Goal: Information Seeking & Learning: Learn about a topic

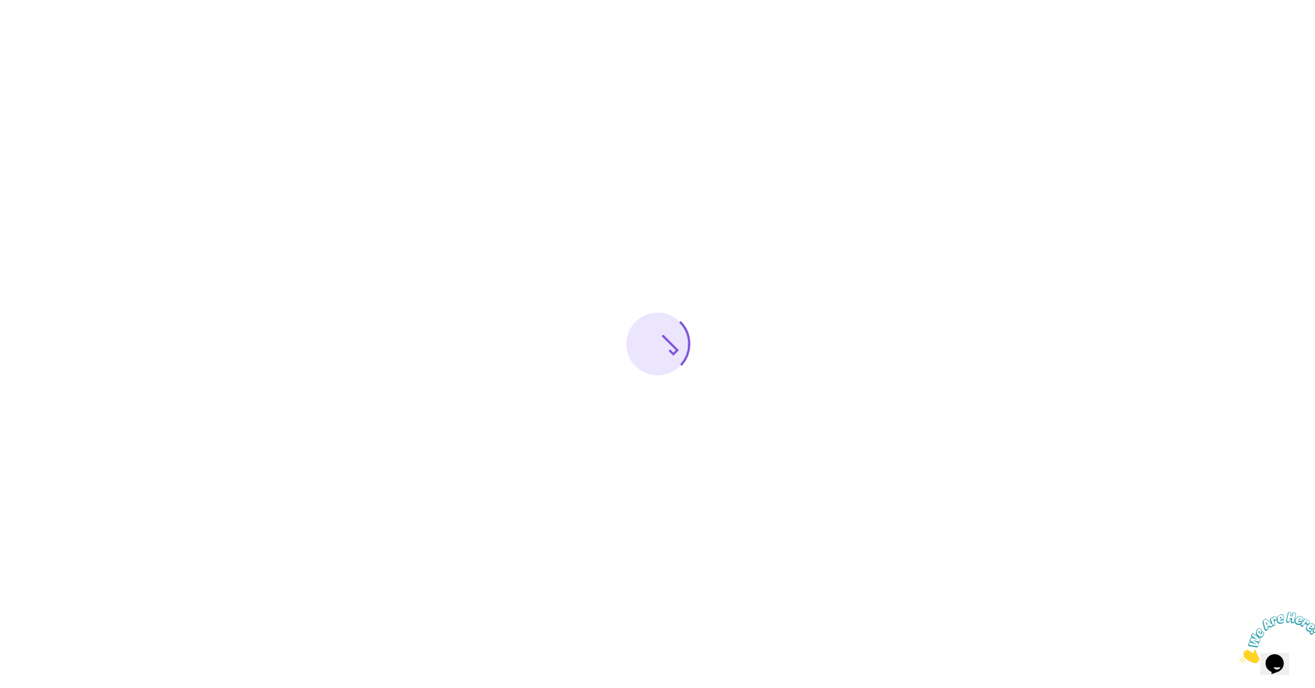
click at [1239, 654] on icon "Close" at bounding box center [1239, 659] width 0 height 11
click at [1283, 654] on icon "$i18n('chat', 'chat_widget')" at bounding box center [1274, 664] width 18 height 20
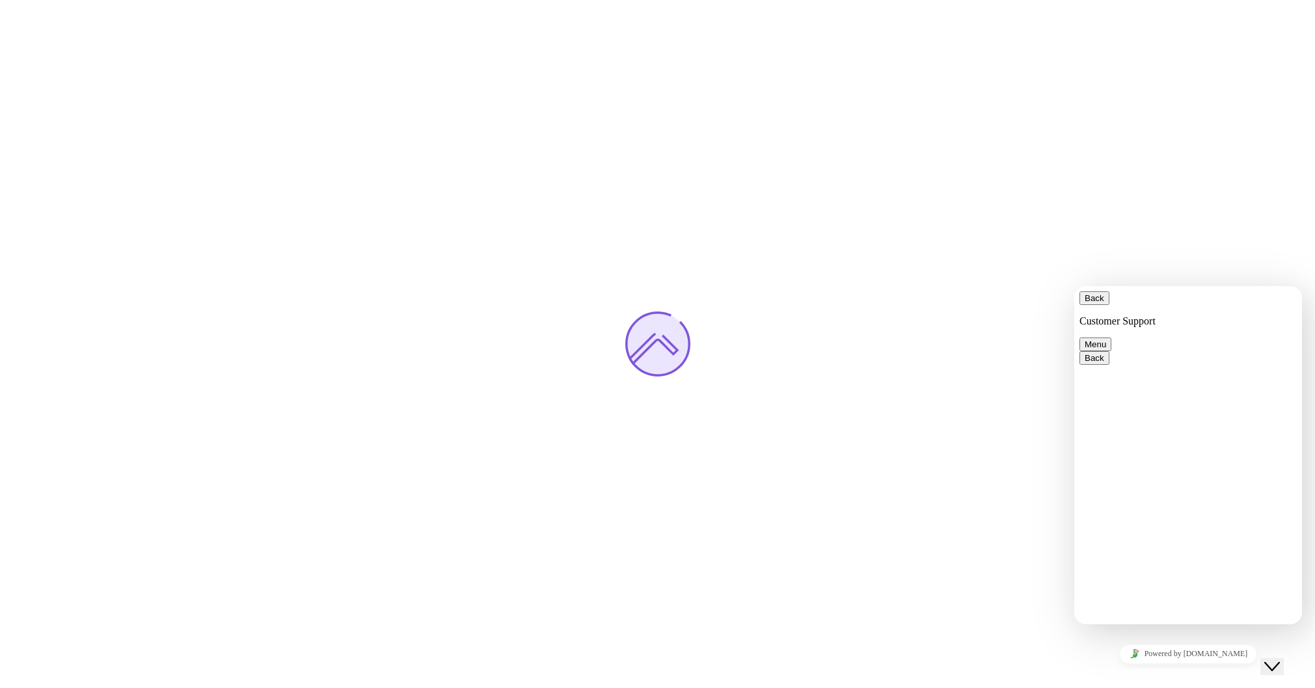
click at [1279, 659] on icon "Close Chat This icon closes the chat window." at bounding box center [1272, 667] width 16 height 16
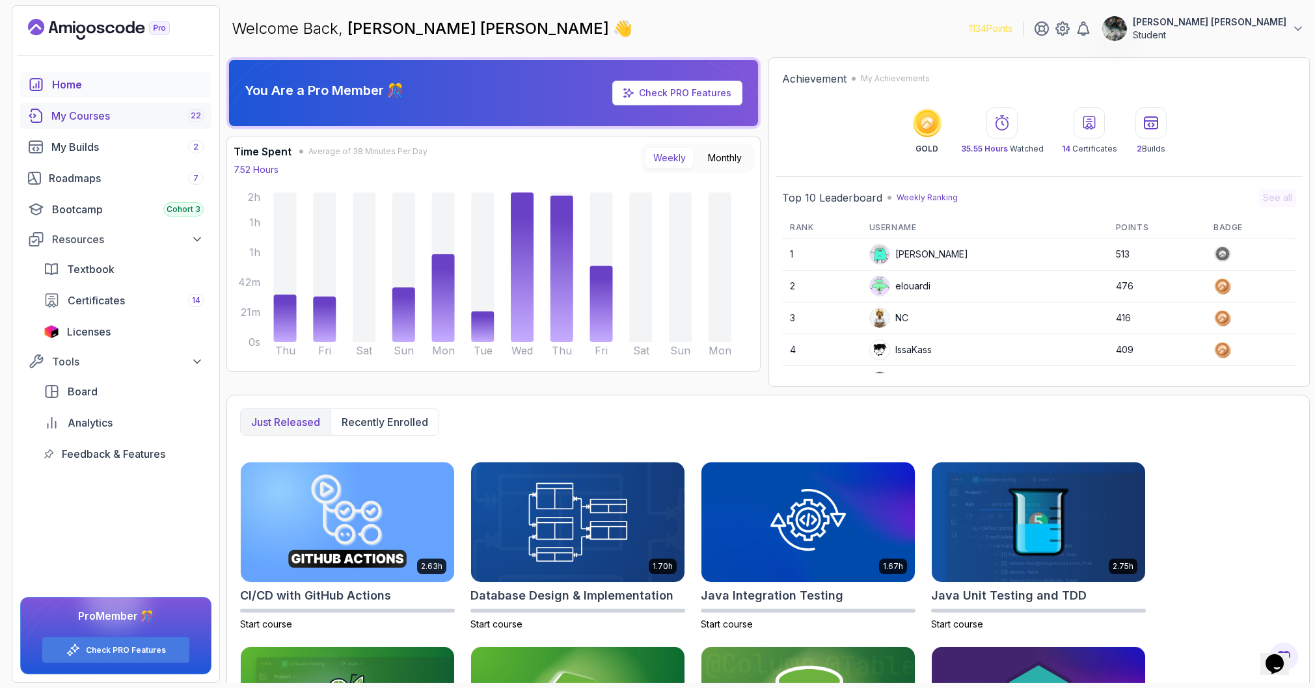
click at [118, 117] on div "My Courses 22" at bounding box center [127, 116] width 152 height 16
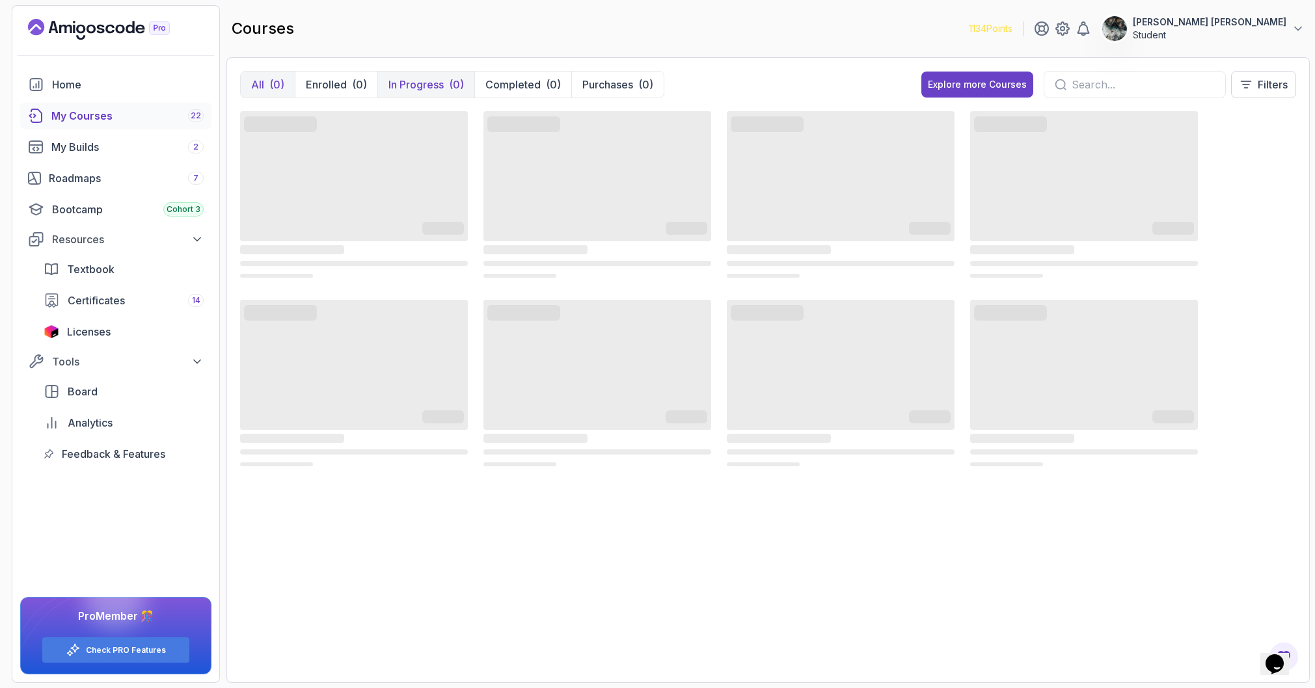
click at [437, 88] on p "In Progress" at bounding box center [415, 85] width 55 height 16
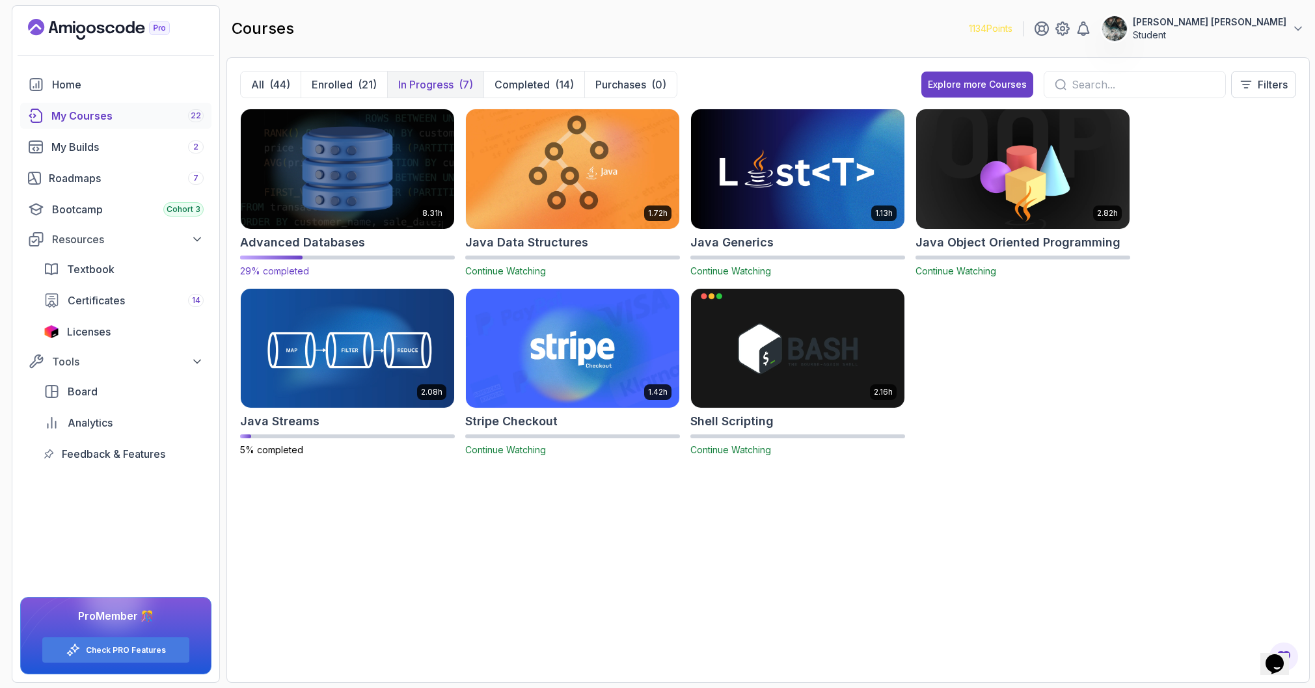
click at [325, 178] on img at bounding box center [347, 169] width 224 height 126
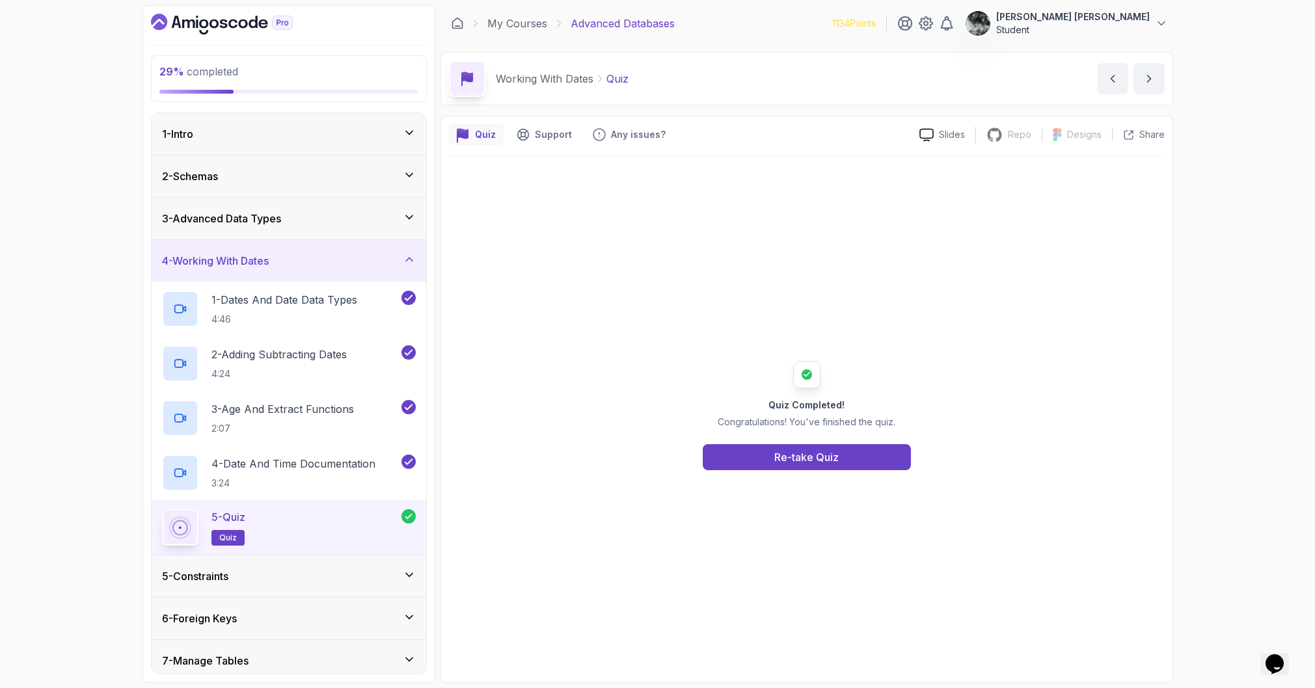
click at [411, 260] on icon at bounding box center [409, 259] width 7 height 3
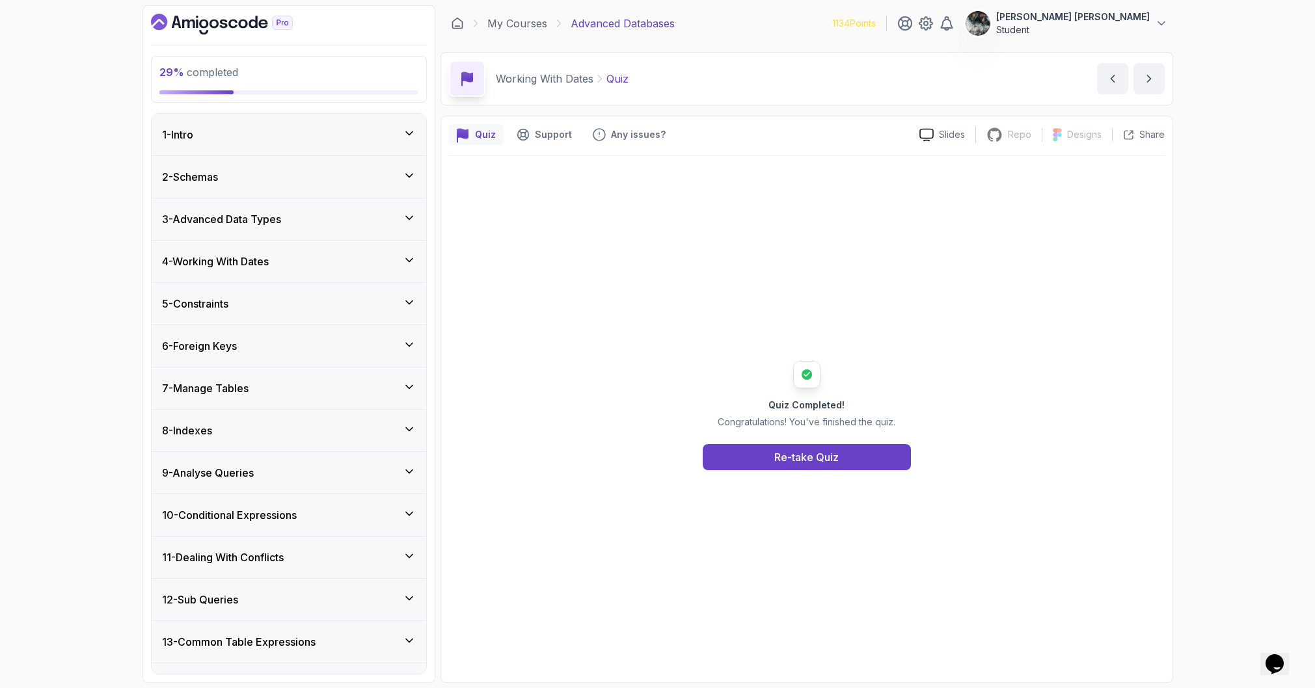
click at [292, 310] on div "5 - Constraints" at bounding box center [289, 304] width 254 height 16
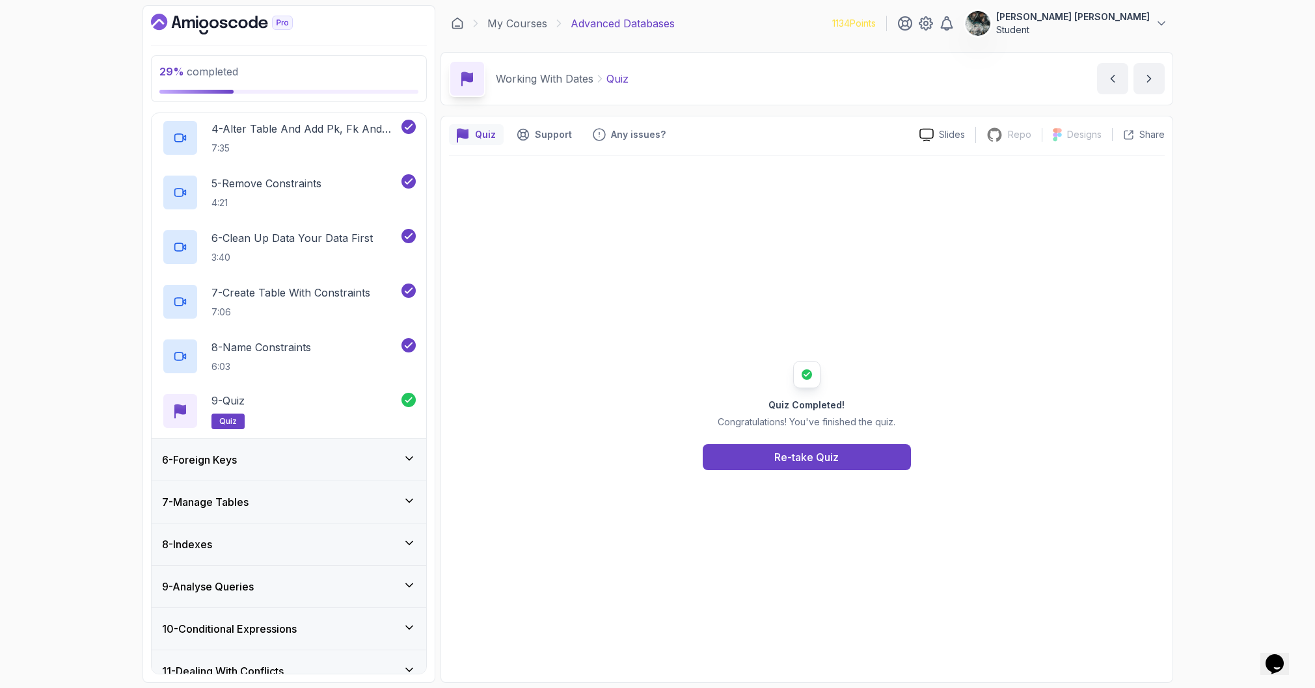
click at [288, 466] on div "6 - Foreign Keys" at bounding box center [289, 460] width 254 height 16
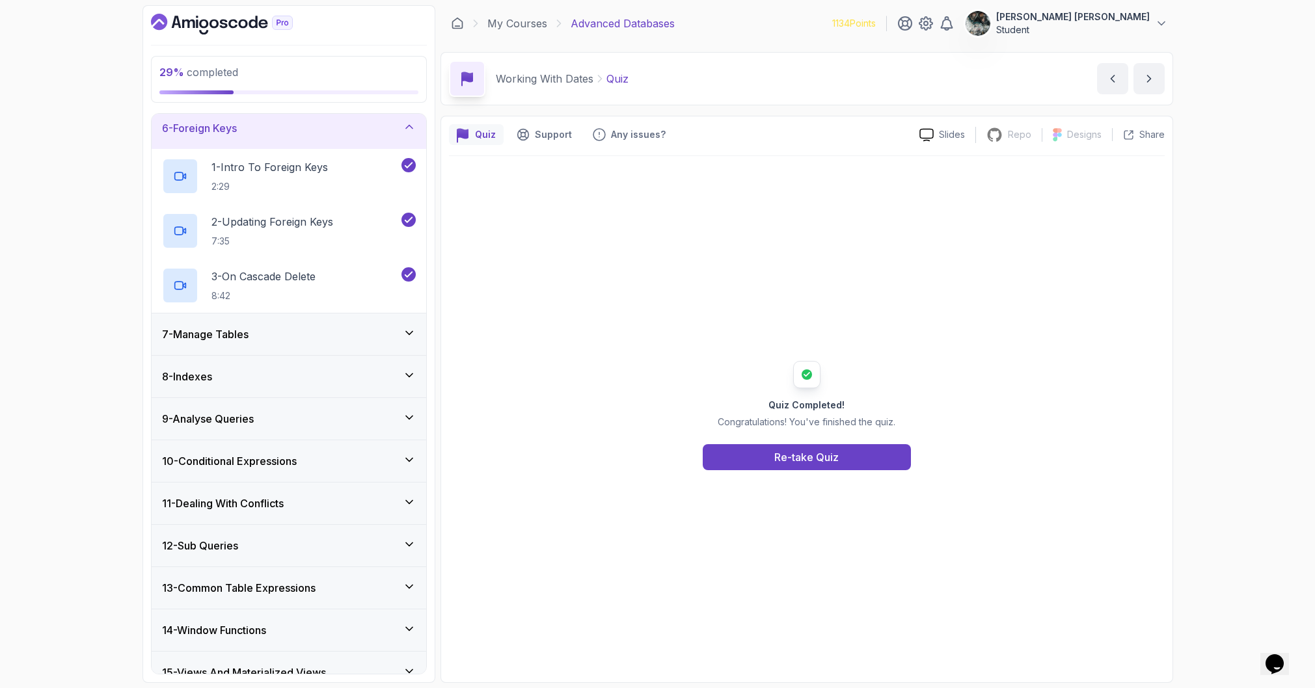
scroll to position [251, 0]
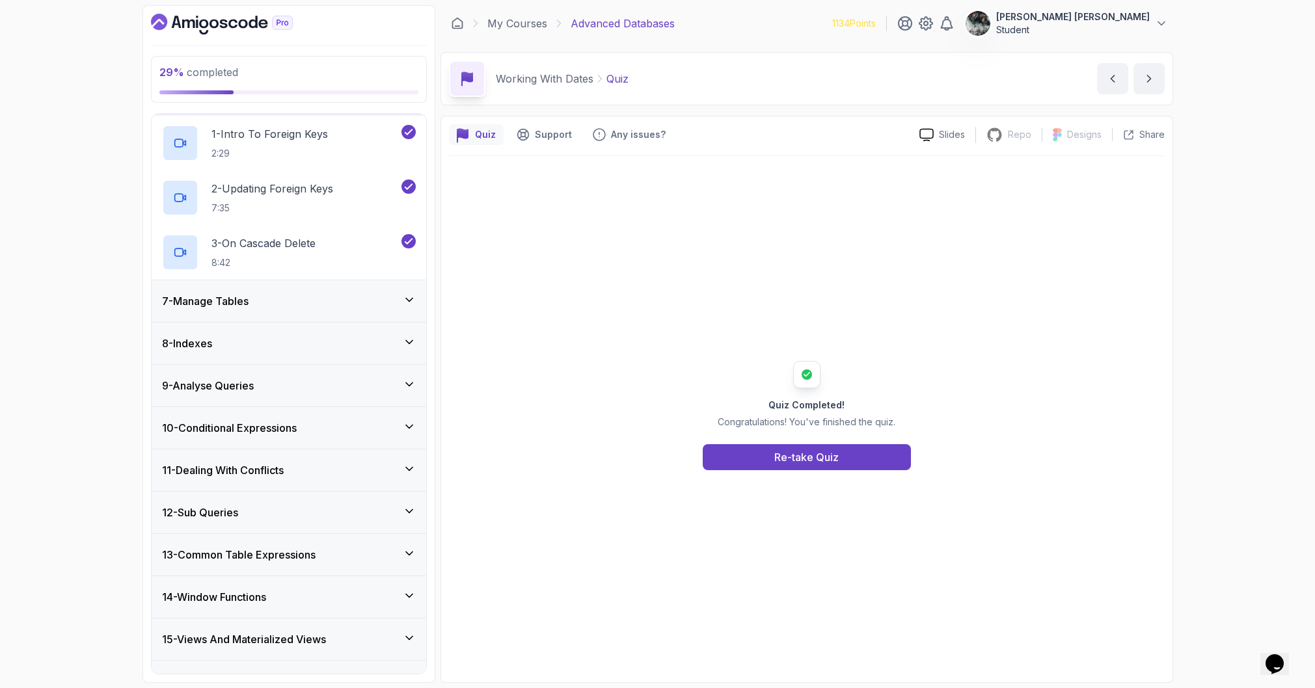
click at [294, 305] on div "7 - Manage Tables" at bounding box center [289, 301] width 254 height 16
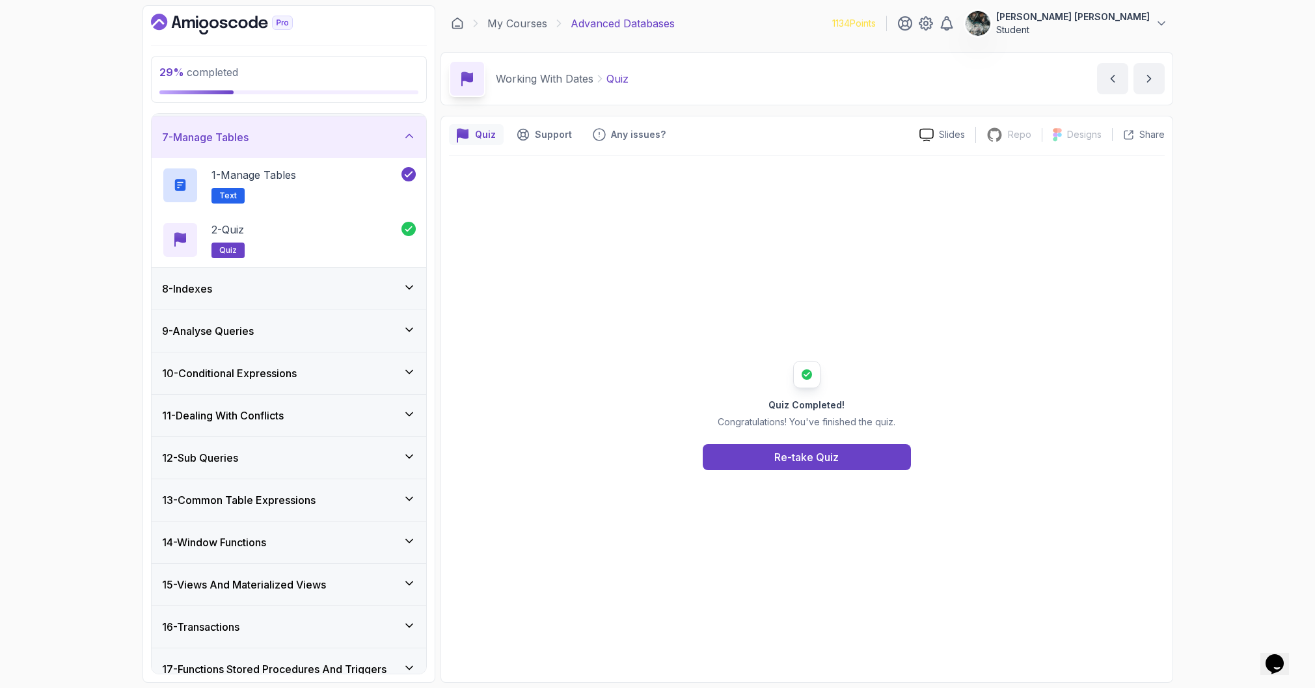
click at [329, 282] on div "8 - Indexes" at bounding box center [289, 289] width 254 height 16
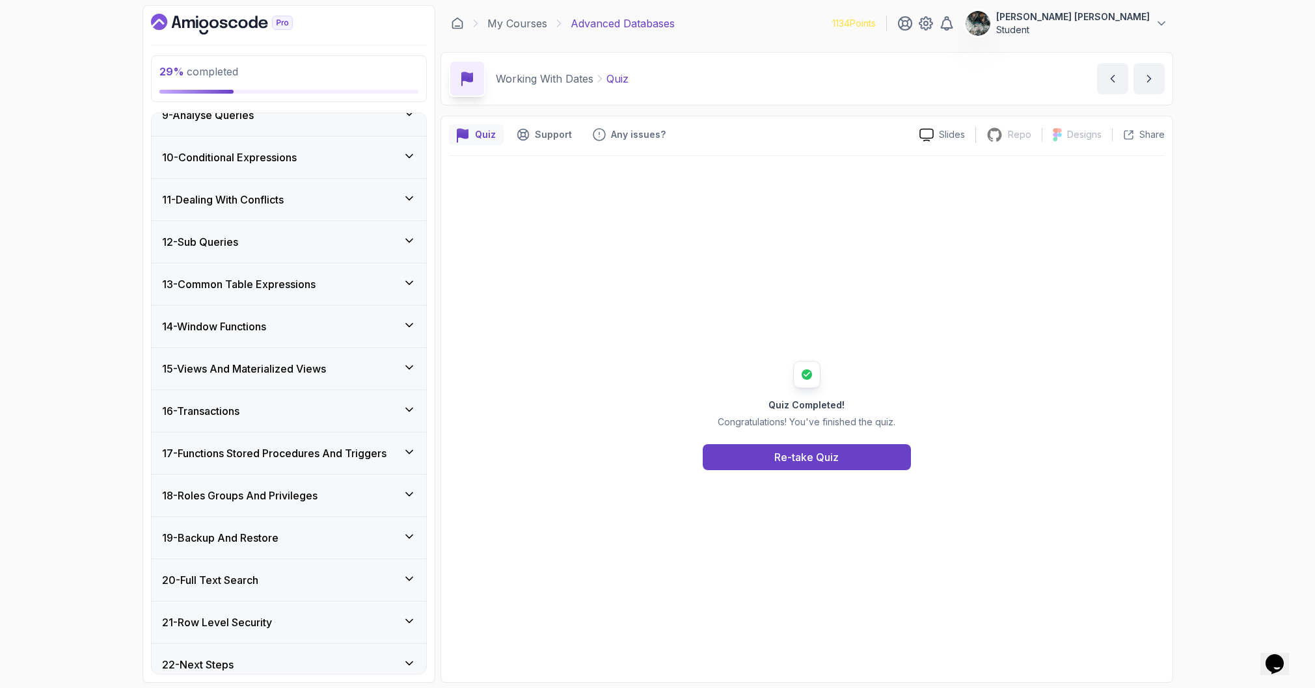
scroll to position [1024, 0]
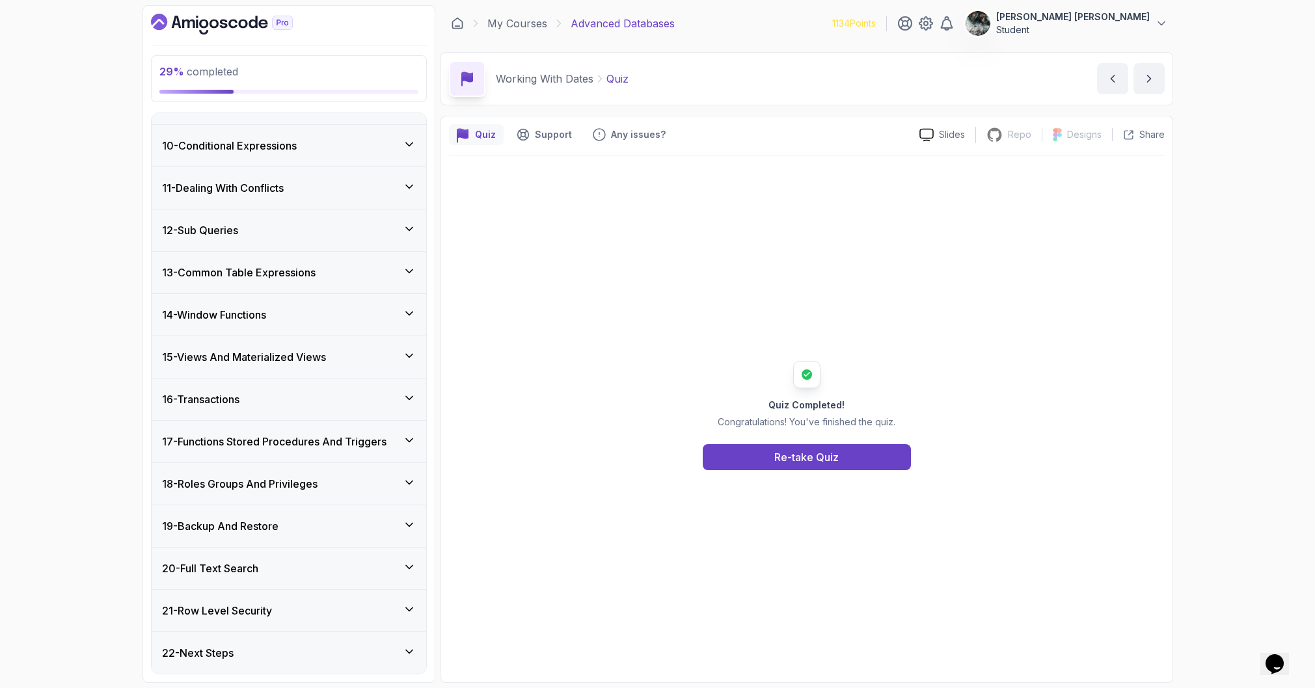
click at [217, 617] on h3 "21 - Row Level Security" at bounding box center [217, 611] width 110 height 16
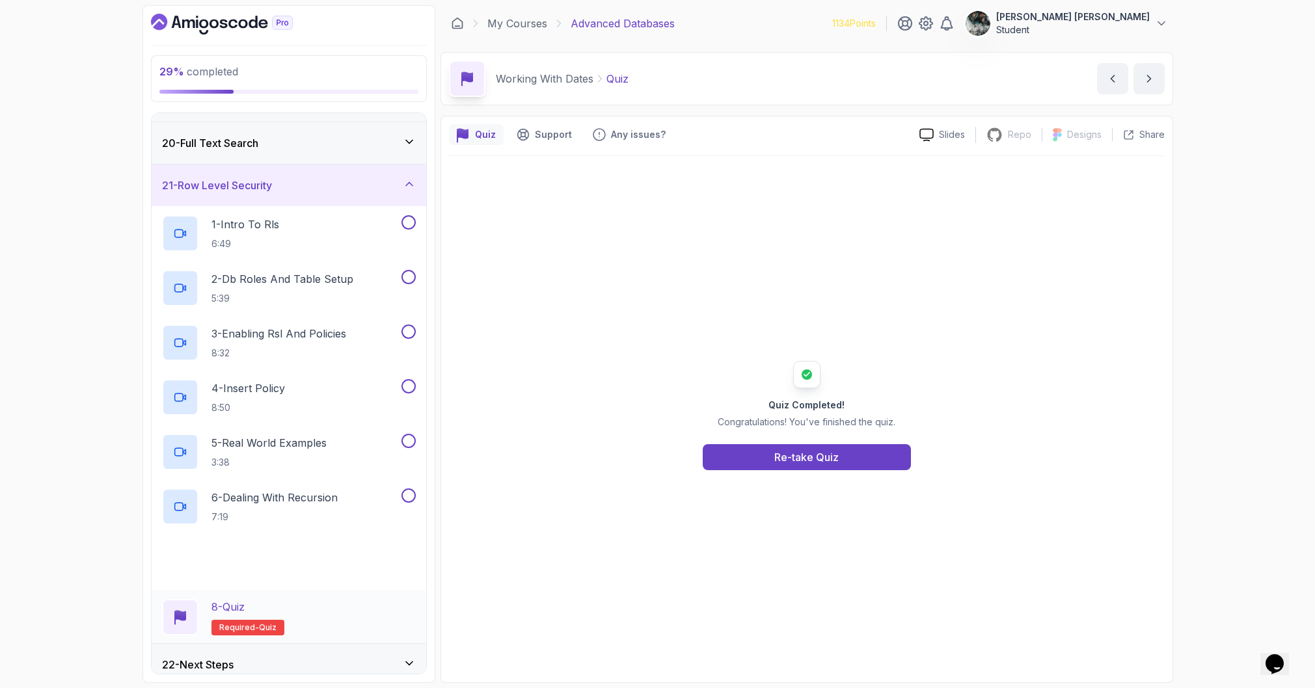
scroll to position [806, 0]
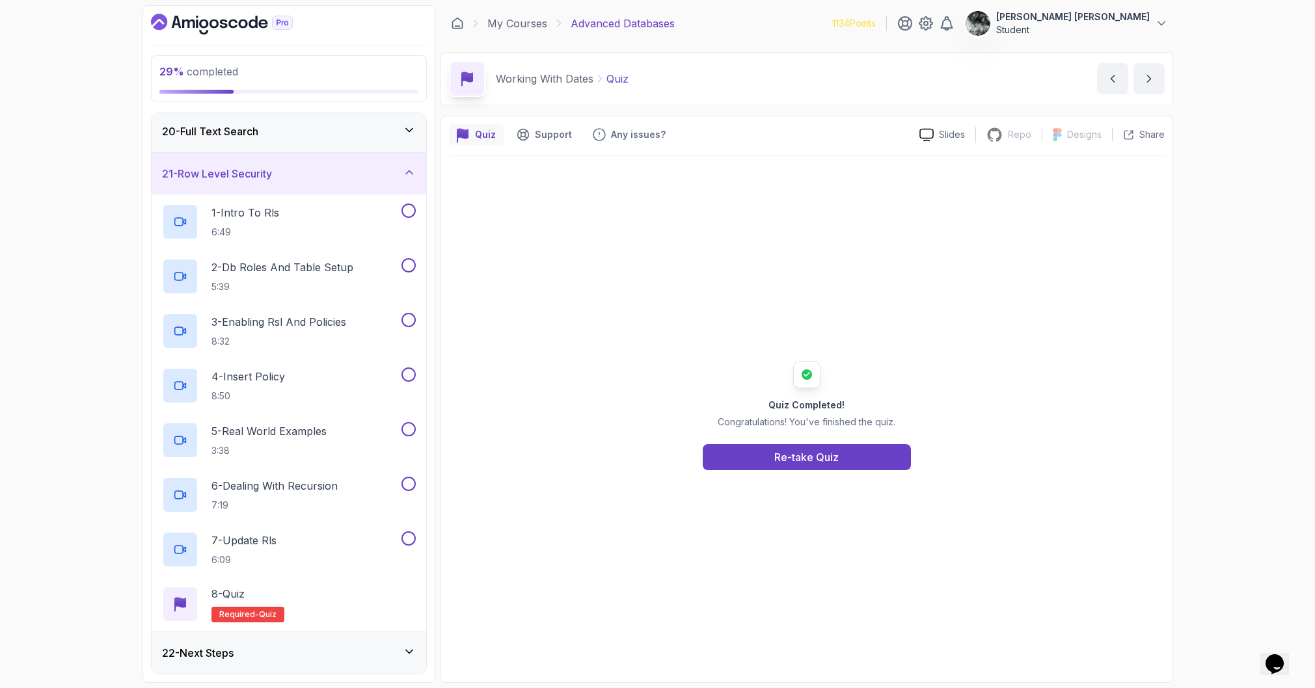
click at [241, 170] on h3 "21 - Row Level Security" at bounding box center [217, 174] width 110 height 16
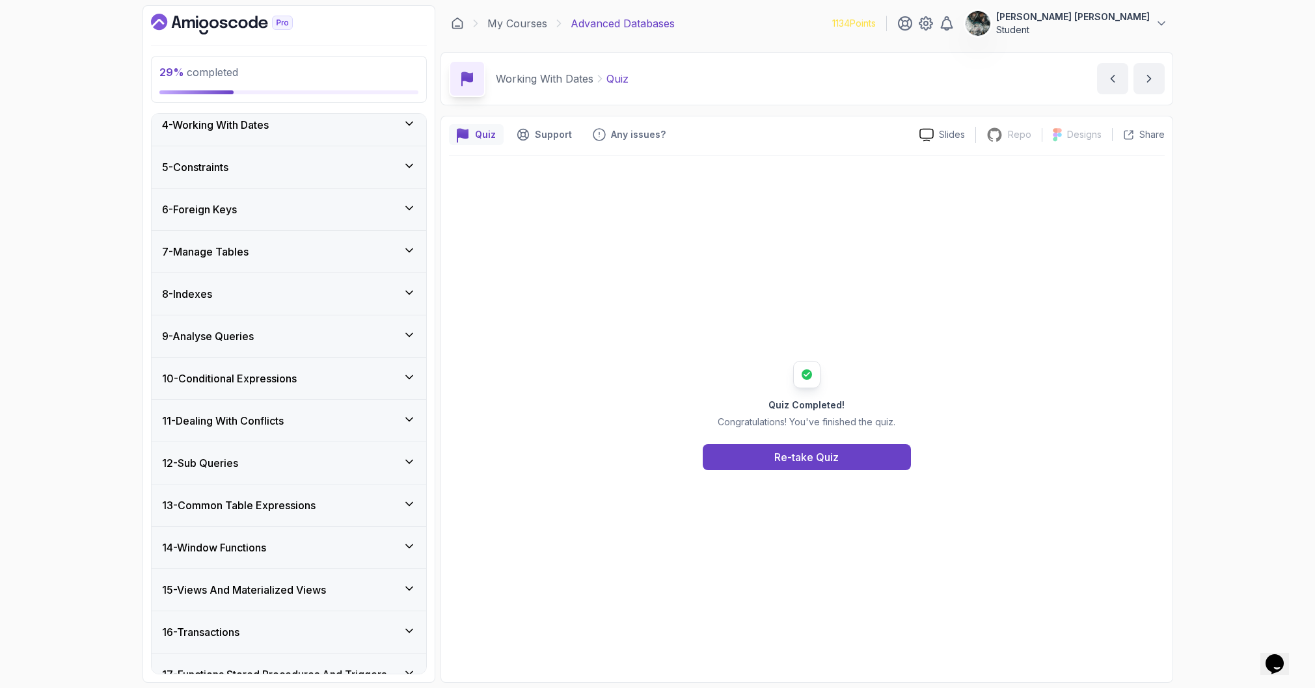
scroll to position [128, 0]
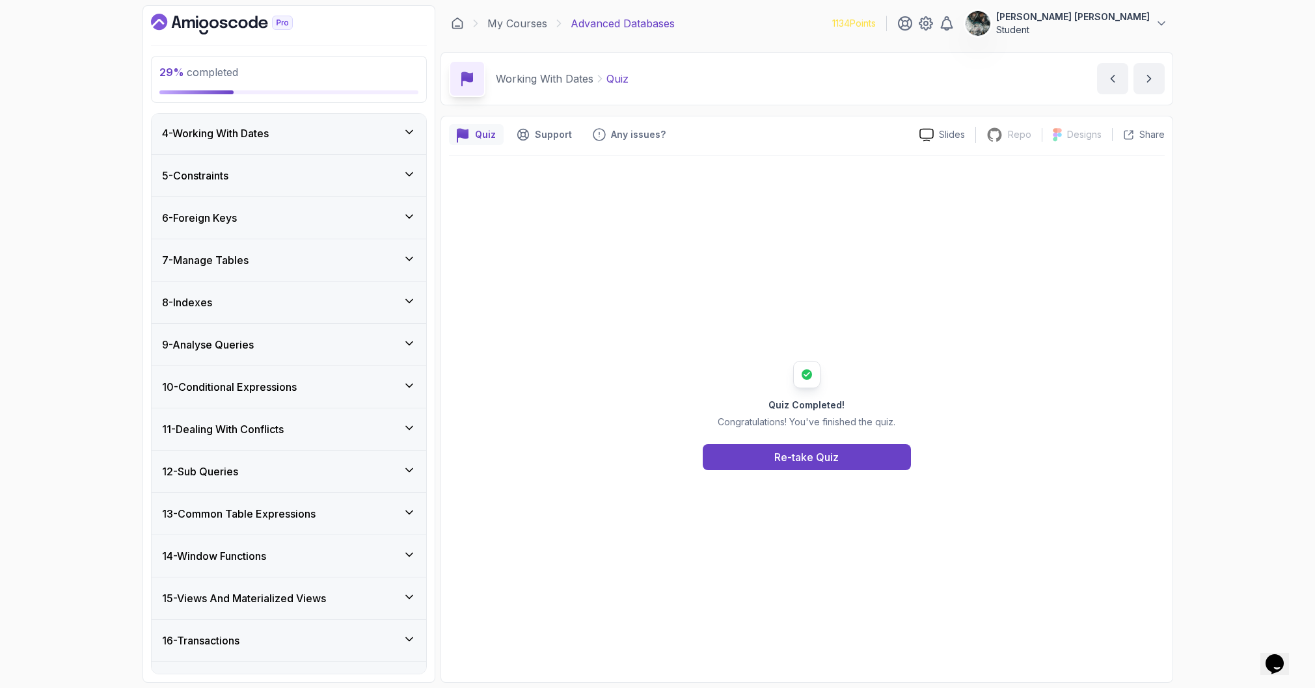
click at [266, 306] on div "8 - Indexes" at bounding box center [289, 303] width 254 height 16
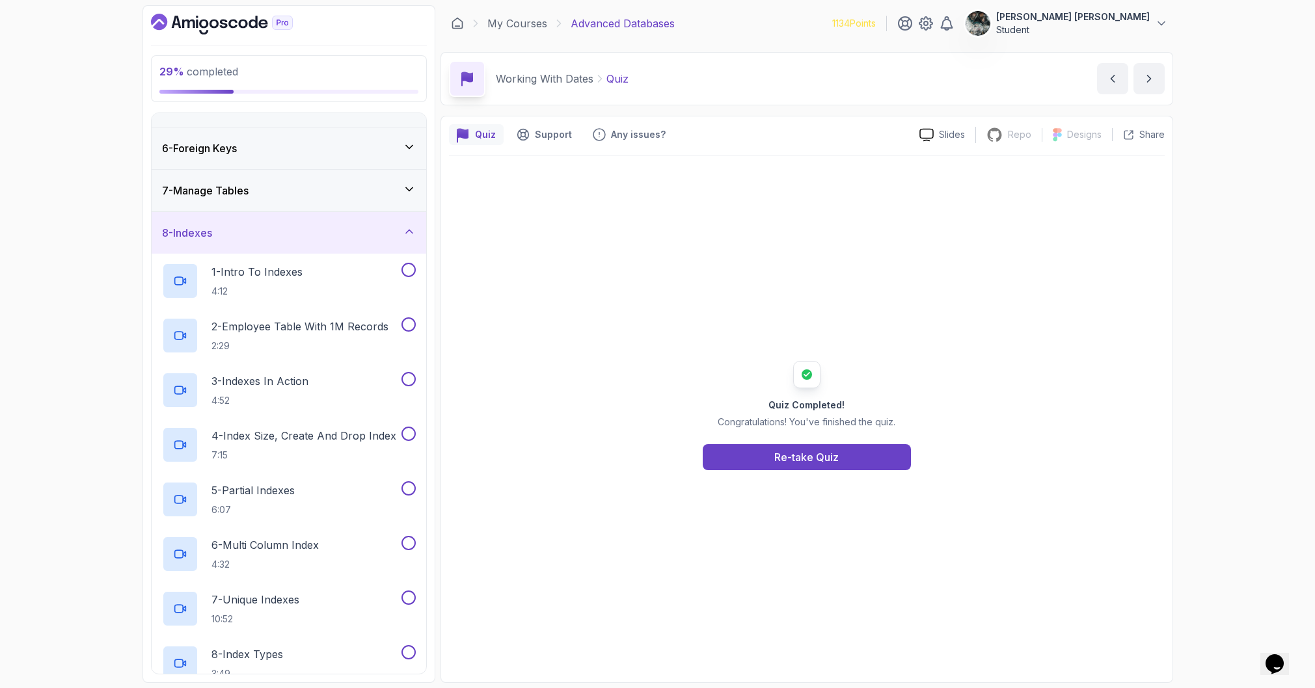
scroll to position [196, 0]
click at [313, 288] on div "1 - Intro To Indexes 4:12" at bounding box center [280, 282] width 237 height 36
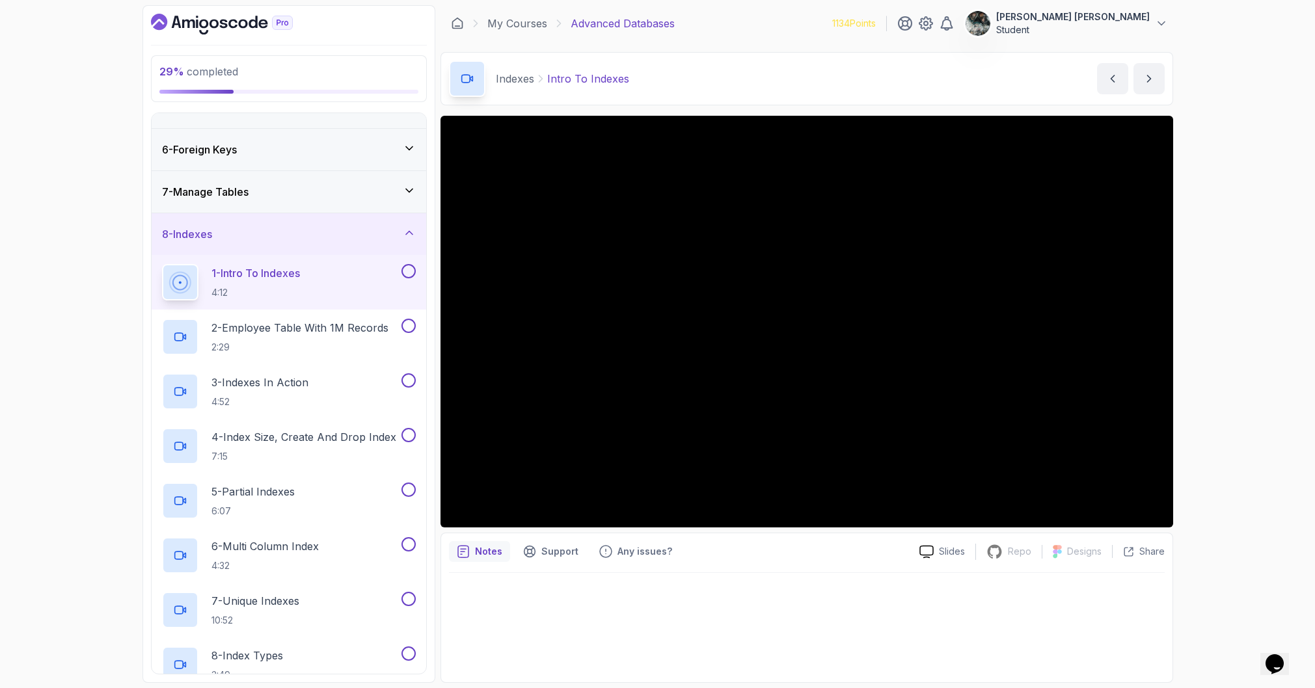
click at [405, 272] on button at bounding box center [408, 271] width 14 height 14
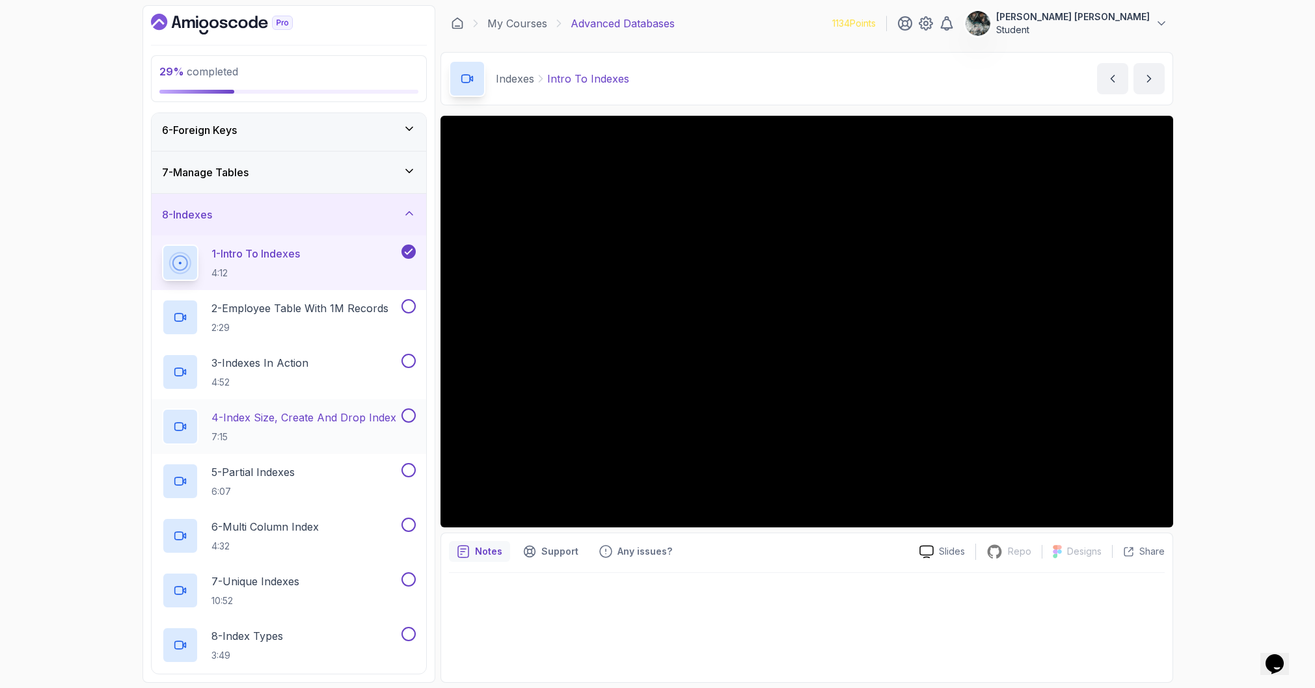
scroll to position [215, 0]
click at [304, 328] on p "2:29" at bounding box center [299, 328] width 177 height 13
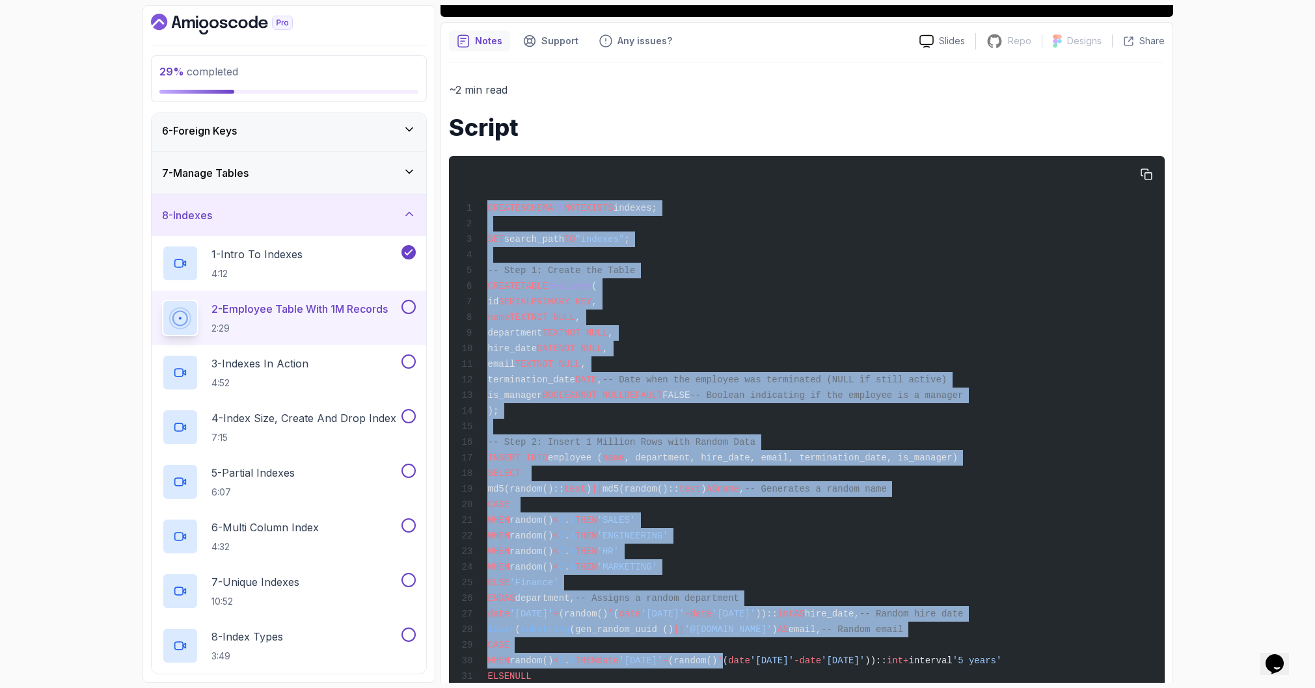
scroll to position [720, 0]
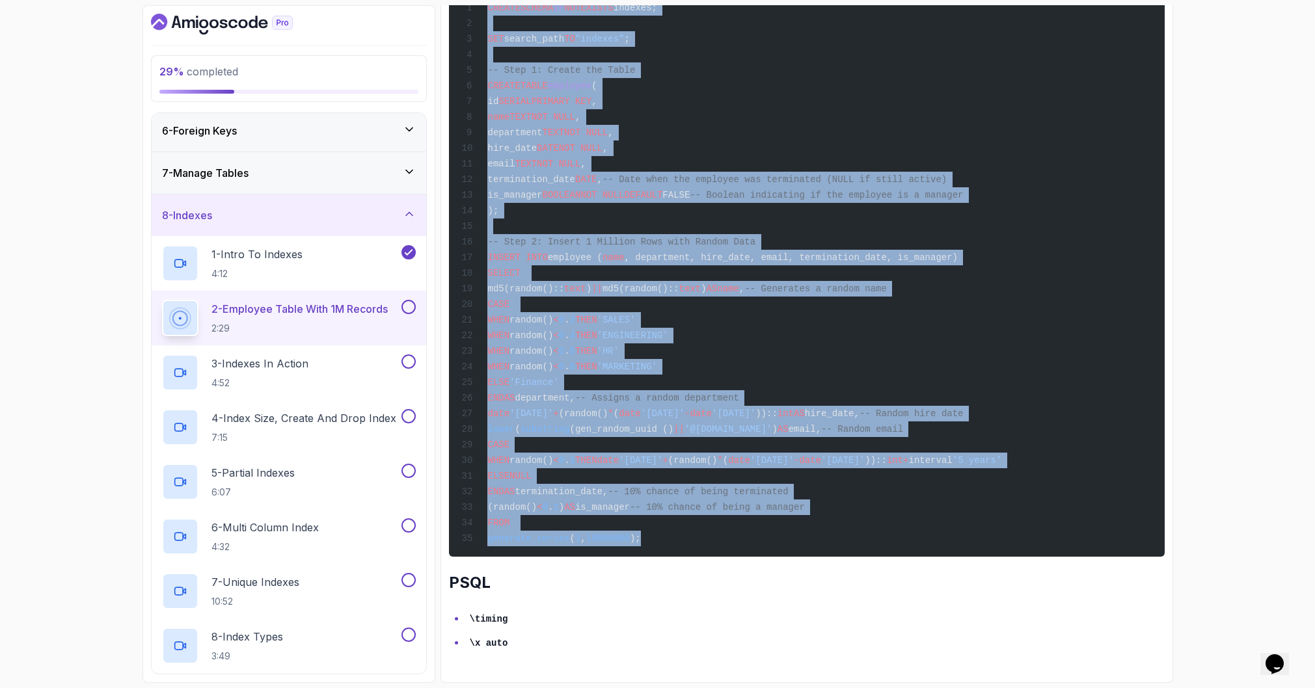
drag, startPoint x: 477, startPoint y: 208, endPoint x: 836, endPoint y: 546, distance: 492.8
click at [836, 546] on pre "CREATE SCHEMA IF NOT EXISTS indexes; SET search_path TO "indexes" ; -- Step 1: …" at bounding box center [807, 256] width 716 height 601
copy code "CREATE SCHEMA IF NOT EXISTS indexes; SET search_path TO "indexes" ; -- Step 1: …"
click at [933, 360] on div "CREATE SCHEMA IF NOT EXISTS indexes; SET search_path TO "indexes" ; -- Step 1: …" at bounding box center [806, 256] width 695 height 585
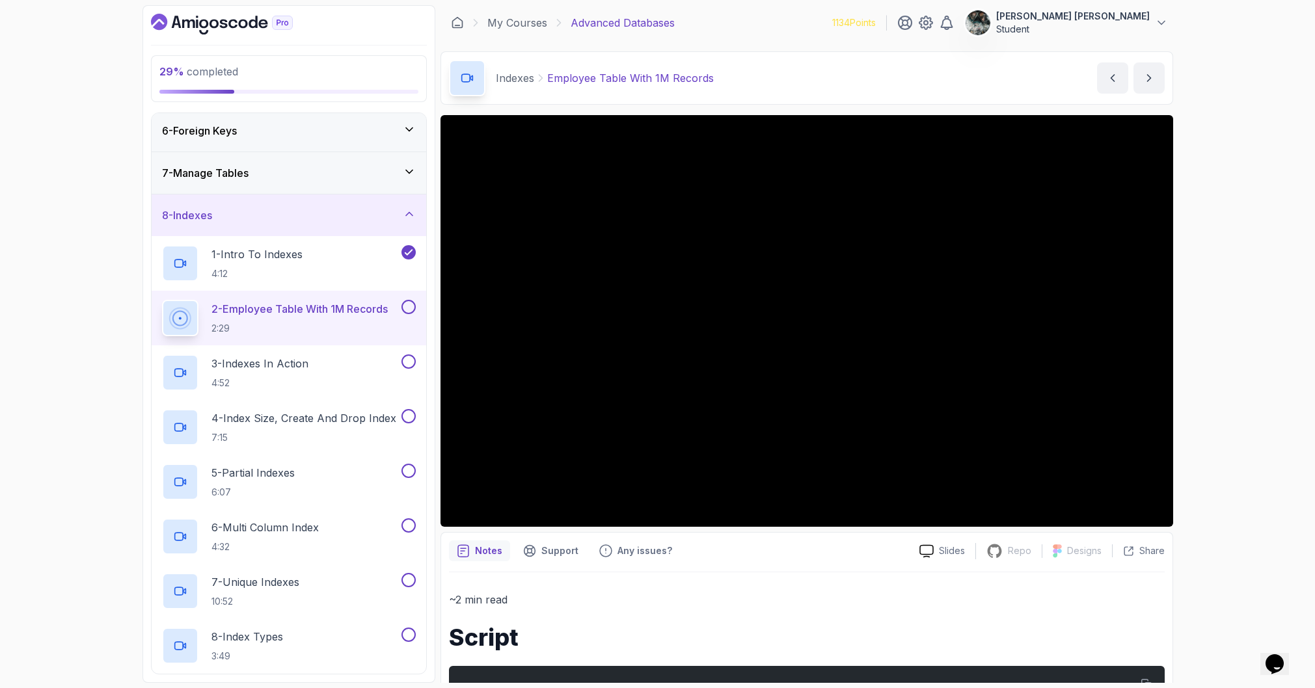
scroll to position [0, 0]
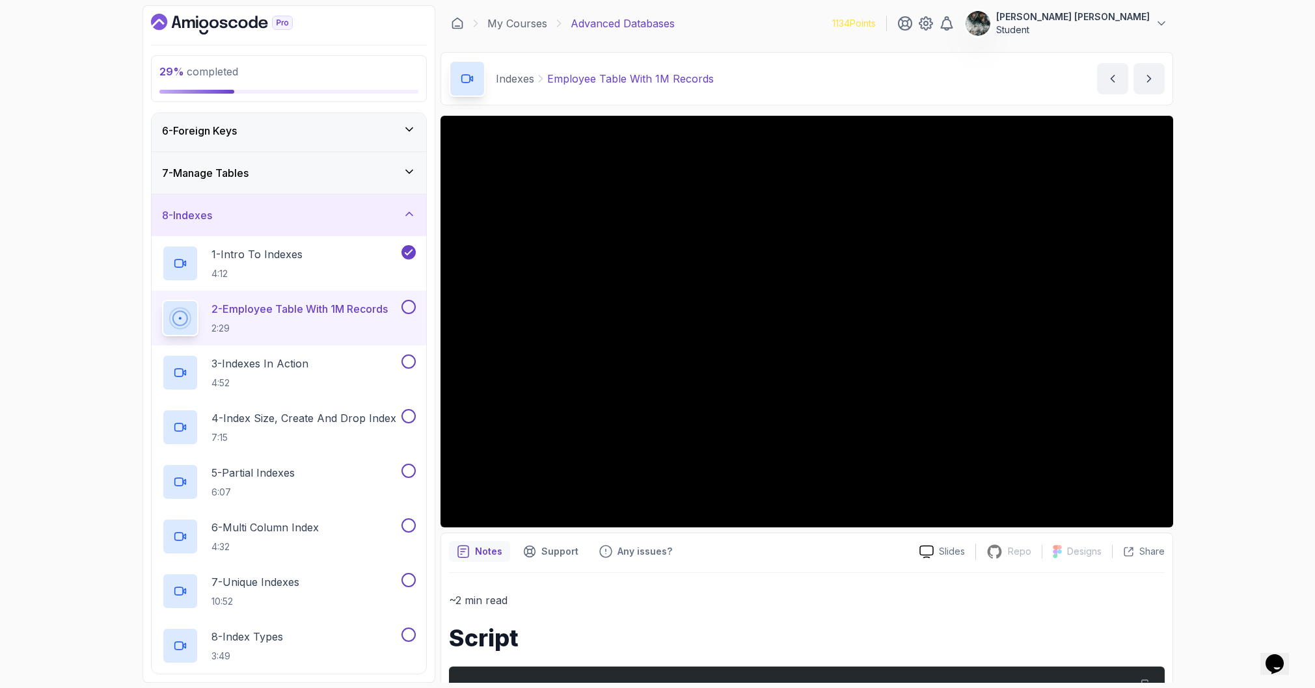
click at [410, 305] on button at bounding box center [408, 307] width 14 height 14
click at [357, 381] on div "3 - Indexes In Action 4:52" at bounding box center [280, 373] width 237 height 36
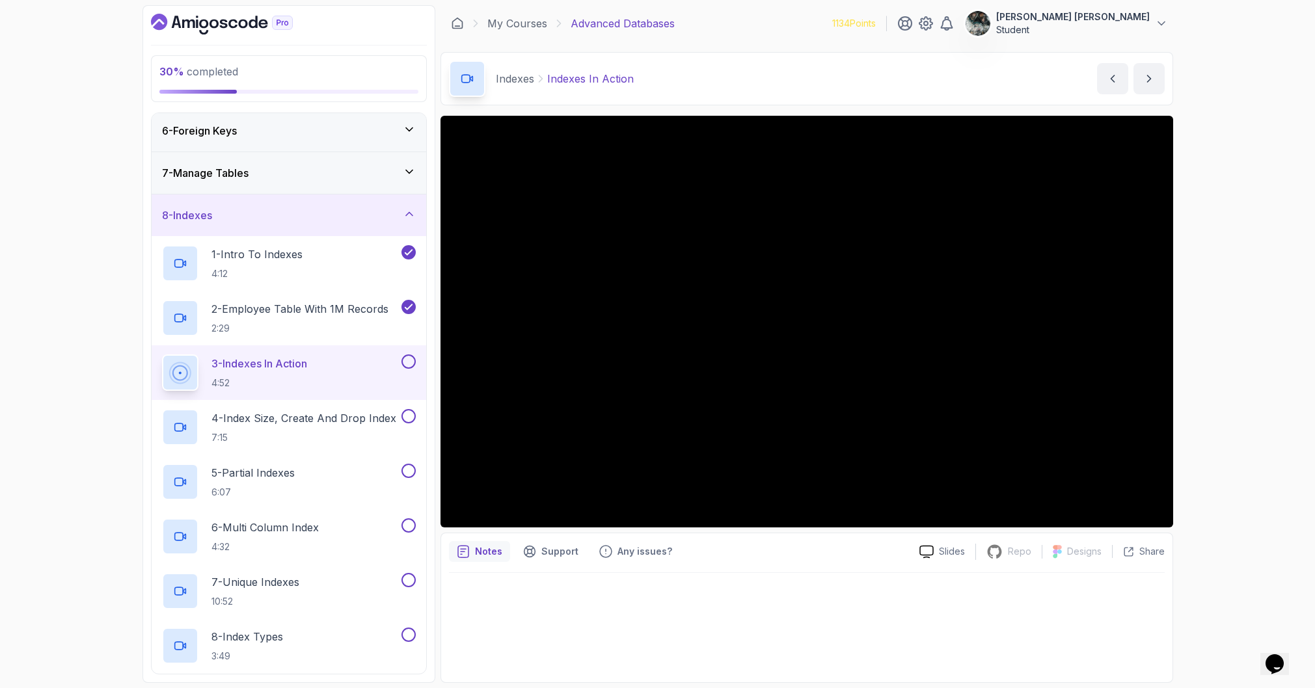
click at [407, 361] on button at bounding box center [408, 362] width 14 height 14
click at [347, 310] on p "2 - Employee Table With 1M Records" at bounding box center [299, 309] width 177 height 16
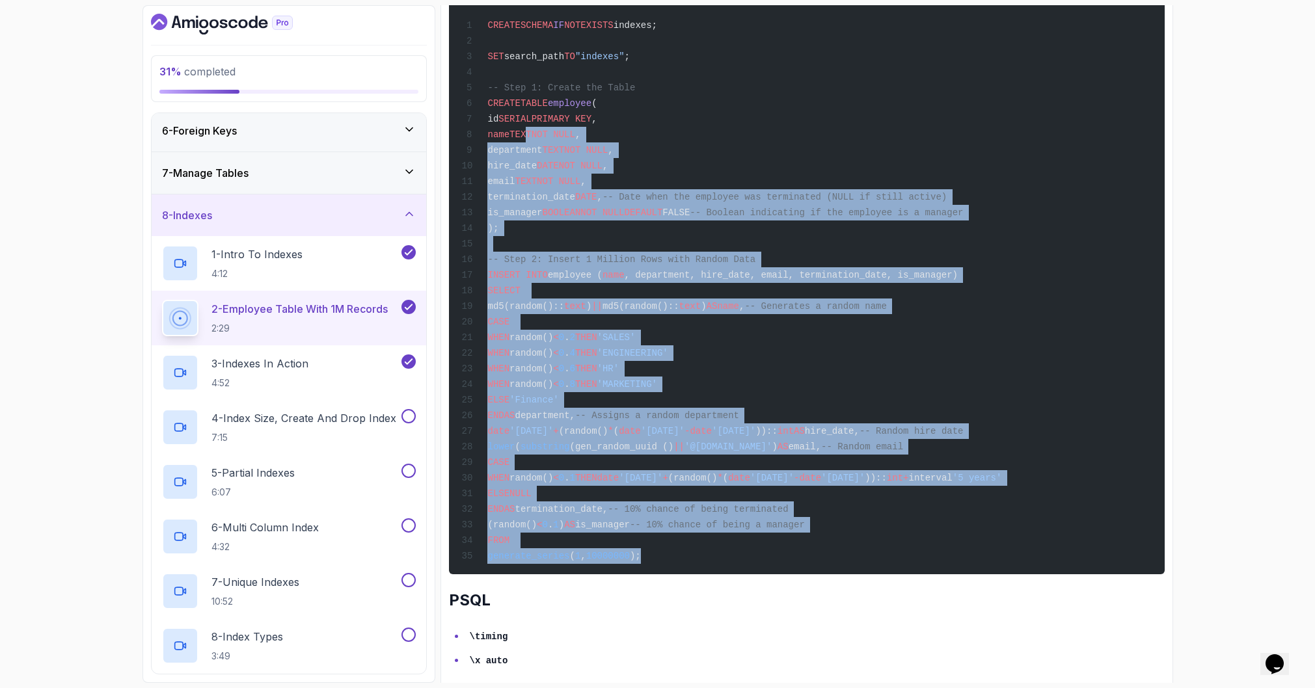
scroll to position [691, 0]
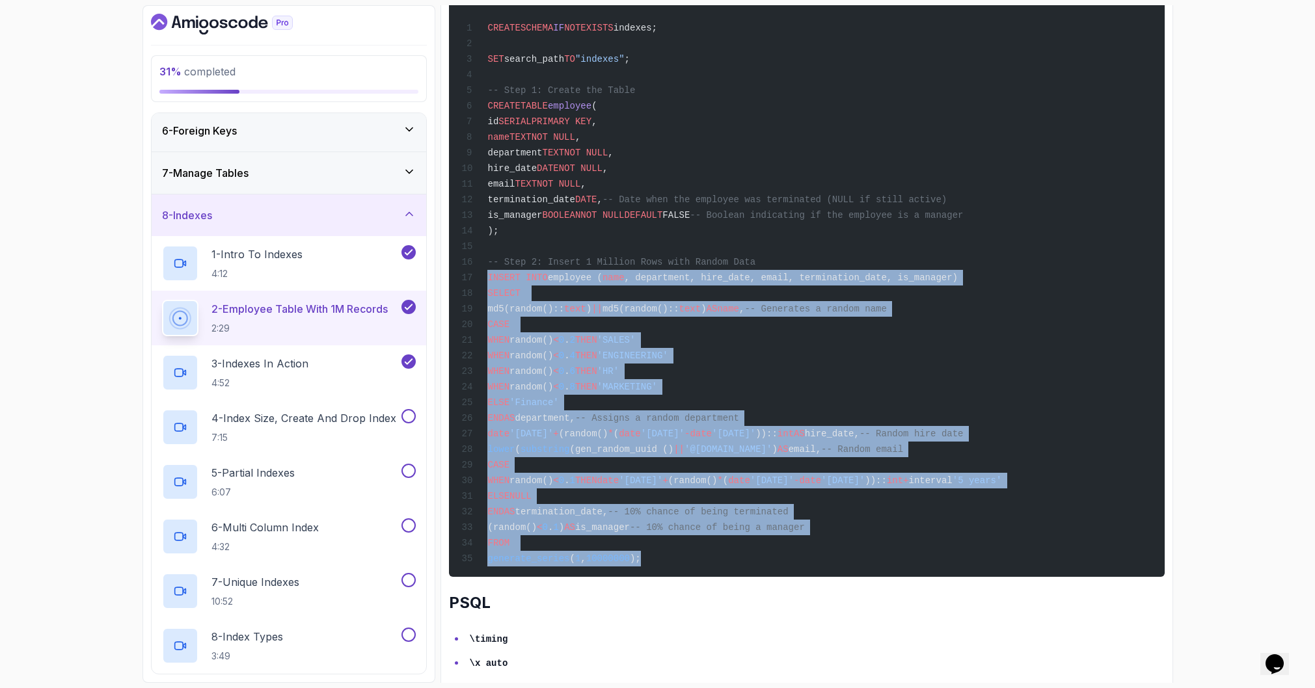
drag, startPoint x: 667, startPoint y: 528, endPoint x: 482, endPoint y: 282, distance: 307.0
click at [482, 282] on code "CREATE SCHEMA IF NOT EXISTS indexes; SET search_path TO "indexes" ; -- Step 1: …" at bounding box center [731, 293] width 540 height 541
copy code "INSERT INTO employee ( name , department, hire_date, email, termination_date, i…"
click at [758, 350] on div "CREATE SCHEMA IF NOT EXISTS indexes; SET search_path TO "indexes" ; -- Step 1: …" at bounding box center [806, 276] width 695 height 585
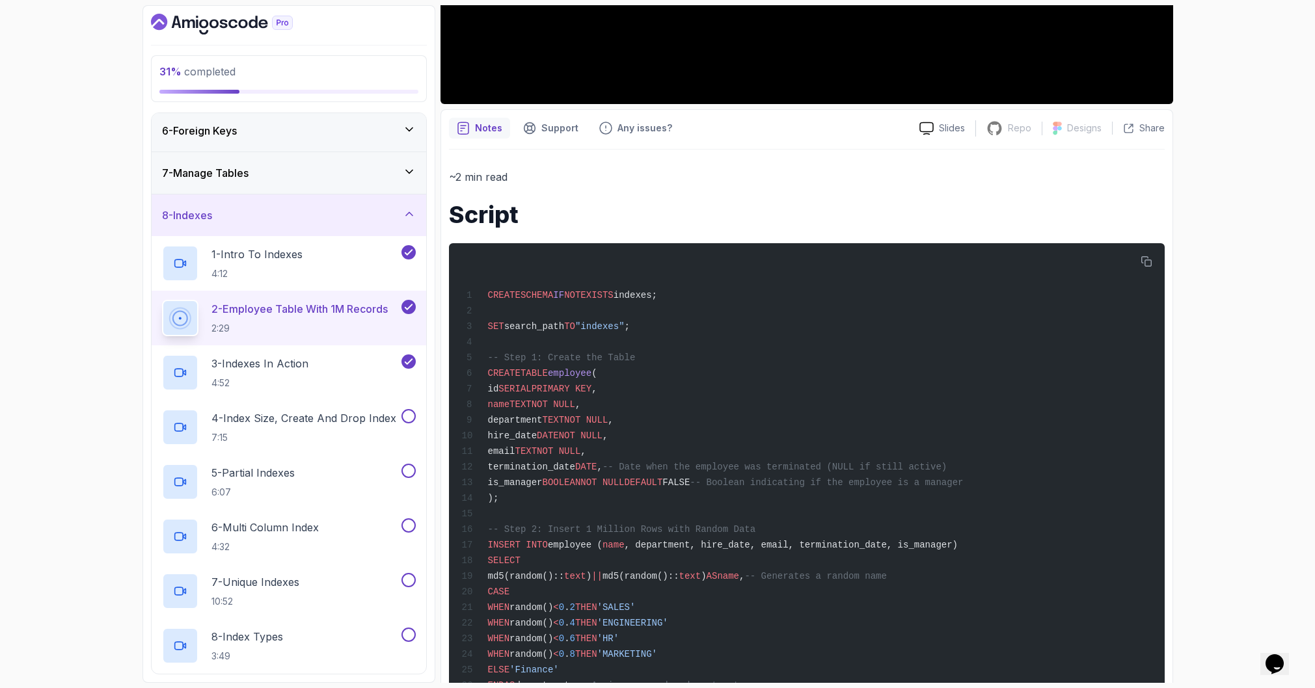
scroll to position [720, 0]
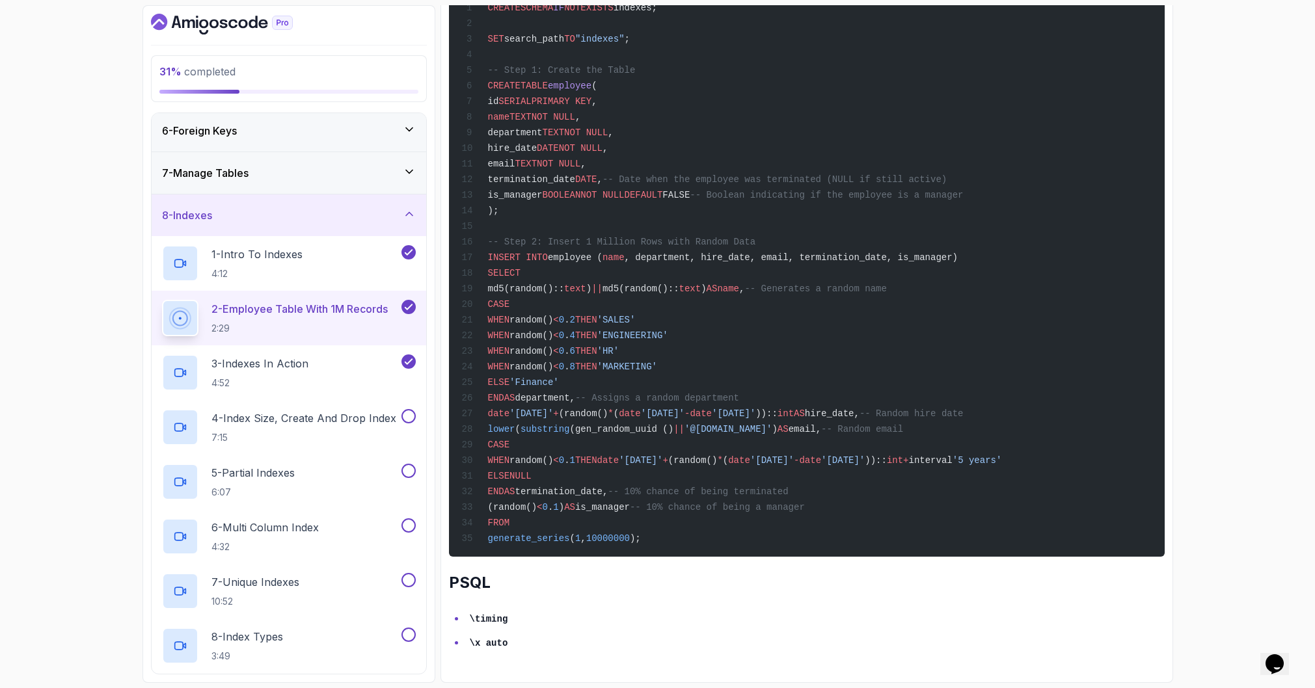
click at [781, 367] on div "CREATE SCHEMA IF NOT EXISTS indexes; SET search_path TO "indexes" ; -- Step 1: …" at bounding box center [806, 256] width 695 height 585
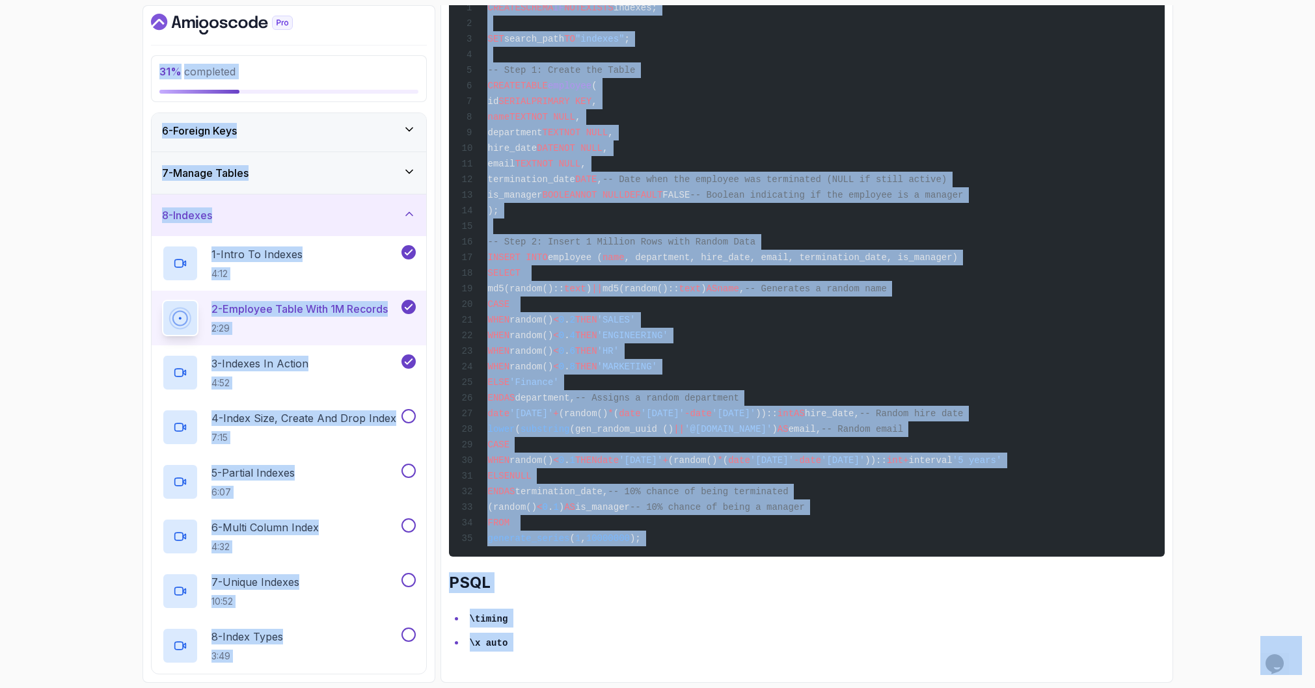
click at [853, 353] on div "CREATE SCHEMA IF NOT EXISTS indexes; SET search_path TO "indexes" ; -- Step 1: …" at bounding box center [806, 256] width 695 height 585
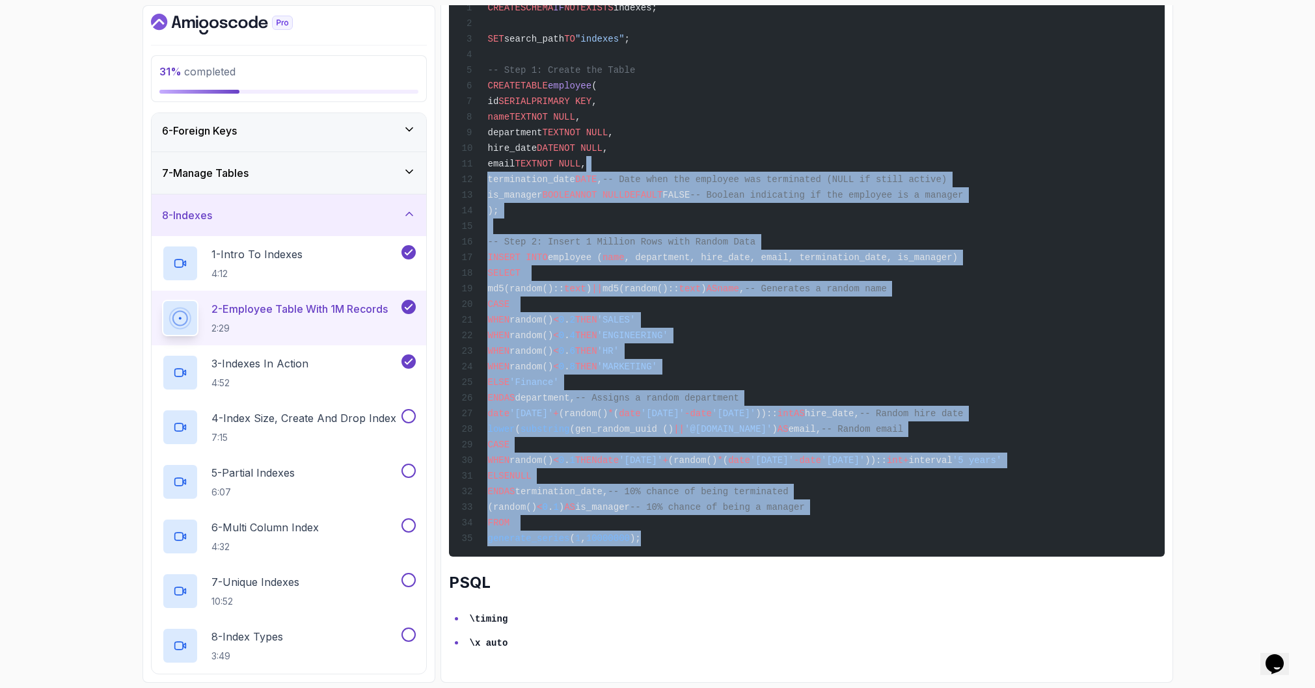
scroll to position [695, 0]
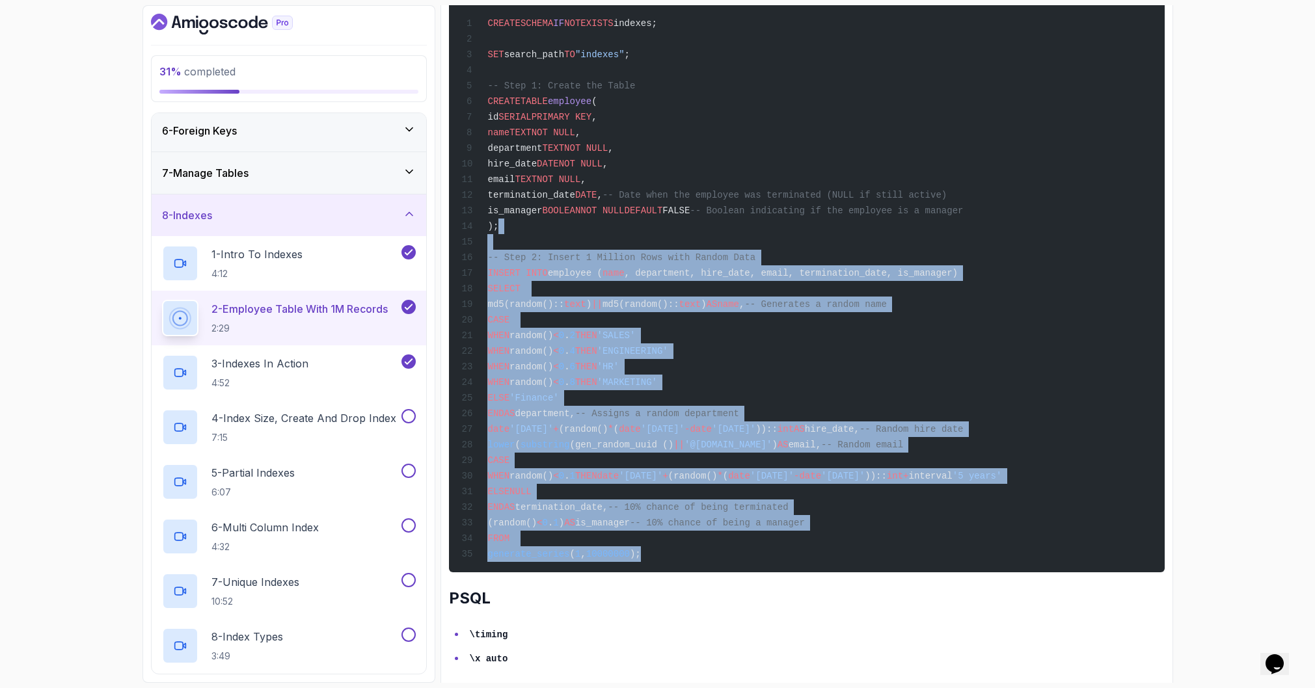
drag, startPoint x: 684, startPoint y: 509, endPoint x: 690, endPoint y: 234, distance: 275.2
click at [664, 232] on div "CREATE SCHEMA IF NOT EXISTS indexes; SET search_path TO "indexes" ; -- Step 1: …" at bounding box center [806, 271] width 695 height 585
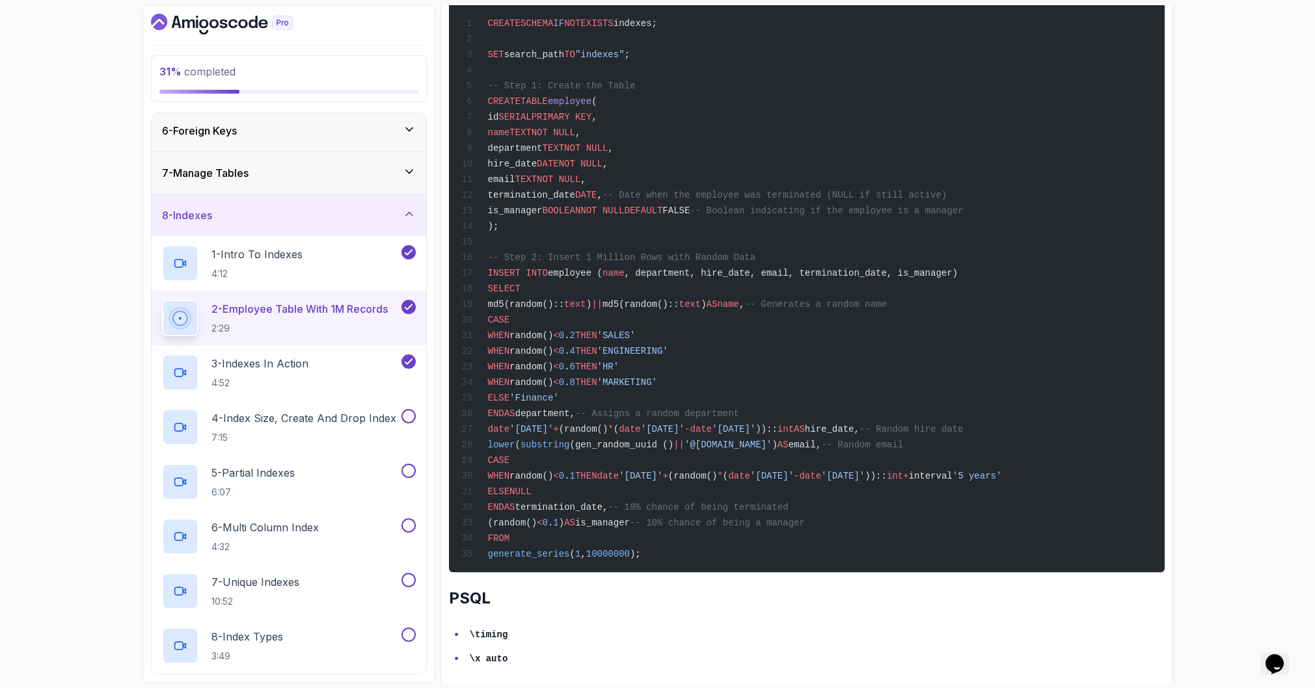
click at [690, 213] on span "FALSE" at bounding box center [675, 211] width 27 height 10
drag, startPoint x: 511, startPoint y: 198, endPoint x: 1103, endPoint y: 190, distance: 592.6
click at [1103, 190] on div "CREATE SCHEMA IF NOT EXISTS indexes; SET search_path TO "indexes" ; -- Step 1: …" at bounding box center [806, 271] width 695 height 585
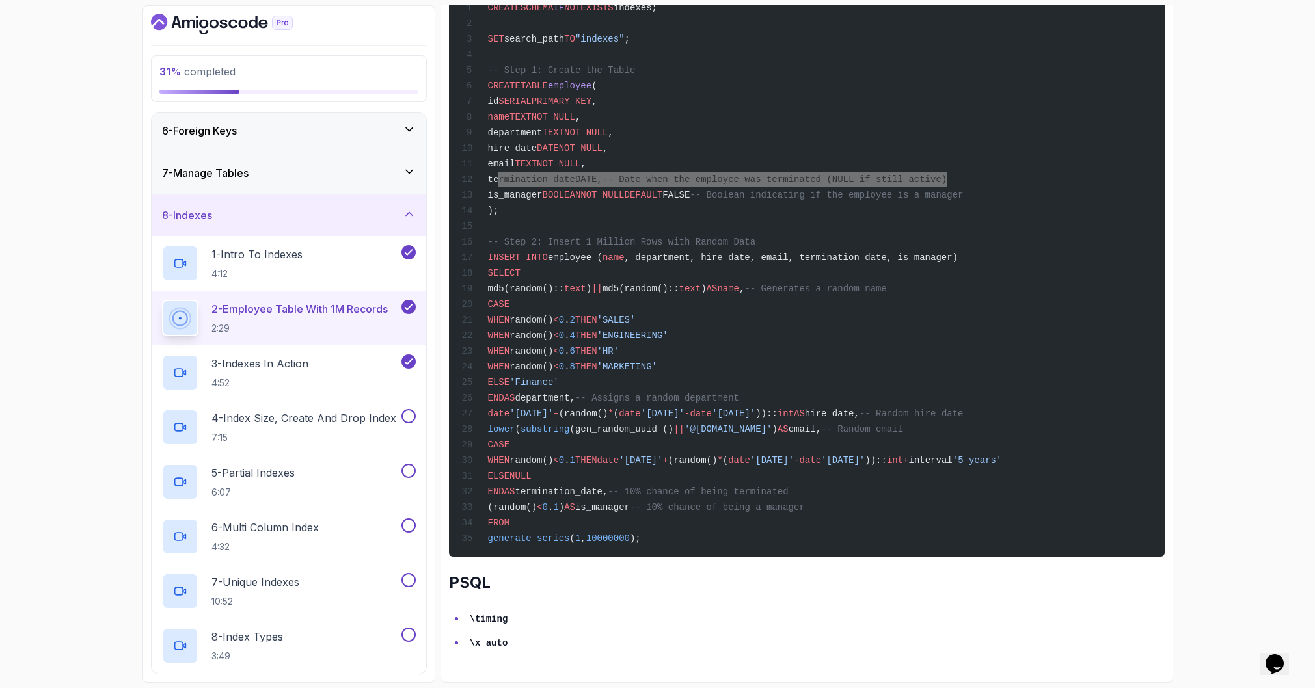
scroll to position [708, 0]
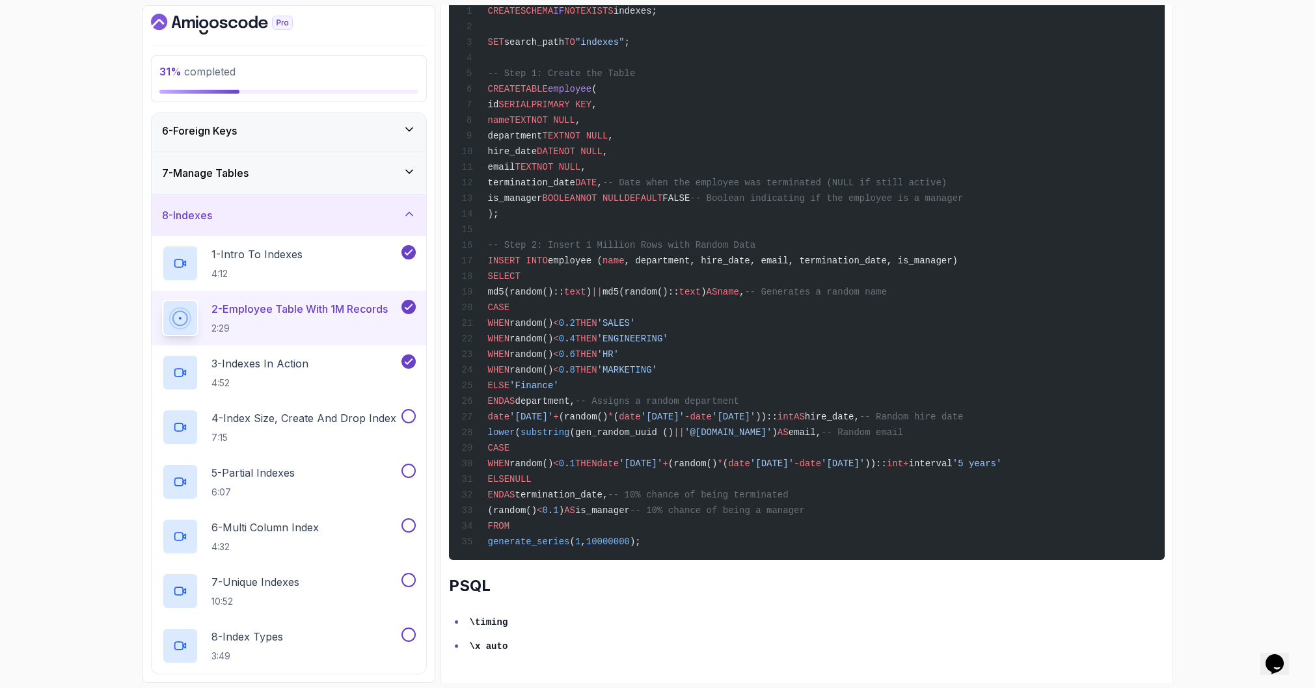
click at [644, 434] on span "(gen_random_uuid ()" at bounding box center [622, 432] width 104 height 10
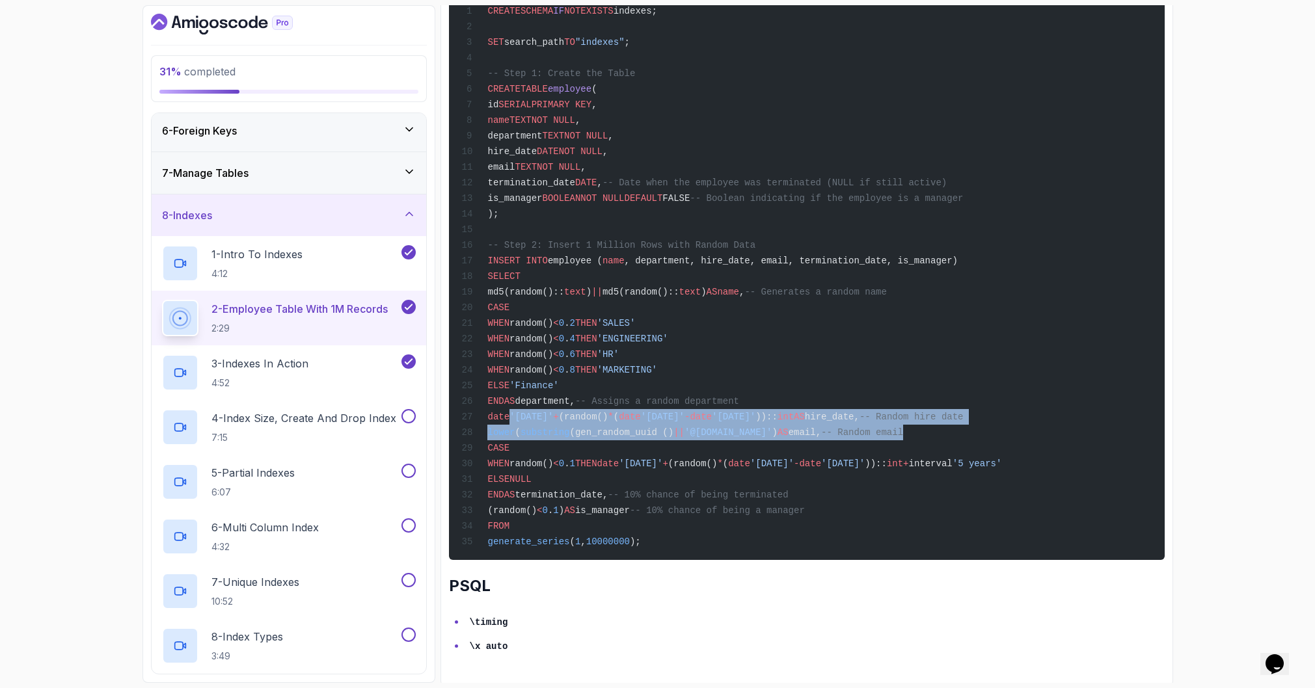
drag, startPoint x: 508, startPoint y: 424, endPoint x: 1134, endPoint y: 432, distance: 626.5
click at [1129, 434] on div "CREATE SCHEMA IF NOT EXISTS indexes; SET search_path TO "indexes" ; -- Step 1: …" at bounding box center [806, 259] width 695 height 585
click at [1136, 431] on div "CREATE SCHEMA IF NOT EXISTS indexes; SET search_path TO "indexes" ; -- Step 1: …" at bounding box center [806, 259] width 695 height 585
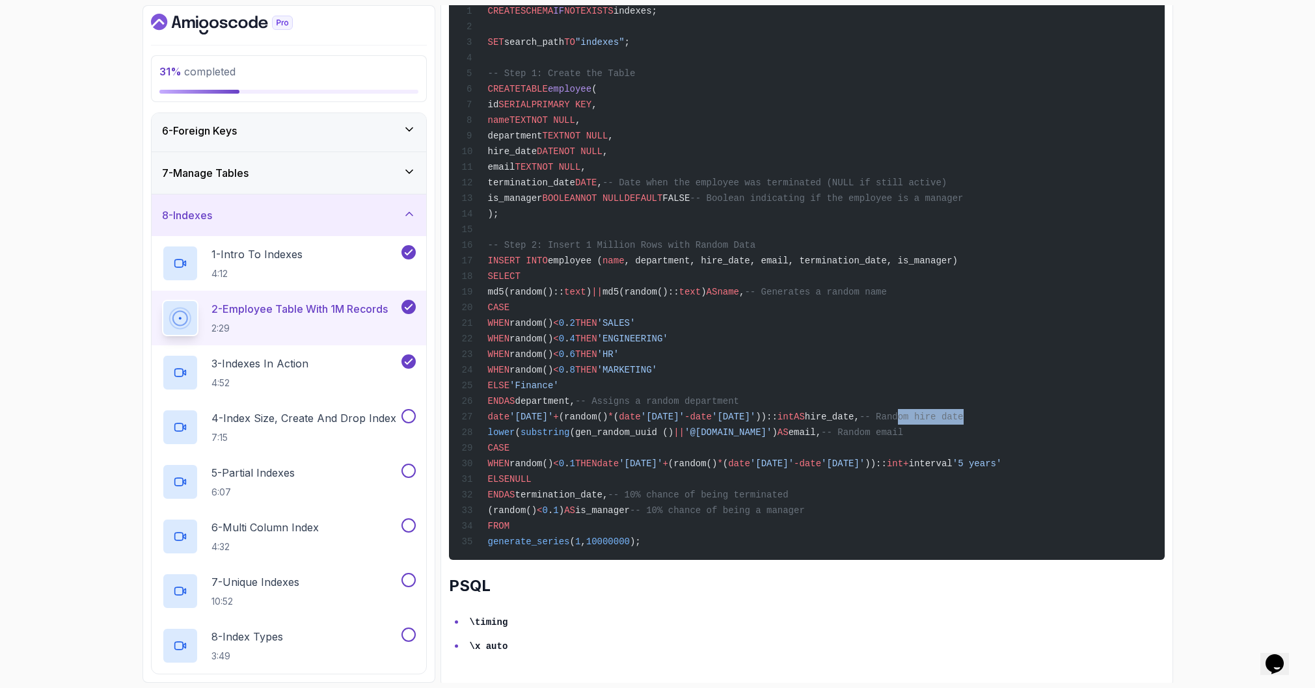
drag, startPoint x: 1118, startPoint y: 422, endPoint x: 1057, endPoint y: 420, distance: 61.2
click at [1057, 420] on div "CREATE SCHEMA IF NOT EXISTS indexes; SET search_path TO "indexes" ; -- Step 1: …" at bounding box center [806, 259] width 695 height 585
drag, startPoint x: 1030, startPoint y: 419, endPoint x: 1150, endPoint y: 418, distance: 119.7
click at [1142, 418] on div "CREATE SCHEMA IF NOT EXISTS indexes; SET search_path TO "indexes" ; -- Step 1: …" at bounding box center [806, 259] width 695 height 585
click at [1150, 418] on div "CREATE SCHEMA IF NOT EXISTS indexes; SET search_path TO "indexes" ; -- Step 1: …" at bounding box center [806, 259] width 695 height 585
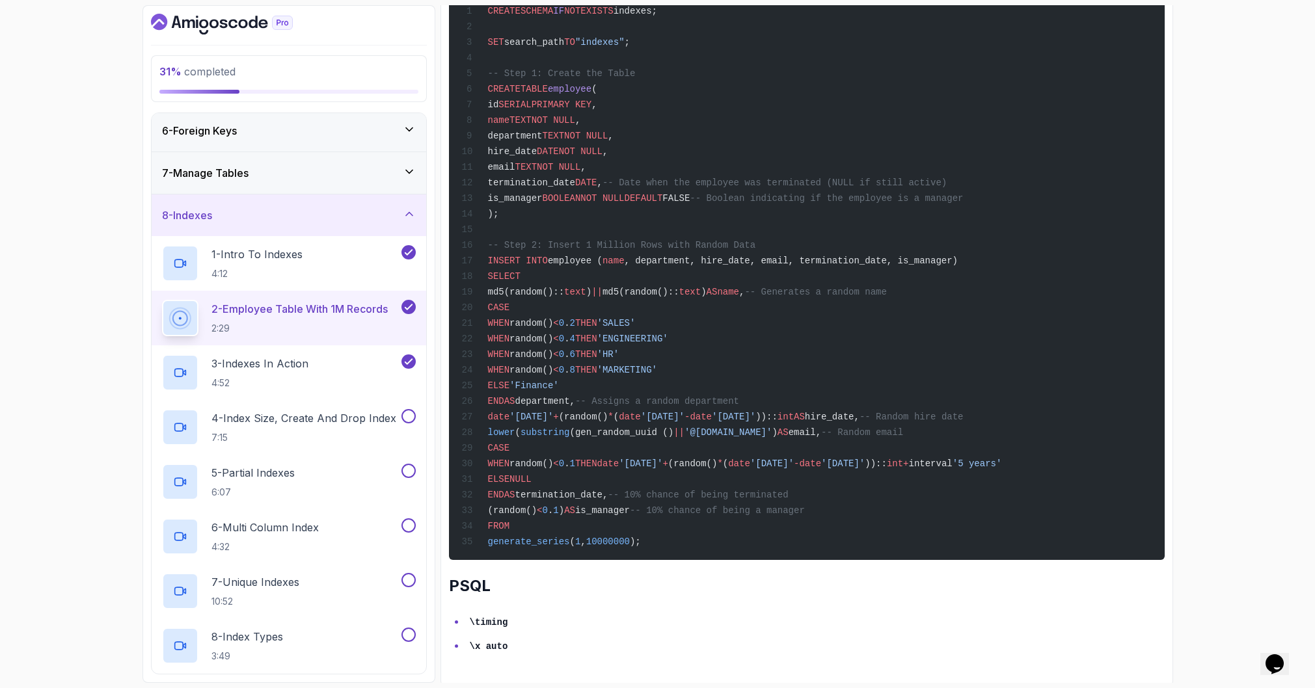
scroll to position [720, 0]
click at [1027, 270] on div "CREATE SCHEMA IF NOT EXISTS indexes; SET search_path TO "indexes" ; -- Step 1: …" at bounding box center [806, 256] width 695 height 585
click at [821, 424] on span "email," at bounding box center [804, 429] width 33 height 10
click at [885, 427] on div "CREATE SCHEMA IF NOT EXISTS indexes; SET search_path TO "indexes" ; -- Step 1: …" at bounding box center [806, 256] width 695 height 585
drag, startPoint x: 835, startPoint y: 422, endPoint x: 745, endPoint y: 419, distance: 89.8
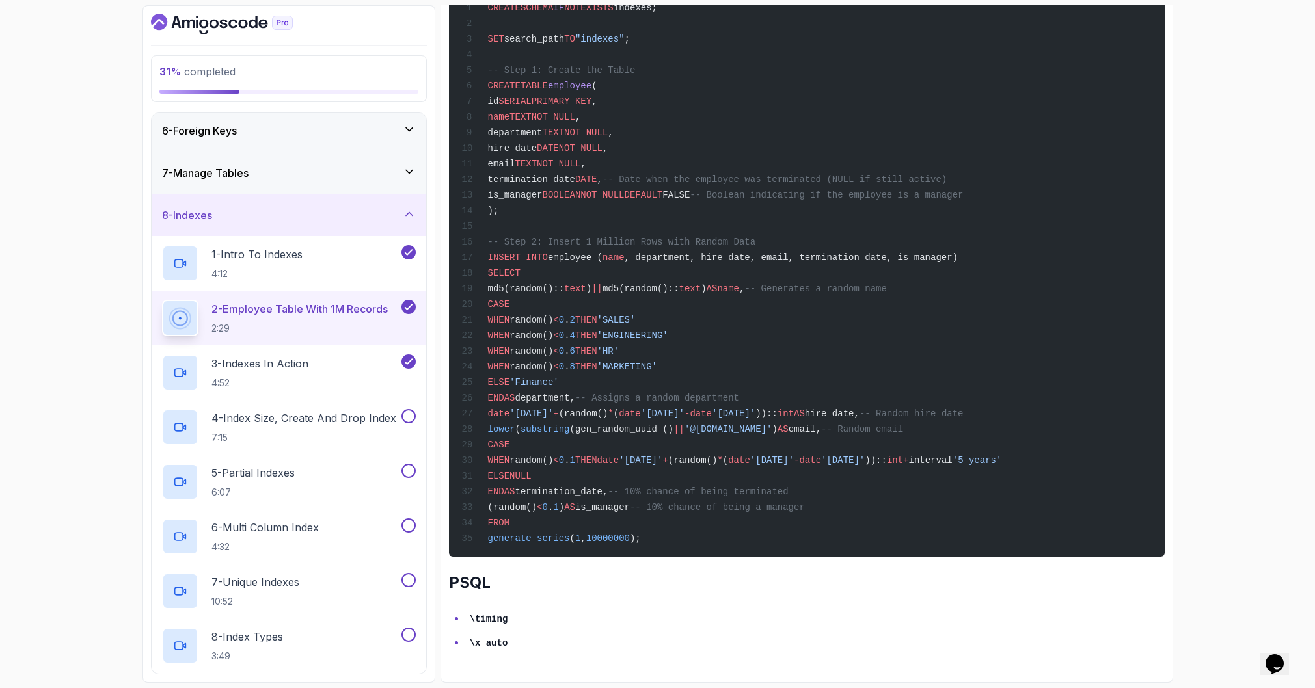
click at [751, 424] on span "lower ( substring (gen_random_uuid () || '@amigoscode.com' ) AS email, -- Rando…" at bounding box center [682, 429] width 442 height 10
click at [731, 424] on span "'@amigoscode.com'" at bounding box center [727, 429] width 87 height 10
drag, startPoint x: 739, startPoint y: 418, endPoint x: 978, endPoint y: 419, distance: 239.4
click at [903, 424] on span "lower ( substring (gen_random_uuid () || '@amigoscode.com' ) AS email, -- Rando…" at bounding box center [682, 429] width 442 height 10
click at [1057, 420] on div "CREATE SCHEMA IF NOT EXISTS indexes; SET search_path TO "indexes" ; -- Step 1: …" at bounding box center [806, 256] width 695 height 585
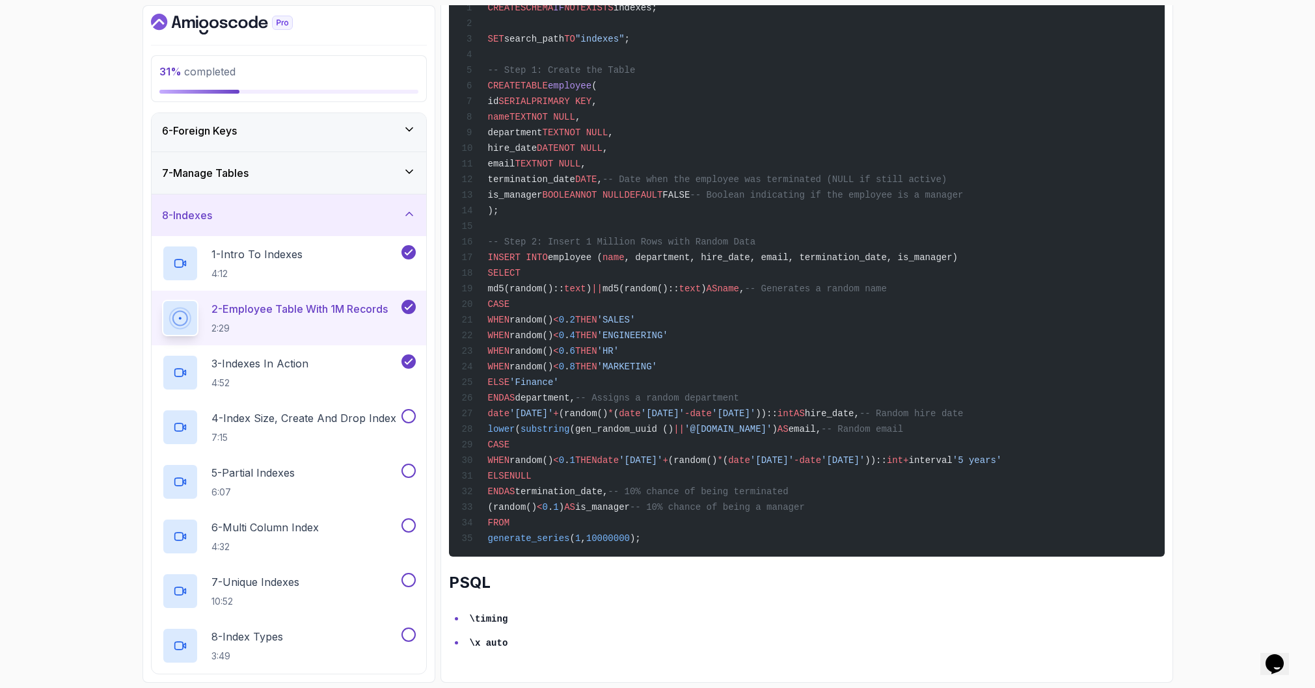
click at [846, 428] on div "CREATE SCHEMA IF NOT EXISTS indexes; SET search_path TO "indexes" ; -- Step 1: …" at bounding box center [806, 256] width 695 height 585
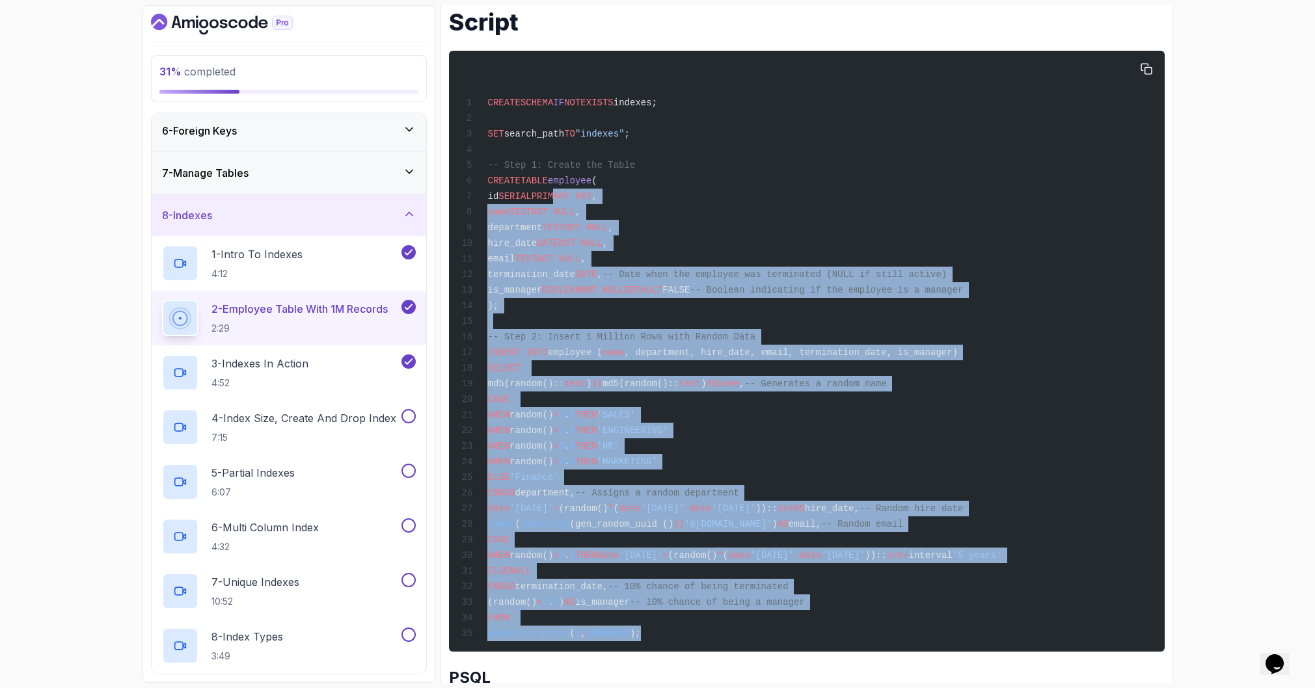
scroll to position [632, 0]
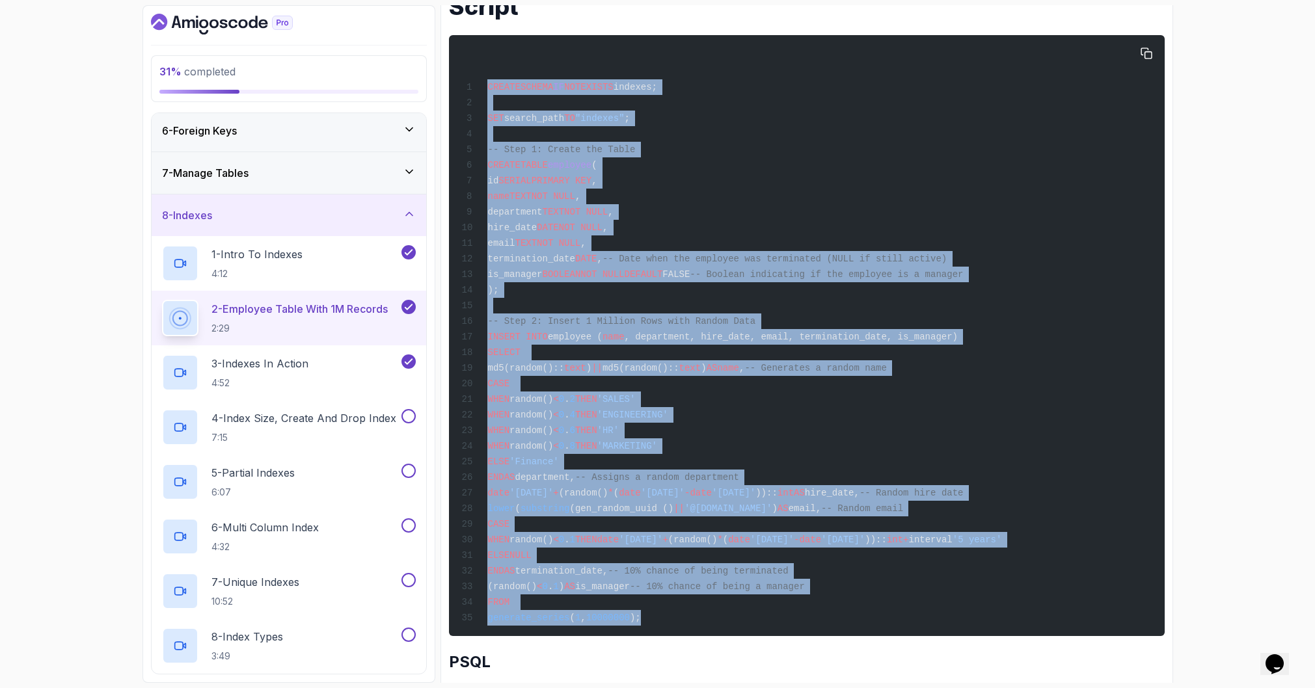
drag, startPoint x: 765, startPoint y: 521, endPoint x: 467, endPoint y: 69, distance: 541.4
click at [467, 69] on div "CREATE SCHEMA IF NOT EXISTS indexes; SET search_path TO "indexes" ; -- Step 1: …" at bounding box center [806, 335] width 695 height 585
copy code "CREATE SCHEMA IF NOT EXISTS indexes; SET search_path TO "indexes" ; -- Step 1: …"
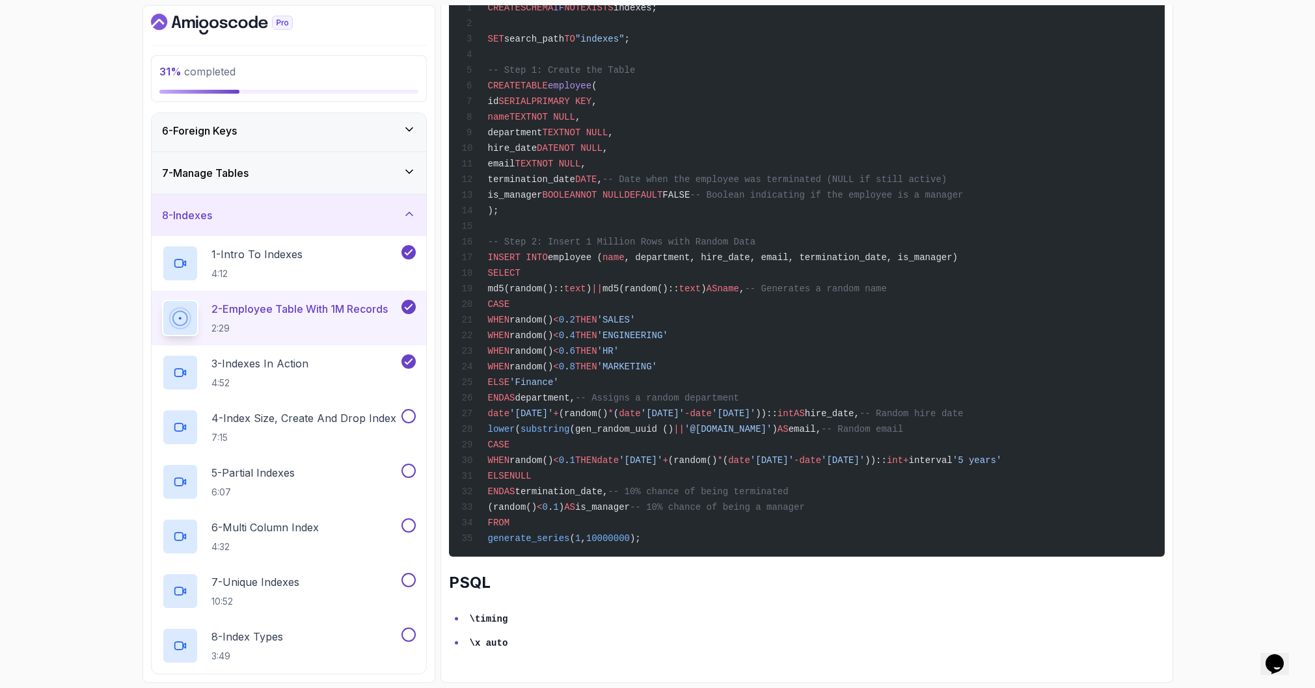
click at [743, 608] on div "~2 min read Script CREATE SCHEMA IF NOT EXISTS indexes; SET search_path TO "ind…" at bounding box center [807, 265] width 716 height 771
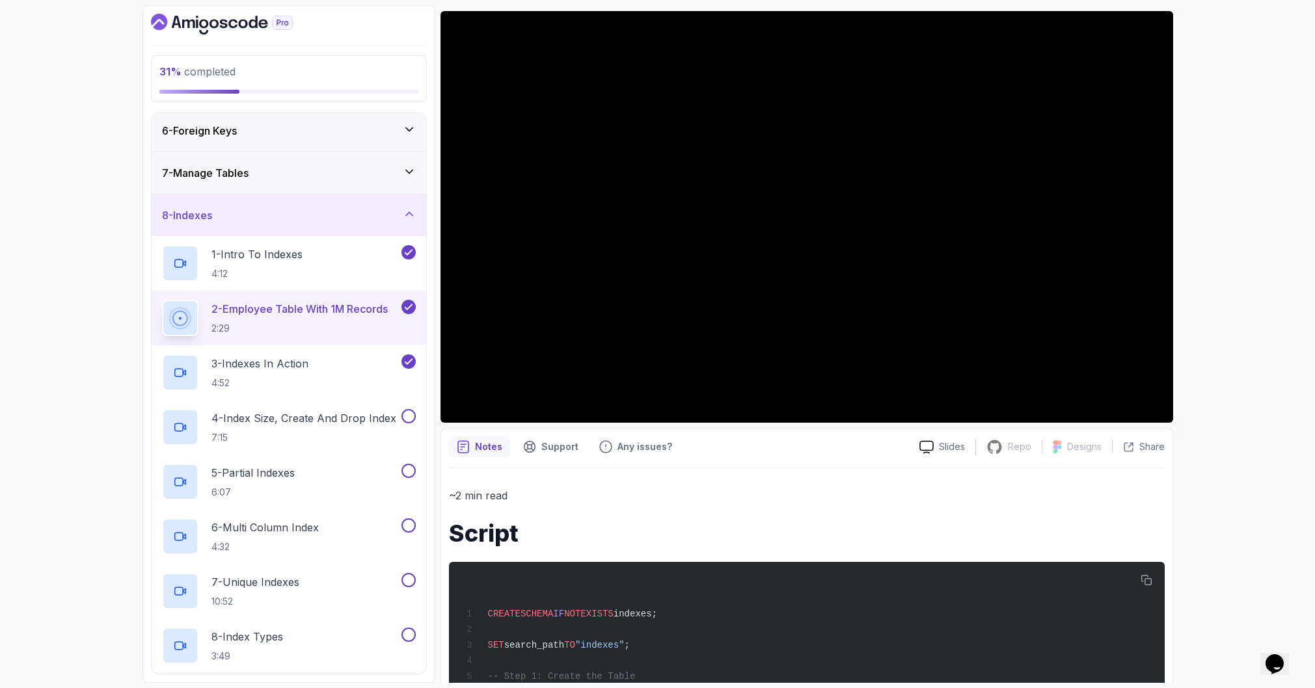
scroll to position [103, 0]
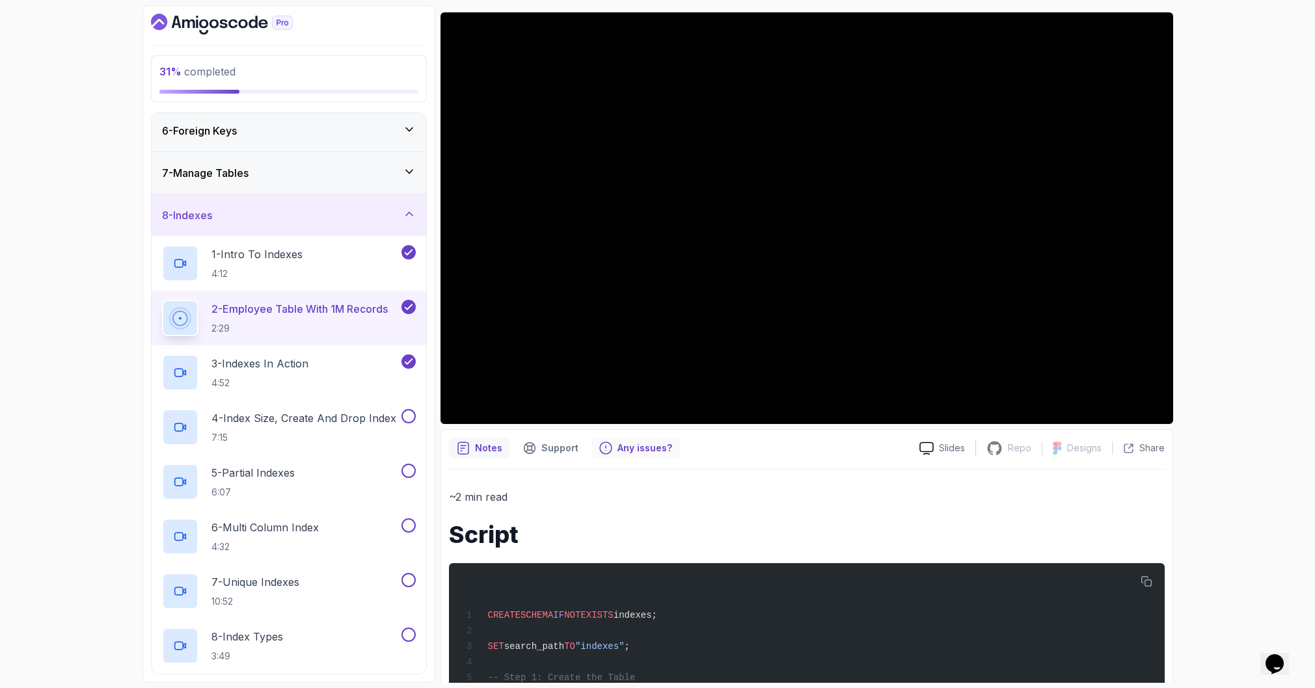
click at [654, 449] on p "Any issues?" at bounding box center [644, 448] width 55 height 13
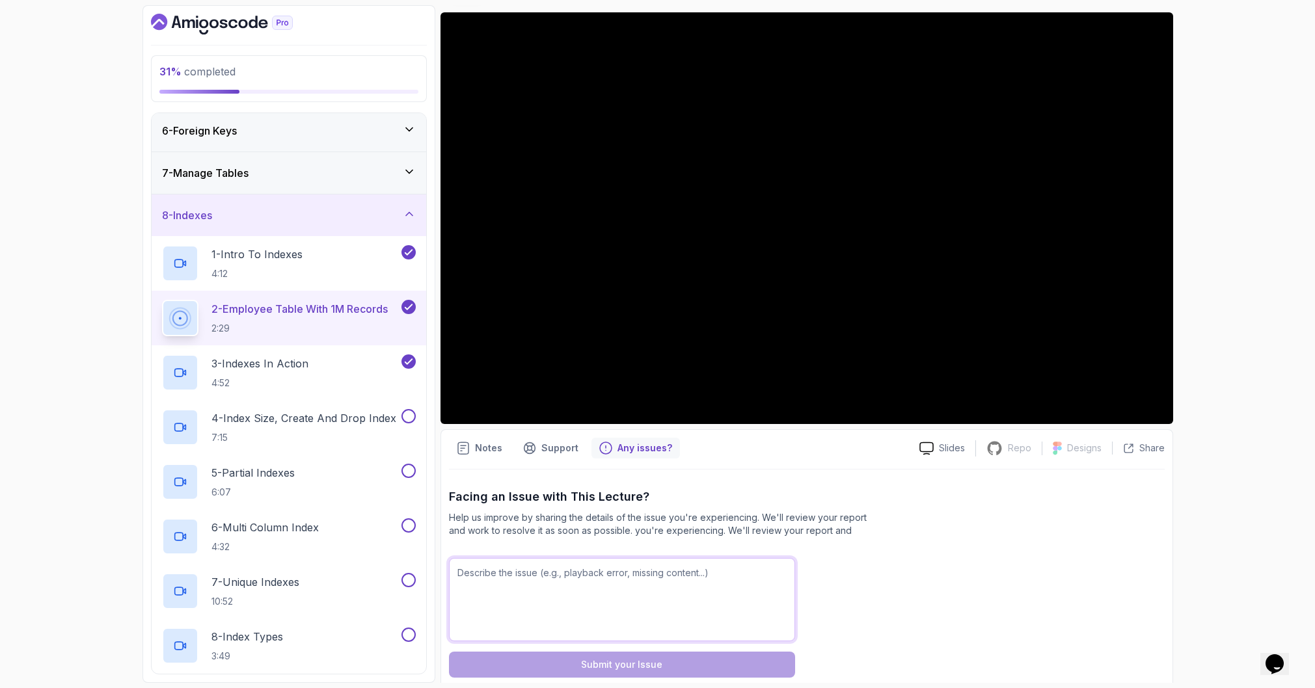
click at [599, 626] on textarea at bounding box center [622, 599] width 346 height 83
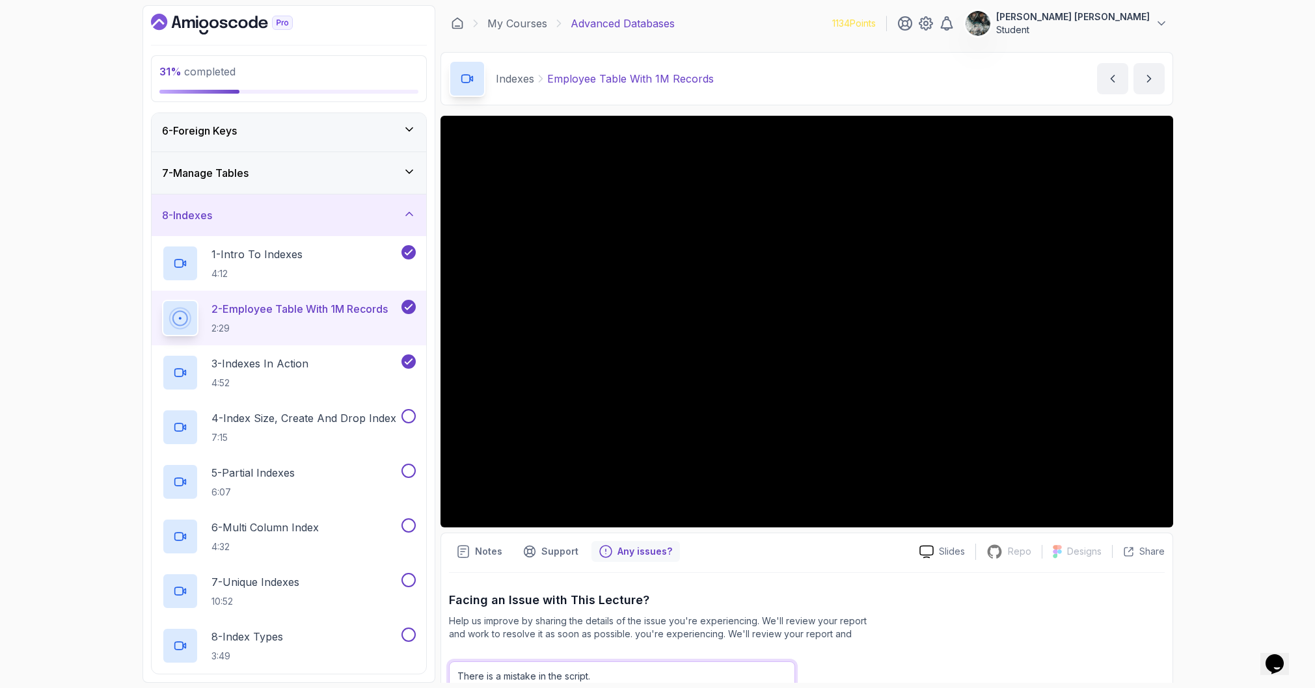
scroll to position [125, 0]
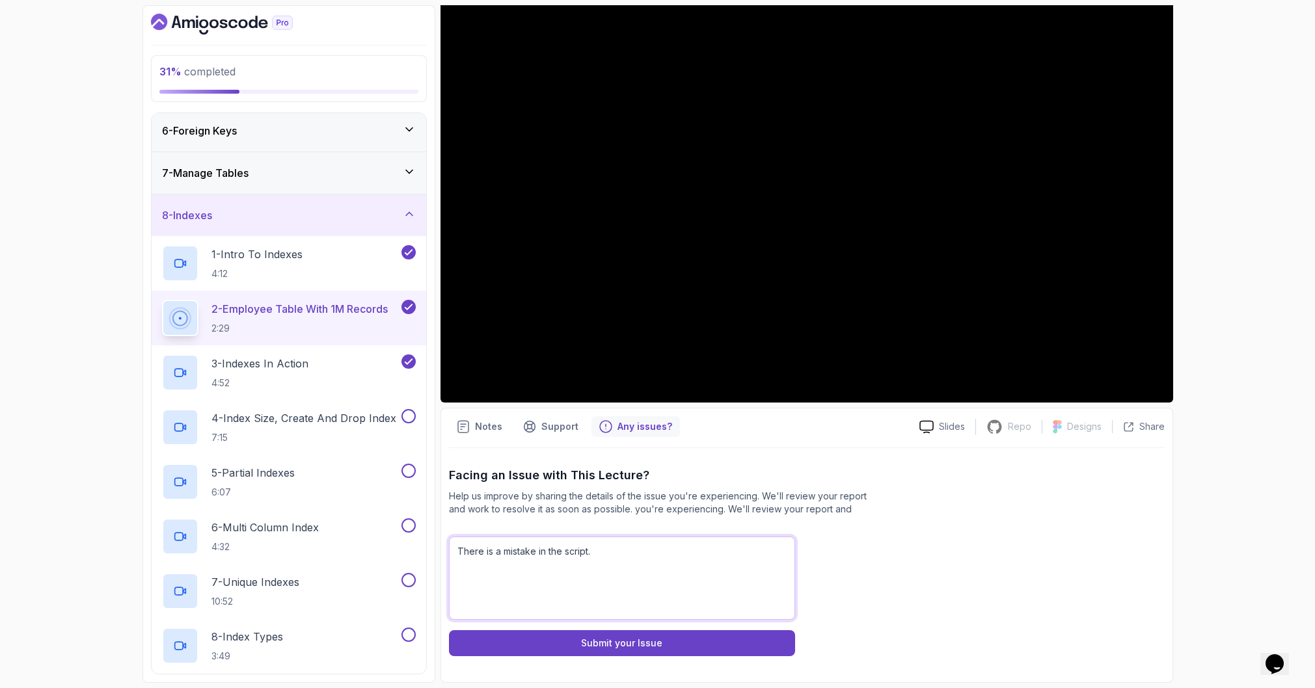
paste textarea "lower(substring(gen_random_uuid () || '@amigoscode.com') AS email,"
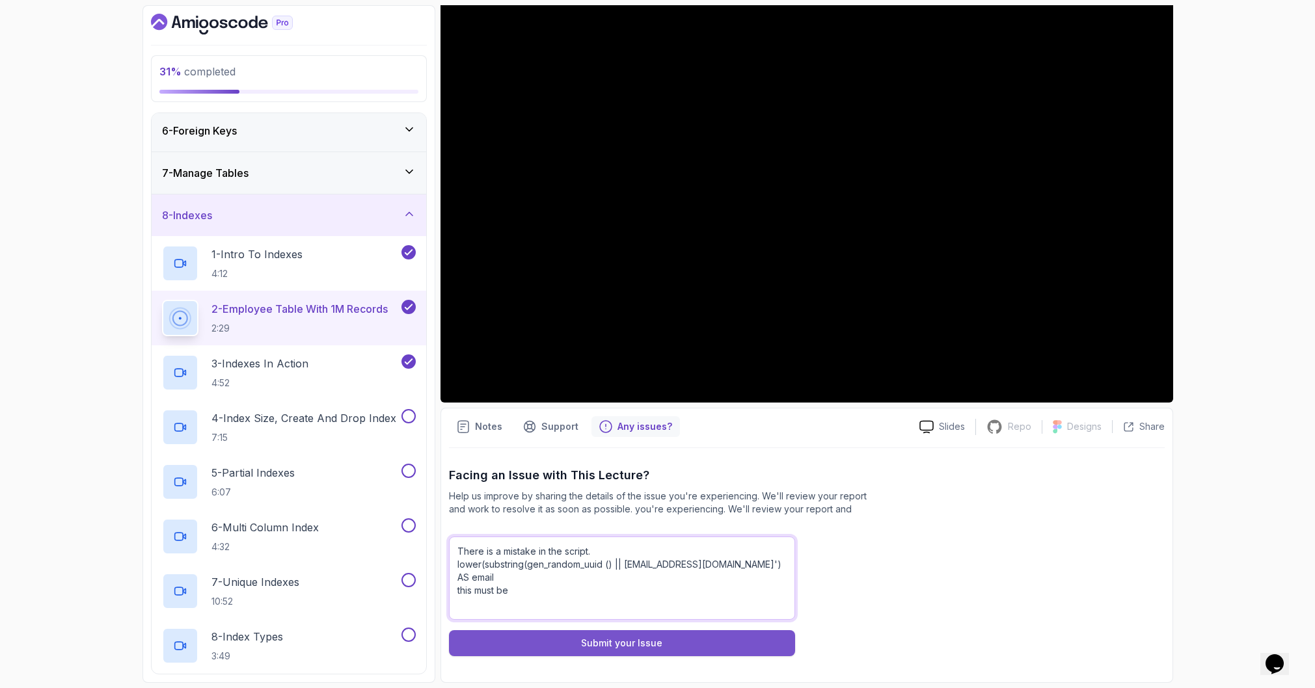
paste textarea "lower(gen_random_uuid()::text || '@amigoscode.com') AS email,"
type textarea "There is a mistake in the script. lower(substring(gen_random_uuid () || '@amigo…"
click at [690, 645] on button "Submit your Issue" at bounding box center [622, 643] width 346 height 26
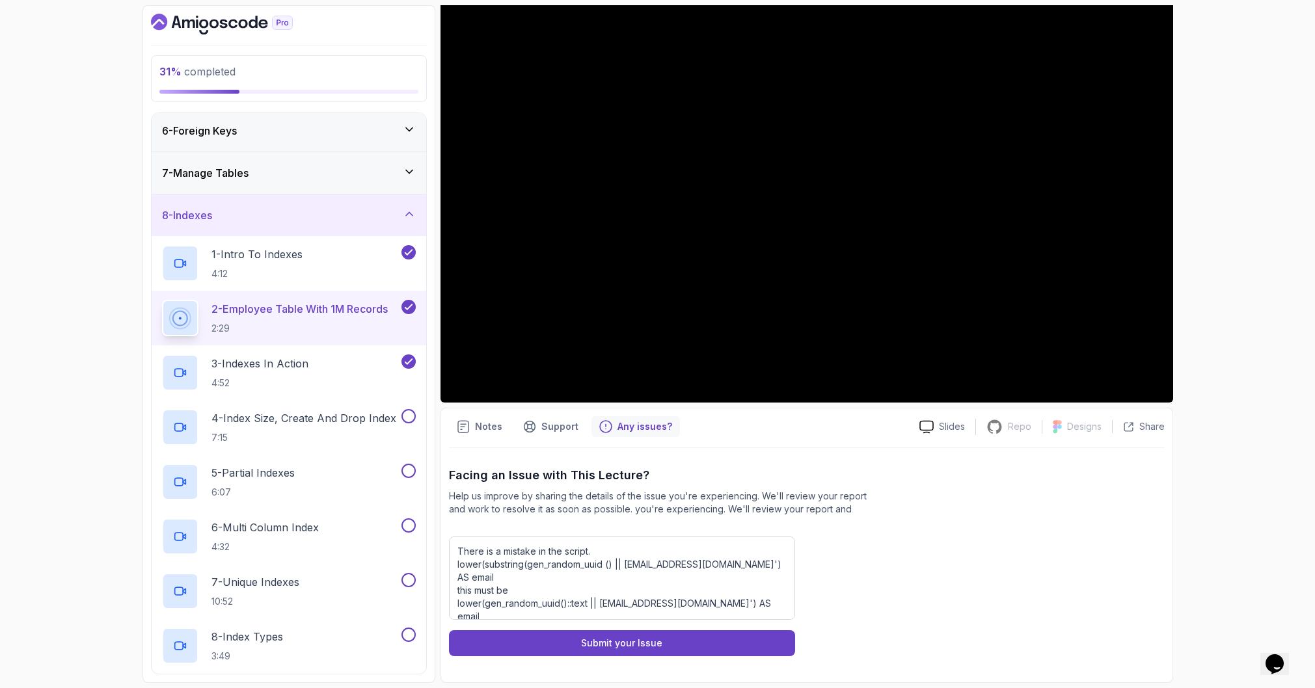
scroll to position [0, 0]
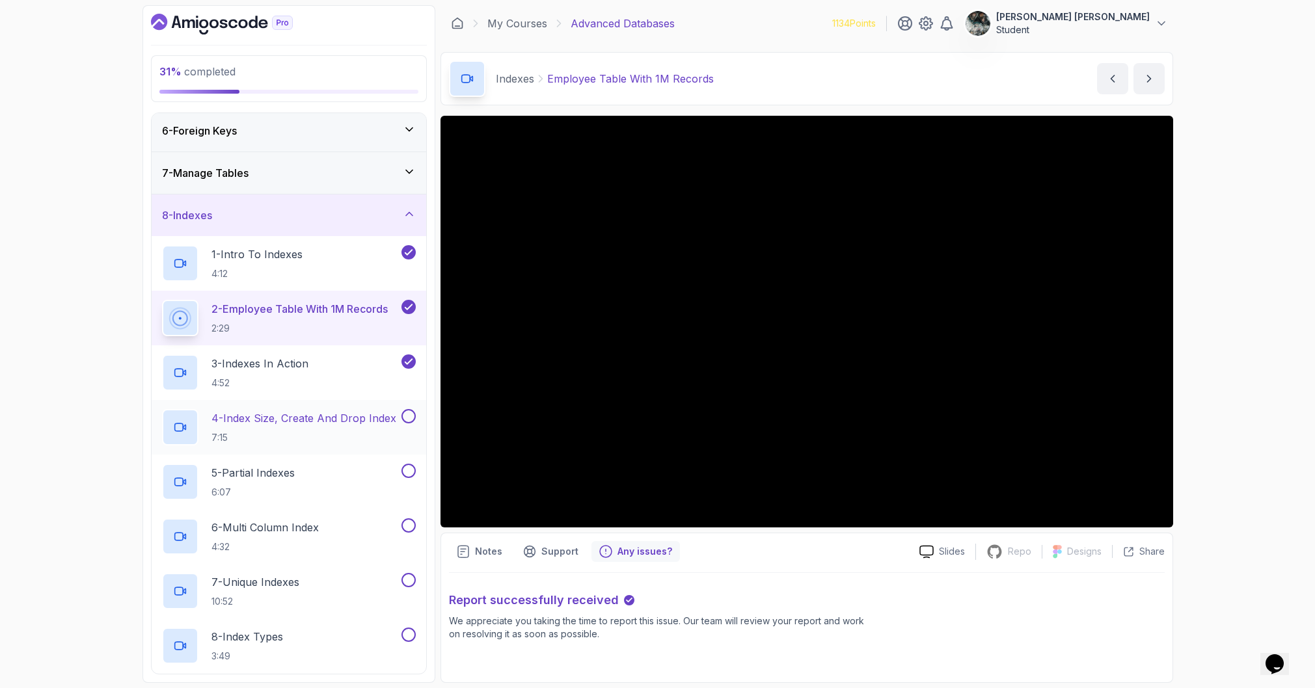
click at [274, 422] on p "4 - Index Size, Create And Drop Index" at bounding box center [303, 418] width 185 height 16
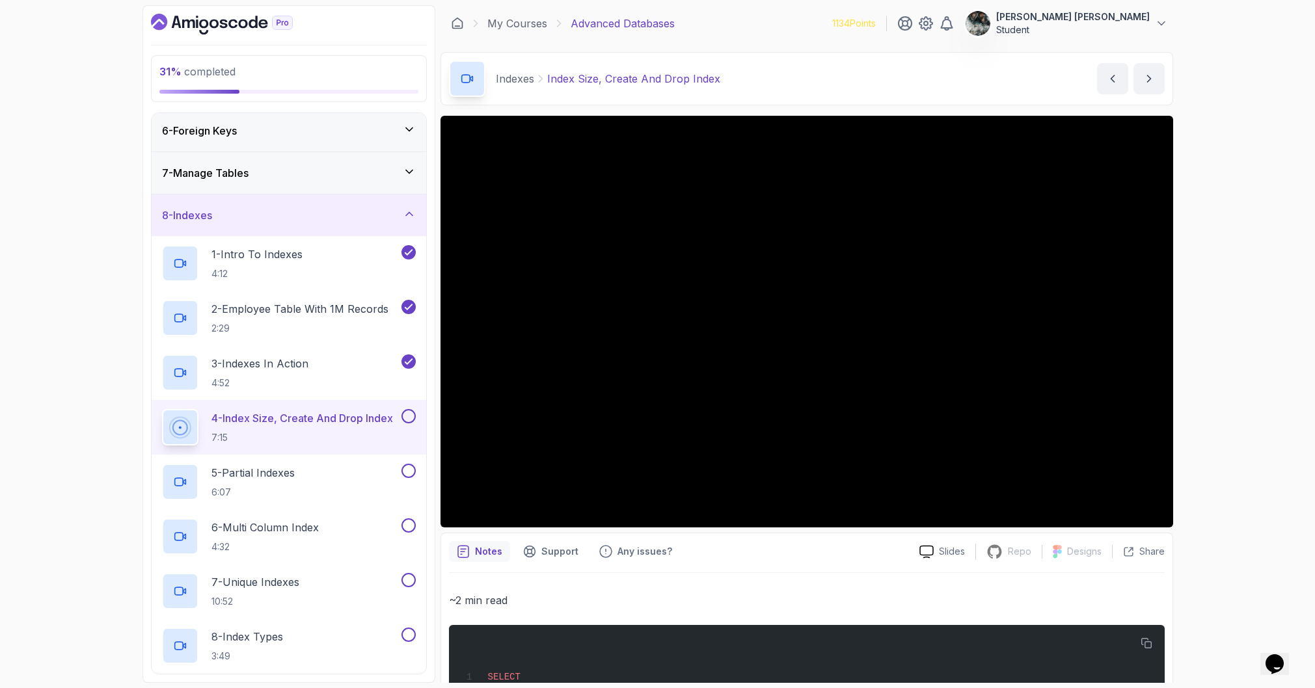
click at [1239, 283] on div "31 % completed 1 - Intro 2 - Schemas 3 - Advanced Data Types 4 - Working With D…" at bounding box center [657, 344] width 1315 height 688
click at [410, 418] on button at bounding box center [408, 416] width 14 height 14
click at [1262, 200] on div "32 % completed 1 - Intro 2 - Schemas 3 - Advanced Data Types 4 - Working With D…" at bounding box center [657, 344] width 1315 height 688
click at [1246, 241] on div "32 % completed 1 - Intro 2 - Schemas 3 - Advanced Data Types 4 - Working With D…" at bounding box center [657, 344] width 1315 height 688
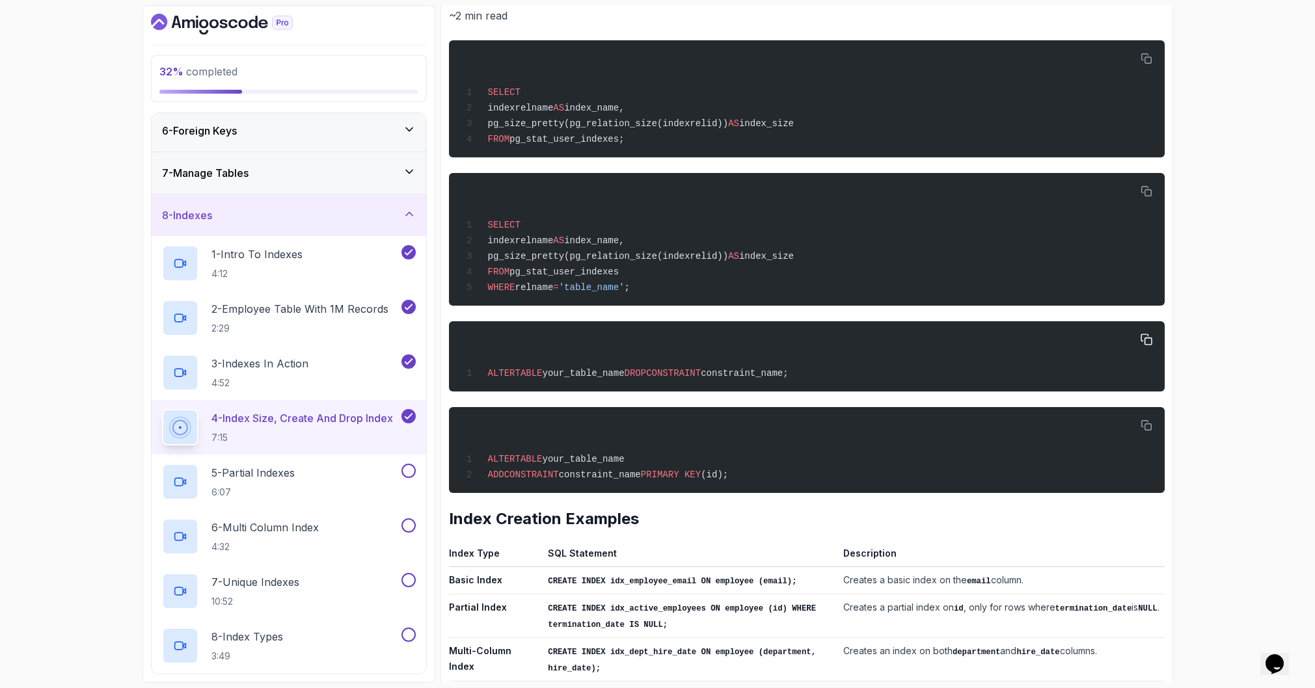
scroll to position [586, 0]
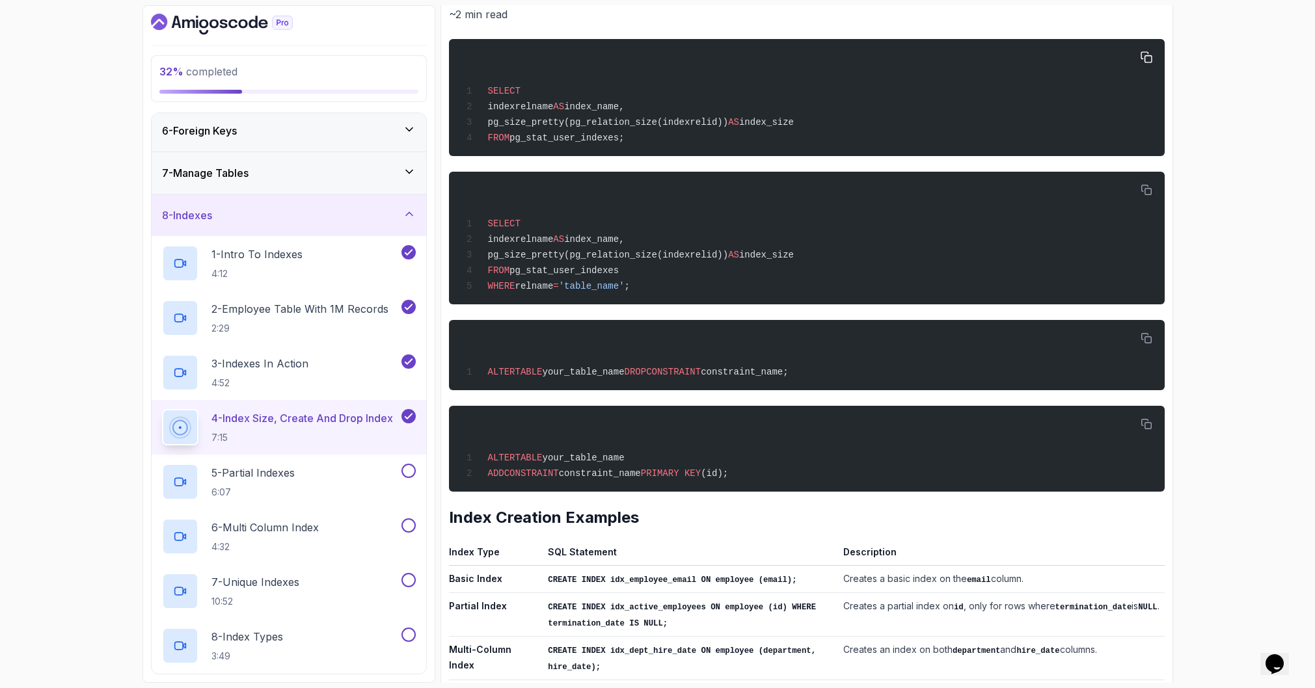
drag, startPoint x: 883, startPoint y: 456, endPoint x: 466, endPoint y: 70, distance: 568.5
click at [466, 70] on div "~2 min read SELECT indexrelname AS index_name, pg_size_pretty(pg_relation_size(…" at bounding box center [807, 442] width 716 height 874
click at [742, 414] on div "ALTER TABLE your_table_name ADD CONSTRAINT constraint_name PRIMARY KEY (id);" at bounding box center [806, 449] width 695 height 70
drag, startPoint x: 774, startPoint y: 477, endPoint x: 483, endPoint y: 84, distance: 489.2
click at [483, 84] on div "~2 min read SELECT indexrelname AS index_name, pg_size_pretty(pg_relation_size(…" at bounding box center [807, 442] width 716 height 874
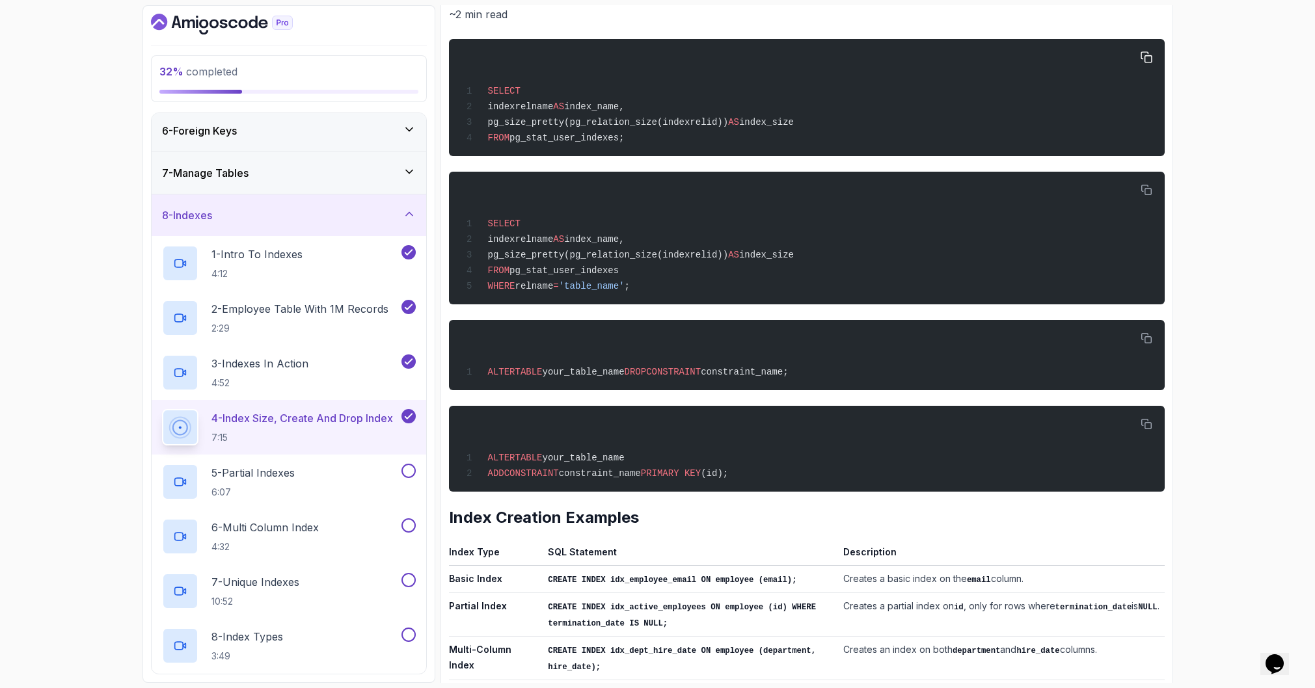
copy div "SELECT indexrelname AS index_name, pg_size_pretty(pg_relation_size(indexrelid))…"
click at [859, 132] on div "SELECT indexrelname AS index_name, pg_size_pretty(pg_relation_size(indexrelid))…" at bounding box center [806, 97] width 695 height 101
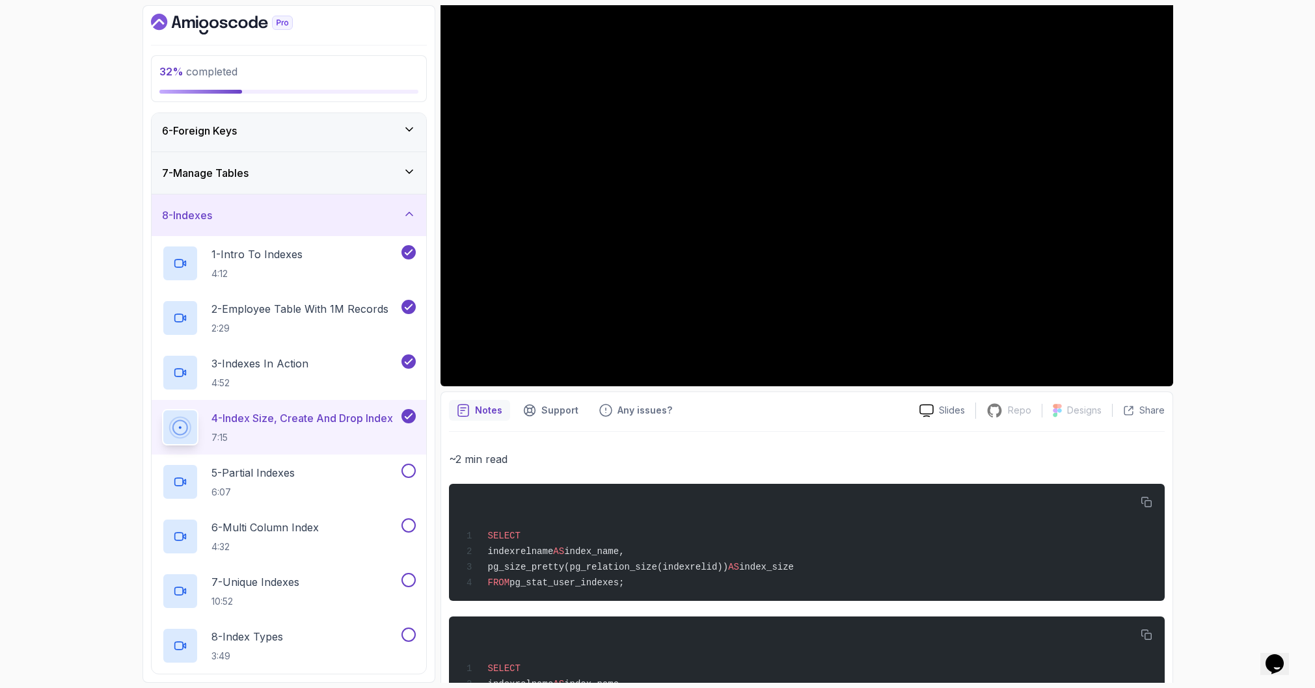
scroll to position [83, 0]
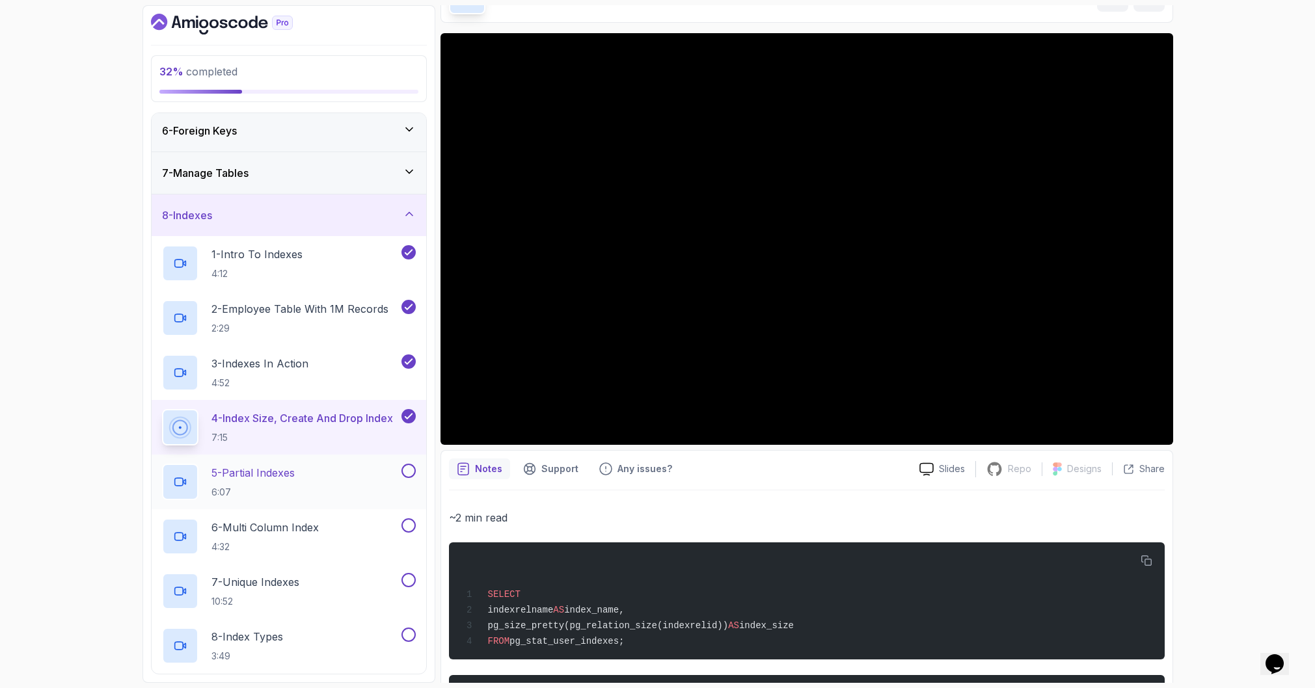
click at [276, 479] on p "5 - Partial Indexes" at bounding box center [252, 473] width 83 height 16
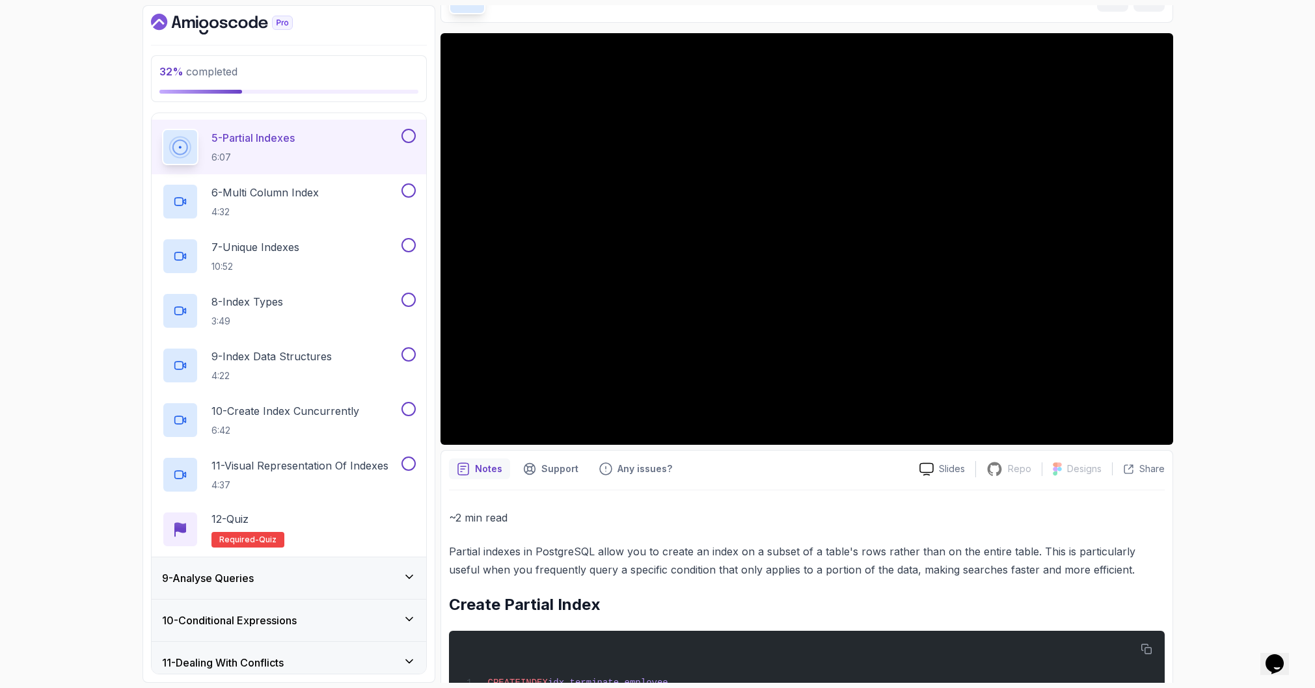
scroll to position [64, 0]
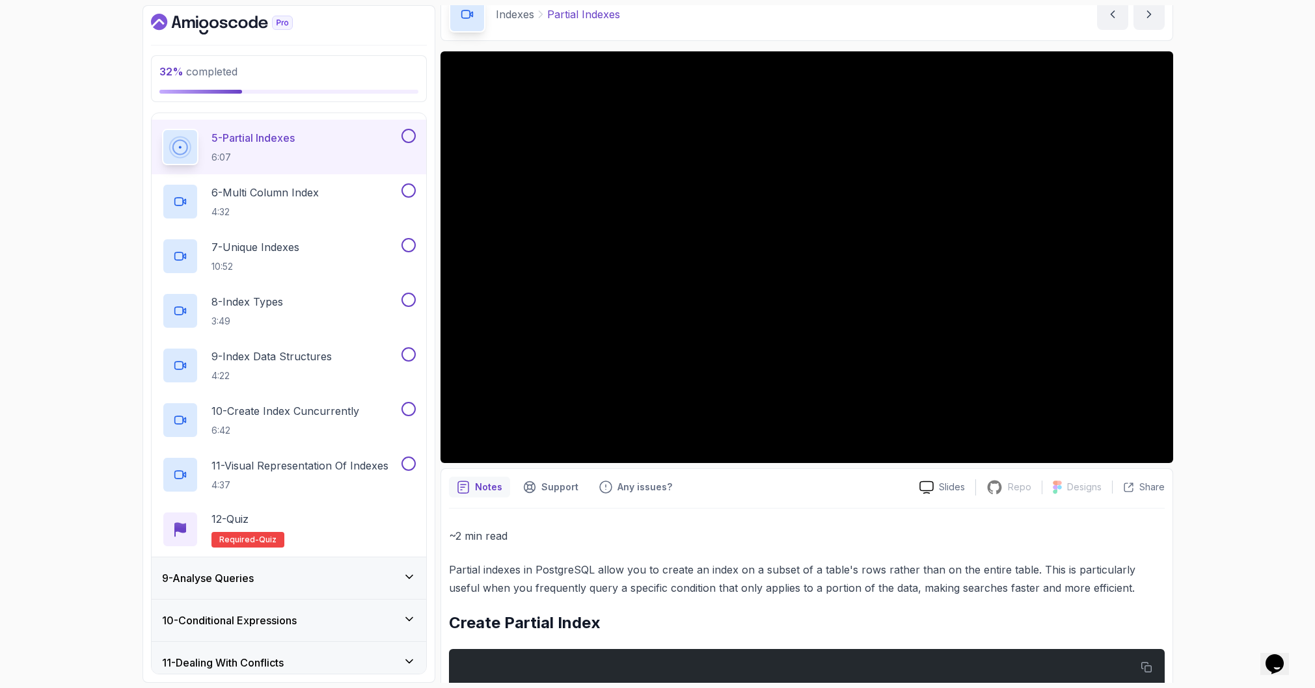
click at [405, 136] on button at bounding box center [408, 136] width 14 height 14
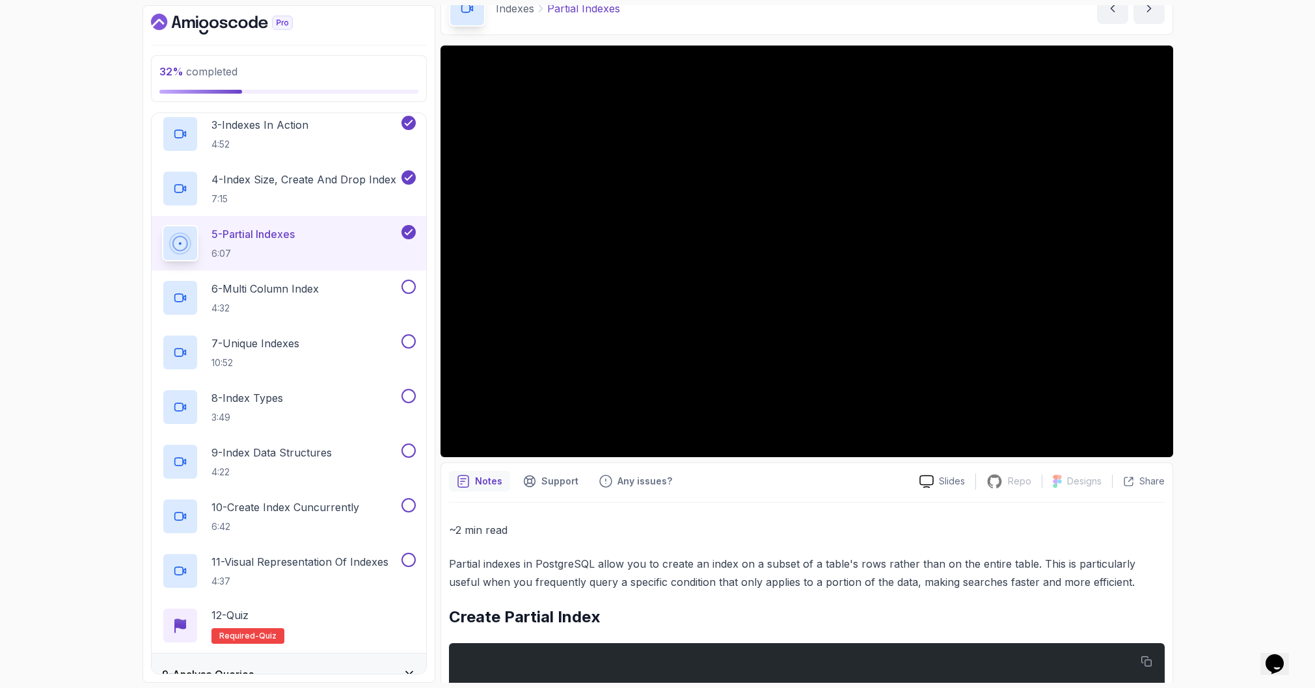
scroll to position [72, 0]
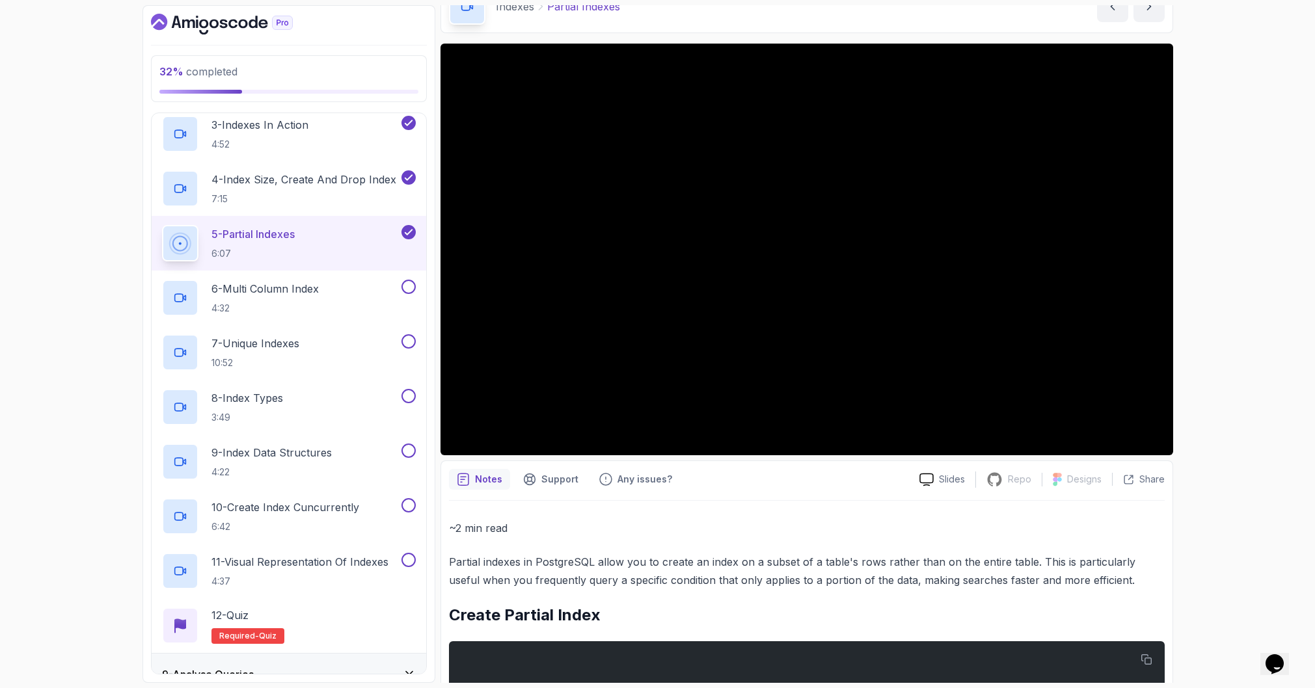
click at [1240, 205] on div "32 % completed 1 - Intro 2 - Schemas 3 - Advanced Data Types 4 - Working With D…" at bounding box center [657, 344] width 1315 height 688
click at [232, 297] on h2 "6 - Multi Column Index 4:32" at bounding box center [264, 298] width 107 height 34
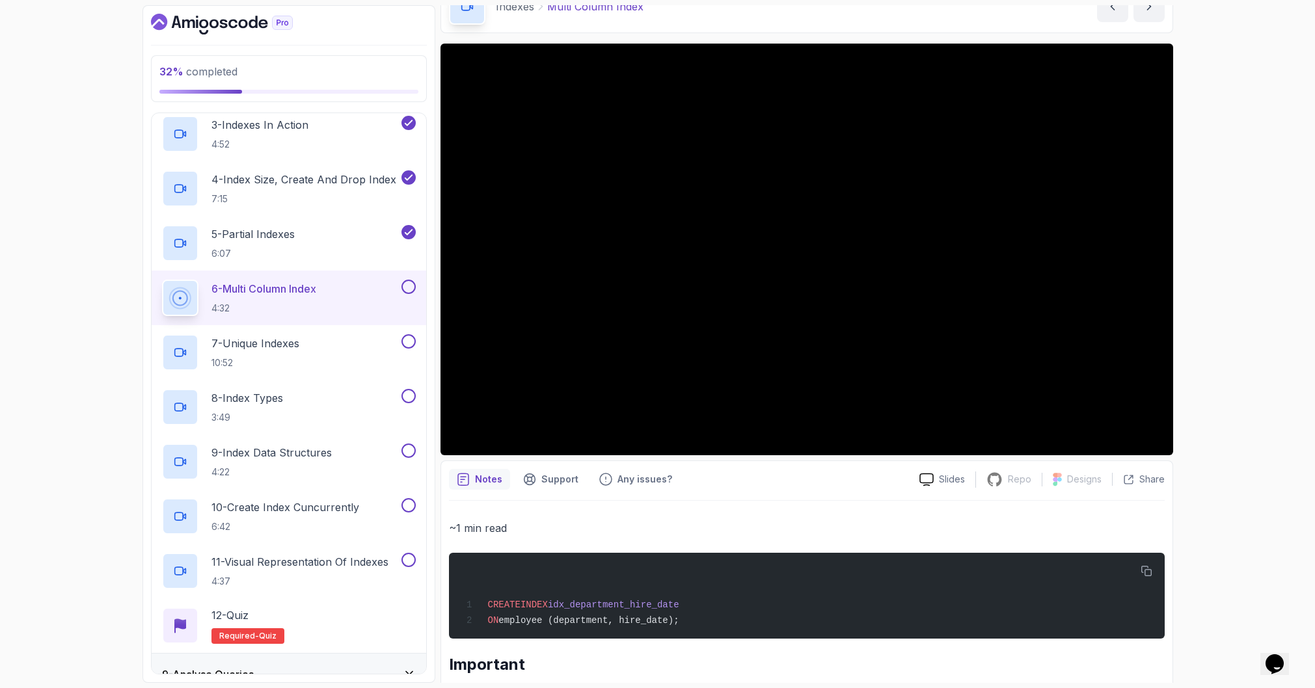
click at [1243, 142] on div "32 % completed 1 - Intro 2 - Schemas 3 - Advanced Data Types 4 - Working With D…" at bounding box center [657, 344] width 1315 height 688
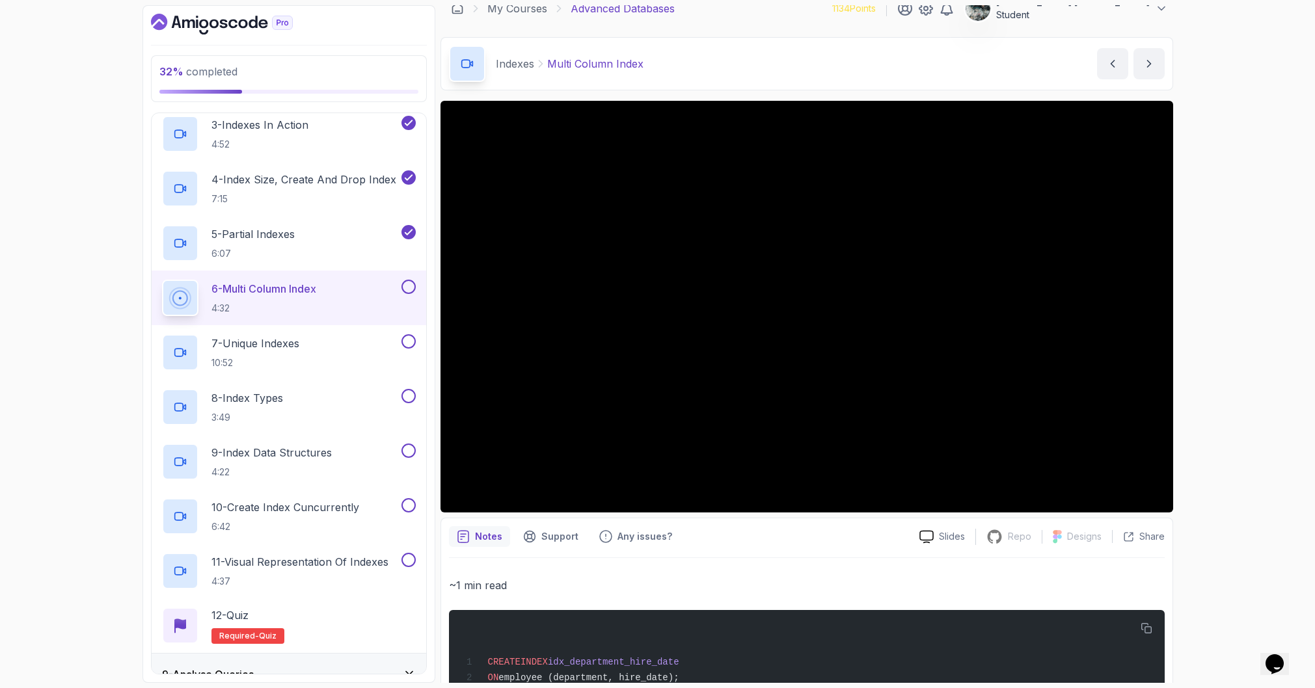
scroll to position [13, 0]
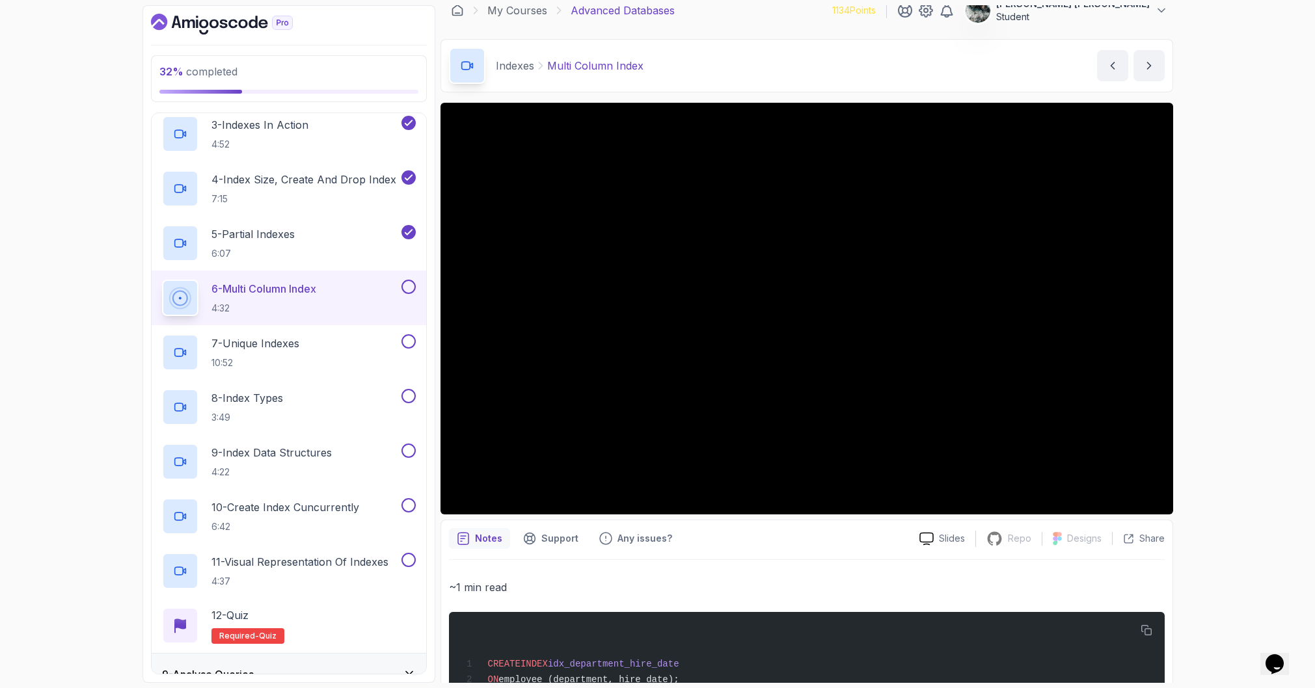
click at [1312, 312] on div "32 % completed 1 - Intro 2 - Schemas 3 - Advanced Data Types 4 - Working With D…" at bounding box center [657, 344] width 1315 height 688
click at [409, 286] on button at bounding box center [408, 287] width 14 height 14
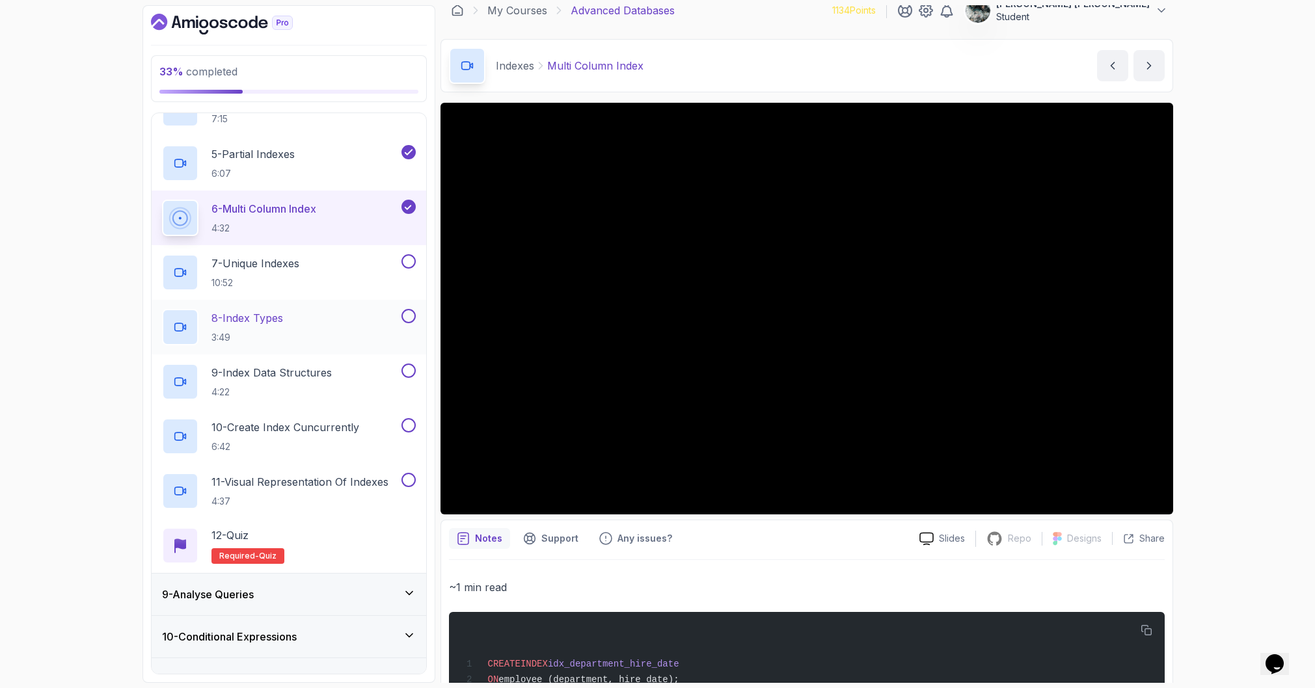
scroll to position [535, 0]
click at [301, 584] on div "9 - Analyse Queries" at bounding box center [289, 593] width 274 height 42
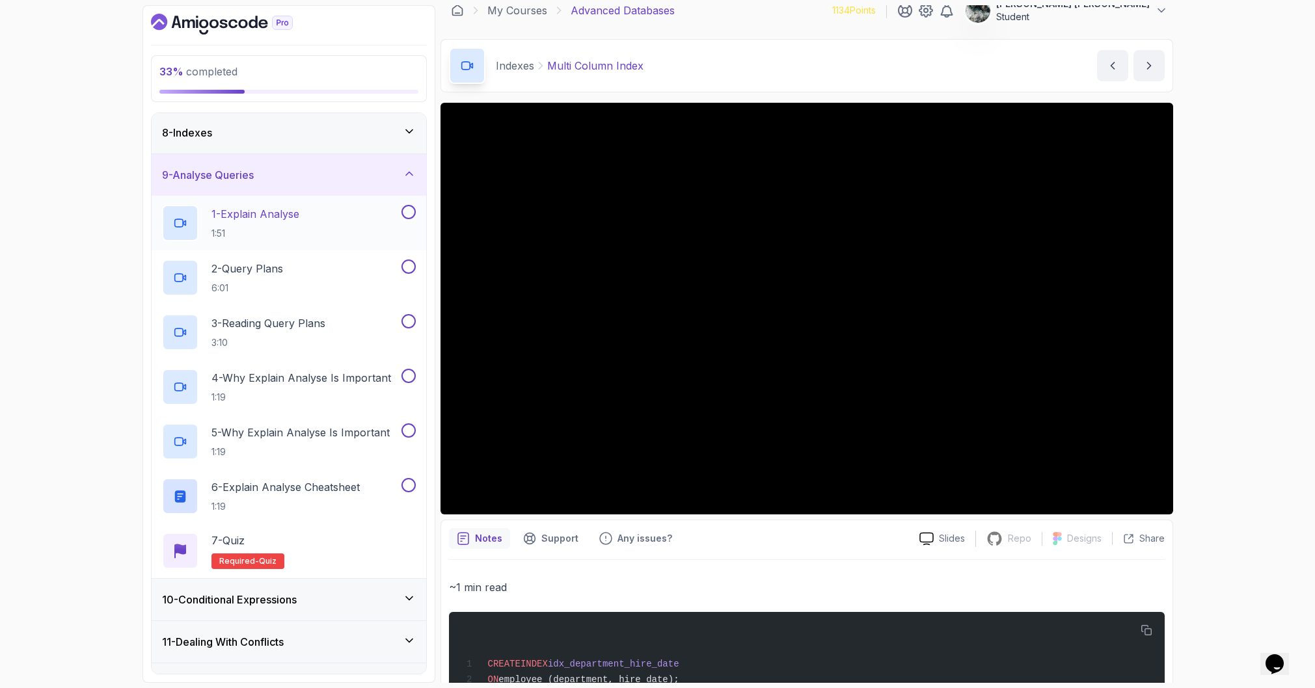
scroll to position [289, 0]
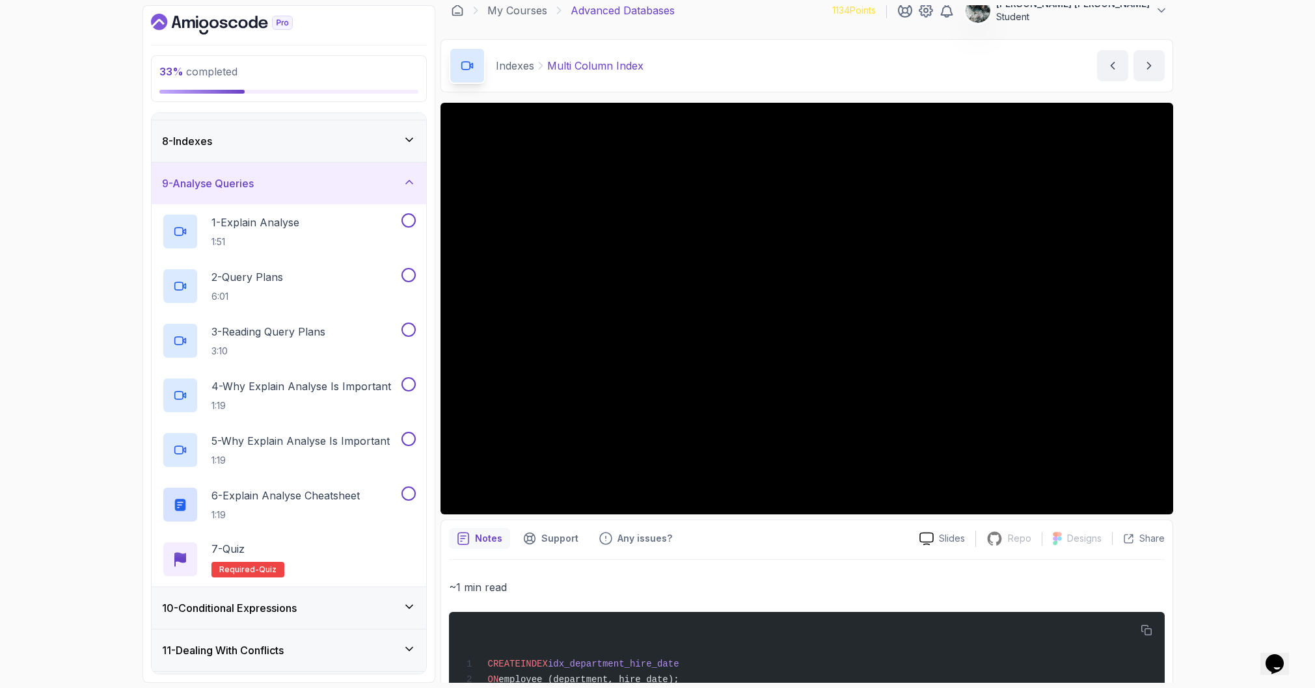
click at [352, 134] on div "8 - Indexes" at bounding box center [289, 141] width 254 height 16
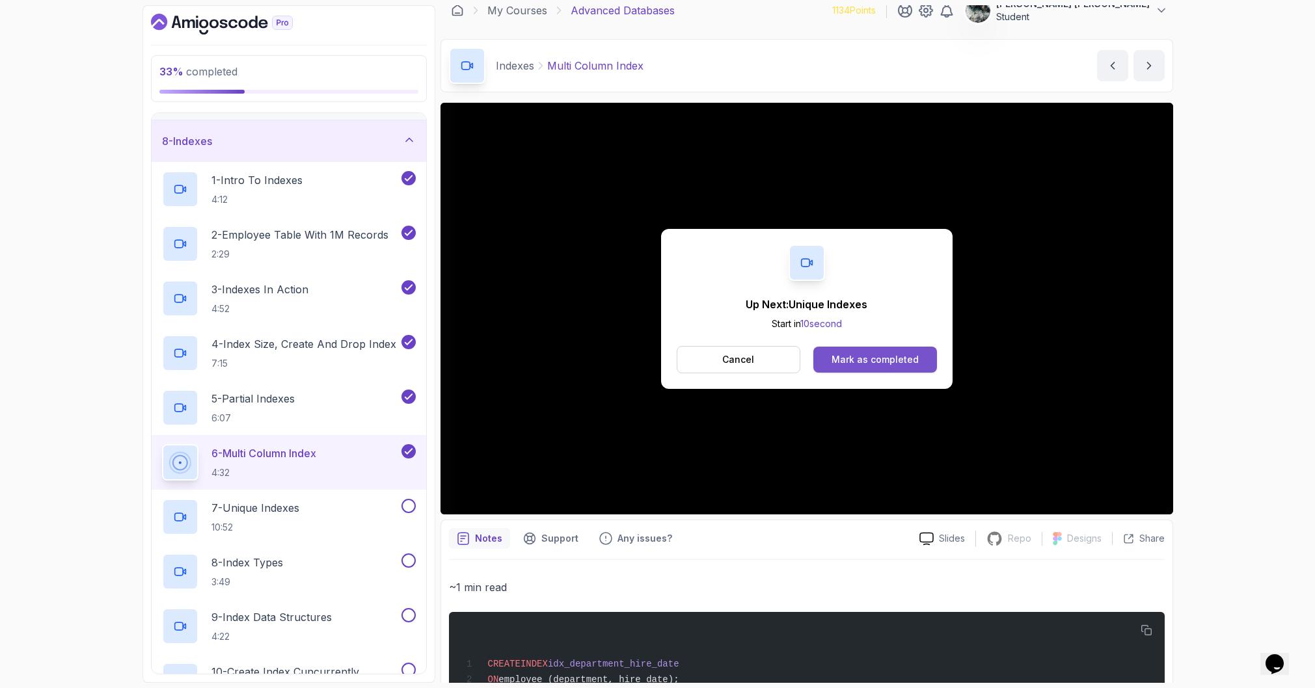
click at [903, 356] on div "Mark as completed" at bounding box center [874, 359] width 87 height 13
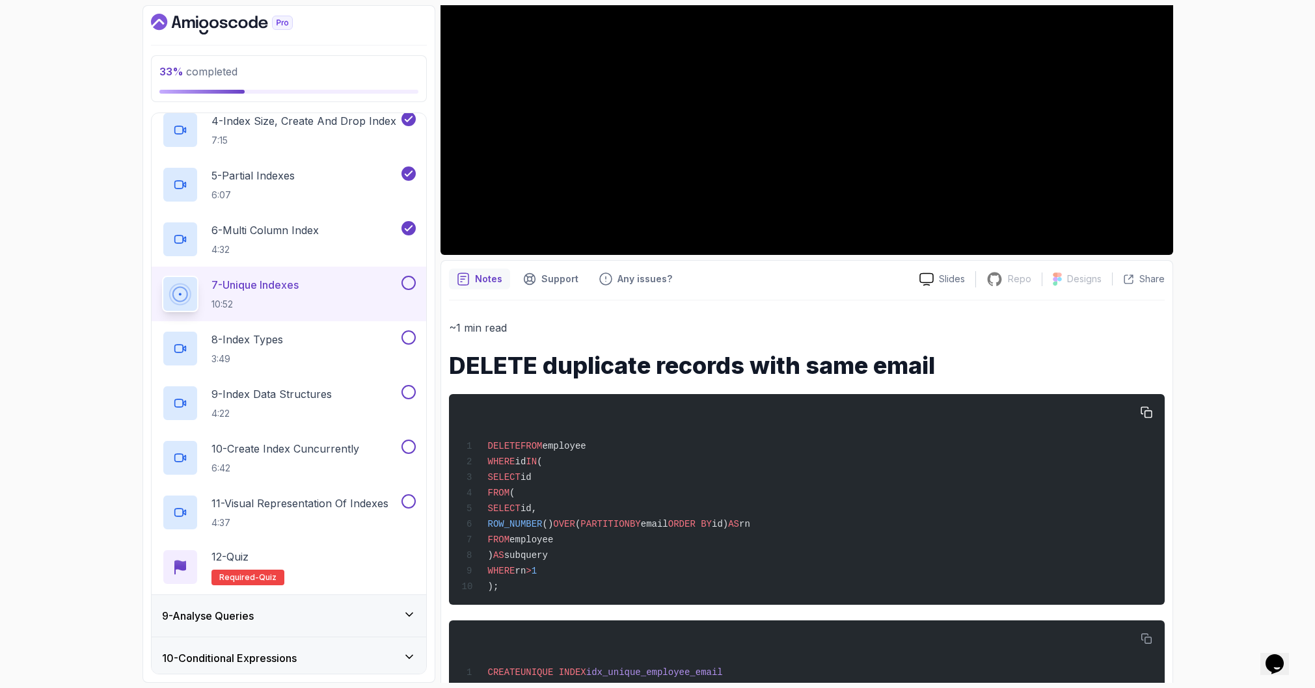
scroll to position [323, 0]
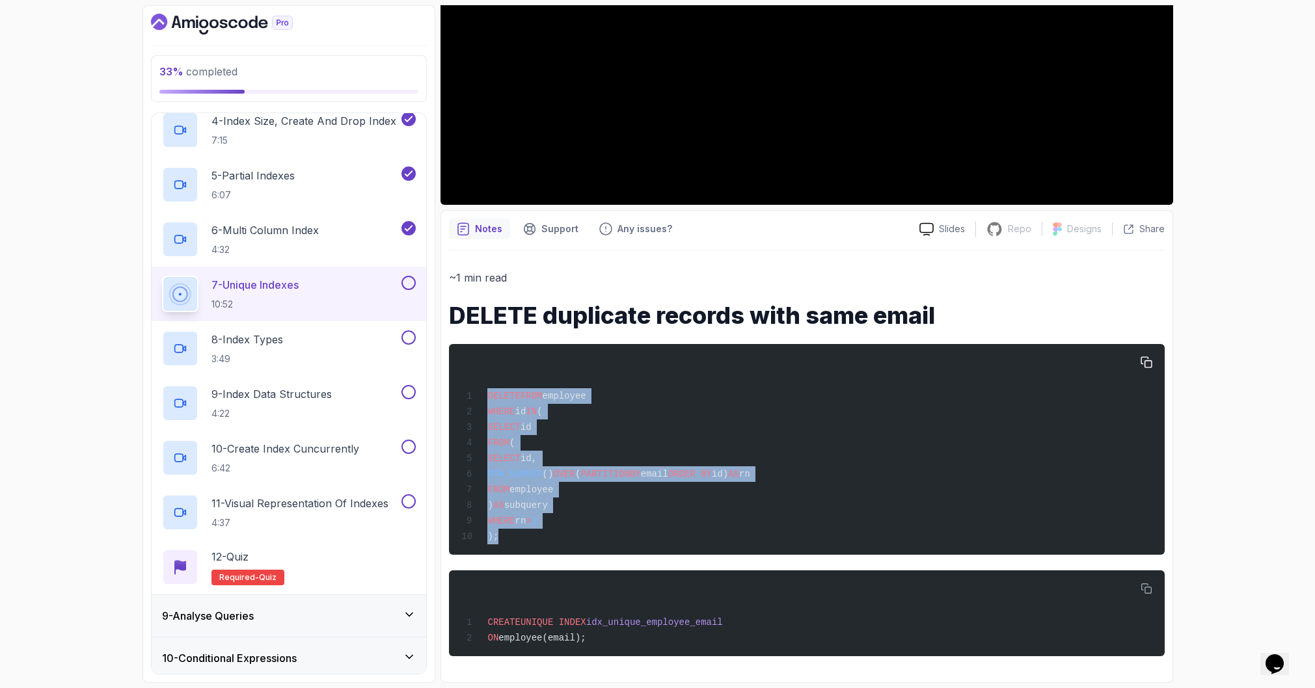
drag, startPoint x: 636, startPoint y: 534, endPoint x: 457, endPoint y: 396, distance: 225.9
click at [457, 396] on pre "DELETE FROM employee WHERE id IN ( SELECT id FROM ( SELECT id, ROW_NUMBER () OV…" at bounding box center [807, 449] width 716 height 211
copy code "DELETE FROM employee WHERE id IN ( SELECT id FROM ( SELECT id, ROW_NUMBER () OV…"
click at [756, 507] on div "DELETE FROM employee WHERE id IN ( SELECT id FROM ( SELECT id, ROW_NUMBER () OV…" at bounding box center [806, 449] width 695 height 195
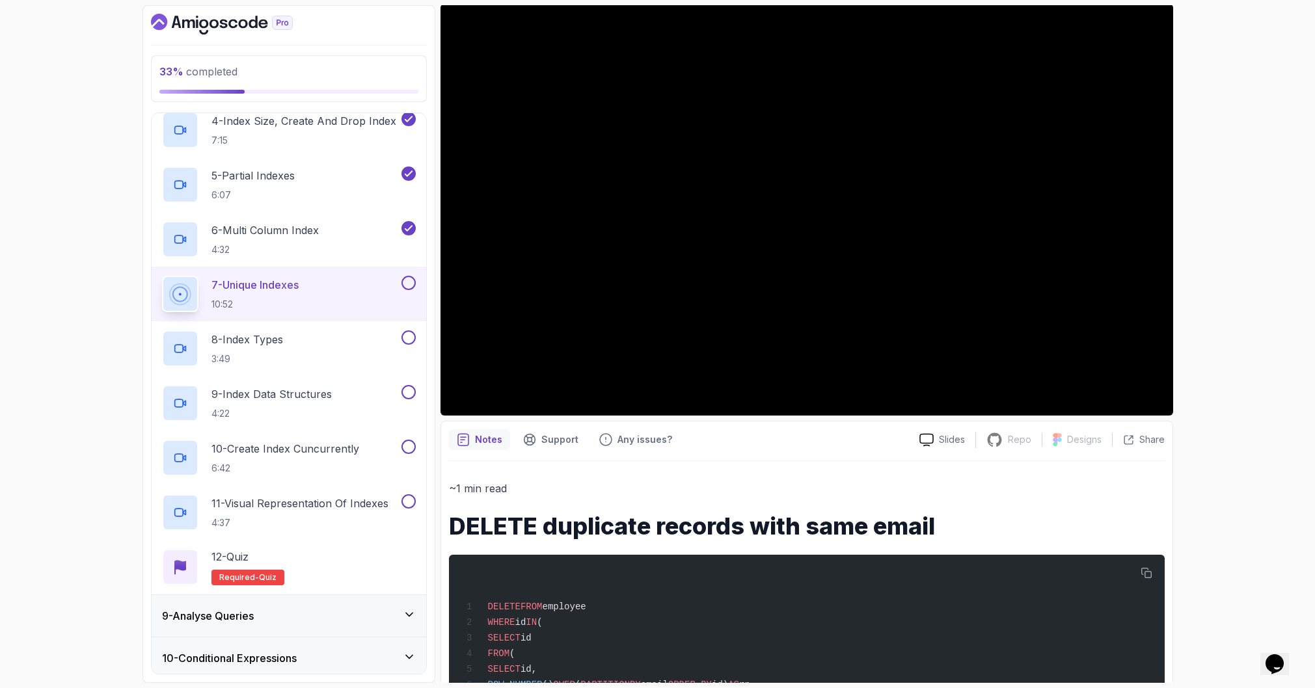
scroll to position [95, 0]
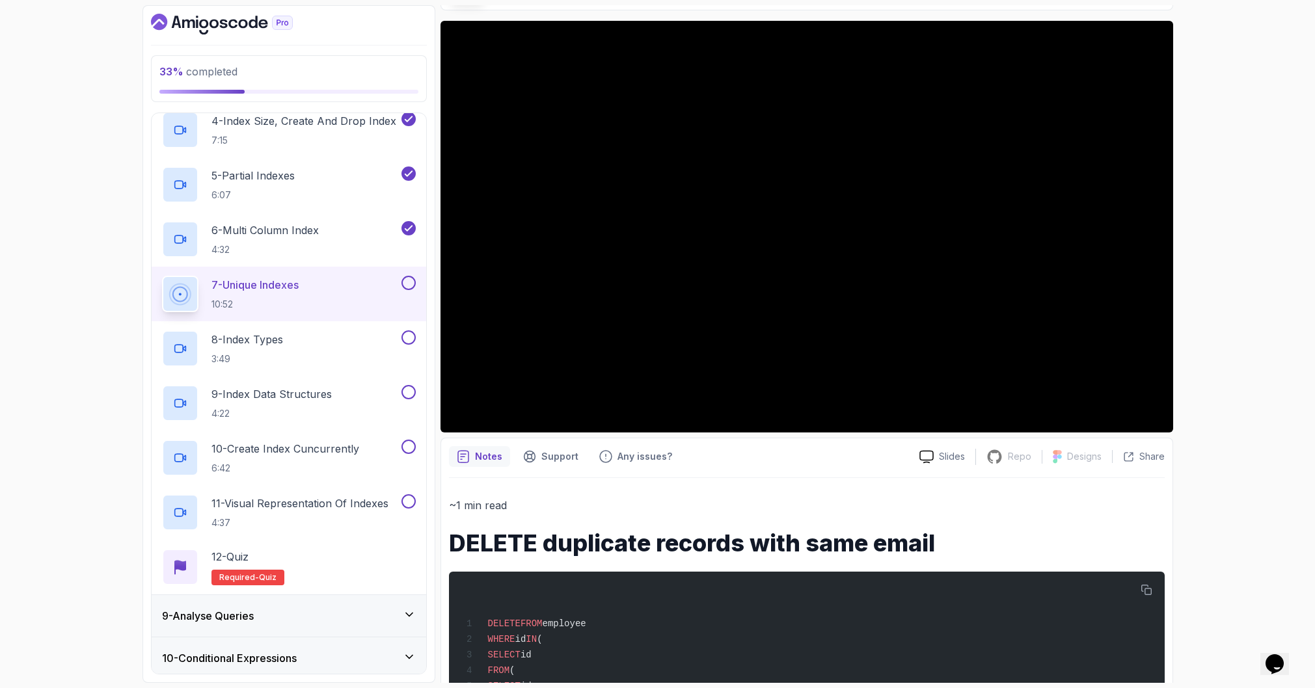
click at [404, 287] on button at bounding box center [408, 283] width 14 height 14
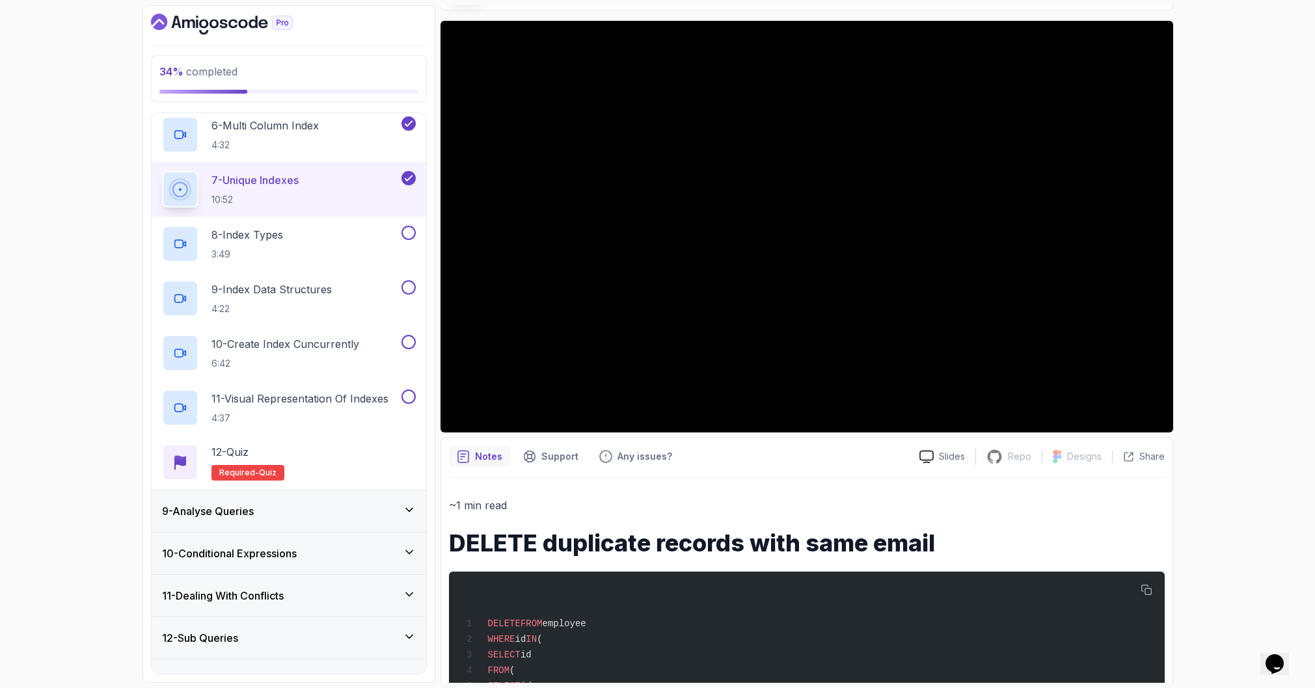
scroll to position [652, 0]
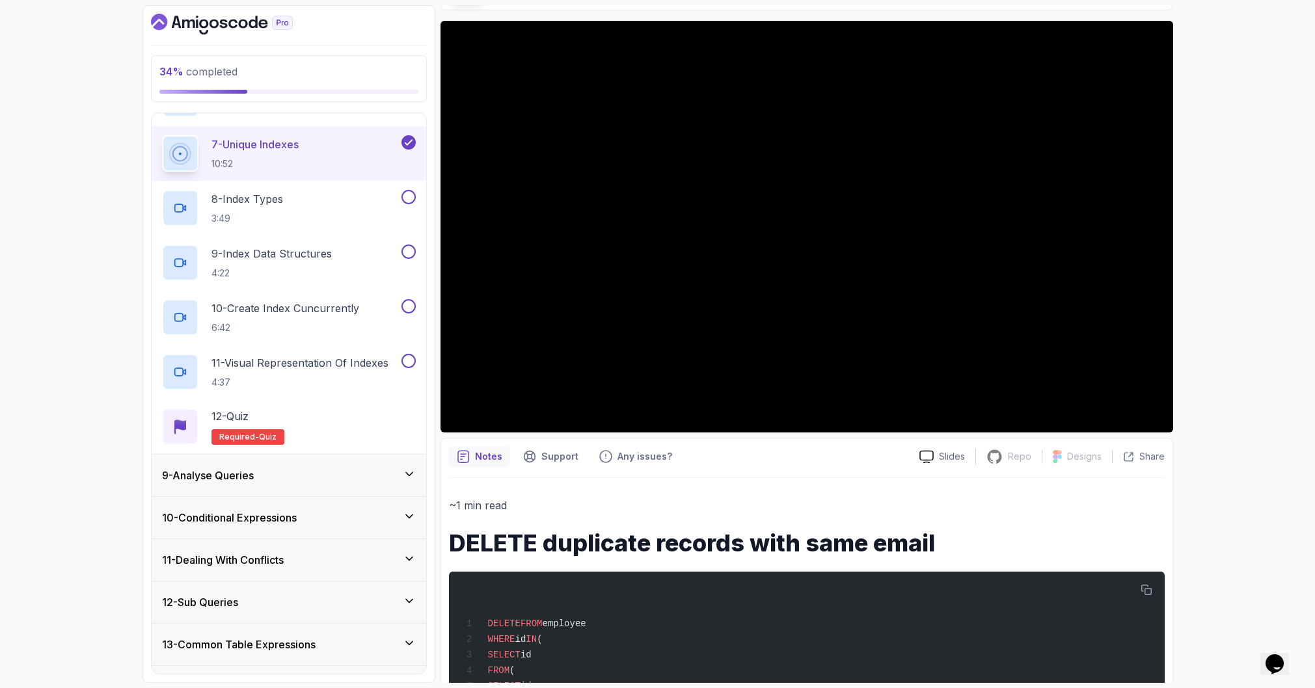
click at [1231, 342] on div "34 % completed 1 - Intro 2 - Schemas 3 - Advanced Data Types 4 - Working With D…" at bounding box center [657, 344] width 1315 height 688
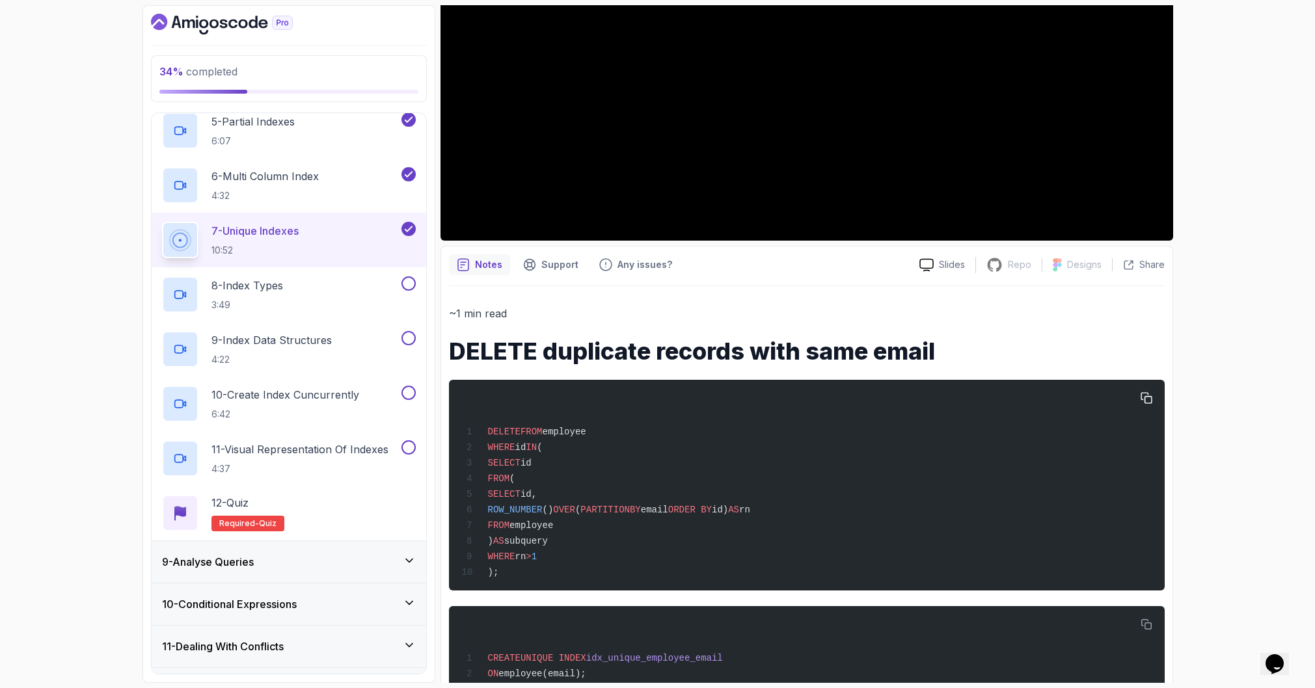
scroll to position [323, 0]
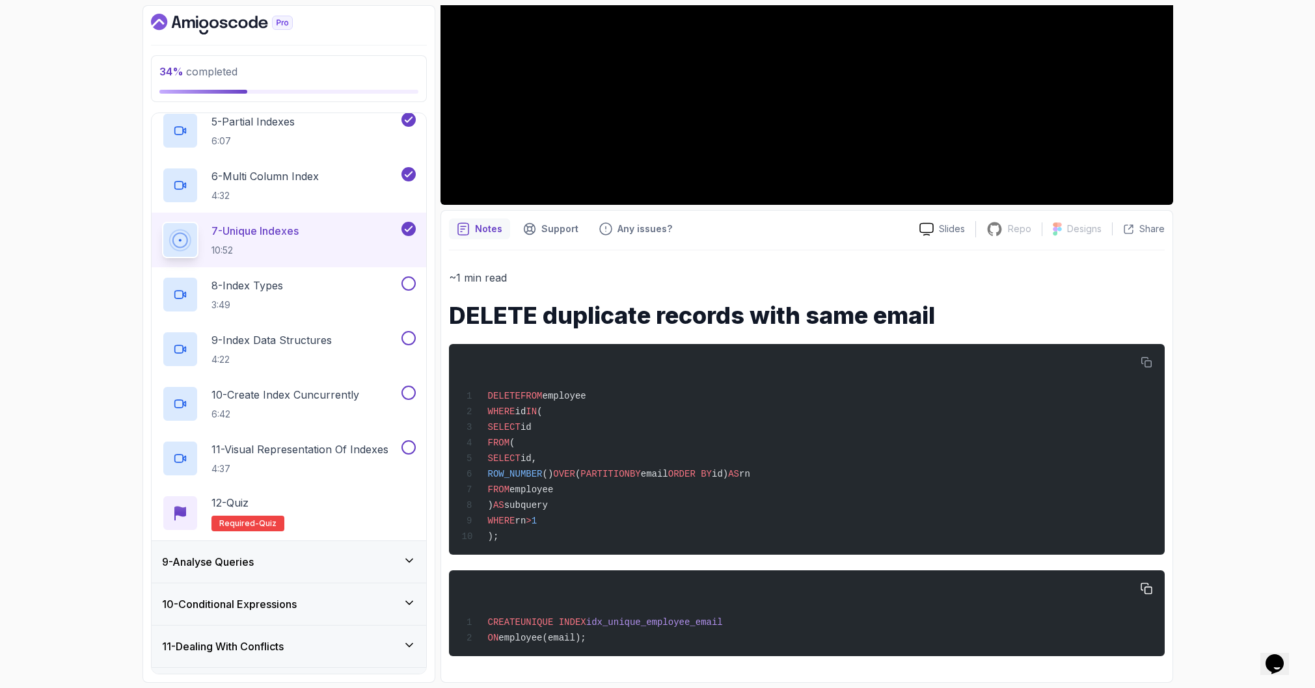
drag, startPoint x: 526, startPoint y: 623, endPoint x: 592, endPoint y: 621, distance: 66.4
click at [592, 621] on span "CREATE UNIQUE INDEX idx_unique_employee_email" at bounding box center [591, 622] width 261 height 10
copy span "UNIQUE INDEX"
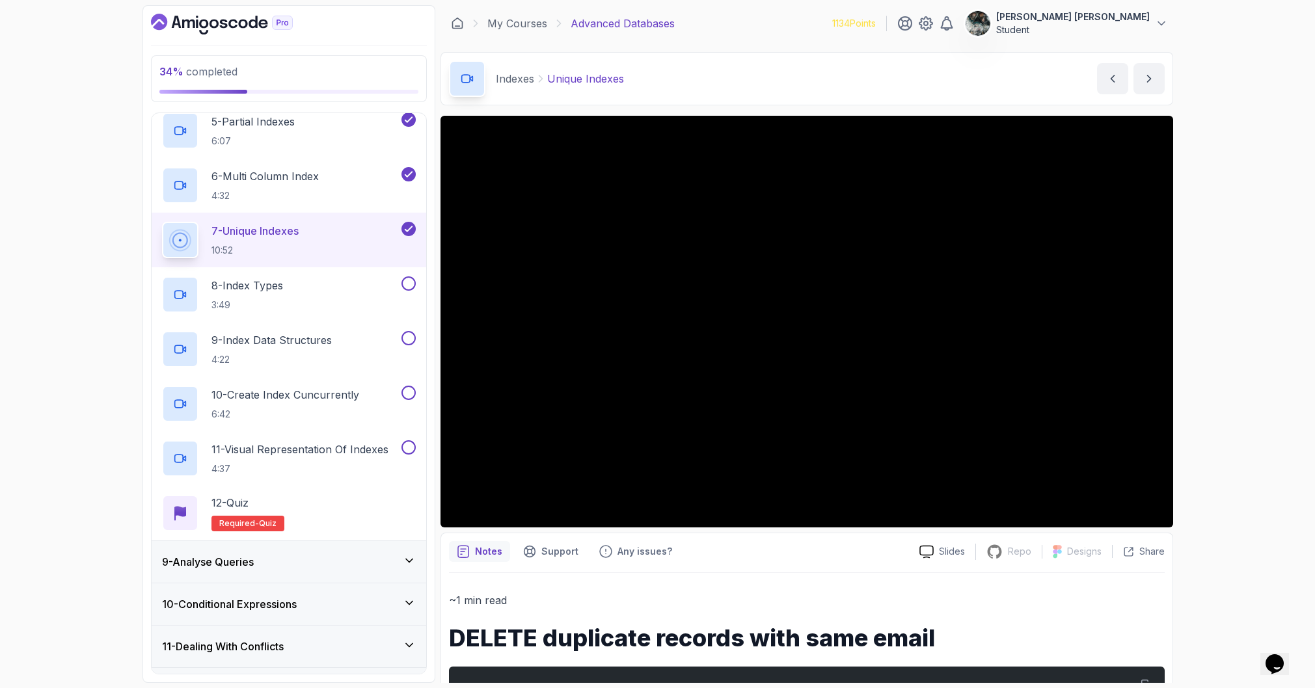
click at [301, 265] on div "7 - Unique Indexes 10:52" at bounding box center [289, 240] width 274 height 55
click at [278, 289] on p "8 - Index Types" at bounding box center [247, 286] width 72 height 16
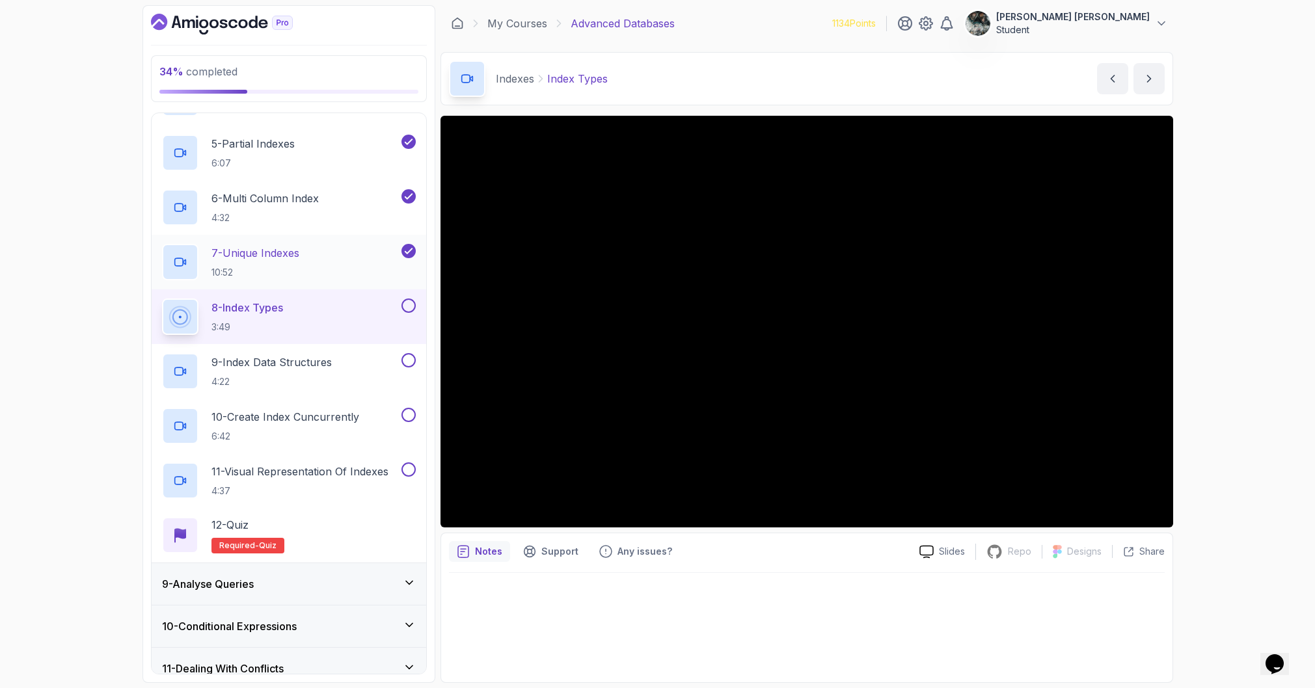
scroll to position [552, 0]
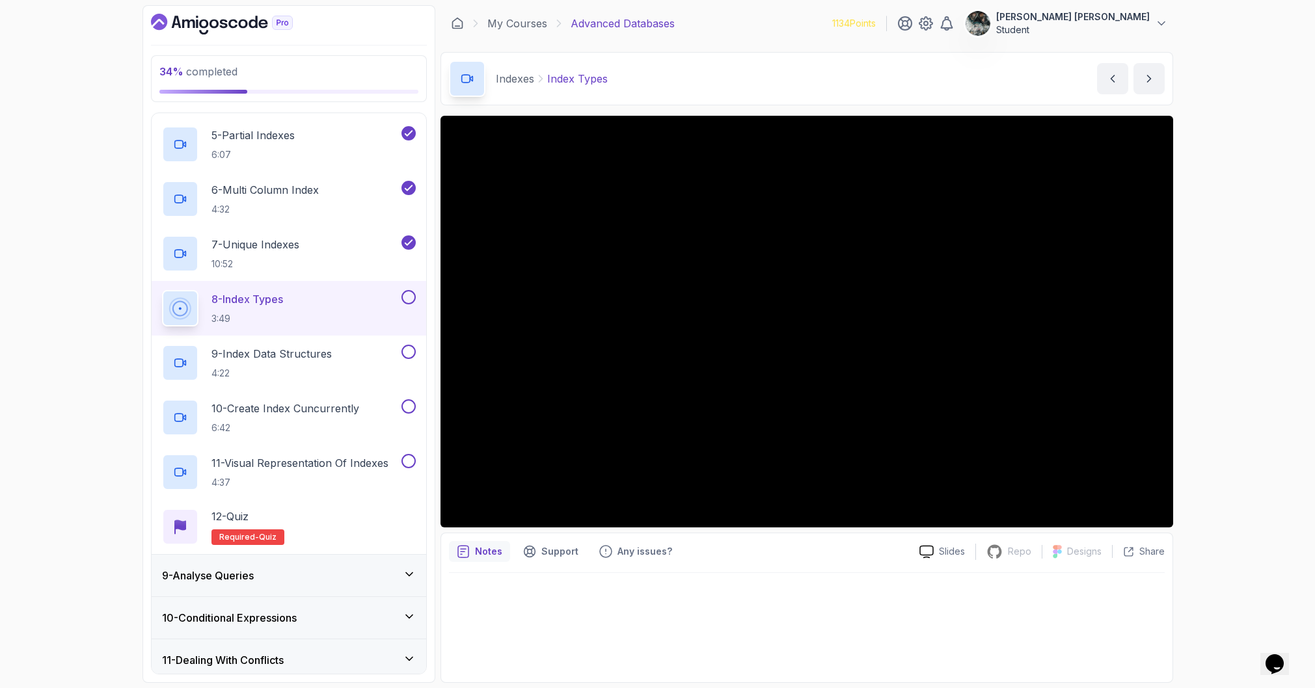
click at [405, 295] on button at bounding box center [408, 297] width 14 height 14
click at [289, 358] on p "9 - Index Data Structures" at bounding box center [271, 354] width 120 height 16
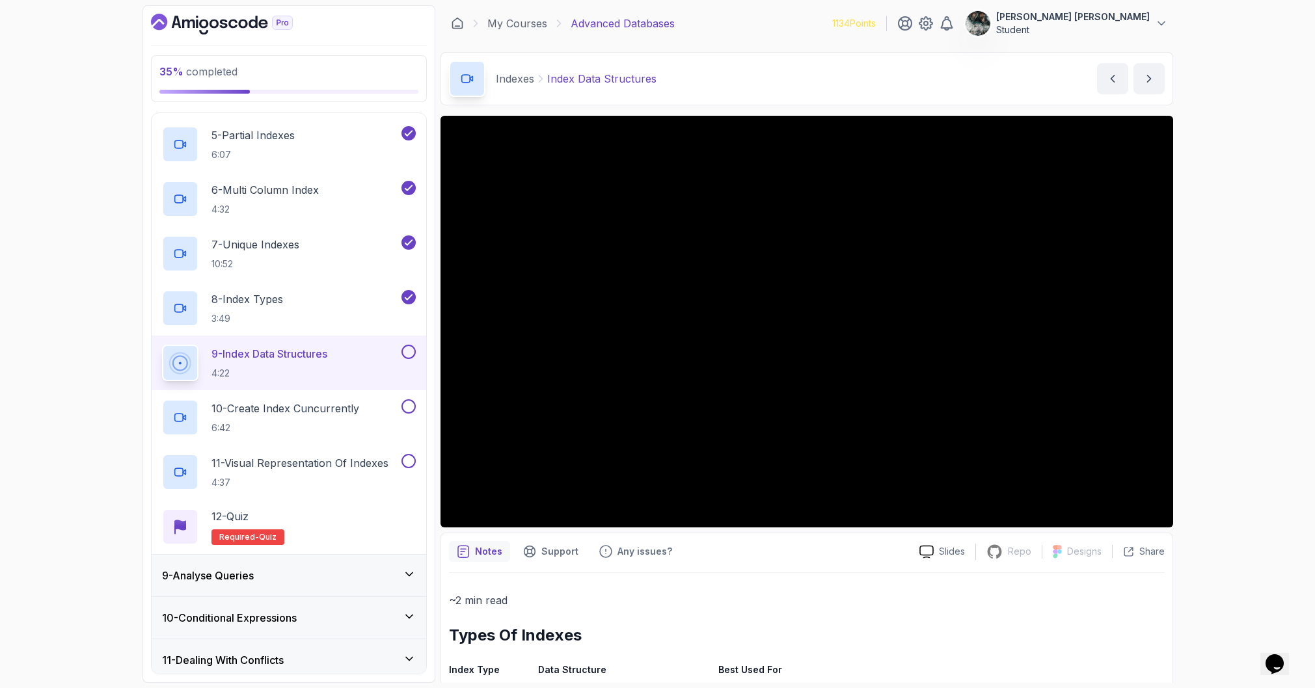
click at [162, 345] on button "9 - Index Data Structures 4:22" at bounding box center [289, 363] width 254 height 36
click at [407, 351] on button at bounding box center [408, 352] width 14 height 14
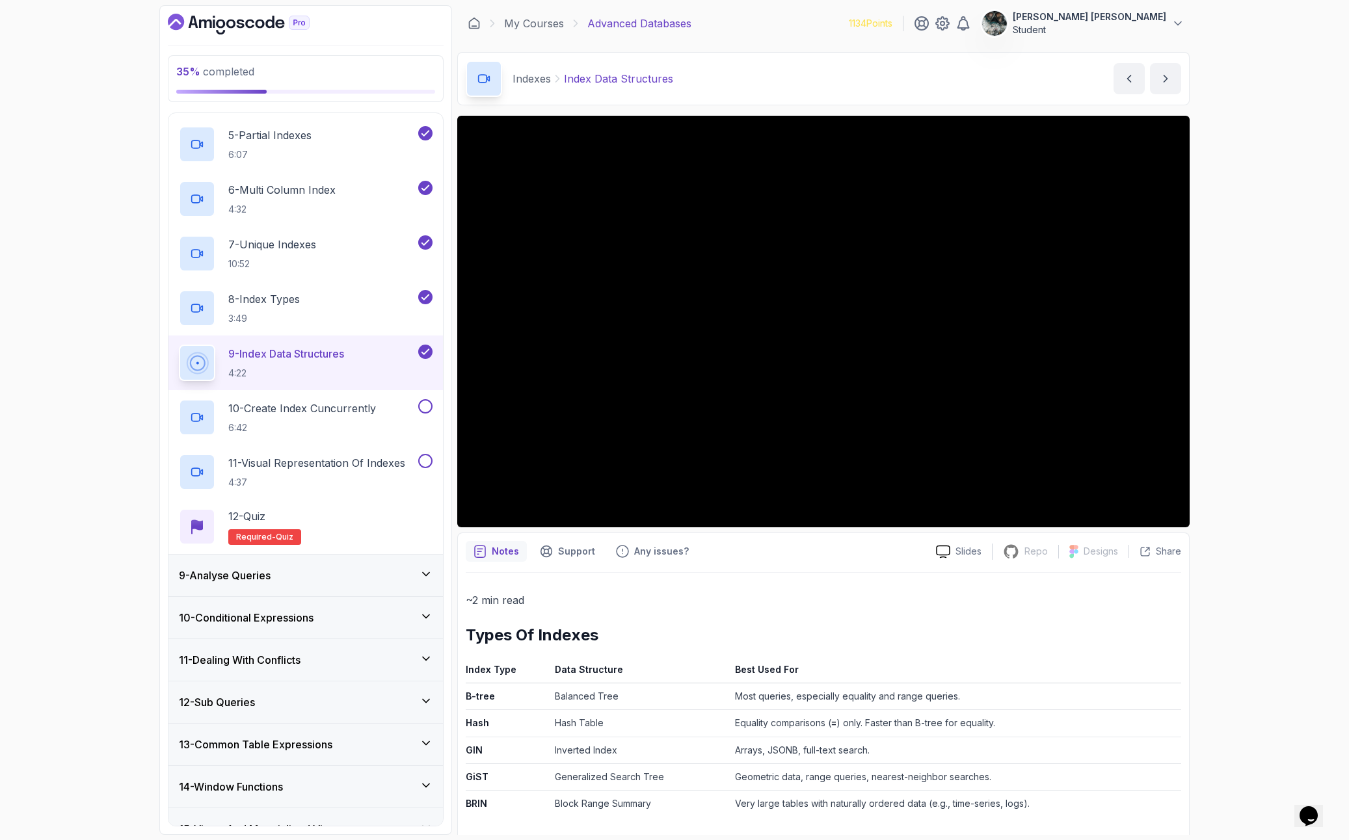
scroll to position [1, 0]
click at [282, 414] on p "10 - Create Index Cuncurrently" at bounding box center [302, 409] width 148 height 16
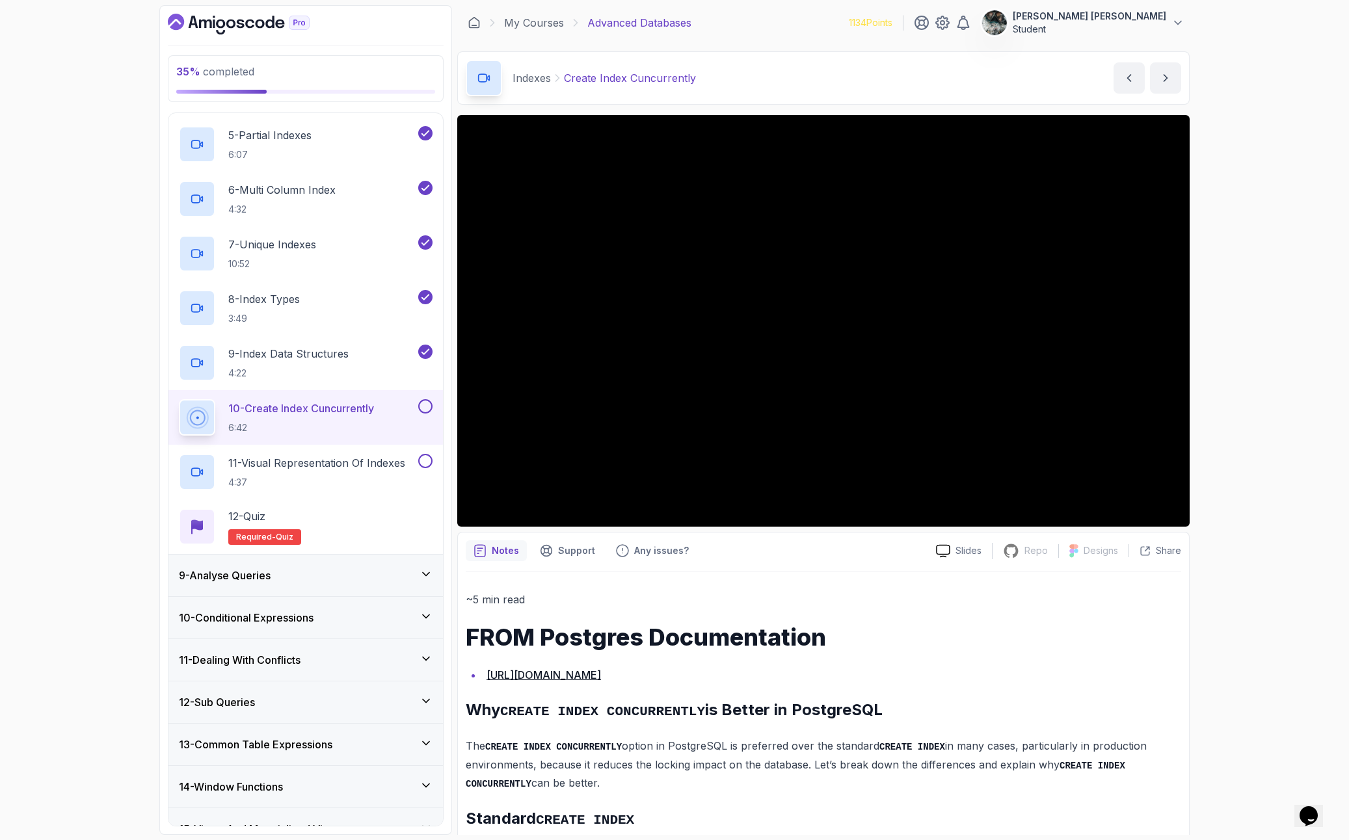
click at [428, 404] on button at bounding box center [425, 406] width 14 height 14
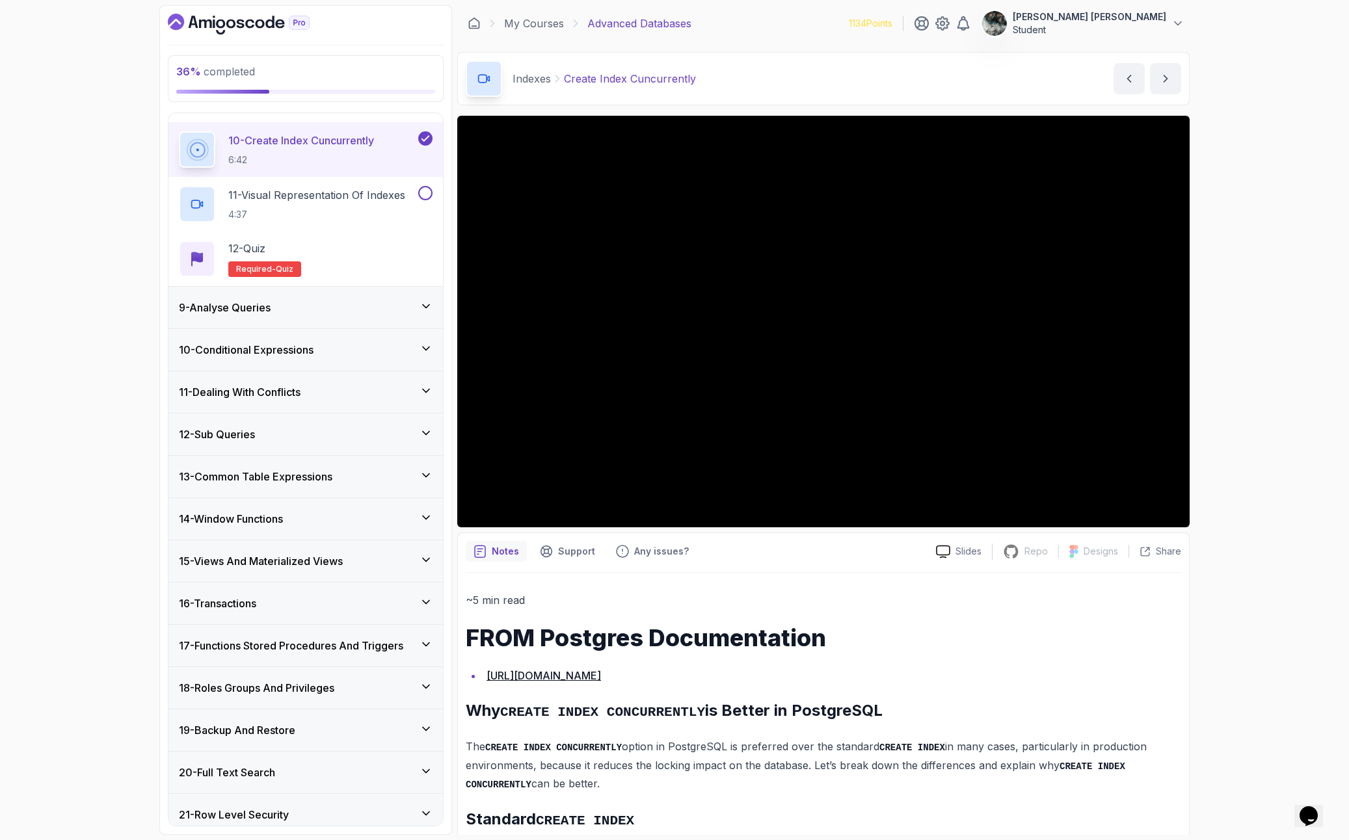
click at [328, 306] on div "9 - Analyse Queries" at bounding box center [306, 308] width 254 height 16
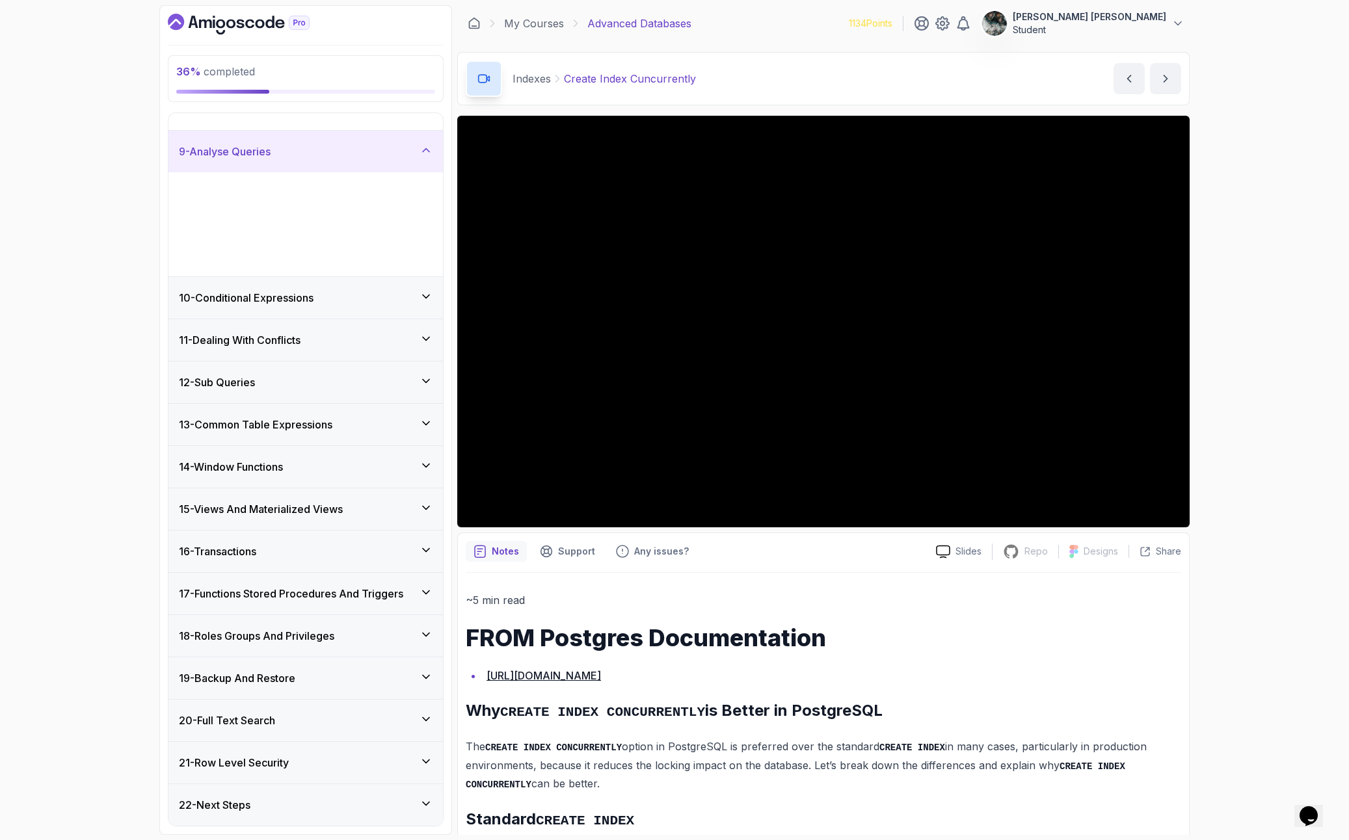
scroll to position [217, 0]
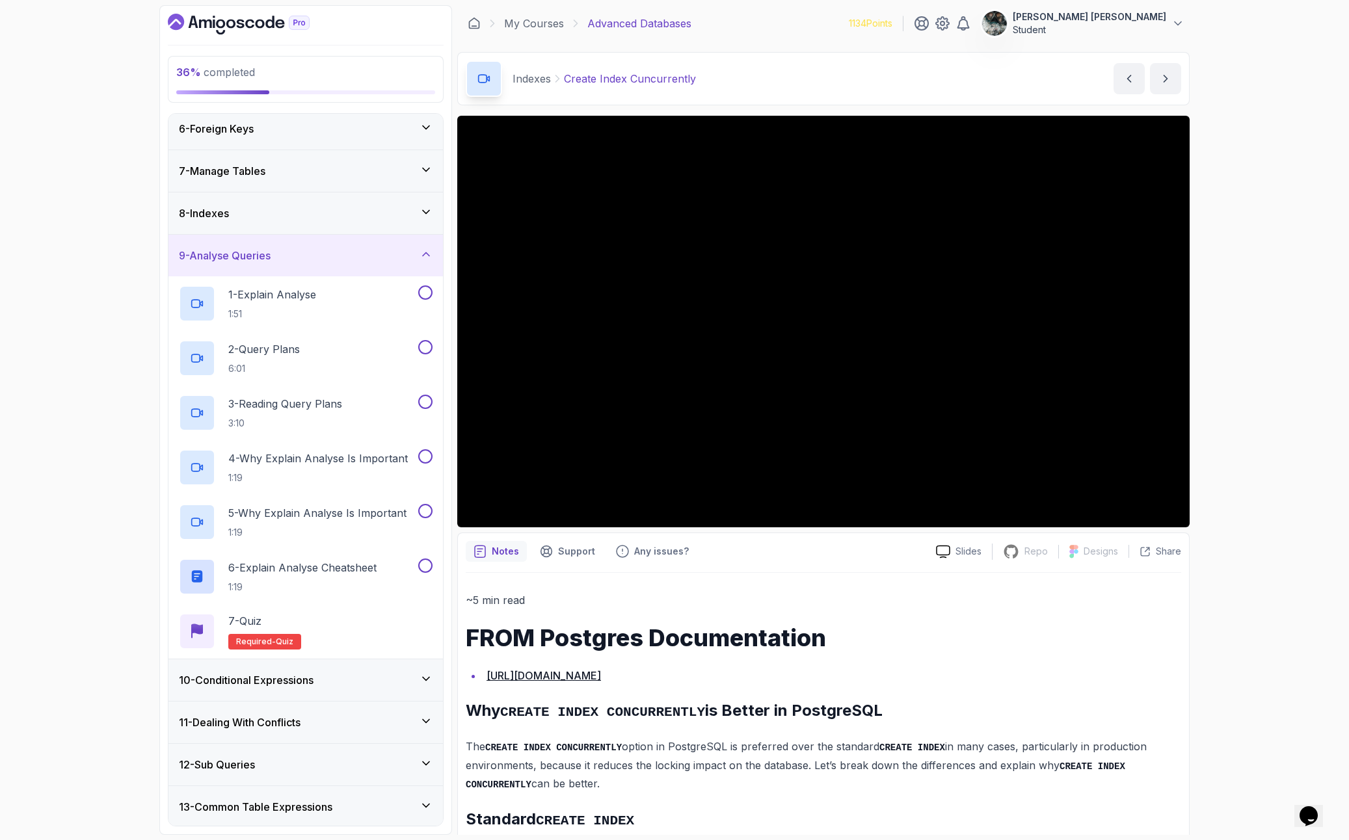
click at [358, 204] on div "8 - Indexes" at bounding box center [305, 214] width 274 height 42
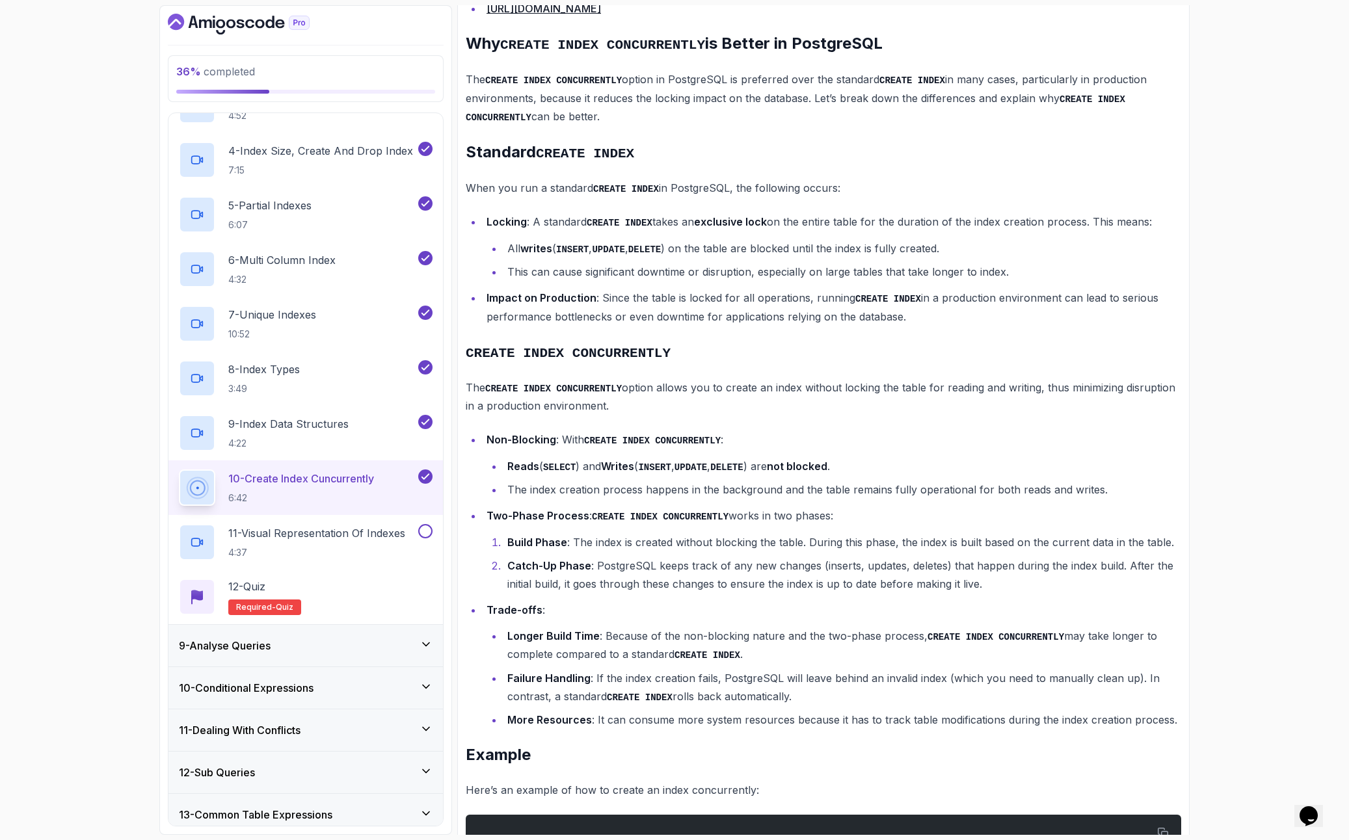
scroll to position [0, 0]
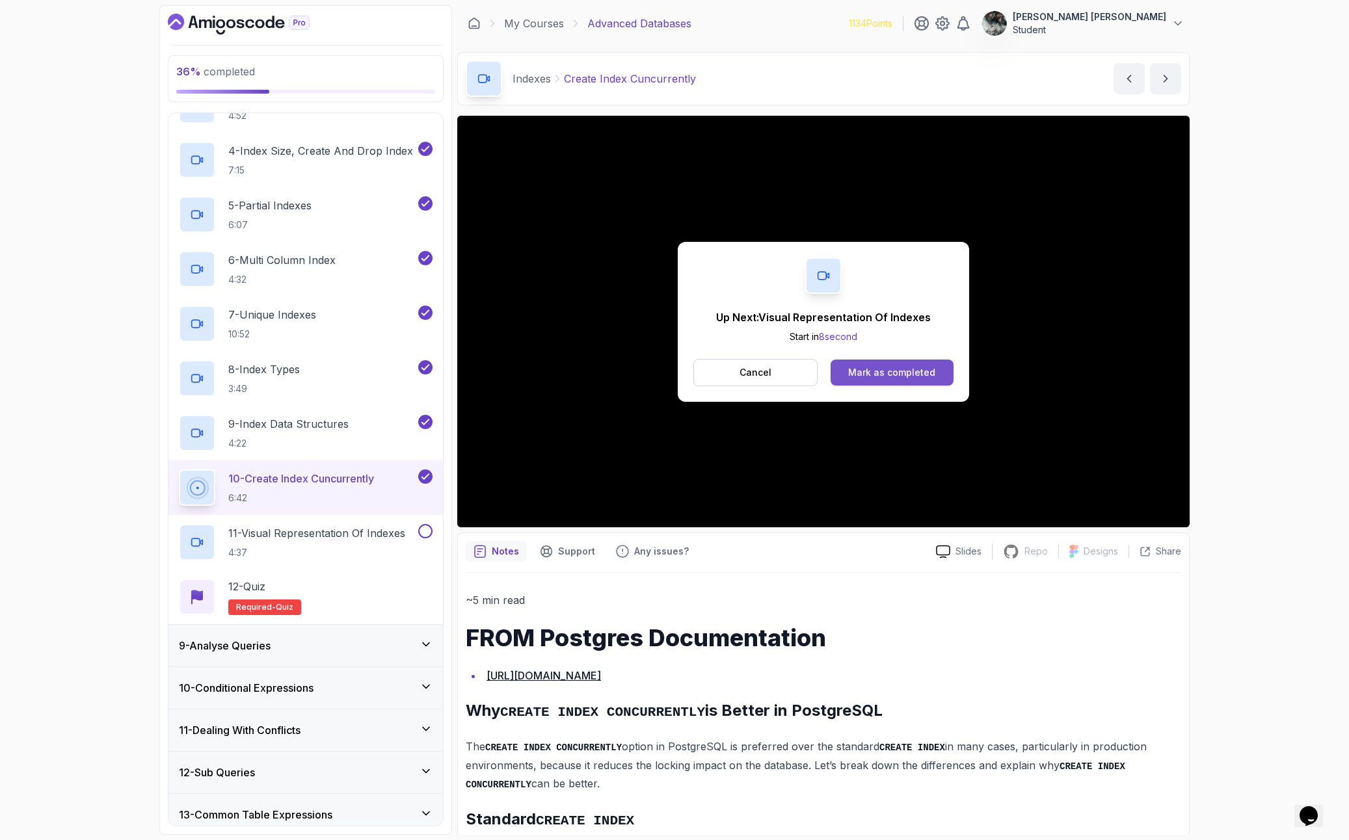
click at [896, 368] on div "Mark as completed" at bounding box center [891, 372] width 87 height 13
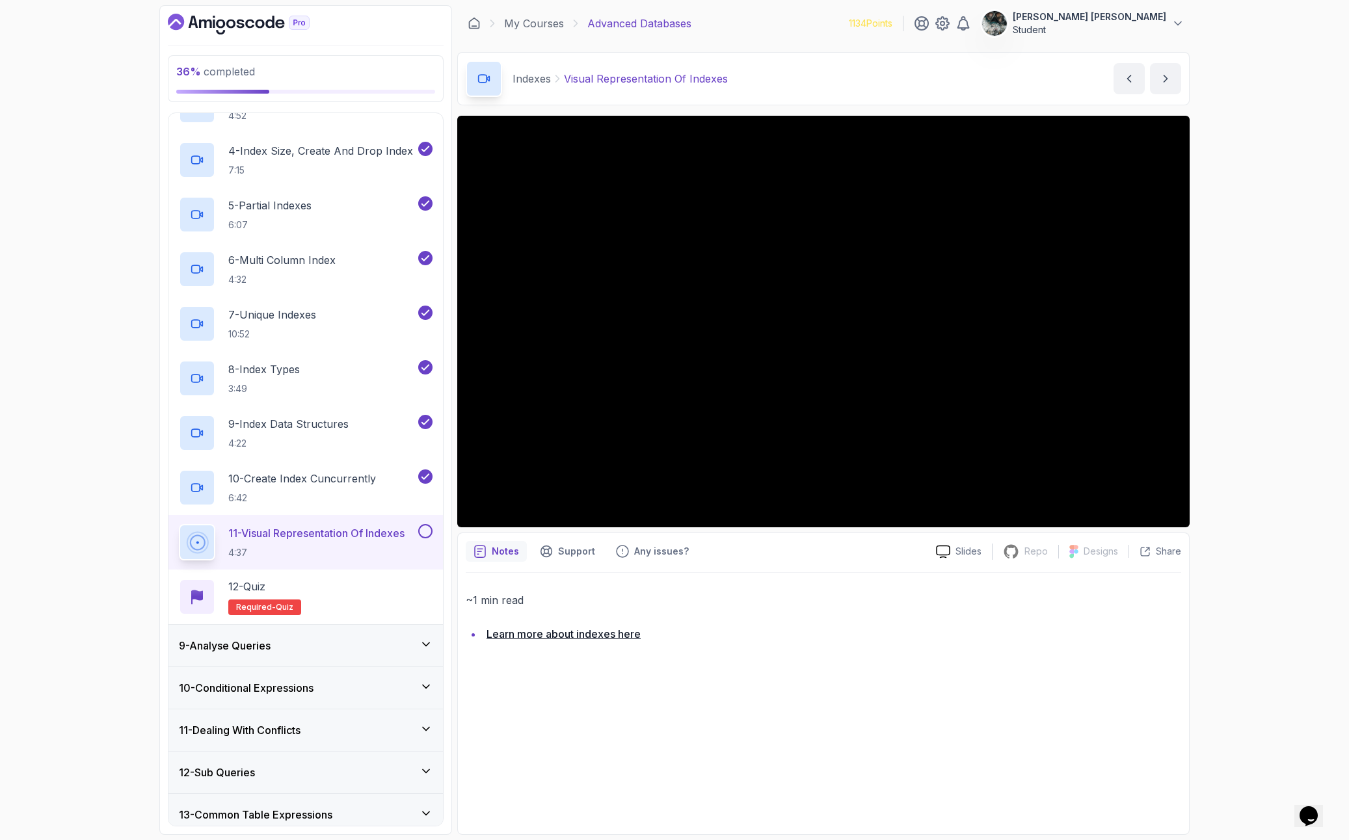
click at [424, 529] on button at bounding box center [425, 531] width 14 height 14
click at [371, 600] on div "12 - Quiz Required- quiz" at bounding box center [306, 597] width 254 height 36
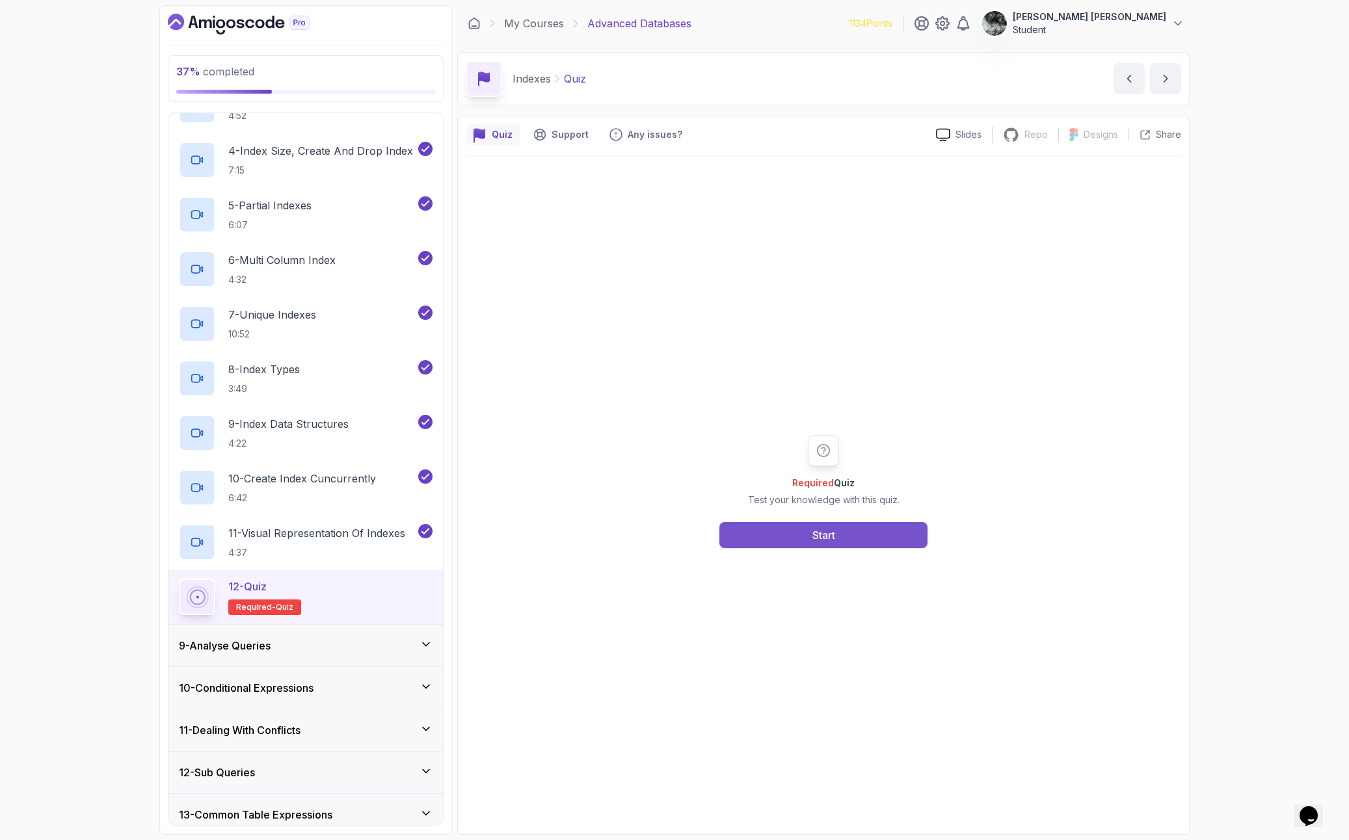
click at [861, 525] on button "Start" at bounding box center [823, 535] width 208 height 26
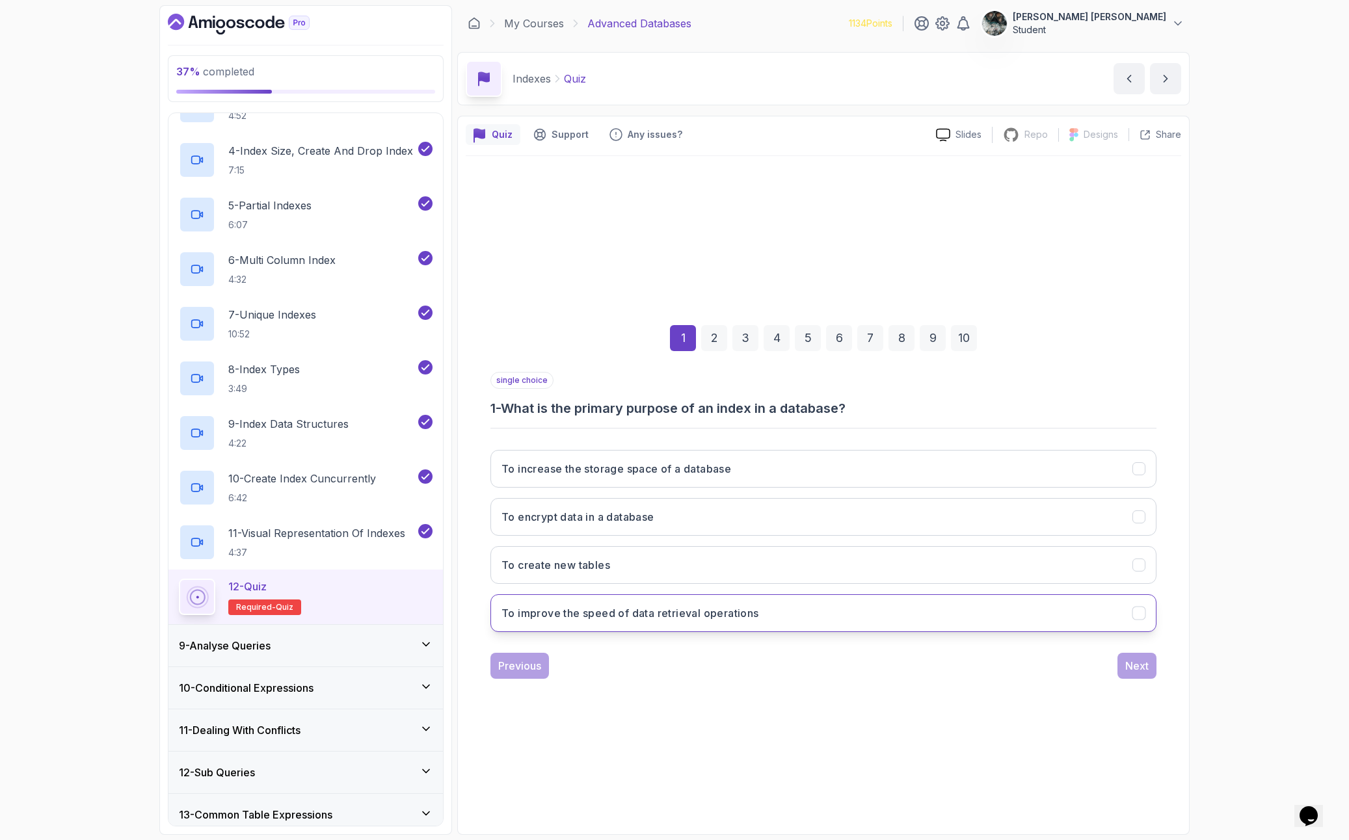
click at [649, 622] on button "To improve the speed of data retrieval operations" at bounding box center [823, 614] width 666 height 38
click at [1144, 672] on div "Next" at bounding box center [1136, 666] width 23 height 16
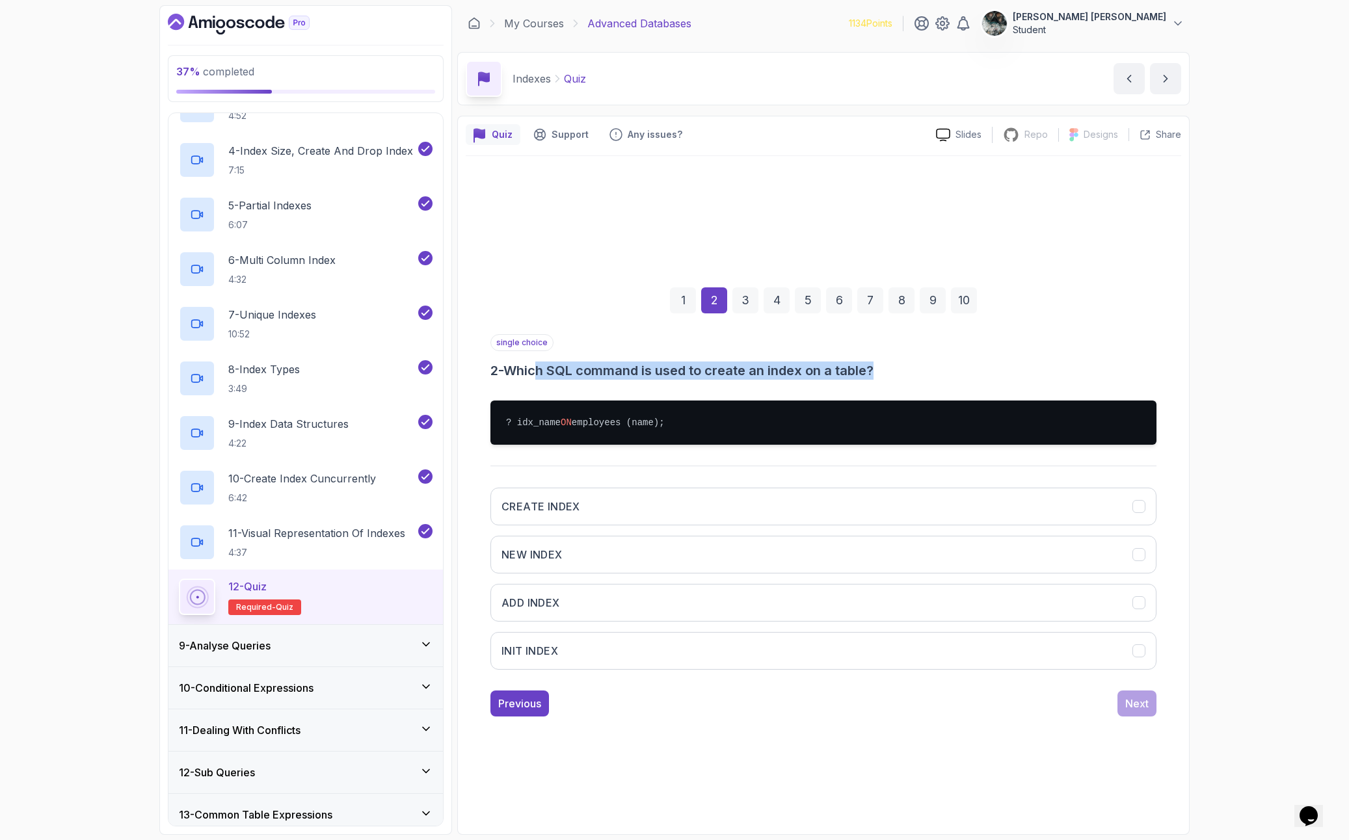
drag, startPoint x: 562, startPoint y: 369, endPoint x: 901, endPoint y: 365, distance: 338.9
click at [900, 365] on h3 "2 - Which SQL command is used to create an index on a table?" at bounding box center [823, 371] width 666 height 18
click at [901, 366] on h3 "2 - Which SQL command is used to create an index on a table?" at bounding box center [823, 371] width 666 height 18
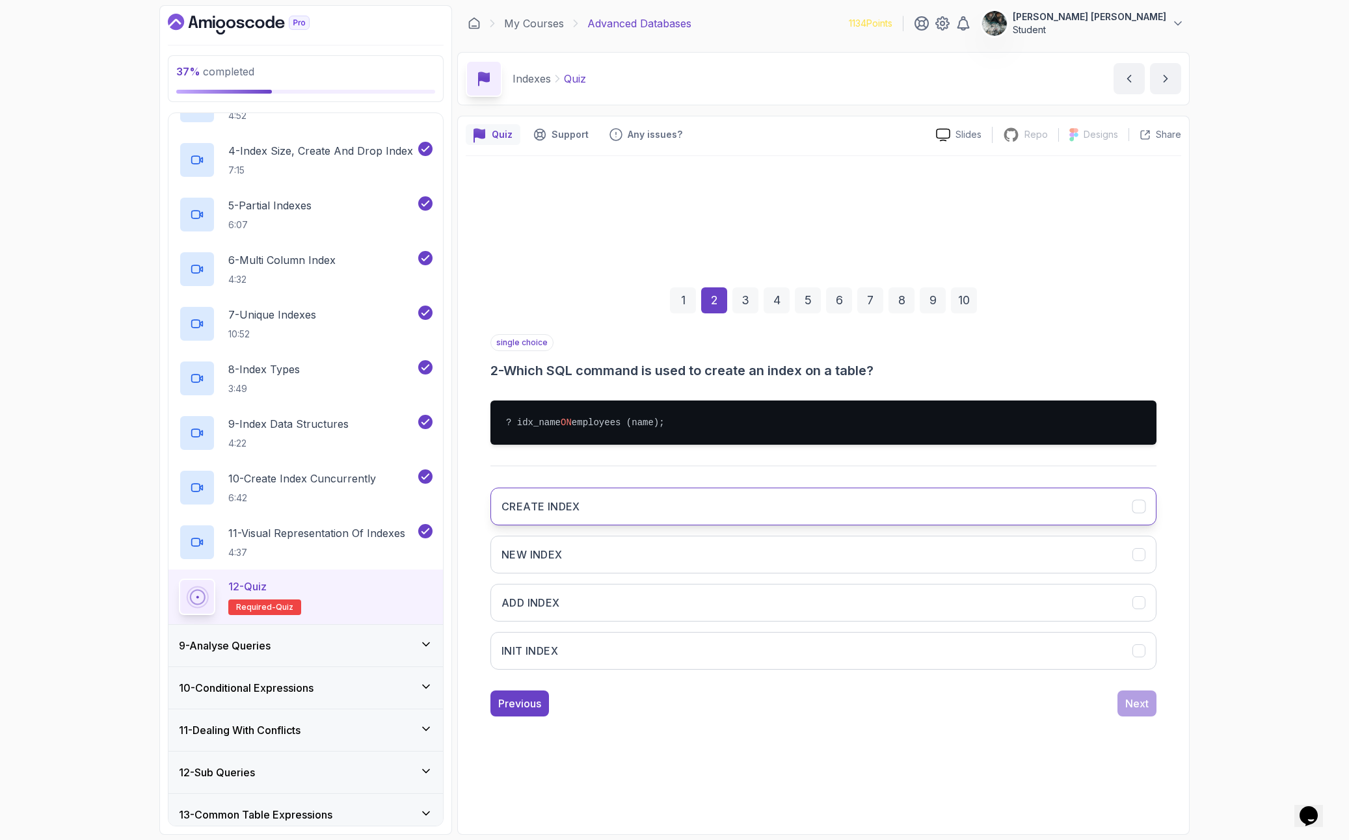
click at [633, 509] on button "CREATE INDEX" at bounding box center [823, 507] width 666 height 38
click at [1144, 688] on div "Next" at bounding box center [1136, 704] width 23 height 16
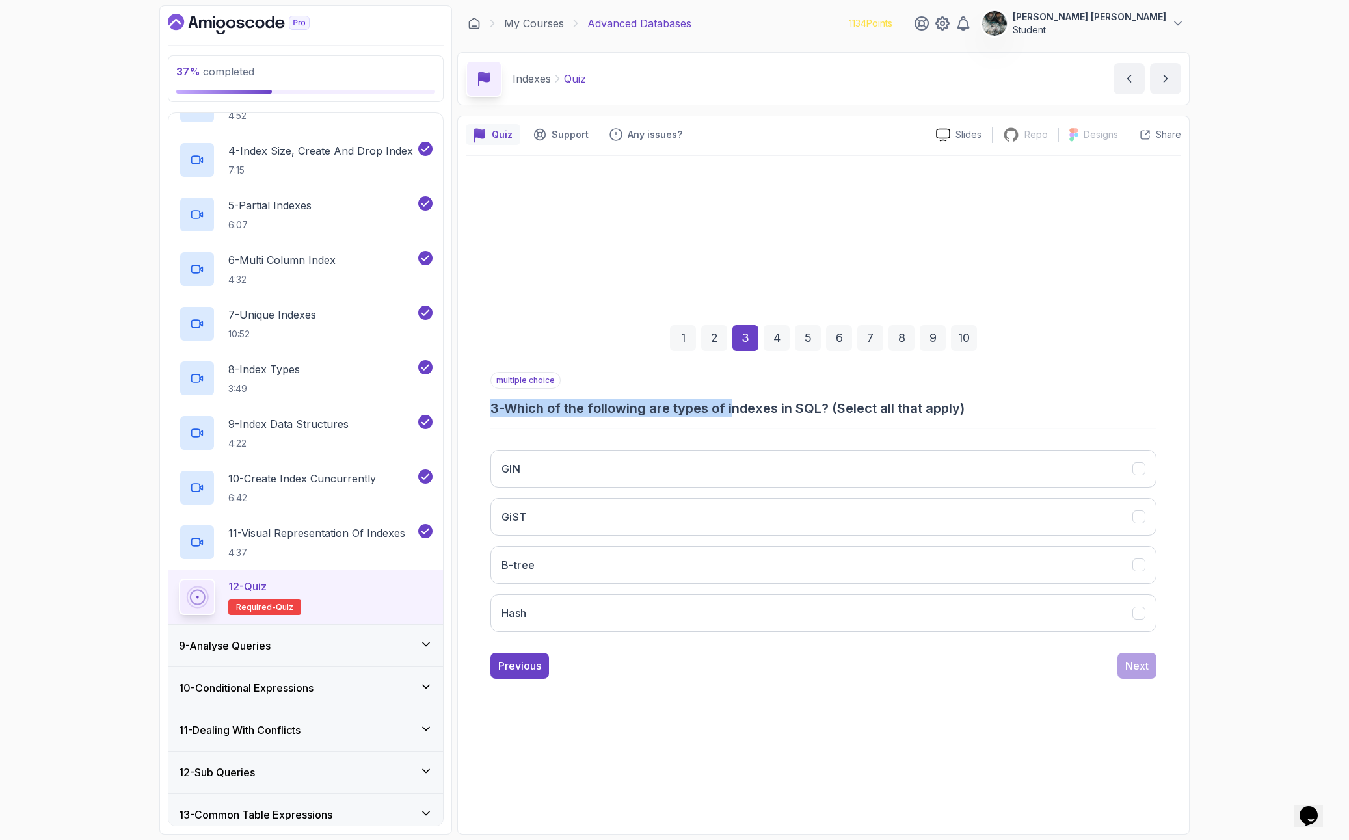
drag, startPoint x: 738, startPoint y: 404, endPoint x: 984, endPoint y: 394, distance: 246.7
click at [982, 395] on div "multiple choice 3 - Which of the following are types of indexes in SQL? (Select…" at bounding box center [823, 395] width 666 height 46
click at [984, 394] on div "multiple choice 3 - Which of the following are types of indexes in SQL? (Select…" at bounding box center [823, 395] width 666 height 46
drag, startPoint x: 968, startPoint y: 409, endPoint x: 751, endPoint y: 417, distance: 217.4
click at [770, 416] on h3 "3 - Which of the following are types of indexes in SQL? (Select all that apply)" at bounding box center [823, 408] width 666 height 18
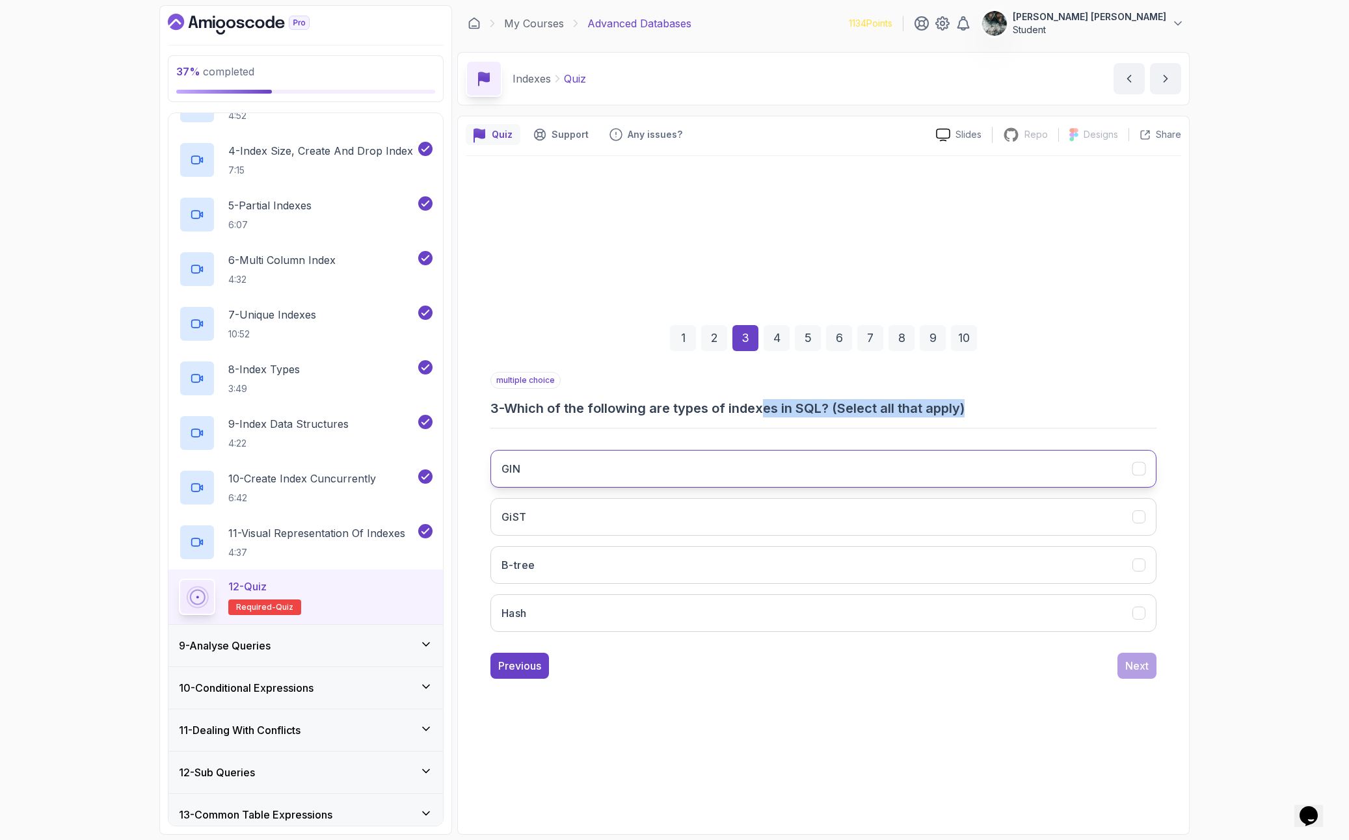
click at [562, 472] on button "GIN" at bounding box center [823, 469] width 666 height 38
click at [544, 518] on button "GiST" at bounding box center [823, 517] width 666 height 38
click at [544, 557] on button "B-tree" at bounding box center [823, 565] width 666 height 38
click at [546, 605] on button "Hash" at bounding box center [823, 614] width 666 height 38
click at [1125, 670] on div "Next" at bounding box center [1136, 666] width 23 height 16
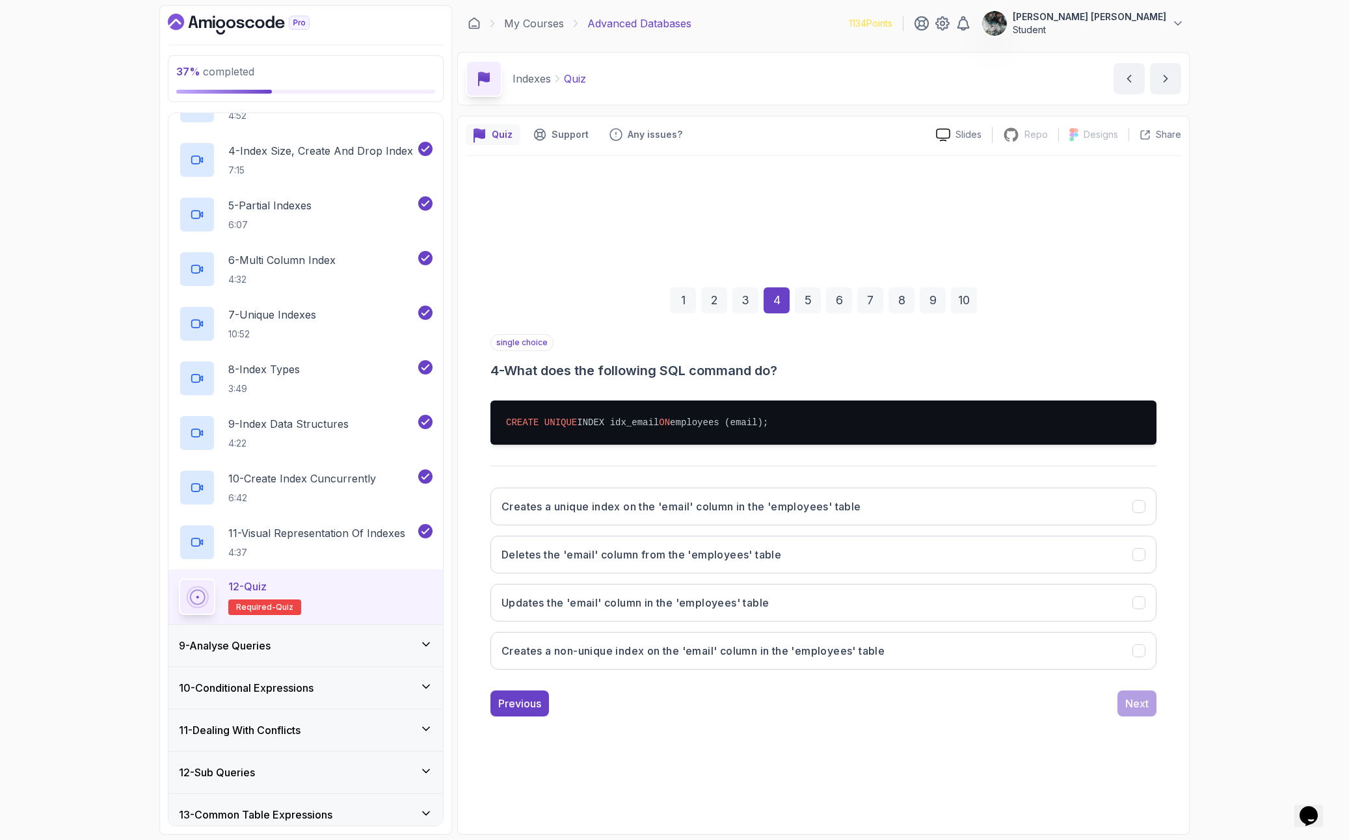
drag, startPoint x: 537, startPoint y: 377, endPoint x: 855, endPoint y: 368, distance: 318.8
click at [855, 368] on h3 "4 - What does the following SQL command do?" at bounding box center [823, 371] width 666 height 18
drag, startPoint x: 805, startPoint y: 362, endPoint x: 645, endPoint y: 363, distance: 160.0
click at [644, 364] on h3 "4 - What does the following SQL command do?" at bounding box center [823, 371] width 666 height 18
drag, startPoint x: 680, startPoint y: 364, endPoint x: 679, endPoint y: 371, distance: 7.9
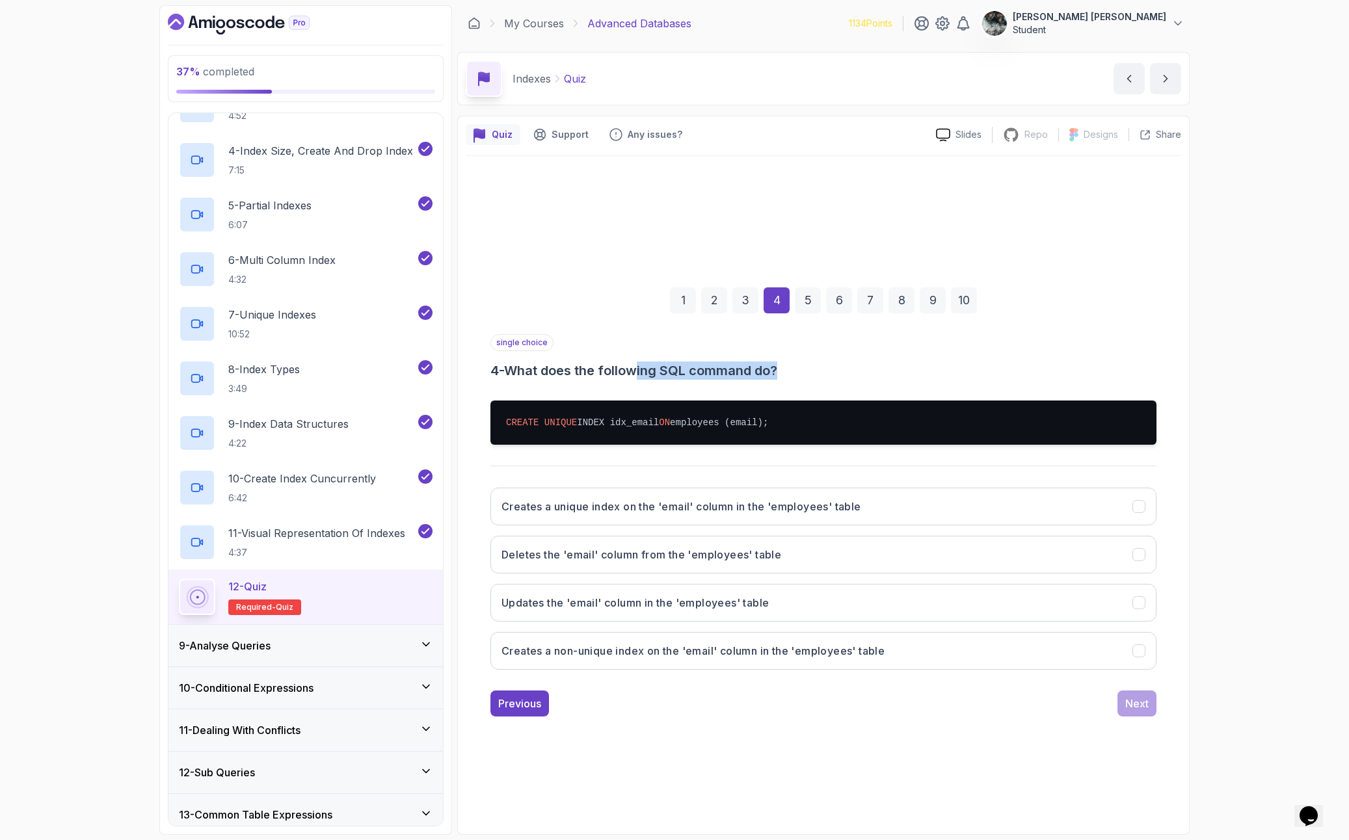
click at [680, 364] on h3 "4 - What does the following SQL command do?" at bounding box center [823, 371] width 666 height 18
drag, startPoint x: 557, startPoint y: 500, endPoint x: 1134, endPoint y: 492, distance: 577.7
click at [1090, 492] on button "Creates a unique index on the 'email' column in the 'employees' table" at bounding box center [823, 507] width 666 height 38
click at [1271, 493] on div "37 % completed 1 - Intro 2 - Schemas 3 - Advanced Data Types 4 - Working With D…" at bounding box center [674, 420] width 1349 height 840
click at [1153, 688] on button "Next" at bounding box center [1137, 704] width 39 height 26
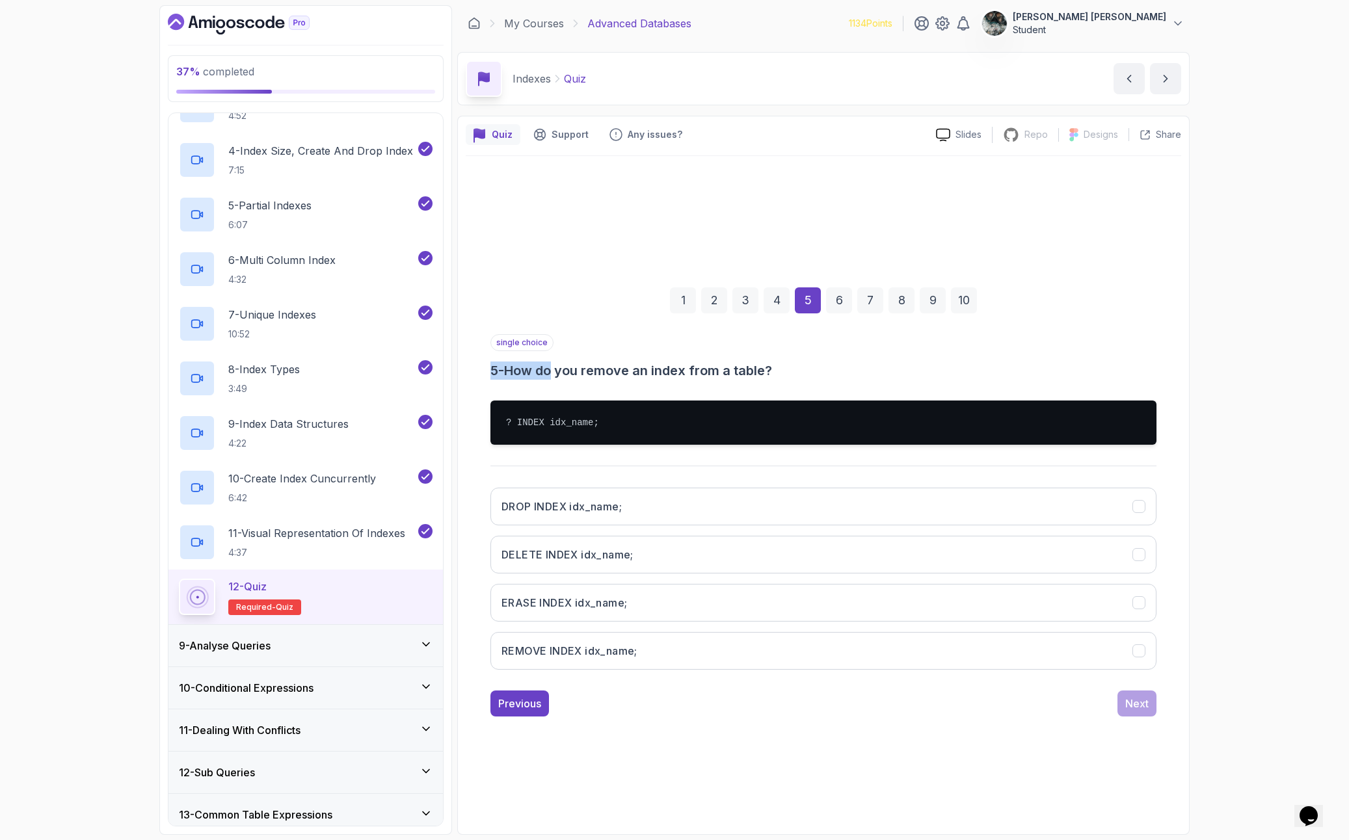
drag, startPoint x: 596, startPoint y: 371, endPoint x: 797, endPoint y: 355, distance: 201.7
click at [788, 358] on div "single choice 5 - How do you remove an index from a table?" at bounding box center [823, 357] width 666 height 46
click at [797, 355] on div "single choice 5 - How do you remove an index from a table?" at bounding box center [823, 357] width 666 height 46
click at [630, 509] on button "DROP INDEX idx_name;" at bounding box center [823, 507] width 666 height 38
click at [1151, 688] on button "Next" at bounding box center [1137, 704] width 39 height 26
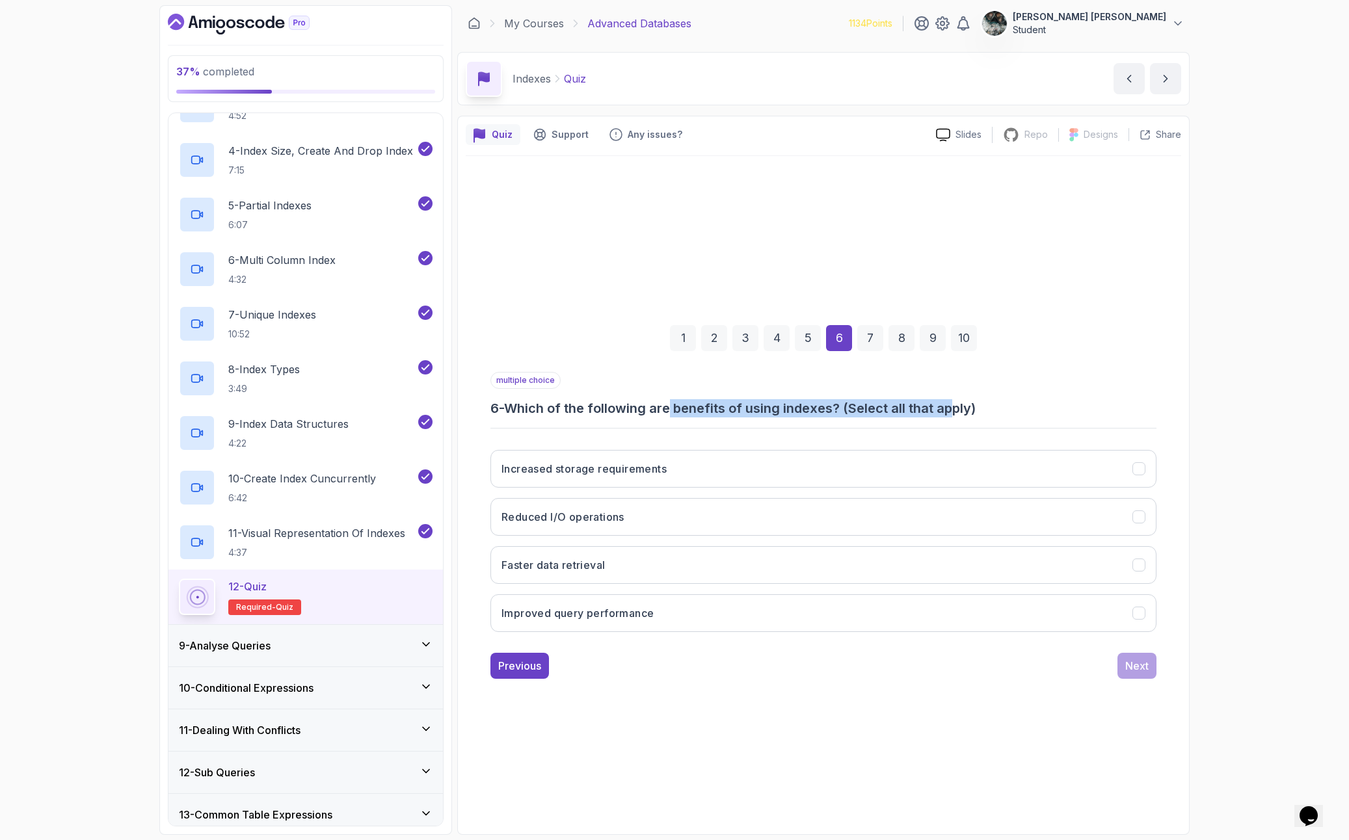
drag, startPoint x: 775, startPoint y: 407, endPoint x: 954, endPoint y: 403, distance: 178.3
click at [954, 403] on h3 "6 - Which of the following are benefits of using indexes? (Select all that appl…" at bounding box center [823, 408] width 666 height 18
click at [987, 399] on h3 "6 - Which of the following are benefits of using indexes? (Select all that appl…" at bounding box center [823, 408] width 666 height 18
drag, startPoint x: 846, startPoint y: 397, endPoint x: 665, endPoint y: 393, distance: 180.2
click at [671, 393] on div "multiple choice 6 - Which of the following are benefits of using indexes? (Sele…" at bounding box center [823, 395] width 666 height 46
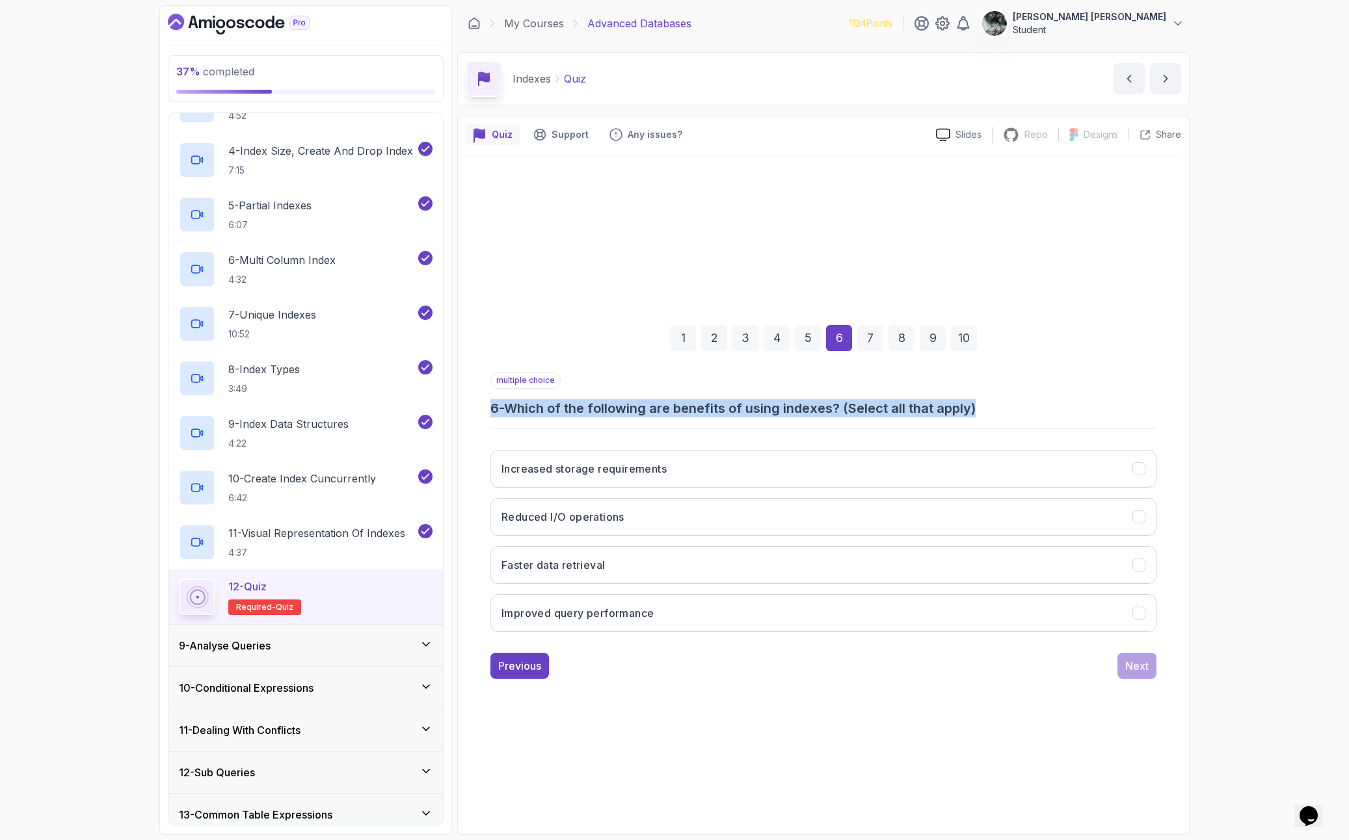
click at [645, 393] on div "multiple choice 6 - Which of the following are benefits of using indexes? (Sele…" at bounding box center [823, 395] width 666 height 46
drag, startPoint x: 631, startPoint y: 401, endPoint x: 985, endPoint y: 380, distance: 355.1
click at [980, 380] on div "multiple choice 6 - Which of the following are benefits of using indexes? (Sele…" at bounding box center [823, 395] width 666 height 46
click at [999, 379] on div "multiple choice 6 - Which of the following are benefits of using indexes? (Sele…" at bounding box center [823, 395] width 666 height 46
drag, startPoint x: 911, startPoint y: 416, endPoint x: 545, endPoint y: 440, distance: 367.0
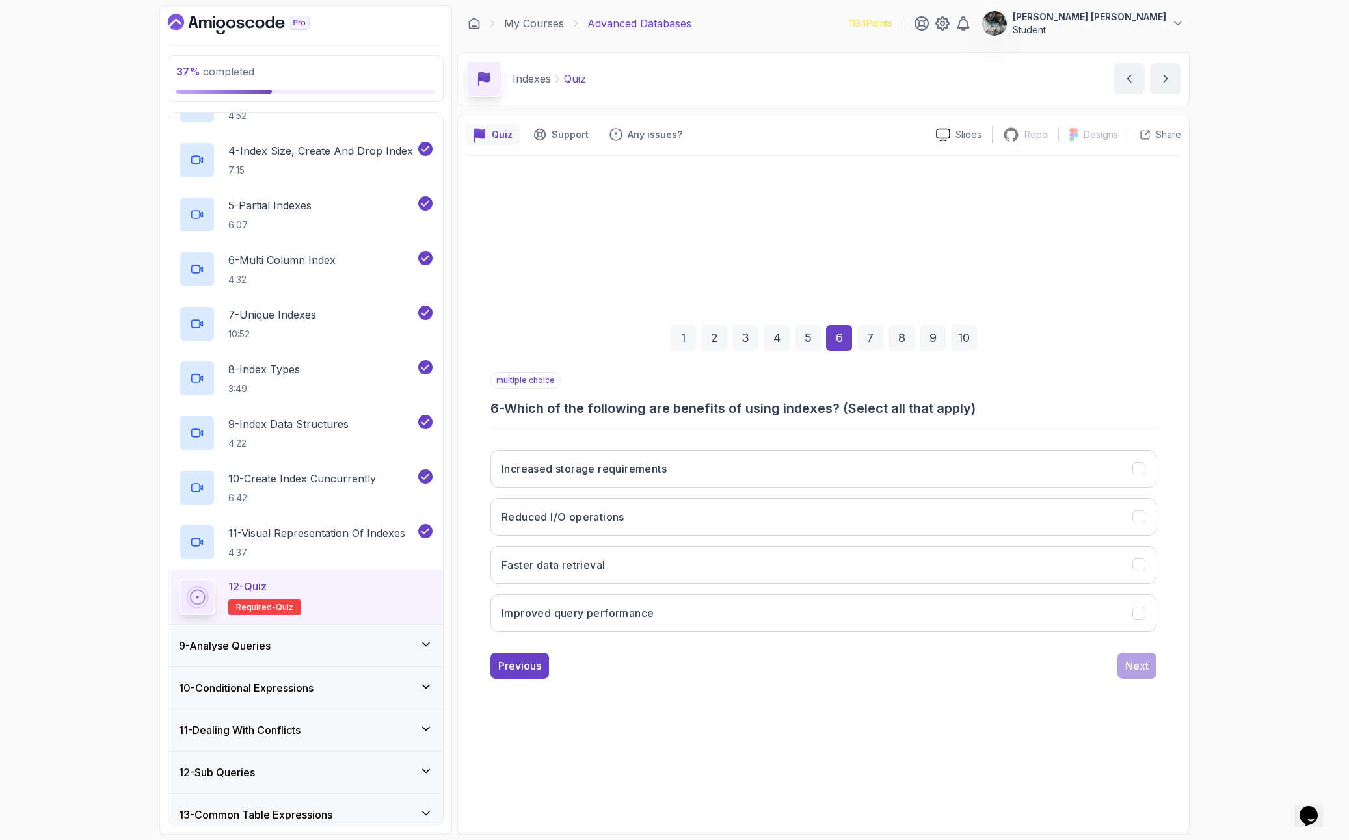
click at [557, 439] on div "multiple choice 6 - Which of the following are benefits of using indexes? (Sele…" at bounding box center [823, 507] width 666 height 271
drag, startPoint x: 574, startPoint y: 411, endPoint x: 966, endPoint y: 368, distance: 394.6
click at [963, 369] on div "1 2 3 4 5 6 7 8 9 10 multiple choice 6 - Which of the following are benefits of…" at bounding box center [823, 491] width 666 height 375
click at [967, 368] on div "1 2 3 4 5 6 7 8 9 10" at bounding box center [823, 338] width 666 height 68
drag, startPoint x: 1000, startPoint y: 389, endPoint x: 770, endPoint y: 390, distance: 229.6
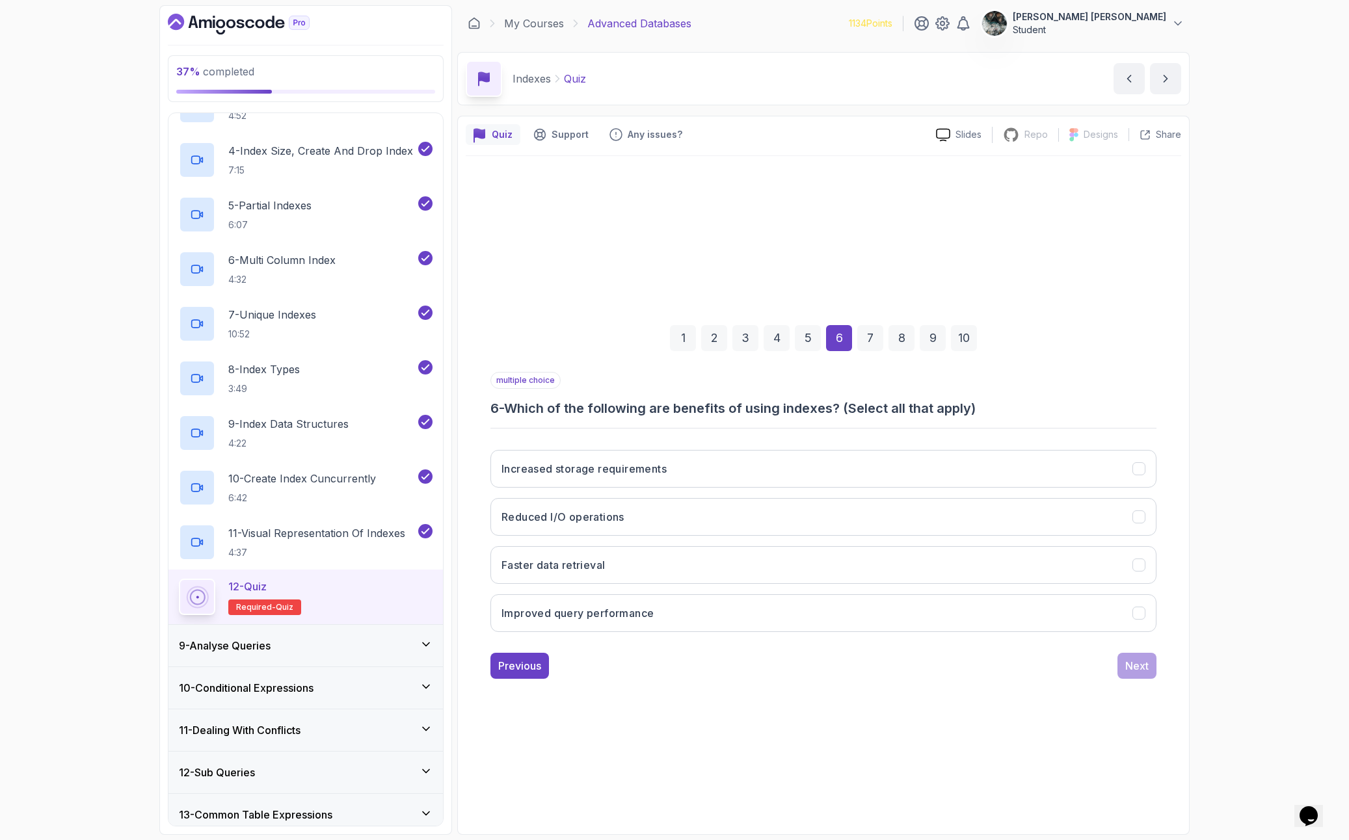
click at [776, 390] on div "multiple choice 6 - Which of the following are benefits of using indexes? (Sele…" at bounding box center [823, 395] width 666 height 46
click at [770, 390] on div "multiple choice 6 - Which of the following are benefits of using indexes? (Sele…" at bounding box center [823, 395] width 666 height 46
drag, startPoint x: 635, startPoint y: 414, endPoint x: 929, endPoint y: 390, distance: 295.1
click at [926, 390] on div "Quiz Support Any issues? Slides Repo Repository not available Designs Design no…" at bounding box center [823, 475] width 732 height 719
click at [946, 375] on div "multiple choice 6 - Which of the following are benefits of using indexes? (Sele…" at bounding box center [823, 395] width 666 height 46
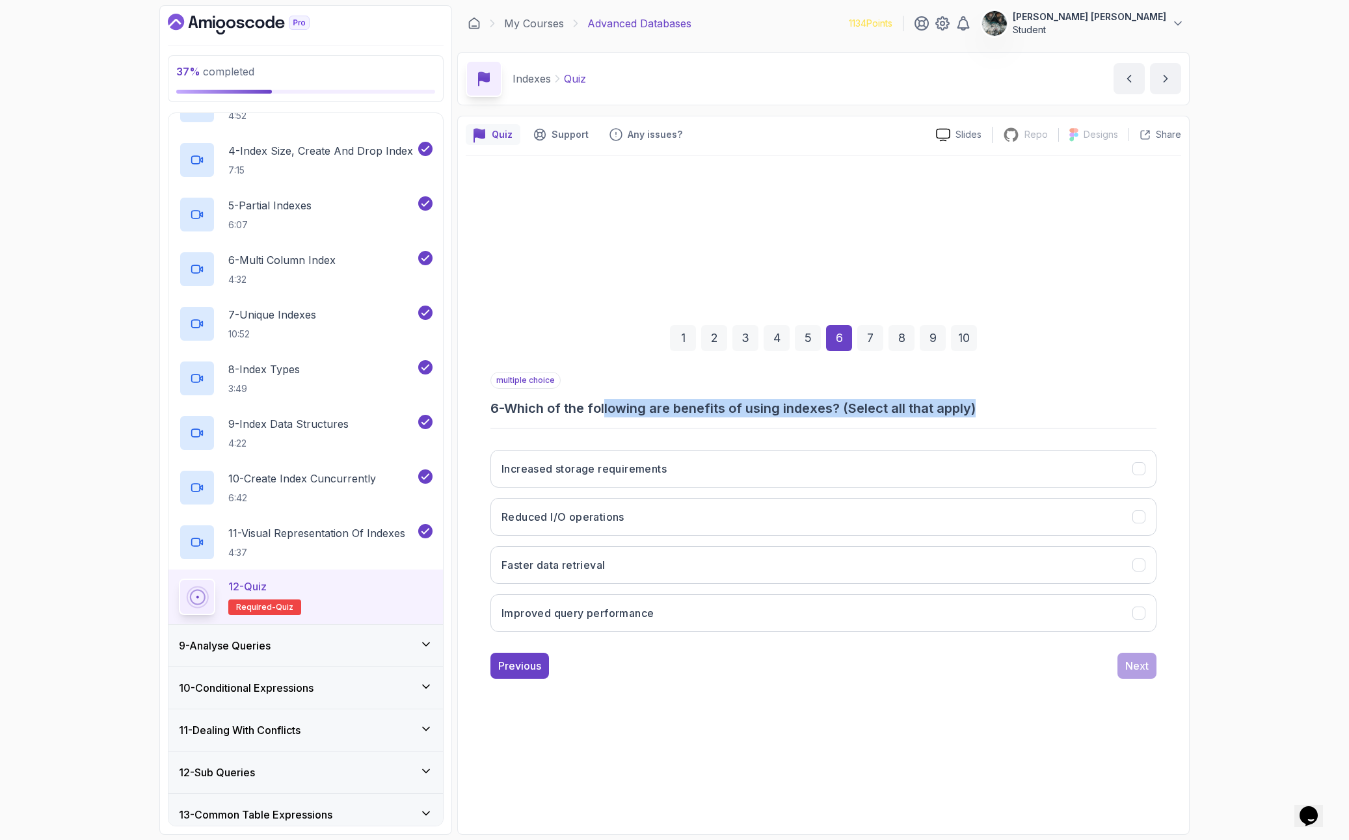
drag, startPoint x: 818, startPoint y: 422, endPoint x: 612, endPoint y: 408, distance: 206.0
click at [611, 408] on h3 "6 - Which of the following are benefits of using indexes? (Select all that appl…" at bounding box center [823, 408] width 666 height 18
click at [621, 408] on h3 "6 - Which of the following are benefits of using indexes? (Select all that appl…" at bounding box center [823, 408] width 666 height 18
drag, startPoint x: 647, startPoint y: 410, endPoint x: 1034, endPoint y: 406, distance: 387.1
click at [1034, 408] on h3 "6 - Which of the following are benefits of using indexes? (Select all that appl…" at bounding box center [823, 408] width 666 height 18
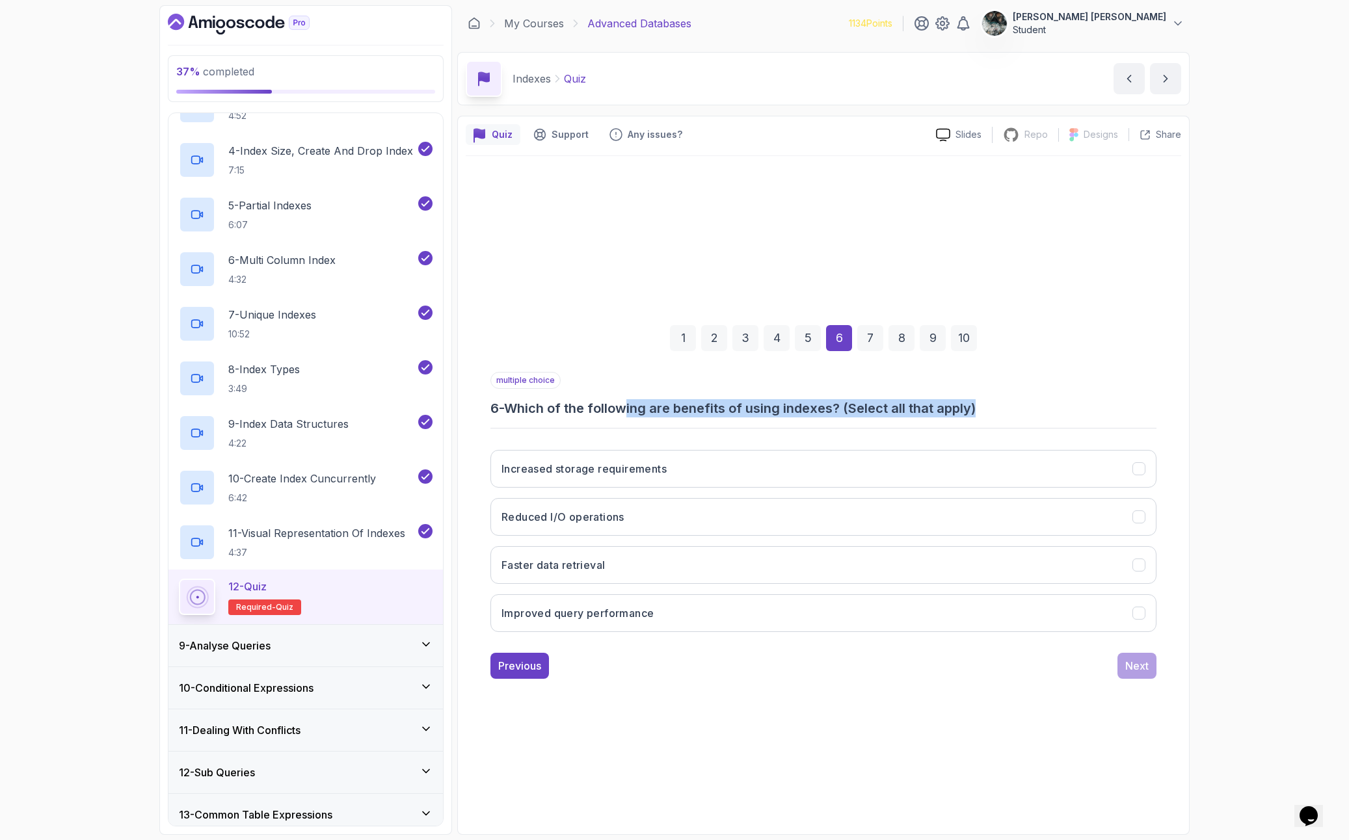
click at [1034, 405] on h3 "6 - Which of the following are benefits of using indexes? (Select all that appl…" at bounding box center [823, 408] width 666 height 18
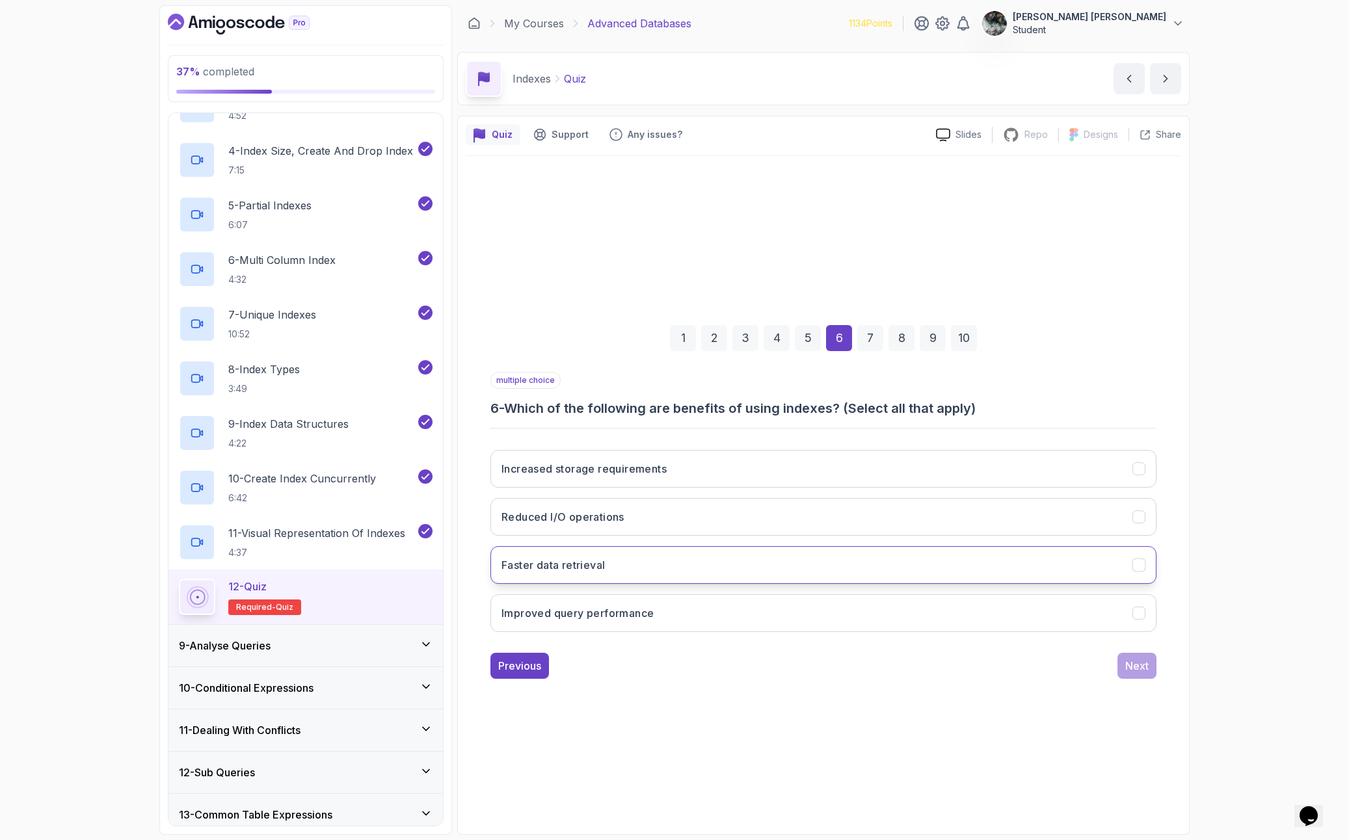
click at [629, 574] on button "Faster data retrieval" at bounding box center [823, 565] width 666 height 38
click at [669, 615] on button "Improved query performance" at bounding box center [823, 614] width 666 height 38
click at [1143, 670] on div "Next" at bounding box center [1136, 666] width 23 height 16
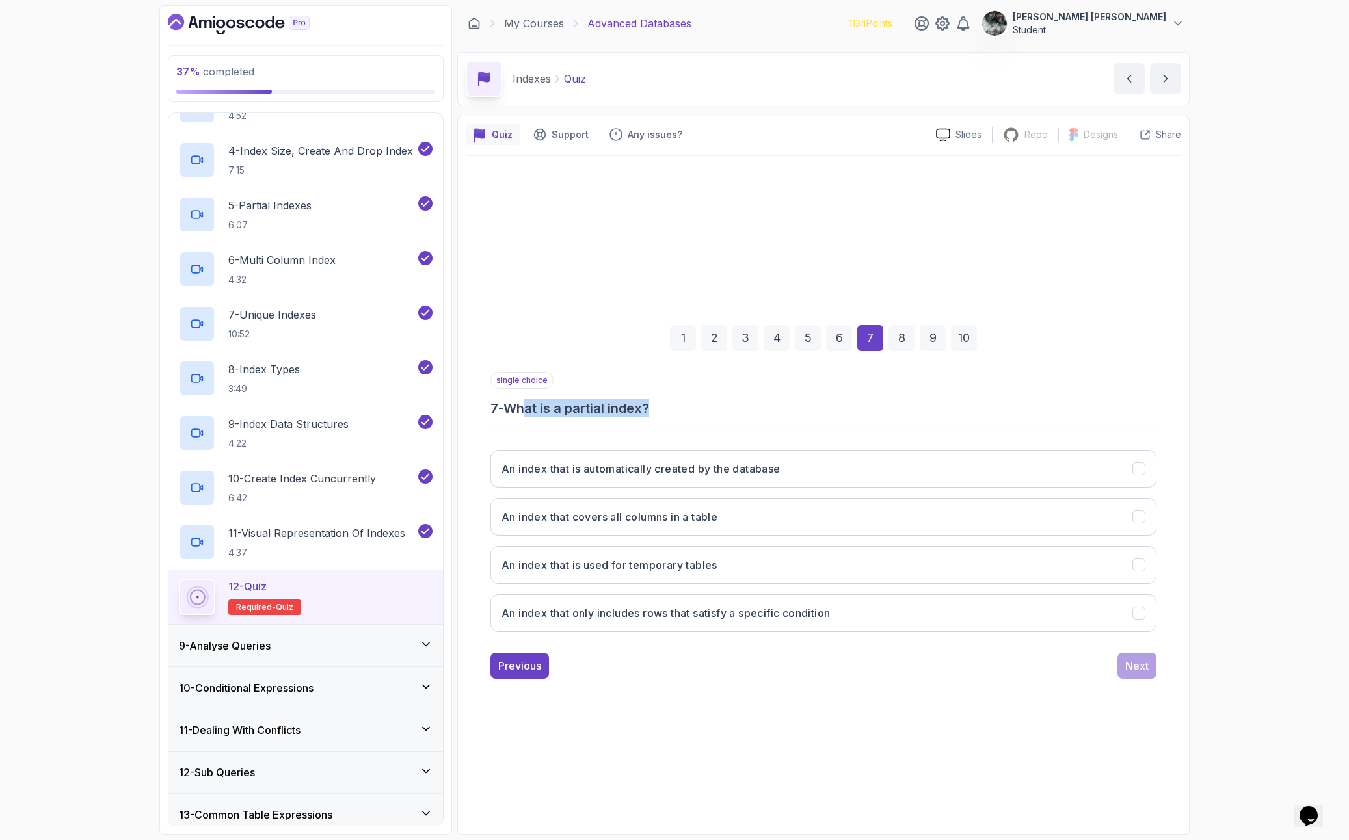
drag, startPoint x: 535, startPoint y: 404, endPoint x: 703, endPoint y: 401, distance: 167.8
click at [703, 401] on h3 "7 - What is a partial index?" at bounding box center [823, 408] width 666 height 18
click at [583, 621] on button "An index that only includes rows that satisfy a specific condition" at bounding box center [823, 614] width 666 height 38
click at [1145, 665] on div "Next" at bounding box center [1136, 666] width 23 height 16
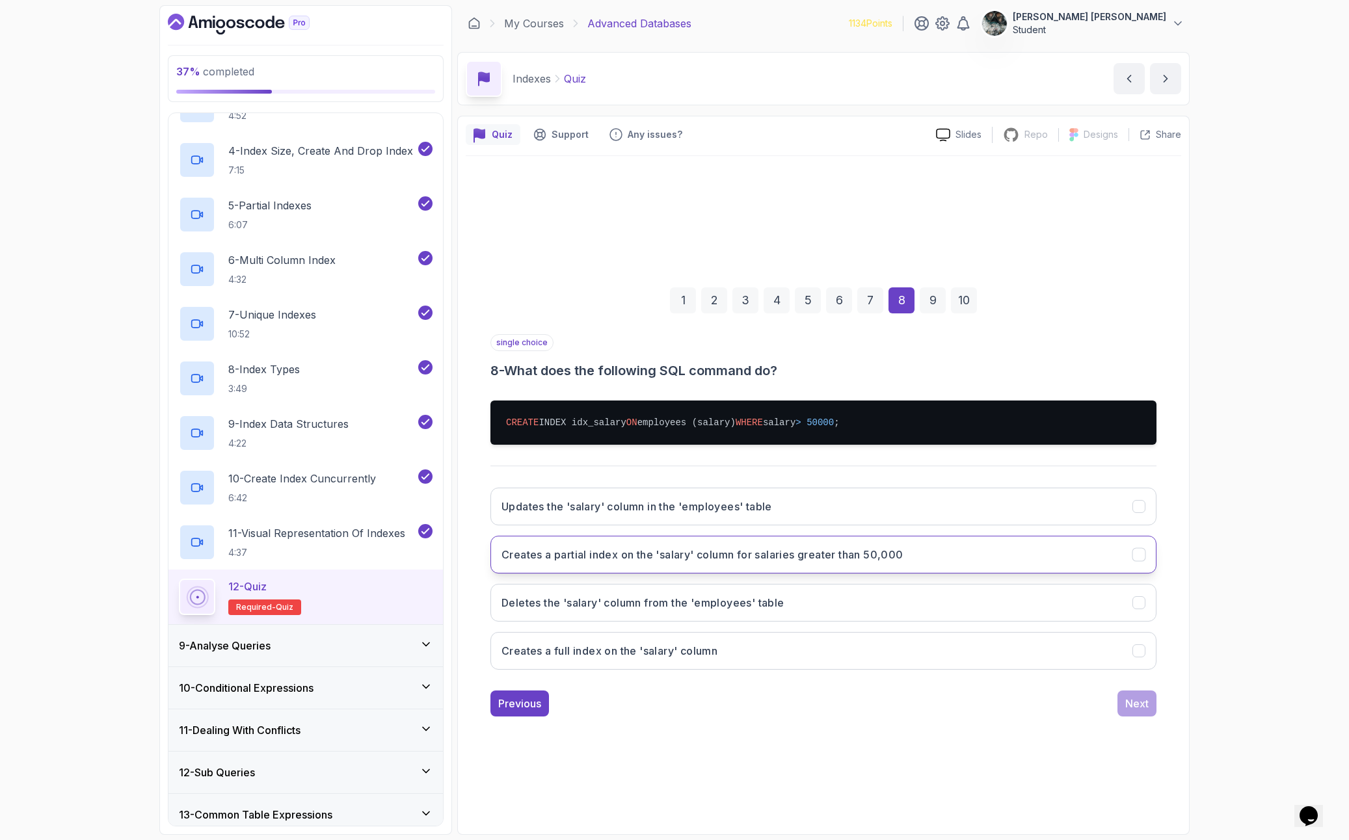
click at [594, 559] on h3 "Creates a partial index on the 'salary' column for salaries greater than 50,000" at bounding box center [703, 555] width 402 height 16
click at [1127, 688] on button "Next" at bounding box center [1137, 704] width 39 height 26
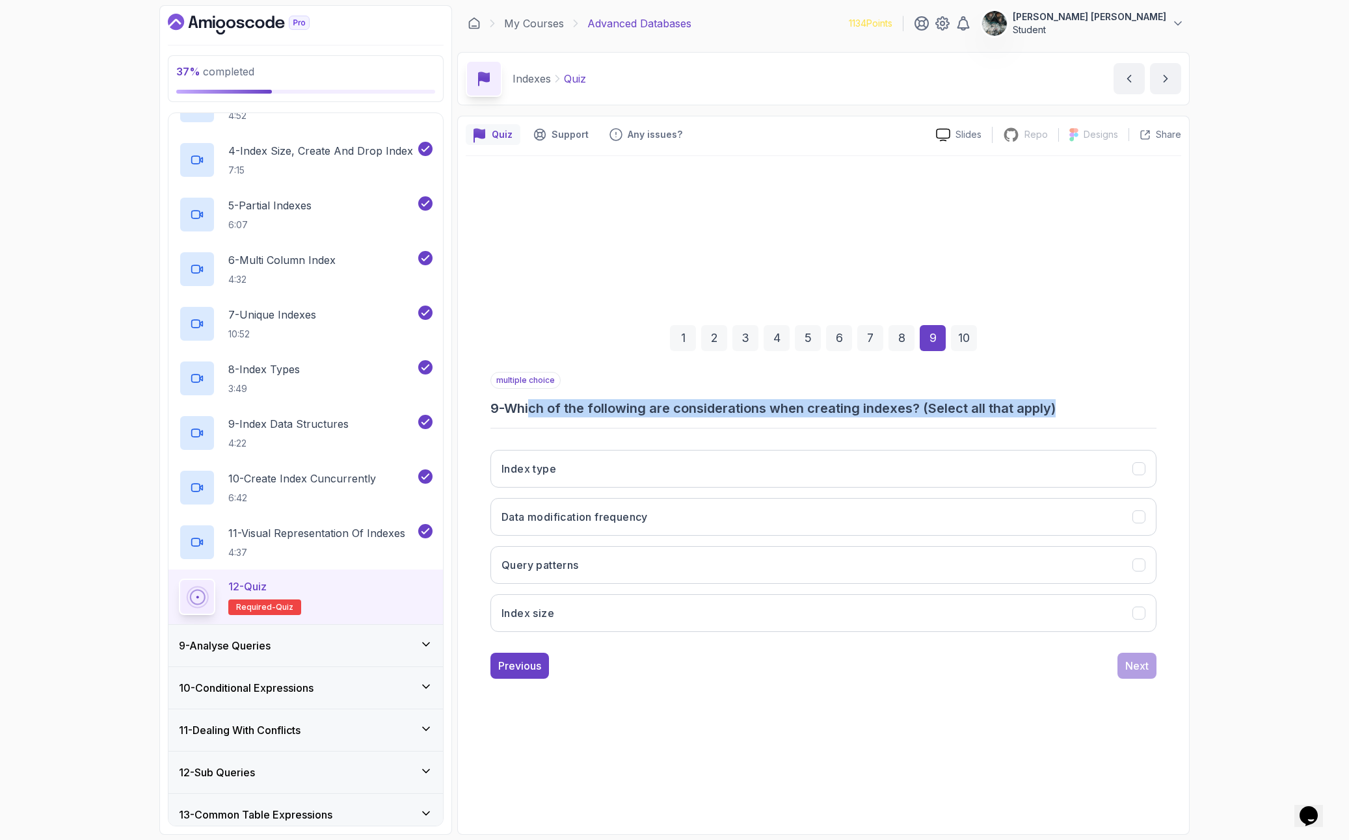
drag, startPoint x: 552, startPoint y: 410, endPoint x: 1140, endPoint y: 400, distance: 588.1
click at [1140, 400] on h3 "9 - Which of the following are considerations when creating indexes? (Select al…" at bounding box center [823, 408] width 666 height 18
click at [1141, 399] on h3 "9 - Which of the following are considerations when creating indexes? (Select al…" at bounding box center [823, 408] width 666 height 18
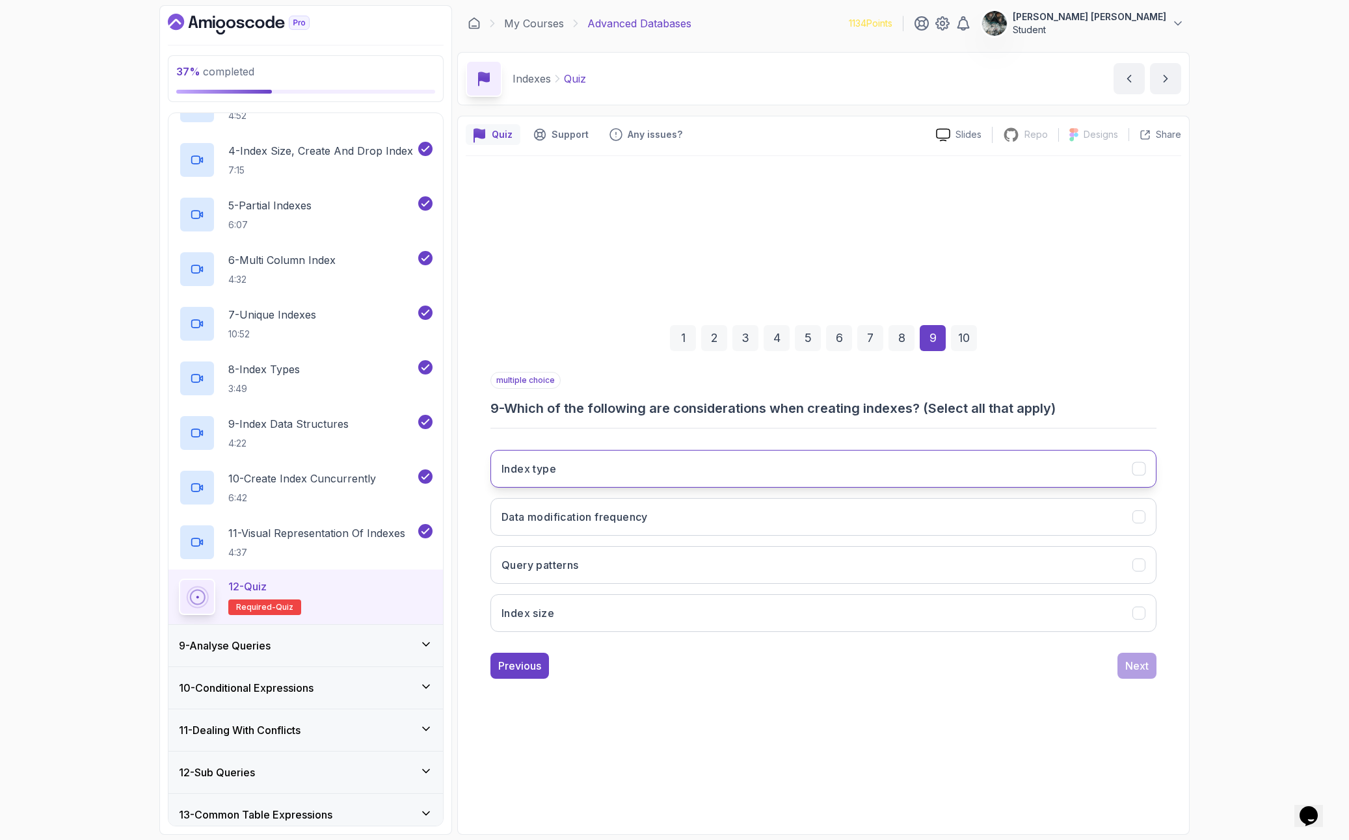
click at [620, 461] on button "Index type" at bounding box center [823, 469] width 666 height 38
click at [730, 620] on button "Index size" at bounding box center [823, 614] width 666 height 38
click at [657, 520] on button "Data modification frequency" at bounding box center [823, 517] width 666 height 38
click at [1129, 662] on div "Next" at bounding box center [1136, 666] width 23 height 16
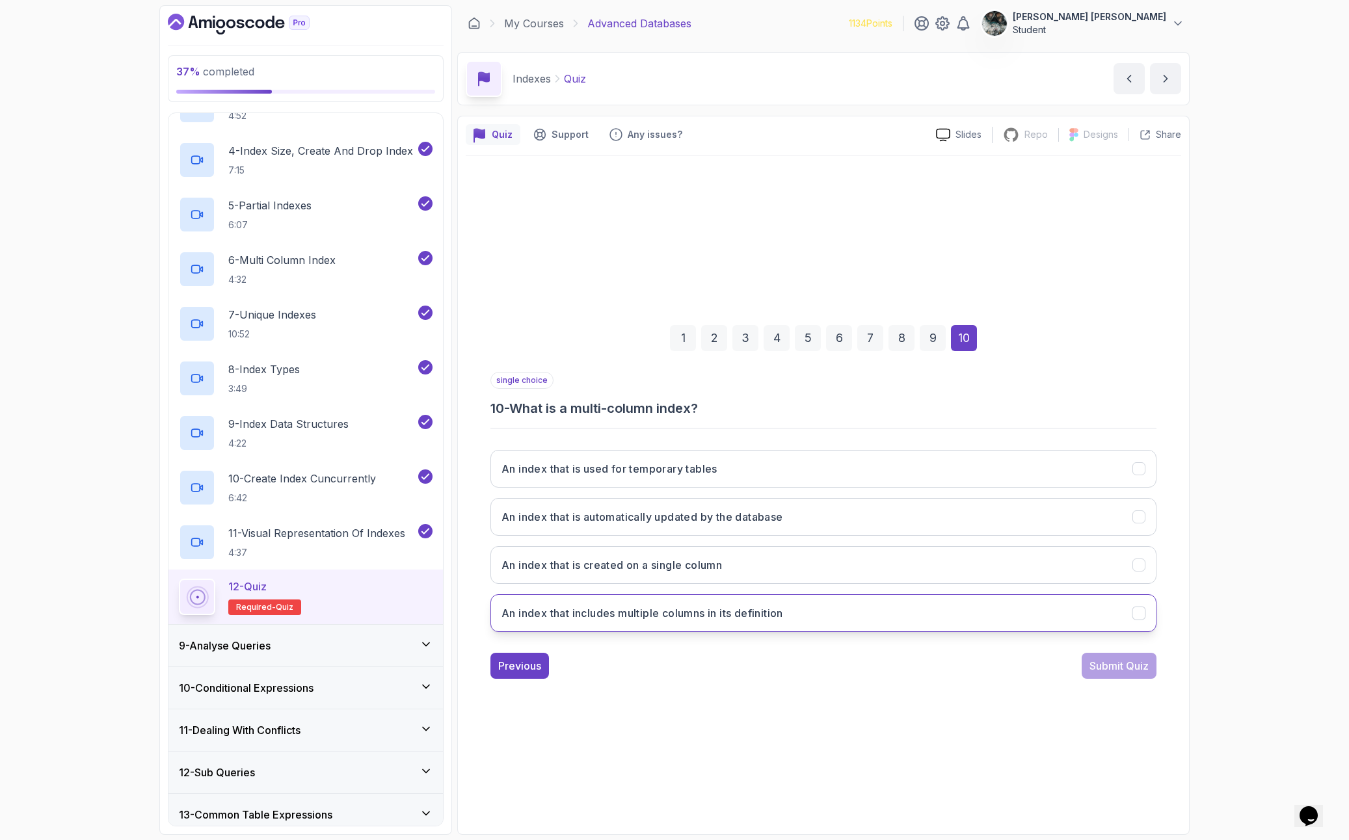
click at [674, 608] on h3 "An index that includes multiple columns in its definition" at bounding box center [643, 614] width 282 height 16
click at [1134, 662] on div "Submit Quiz" at bounding box center [1119, 666] width 59 height 16
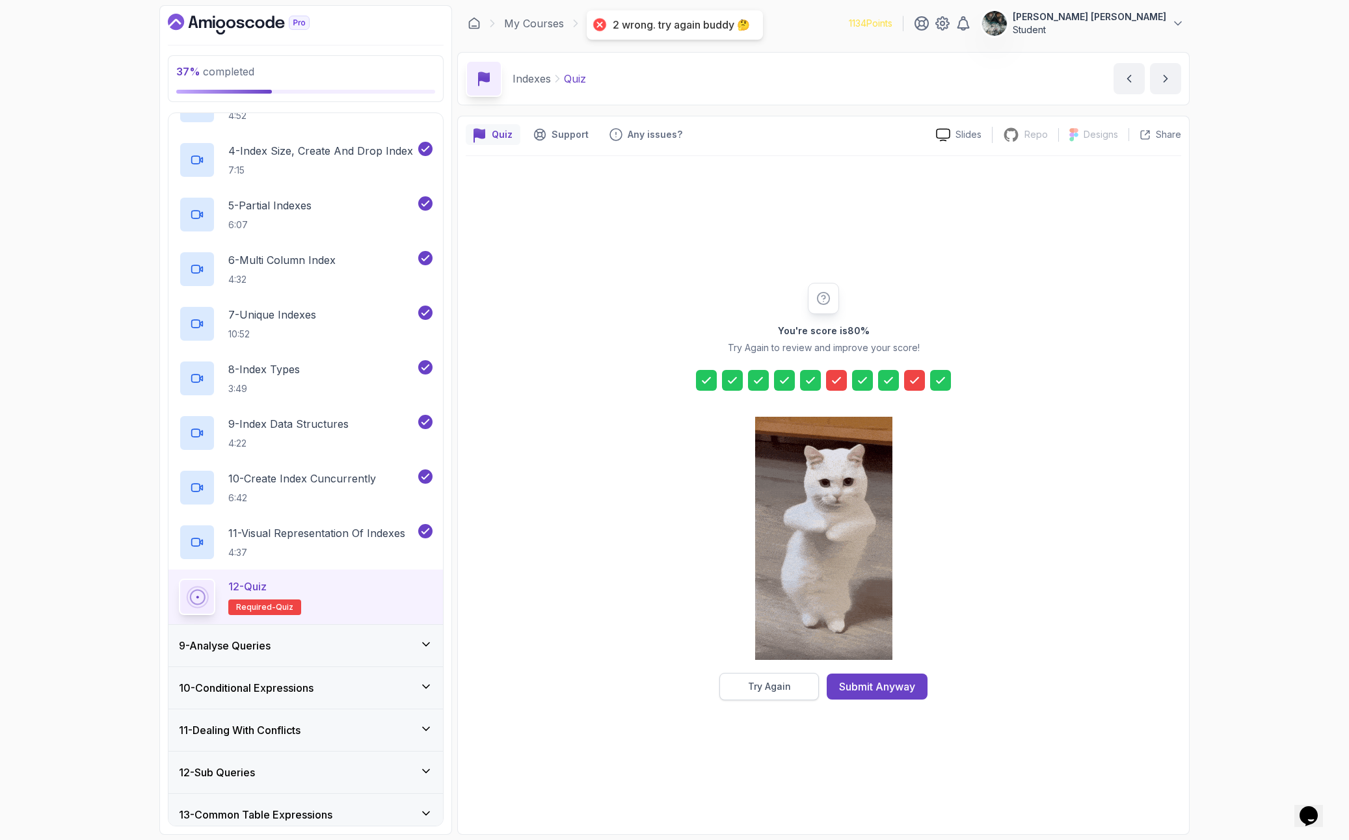
click at [764, 684] on div "Try Again" at bounding box center [769, 686] width 43 height 13
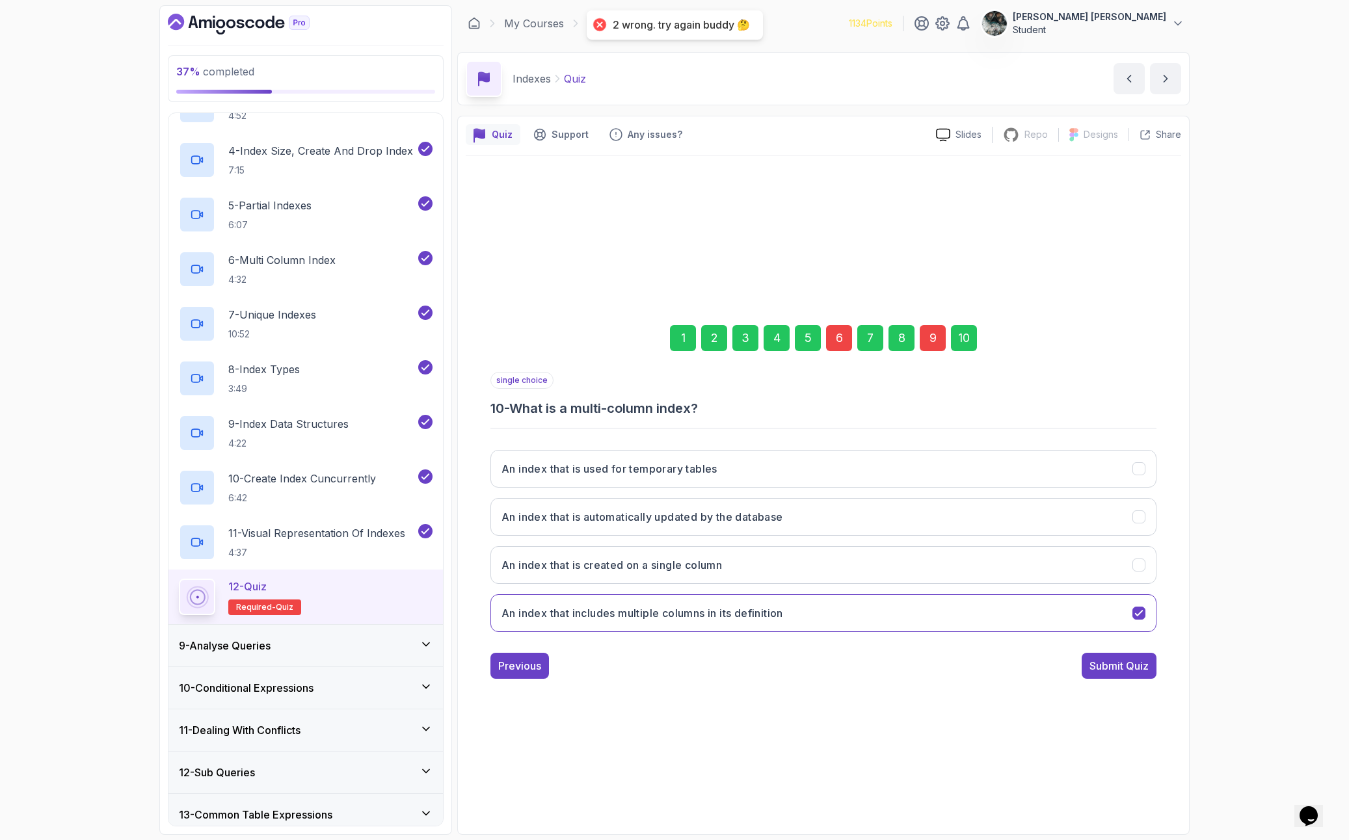
click at [840, 343] on div "6" at bounding box center [839, 338] width 26 height 26
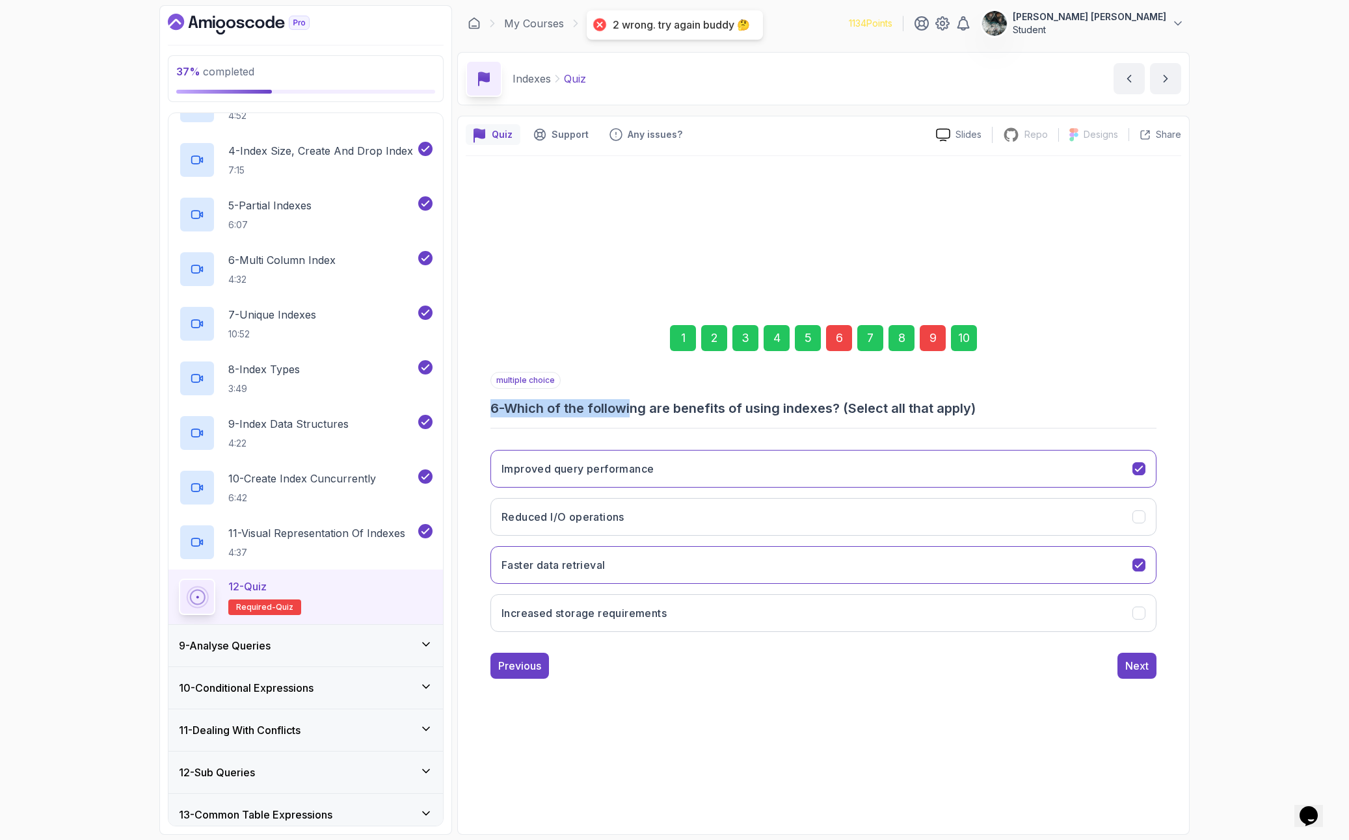
drag, startPoint x: 658, startPoint y: 403, endPoint x: 952, endPoint y: 389, distance: 295.0
click at [933, 392] on div "multiple choice 6 - Which of the following are benefits of using indexes? (Sele…" at bounding box center [823, 395] width 666 height 46
click at [953, 389] on div "multiple choice 6 - Which of the following are benefits of using indexes? (Sele…" at bounding box center [823, 395] width 666 height 46
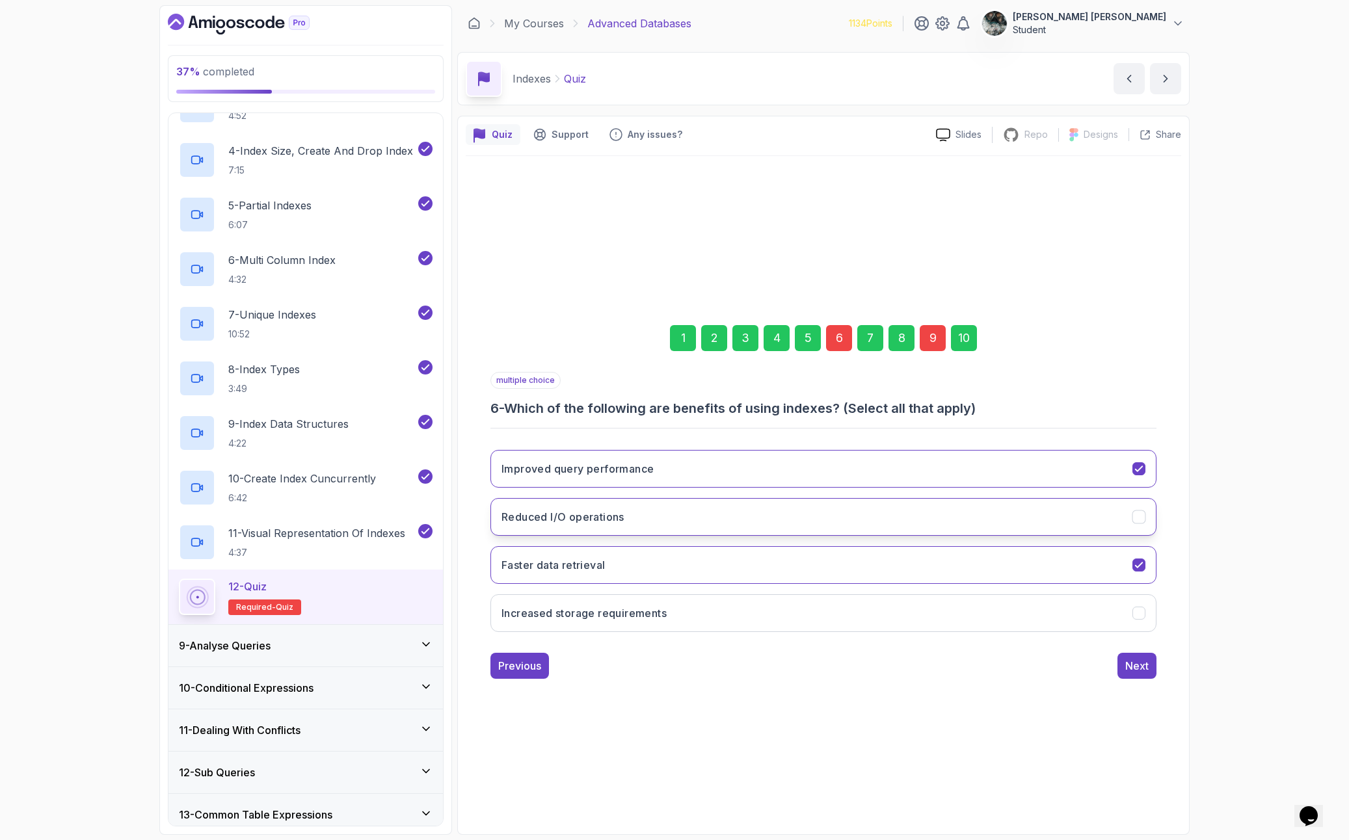
click at [656, 511] on button "Reduced I/O operations" at bounding box center [823, 517] width 666 height 38
click at [1158, 673] on div "1 2 3 4 5 6 7 8 9 10 multiple choice 6 - Which of the following are benefits of…" at bounding box center [824, 491] width 716 height 395
click at [1142, 665] on div "Next" at bounding box center [1136, 666] width 23 height 16
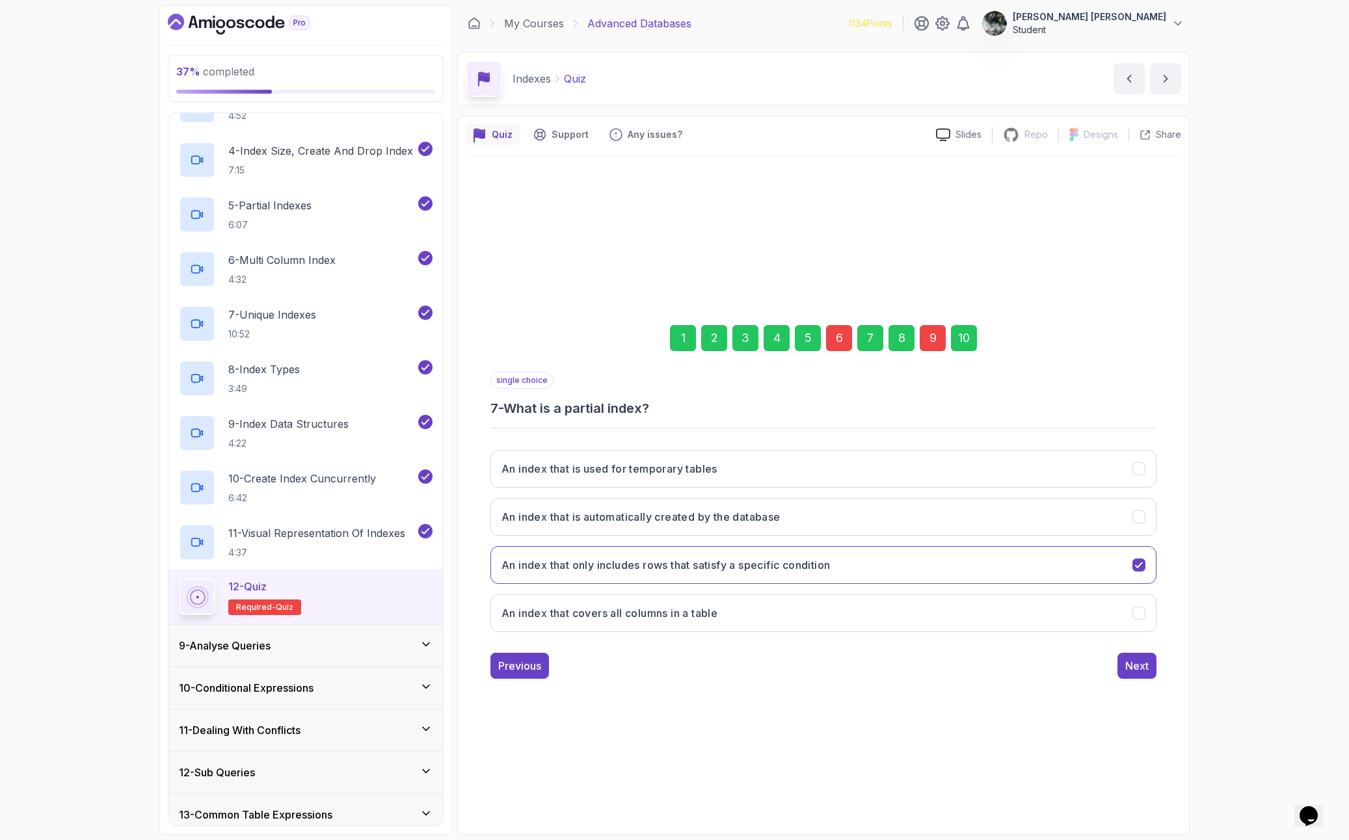
click at [967, 330] on div "10" at bounding box center [964, 338] width 26 height 26
click at [1132, 677] on button "Submit Quiz" at bounding box center [1119, 666] width 75 height 26
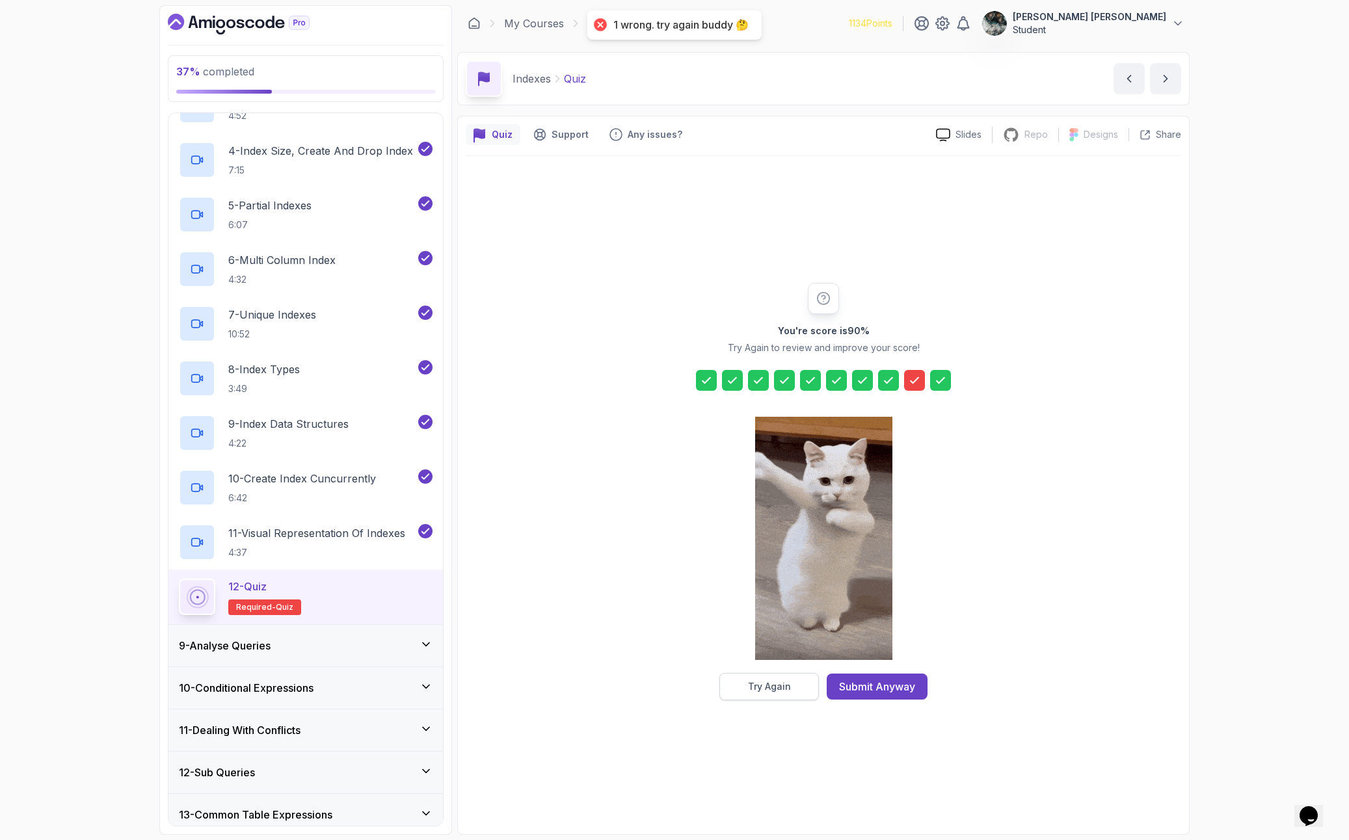
click at [783, 683] on div "Try Again" at bounding box center [769, 686] width 43 height 13
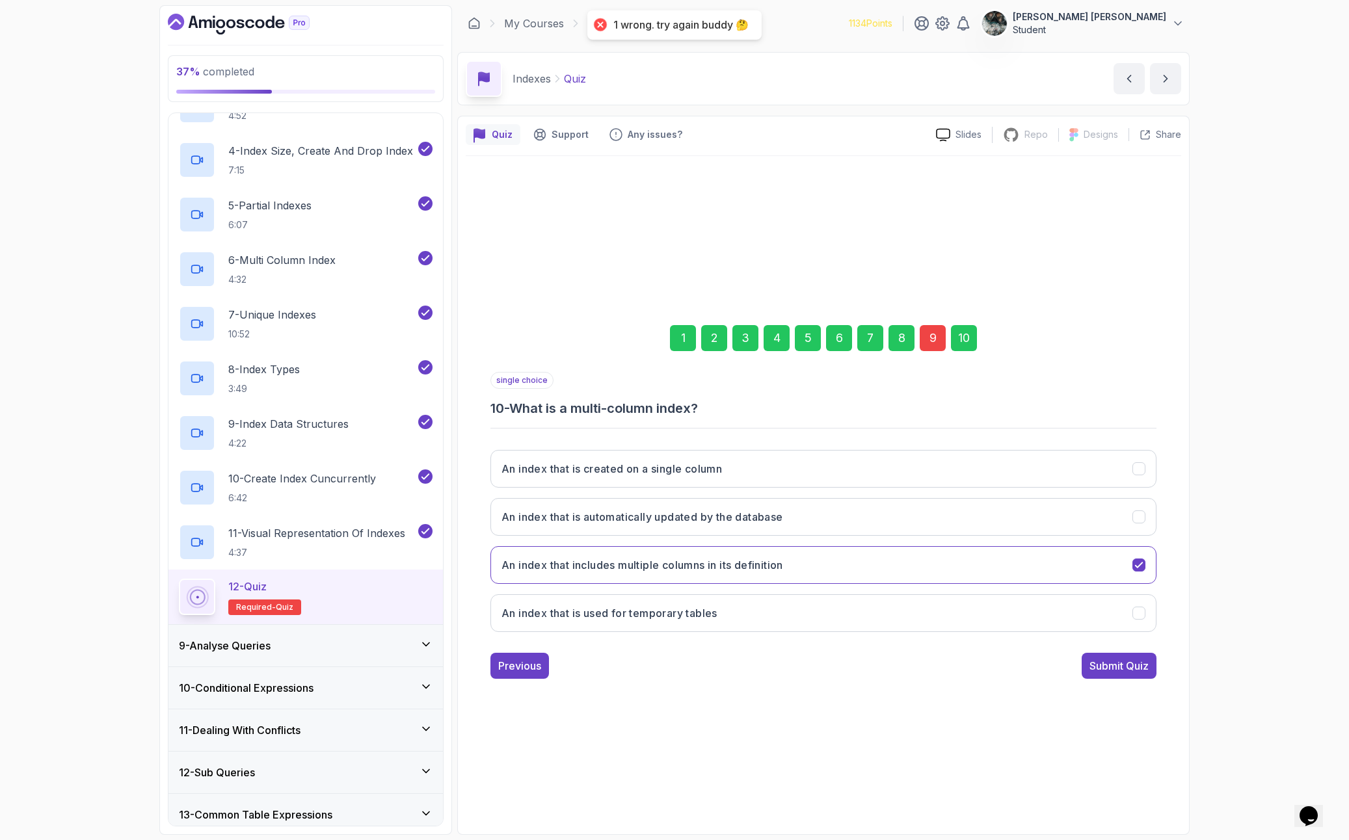
click at [933, 330] on div "9" at bounding box center [933, 338] width 26 height 26
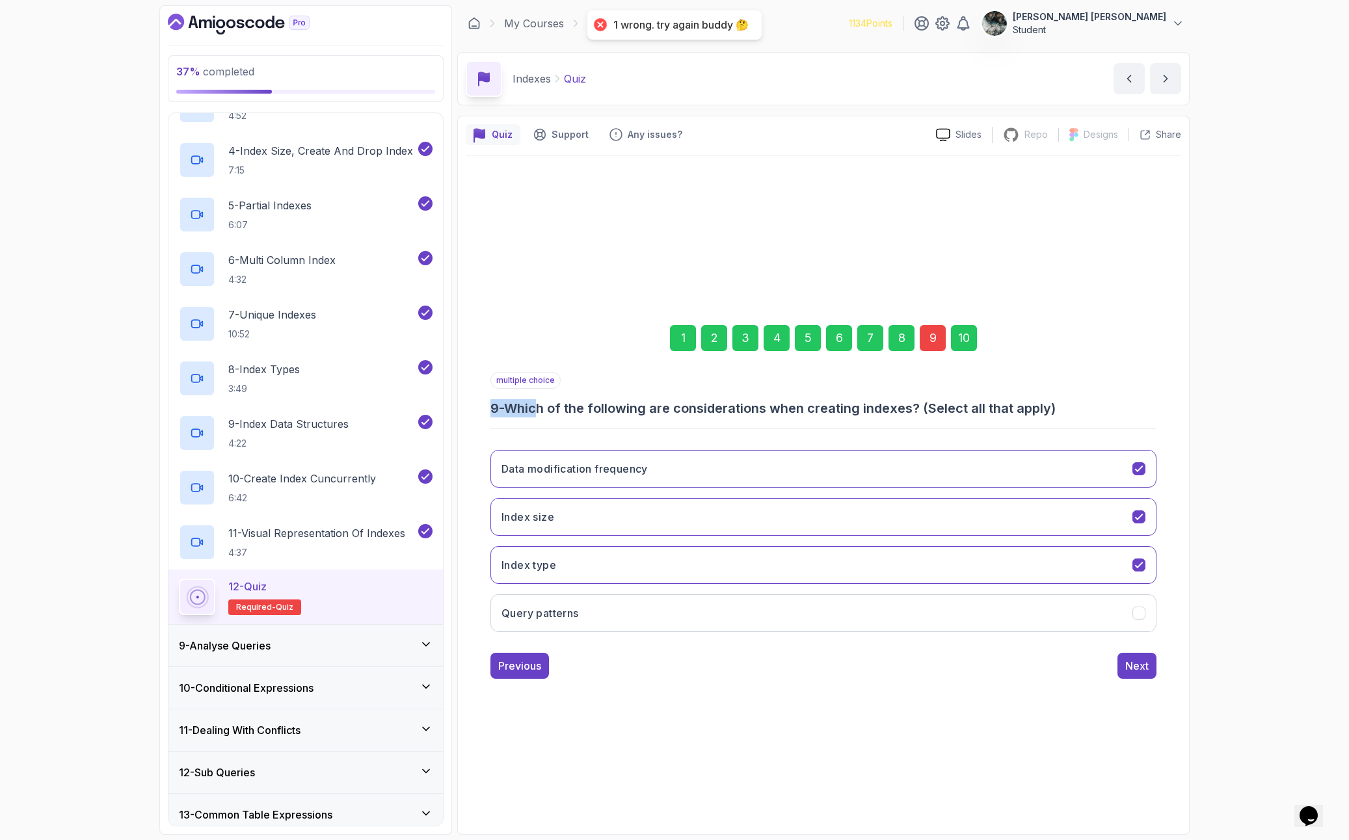
drag, startPoint x: 571, startPoint y: 419, endPoint x: 1148, endPoint y: 395, distance: 577.4
click at [1148, 395] on div "multiple choice 9 - Which of the following are considerations when creating ind…" at bounding box center [823, 395] width 666 height 46
click at [1119, 399] on div "multiple choice 9 - Which of the following are considerations when creating ind…" at bounding box center [823, 395] width 666 height 46
drag, startPoint x: 896, startPoint y: 409, endPoint x: 758, endPoint y: 410, distance: 137.3
click at [758, 410] on h3 "9 - Which of the following are considerations when creating indexes? (Select al…" at bounding box center [823, 408] width 666 height 18
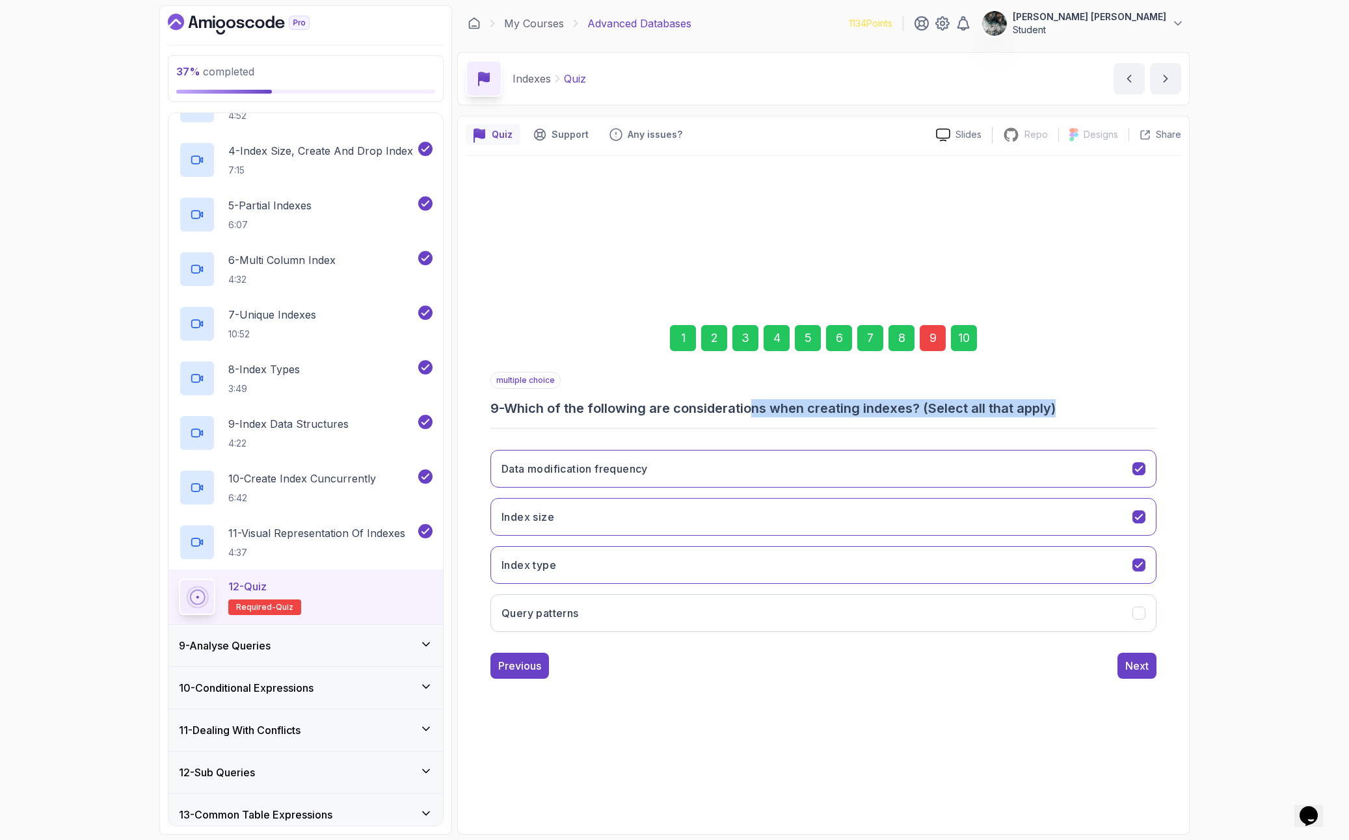
click at [757, 410] on h3 "9 - Which of the following are considerations when creating indexes? (Select al…" at bounding box center [823, 408] width 666 height 18
click at [1140, 468] on icon "Data modification frequency" at bounding box center [1139, 468] width 12 height 12
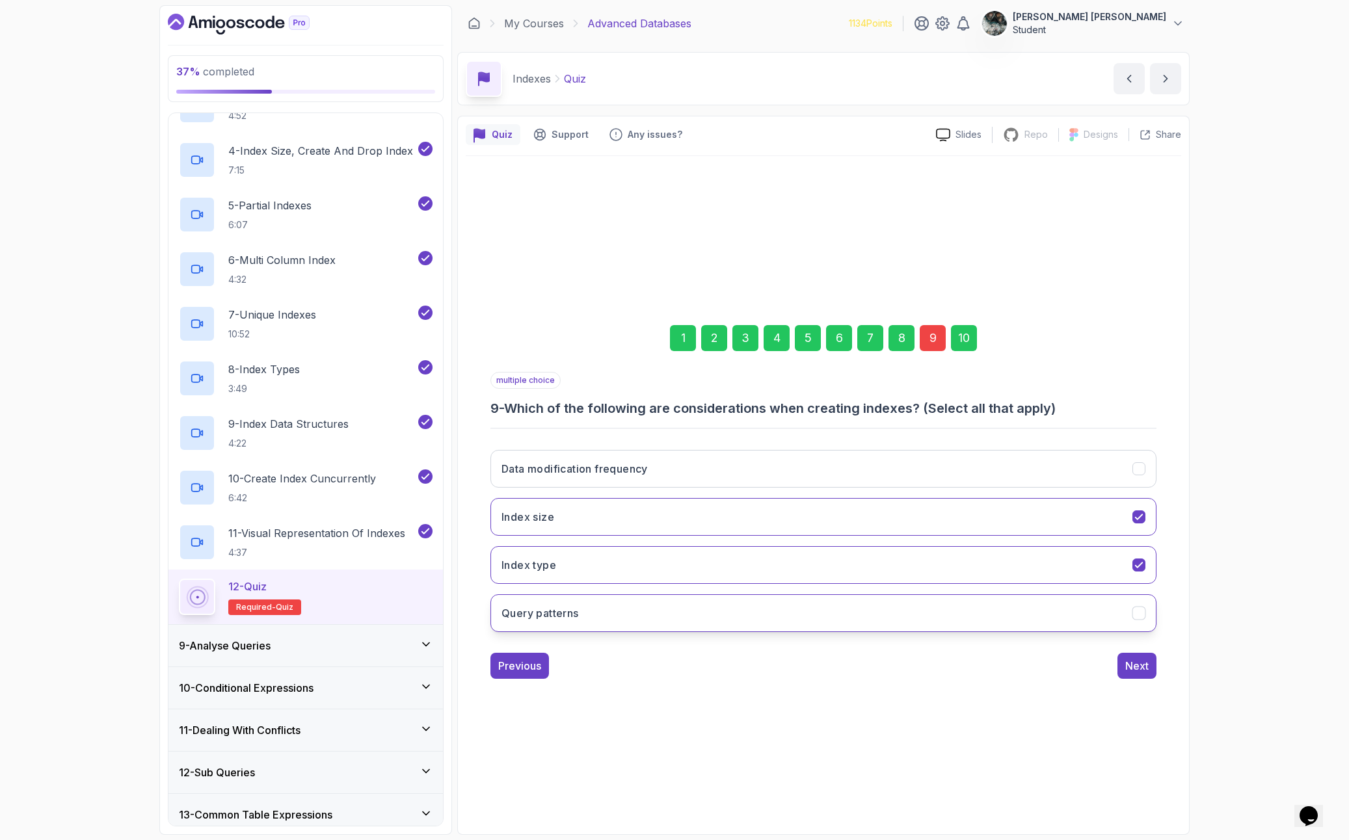
click at [1121, 615] on button "Query patterns" at bounding box center [823, 614] width 666 height 38
drag, startPoint x: 1164, startPoint y: 662, endPoint x: 1156, endPoint y: 668, distance: 10.7
click at [1163, 662] on div "1 2 3 4 5 6 7 8 9 10 multiple choice 9 - Which of the following are considerati…" at bounding box center [824, 491] width 716 height 395
click at [1143, 677] on button "Next" at bounding box center [1137, 666] width 39 height 26
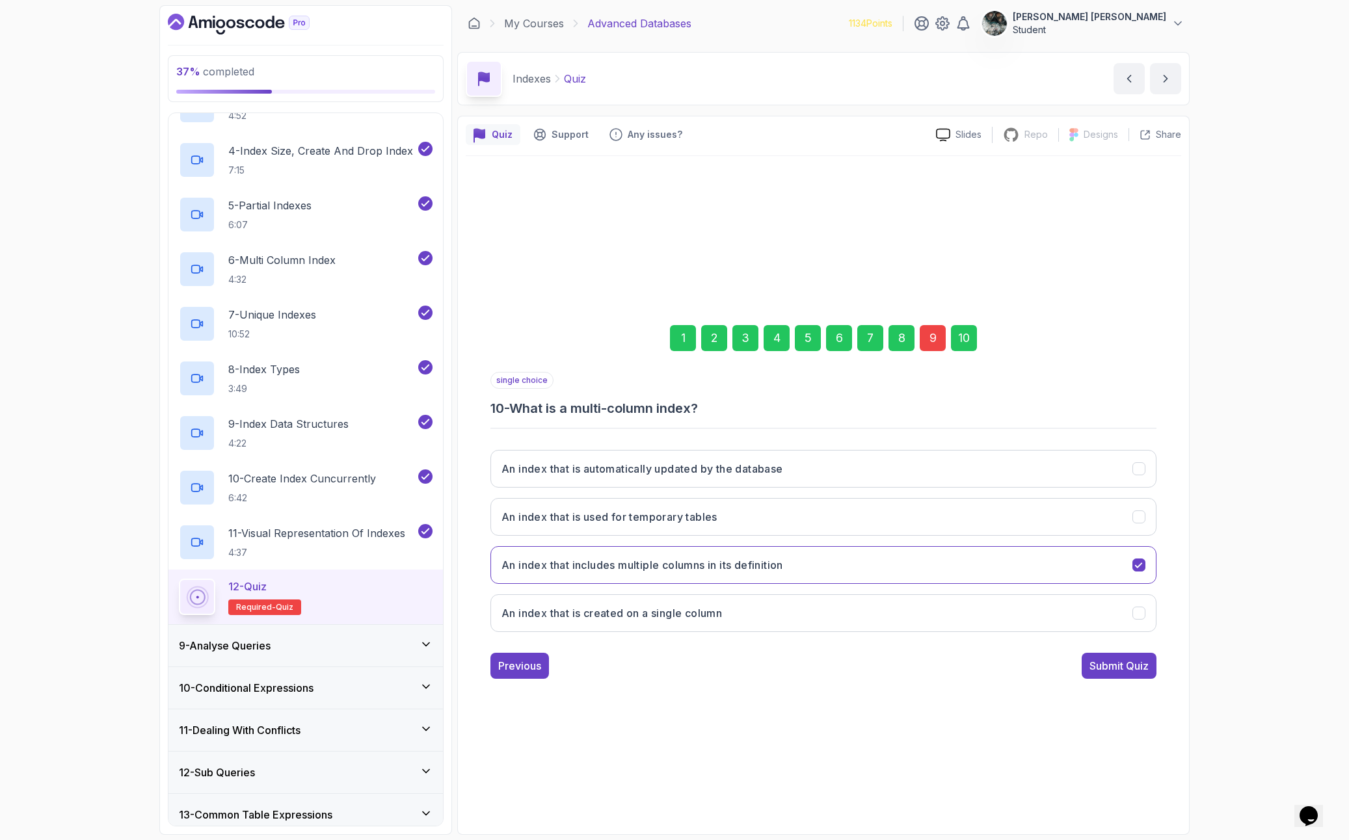
click at [1117, 669] on div "Submit Quiz" at bounding box center [1119, 666] width 59 height 16
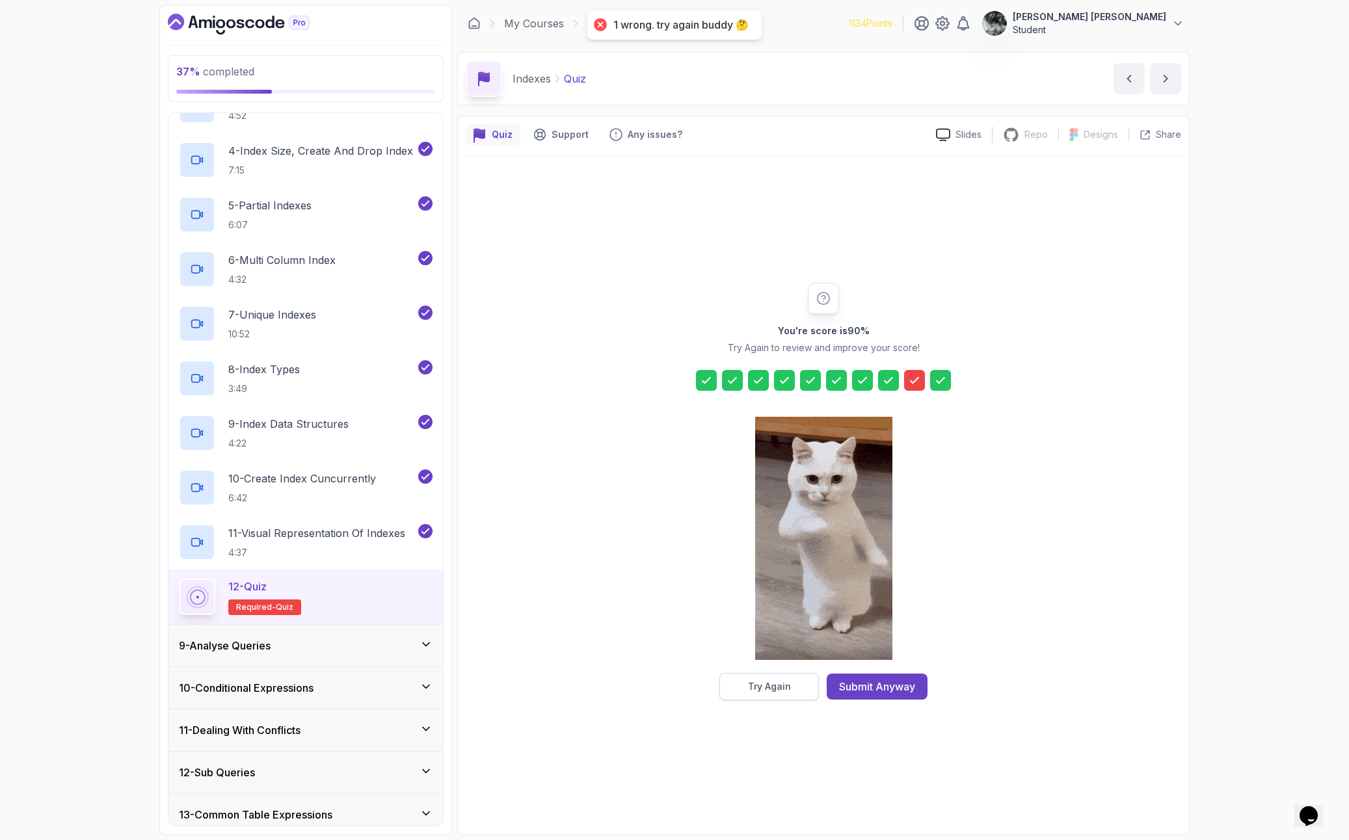
click at [758, 680] on div "Try Again" at bounding box center [769, 686] width 43 height 13
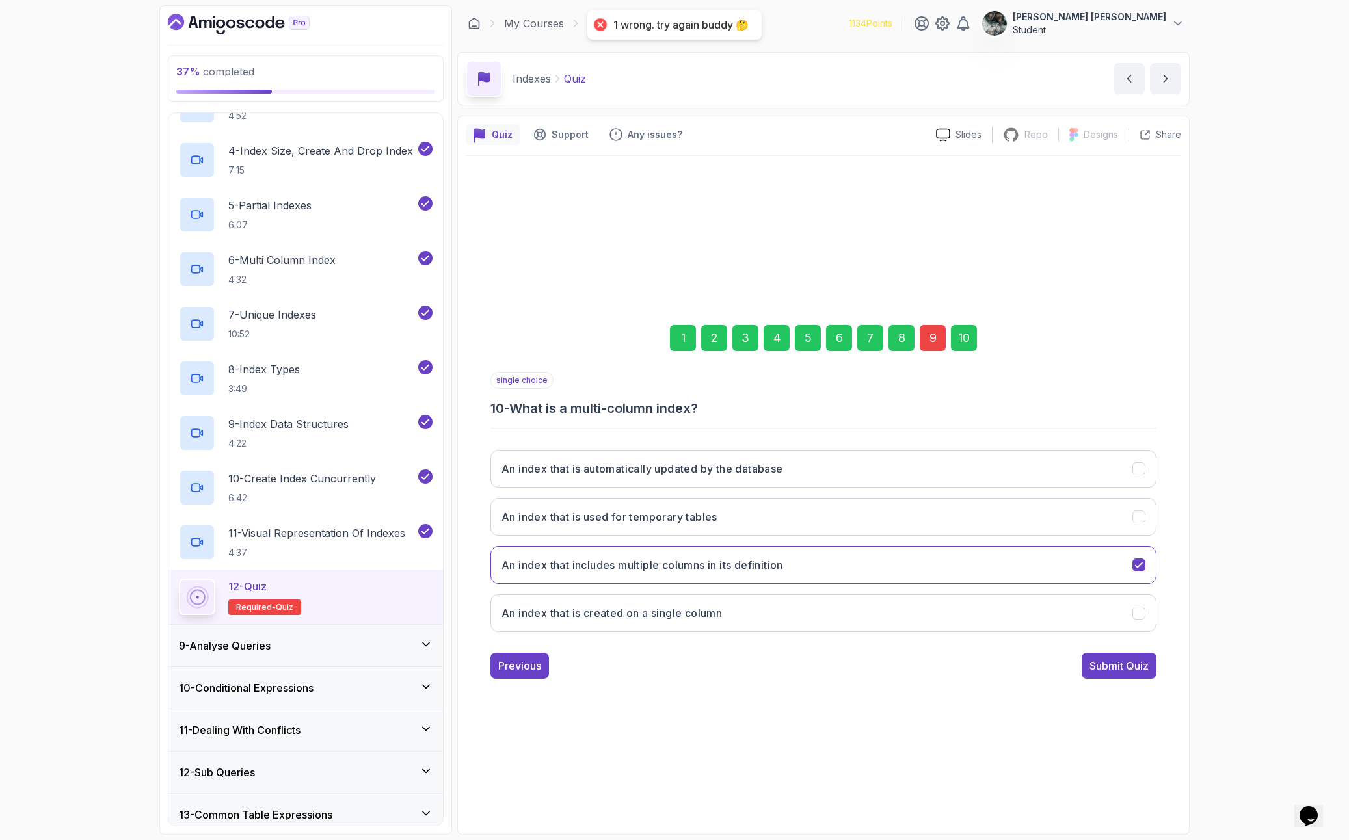
click at [935, 342] on div "9" at bounding box center [933, 338] width 26 height 26
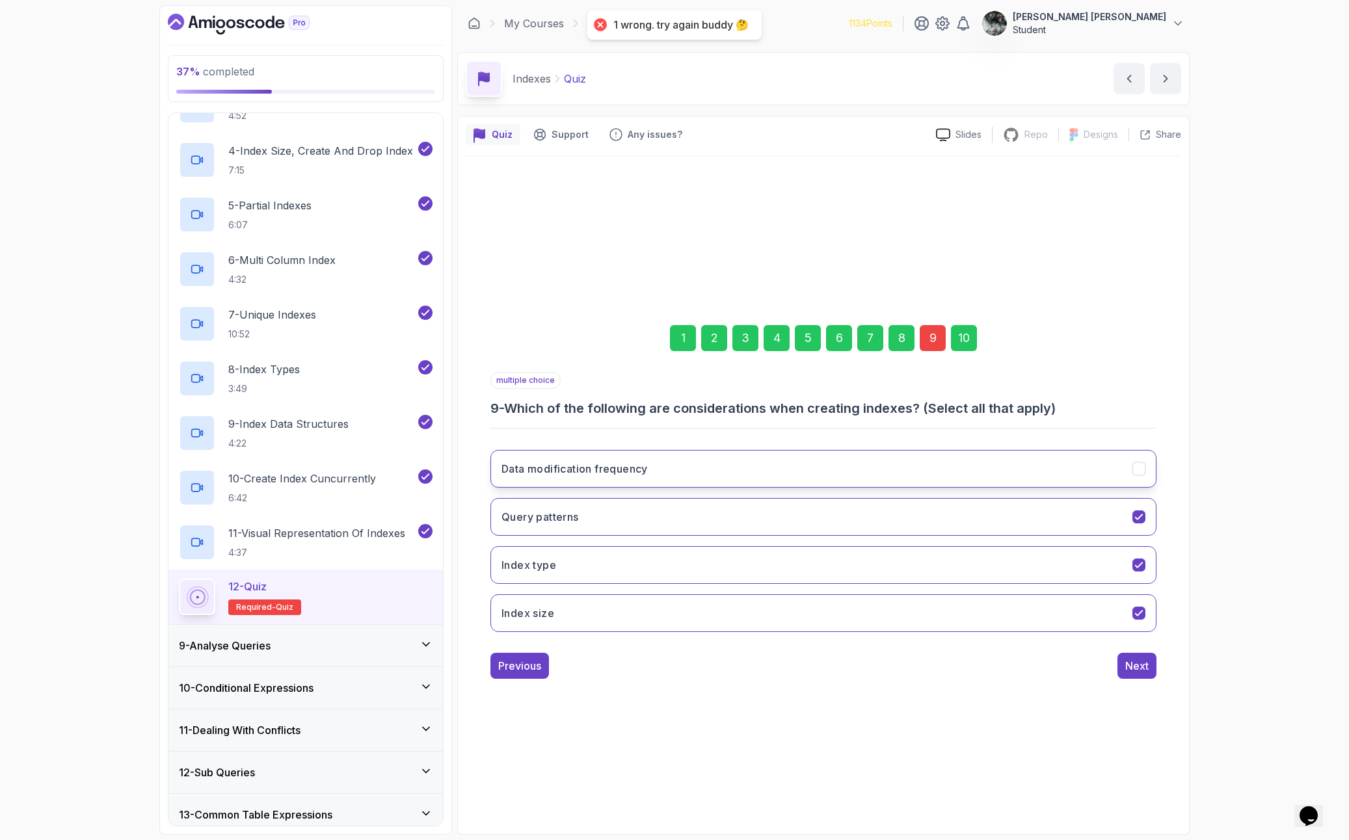
click at [978, 468] on button "Data modification frequency" at bounding box center [823, 469] width 666 height 38
click at [1134, 673] on div "Next" at bounding box center [1136, 666] width 23 height 16
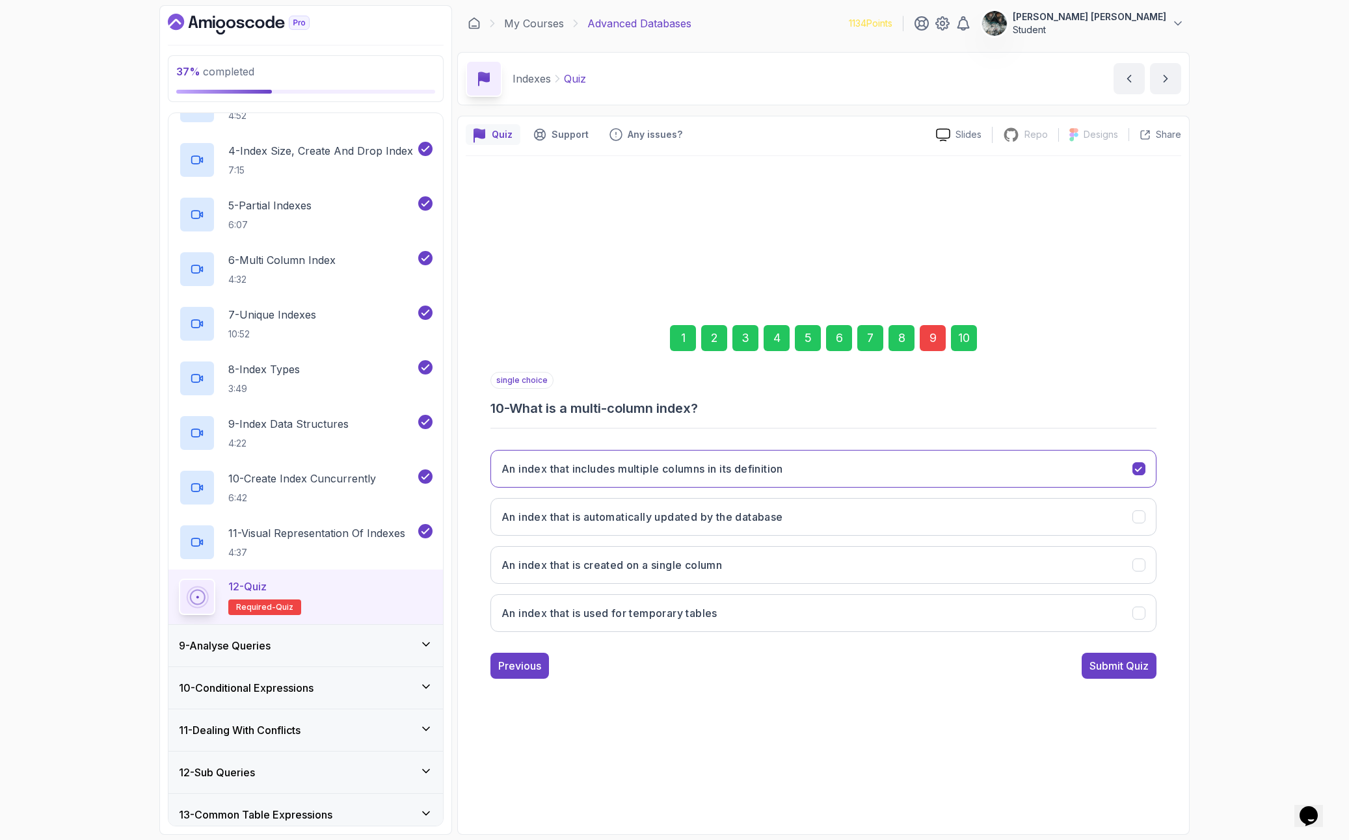
click at [1134, 656] on button "Submit Quiz" at bounding box center [1119, 666] width 75 height 26
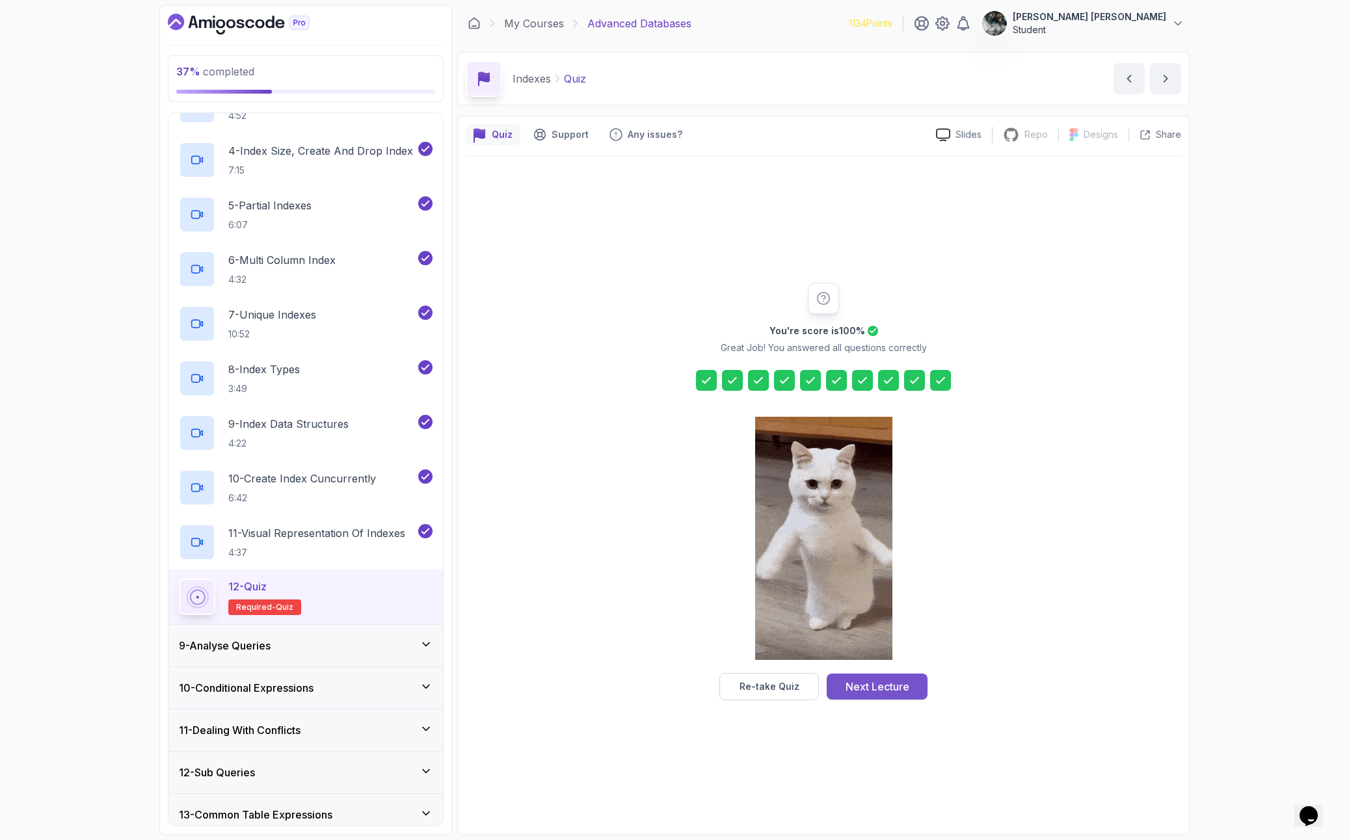
click at [851, 688] on div "Next Lecture" at bounding box center [878, 687] width 64 height 16
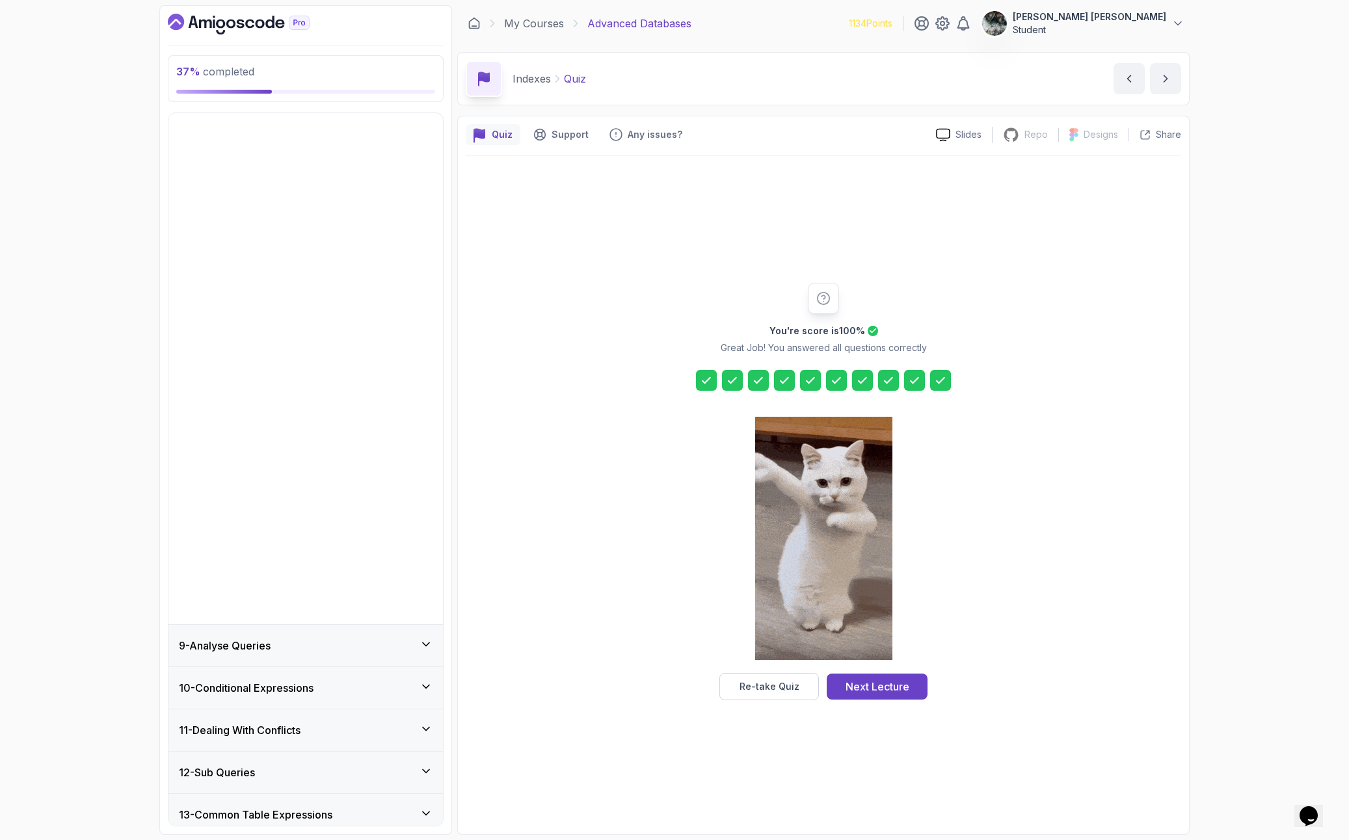
scroll to position [217, 0]
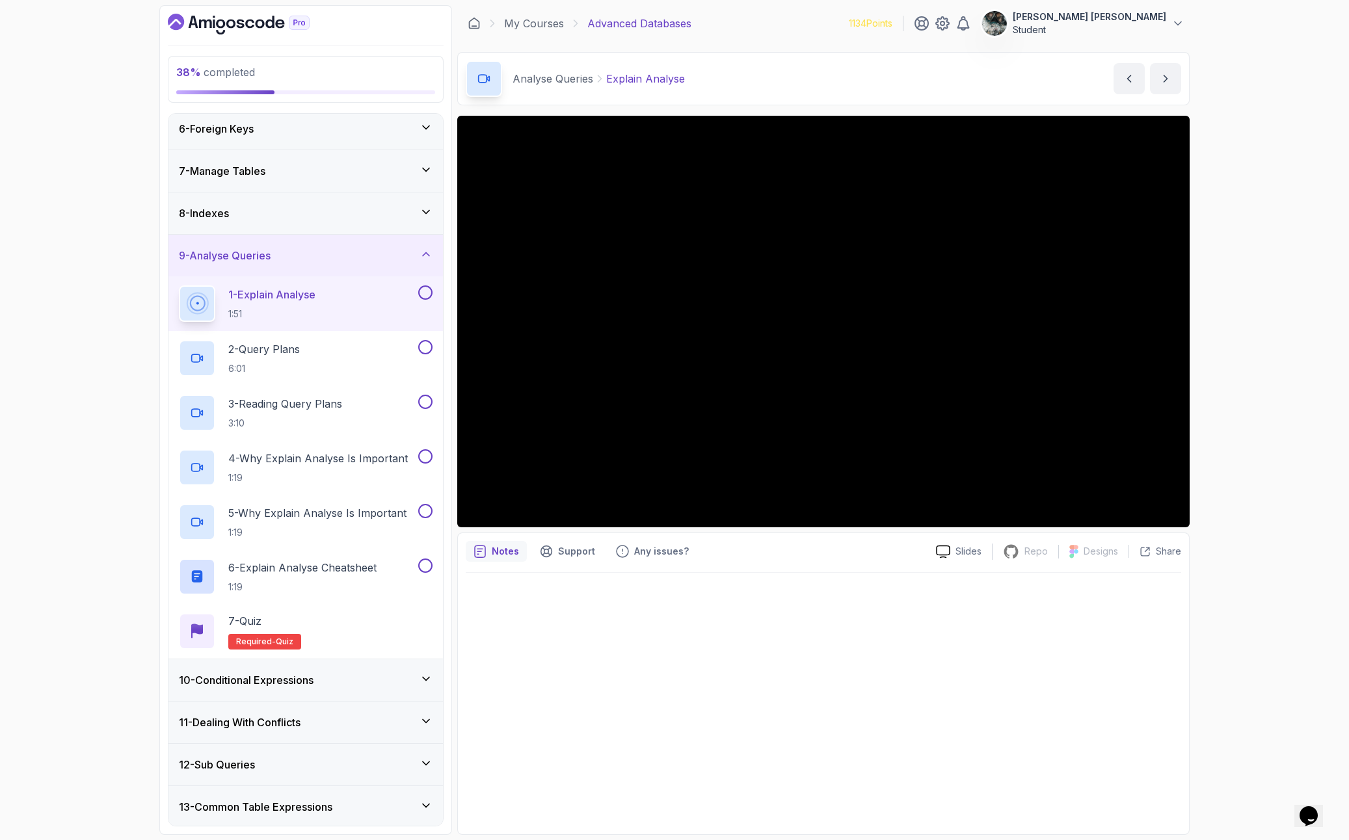
click at [420, 292] on button at bounding box center [425, 293] width 14 height 14
click at [306, 359] on div "2 - Query Plans 6:01" at bounding box center [297, 358] width 237 height 36
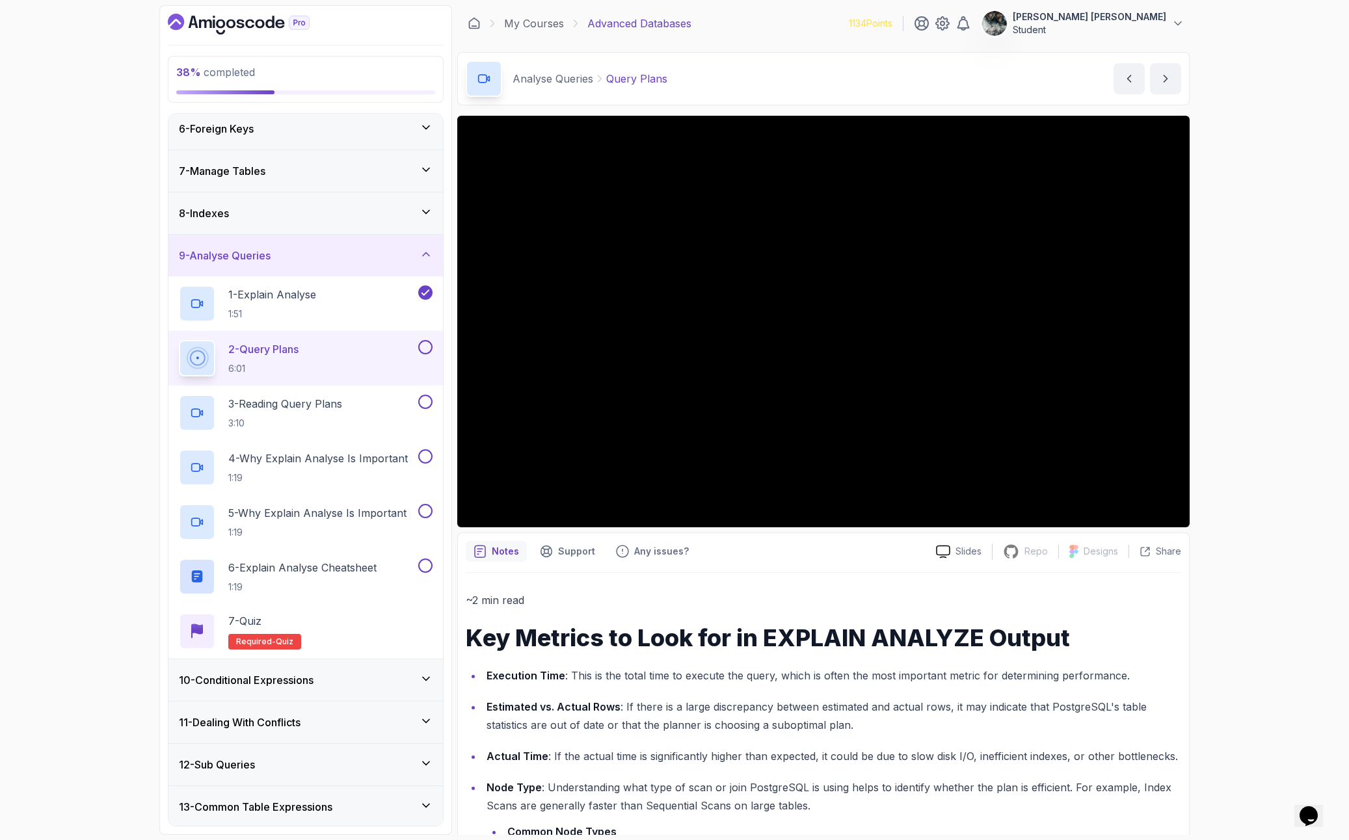
click at [420, 345] on button at bounding box center [425, 347] width 14 height 14
click at [346, 681] on div "10 - Conditional Expressions" at bounding box center [306, 681] width 254 height 16
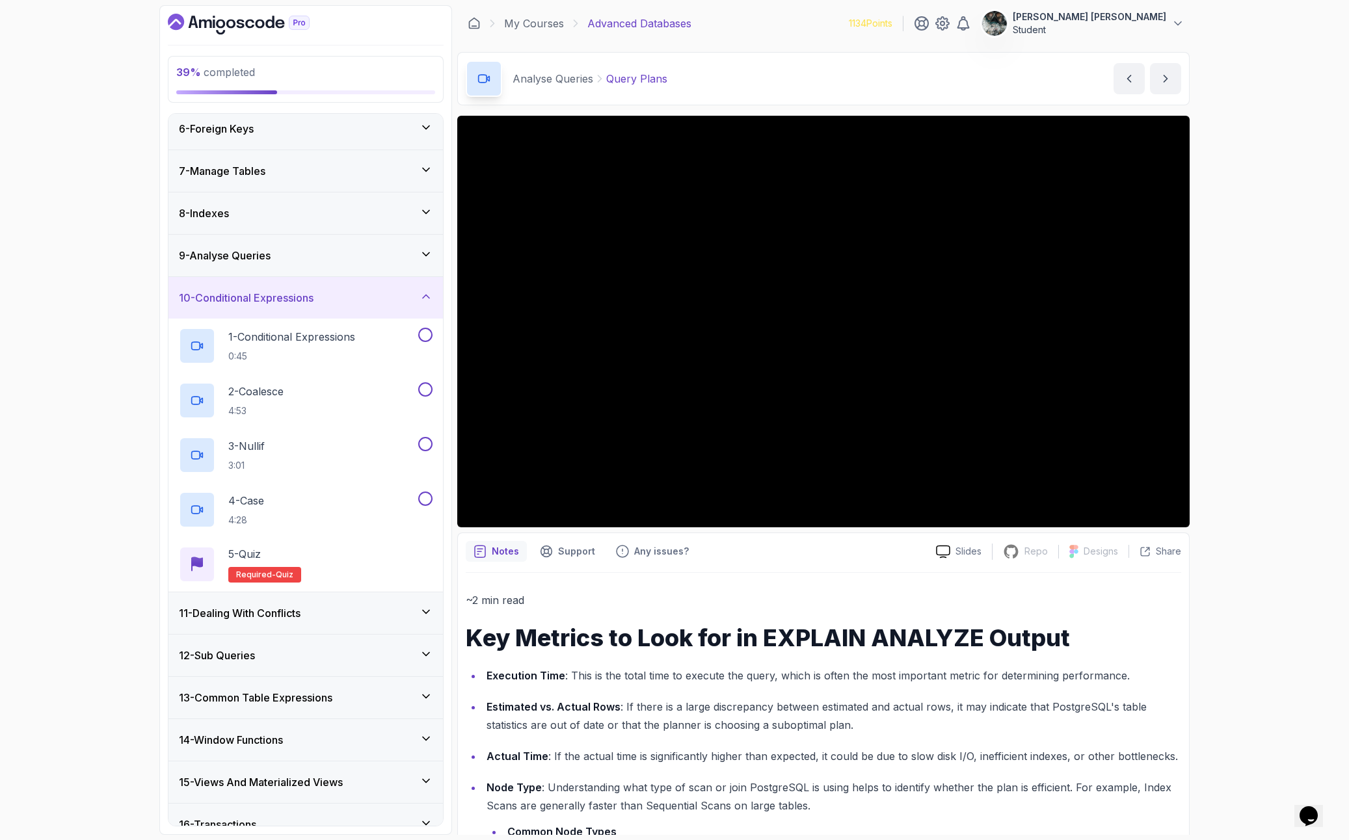
click at [319, 306] on div "10 - Conditional Expressions" at bounding box center [305, 298] width 274 height 42
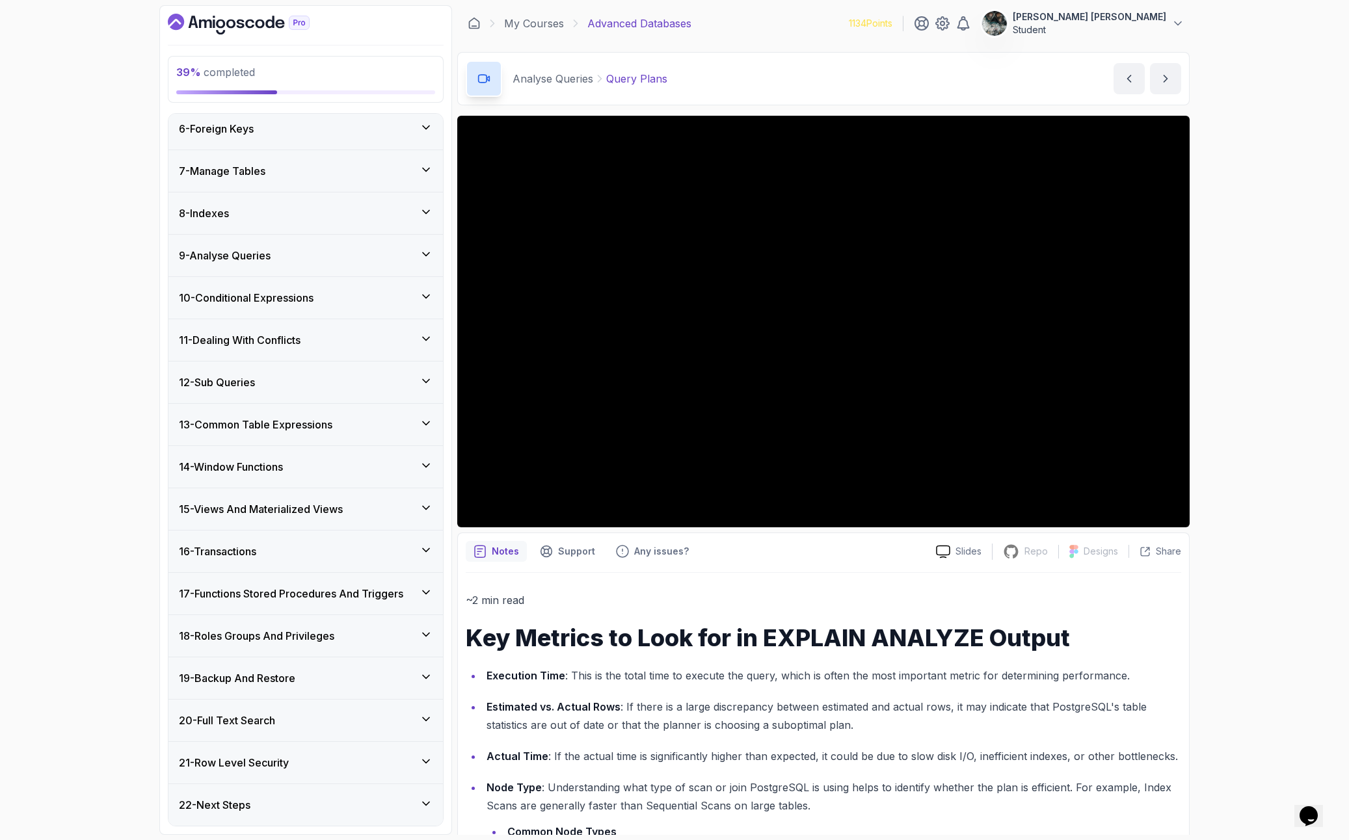
click at [312, 260] on div "9 - Analyse Queries" at bounding box center [306, 256] width 254 height 16
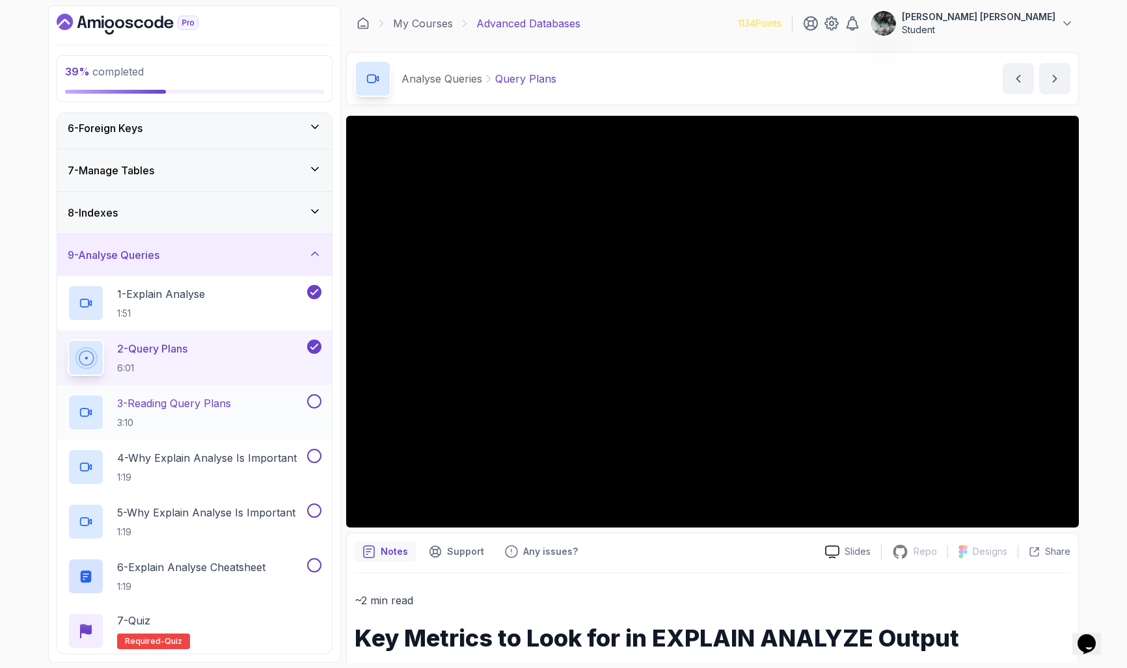
click at [222, 408] on p "3 - Reading Query Plans" at bounding box center [174, 403] width 114 height 16
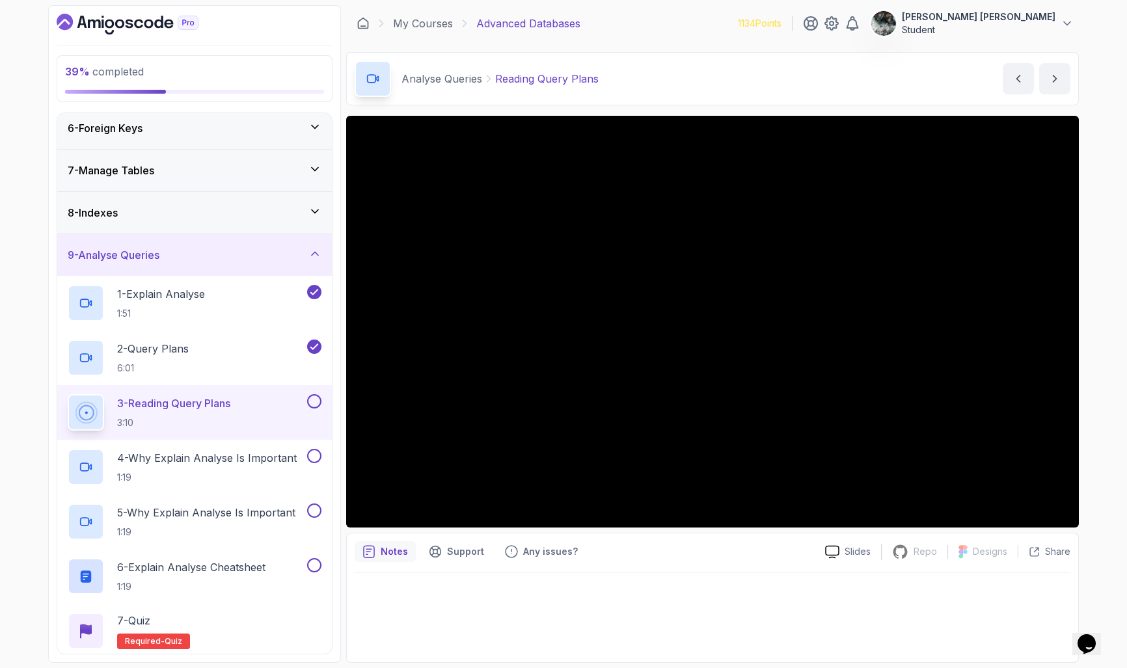
click at [310, 402] on button at bounding box center [314, 401] width 14 height 14
click at [187, 375] on p "6:01" at bounding box center [153, 368] width 72 height 13
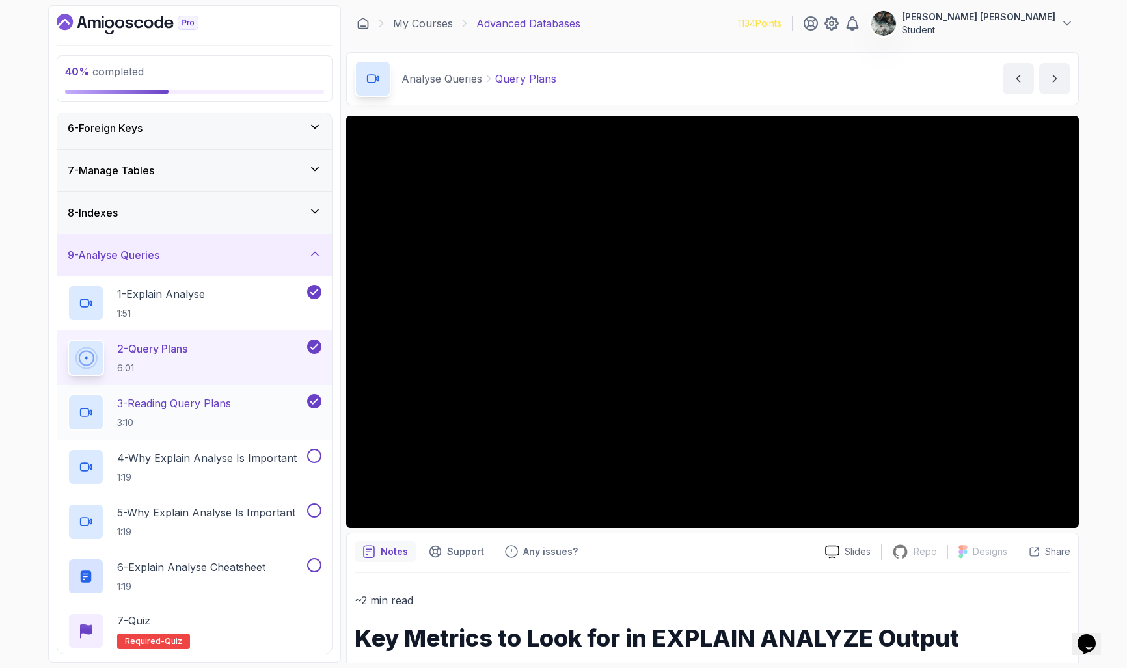
click at [183, 412] on h2 "3 - Reading Query Plans 3:10" at bounding box center [174, 412] width 114 height 34
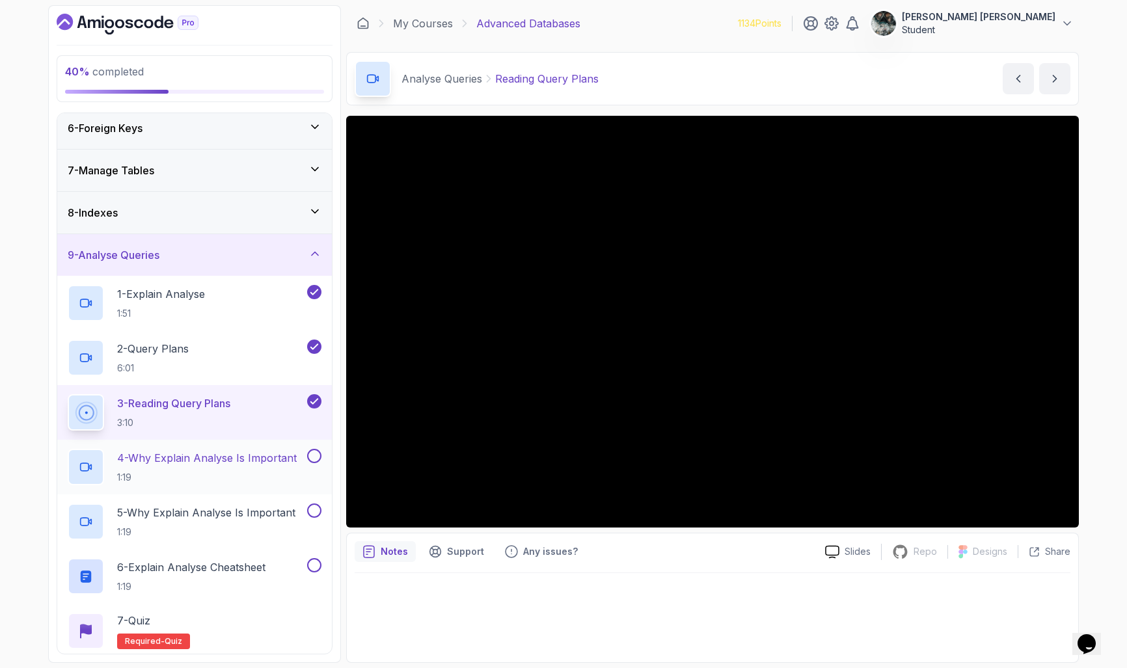
click at [202, 452] on p "4 - Why Explain Analyse Is Important" at bounding box center [207, 458] width 180 height 16
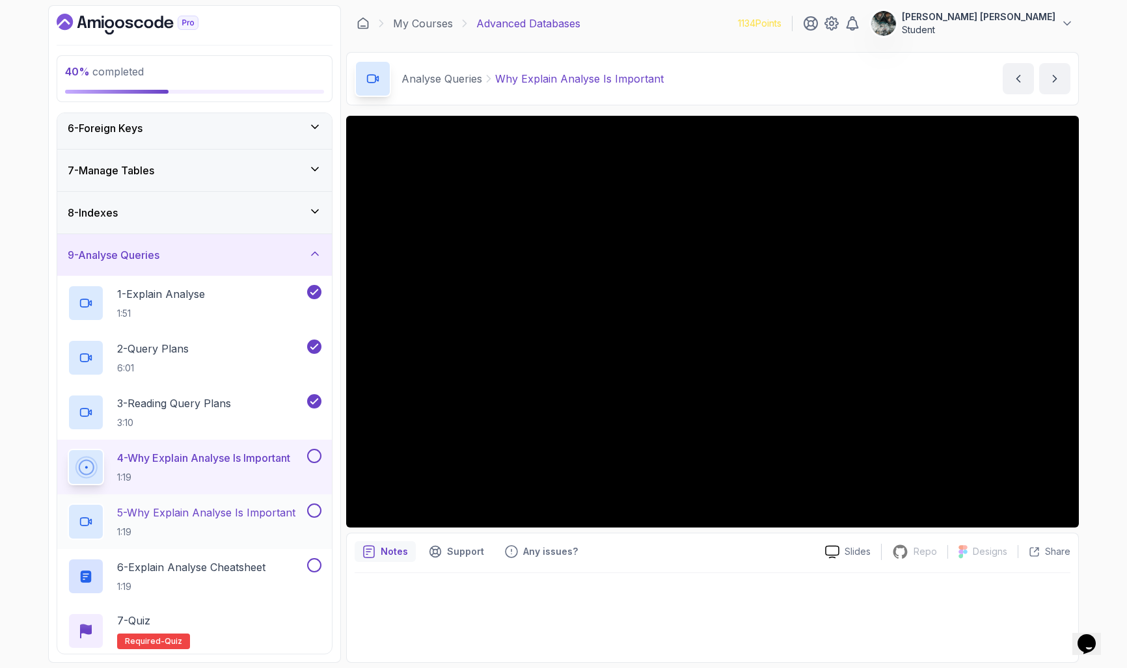
click at [315, 514] on button at bounding box center [314, 510] width 14 height 14
click at [214, 520] on h2 "5 - Why Explain Analyse Is Important 1:19" at bounding box center [206, 522] width 178 height 34
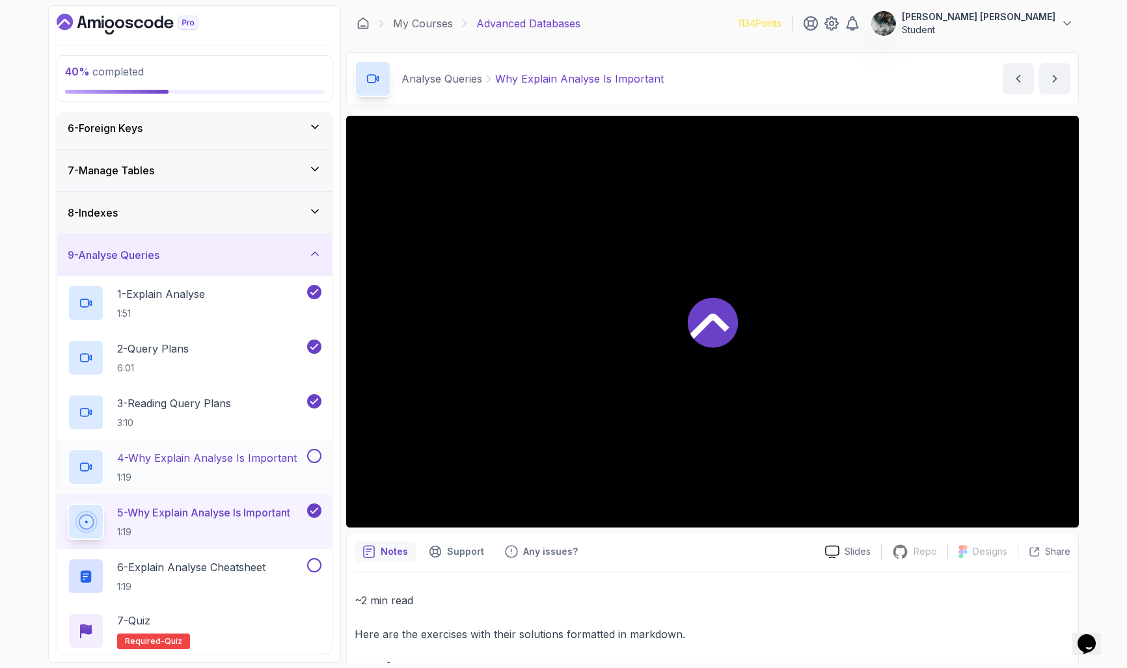
click at [232, 459] on p "4 - Why Explain Analyse Is Important" at bounding box center [207, 458] width 180 height 16
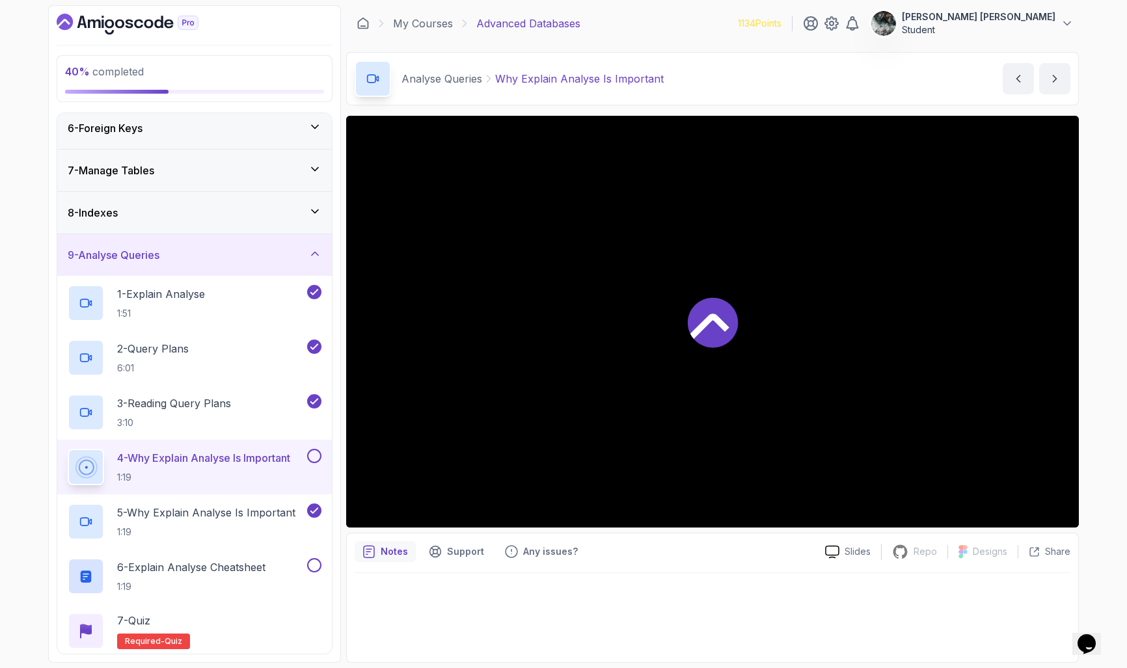
click at [253, 463] on p "4 - Why Explain Analyse Is Important" at bounding box center [203, 458] width 173 height 16
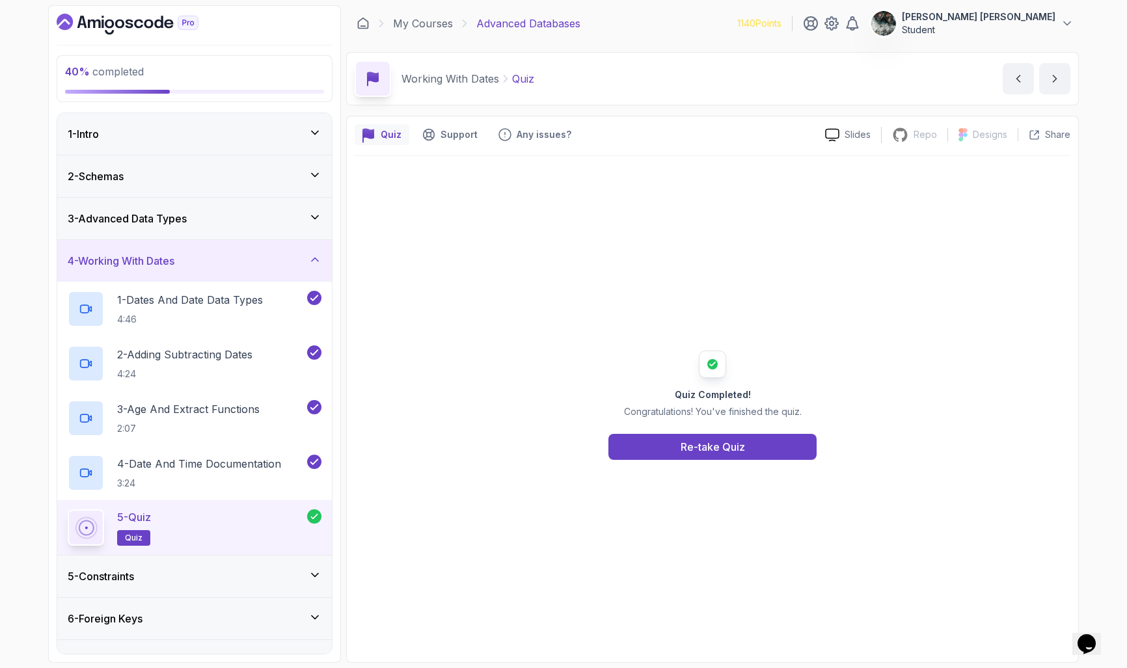
click at [183, 258] on div "4 - Working With Dates" at bounding box center [195, 261] width 254 height 16
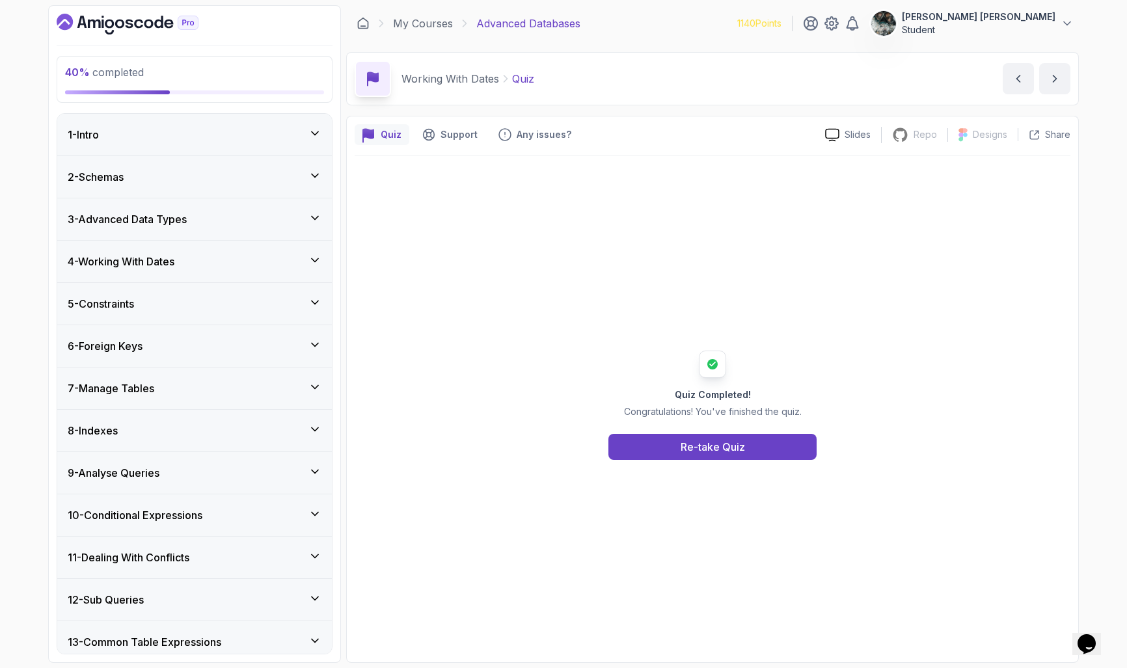
click at [132, 474] on h3 "9 - Analyse Queries" at bounding box center [114, 473] width 92 height 16
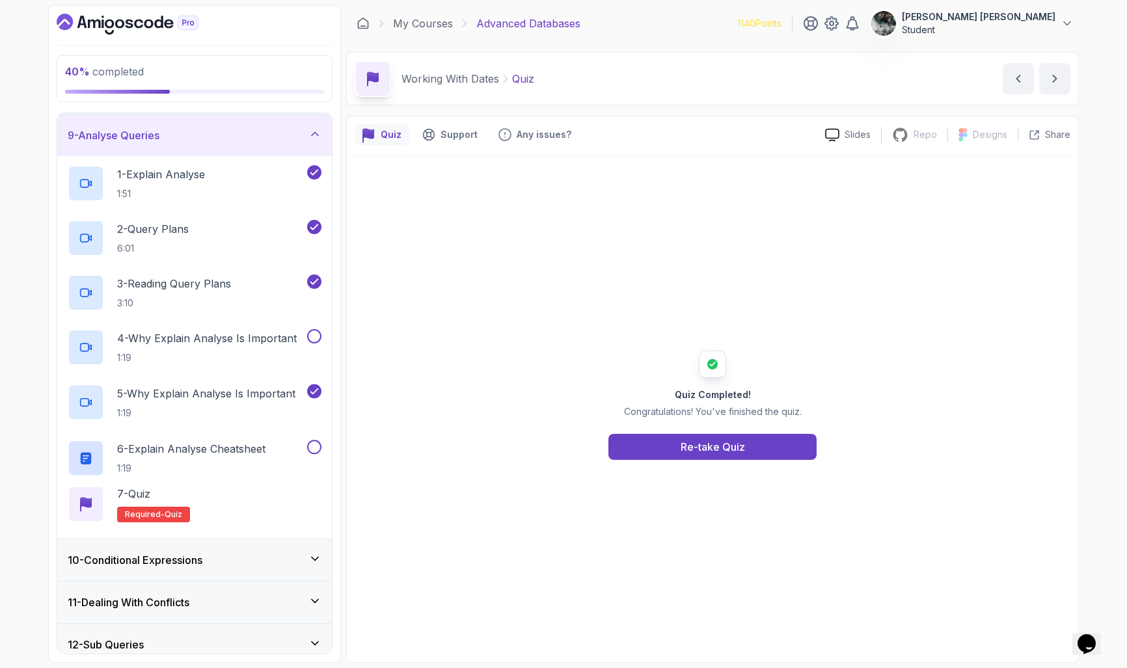
scroll to position [371, 0]
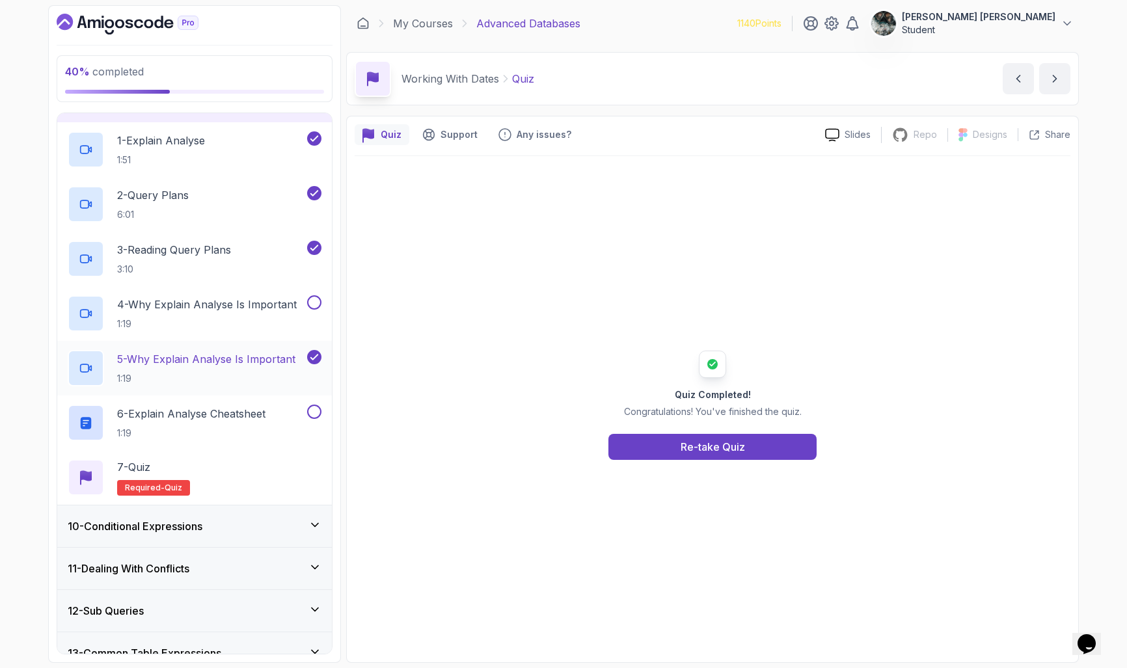
click at [188, 368] on h2 "5 - Why Explain Analyse Is Important 1:19" at bounding box center [206, 368] width 178 height 34
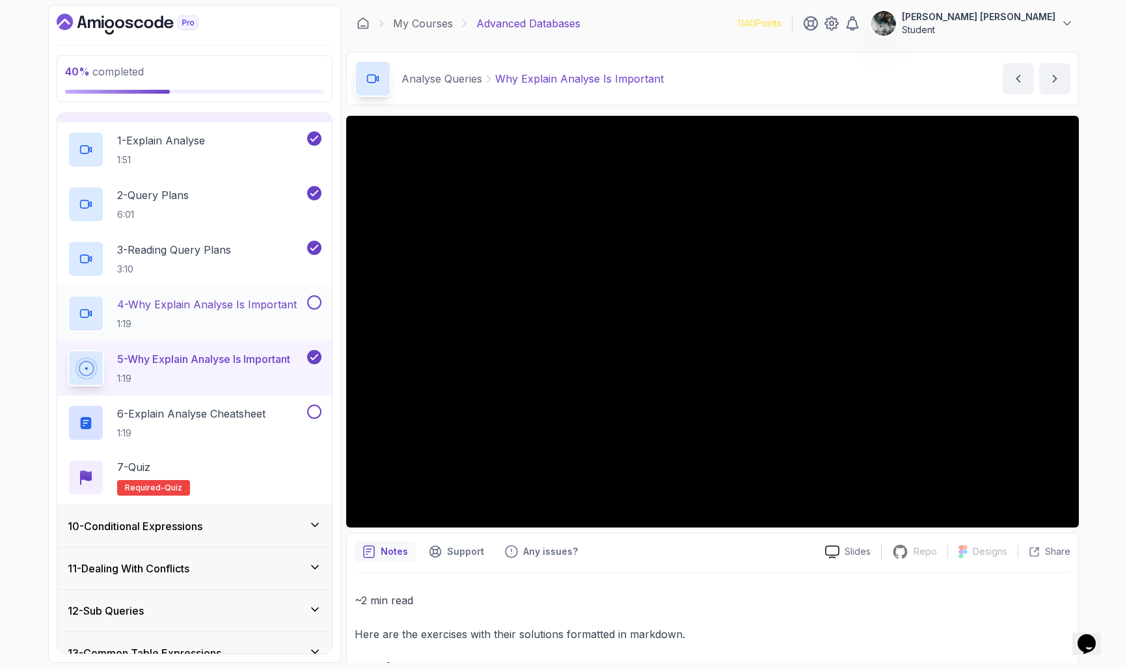
click at [312, 301] on button at bounding box center [314, 302] width 14 height 14
click at [258, 413] on p "6 - Explain Analyse Cheatsheet" at bounding box center [191, 414] width 148 height 16
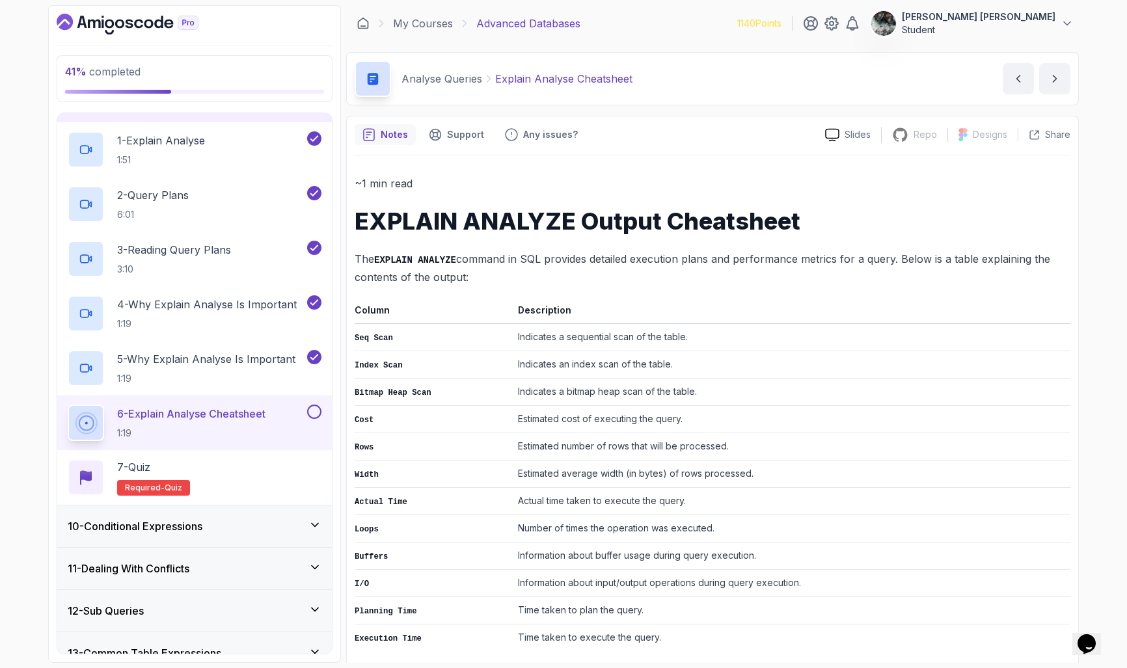
scroll to position [7, 0]
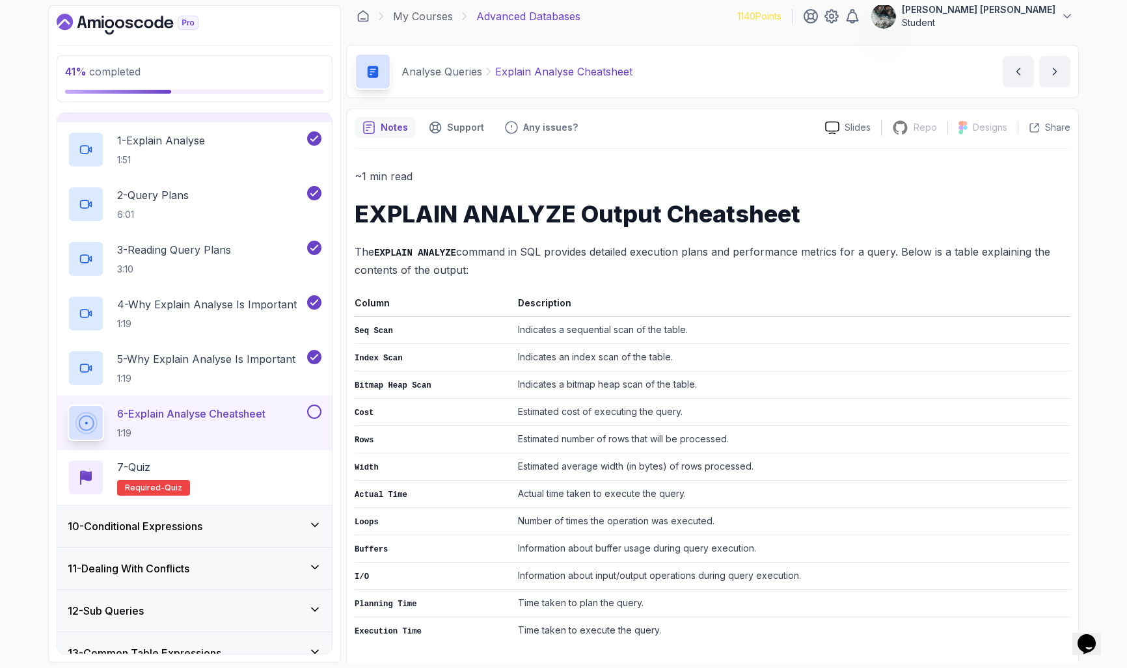
click at [503, 204] on h1 "EXPLAIN ANALYZE Output Cheatsheet" at bounding box center [713, 214] width 716 height 26
click at [609, 220] on h1 "EXPLAIN ANALYZE Output Cheatsheet" at bounding box center [713, 214] width 716 height 26
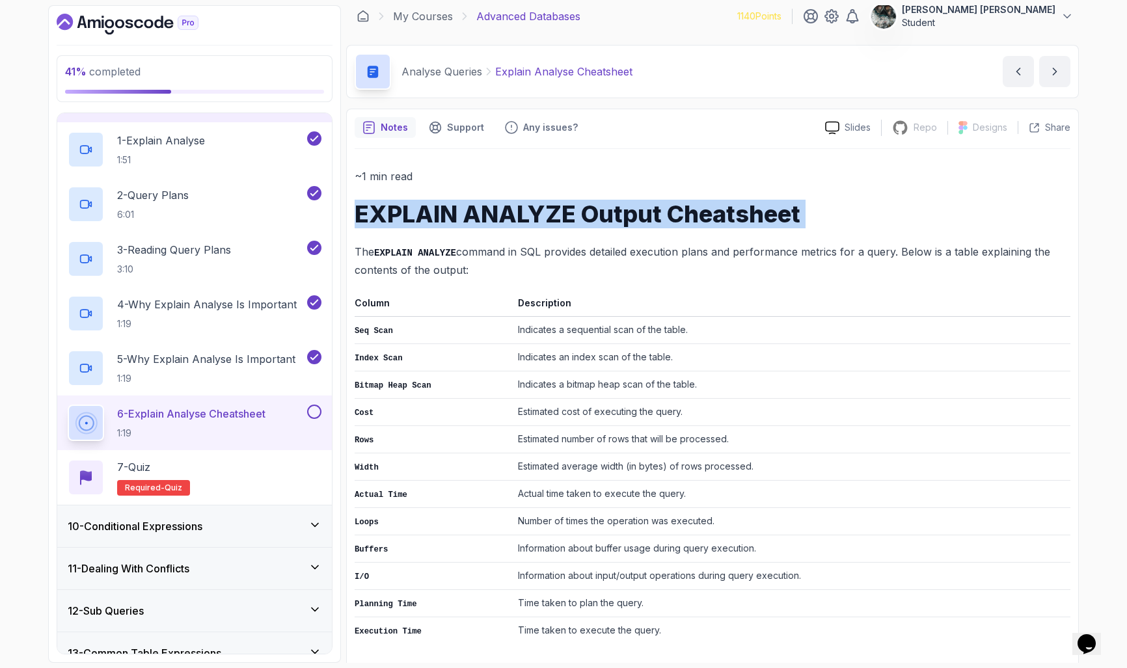
click at [609, 220] on h1 "EXPLAIN ANALYZE Output Cheatsheet" at bounding box center [713, 214] width 716 height 26
copy div "EXPLAIN ANALYZE Output Cheatsheet"
click at [312, 410] on button at bounding box center [314, 412] width 14 height 14
click at [138, 461] on p "7 - Quiz" at bounding box center [133, 467] width 33 height 16
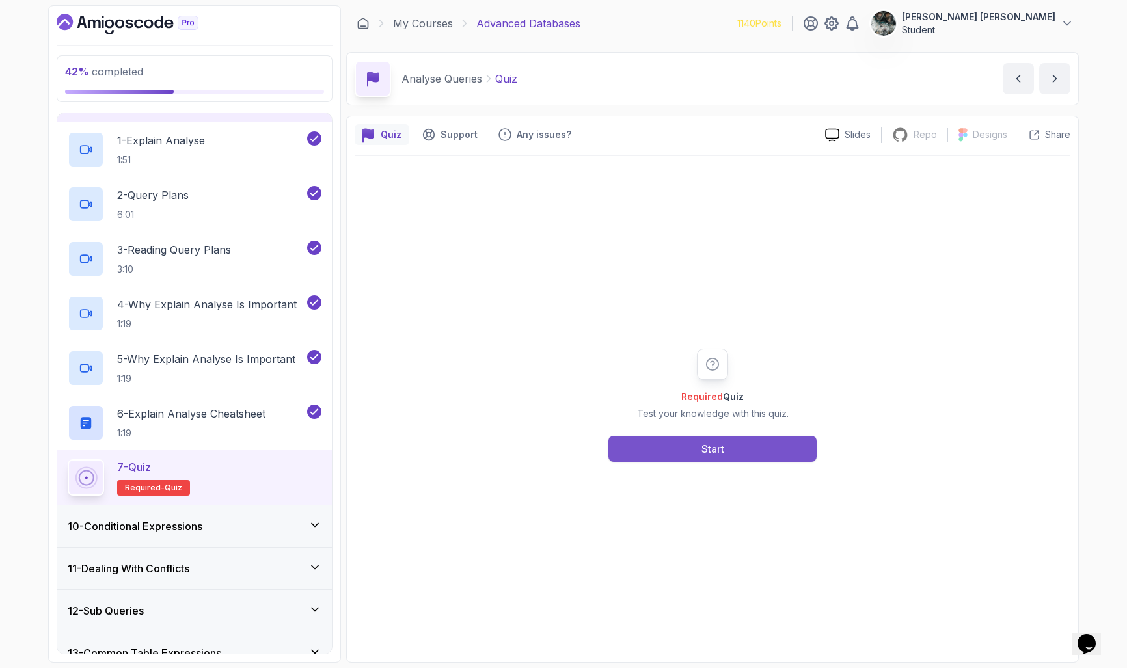
click at [691, 446] on button "Start" at bounding box center [712, 449] width 208 height 26
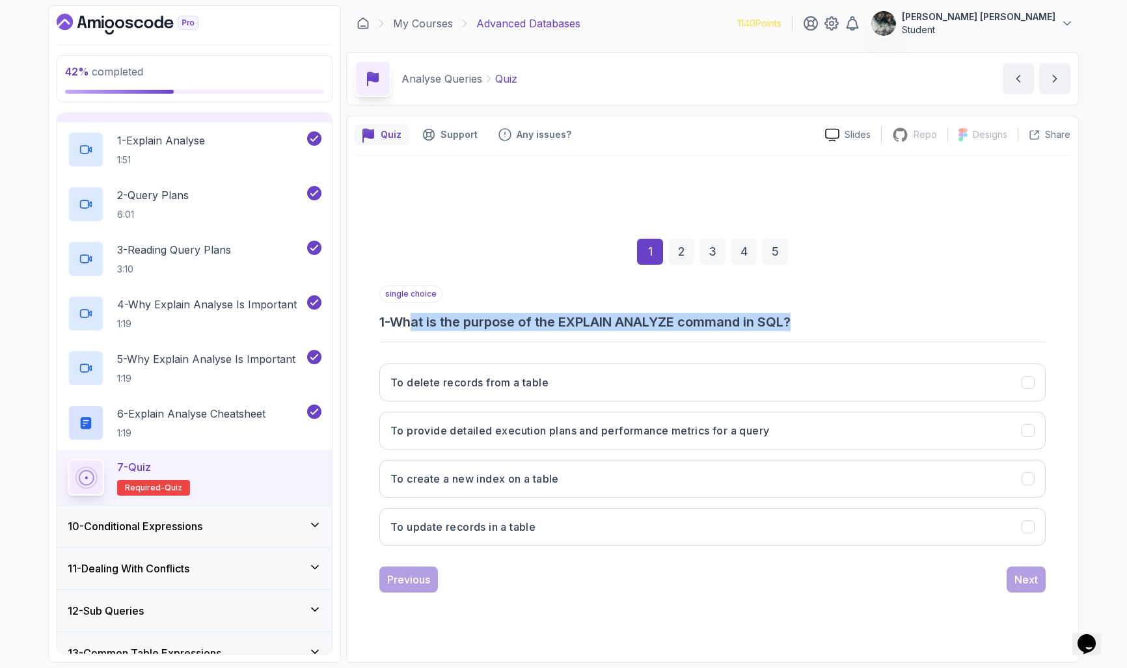
drag, startPoint x: 585, startPoint y: 320, endPoint x: 948, endPoint y: 318, distance: 363.0
click at [949, 317] on h3 "1 - What is the purpose of the EXPLAIN ANALYZE command in SQL?" at bounding box center [712, 322] width 666 height 18
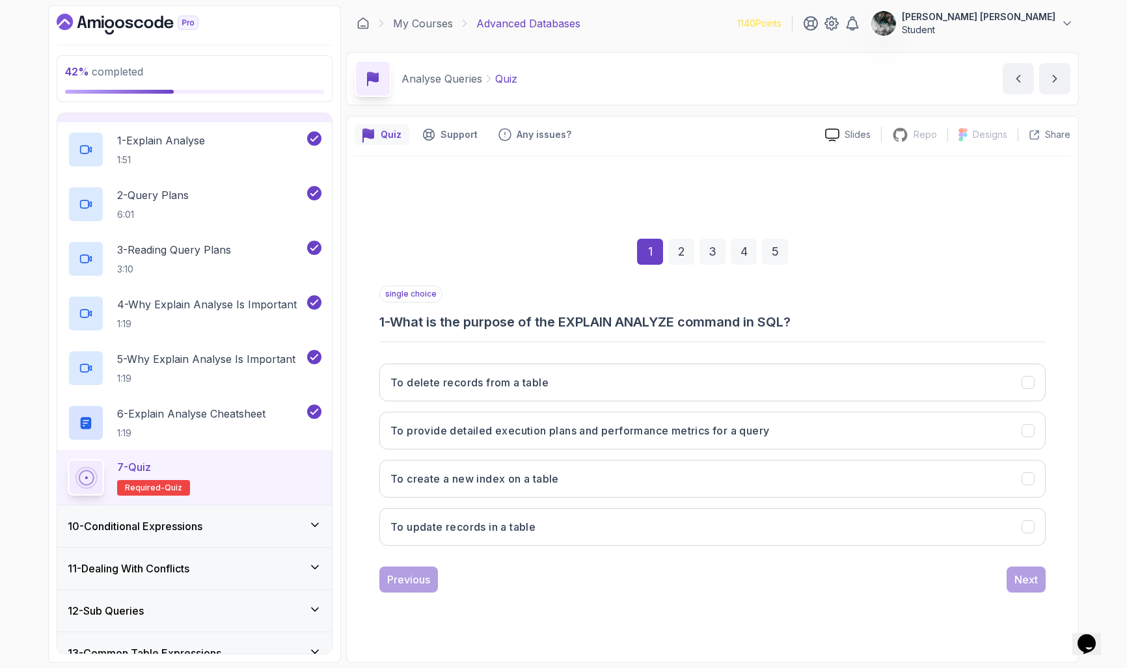
click at [937, 318] on h3 "1 - What is the purpose of the EXPLAIN ANALYZE command in SQL?" at bounding box center [712, 322] width 666 height 18
click at [577, 429] on h3 "To provide detailed execution plans and performance metrics for a query" at bounding box center [579, 431] width 379 height 16
click at [1017, 579] on div "Next" at bounding box center [1025, 580] width 23 height 16
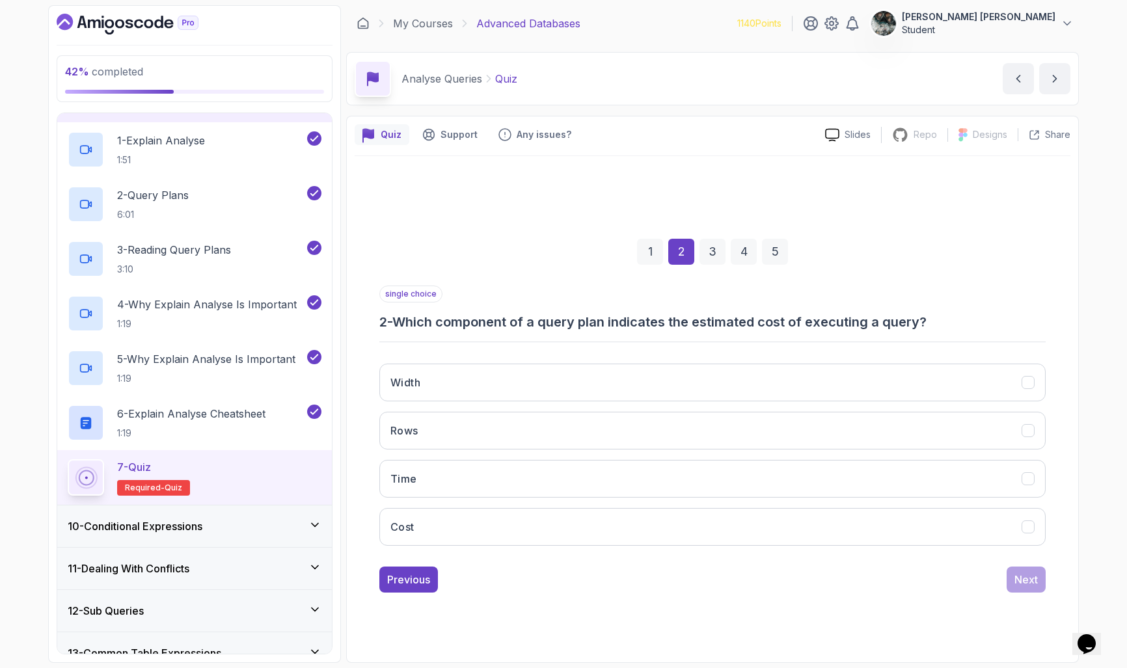
drag, startPoint x: 573, startPoint y: 328, endPoint x: 862, endPoint y: 312, distance: 289.3
click at [862, 312] on div "single choice 2 - Which component of a query plan indicates the estimated cost …" at bounding box center [712, 309] width 666 height 46
drag, startPoint x: 818, startPoint y: 320, endPoint x: 634, endPoint y: 322, distance: 184.1
click at [678, 324] on h3 "2 - Which component of a query plan indicates the estimated cost of executing a…" at bounding box center [712, 322] width 666 height 18
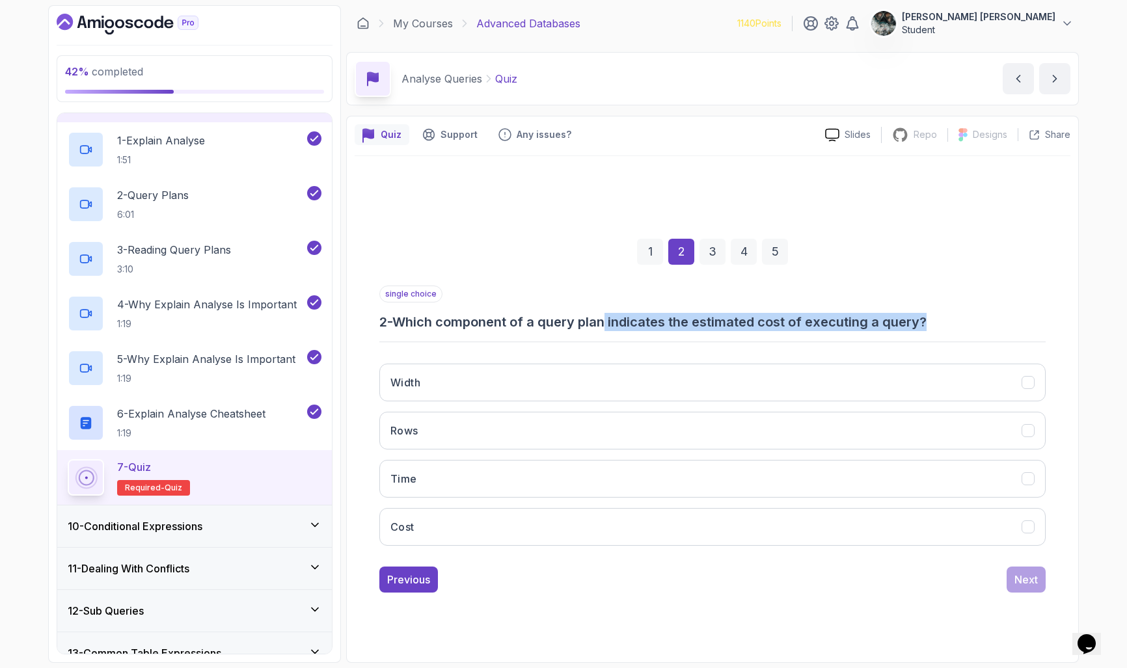
drag, startPoint x: 608, startPoint y: 321, endPoint x: 956, endPoint y: 314, distance: 348.1
click at [957, 314] on h3 "2 - Which component of a query plan indicates the estimated cost of executing a…" at bounding box center [712, 322] width 666 height 18
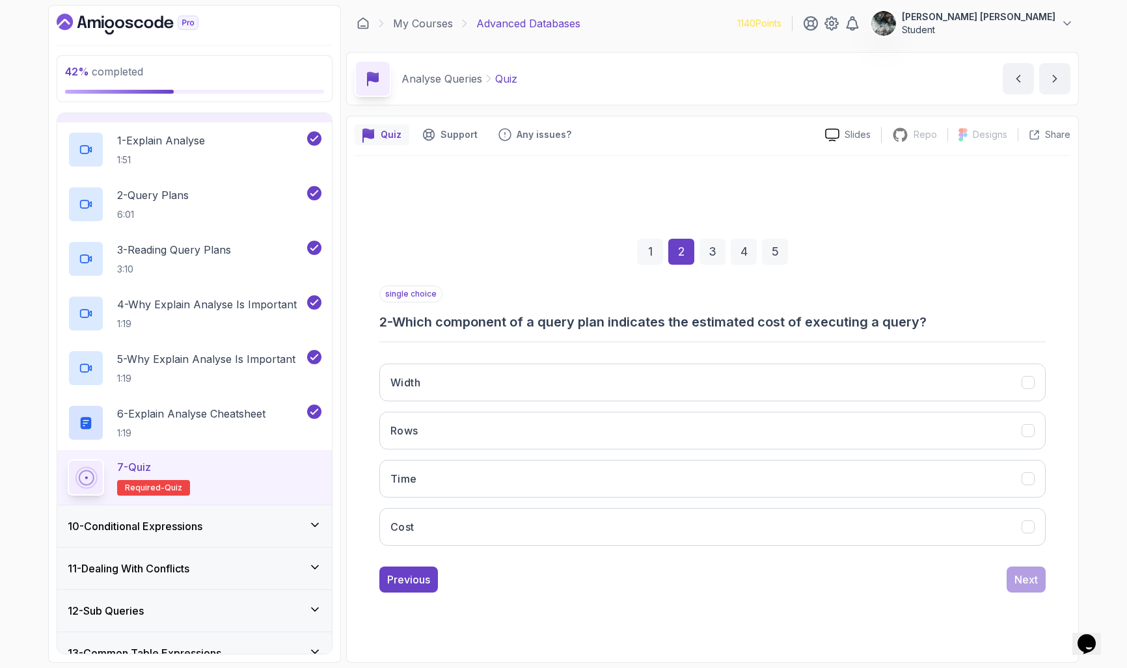
click at [954, 314] on h3 "2 - Which component of a query plan indicates the estimated cost of executing a…" at bounding box center [712, 322] width 666 height 18
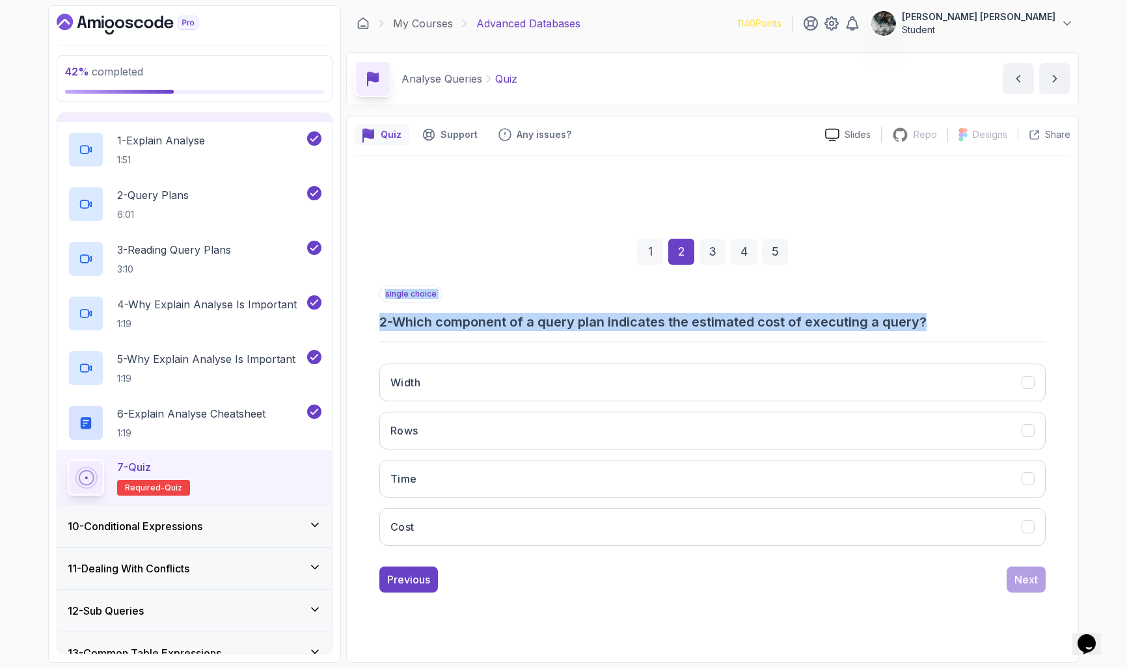
drag, startPoint x: 956, startPoint y: 321, endPoint x: 600, endPoint y: 337, distance: 356.2
click at [601, 337] on div "single choice 2 - Which component of a query plan indicates the estimated cost …" at bounding box center [712, 421] width 666 height 271
click at [416, 536] on button "Cost" at bounding box center [712, 527] width 666 height 38
click at [1026, 577] on div "Next" at bounding box center [1025, 580] width 23 height 16
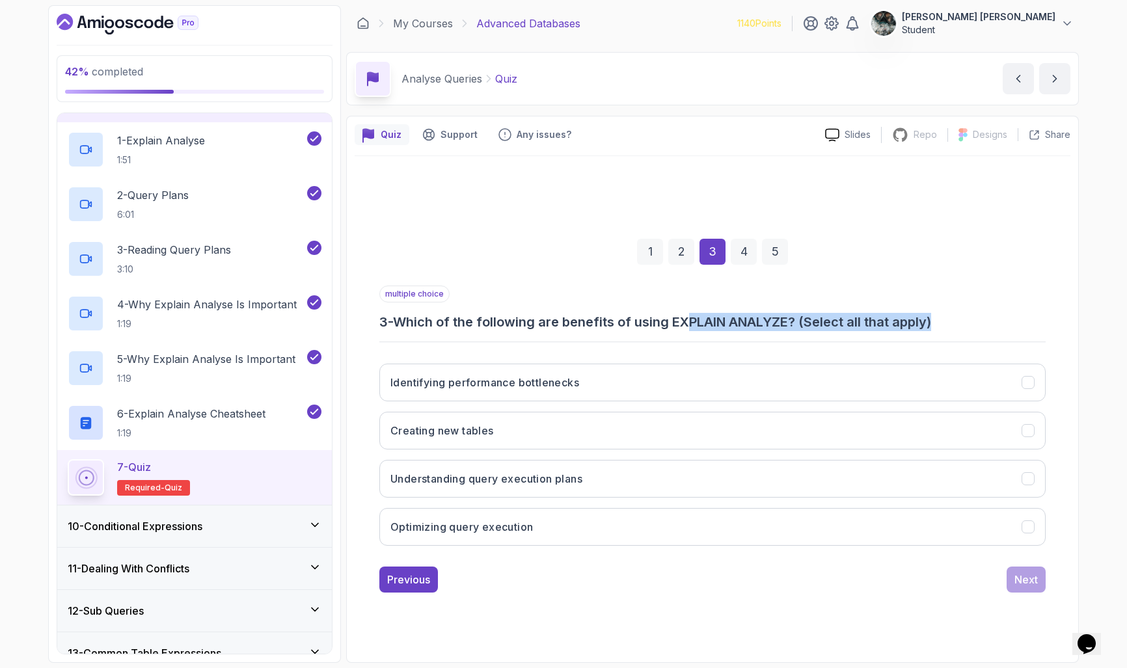
drag, startPoint x: 788, startPoint y: 320, endPoint x: 971, endPoint y: 315, distance: 183.5
click at [957, 315] on h3 "3 - Which of the following are benefits of using EXPLAIN ANALYZE? (Select all t…" at bounding box center [712, 322] width 666 height 18
click at [976, 315] on h3 "3 - Which of the following are benefits of using EXPLAIN ANALYZE? (Select all t…" at bounding box center [712, 322] width 666 height 18
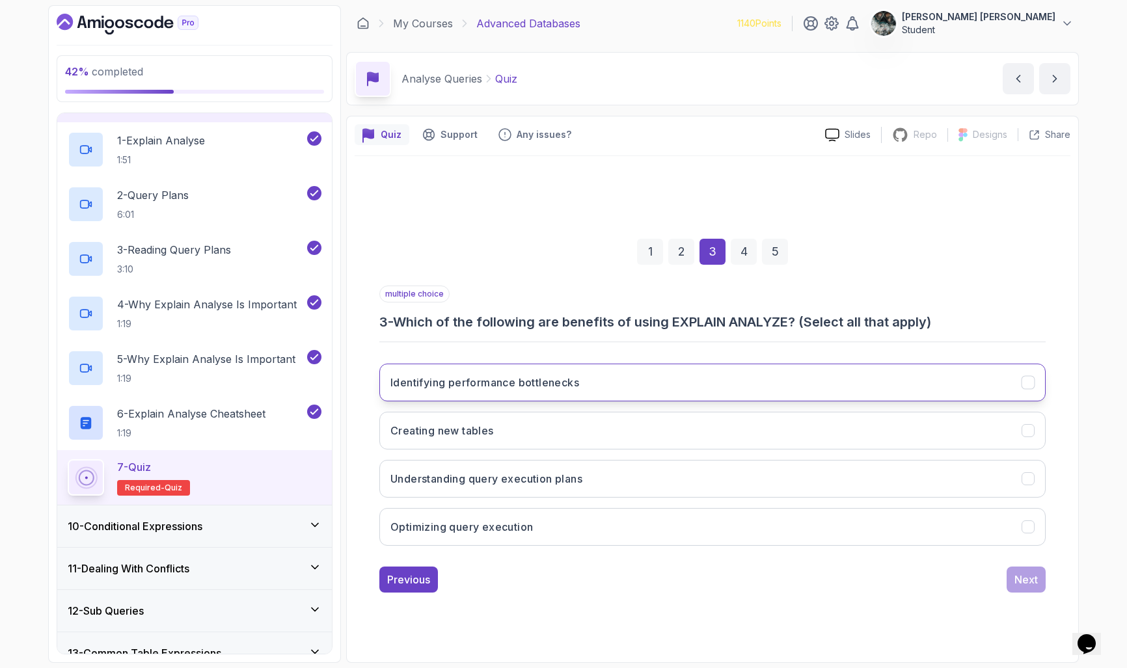
click at [529, 386] on h3 "Identifying performance bottlenecks" at bounding box center [484, 383] width 189 height 16
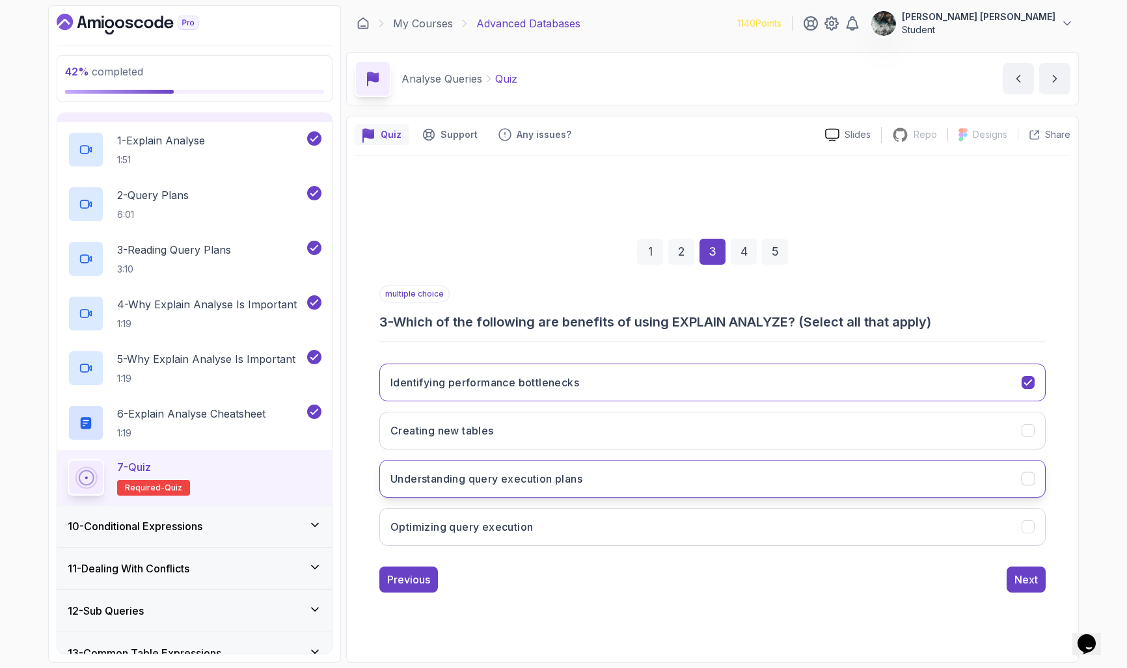
click at [541, 477] on h3 "Understanding query execution plans" at bounding box center [486, 479] width 192 height 16
click at [520, 530] on h3 "Optimizing query execution" at bounding box center [461, 527] width 142 height 16
click at [1025, 578] on div "Next" at bounding box center [1025, 580] width 23 height 16
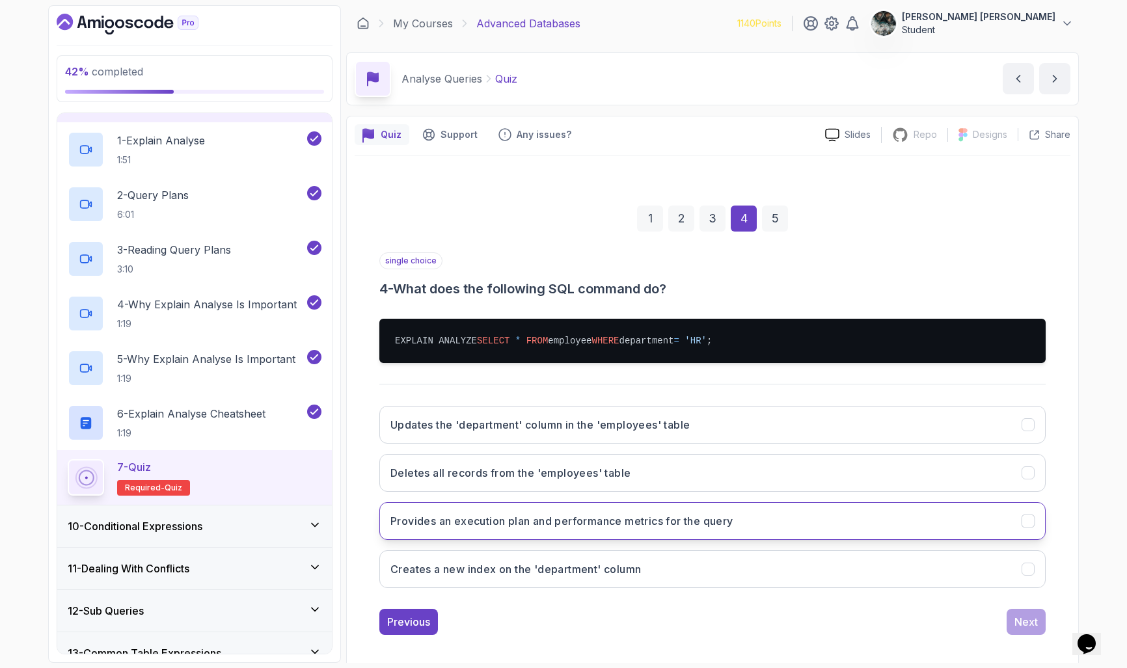
click at [567, 524] on h3 "Provides an execution plan and performance metrics for the query" at bounding box center [561, 521] width 343 height 16
click at [1030, 619] on div "Next" at bounding box center [1025, 622] width 23 height 16
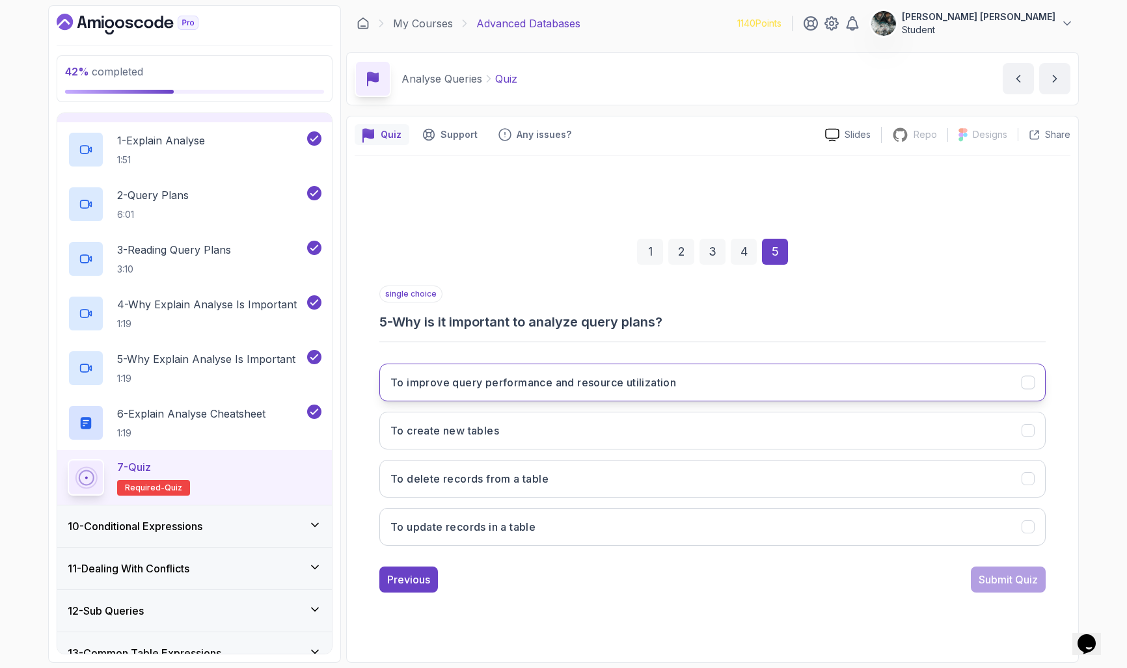
click at [753, 383] on button "To improve query performance and resource utilization" at bounding box center [712, 383] width 666 height 38
click at [994, 575] on div "Submit Quiz" at bounding box center [1007, 580] width 59 height 16
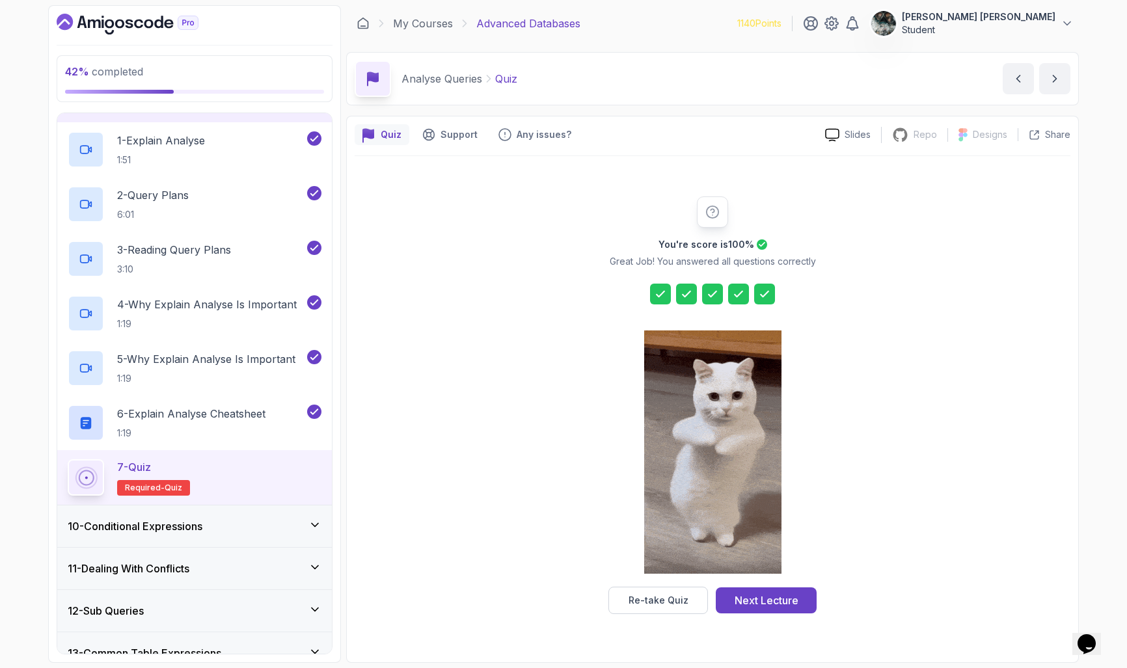
click at [804, 592] on button "Next Lecture" at bounding box center [766, 600] width 101 height 26
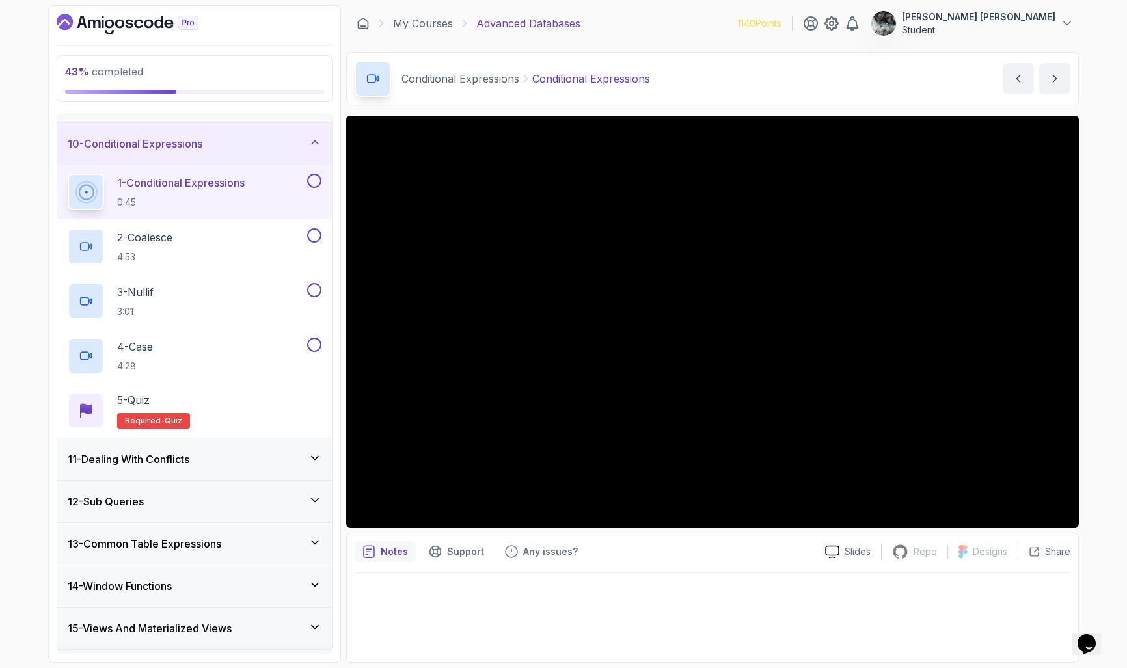
click at [314, 177] on button at bounding box center [314, 181] width 14 height 14
click at [215, 245] on div "2 - Coalesce 4:53" at bounding box center [186, 246] width 237 height 36
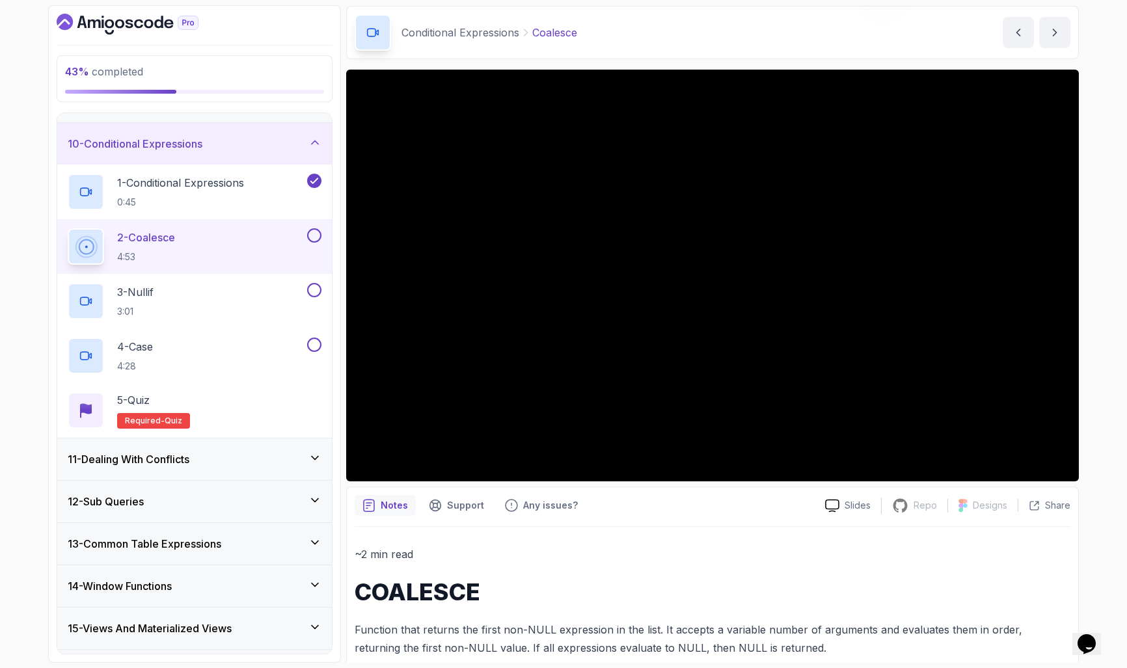
scroll to position [38, 0]
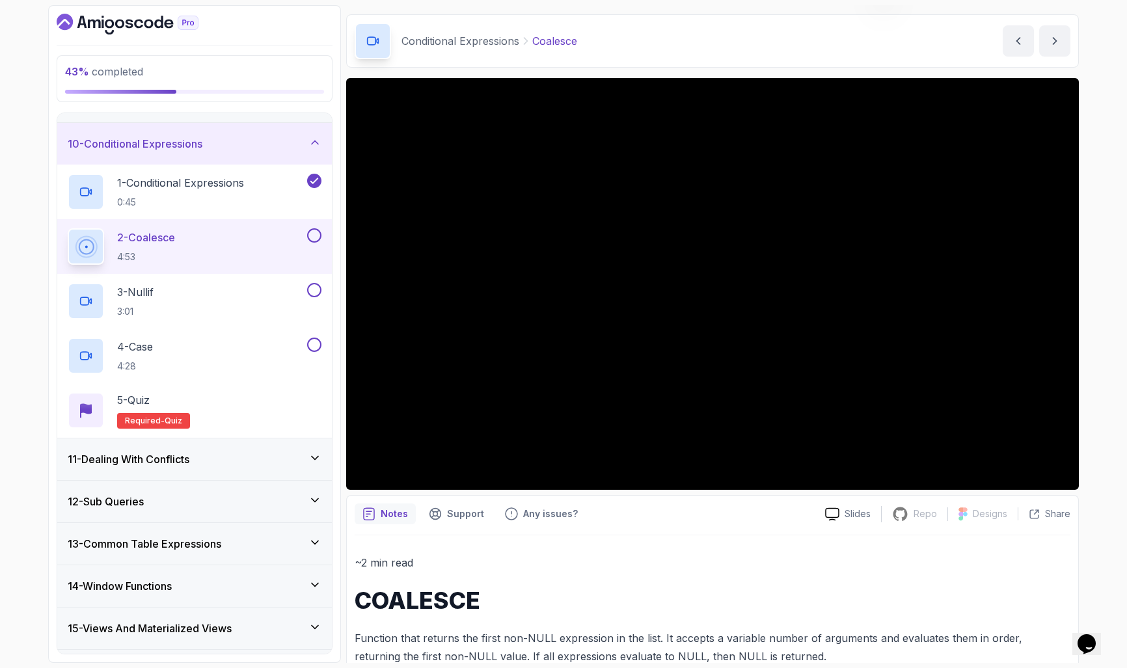
click at [315, 232] on button at bounding box center [314, 235] width 14 height 14
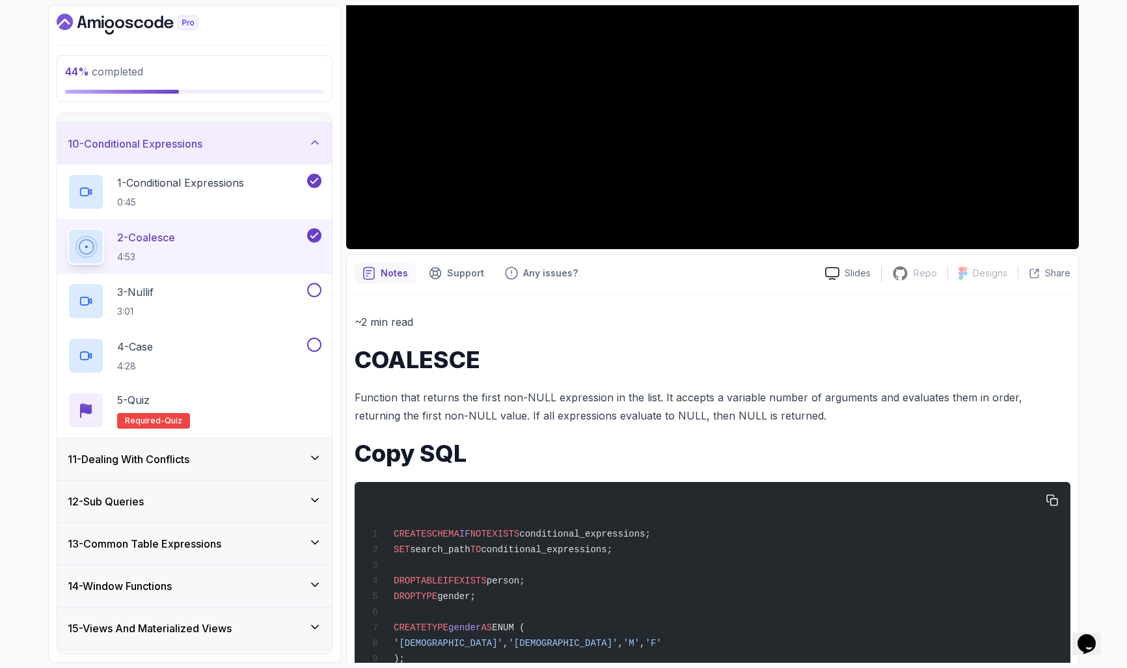
scroll to position [0, 0]
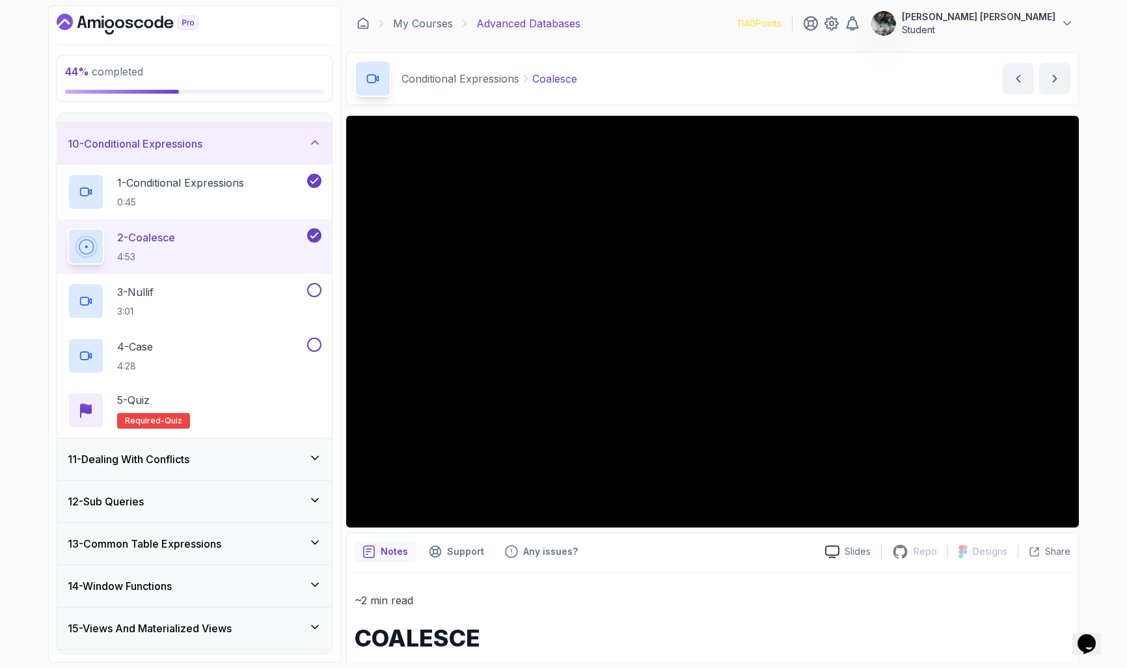
click at [307, 228] on button at bounding box center [314, 235] width 14 height 14
click at [316, 234] on button at bounding box center [314, 235] width 14 height 14
click at [207, 299] on div "3 - Nullif 3:01" at bounding box center [186, 301] width 237 height 36
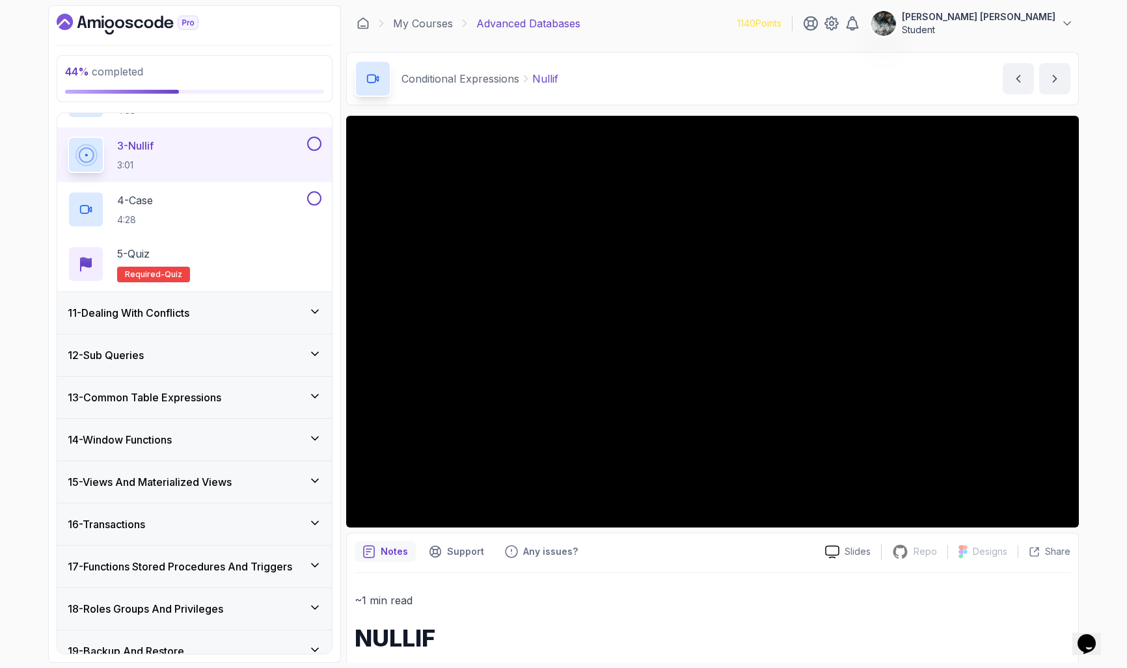
scroll to position [662, 0]
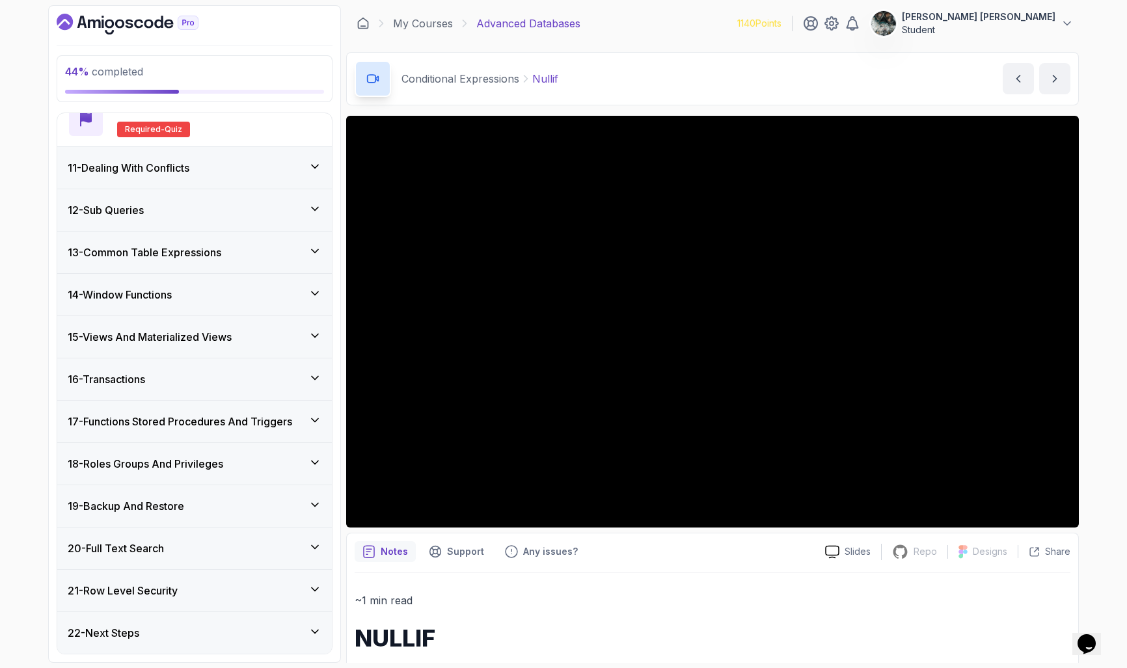
click at [168, 172] on h3 "11 - Dealing With Conflicts" at bounding box center [129, 168] width 122 height 16
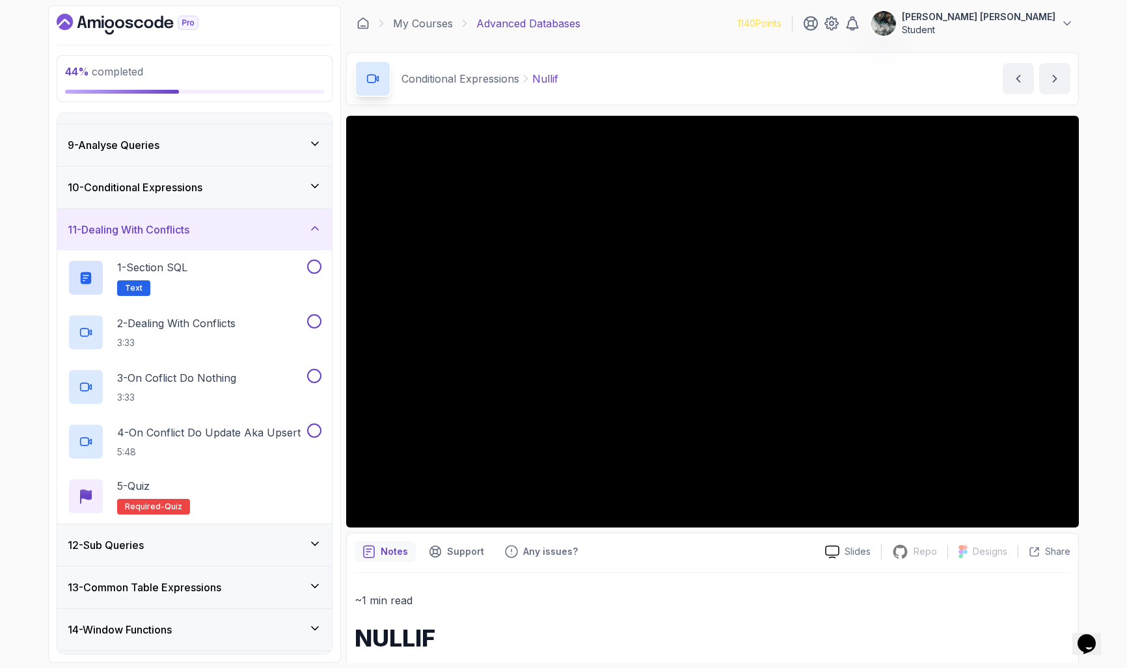
scroll to position [285, 0]
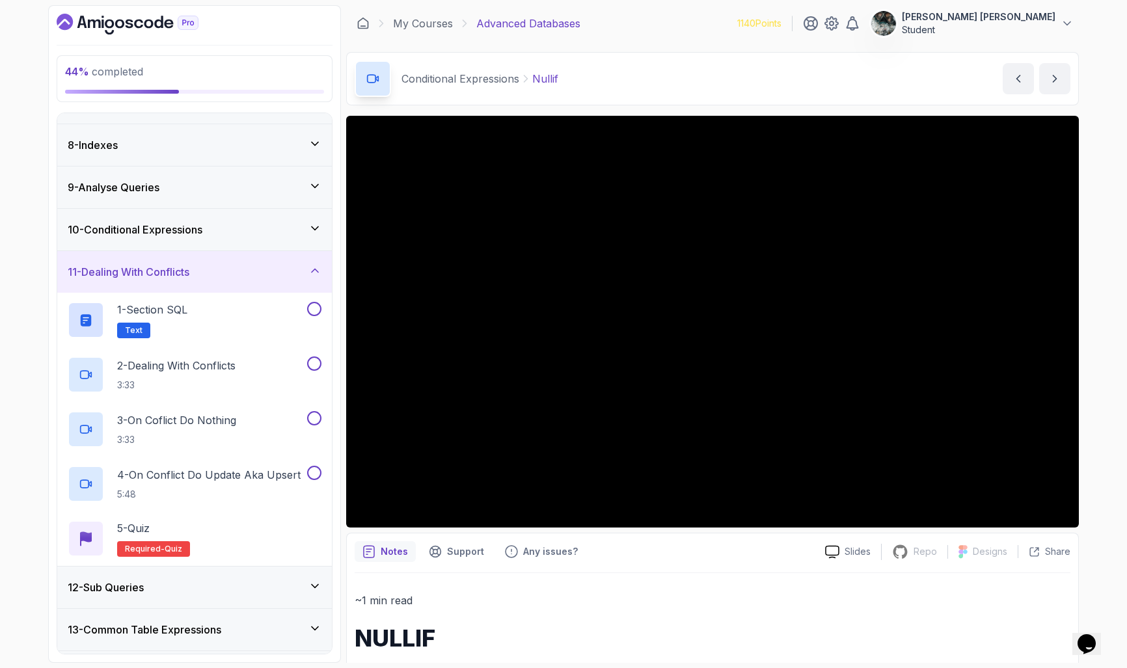
click at [236, 225] on div "10 - Conditional Expressions" at bounding box center [195, 230] width 254 height 16
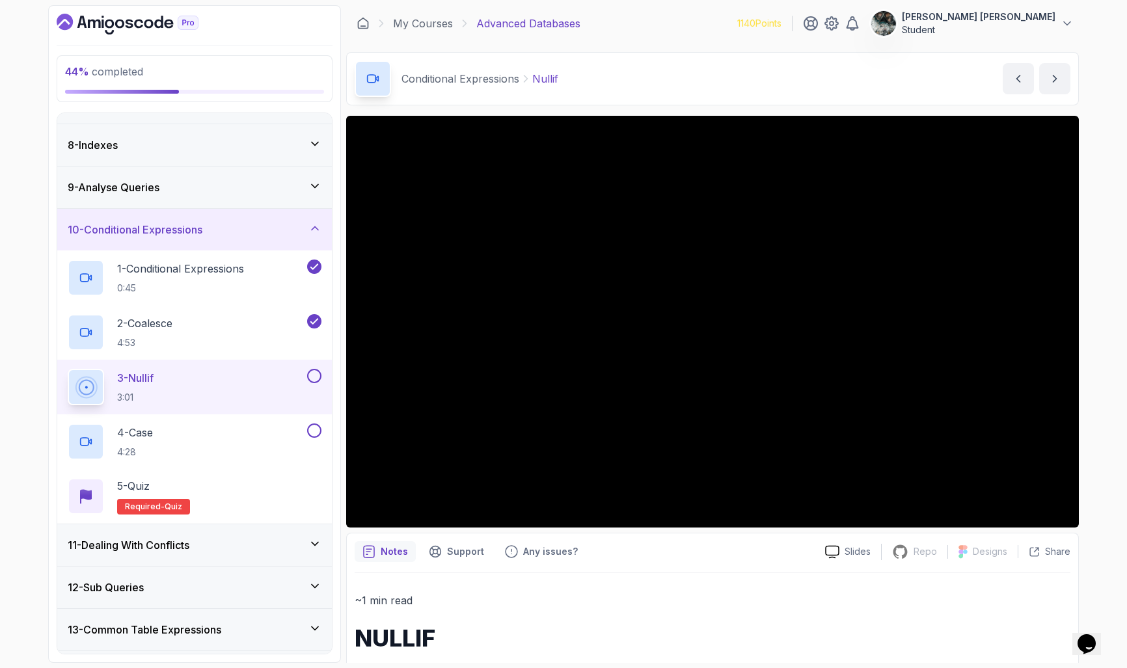
click at [314, 376] on button at bounding box center [314, 376] width 14 height 14
click at [207, 407] on div "3 - Nullif 3:01" at bounding box center [194, 387] width 274 height 55
click at [218, 435] on div "4 - Case 4:28" at bounding box center [186, 441] width 237 height 36
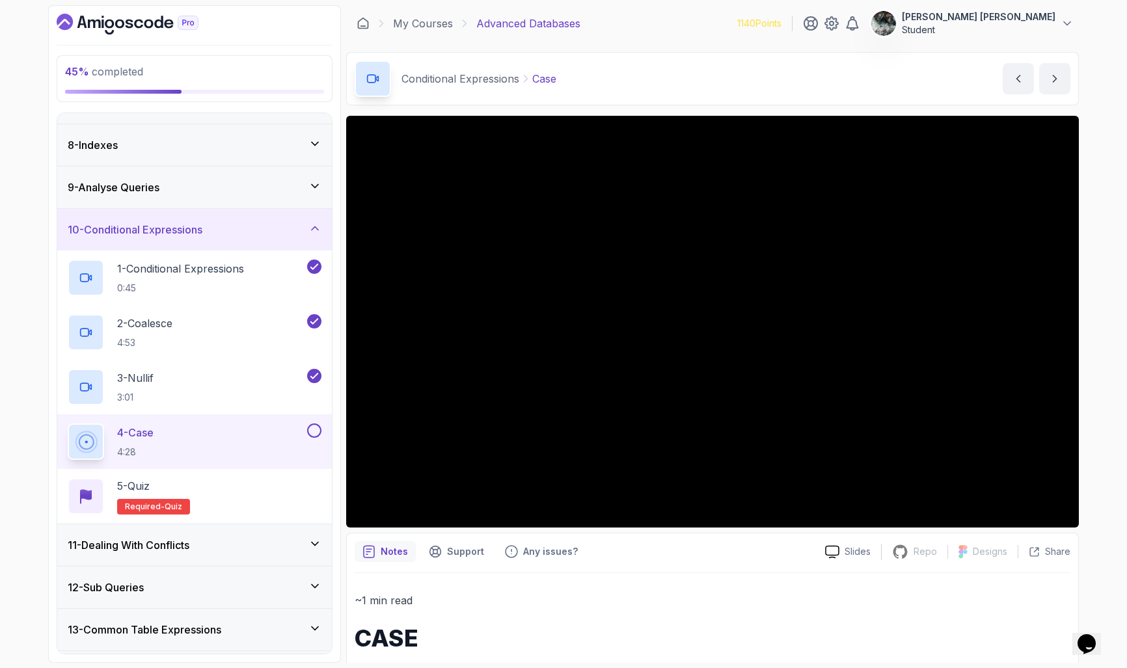
click at [315, 431] on button at bounding box center [314, 430] width 14 height 14
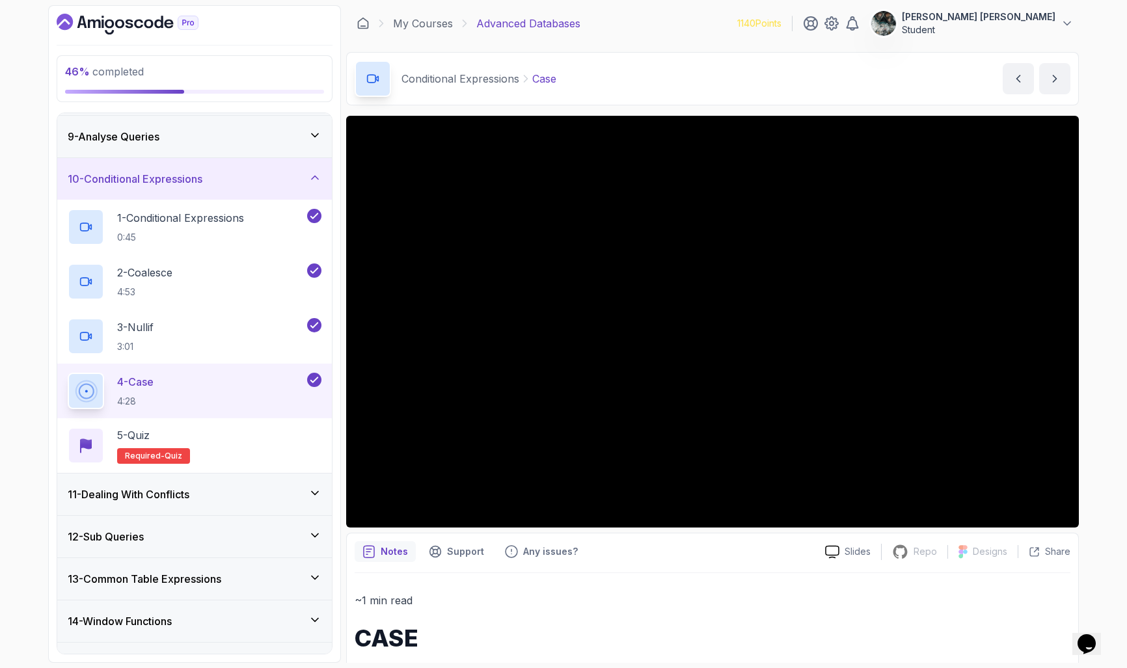
scroll to position [336, 0]
click at [150, 444] on h2 "5 - Quiz Required- quiz" at bounding box center [153, 445] width 73 height 36
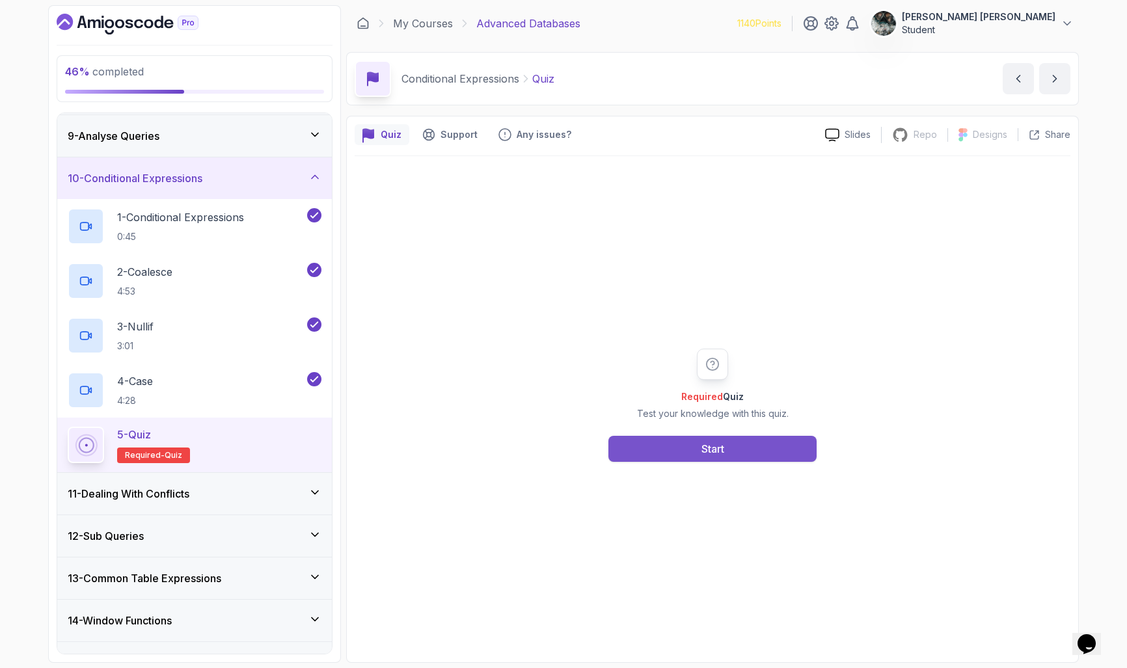
click at [712, 444] on div "Start" at bounding box center [712, 449] width 23 height 16
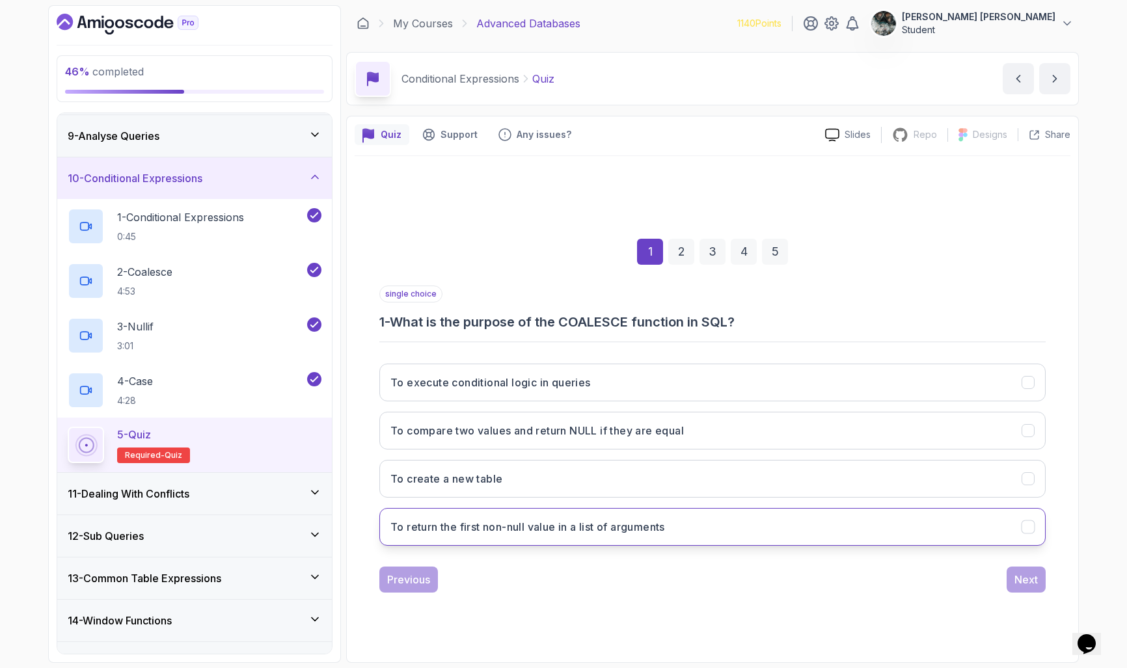
click at [542, 531] on h3 "To return the first non-null value in a list of arguments" at bounding box center [527, 527] width 274 height 16
click at [1026, 574] on div "Next" at bounding box center [1025, 580] width 23 height 16
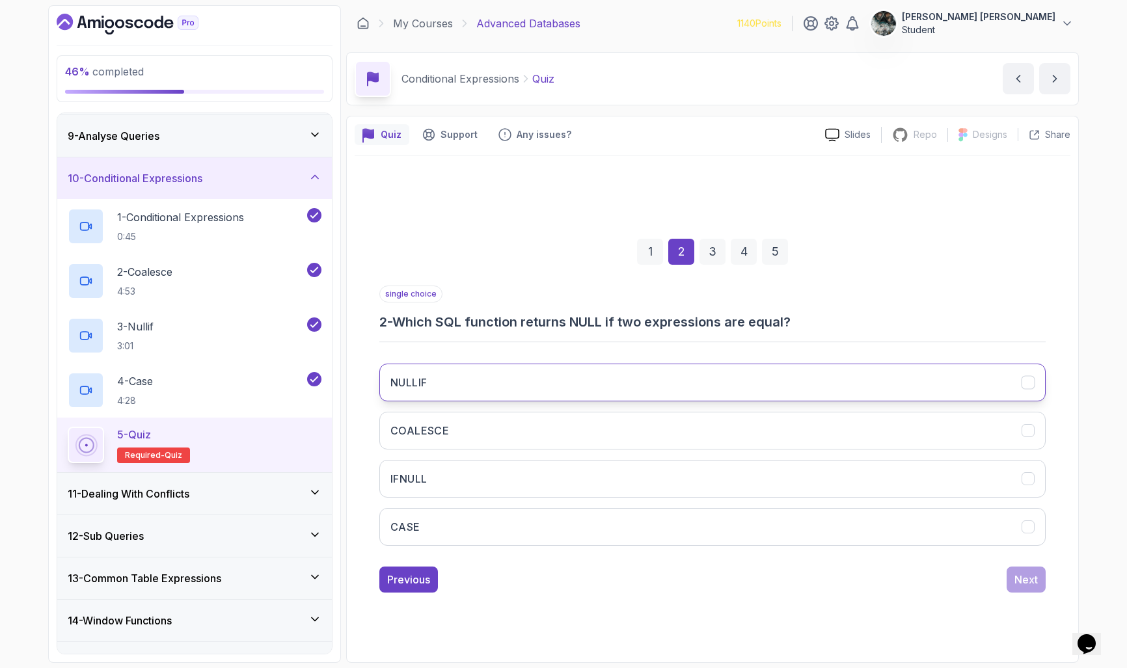
click at [453, 386] on button "NULLIF" at bounding box center [712, 383] width 666 height 38
click at [1024, 576] on div "Next" at bounding box center [1025, 580] width 23 height 16
click at [448, 376] on button "IFNULL" at bounding box center [712, 383] width 666 height 38
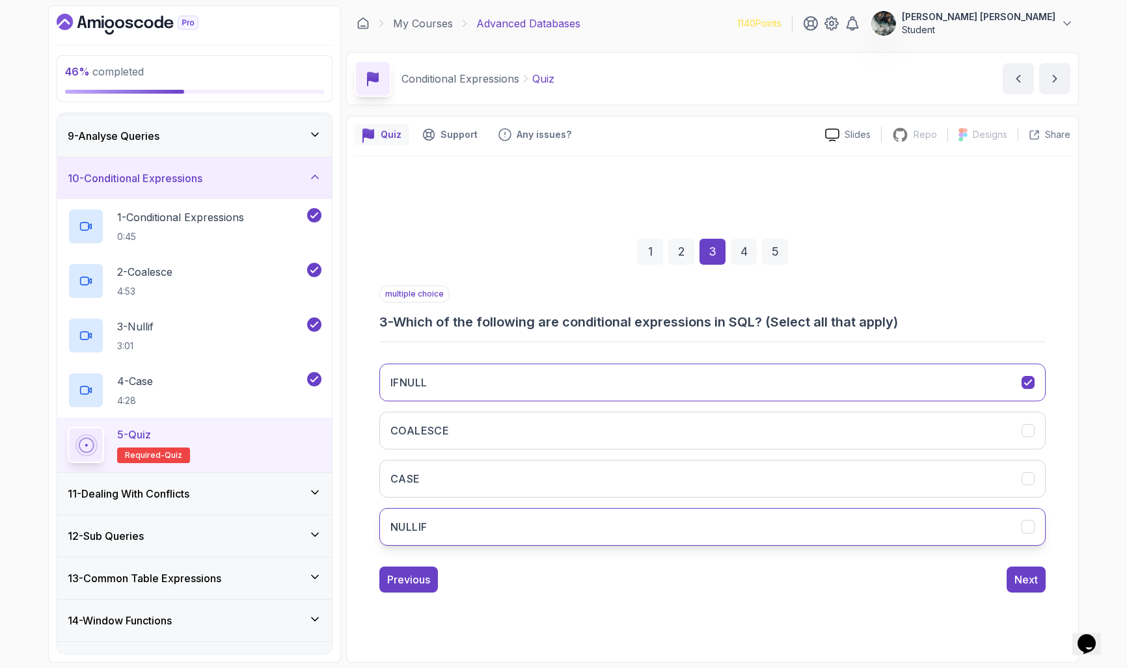
click at [426, 529] on h3 "NULLIF" at bounding box center [408, 527] width 36 height 16
click at [430, 490] on button "CASE" at bounding box center [712, 479] width 666 height 38
click at [443, 442] on button "COALESCE" at bounding box center [712, 431] width 666 height 38
click at [453, 379] on button "IFNULL" at bounding box center [712, 383] width 666 height 38
click at [1032, 583] on div "Next" at bounding box center [1025, 580] width 23 height 16
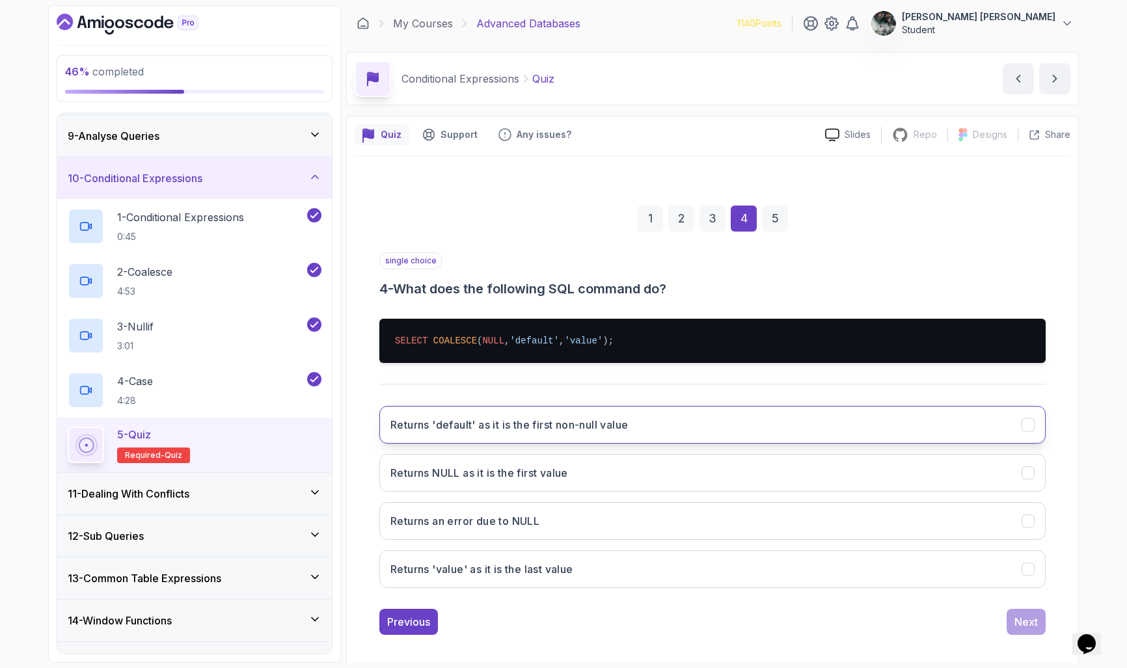
click at [533, 422] on h3 "Returns 'default' as it is the first non-null value" at bounding box center [508, 425] width 237 height 16
click at [1019, 620] on div "Next" at bounding box center [1025, 622] width 23 height 16
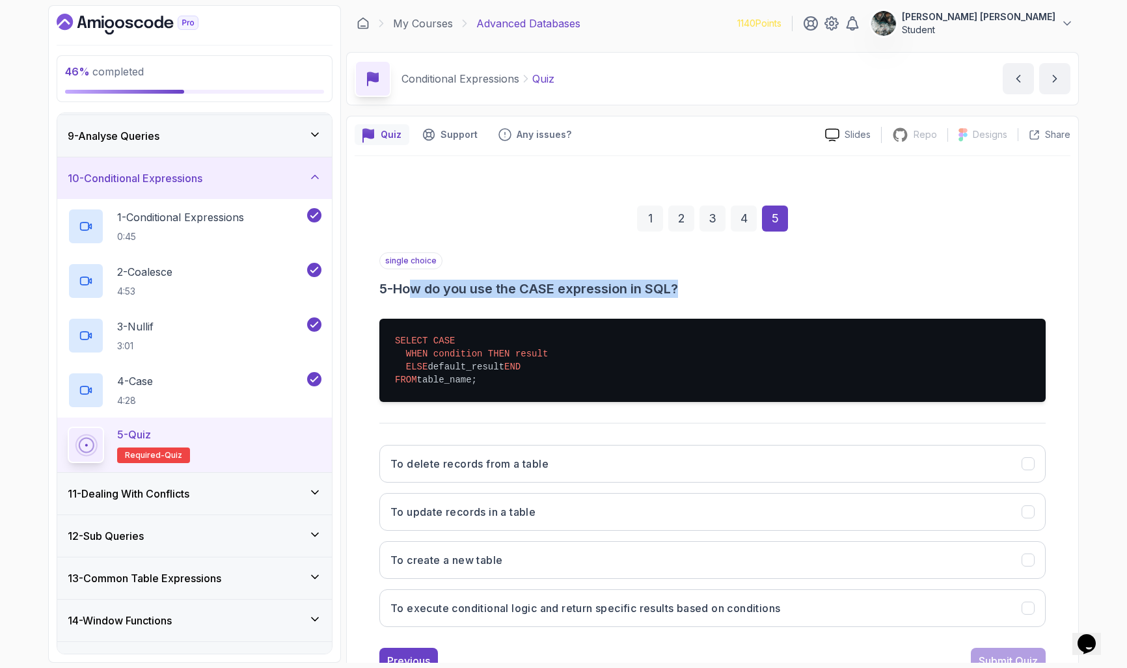
drag, startPoint x: 414, startPoint y: 288, endPoint x: 857, endPoint y: 290, distance: 443.0
click at [855, 290] on h3 "5 - How do you use the CASE expression in SQL?" at bounding box center [712, 289] width 666 height 18
click at [857, 289] on h3 "5 - How do you use the CASE expression in SQL?" at bounding box center [712, 289] width 666 height 18
click at [582, 288] on h3 "5 - How do you use the CASE expression in SQL?" at bounding box center [712, 289] width 666 height 18
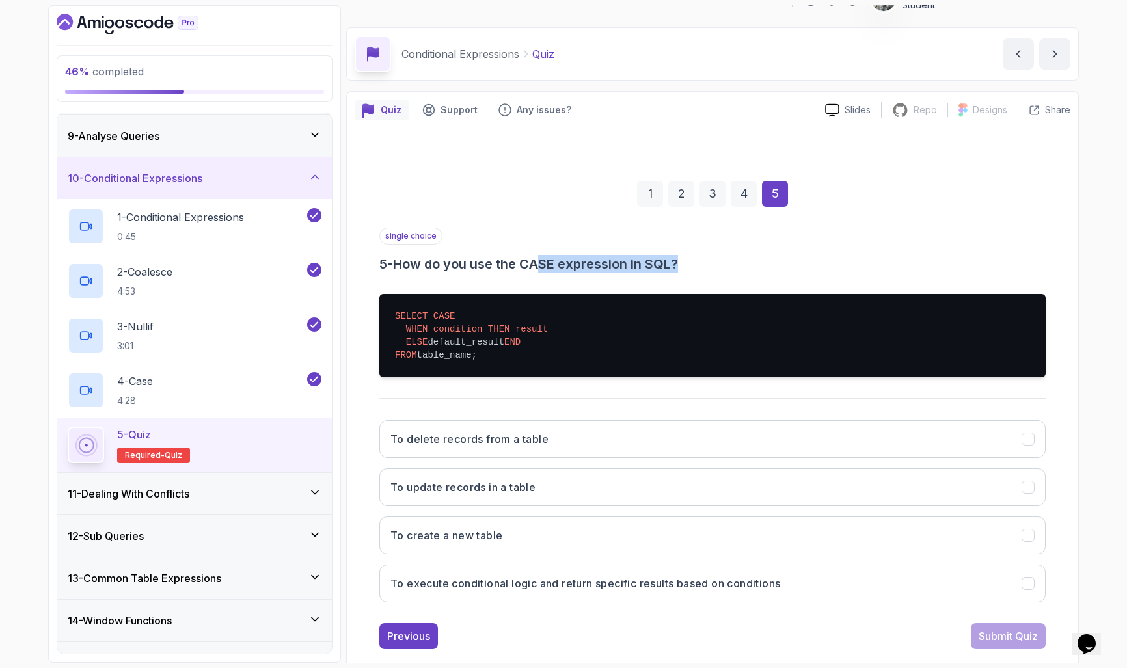
drag, startPoint x: 570, startPoint y: 269, endPoint x: 710, endPoint y: 271, distance: 140.5
click at [708, 271] on h3 "5 - How do you use the CASE expression in SQL?" at bounding box center [712, 264] width 666 height 18
click at [710, 271] on h3 "5 - How do you use the CASE expression in SQL?" at bounding box center [712, 264] width 666 height 18
drag, startPoint x: 616, startPoint y: 263, endPoint x: 530, endPoint y: 261, distance: 85.9
click at [535, 261] on h3 "5 - How do you use the CASE expression in SQL?" at bounding box center [712, 264] width 666 height 18
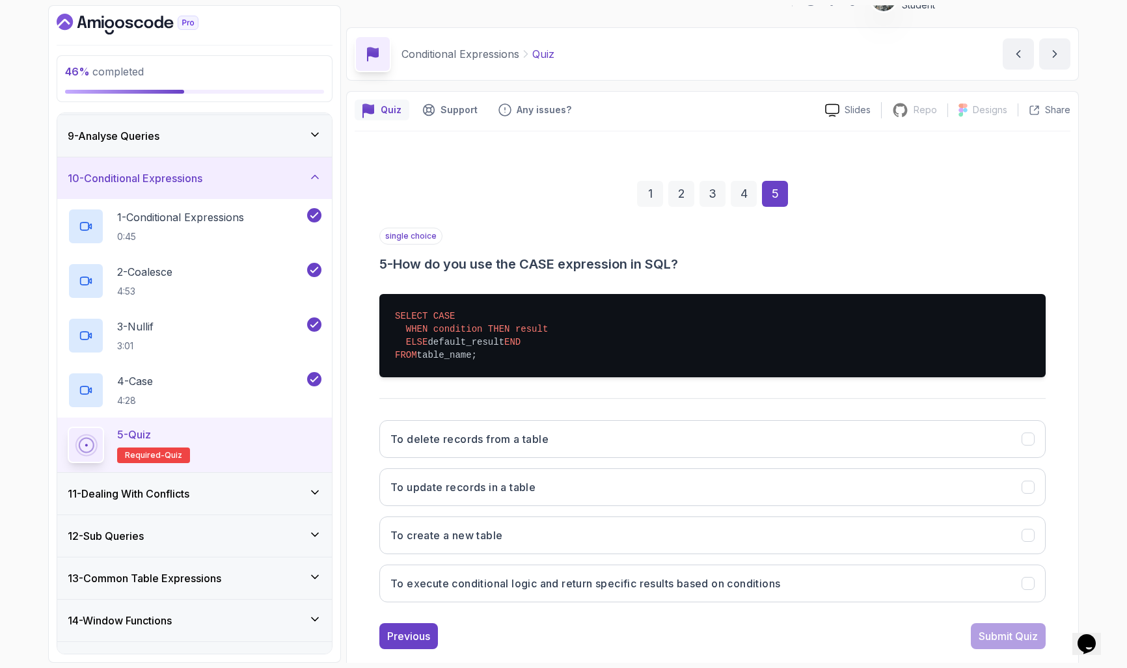
click at [482, 261] on h3 "5 - How do you use the CASE expression in SQL?" at bounding box center [712, 264] width 666 height 18
click at [697, 591] on h3 "To execute conditional logic and return specific results based on conditions" at bounding box center [585, 584] width 390 height 16
click at [1006, 649] on button "Submit Quiz" at bounding box center [1008, 636] width 75 height 26
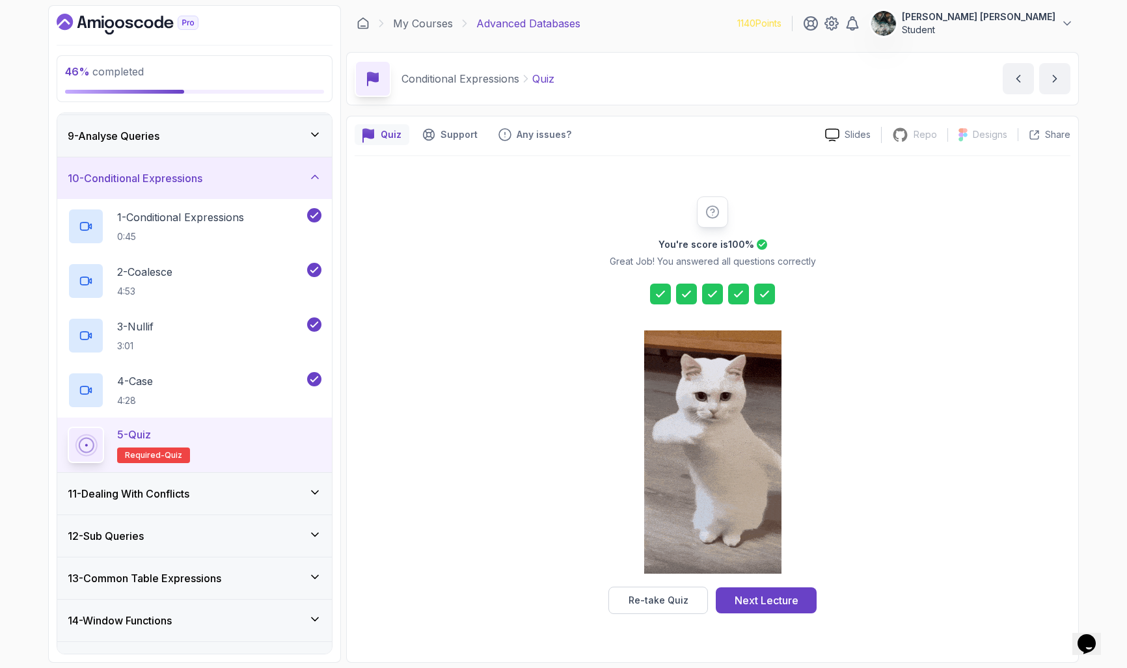
click at [763, 599] on div "Next Lecture" at bounding box center [766, 601] width 64 height 16
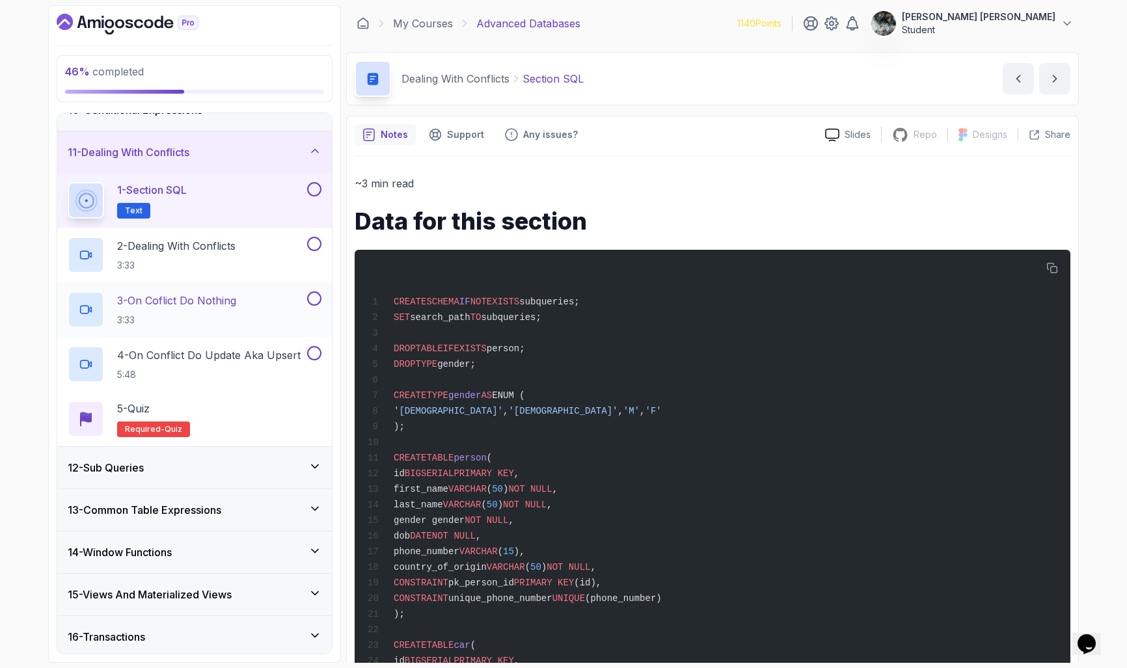
scroll to position [405, 0]
click at [220, 183] on div "1 - Section SQL Text" at bounding box center [186, 199] width 237 height 36
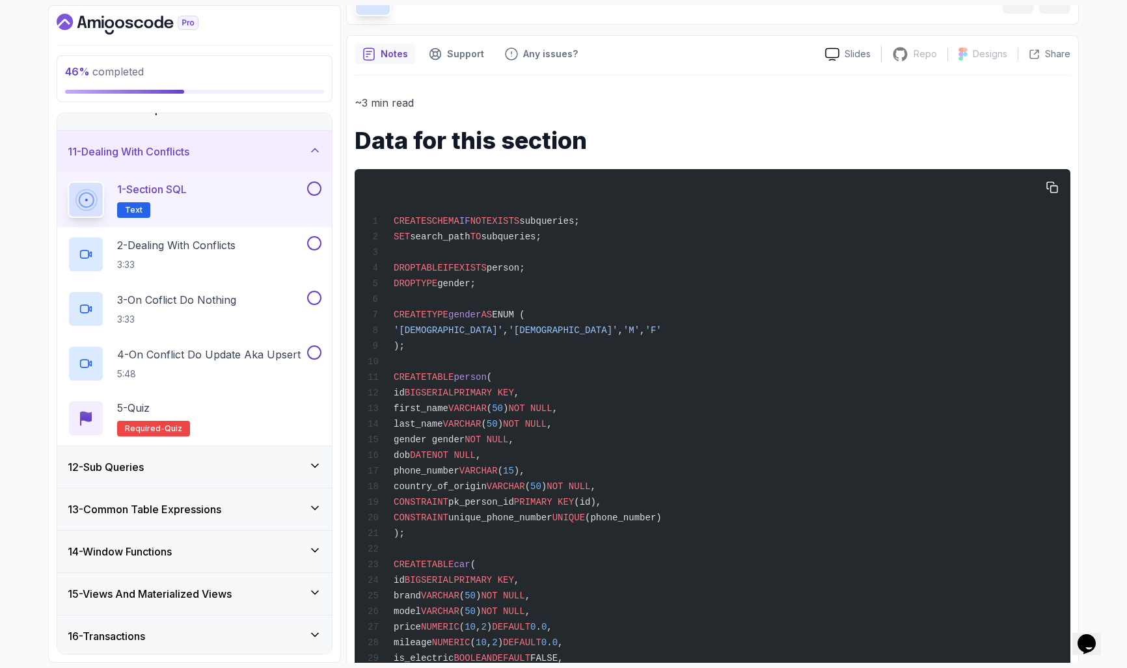
scroll to position [0, 0]
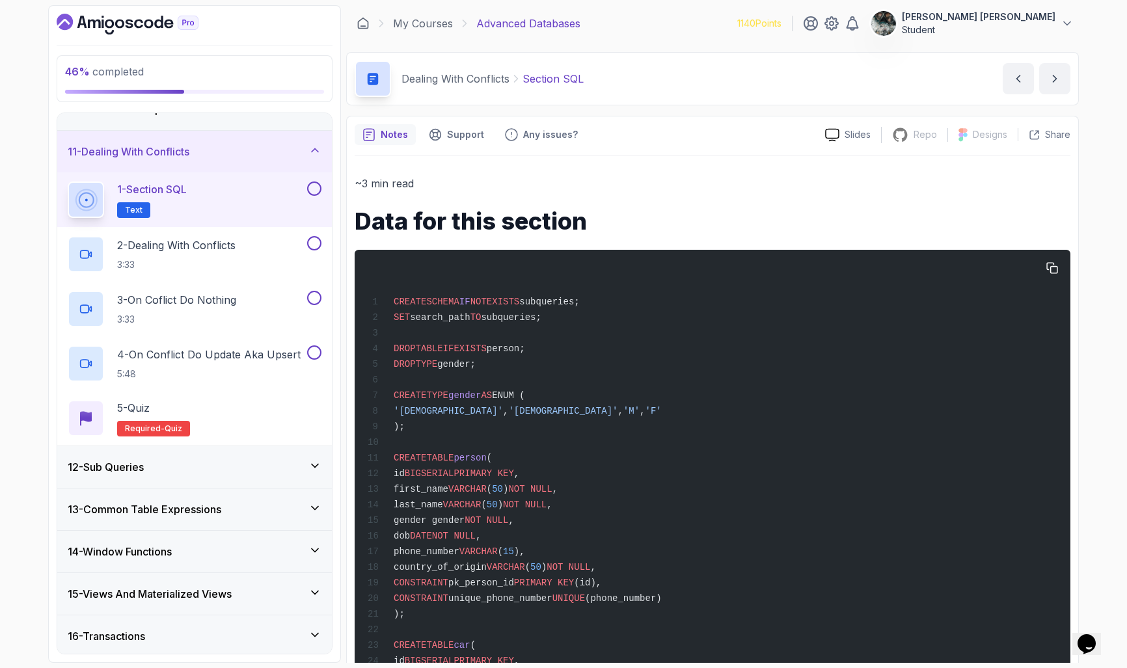
drag, startPoint x: 828, startPoint y: 627, endPoint x: 379, endPoint y: 271, distance: 573.3
copy code "CREATE SCHEMA IF NOT EXISTS subqueries; SET search_path TO subqueries; DROP TAB…"
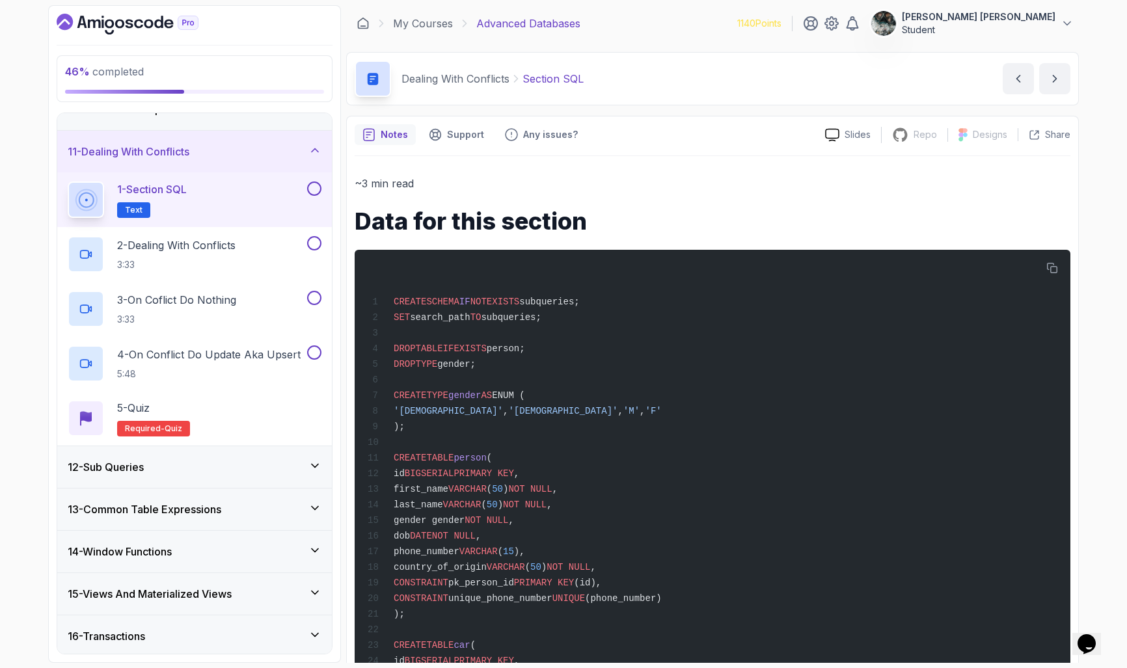
click at [313, 186] on button at bounding box center [314, 188] width 14 height 14
click at [316, 189] on button at bounding box center [314, 188] width 14 height 14
click at [308, 187] on button at bounding box center [314, 188] width 14 height 14
click at [312, 188] on button at bounding box center [314, 188] width 14 height 14
click at [321, 189] on button at bounding box center [314, 188] width 14 height 14
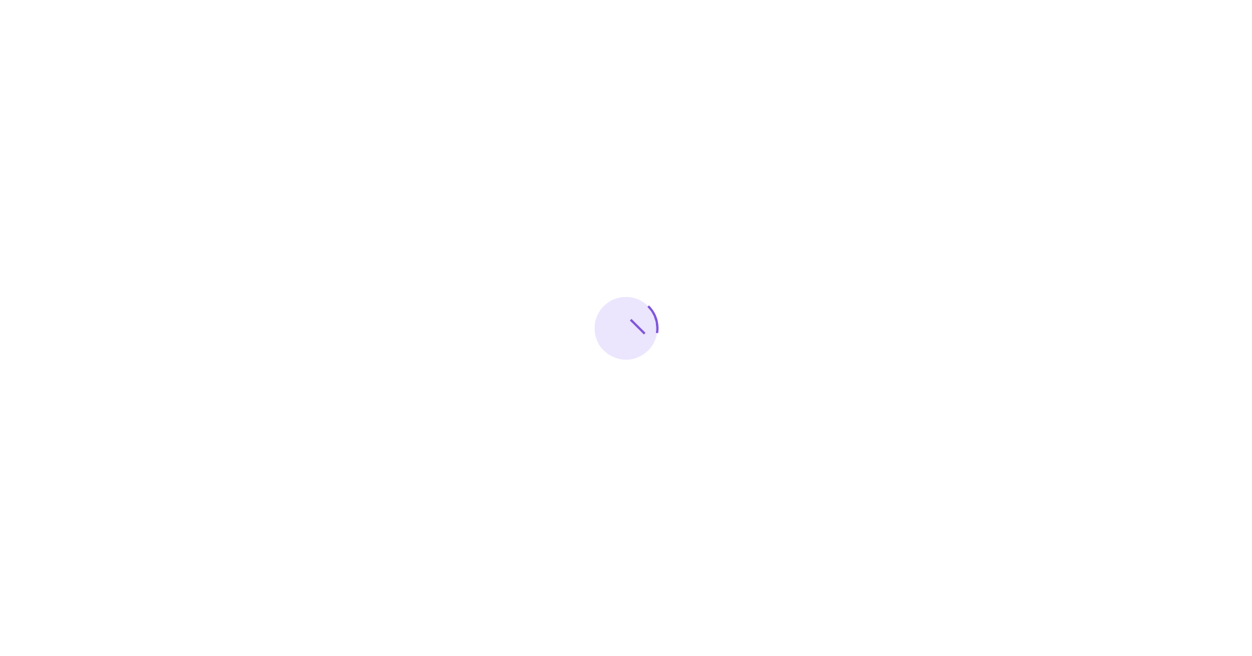
drag, startPoint x: 204, startPoint y: 273, endPoint x: 163, endPoint y: 90, distance: 187.2
click at [204, 271] on div at bounding box center [626, 328] width 1252 height 656
drag, startPoint x: 487, startPoint y: 264, endPoint x: 407, endPoint y: 78, distance: 202.8
click at [487, 265] on div at bounding box center [626, 328] width 1252 height 656
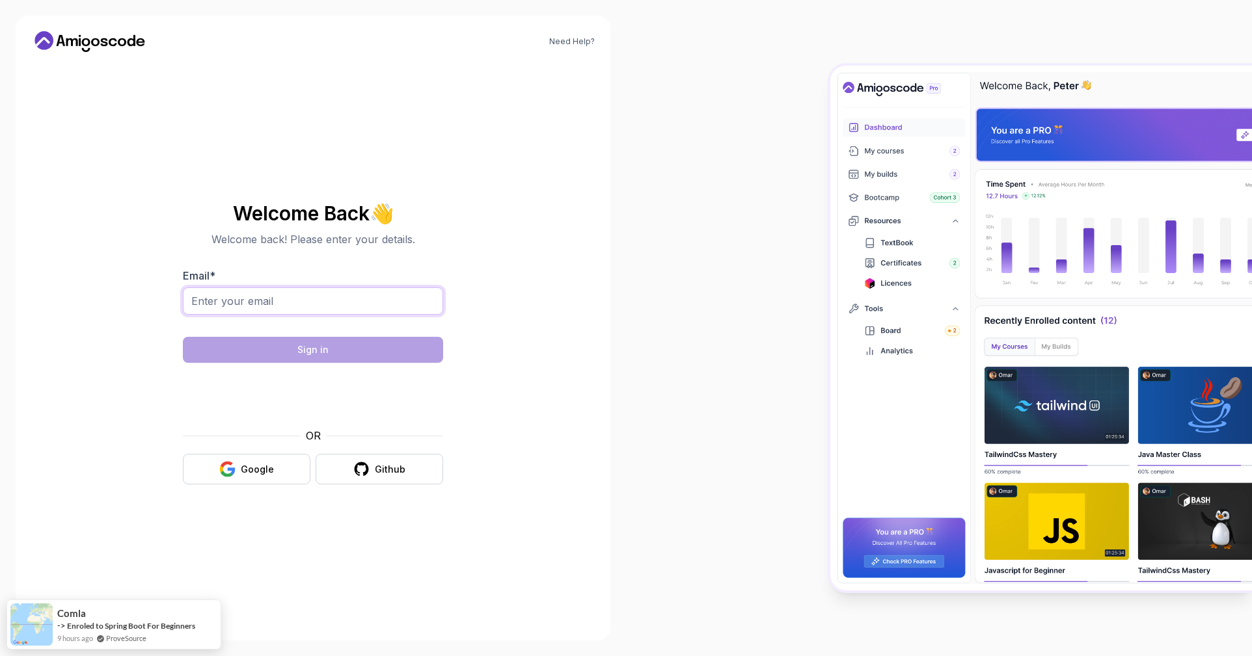
click at [260, 304] on input "Email *" at bounding box center [313, 301] width 260 height 27
type input "[EMAIL_ADDRESS][DOMAIN_NAME]"
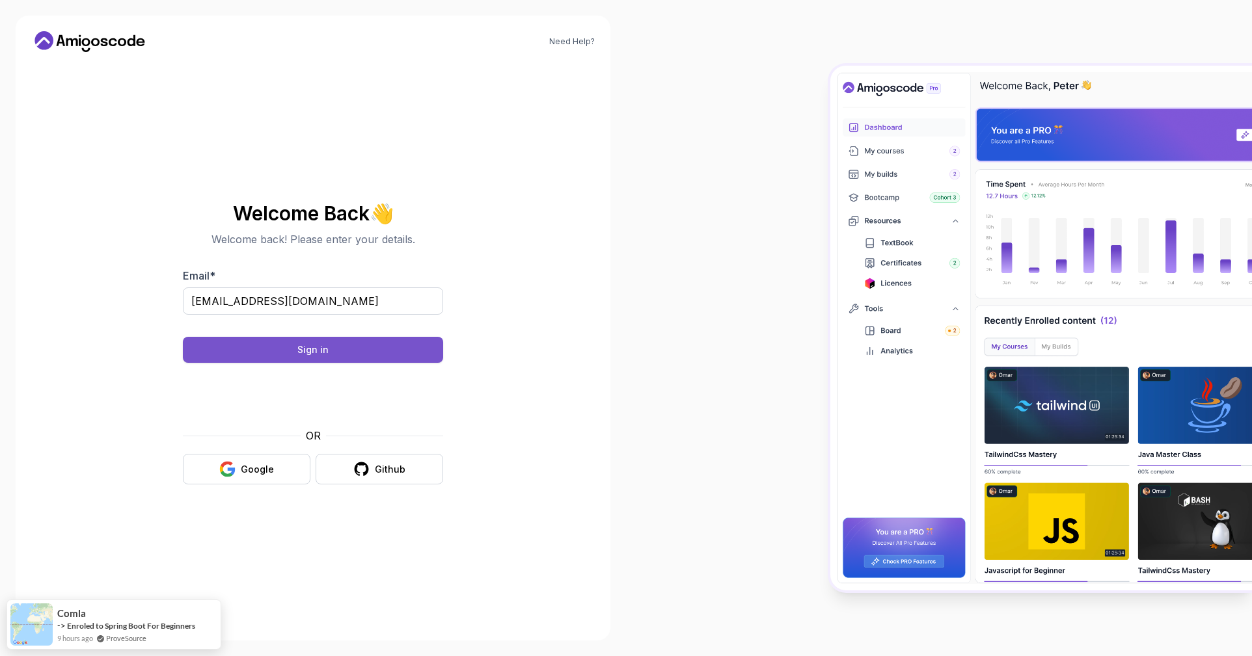
click at [312, 357] on button "Sign in" at bounding box center [313, 350] width 260 height 26
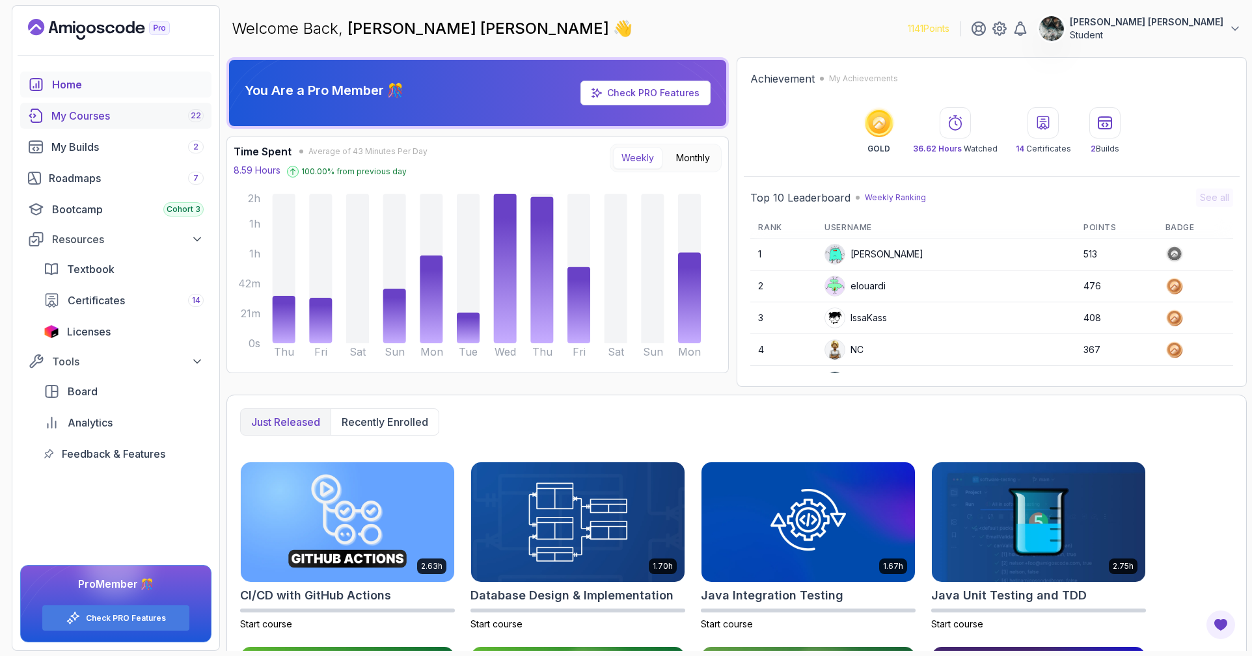
click at [129, 111] on div "My Courses 22" at bounding box center [127, 116] width 152 height 16
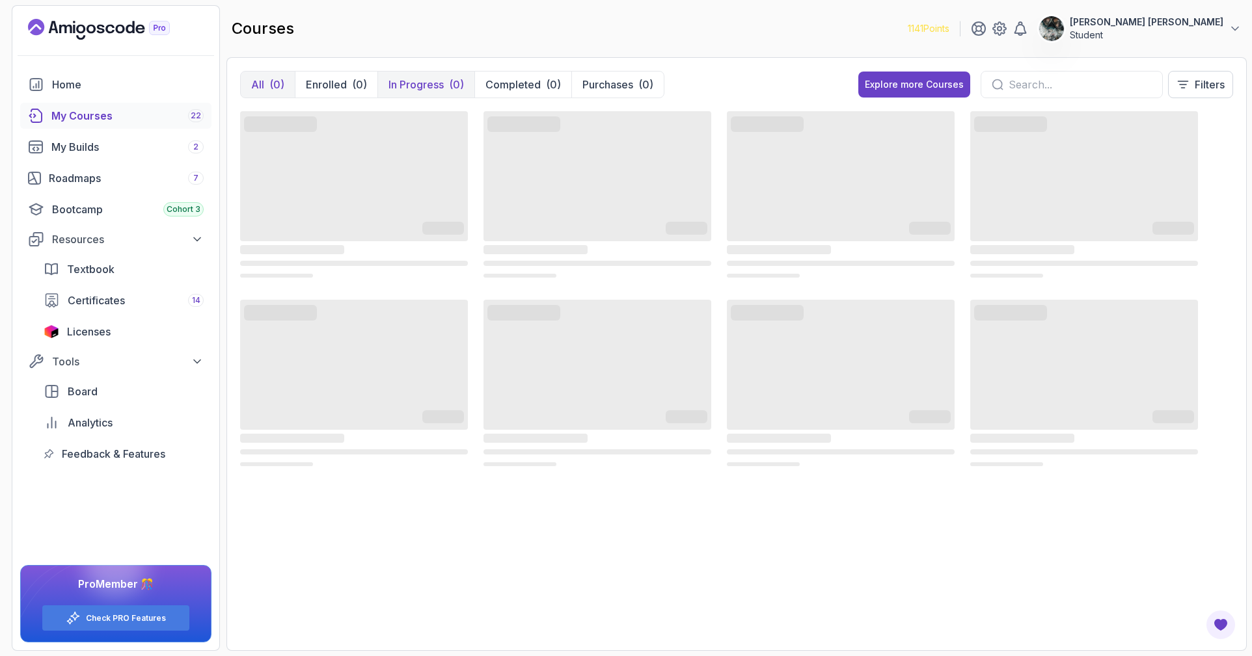
click at [427, 74] on button "In Progress (0)" at bounding box center [425, 85] width 97 height 26
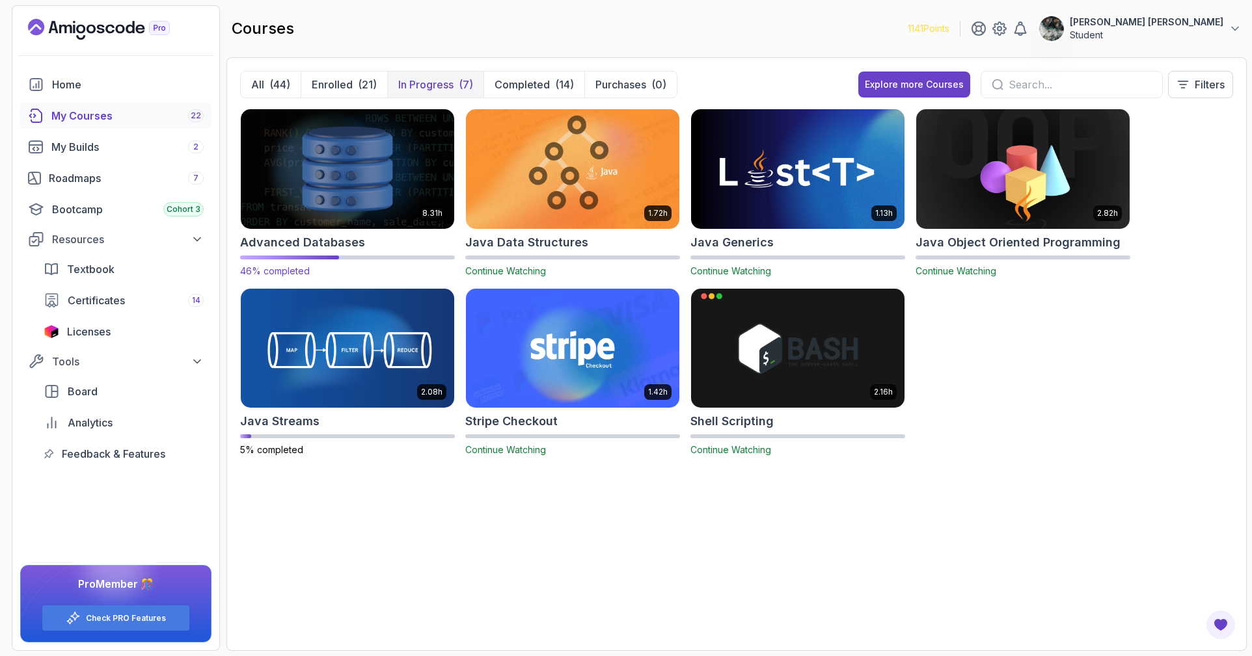
click at [358, 174] on img at bounding box center [347, 169] width 224 height 126
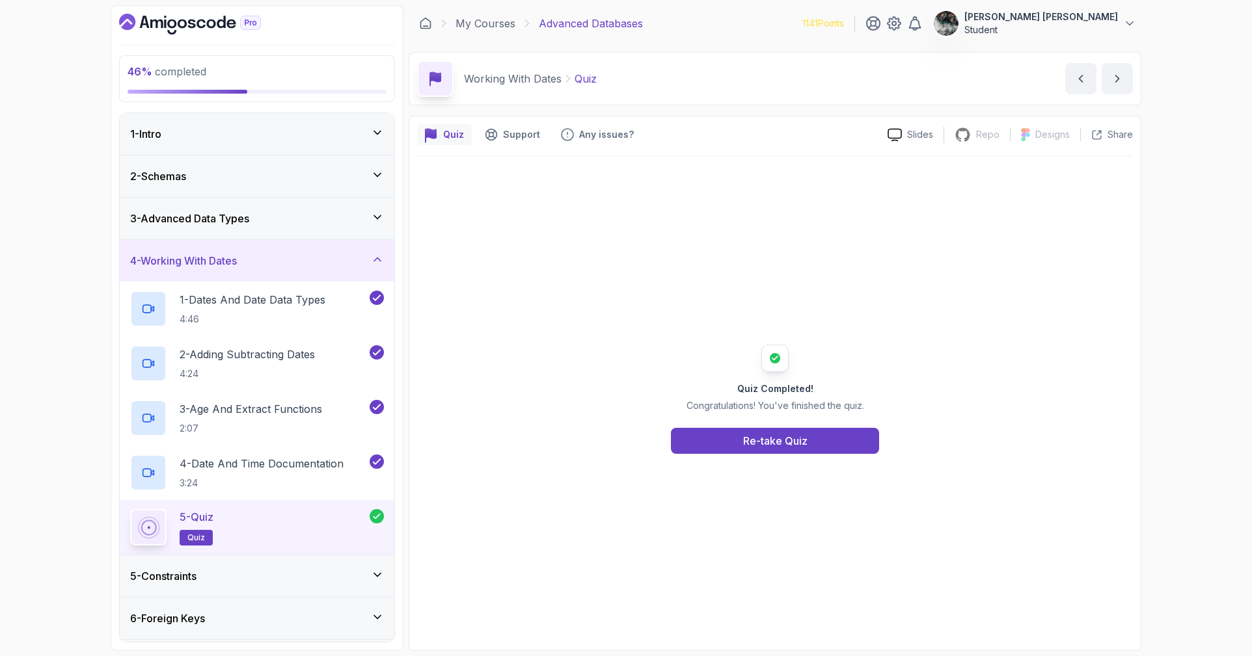
click at [306, 254] on div "4 - Working With Dates" at bounding box center [257, 261] width 254 height 16
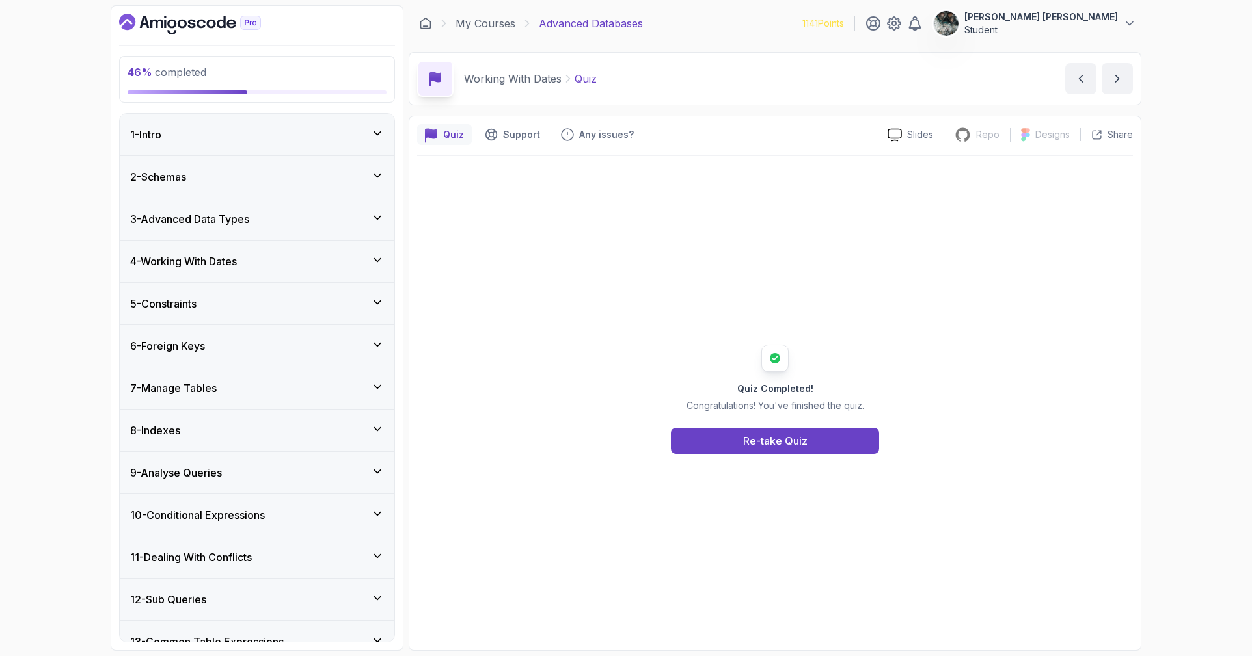
click at [268, 548] on div "11 - Dealing With Conflicts" at bounding box center [257, 558] width 274 height 42
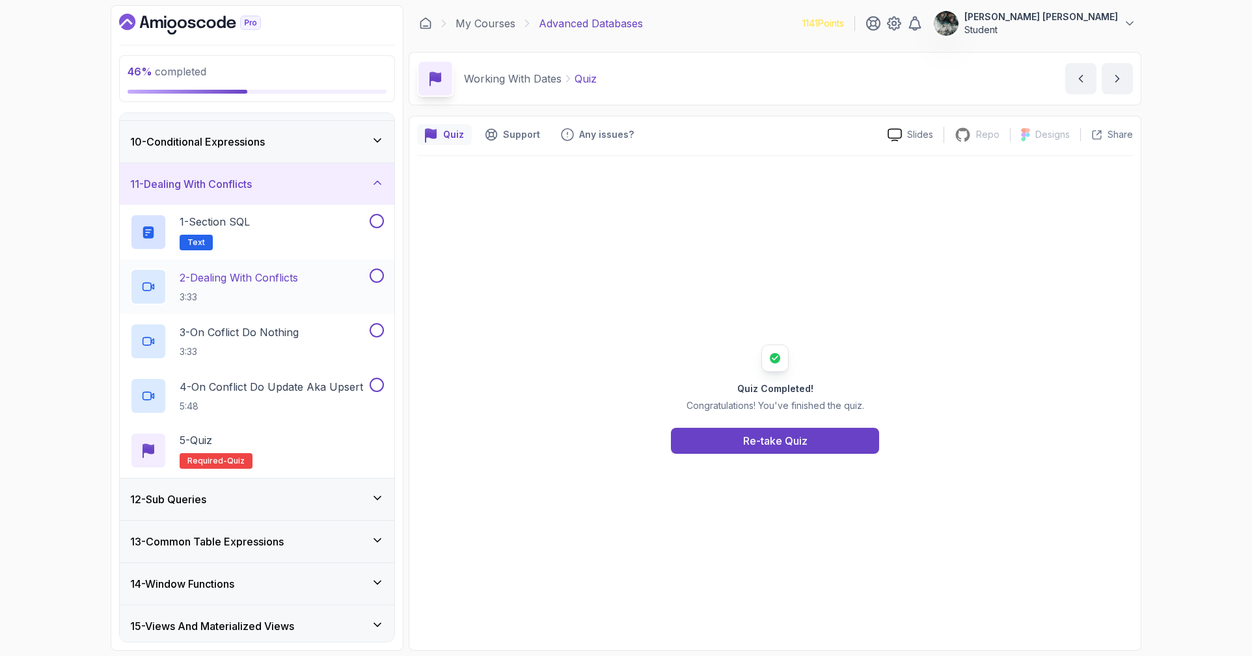
scroll to position [365, 0]
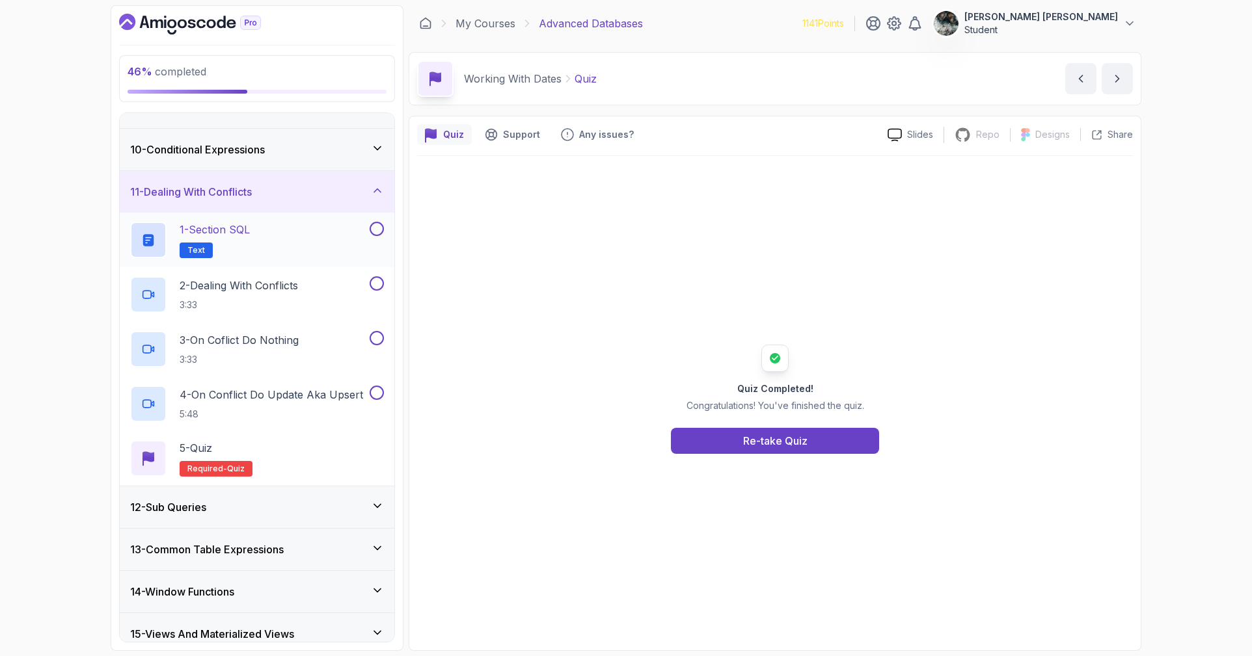
click at [373, 226] on button at bounding box center [376, 229] width 14 height 14
click at [297, 141] on div "10 - Conditional Expressions" at bounding box center [257, 150] width 274 height 42
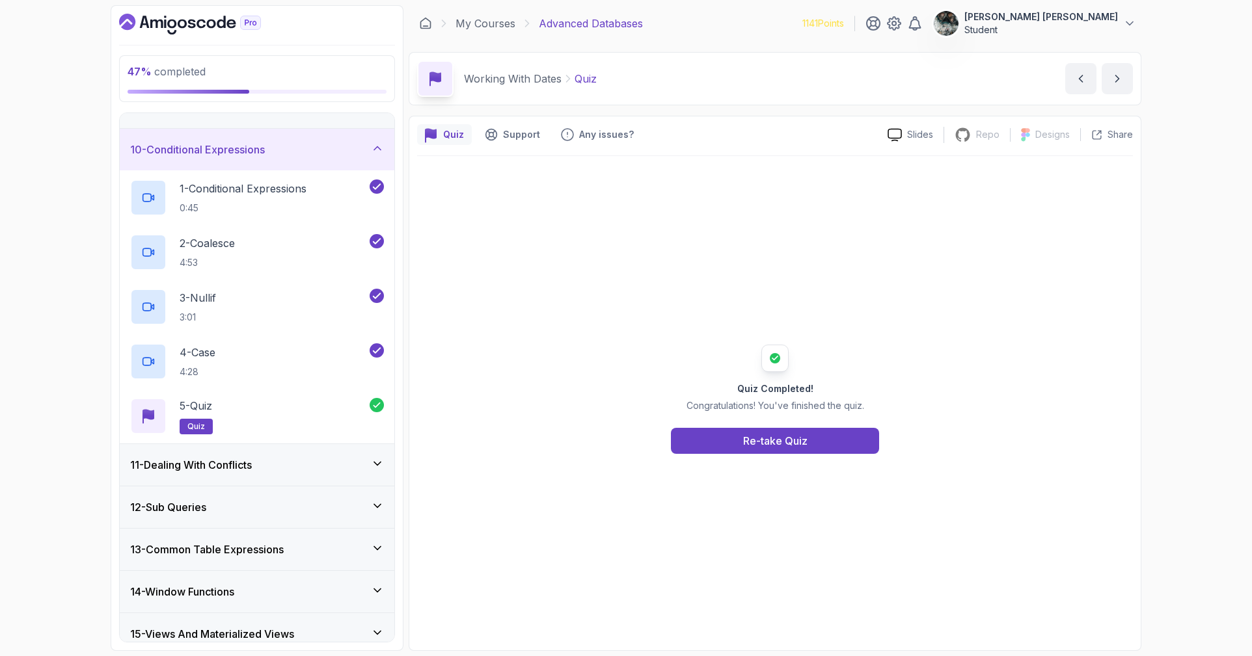
click at [225, 515] on div "12 - Sub Queries" at bounding box center [257, 508] width 254 height 16
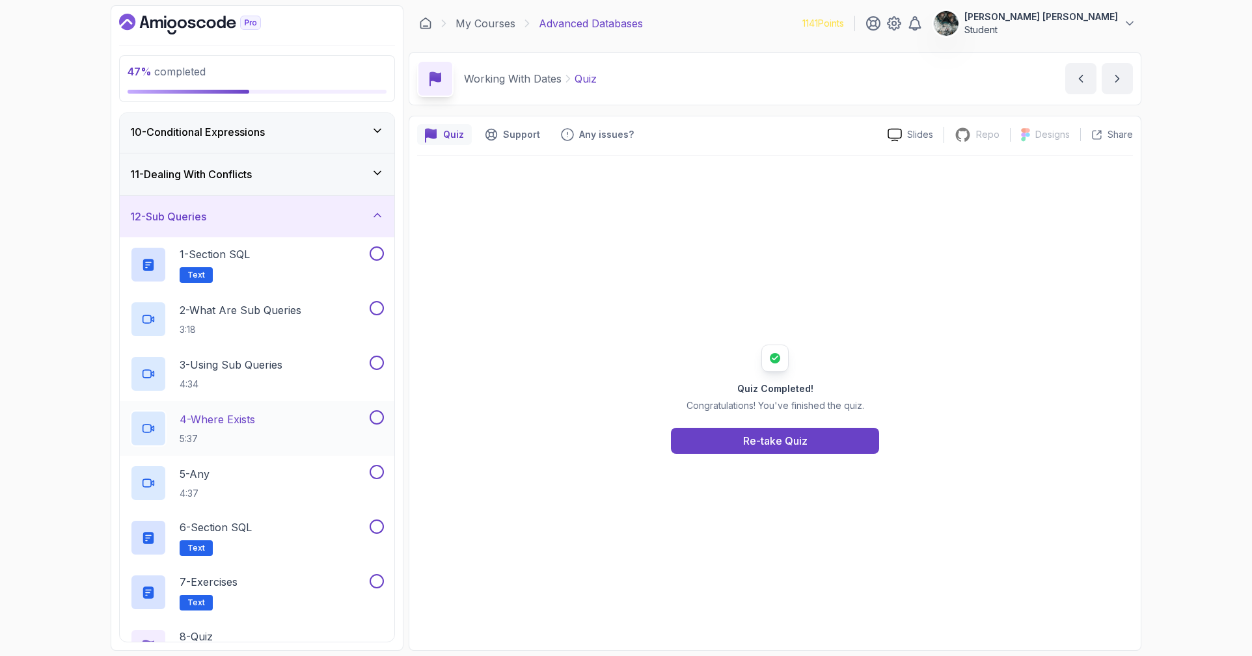
scroll to position [358, 0]
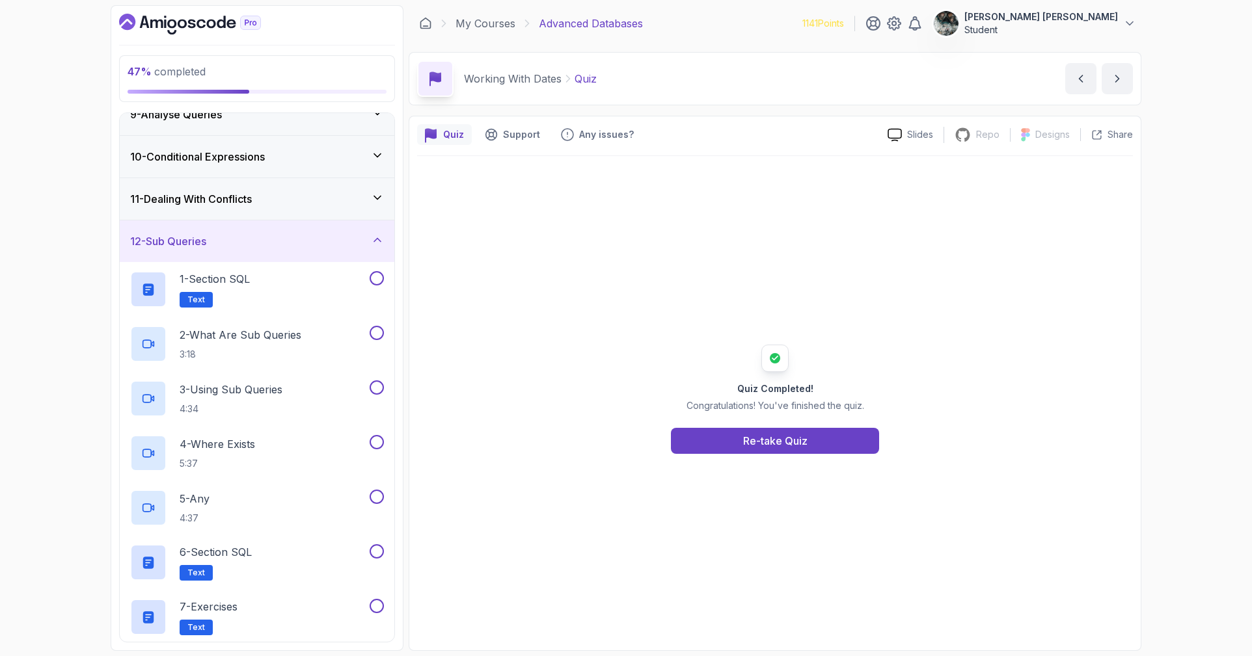
click at [250, 200] on h3 "11 - Dealing With Conflicts" at bounding box center [191, 199] width 122 height 16
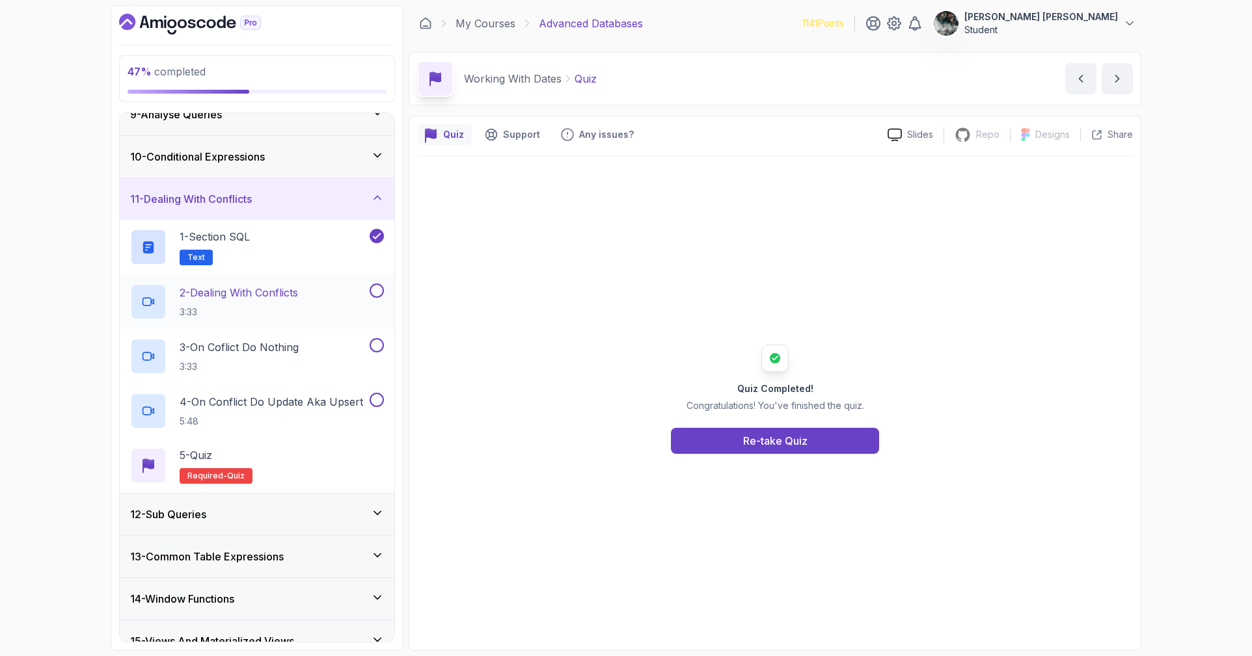
click at [297, 298] on p "2 - Dealing With Conflicts" at bounding box center [239, 293] width 118 height 16
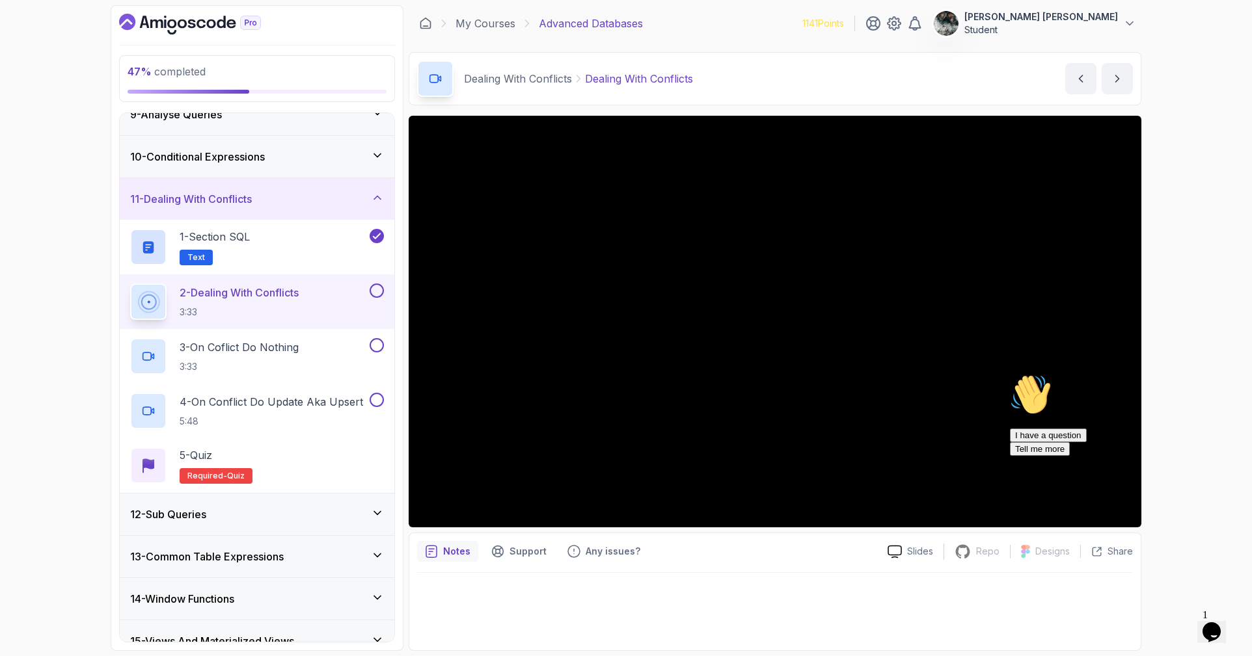
click at [1222, 637] on button "Opens Chat This icon Opens the chat window." at bounding box center [1211, 632] width 29 height 22
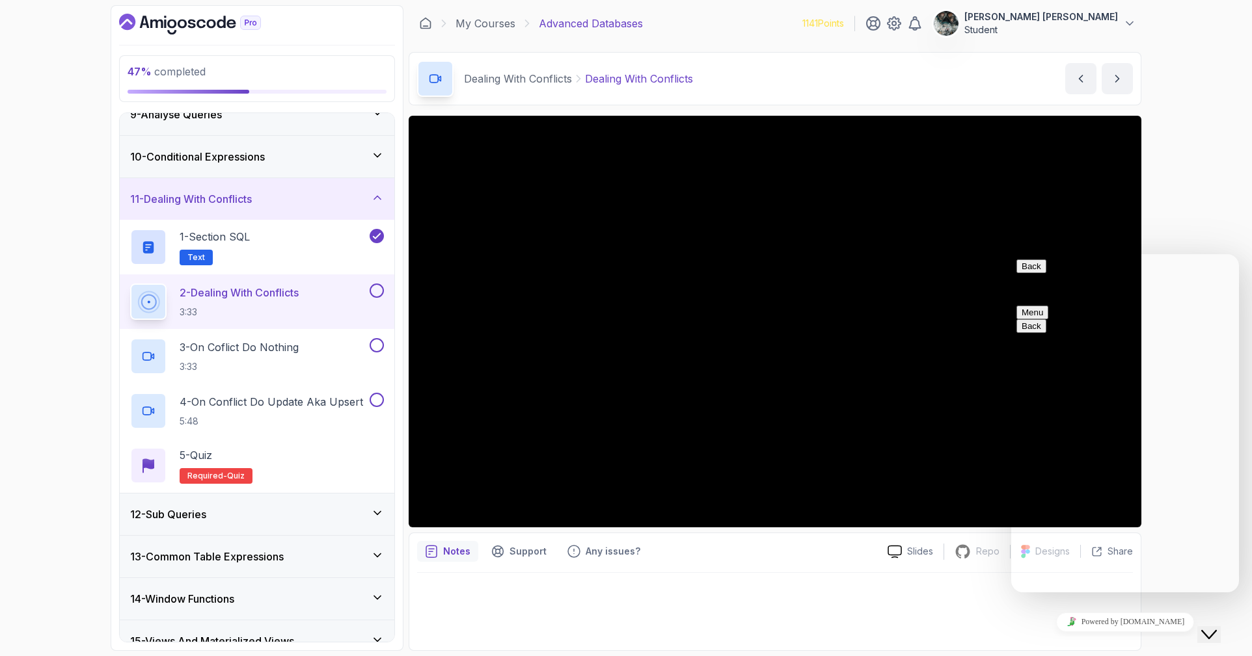
click at [1212, 627] on icon "Close Chat This icon closes the chat window." at bounding box center [1209, 635] width 16 height 16
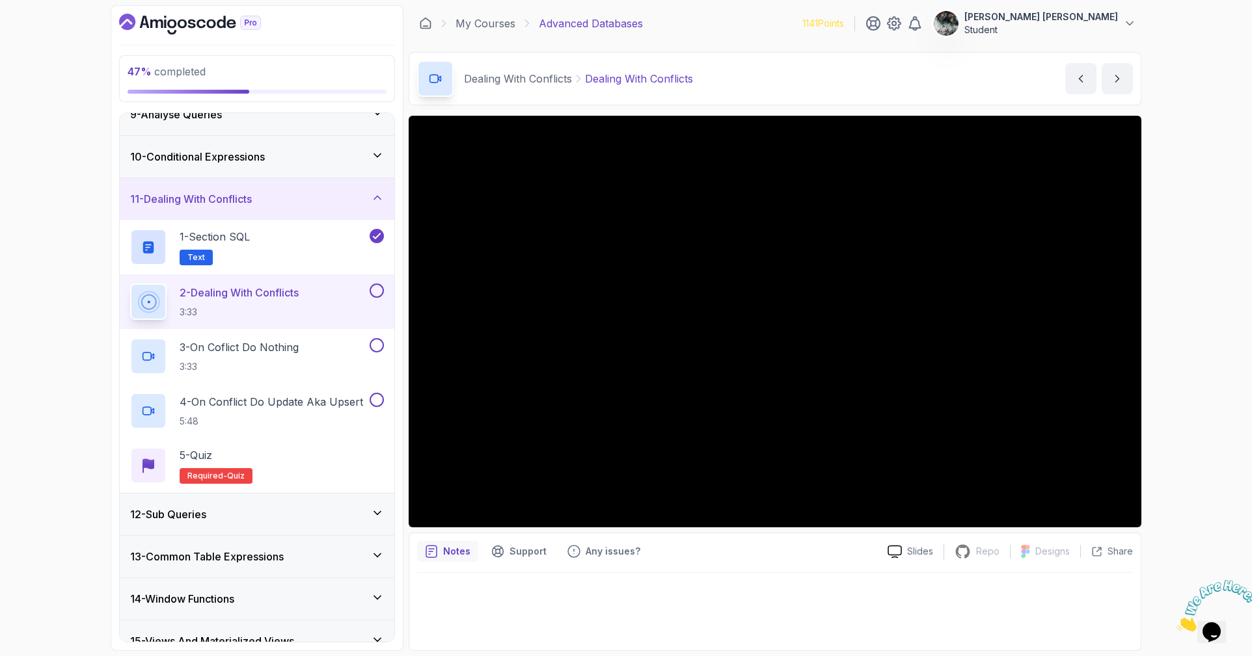
click at [1179, 206] on div "47 % completed 1 - Intro 2 - Schemas 3 - Advanced Data Types 4 - Working With D…" at bounding box center [626, 328] width 1252 height 656
drag, startPoint x: 1244, startPoint y: 585, endPoint x: 2415, endPoint y: 1160, distance: 1303.8
click at [1176, 623] on icon "Close" at bounding box center [1176, 628] width 0 height 11
click at [1224, 159] on div "47 % completed 1 - Intro 2 - Schemas 3 - Advanced Data Types 4 - Working With D…" at bounding box center [626, 328] width 1252 height 656
drag, startPoint x: 865, startPoint y: 25, endPoint x: 904, endPoint y: 23, distance: 39.1
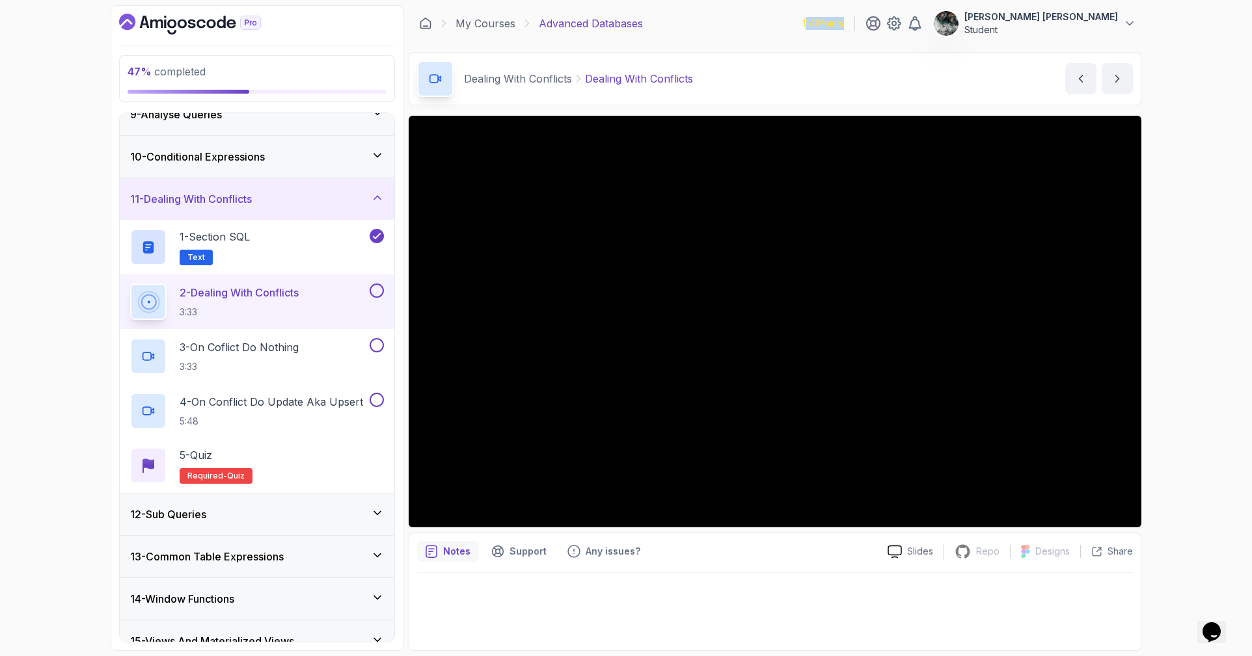
click at [844, 23] on p "1141 Points" at bounding box center [823, 23] width 42 height 13
click at [1169, 25] on div "47 % completed 1 - Intro 2 - Schemas 3 - Advanced Data Types 4 - Working With D…" at bounding box center [626, 328] width 1252 height 656
click at [60, 173] on div "47 % completed 1 - Intro 2 - Schemas 3 - Advanced Data Types 4 - Working With D…" at bounding box center [626, 328] width 1252 height 656
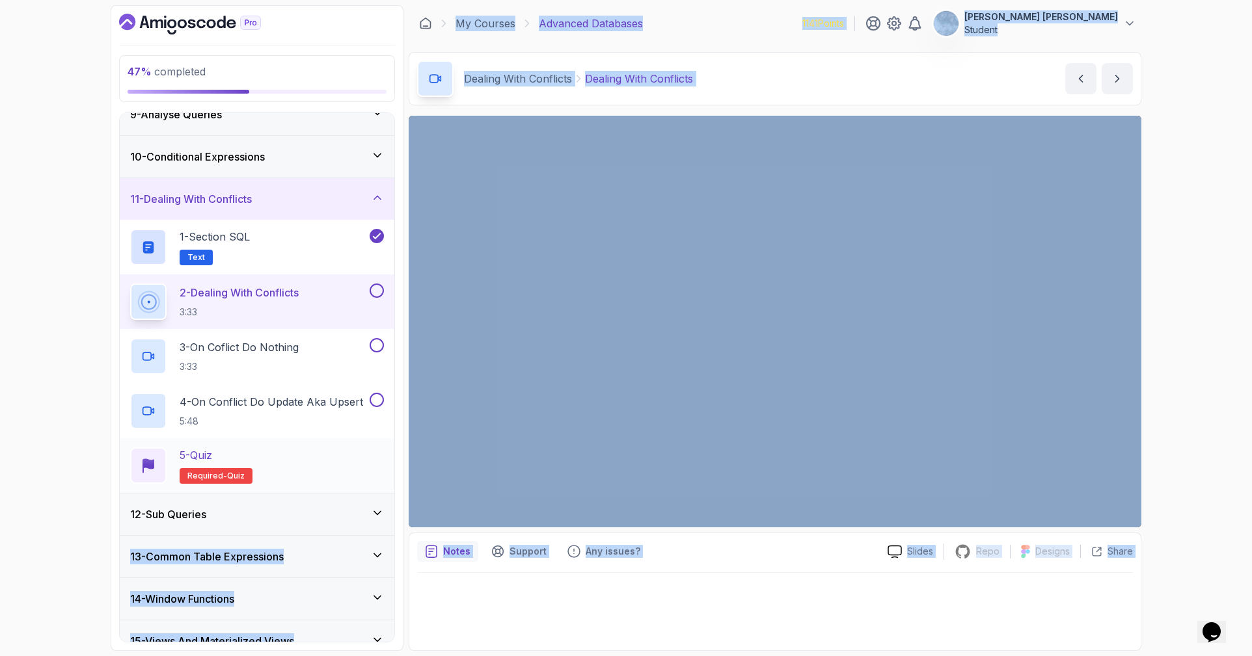
drag, startPoint x: 660, startPoint y: 570, endPoint x: 214, endPoint y: 479, distance: 454.8
click at [287, 507] on div "47 % completed 1 - Intro 2 - Schemas 3 - Advanced Data Types 4 - Working With D…" at bounding box center [626, 328] width 1030 height 646
click at [633, 613] on div at bounding box center [775, 608] width 716 height 70
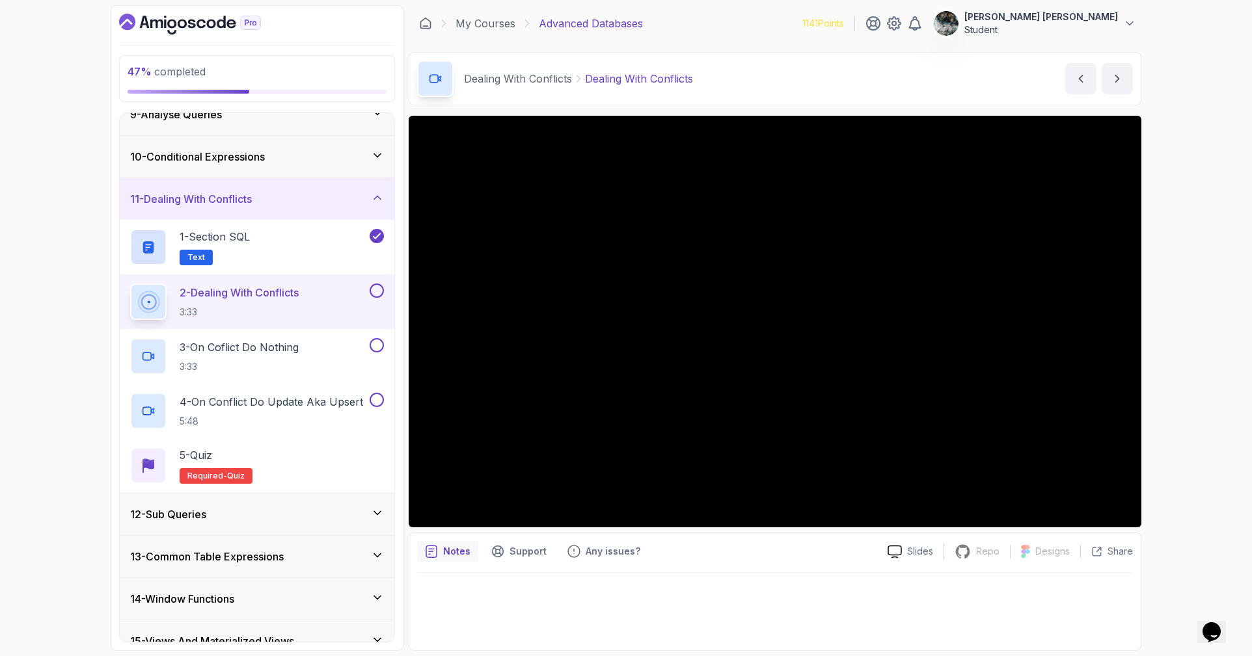
click at [282, 289] on p "2 - Dealing With Conflicts" at bounding box center [239, 293] width 119 height 16
click at [375, 289] on button at bounding box center [376, 291] width 14 height 14
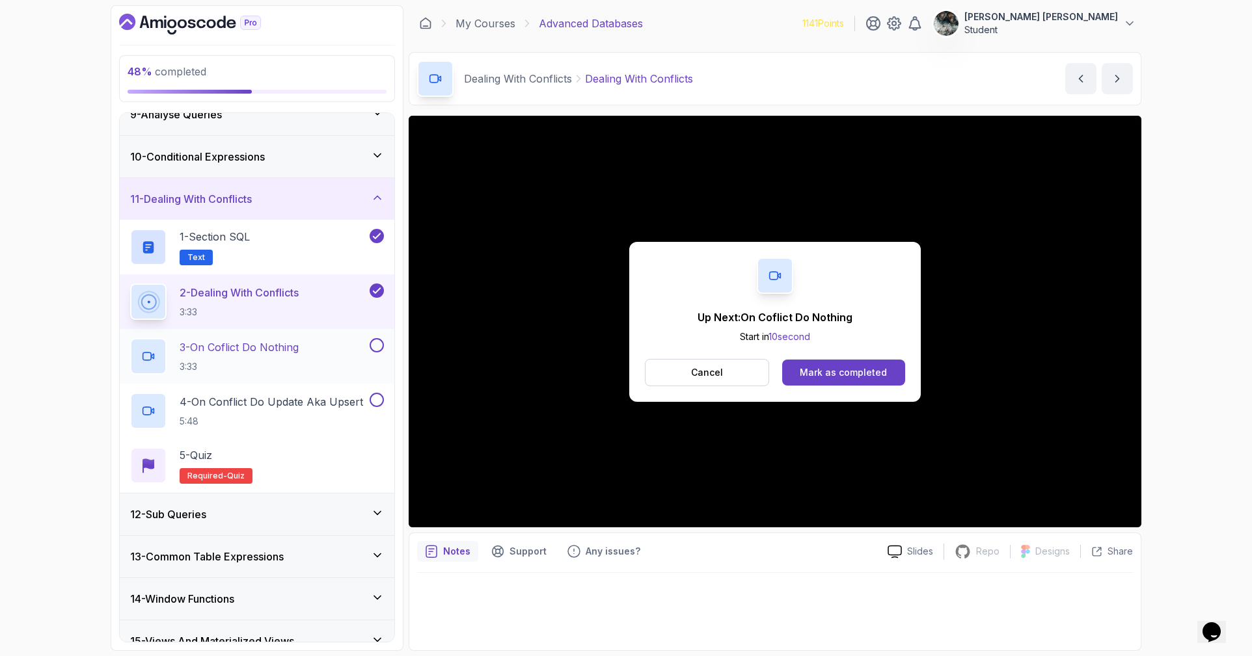
click at [226, 382] on div "3 - On Coflict Do Nothing 3:33" at bounding box center [257, 356] width 274 height 55
click at [238, 356] on h2 "3 - On Coflict Do Nothing 3:33" at bounding box center [239, 357] width 119 height 34
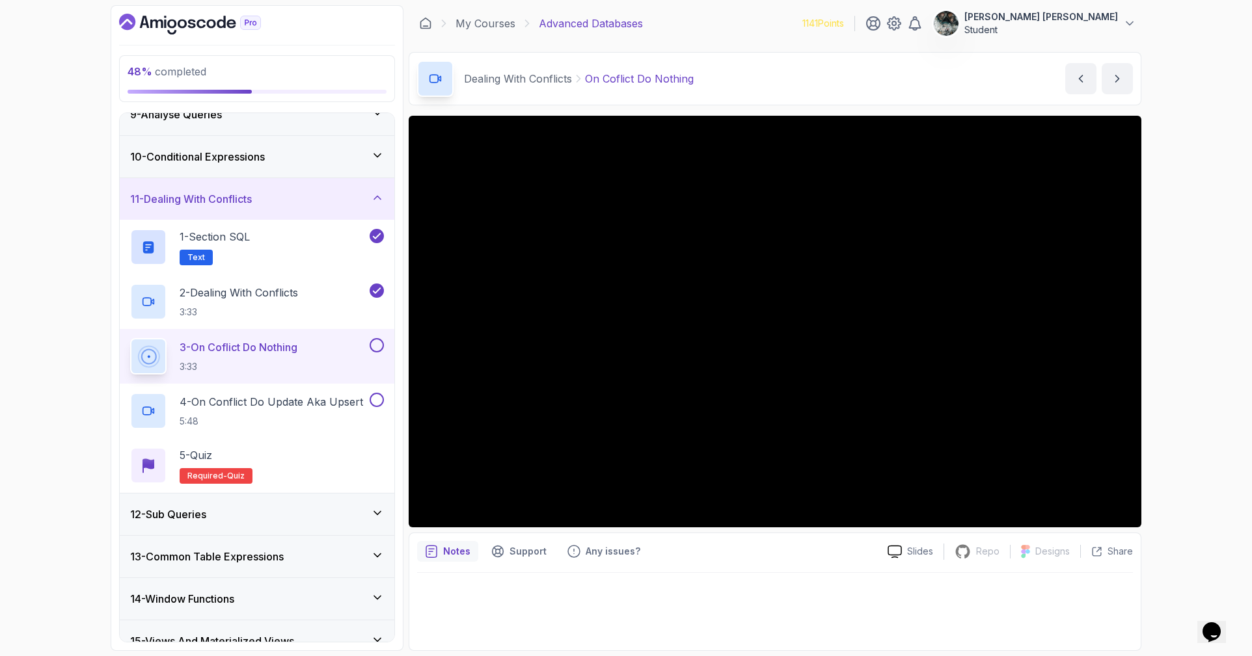
click at [381, 347] on button at bounding box center [376, 345] width 14 height 14
click at [340, 400] on p "4 - On Conflict Do Update Aka Upsert" at bounding box center [271, 402] width 183 height 16
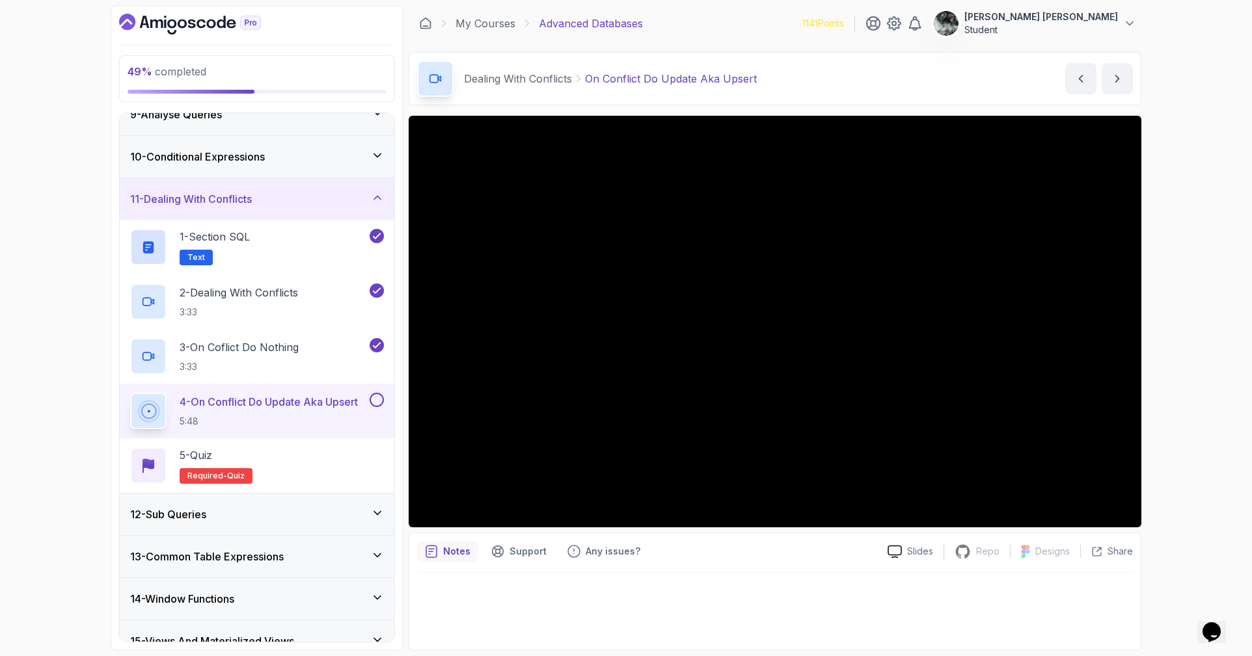
click at [379, 398] on button at bounding box center [376, 400] width 14 height 14
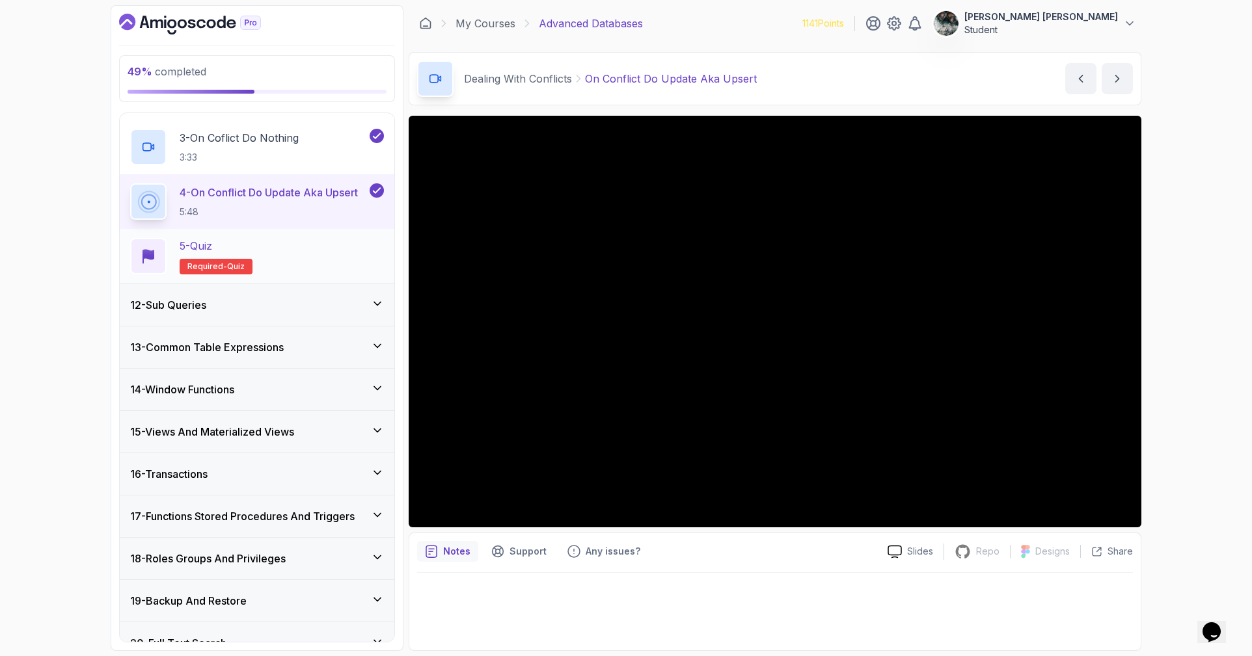
scroll to position [550, 0]
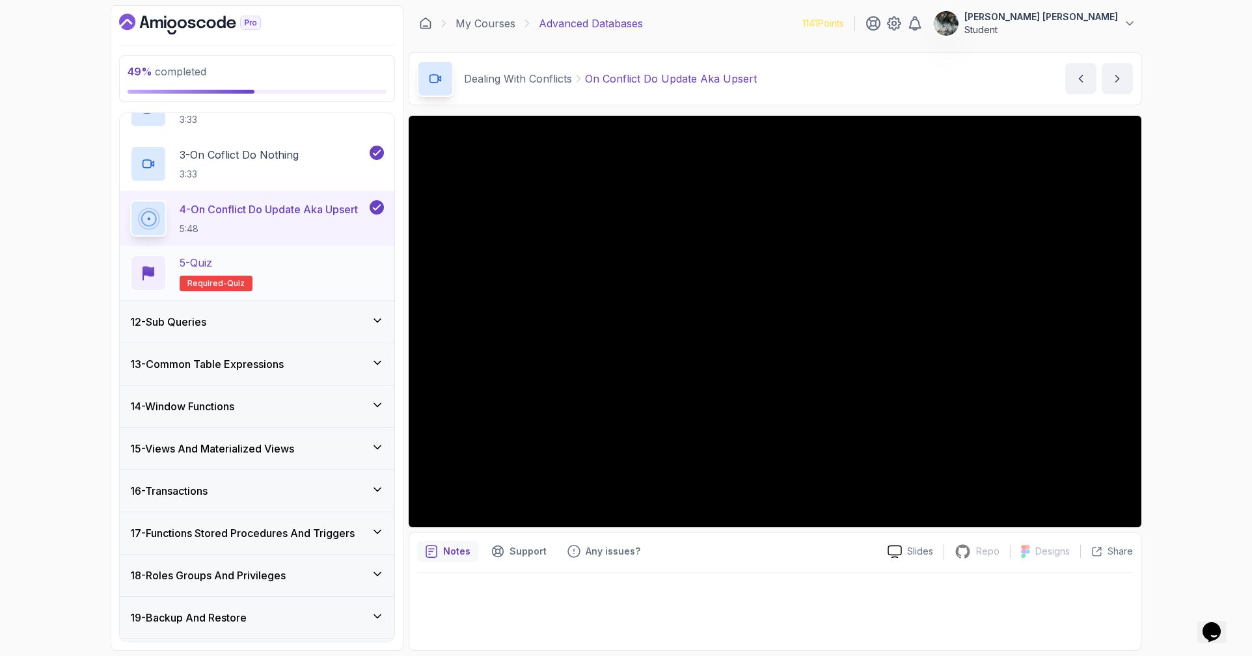
click at [327, 274] on div "5 - Quiz Required- quiz" at bounding box center [257, 273] width 254 height 36
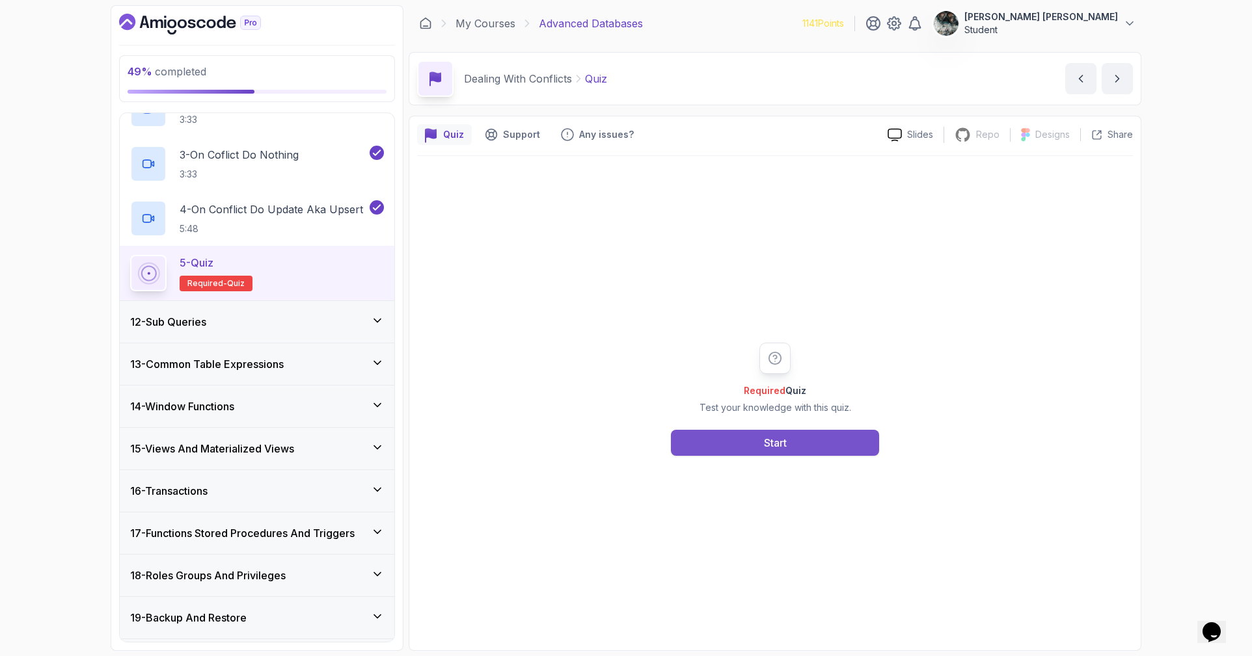
click at [775, 441] on div "Start" at bounding box center [775, 443] width 23 height 16
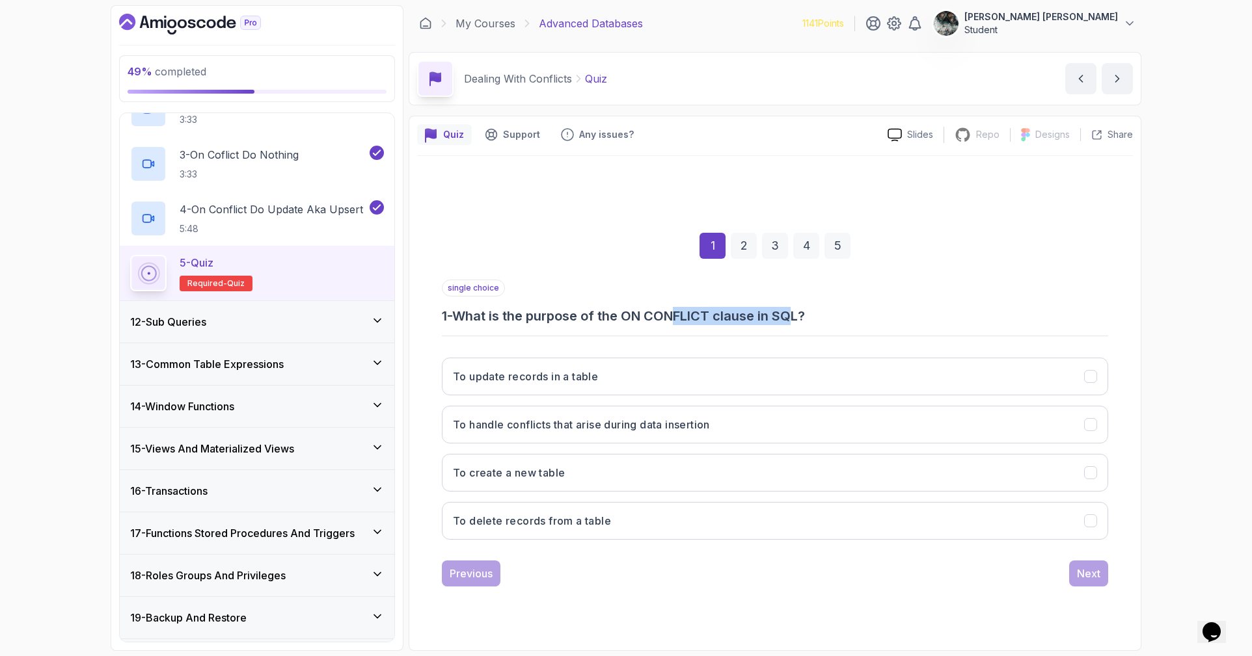
drag, startPoint x: 797, startPoint y: 317, endPoint x: 617, endPoint y: 313, distance: 179.6
click at [623, 312] on h3 "1 - What is the purpose of the ON CONFLICT clause in SQL?" at bounding box center [775, 316] width 666 height 18
click at [617, 313] on h3 "1 - What is the purpose of the ON CONFLICT clause in SQL?" at bounding box center [775, 316] width 666 height 18
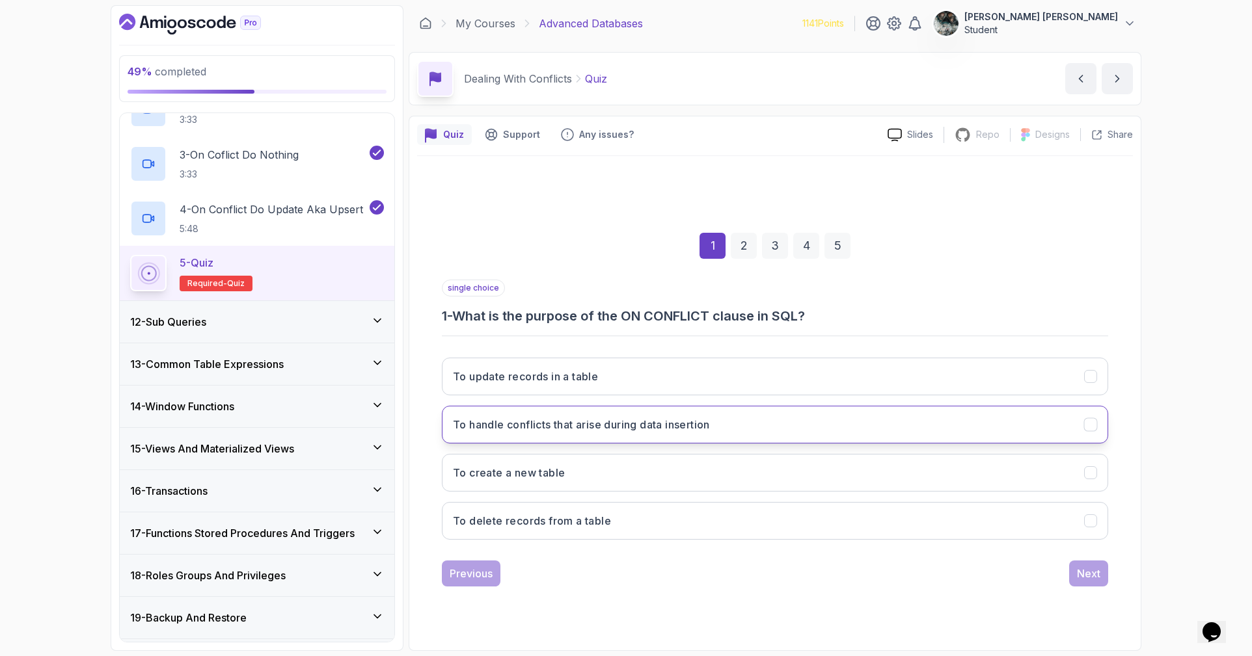
click at [780, 424] on button "To handle conflicts that arise during data insertion" at bounding box center [775, 425] width 666 height 38
click at [1093, 566] on div "Next" at bounding box center [1088, 574] width 23 height 16
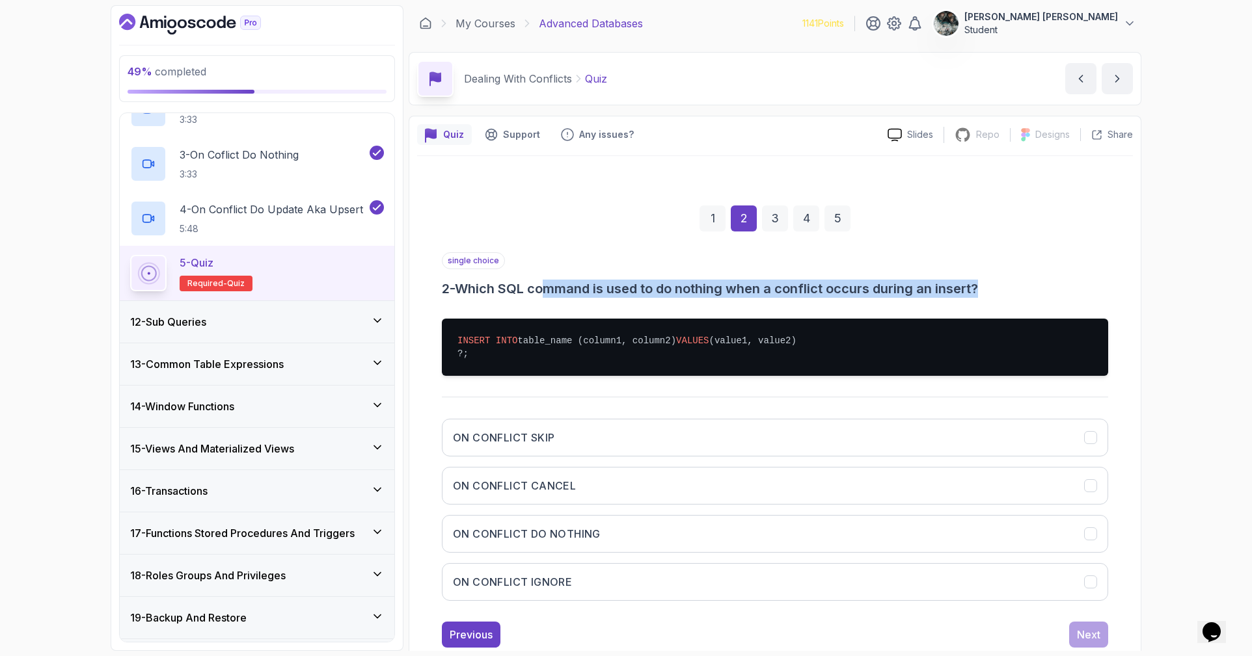
drag, startPoint x: 568, startPoint y: 296, endPoint x: 1011, endPoint y: 282, distance: 443.8
click at [1011, 282] on h3 "2 - Which SQL command is used to do nothing when a conflict occurs during an in…" at bounding box center [775, 289] width 666 height 18
drag, startPoint x: 1013, startPoint y: 284, endPoint x: 665, endPoint y: 294, distance: 348.1
click at [676, 293] on h3 "2 - Which SQL command is used to do nothing when a conflict occurs during an in…" at bounding box center [775, 289] width 666 height 18
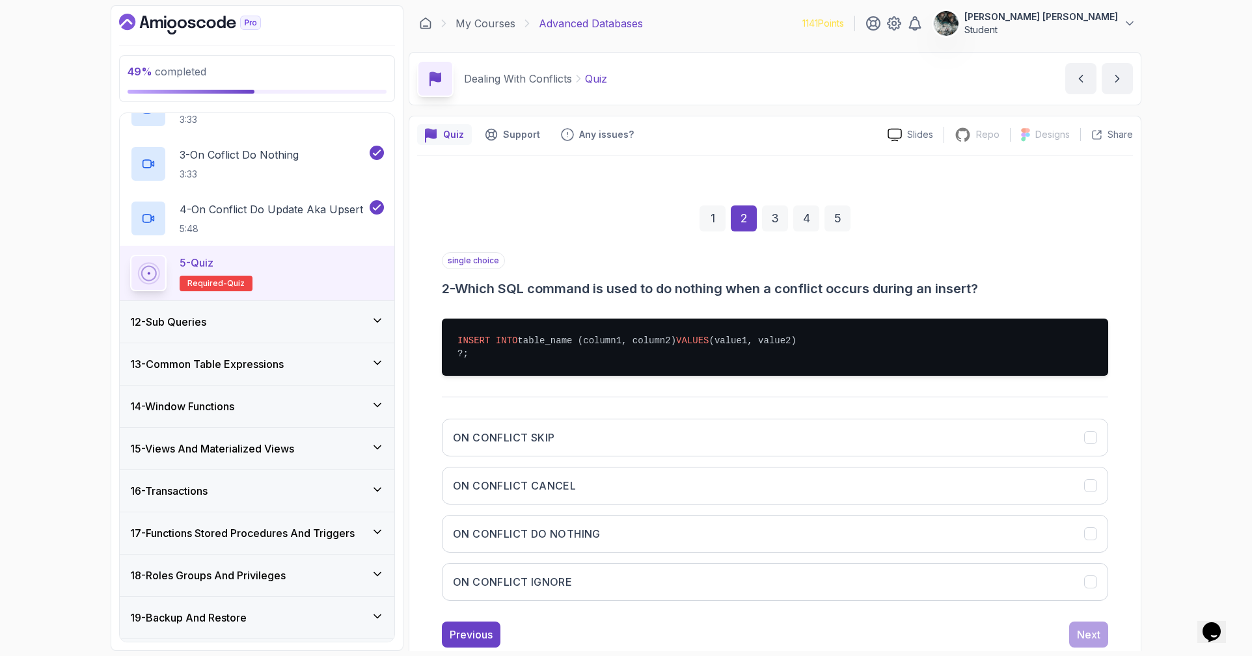
click at [665, 294] on h3 "2 - Which SQL command is used to do nothing when a conflict occurs during an in…" at bounding box center [775, 289] width 666 height 18
click at [594, 542] on h3 "ON CONFLICT DO NOTHING" at bounding box center [527, 534] width 148 height 16
click at [1090, 639] on button "Next" at bounding box center [1088, 635] width 39 height 26
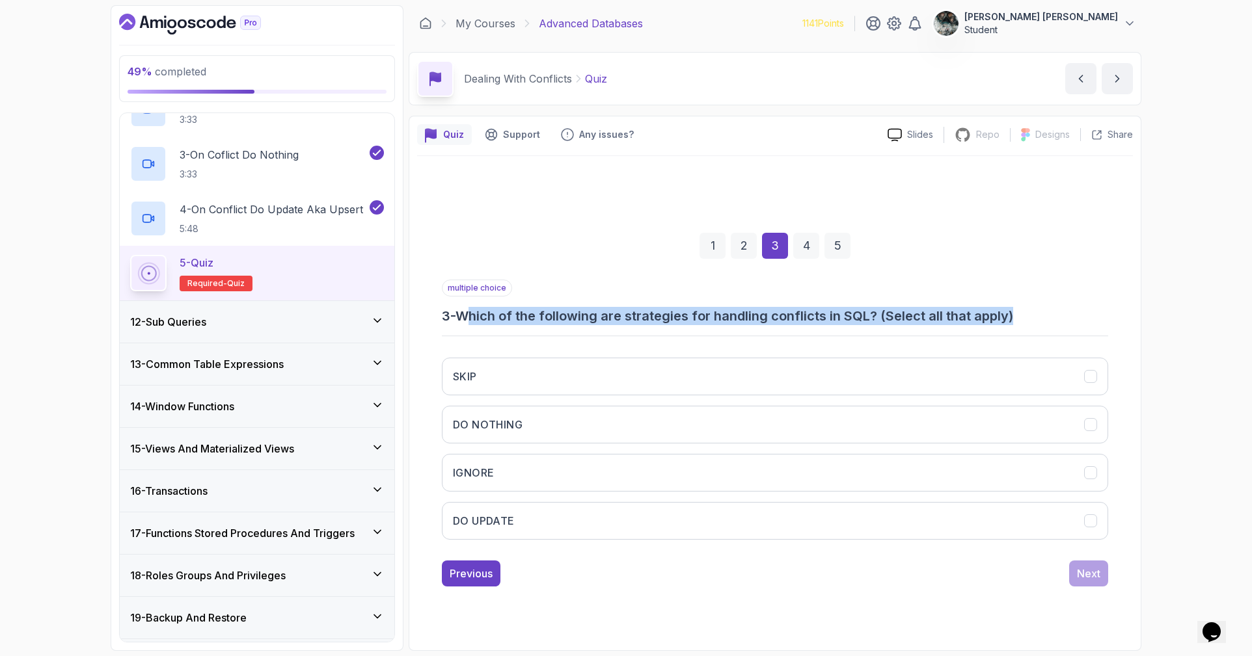
drag, startPoint x: 505, startPoint y: 319, endPoint x: 1101, endPoint y: 312, distance: 596.5
click at [1101, 312] on h3 "3 - Which of the following are strategies for handling conflicts in SQL? (Selec…" at bounding box center [775, 316] width 666 height 18
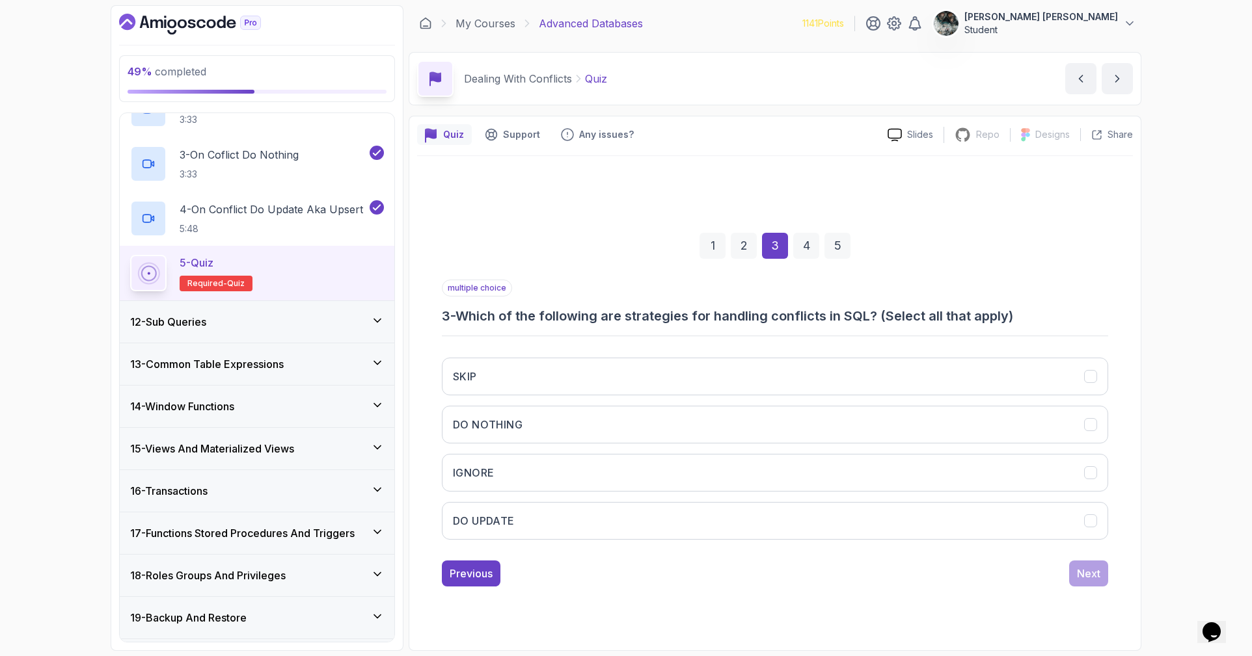
click at [1069, 313] on h3 "3 - Which of the following are strategies for handling conflicts in SQL? (Selec…" at bounding box center [775, 316] width 666 height 18
drag, startPoint x: 956, startPoint y: 310, endPoint x: 634, endPoint y: 314, distance: 322.0
click at [650, 314] on h3 "3 - Which of the following are strategies for handling conflicts in SQL? (Selec…" at bounding box center [775, 316] width 666 height 18
drag, startPoint x: 591, startPoint y: 316, endPoint x: 1045, endPoint y: 318, distance: 454.7
click at [1045, 318] on h3 "3 - Which of the following are strategies for handling conflicts in SQL? (Selec…" at bounding box center [775, 316] width 666 height 18
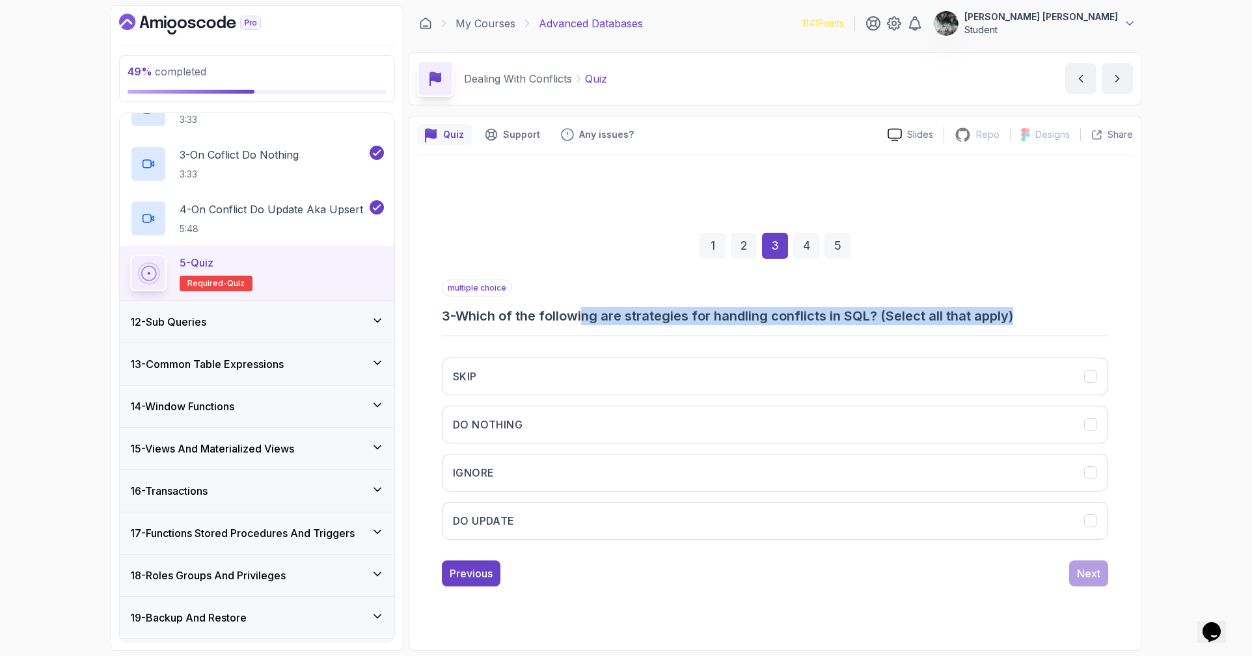
click at [1046, 318] on h3 "3 - Which of the following are strategies for handling conflicts in SQL? (Selec…" at bounding box center [775, 316] width 666 height 18
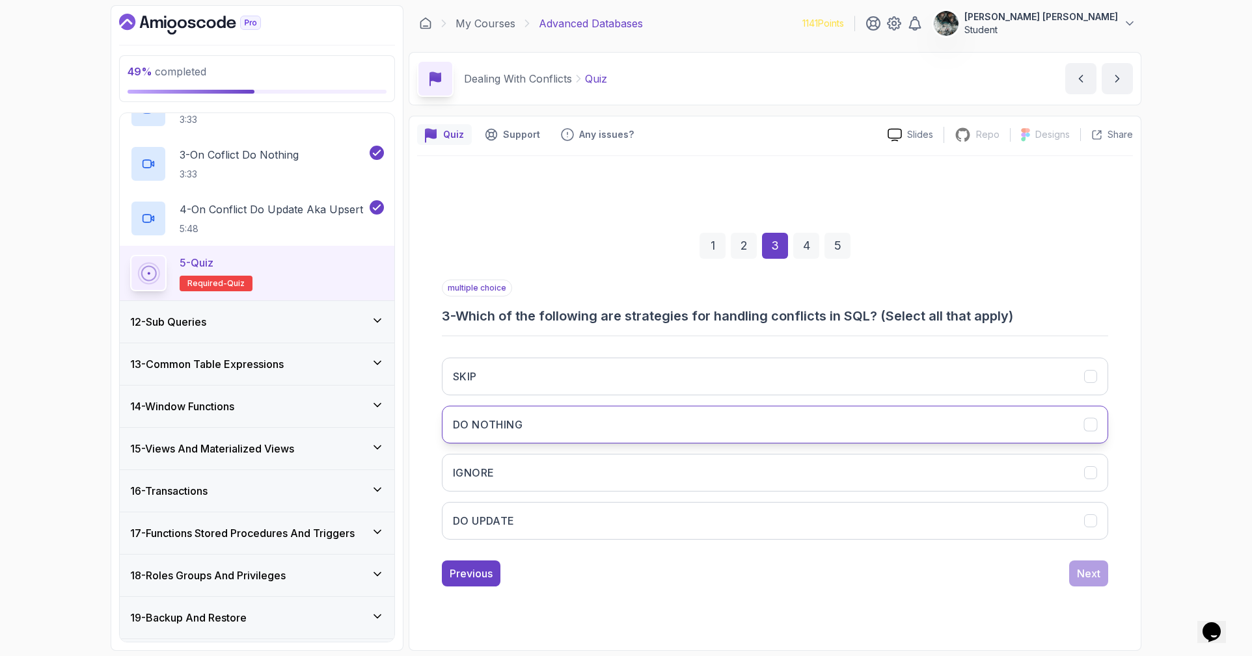
click at [564, 426] on button "DO NOTHING" at bounding box center [775, 425] width 666 height 38
click at [522, 526] on button "DO UPDATE" at bounding box center [775, 521] width 666 height 38
click at [1088, 577] on div "Next" at bounding box center [1088, 574] width 23 height 16
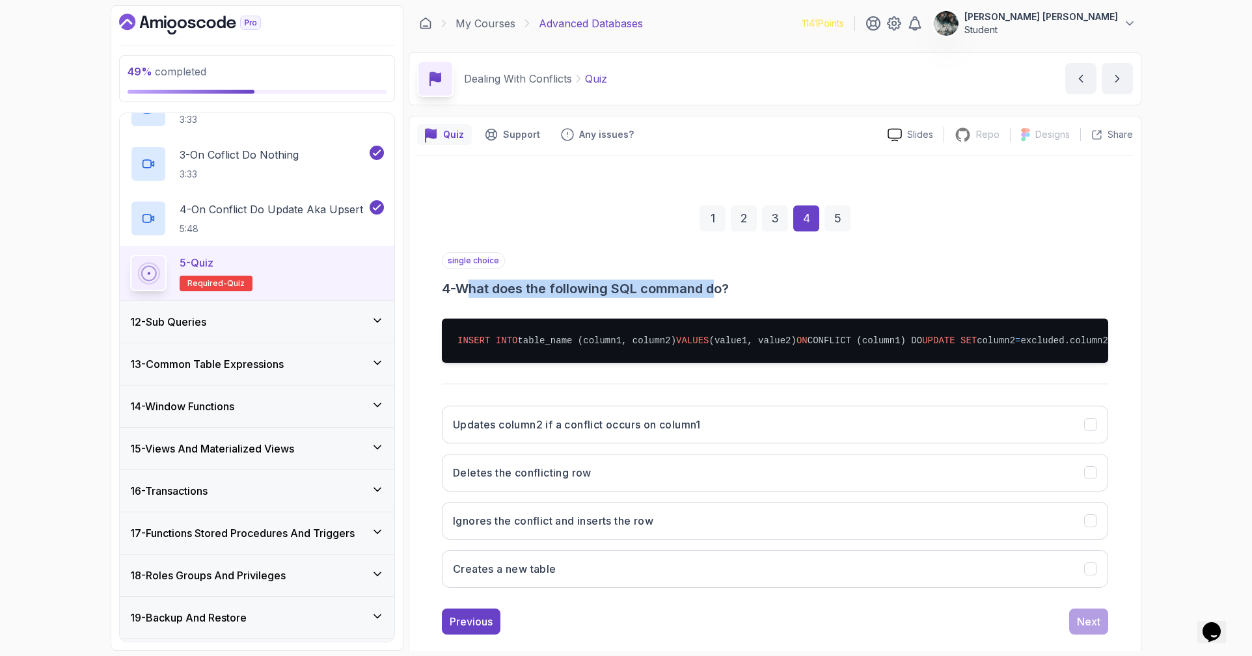
drag, startPoint x: 479, startPoint y: 286, endPoint x: 781, endPoint y: 279, distance: 301.9
click at [732, 283] on h3 "4 - What does the following SQL command do?" at bounding box center [775, 289] width 666 height 18
click at [781, 280] on h3 "4 - What does the following SQL command do?" at bounding box center [775, 289] width 666 height 18
drag, startPoint x: 652, startPoint y: 291, endPoint x: 420, endPoint y: 297, distance: 232.3
click at [420, 297] on div "1 2 3 4 5 single choice 4 - What does the following SQL command do? INSERT INTO…" at bounding box center [775, 409] width 716 height 471
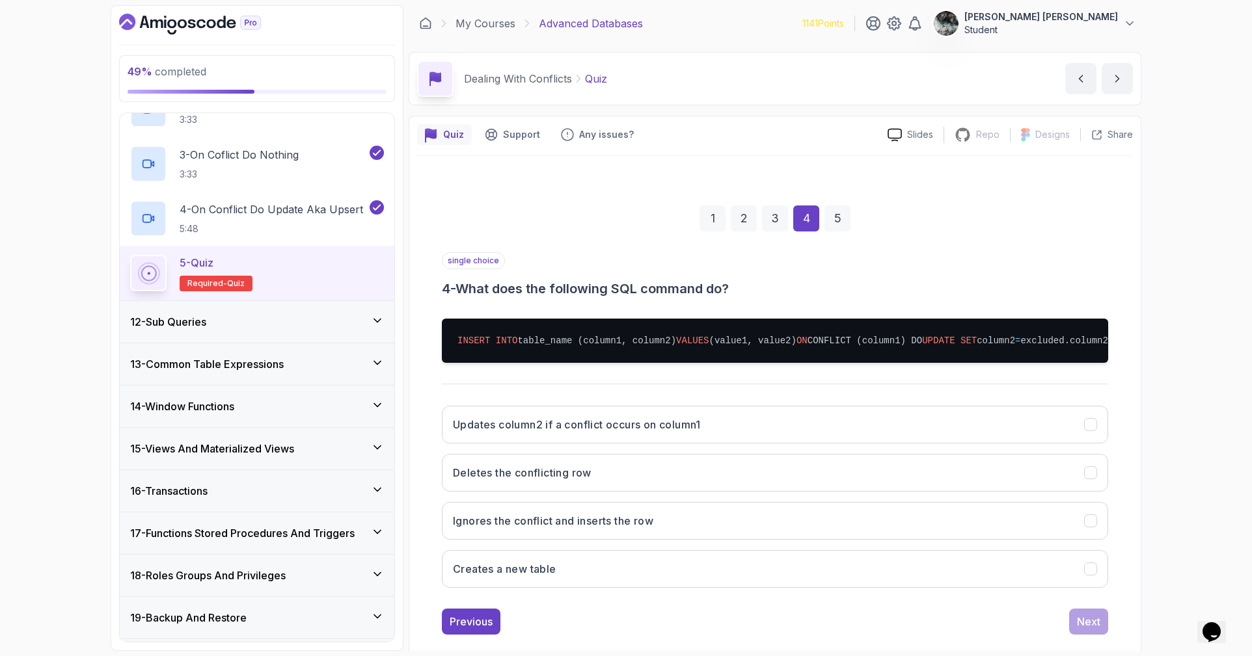
click at [903, 363] on pre "INSERT INTO table_name (column1, column2) VALUES (value1, value2) ON CONFLICT (…" at bounding box center [775, 341] width 666 height 44
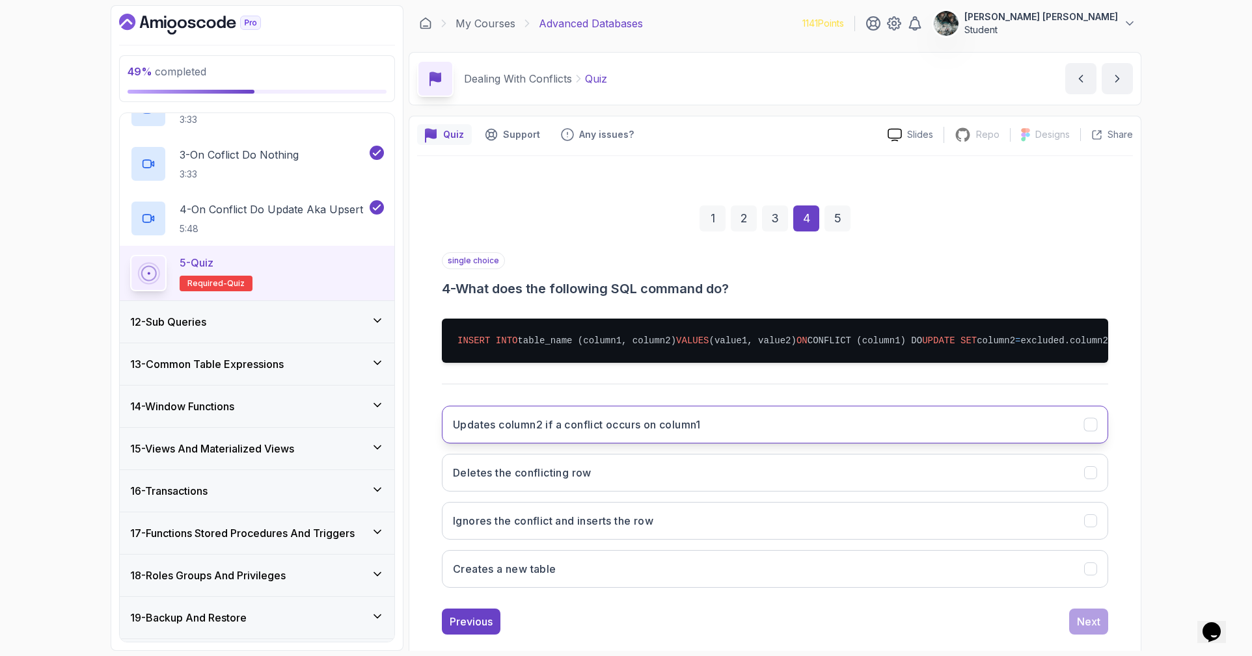
scroll to position [13, 0]
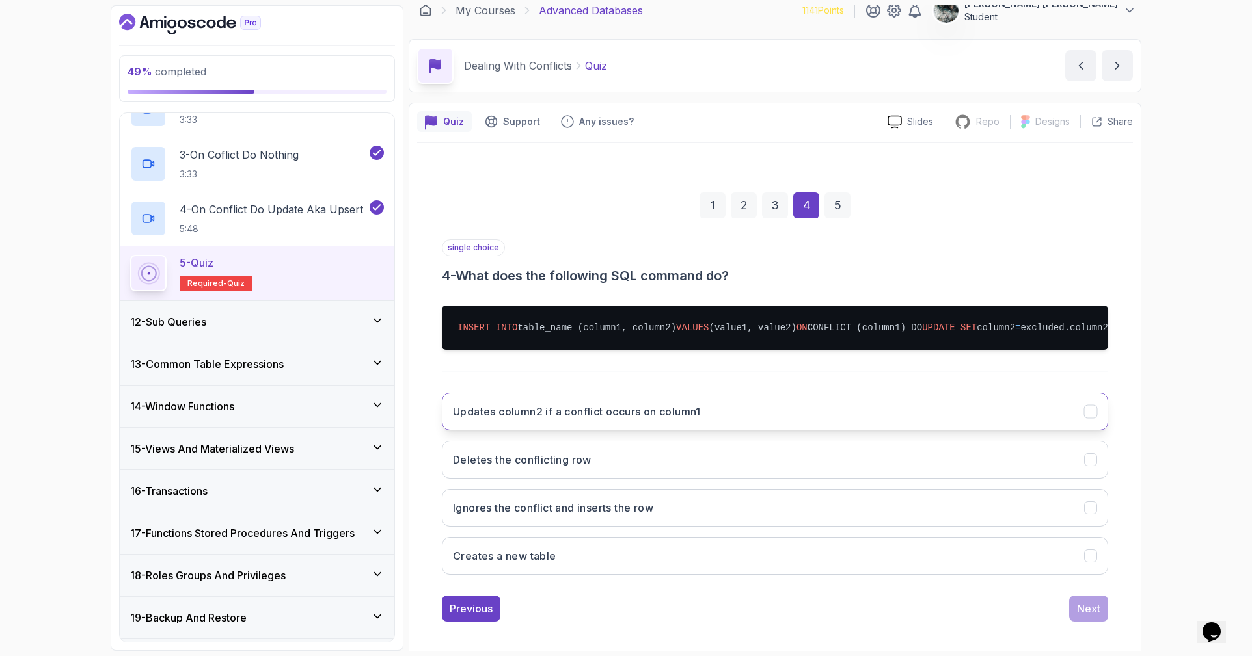
click at [627, 420] on h3 "Updates column2 if a conflict occurs on column1" at bounding box center [577, 412] width 248 height 16
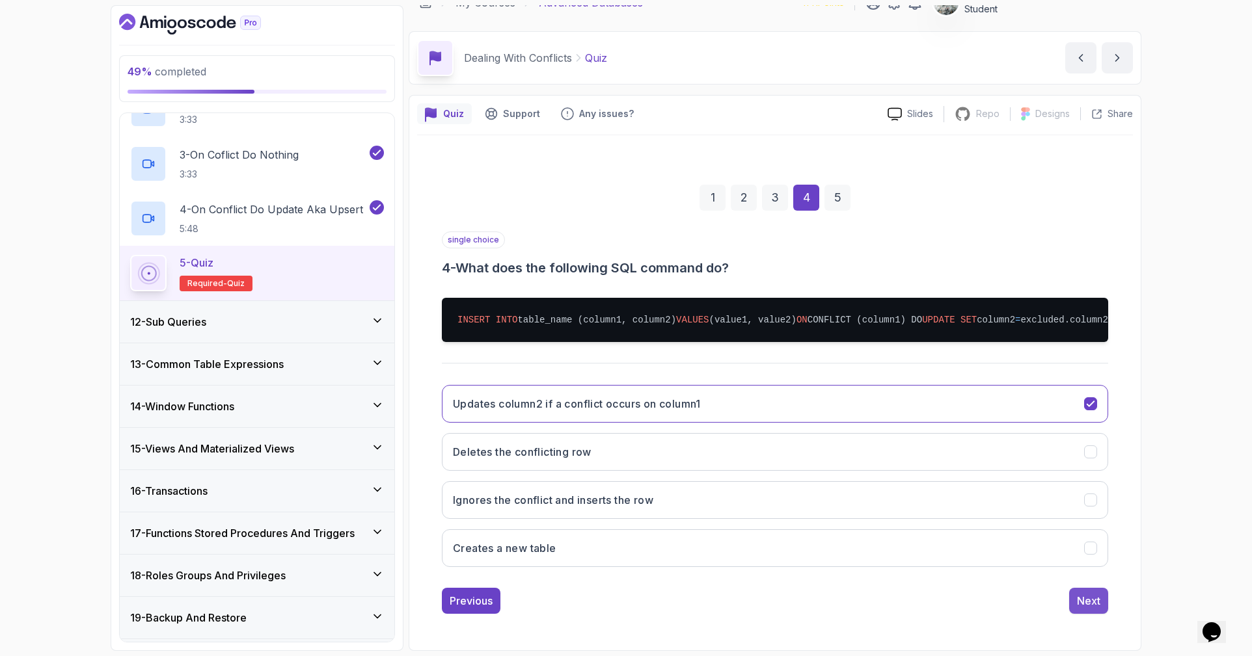
click at [1082, 606] on div "Next" at bounding box center [1088, 601] width 23 height 16
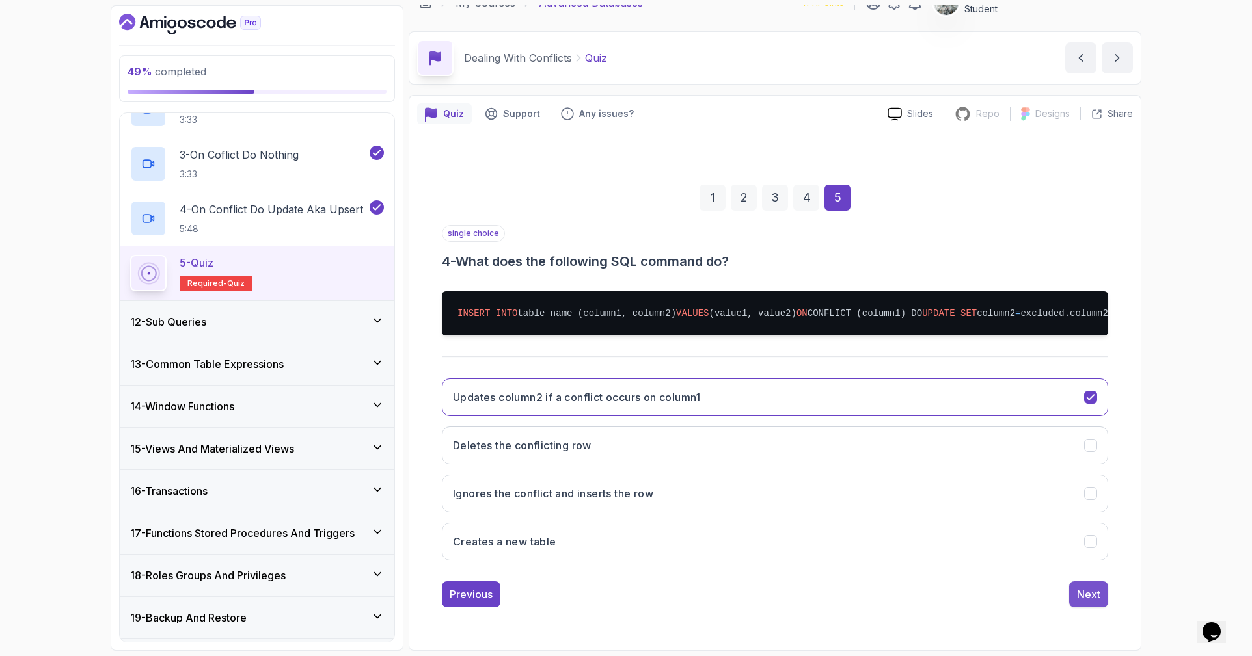
scroll to position [0, 0]
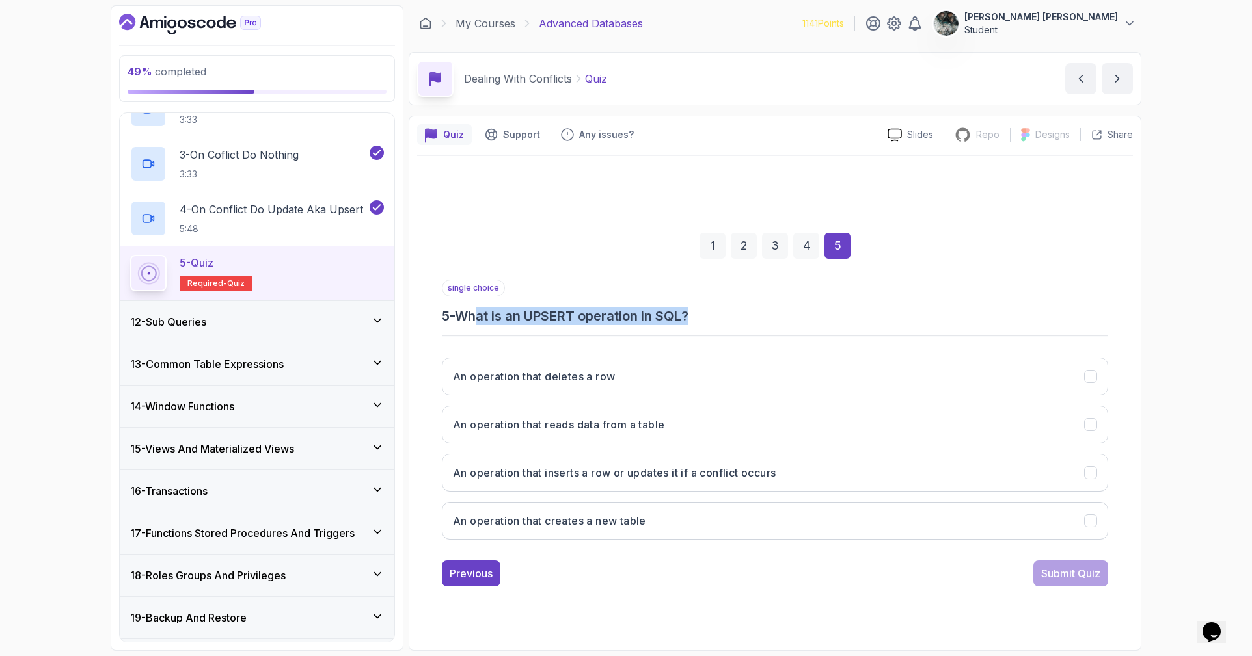
drag, startPoint x: 501, startPoint y: 317, endPoint x: 807, endPoint y: 306, distance: 305.9
click at [755, 308] on h3 "5 - What is an UPSERT operation in SQL?" at bounding box center [775, 316] width 666 height 18
click at [807, 307] on h3 "5 - What is an UPSERT operation in SQL?" at bounding box center [775, 316] width 666 height 18
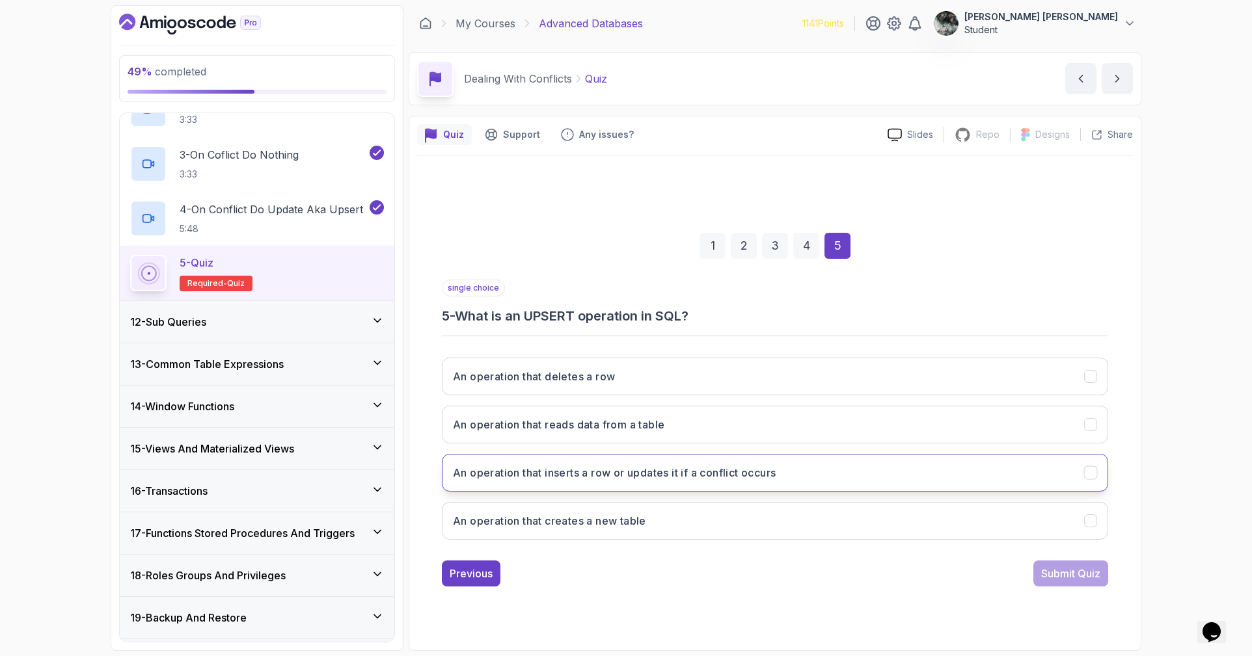
click at [909, 467] on button "An operation that inserts a row or updates it if a conflict occurs" at bounding box center [775, 473] width 666 height 38
click at [1080, 571] on div "Submit Quiz" at bounding box center [1070, 574] width 59 height 16
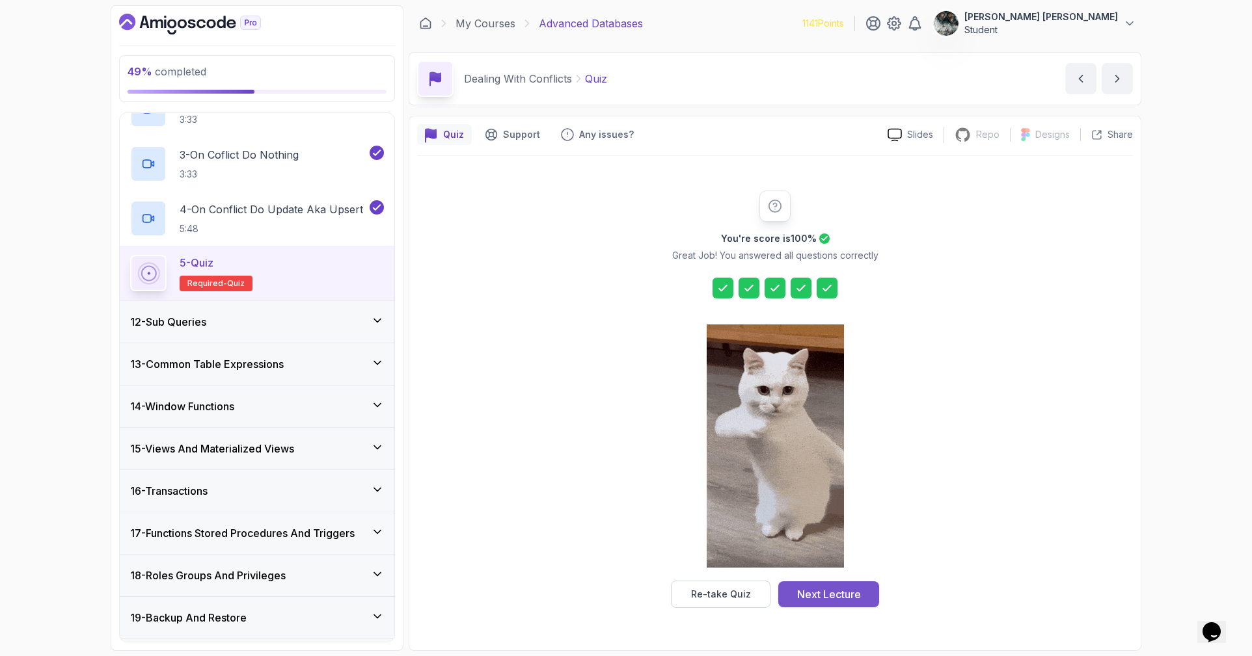
click at [827, 596] on div "Next Lecture" at bounding box center [829, 595] width 64 height 16
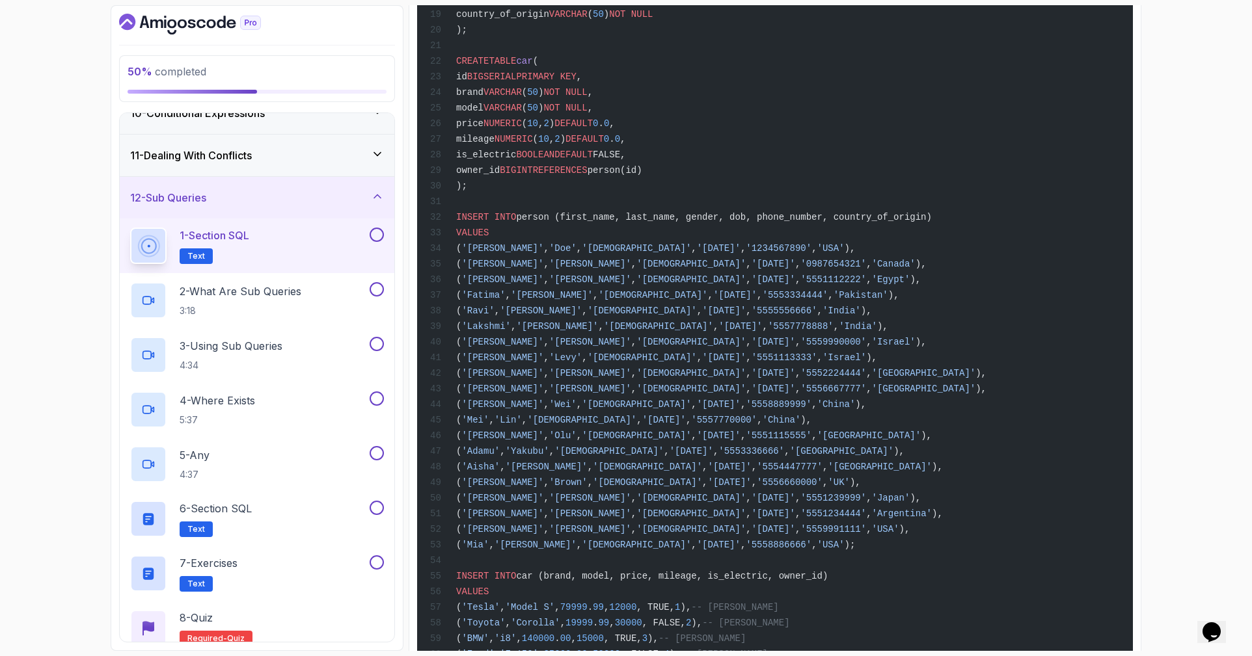
scroll to position [804, 0]
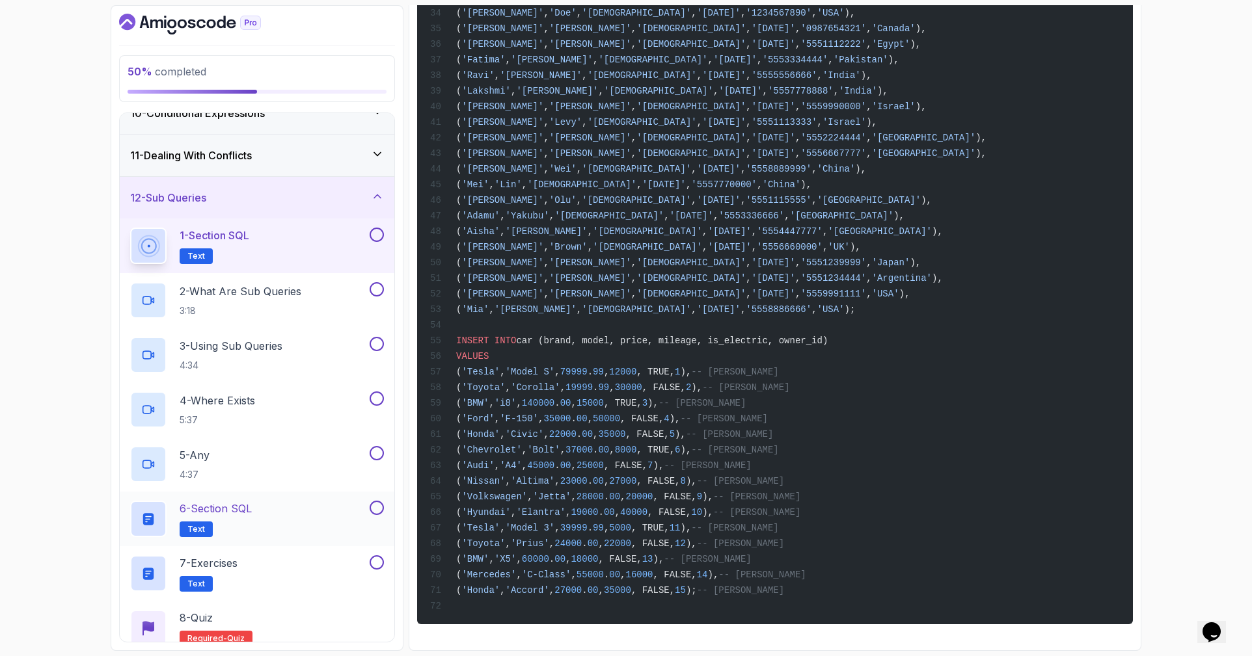
click at [241, 500] on div "6 - Section SQL Text" at bounding box center [257, 519] width 274 height 55
click at [265, 515] on div "6 - Section SQL Text" at bounding box center [248, 519] width 237 height 36
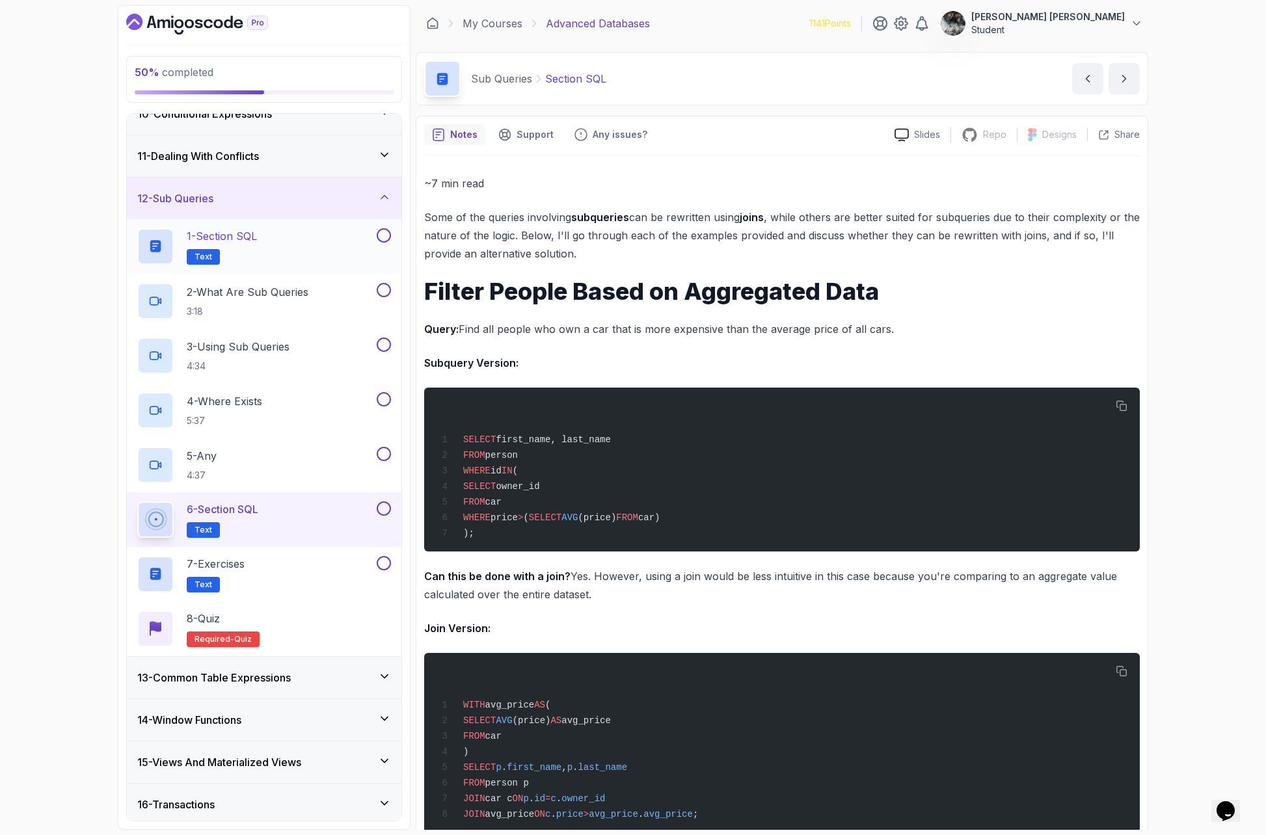
click at [264, 248] on div "1 - Section SQL Text" at bounding box center [255, 246] width 237 height 36
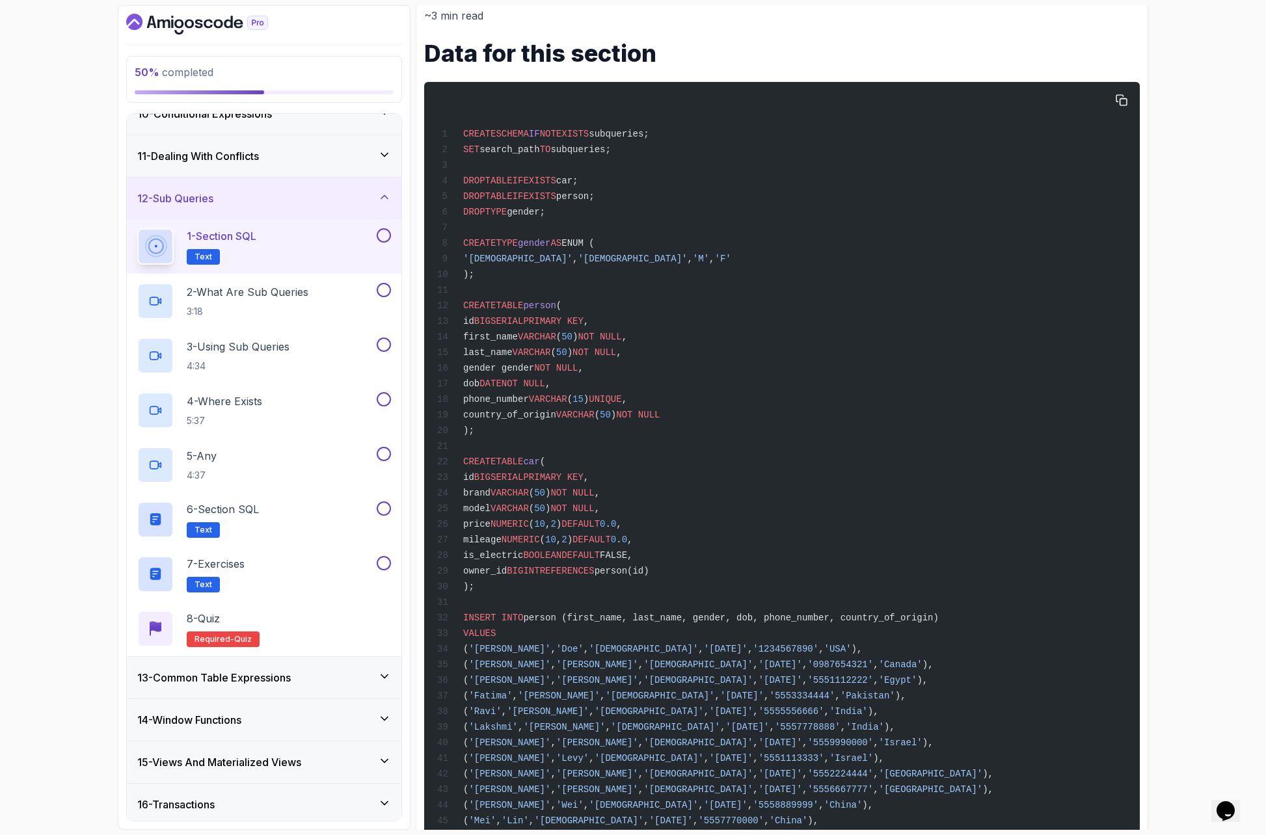
scroll to position [625, 0]
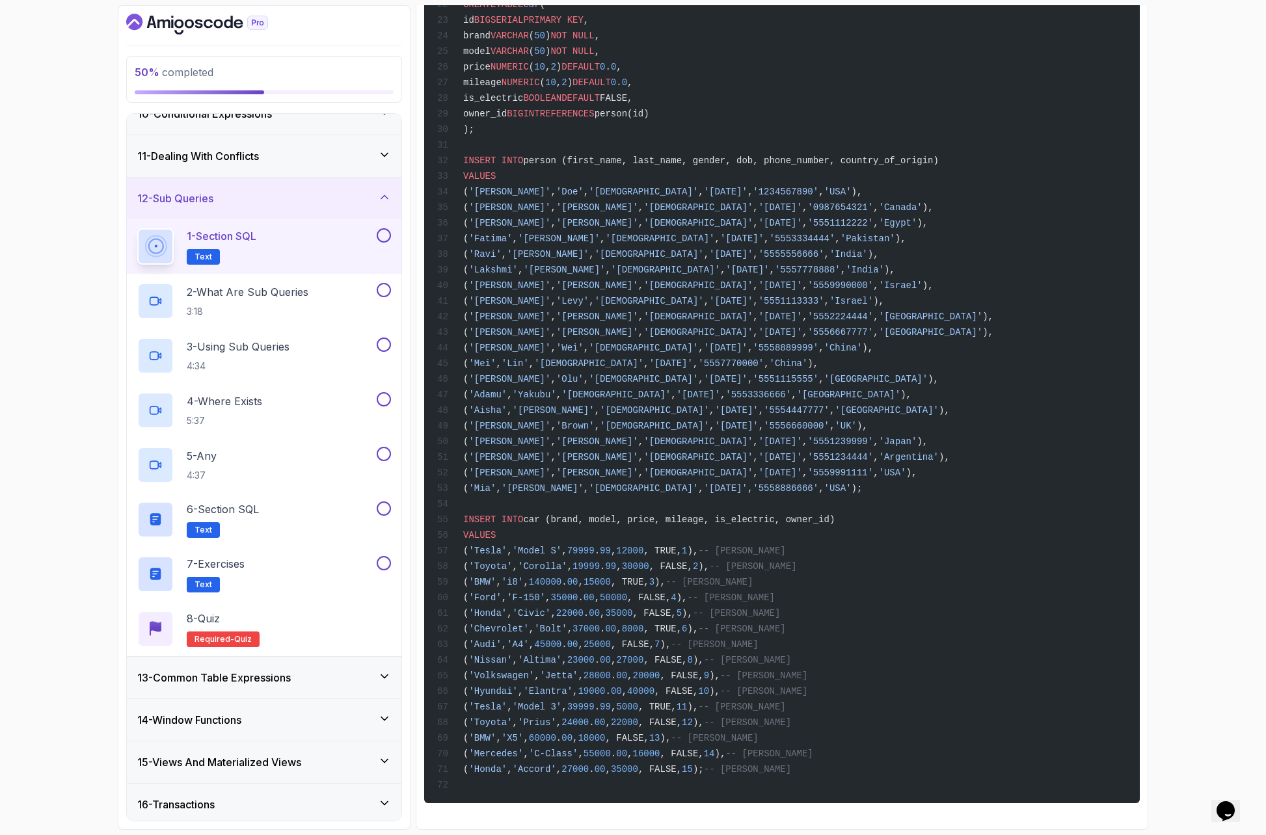
drag, startPoint x: 459, startPoint y: 133, endPoint x: 920, endPoint y: 777, distance: 792.1
click at [920, 656] on div "CREATE SCHEMA IF NOT EXISTS subqueries; SET search_path TO subqueries; DROP TAB…" at bounding box center [782, 213] width 695 height 1163
copy code "CREATE SCHEMA IF NOT EXISTS subqueries; SET search_path TO subqueries; DROP TAB…"
click at [908, 219] on div "CREATE SCHEMA IF NOT EXISTS subqueries; SET search_path TO subqueries; DROP TAB…" at bounding box center [782, 213] width 695 height 1163
click at [239, 508] on p "6 - Section SQL" at bounding box center [223, 510] width 72 height 16
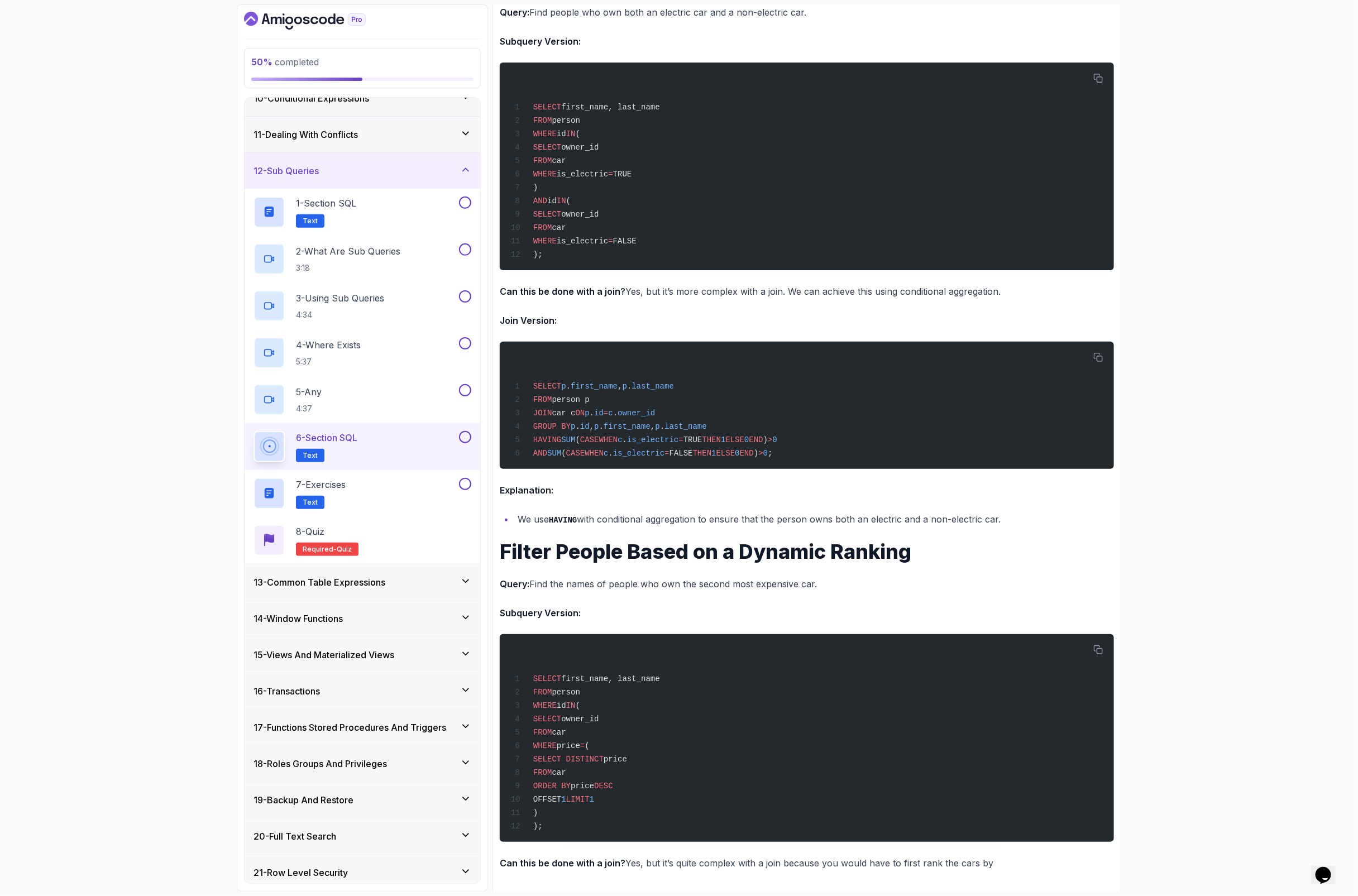
scroll to position [4051, 0]
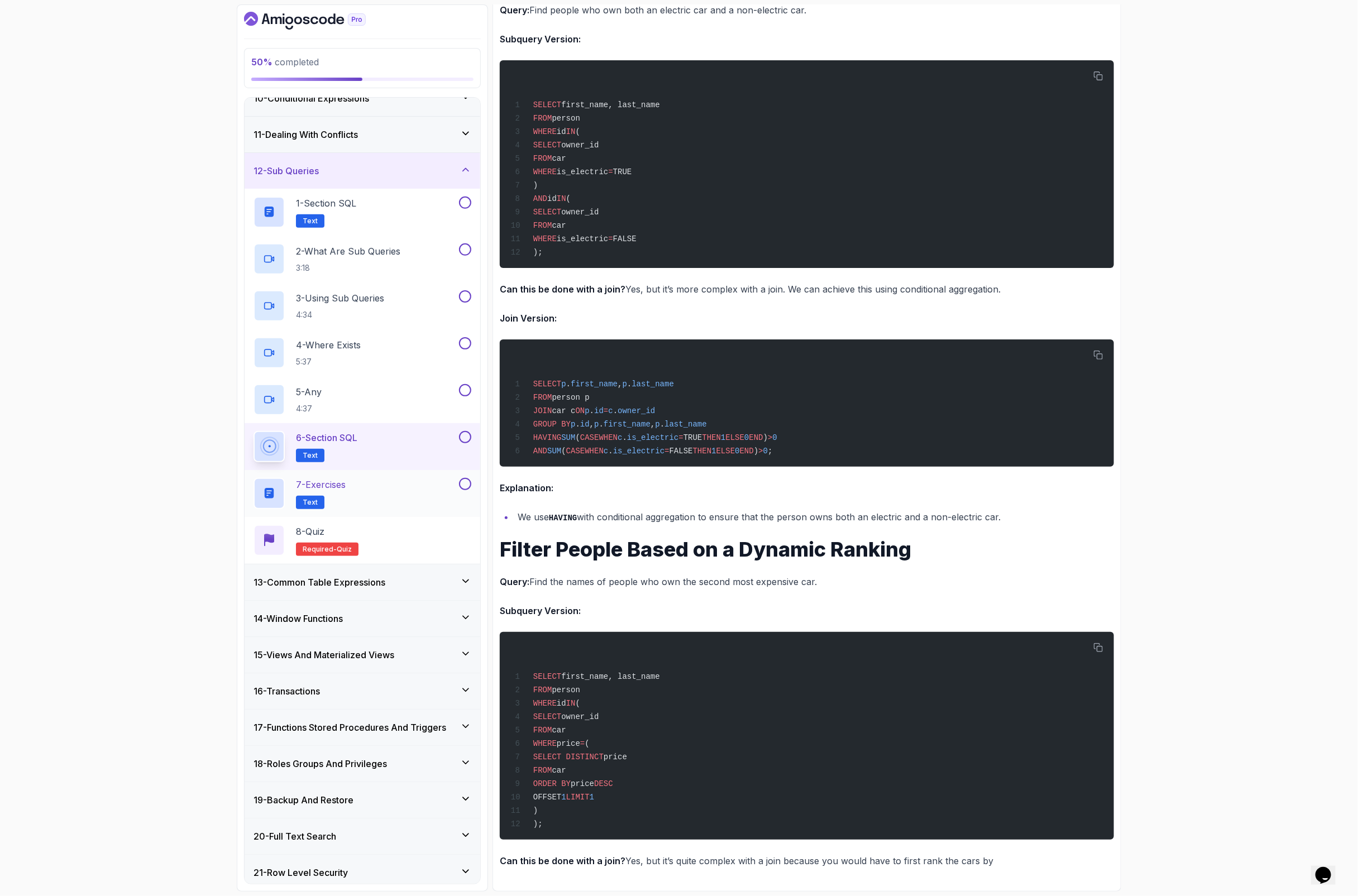
click at [345, 513] on div "7 - Exercises Text" at bounding box center [362, 493] width 235 height 47
click at [346, 498] on h2 "7 - Exercises Text" at bounding box center [321, 493] width 50 height 31
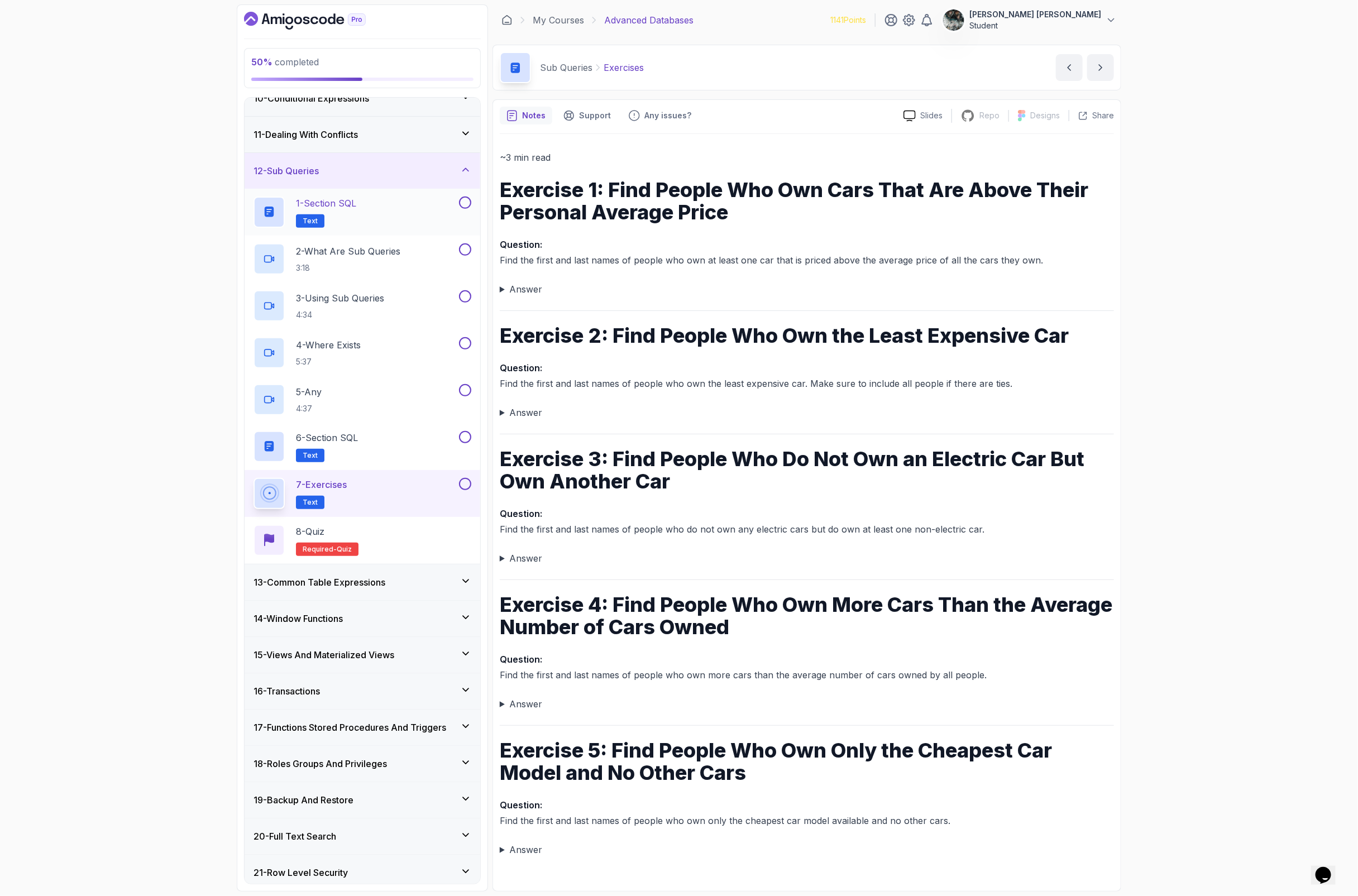
click at [465, 201] on button at bounding box center [465, 203] width 12 height 12
click at [466, 438] on button at bounding box center [465, 437] width 12 height 12
click at [463, 485] on button at bounding box center [465, 484] width 12 height 12
click at [362, 250] on p "2 - What Are Sub Queries" at bounding box center [349, 251] width 105 height 14
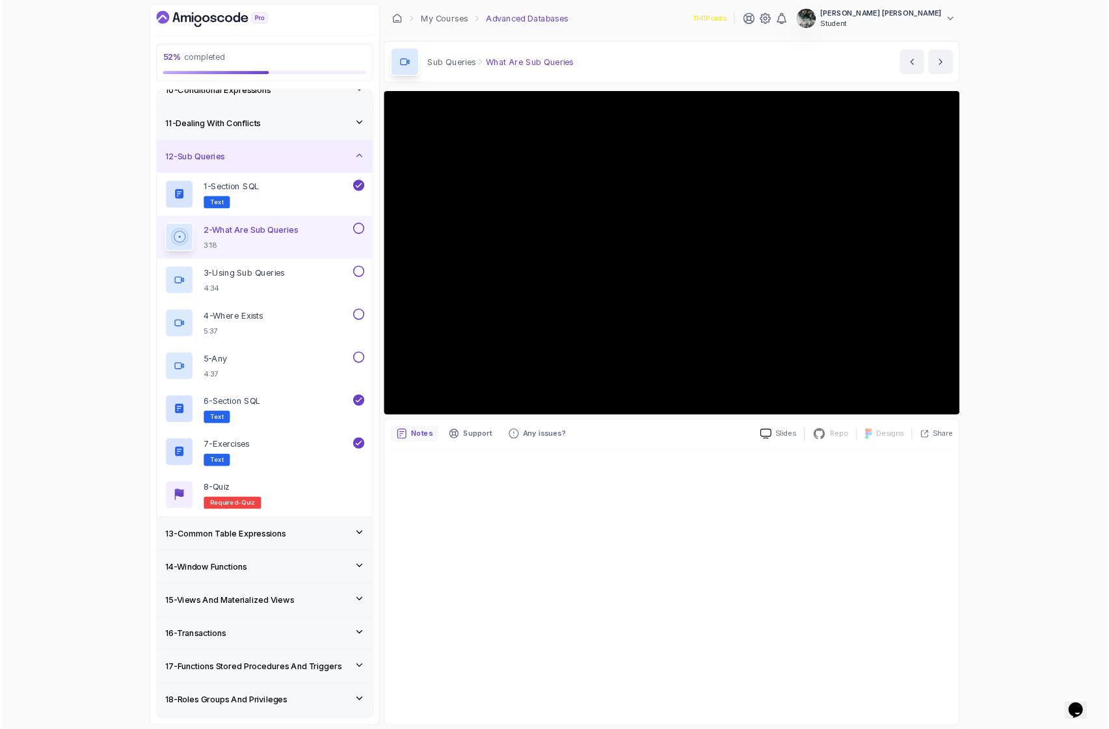
scroll to position [401, 0]
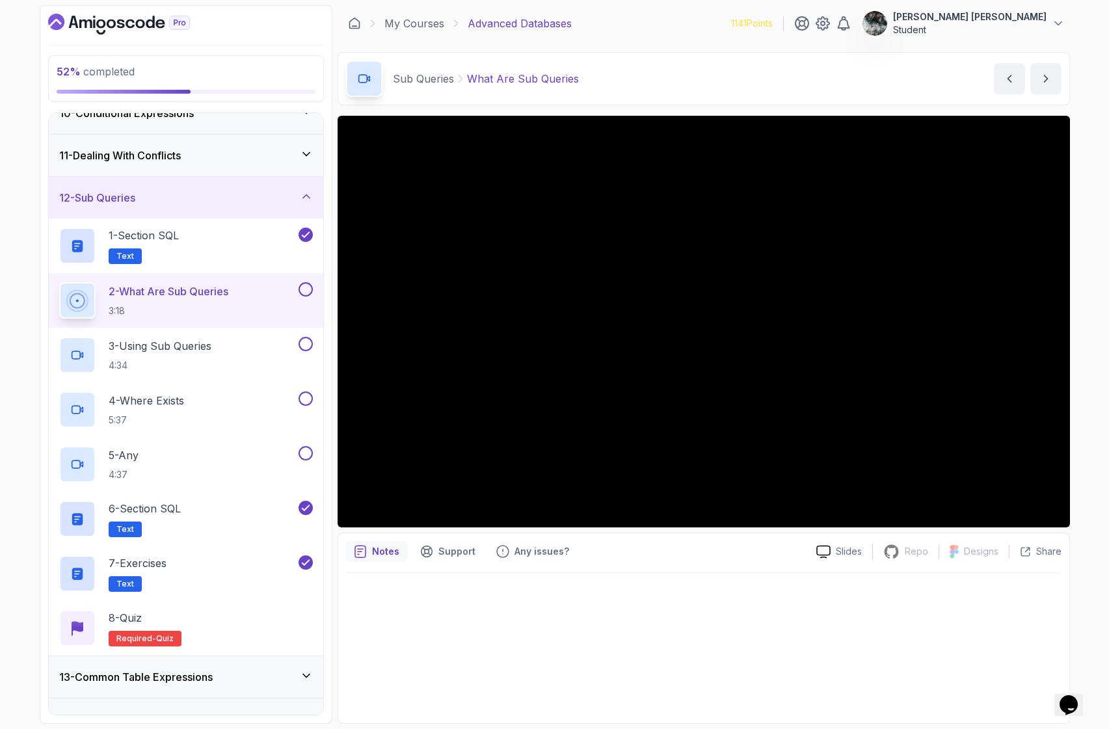
click at [304, 289] on button at bounding box center [306, 289] width 14 height 14
click at [235, 337] on div "3 - Using Sub Queries 4:34" at bounding box center [177, 355] width 237 height 36
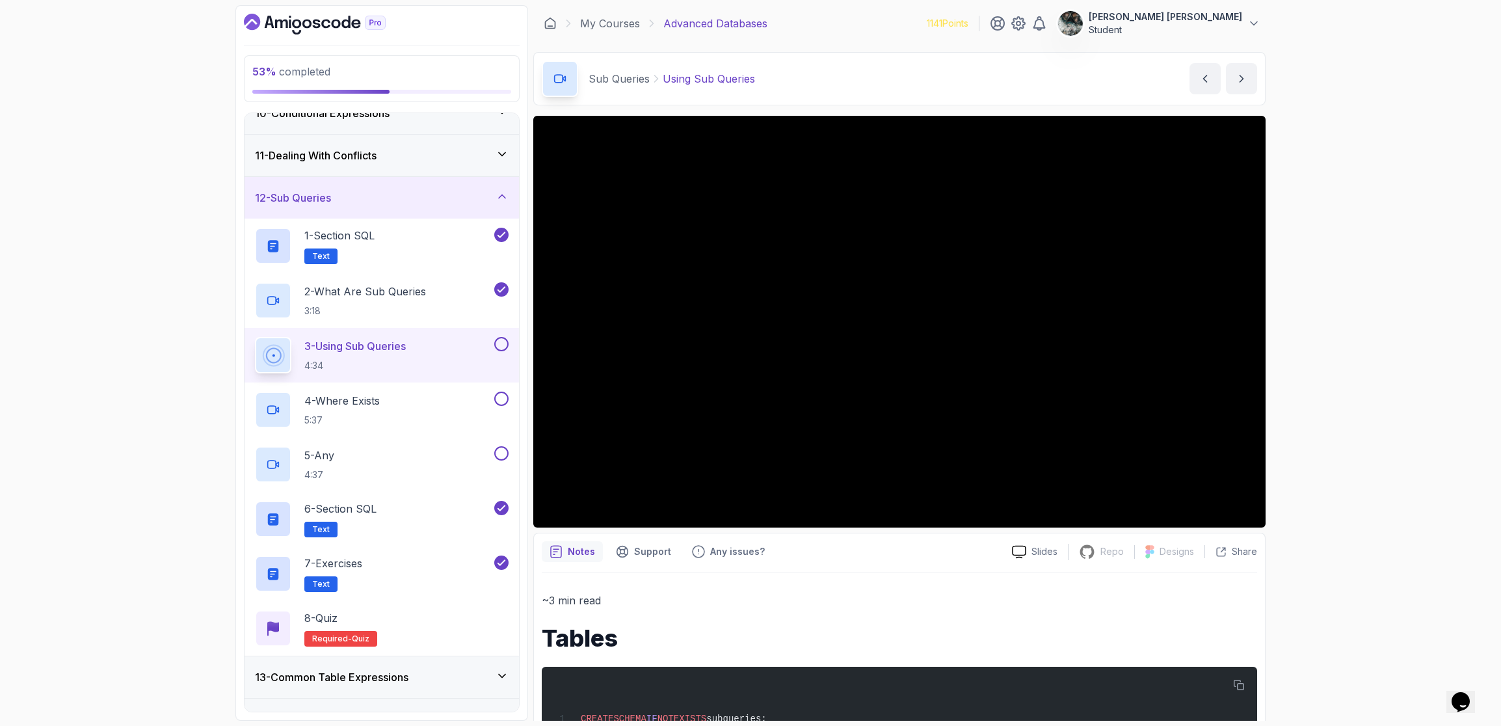
click at [499, 346] on button at bounding box center [501, 344] width 14 height 14
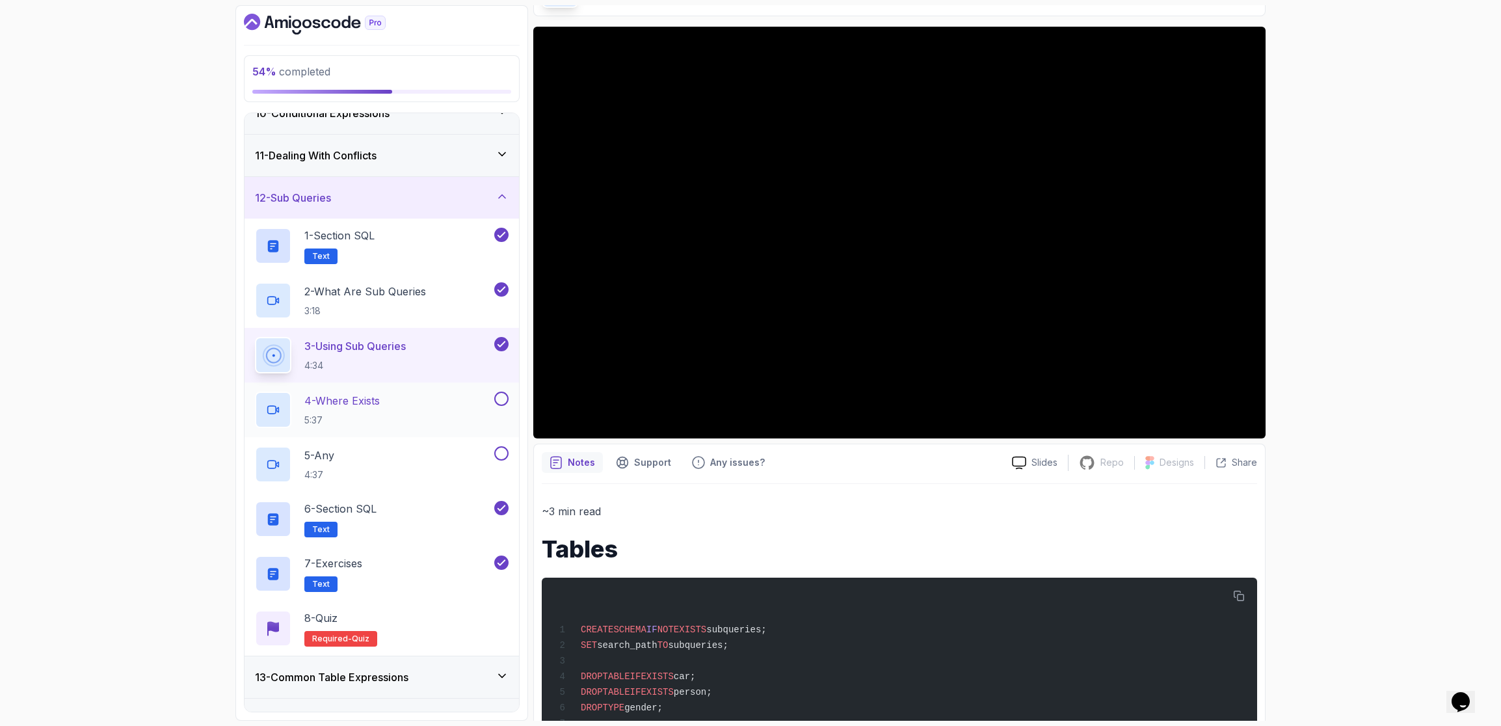
click at [353, 425] on p "5:37" at bounding box center [341, 420] width 75 height 13
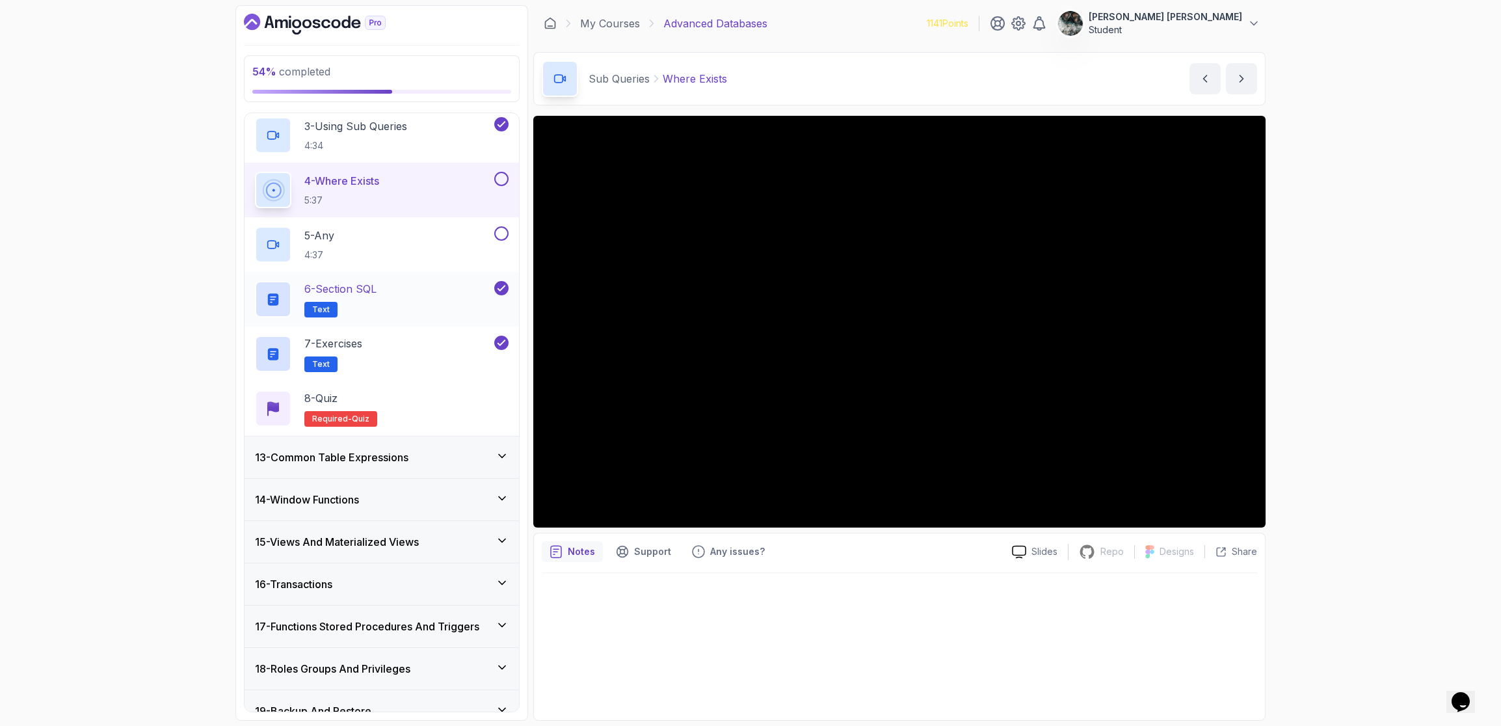
scroll to position [613, 0]
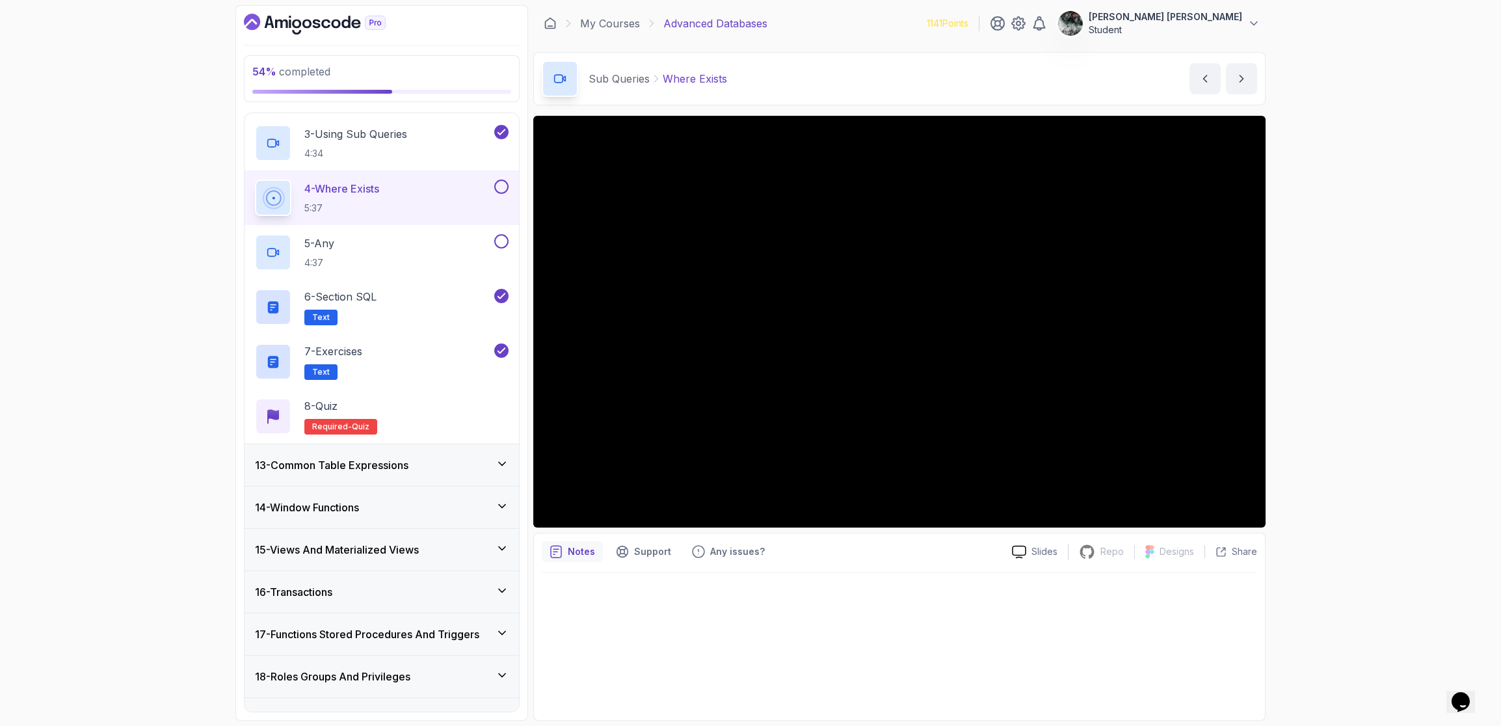
click at [922, 70] on div "Sub Queries Where Exists Where Exists by [PERSON_NAME]" at bounding box center [899, 78] width 732 height 53
click at [503, 183] on button at bounding box center [501, 187] width 14 height 14
click at [379, 240] on div "5 - Any 4:37" at bounding box center [373, 252] width 237 height 36
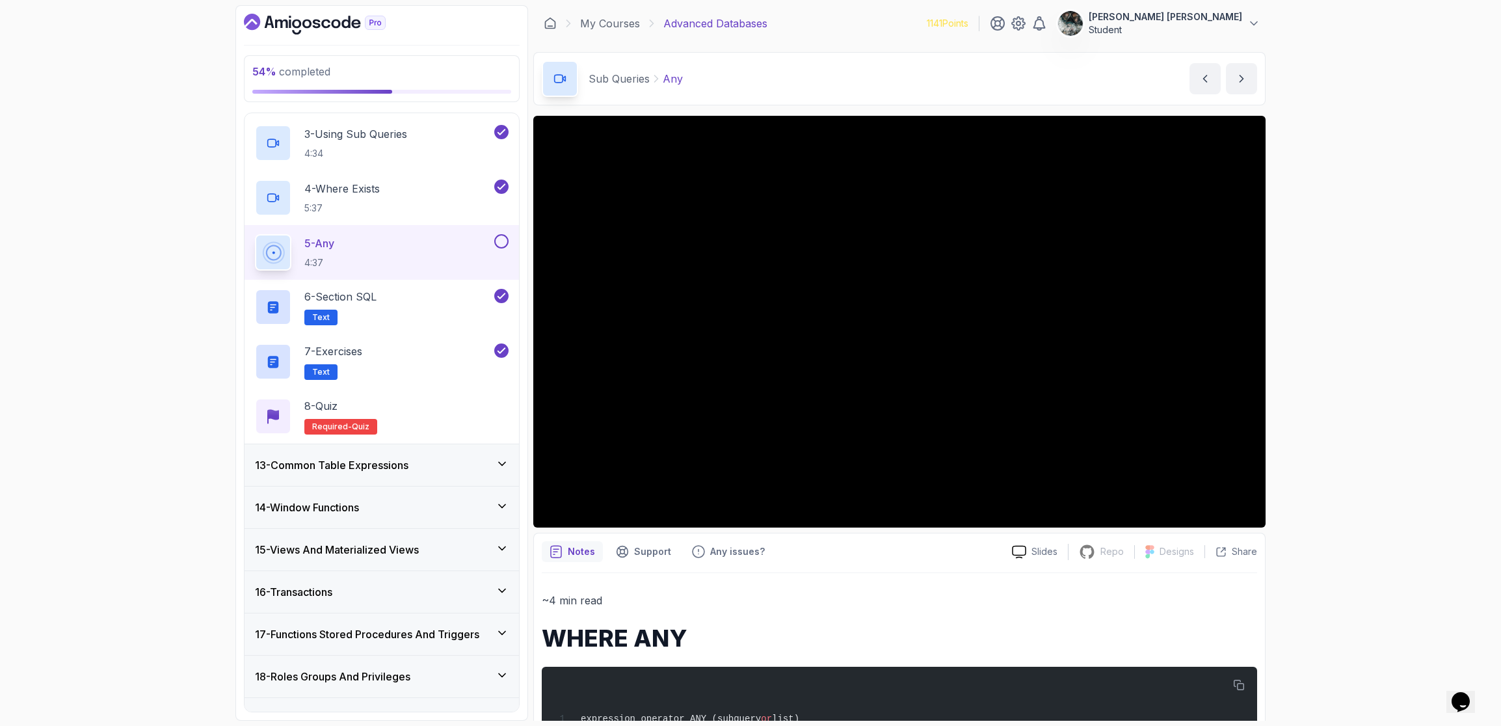
click at [503, 239] on button at bounding box center [501, 241] width 14 height 14
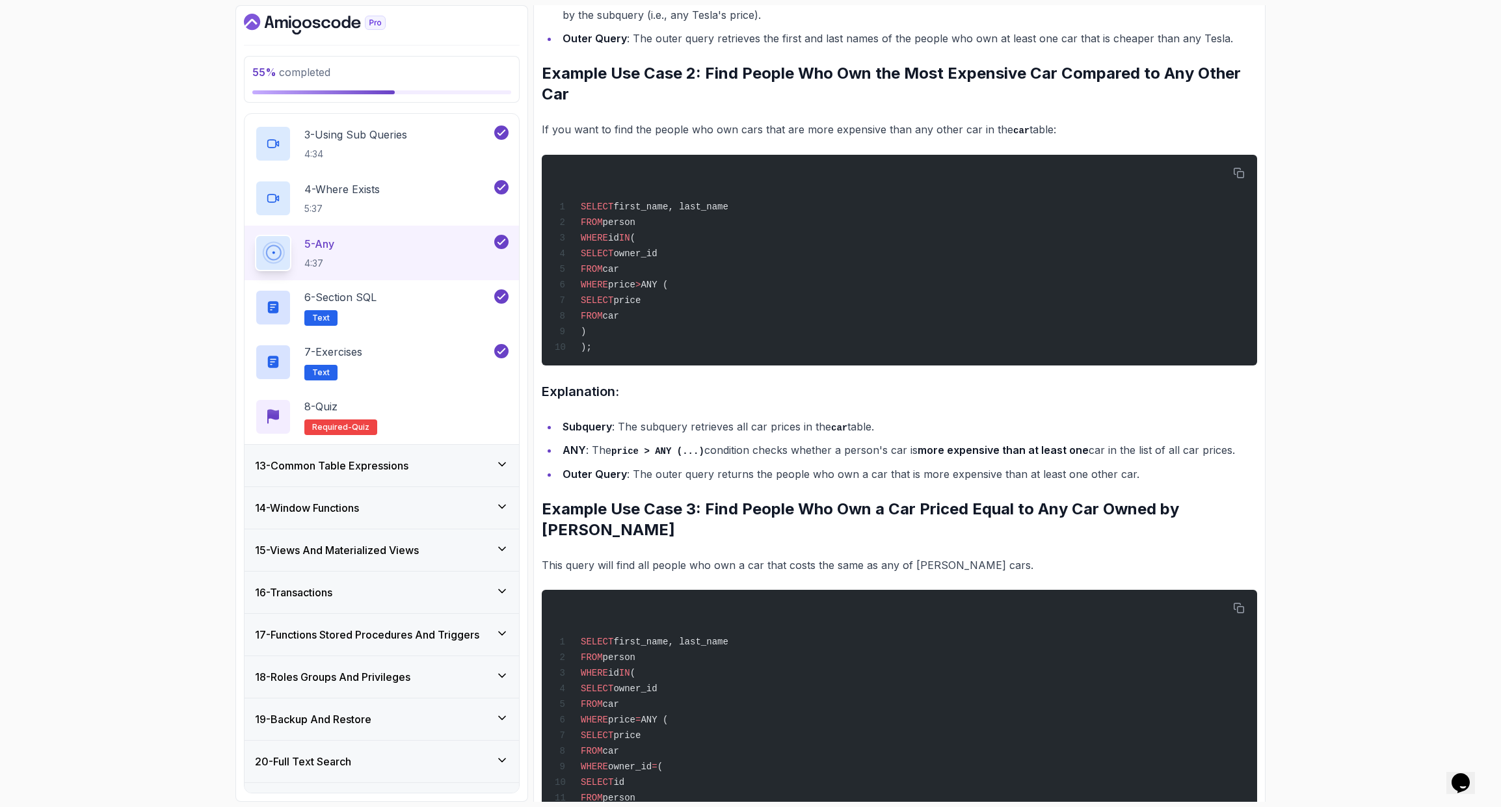
scroll to position [1254, 0]
click at [1251, 333] on div "55 % completed 1 - Intro 2 - Schemas 3 - Advanced Data Types 4 - Working With D…" at bounding box center [750, 403] width 1501 height 807
click at [1251, 589] on div "55 % completed 1 - Intro 2 - Schemas 3 - Advanced Data Types 4 - Working With D…" at bounding box center [750, 403] width 1501 height 807
drag, startPoint x: 1336, startPoint y: 315, endPoint x: 1242, endPoint y: 326, distance: 94.9
click at [1251, 316] on div "55 % completed 1 - Intro 2 - Schemas 3 - Advanced Data Types 4 - Working With D…" at bounding box center [750, 403] width 1501 height 807
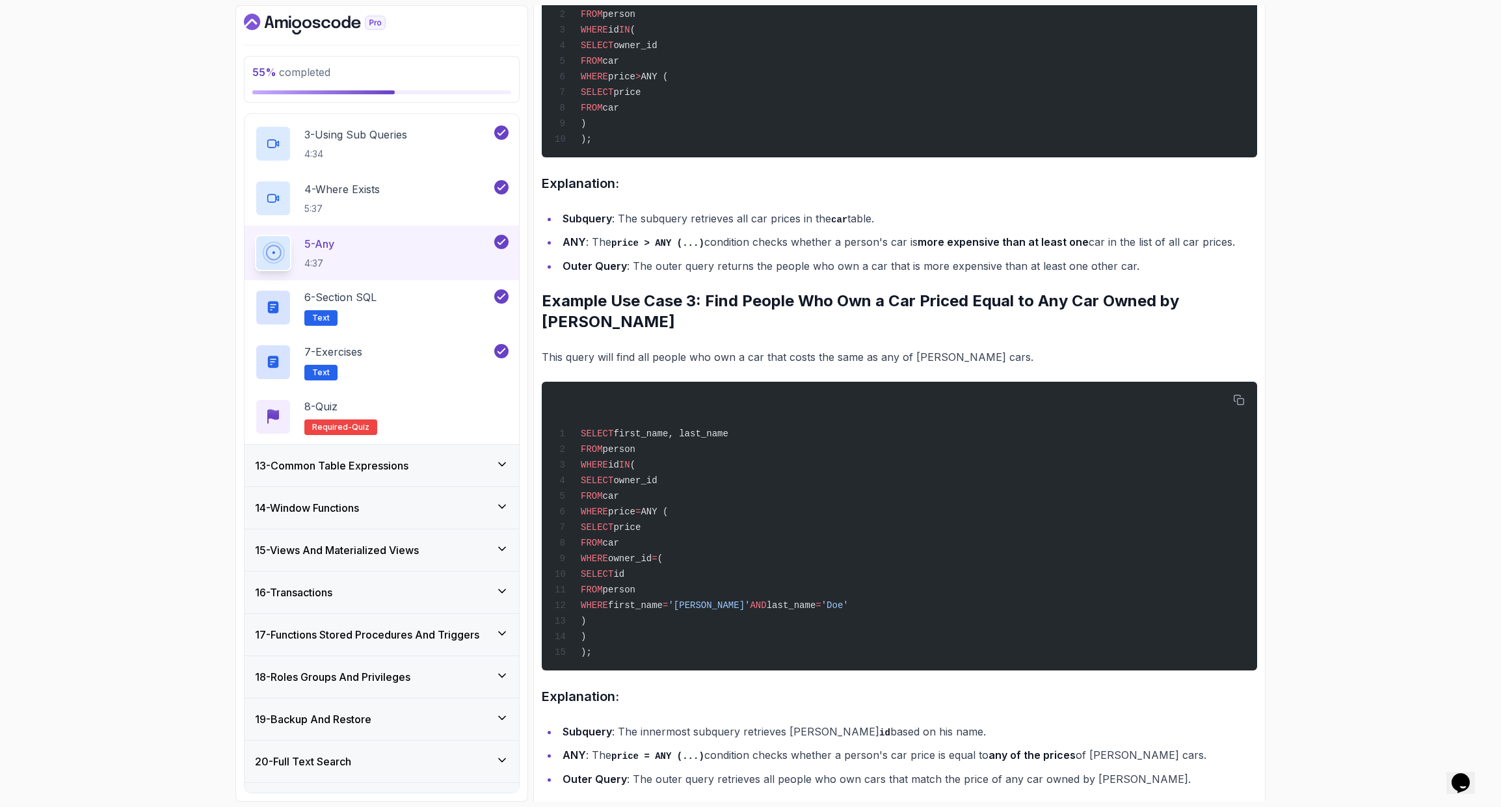
scroll to position [1843, 0]
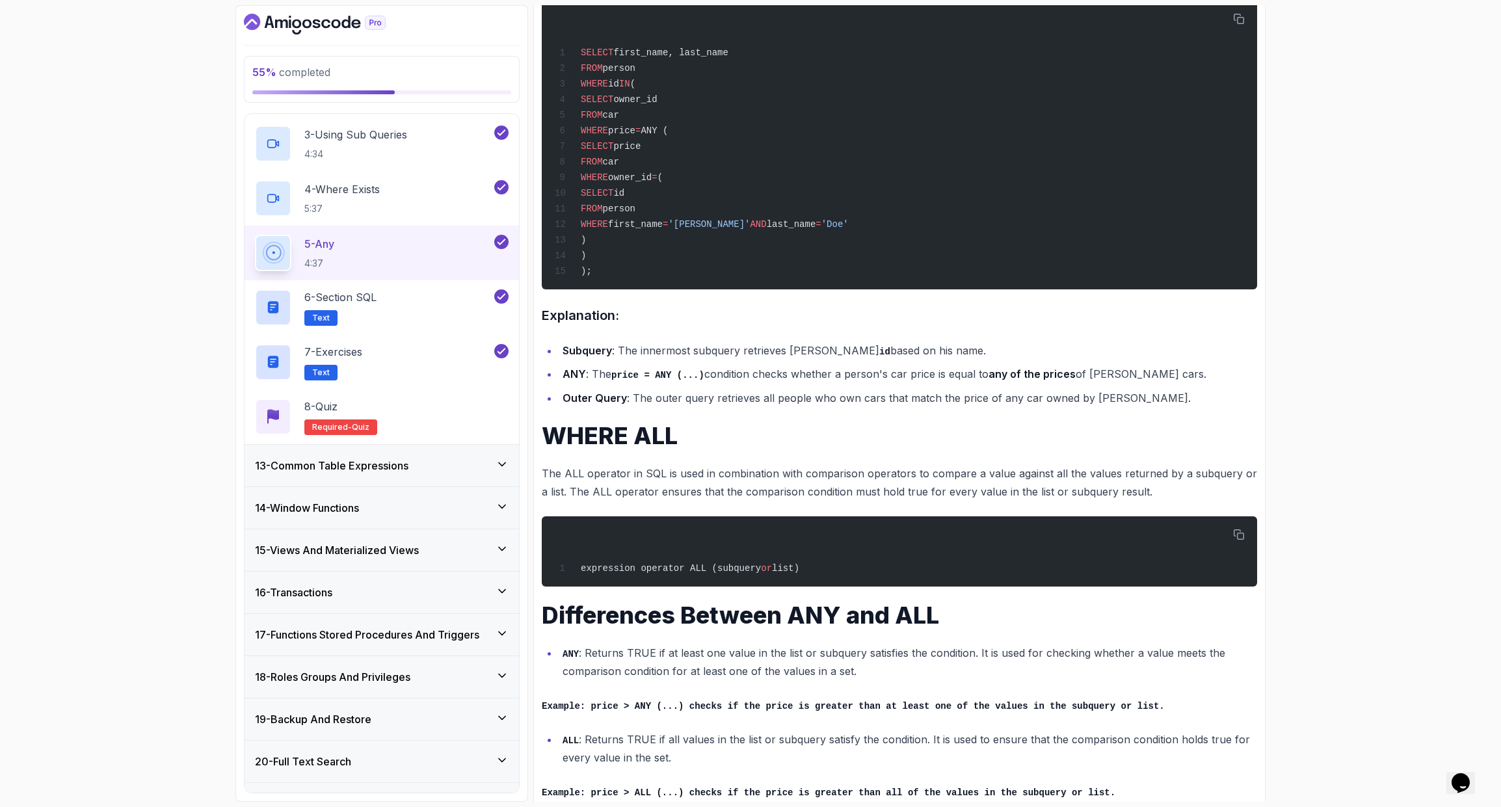
click at [1251, 253] on div "55 % completed 1 - Intro 2 - Schemas 3 - Advanced Data Types 4 - Working With D…" at bounding box center [750, 403] width 1501 height 807
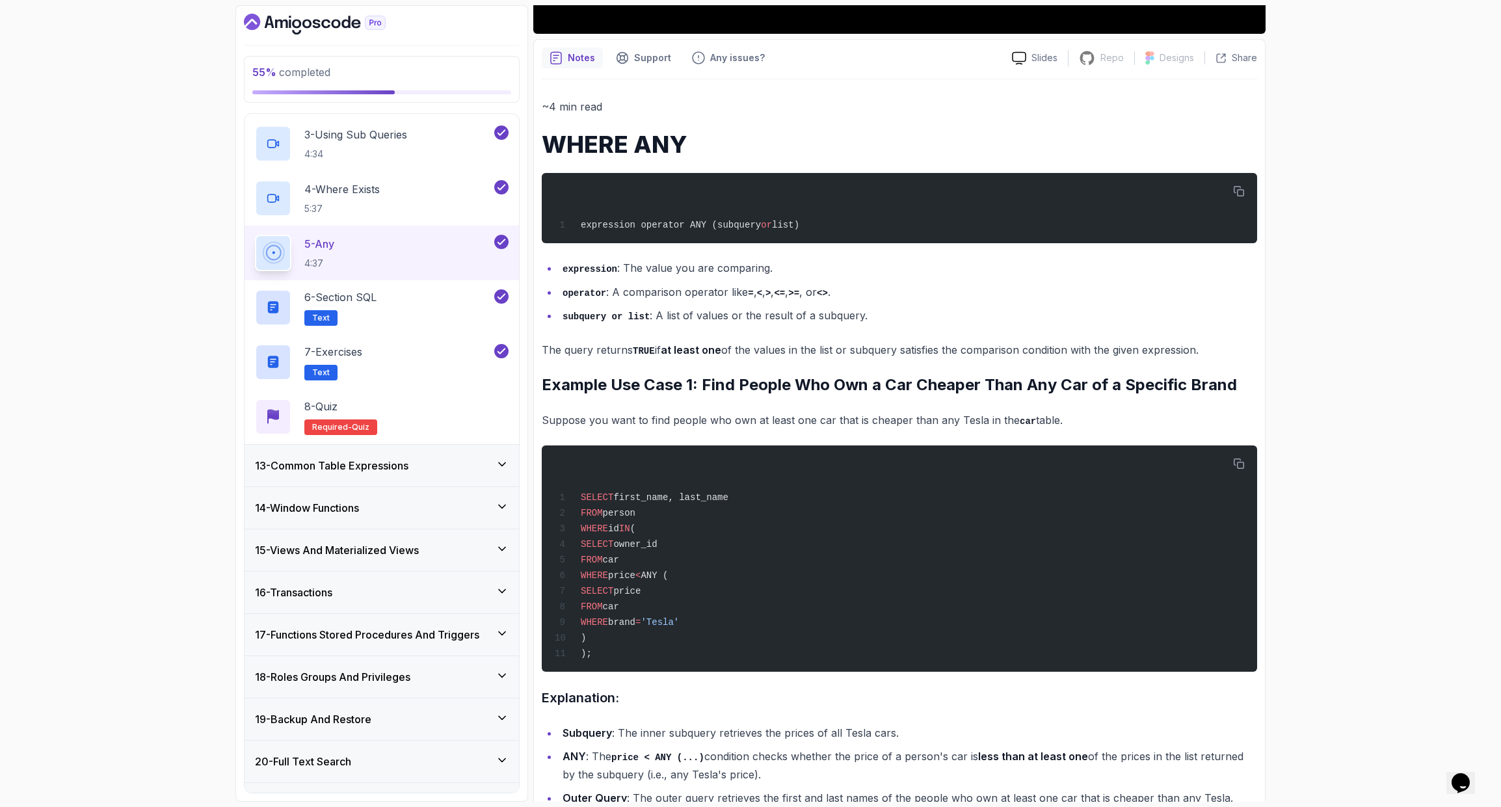
scroll to position [0, 0]
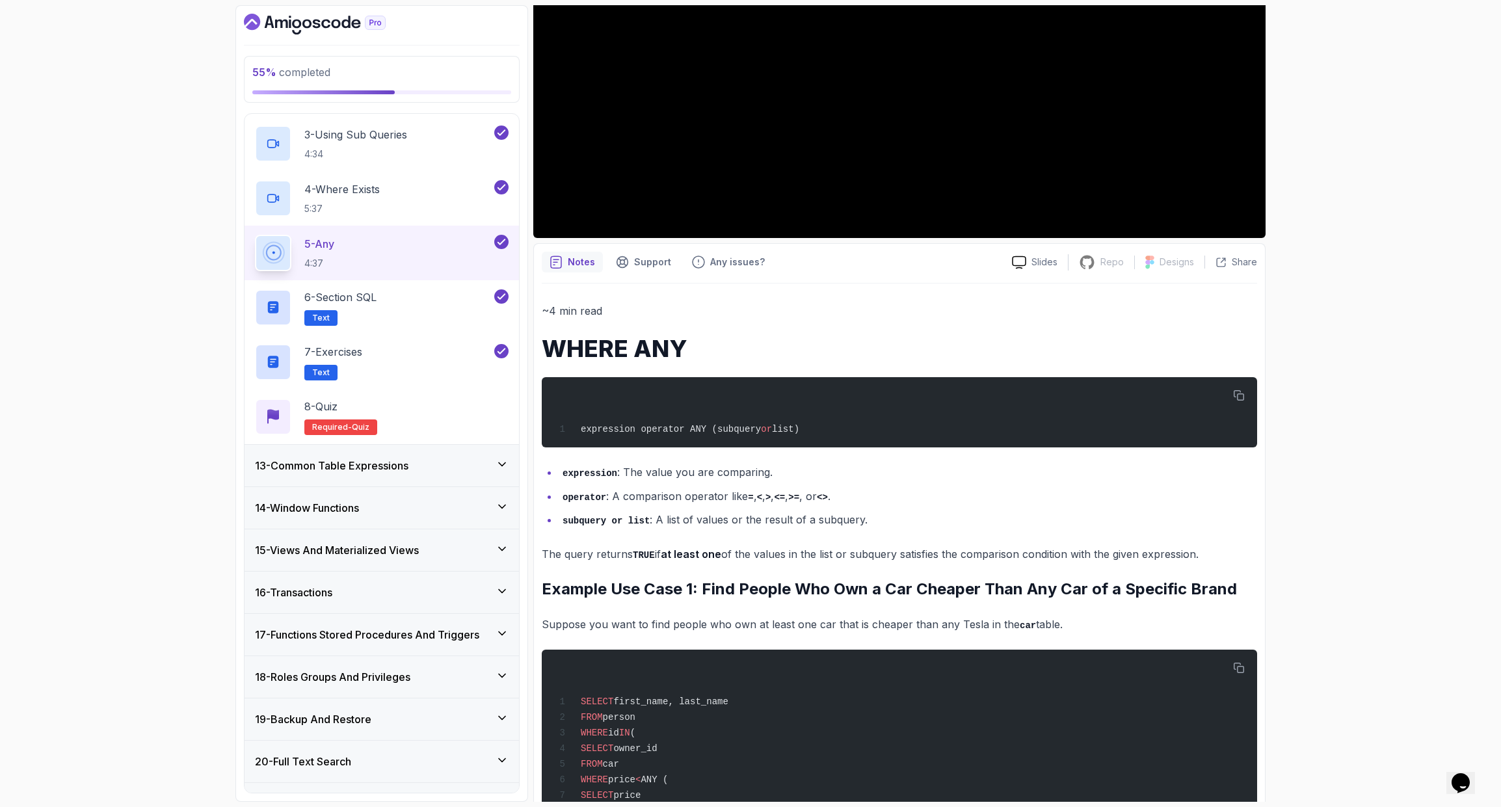
click at [902, 520] on li "subquery or list : A list of values or the result of a subquery." at bounding box center [908, 520] width 699 height 19
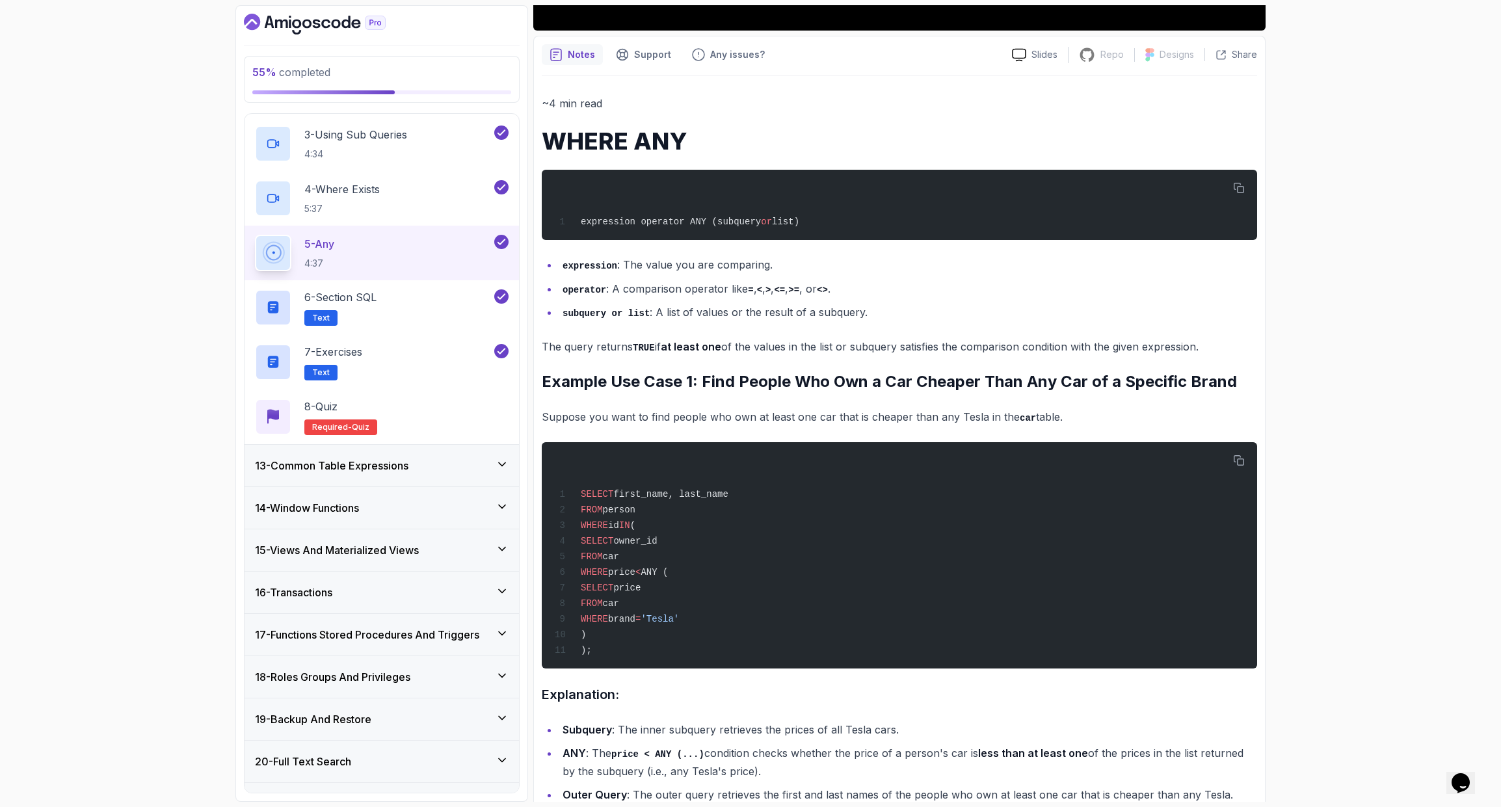
scroll to position [530, 0]
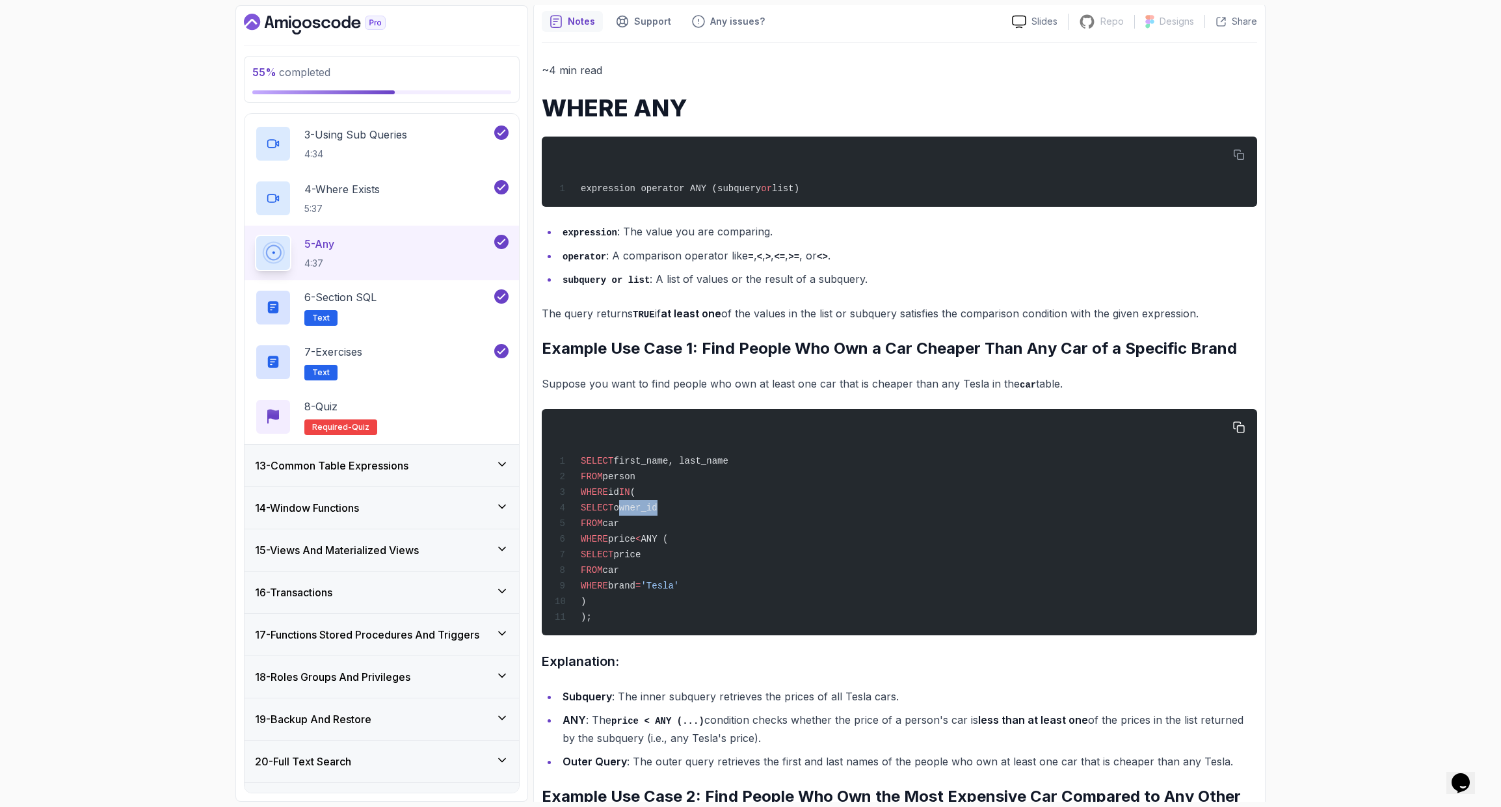
drag, startPoint x: 641, startPoint y: 505, endPoint x: 684, endPoint y: 505, distance: 42.3
click at [657, 505] on span "owner_id" at bounding box center [635, 508] width 44 height 10
click at [686, 506] on div "SELECT first_name, last_name FROM person WHERE id IN ( SELECT owner_id FROM car…" at bounding box center [899, 522] width 695 height 211
drag, startPoint x: 671, startPoint y: 527, endPoint x: 624, endPoint y: 520, distance: 47.3
click at [625, 520] on div "SELECT first_name, last_name FROM person WHERE id IN ( SELECT owner_id FROM car…" at bounding box center [899, 522] width 695 height 211
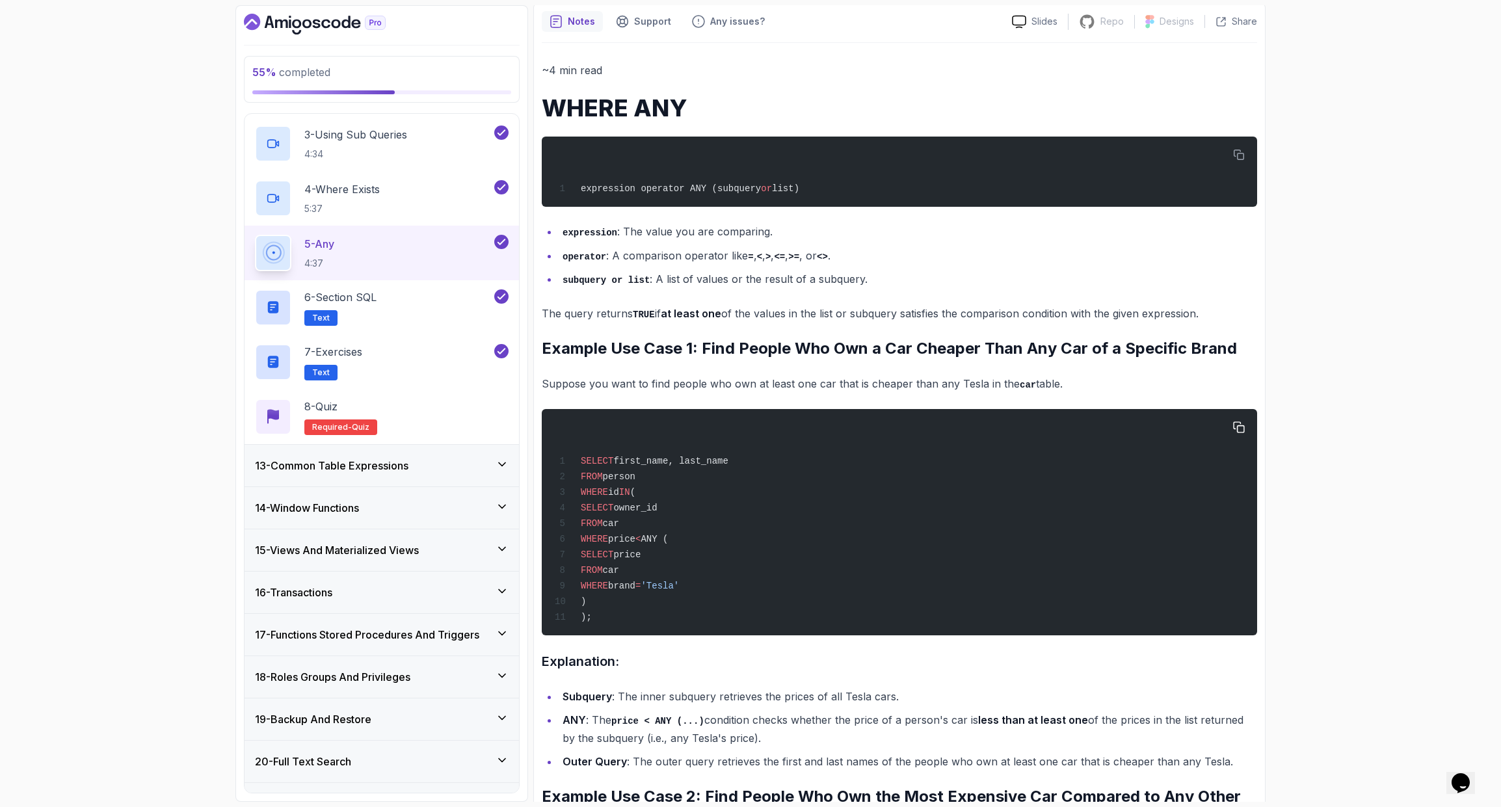
click at [619, 525] on span "car" at bounding box center [611, 523] width 16 height 10
drag, startPoint x: 643, startPoint y: 540, endPoint x: 706, endPoint y: 548, distance: 63.6
click at [668, 542] on span "WHERE price < ANY (" at bounding box center [611, 539] width 113 height 10
click at [766, 608] on div "SELECT first_name, last_name FROM person WHERE id IN ( SELECT owner_id FROM car…" at bounding box center [899, 522] width 695 height 211
drag, startPoint x: 764, startPoint y: 610, endPoint x: 565, endPoint y: 485, distance: 235.3
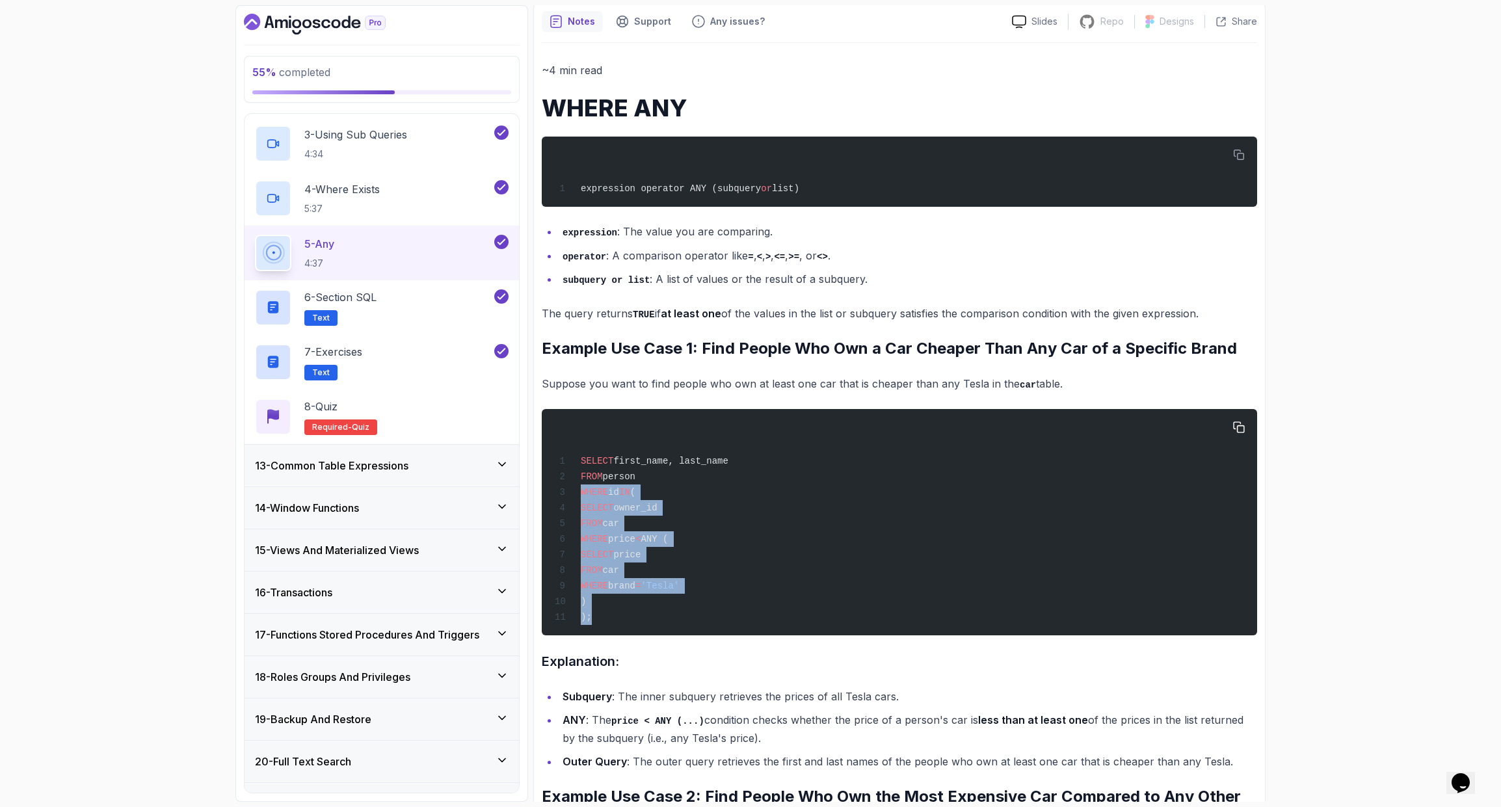
click at [565, 486] on div "SELECT first_name, last_name FROM person WHERE id IN ( SELECT owner_id FROM car…" at bounding box center [899, 522] width 695 height 211
click at [611, 490] on span "id" at bounding box center [613, 492] width 11 height 10
drag, startPoint x: 598, startPoint y: 489, endPoint x: 781, endPoint y: 608, distance: 218.1
click at [779, 614] on div "SELECT first_name, last_name FROM person WHERE id IN ( SELECT owner_id FROM car…" at bounding box center [899, 522] width 695 height 211
click at [784, 595] on div "SELECT first_name, last_name FROM person WHERE id IN ( SELECT owner_id FROM car…" at bounding box center [899, 522] width 695 height 211
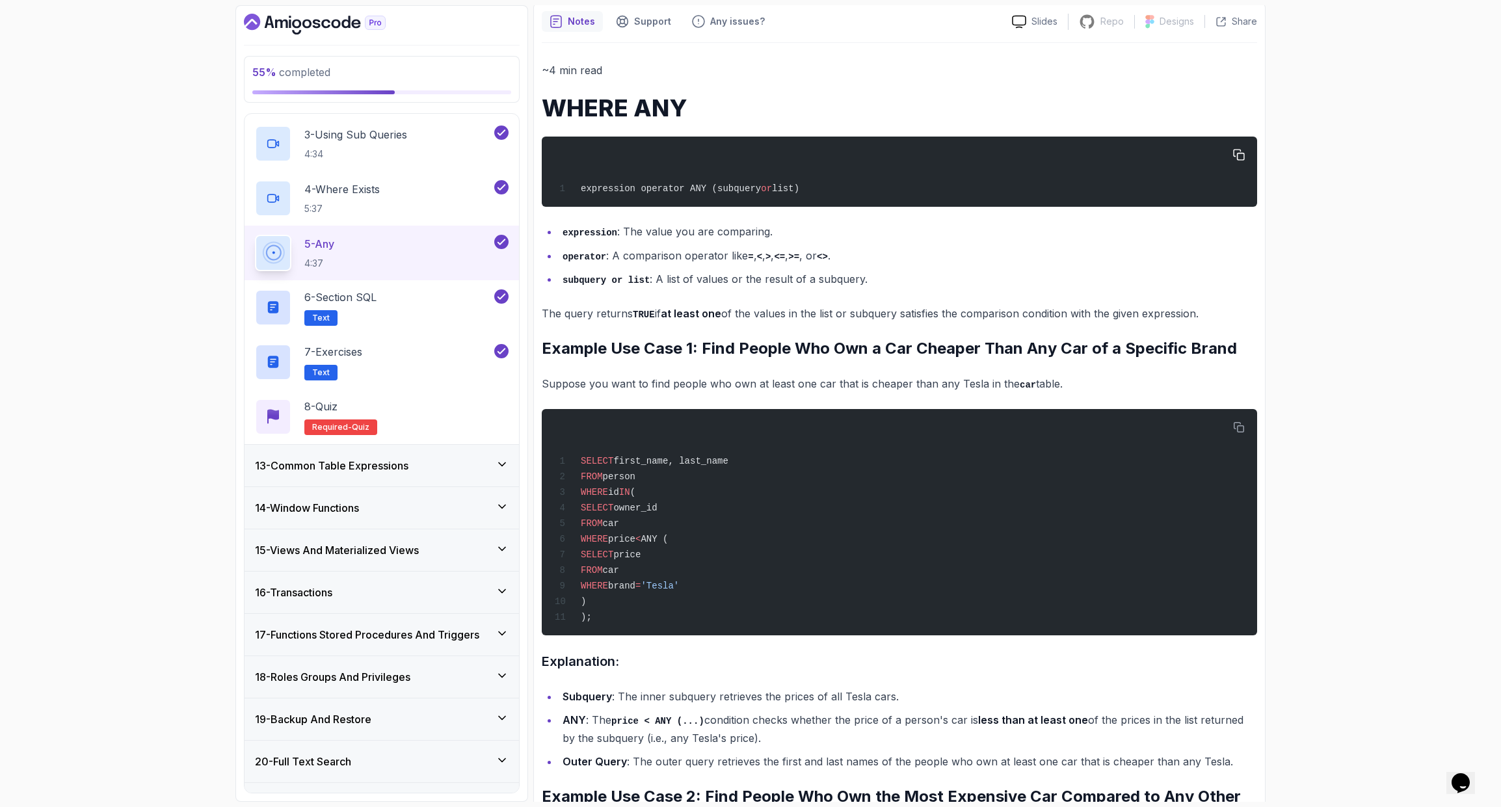
drag, startPoint x: 609, startPoint y: 185, endPoint x: 881, endPoint y: 187, distance: 272.6
click at [879, 187] on div "expression operator ANY (subquery or list)" at bounding box center [899, 171] width 695 height 55
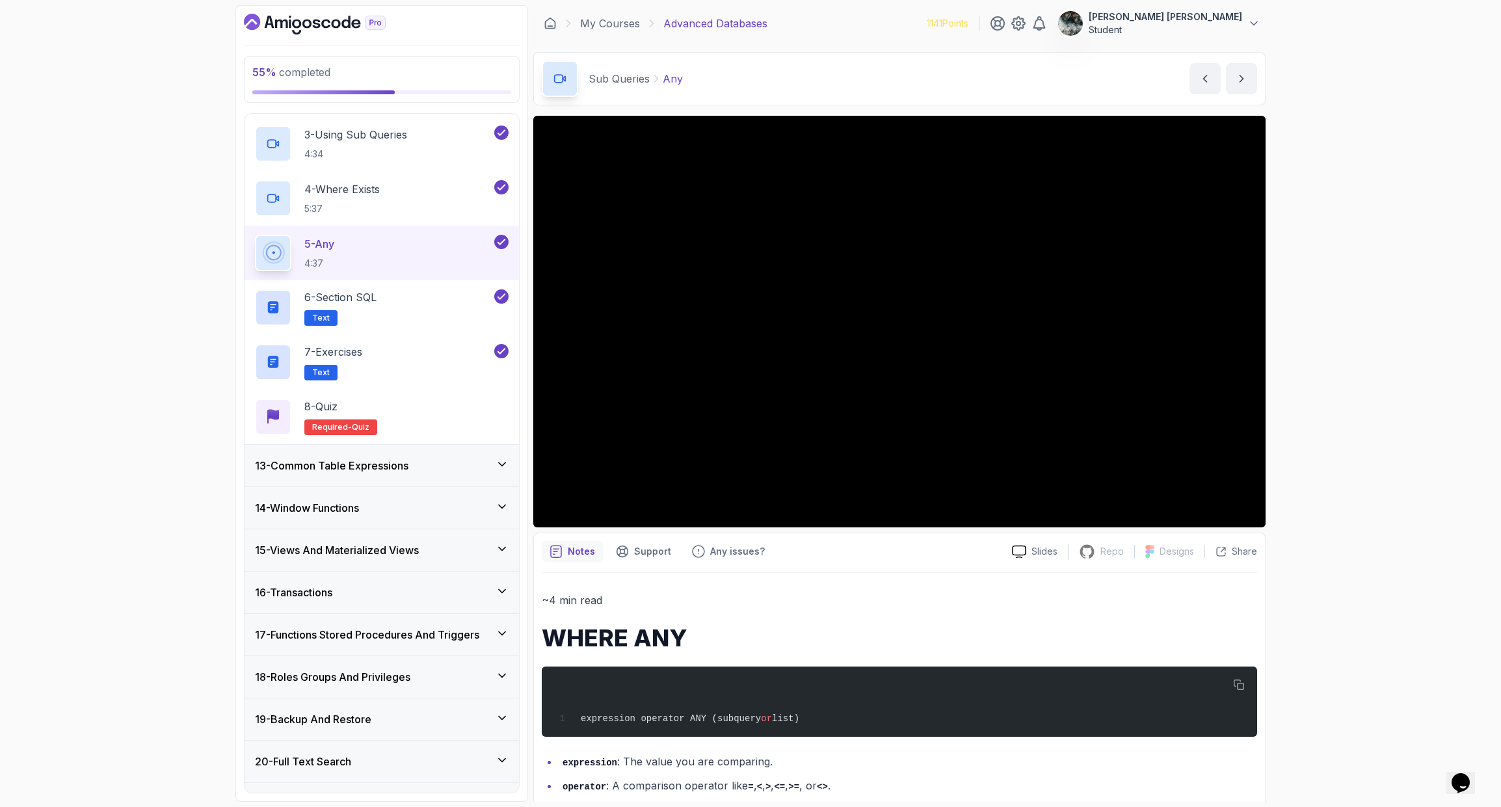
click at [362, 427] on span "quiz" at bounding box center [361, 427] width 18 height 10
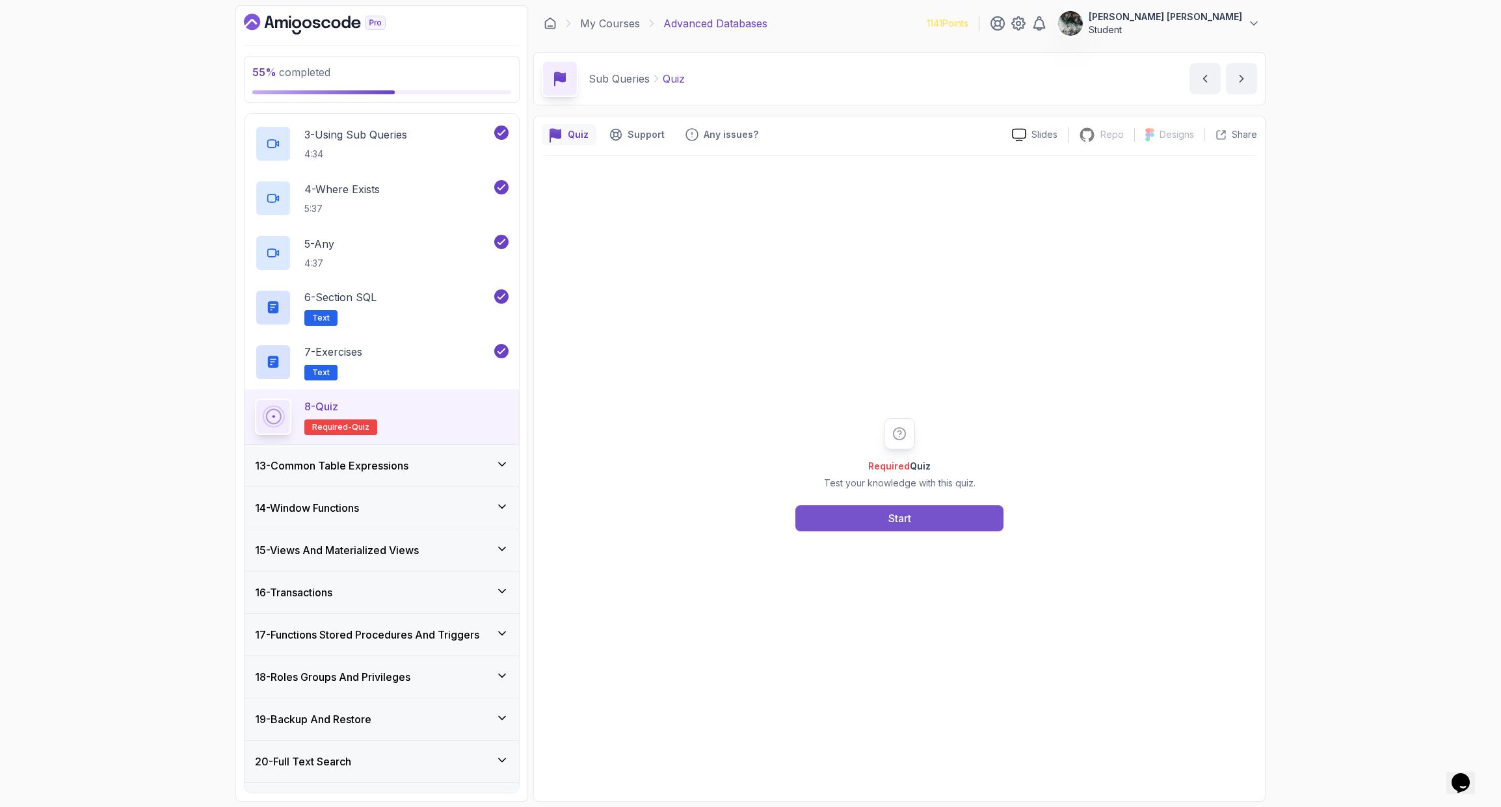
click at [881, 522] on button "Start" at bounding box center [900, 518] width 208 height 26
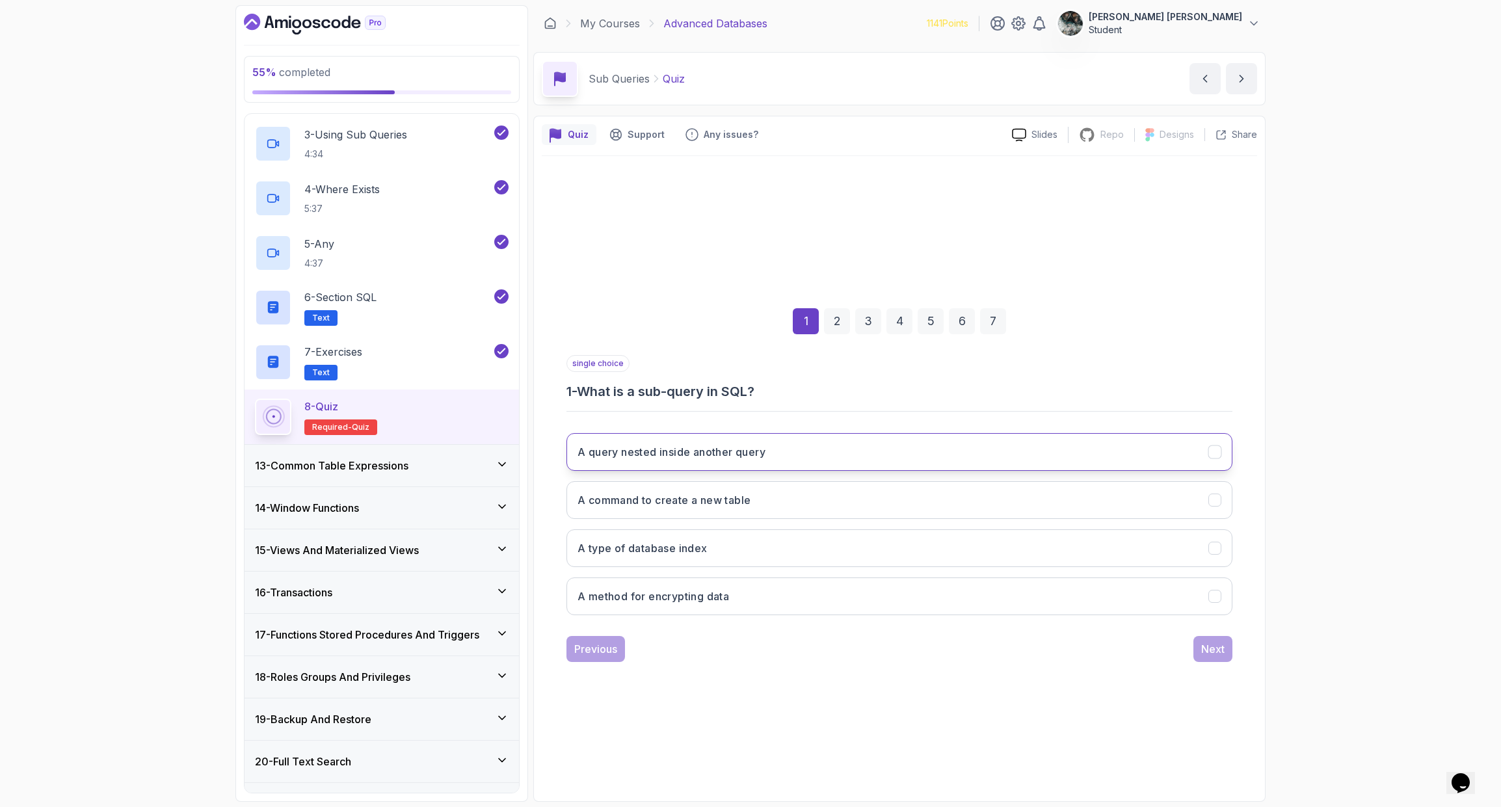
click at [735, 451] on h3 "A query nested inside another query" at bounding box center [672, 452] width 188 height 16
click at [1228, 650] on button "Next" at bounding box center [1213, 649] width 39 height 26
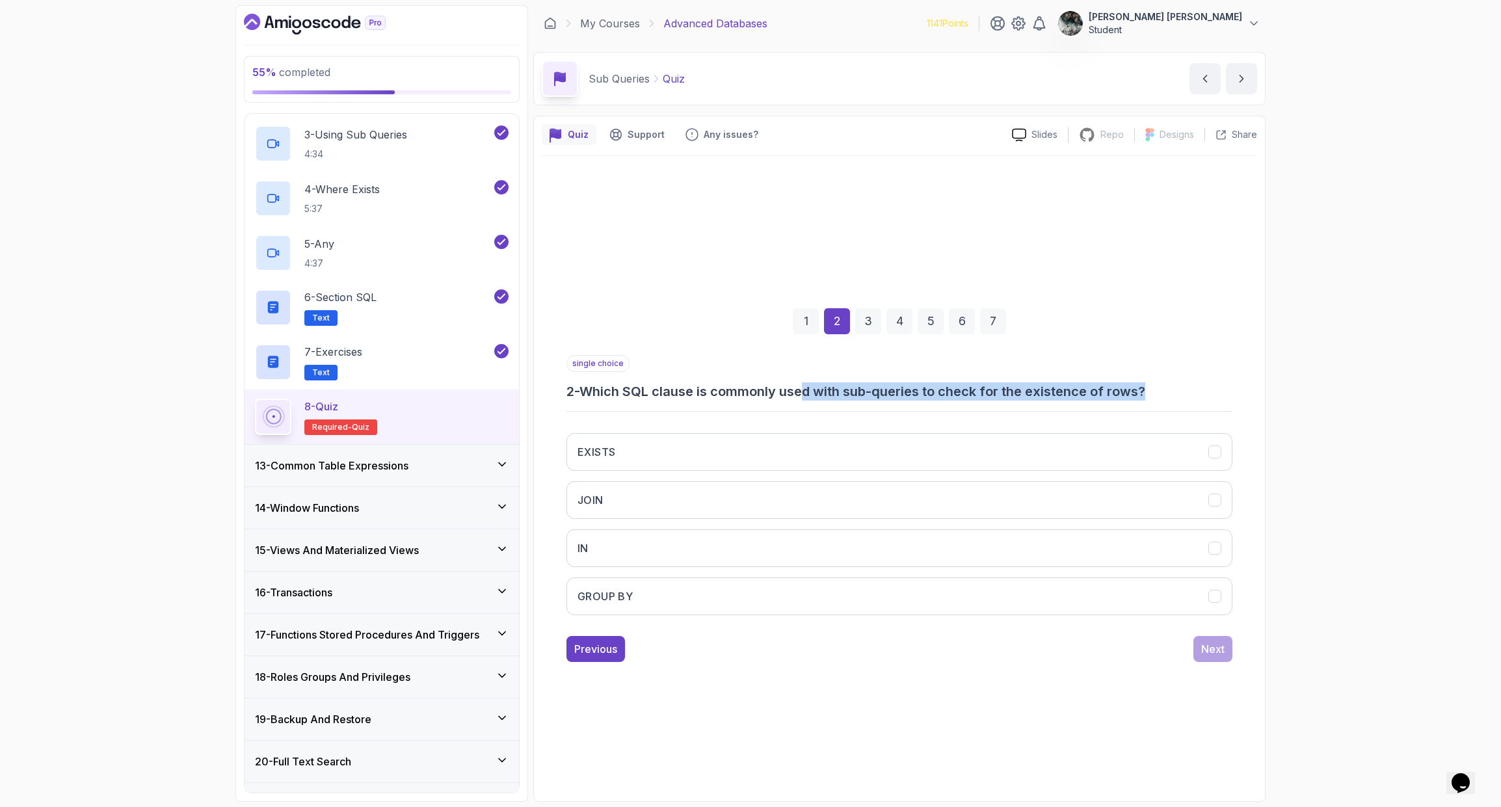
drag, startPoint x: 885, startPoint y: 400, endPoint x: 1191, endPoint y: 394, distance: 306.4
click at [1189, 397] on h3 "2 - Which SQL clause is commonly used with sub-queries to check for the existen…" at bounding box center [900, 391] width 666 height 18
click at [1191, 394] on h3 "2 - Which SQL clause is commonly used with sub-queries to check for the existen…" at bounding box center [900, 391] width 666 height 18
drag, startPoint x: 913, startPoint y: 395, endPoint x: 1196, endPoint y: 397, distance: 282.3
click at [1196, 397] on h3 "2 - Which SQL clause is commonly used with sub-queries to check for the existen…" at bounding box center [900, 391] width 666 height 18
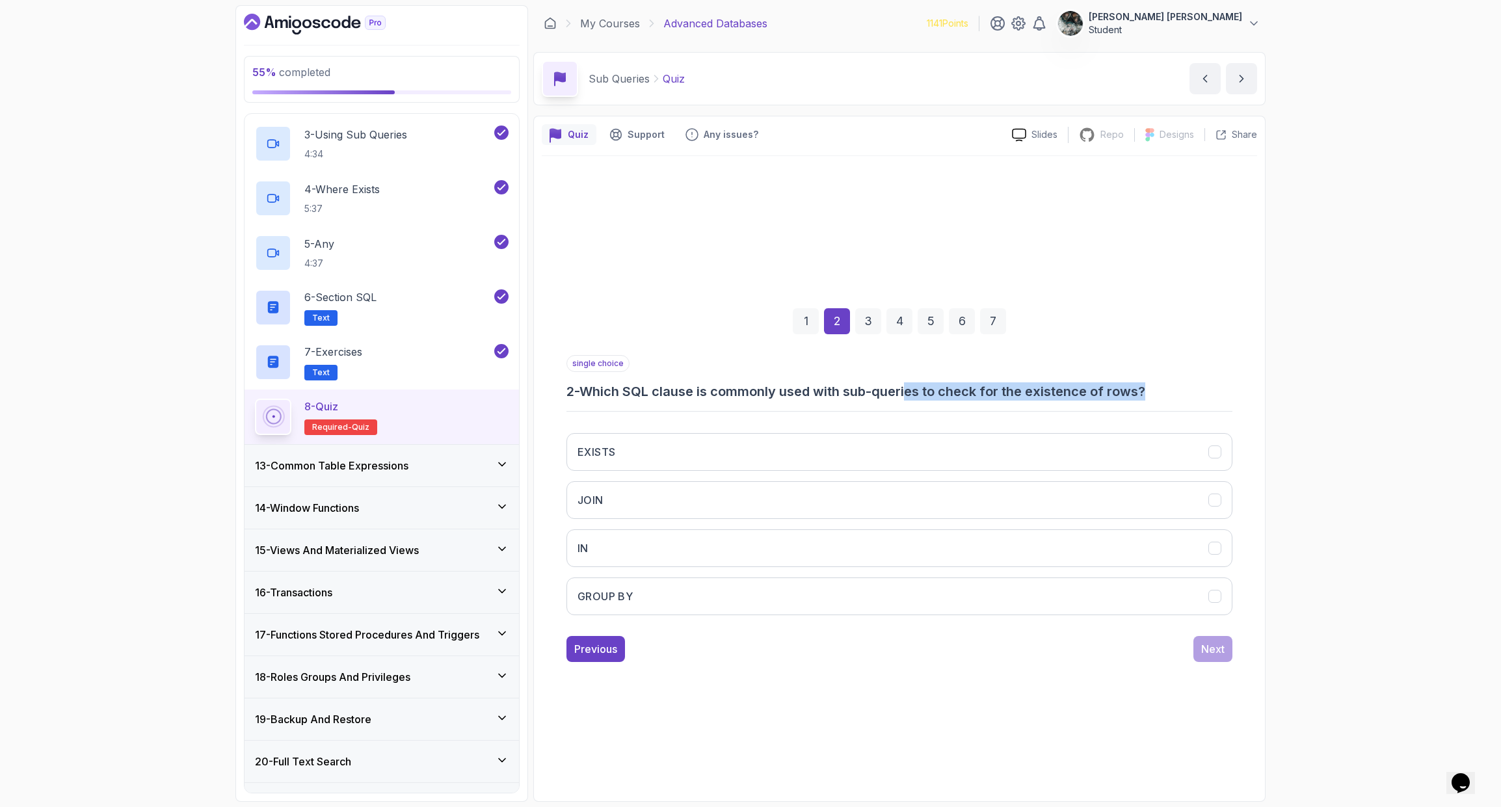
click at [1196, 396] on h3 "2 - Which SQL clause is commonly used with sub-queries to check for the existen…" at bounding box center [900, 391] width 666 height 18
drag, startPoint x: 1186, startPoint y: 392, endPoint x: 843, endPoint y: 392, distance: 343.5
click at [848, 391] on h3 "2 - Which SQL clause is commonly used with sub-queries to check for the existen…" at bounding box center [900, 391] width 666 height 18
drag, startPoint x: 766, startPoint y: 392, endPoint x: 1183, endPoint y: 392, distance: 417.0
click at [1181, 393] on h3 "2 - Which SQL clause is commonly used with sub-queries to check for the existen…" at bounding box center [900, 391] width 666 height 18
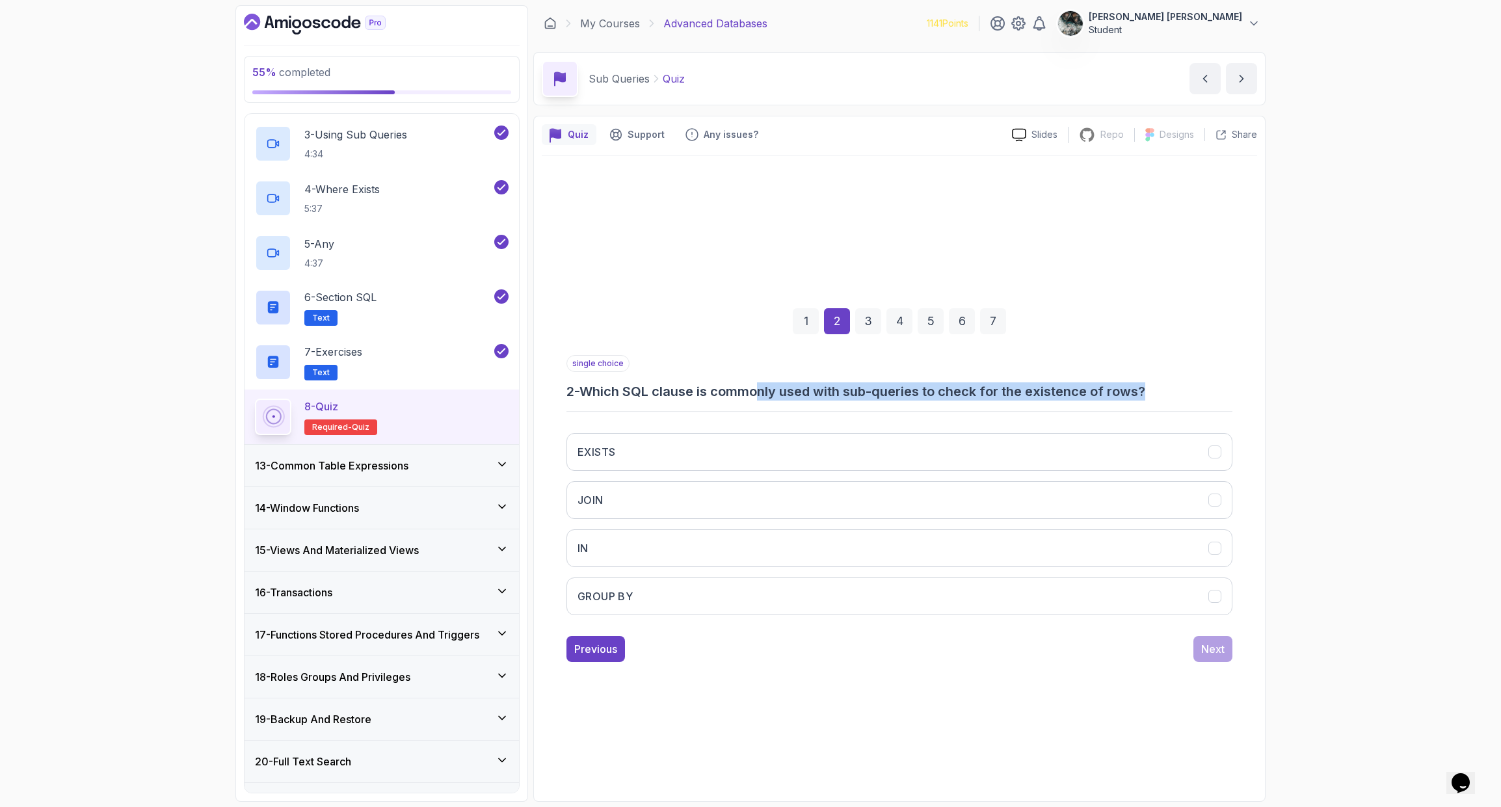
click at [1185, 392] on h3 "2 - Which SQL clause is commonly used with sub-queries to check for the existen…" at bounding box center [900, 391] width 666 height 18
drag, startPoint x: 1054, startPoint y: 387, endPoint x: 885, endPoint y: 386, distance: 169.8
click at [890, 386] on h3 "2 - Which SQL clause is commonly used with sub-queries to check for the existen…" at bounding box center [900, 391] width 666 height 18
drag, startPoint x: 885, startPoint y: 386, endPoint x: 804, endPoint y: 395, distance: 81.2
click at [884, 386] on h3 "2 - Which SQL clause is commonly used with sub-queries to check for the existen…" at bounding box center [900, 391] width 666 height 18
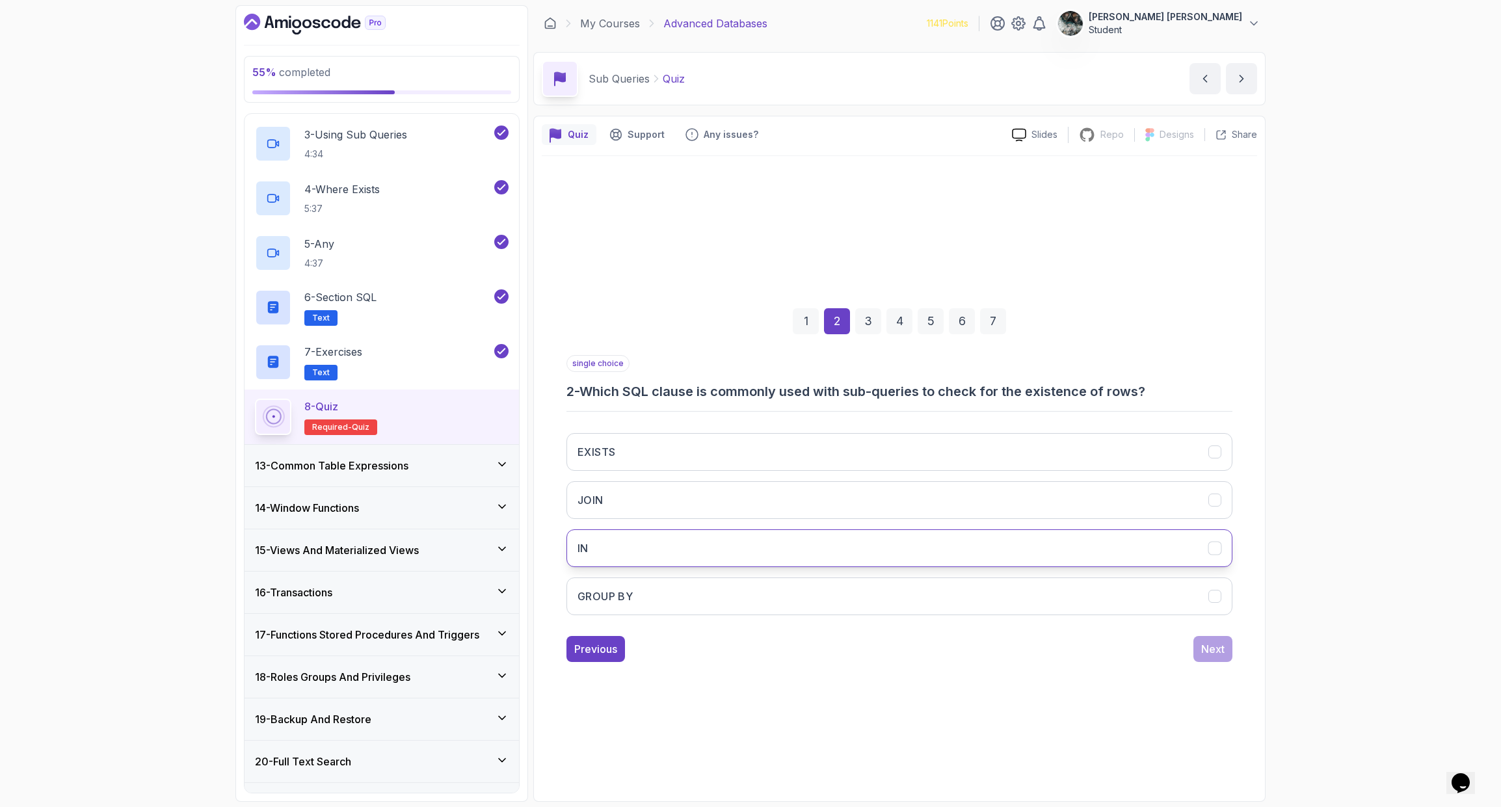
click at [620, 557] on button "IN" at bounding box center [900, 548] width 666 height 38
click at [713, 449] on button "EXISTS" at bounding box center [900, 452] width 666 height 38
click at [1214, 650] on div "Next" at bounding box center [1212, 649] width 23 height 16
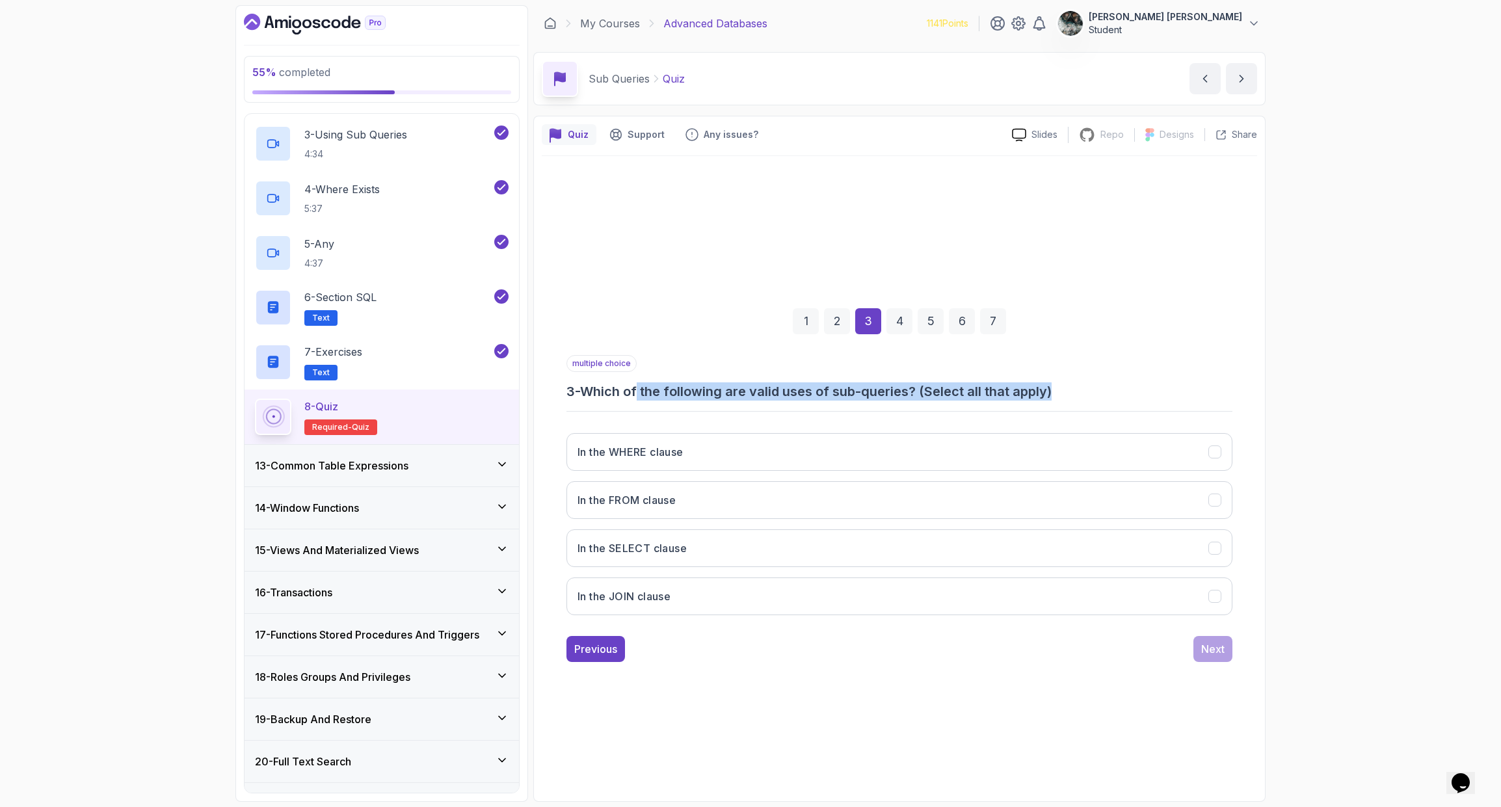
drag, startPoint x: 650, startPoint y: 389, endPoint x: 1156, endPoint y: 384, distance: 506.1
click at [1156, 384] on h3 "3 - Which of the following are valid uses of sub-queries? (Select all that appl…" at bounding box center [900, 391] width 666 height 18
drag, startPoint x: 1023, startPoint y: 386, endPoint x: 803, endPoint y: 387, distance: 219.2
click at [833, 388] on h3 "3 - Which of the following are valid uses of sub-queries? (Select all that appl…" at bounding box center [900, 391] width 666 height 18
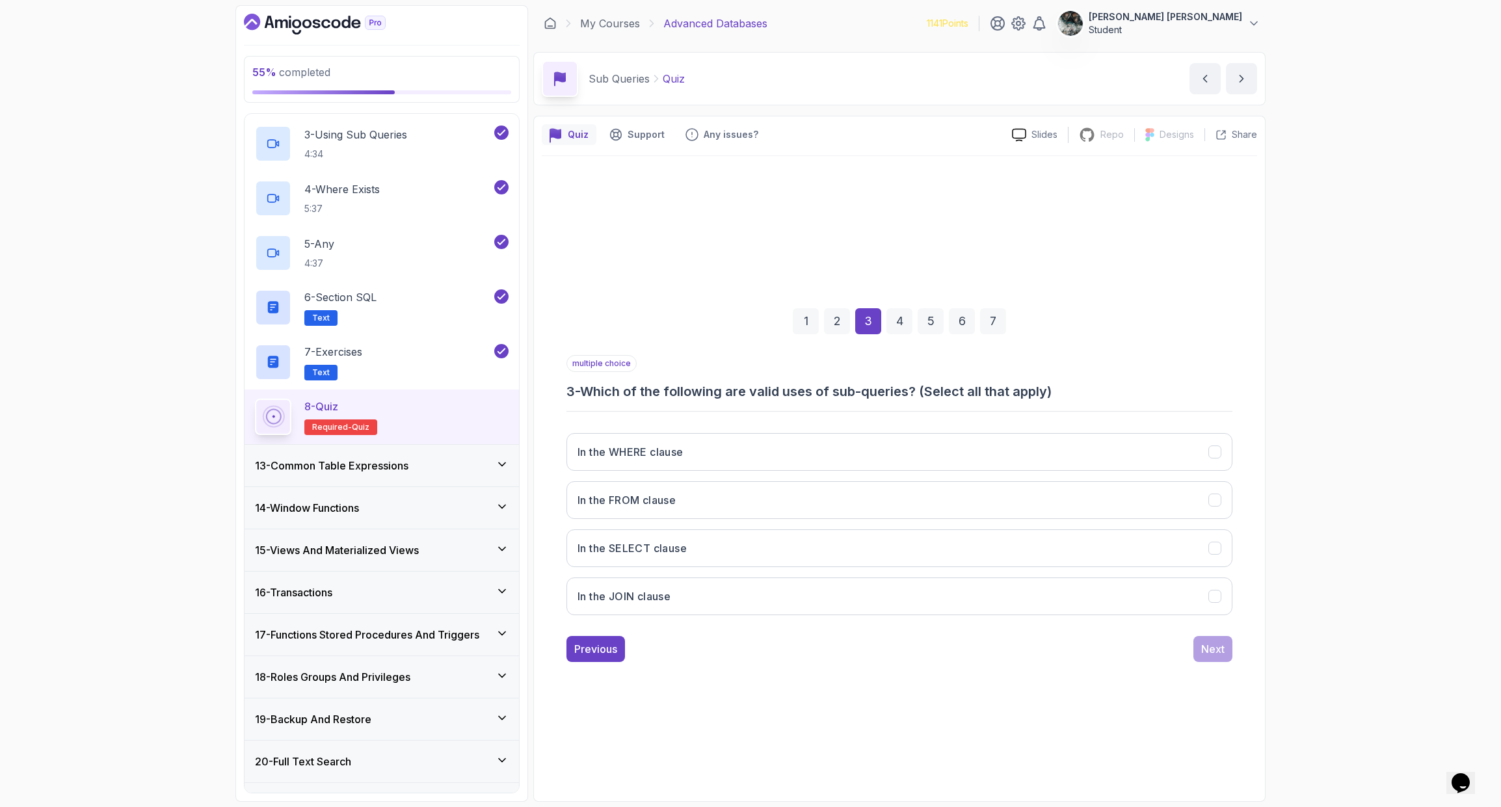
click at [803, 387] on h3 "3 - Which of the following are valid uses of sub-queries? (Select all that appl…" at bounding box center [900, 391] width 666 height 18
drag, startPoint x: 706, startPoint y: 401, endPoint x: 1069, endPoint y: 384, distance: 362.7
click at [1069, 384] on h3 "3 - Which of the following are valid uses of sub-queries? (Select all that appl…" at bounding box center [900, 391] width 666 height 18
drag, startPoint x: 1065, startPoint y: 383, endPoint x: 984, endPoint y: 384, distance: 82.0
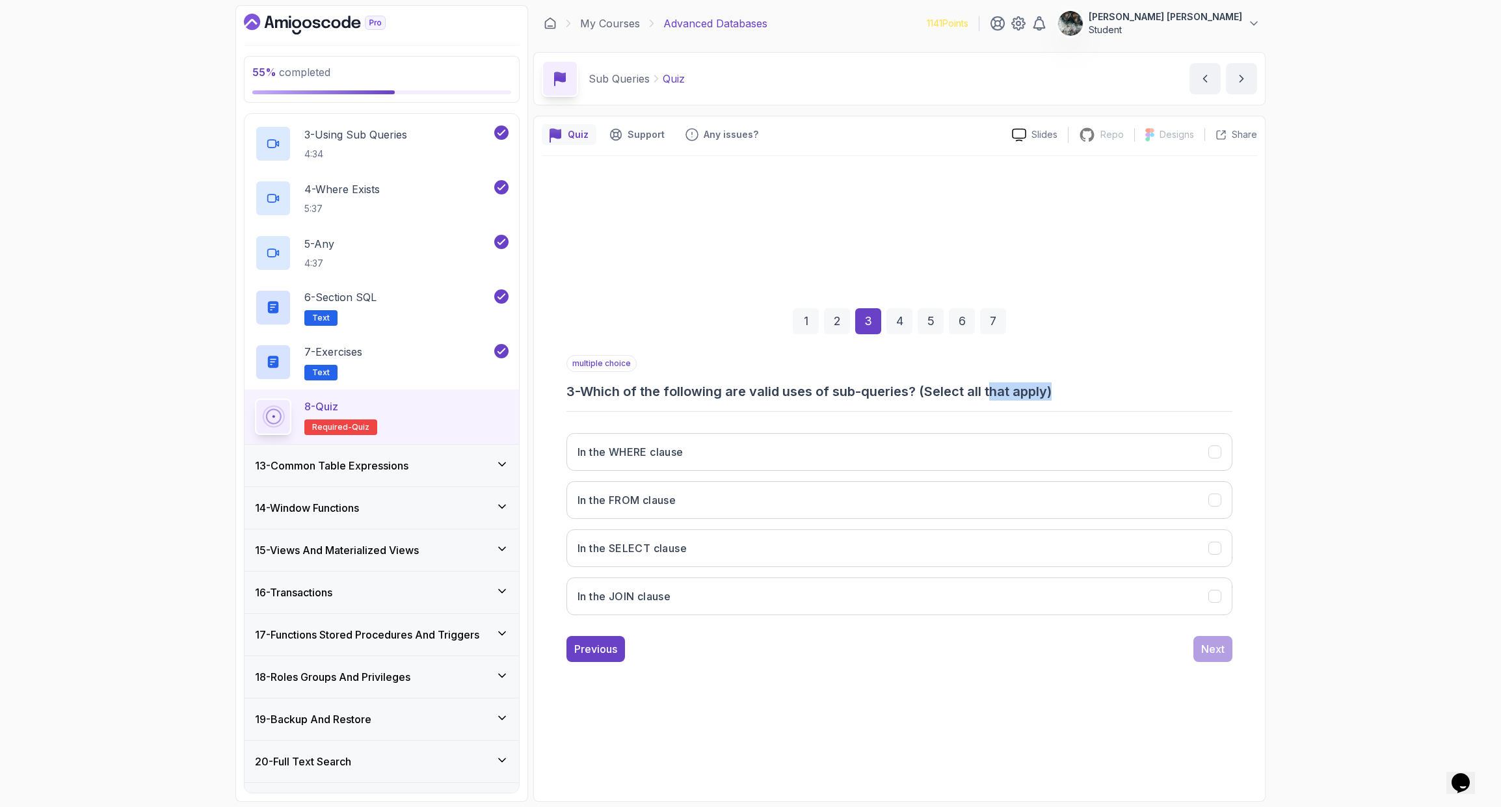
click at [989, 385] on h3 "3 - Which of the following are valid uses of sub-queries? (Select all that appl…" at bounding box center [900, 391] width 666 height 18
click at [974, 382] on h3 "3 - Which of the following are valid uses of sub-queries? (Select all that appl…" at bounding box center [900, 391] width 666 height 18
click at [699, 454] on button "In the WHERE clause" at bounding box center [900, 452] width 666 height 38
click at [693, 548] on button "In the SELECT clause" at bounding box center [900, 548] width 666 height 38
click at [711, 493] on button "In the FROM clause" at bounding box center [900, 500] width 666 height 38
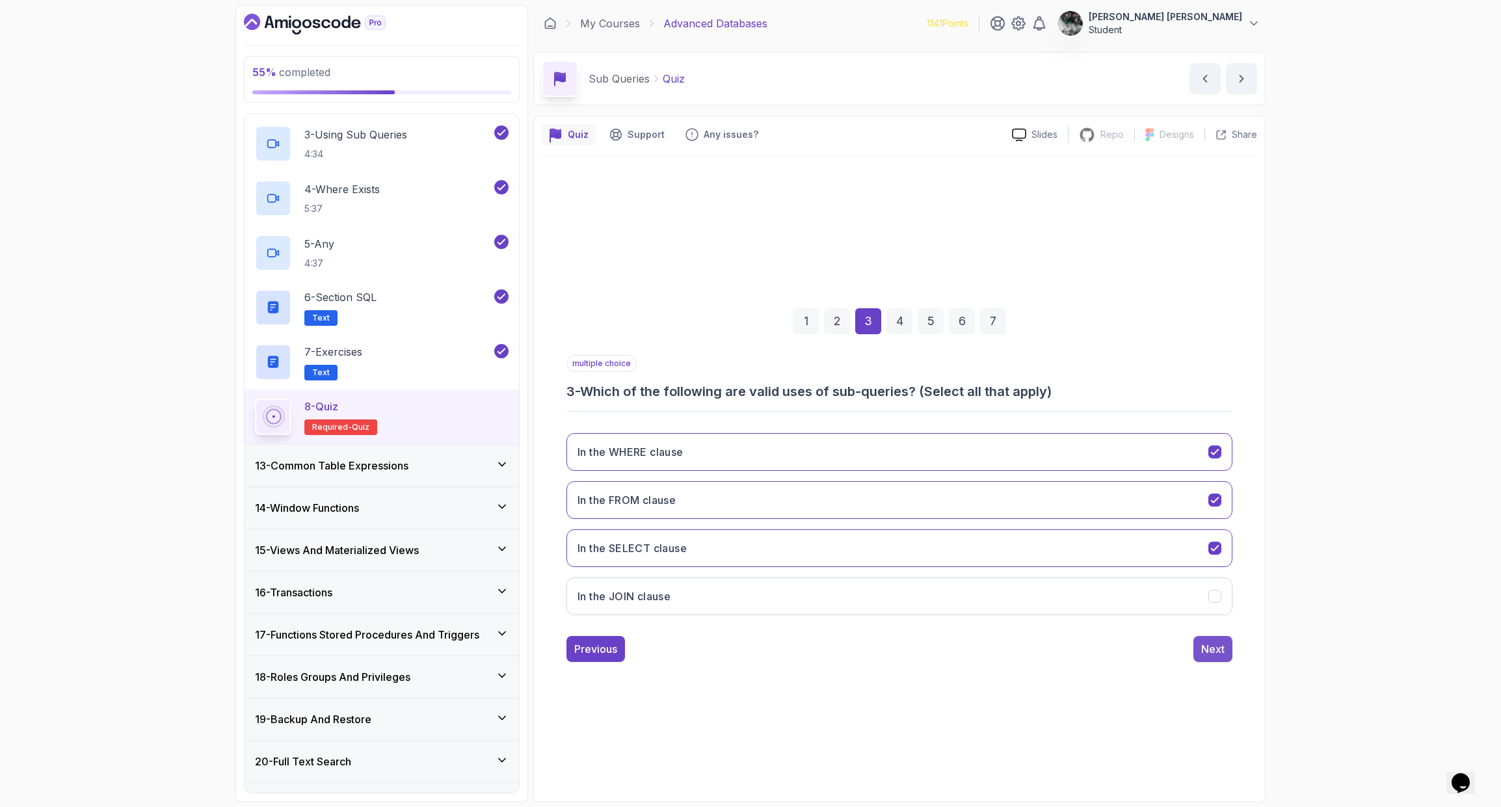
click at [1216, 656] on div "Next" at bounding box center [1212, 649] width 23 height 16
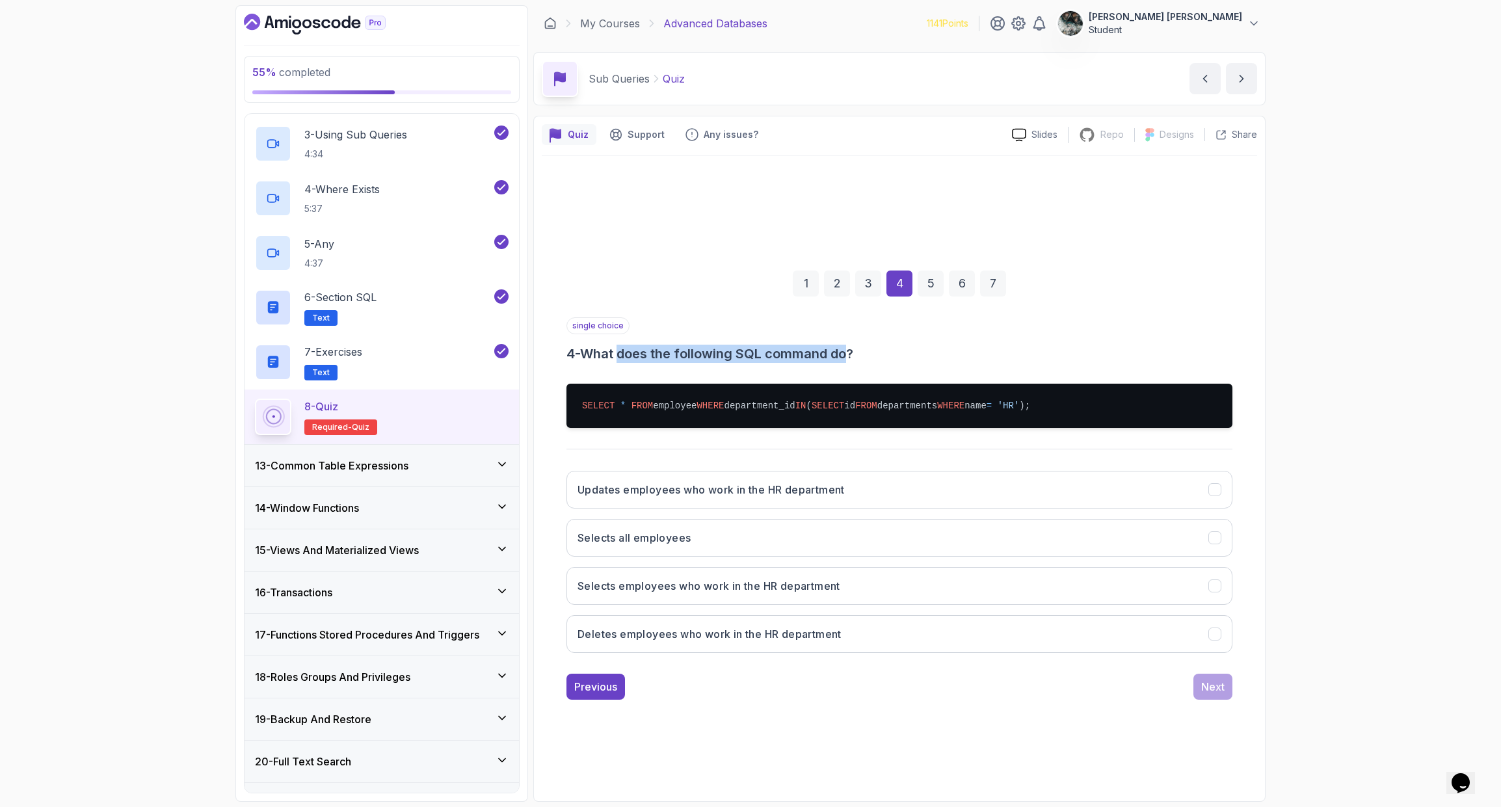
drag, startPoint x: 637, startPoint y: 355, endPoint x: 883, endPoint y: 343, distance: 246.8
click at [869, 345] on h3 "4 - What does the following SQL command do?" at bounding box center [900, 354] width 666 height 18
click at [883, 343] on div "single choice 4 - What does the following SQL command do?" at bounding box center [900, 340] width 666 height 46
click at [839, 595] on button "Selects employees who work in the HR department" at bounding box center [900, 586] width 666 height 38
click at [1224, 656] on div "Next" at bounding box center [1212, 687] width 23 height 16
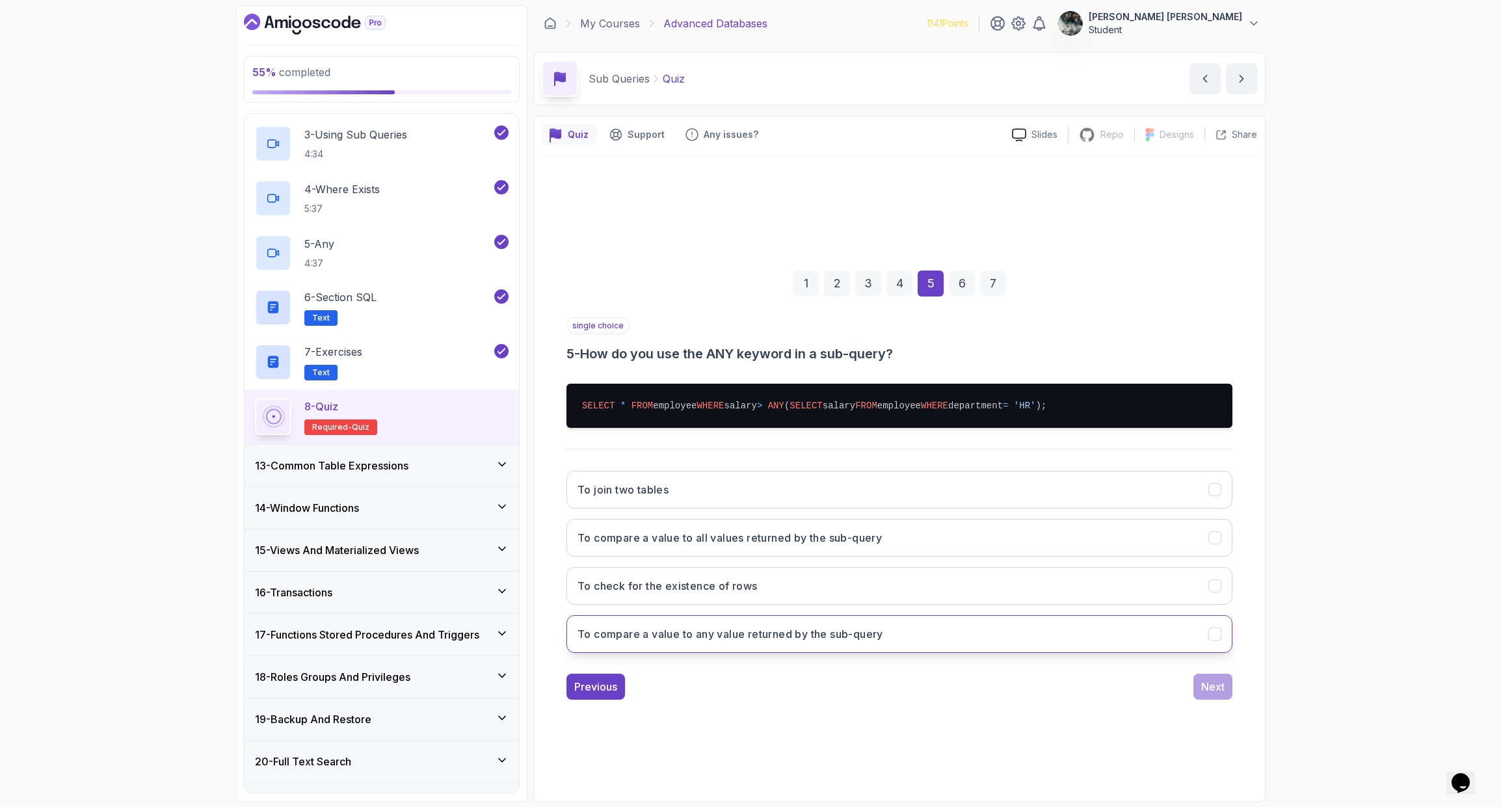
click at [837, 634] on h3 "To compare a value to any value returned by the sub-query" at bounding box center [731, 634] width 306 height 16
click at [1223, 656] on div "Next" at bounding box center [1212, 687] width 23 height 16
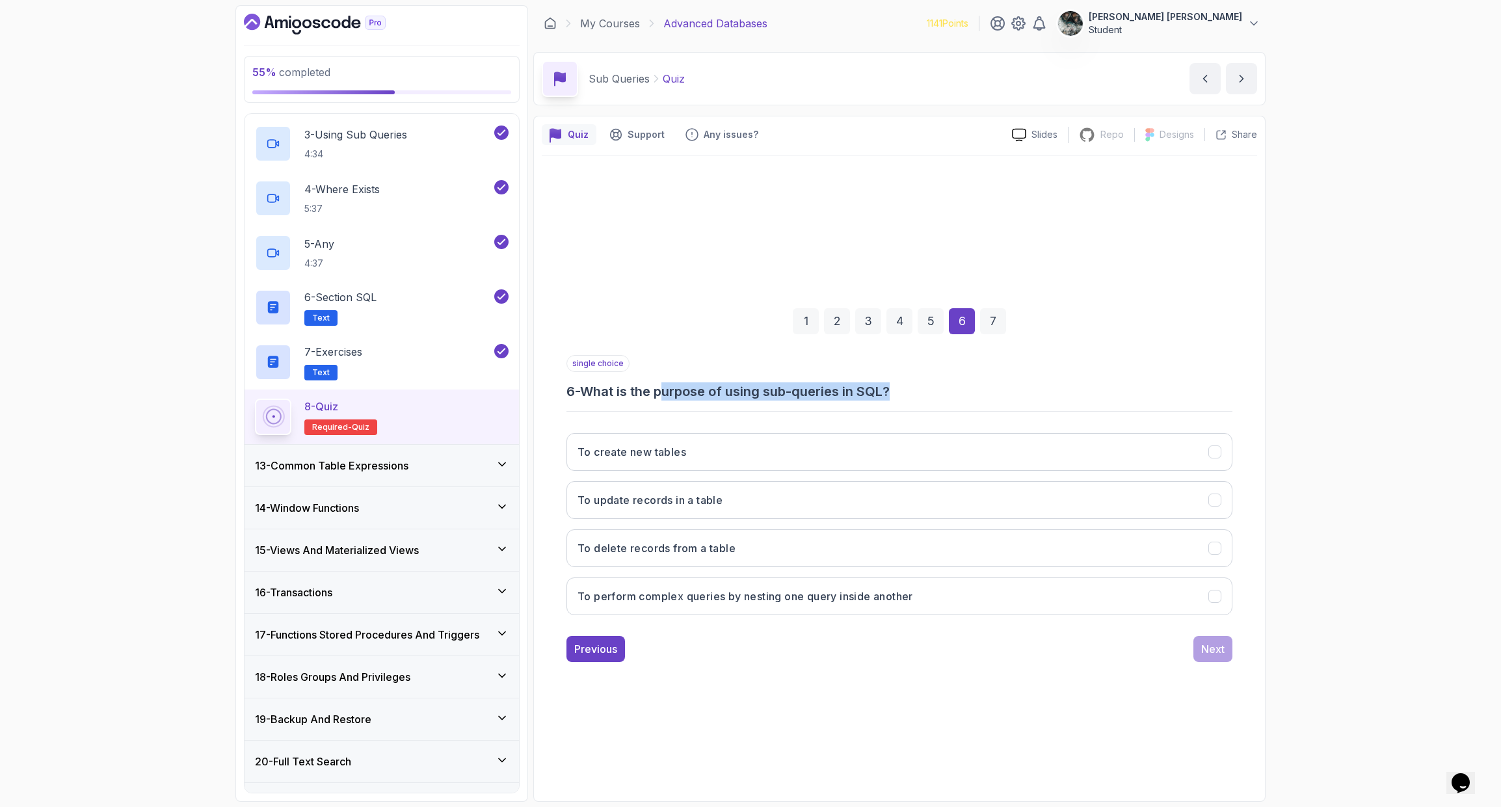
drag, startPoint x: 682, startPoint y: 390, endPoint x: 974, endPoint y: 398, distance: 291.5
click at [974, 398] on h3 "6 - What is the purpose of using sub-queries in SQL?" at bounding box center [900, 391] width 666 height 18
drag, startPoint x: 857, startPoint y: 400, endPoint x: 766, endPoint y: 403, distance: 90.5
click at [790, 404] on div "single choice 6 - What is the purpose of using sub-queries in SQL? To create ne…" at bounding box center [900, 490] width 666 height 271
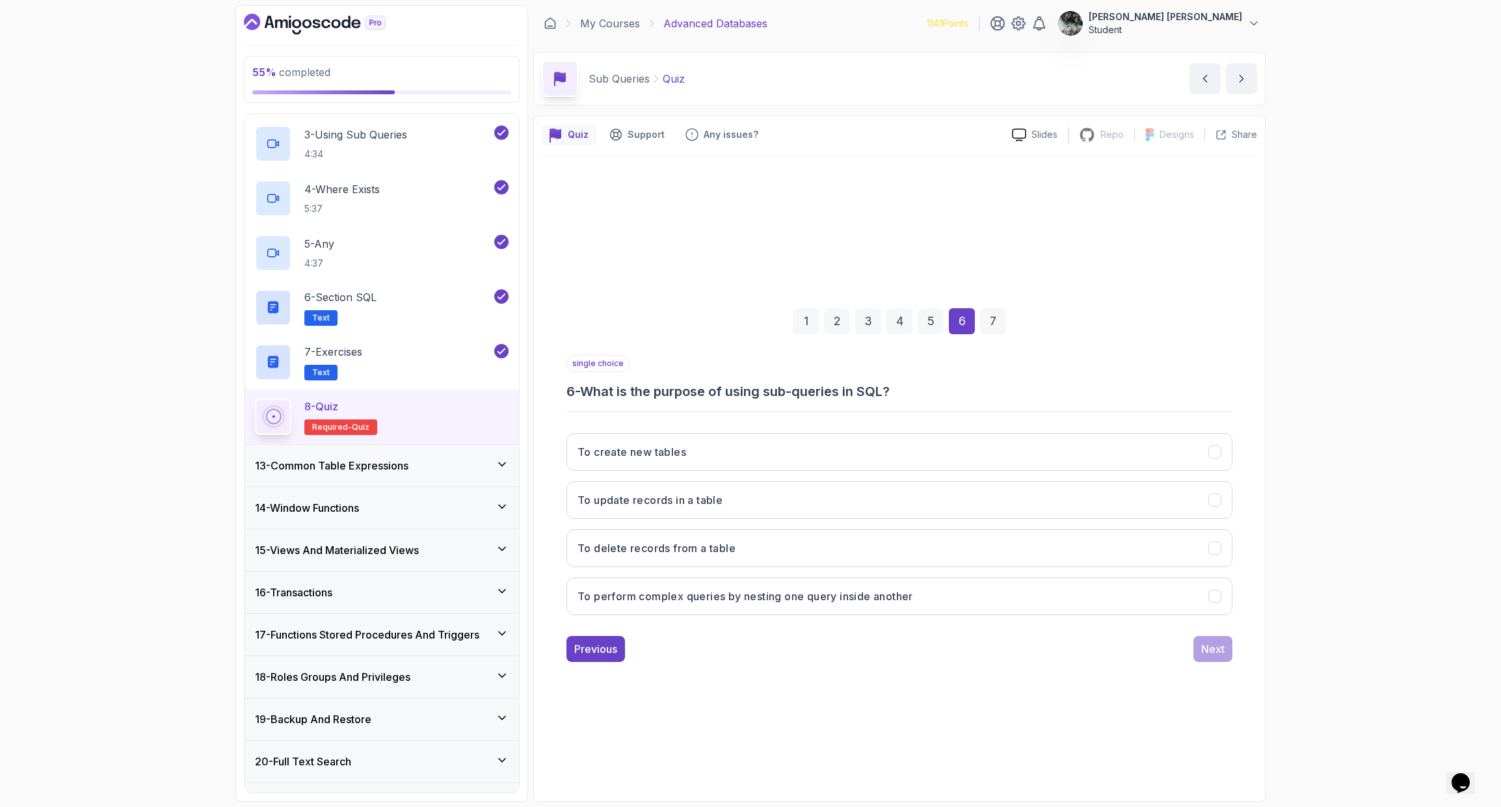
click at [683, 403] on div "single choice 6 - What is the purpose of using sub-queries in SQL? To create ne…" at bounding box center [900, 490] width 666 height 271
click at [768, 603] on h3 "To perform complex queries by nesting one query inside another" at bounding box center [746, 597] width 336 height 16
click at [1214, 650] on div "Next" at bounding box center [1212, 649] width 23 height 16
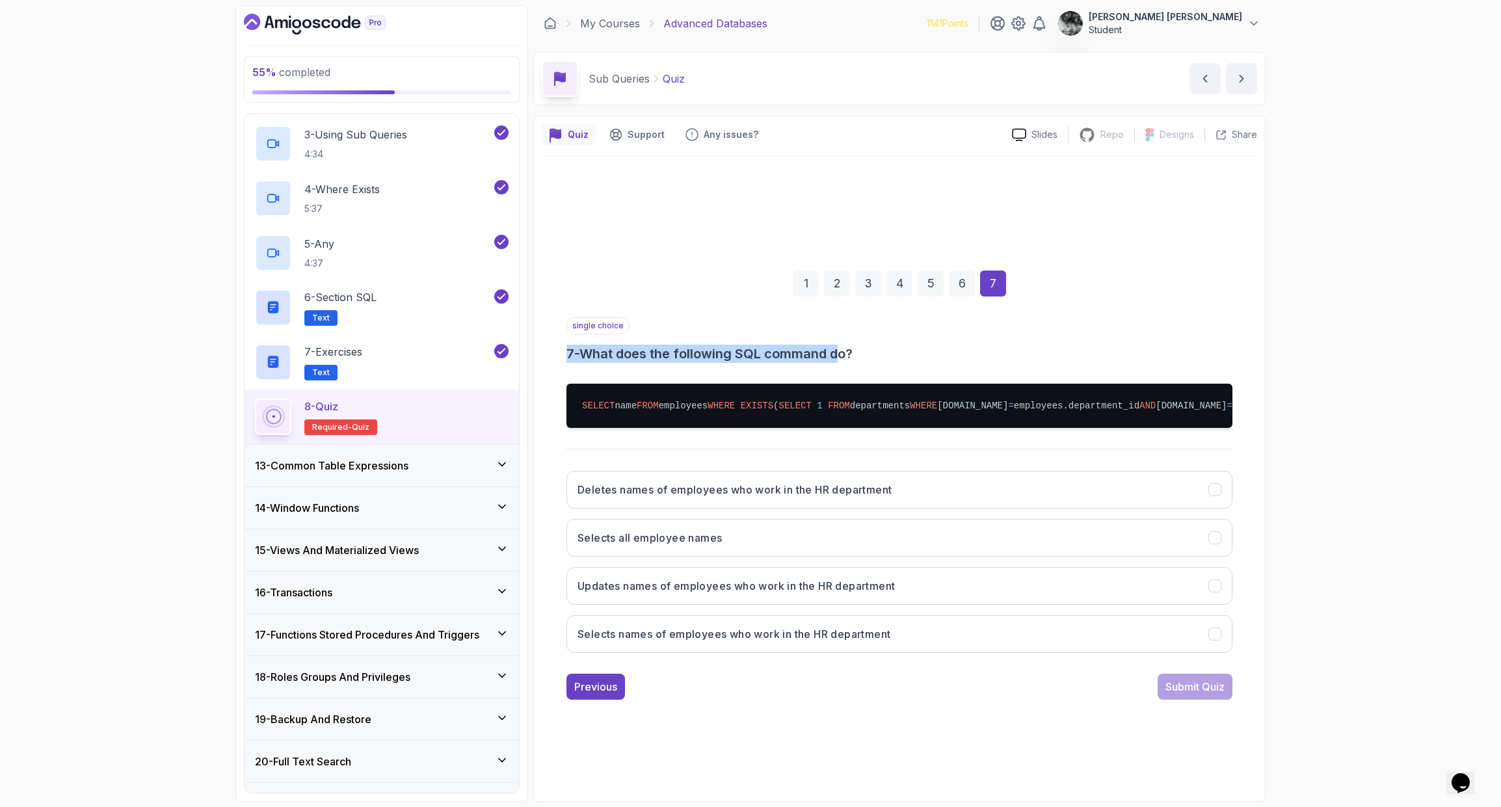
drag, startPoint x: 641, startPoint y: 336, endPoint x: 894, endPoint y: 338, distance: 253.7
click at [872, 345] on h3 "7 - What does the following SQL command do?" at bounding box center [900, 354] width 666 height 18
click at [897, 337] on div "single choice 7 - What does the following SQL command do?" at bounding box center [900, 340] width 666 height 46
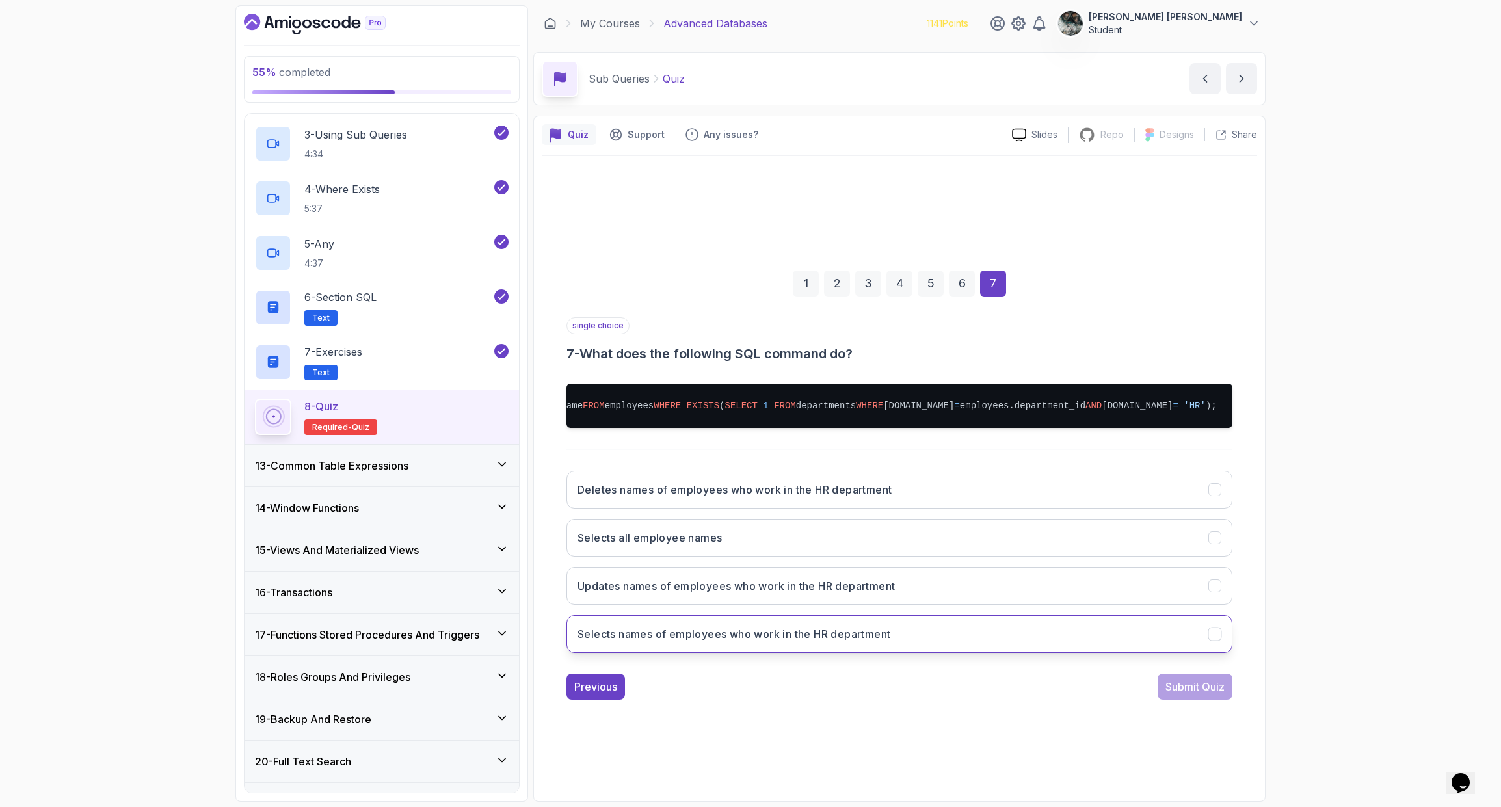
click at [744, 648] on button "Selects names of employees who work in the HR department" at bounding box center [900, 634] width 666 height 38
click at [1179, 656] on div "Submit Quiz" at bounding box center [1195, 687] width 59 height 16
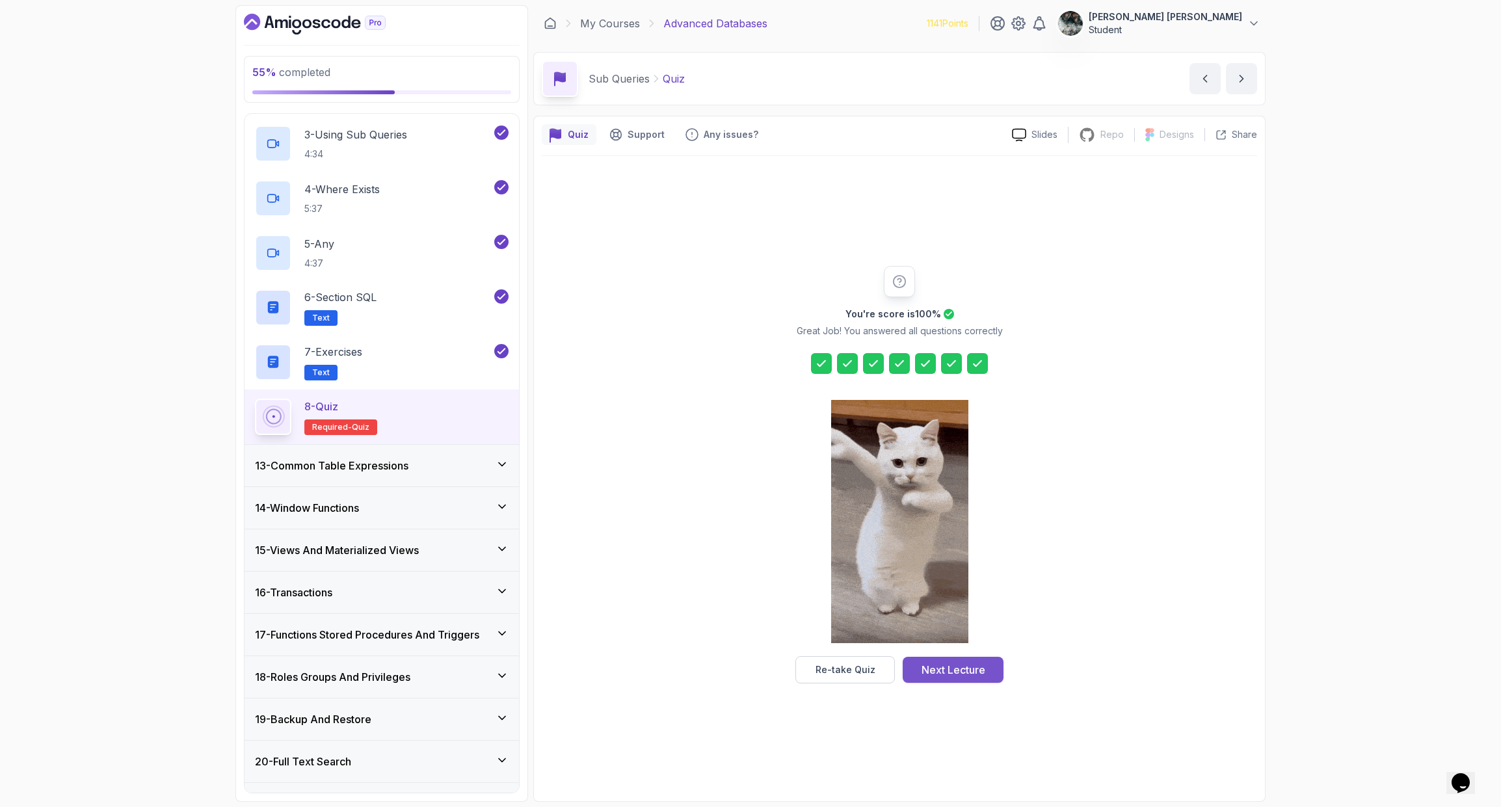
click at [978, 656] on div "Next Lecture" at bounding box center [954, 670] width 64 height 16
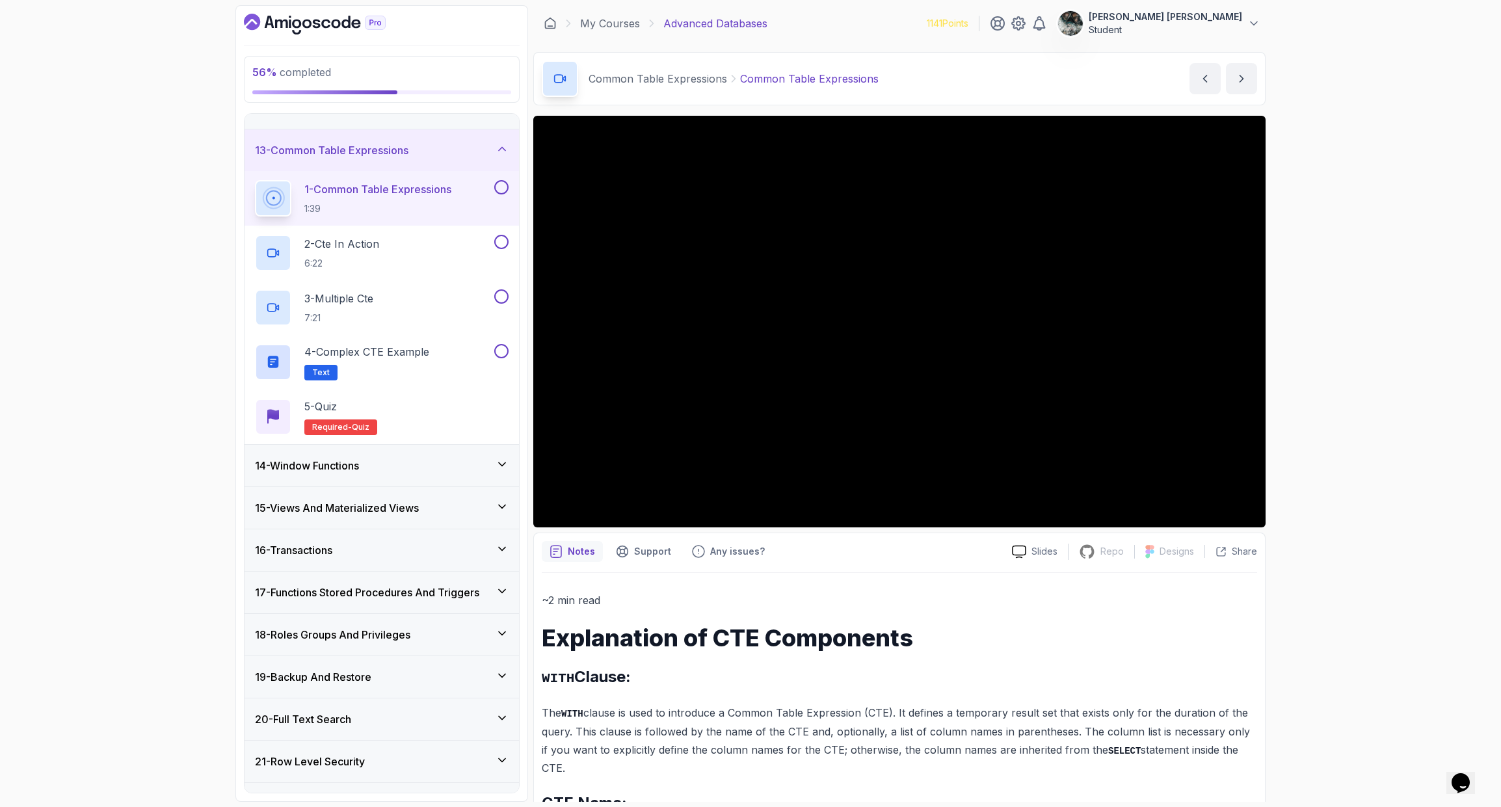
scroll to position [493, 0]
click at [380, 352] on p "4 - Complex CTE Example" at bounding box center [366, 351] width 125 height 16
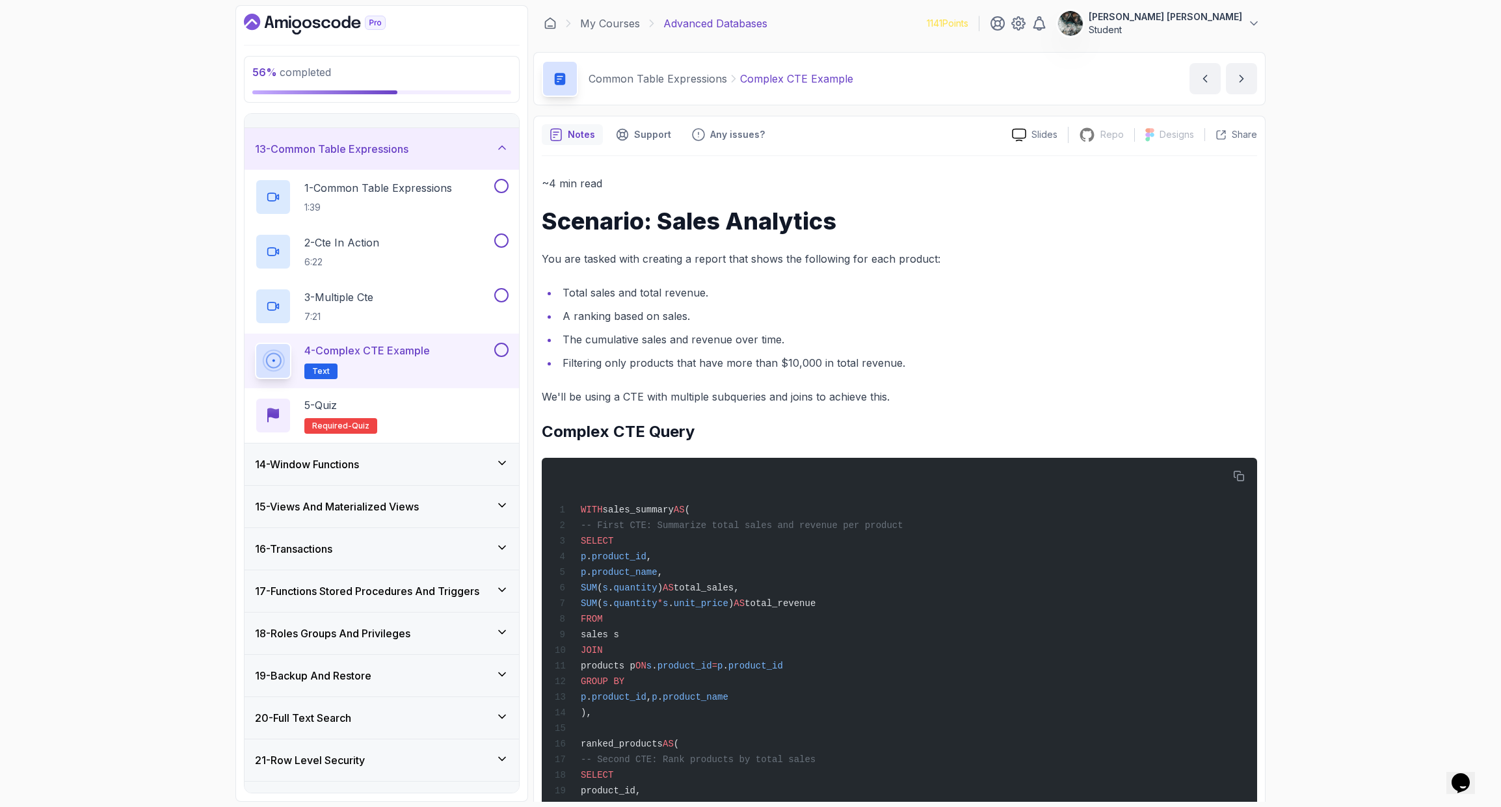
click at [691, 219] on h1 "Scenario: Sales Analytics" at bounding box center [900, 221] width 716 height 26
drag, startPoint x: 557, startPoint y: 224, endPoint x: 860, endPoint y: 208, distance: 302.9
click at [860, 208] on h1 "Scenario: Sales Analytics" at bounding box center [900, 221] width 716 height 26
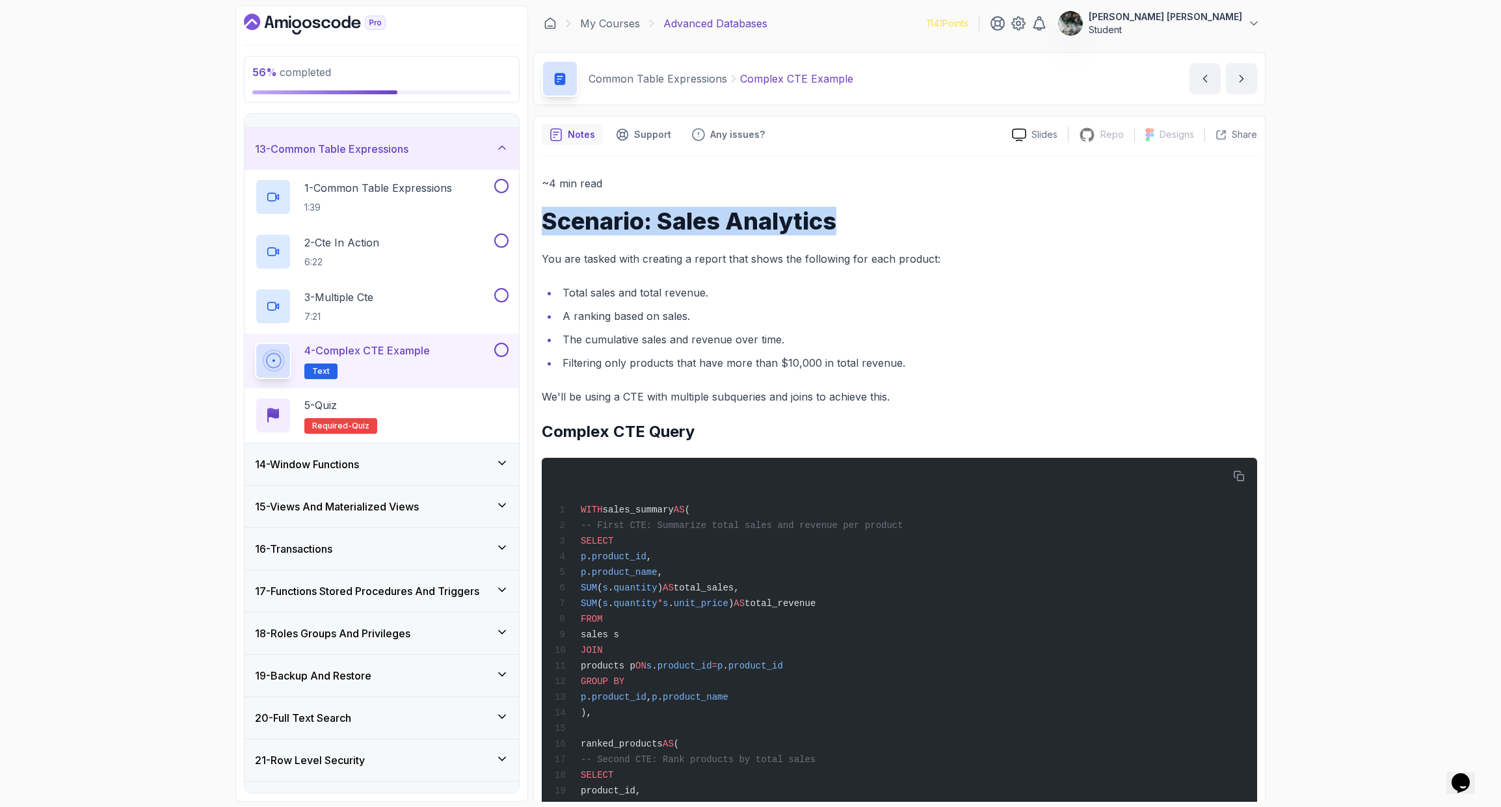
click at [860, 208] on h1 "Scenario: Sales Analytics" at bounding box center [900, 221] width 716 height 26
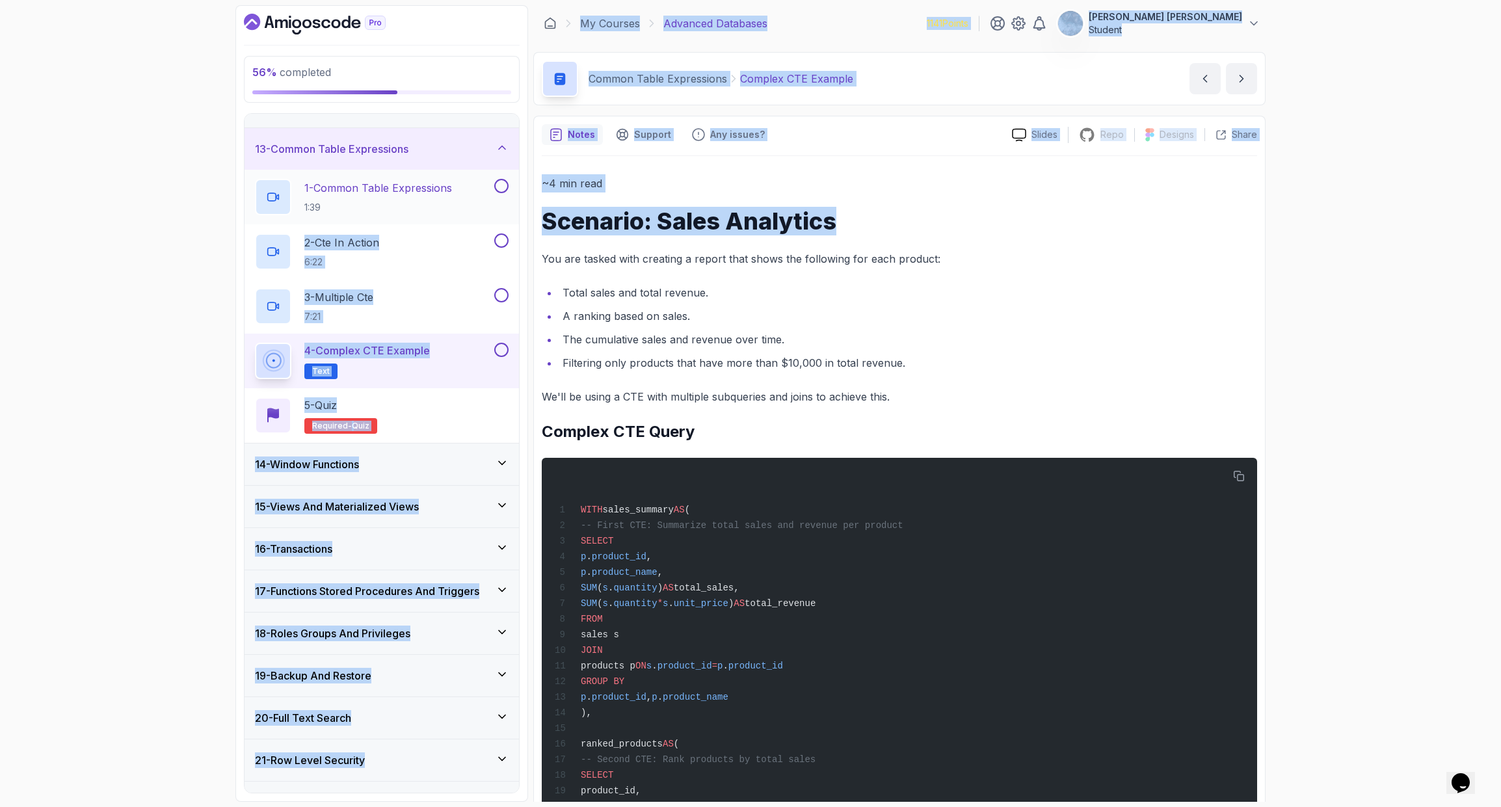
drag, startPoint x: 869, startPoint y: 221, endPoint x: 503, endPoint y: 217, distance: 365.6
click at [503, 217] on div "56 % completed 1 - Intro 2 - Schemas 3 - Advanced Data Types 4 - Working With D…" at bounding box center [750, 403] width 1030 height 797
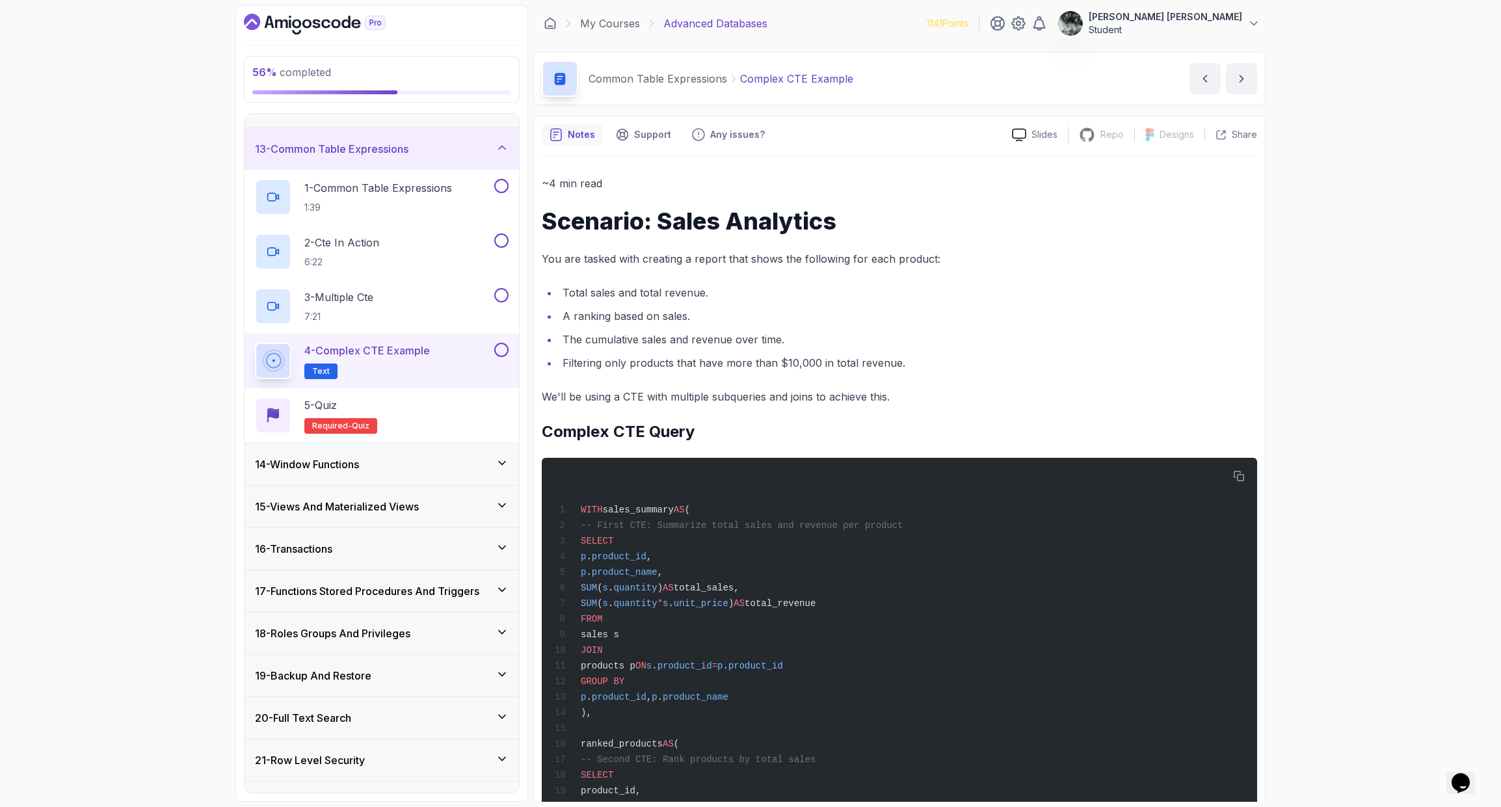
drag, startPoint x: 627, startPoint y: 247, endPoint x: 618, endPoint y: 254, distance: 11.6
drag, startPoint x: 580, startPoint y: 269, endPoint x: 944, endPoint y: 260, distance: 365.0
click at [952, 257] on p "You are tasked with creating a report that shows the following for each product:" at bounding box center [900, 259] width 716 height 18
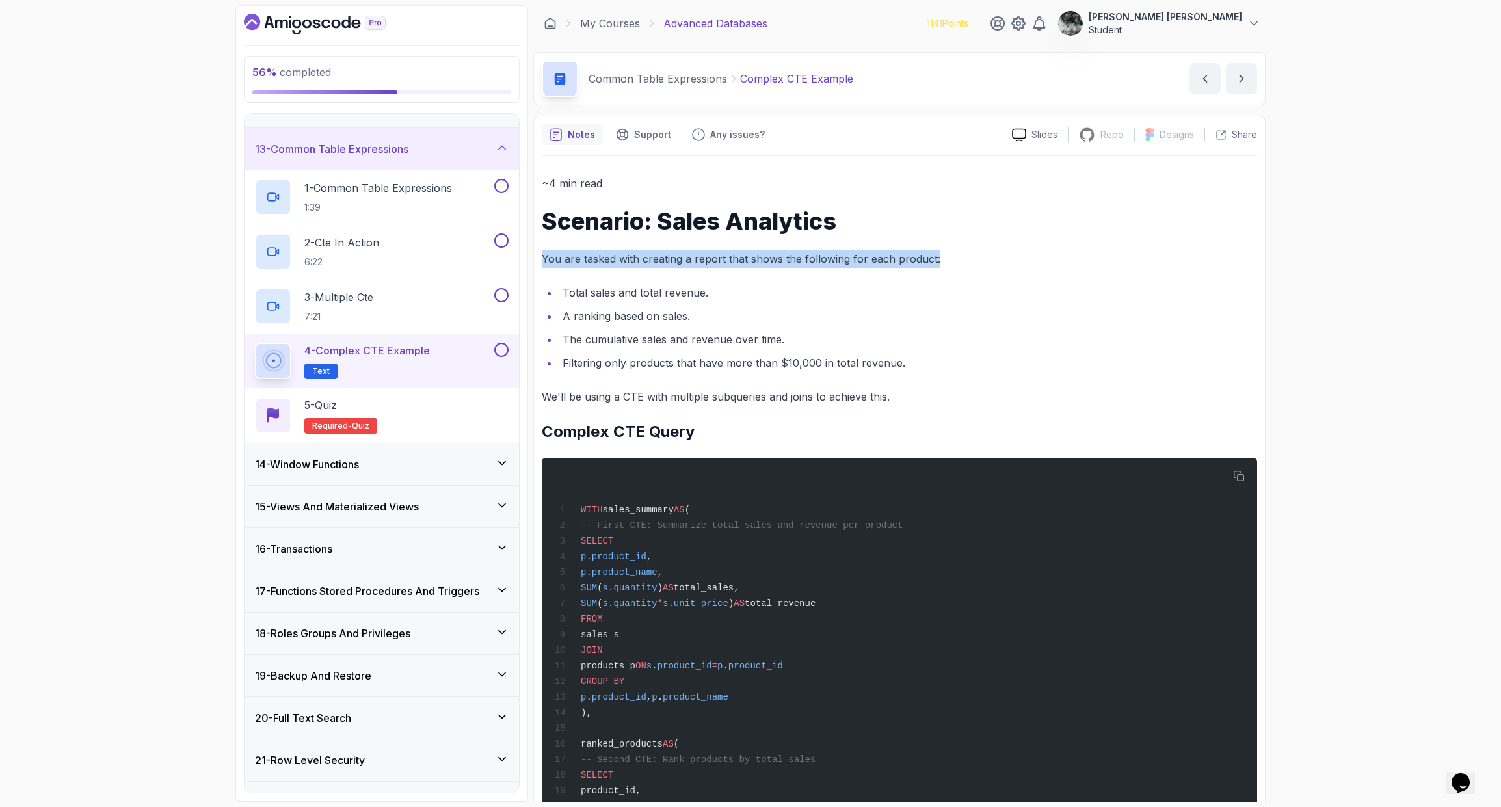
drag, startPoint x: 891, startPoint y: 261, endPoint x: 529, endPoint y: 267, distance: 361.7
click at [542, 267] on p "You are tasked with creating a report that shows the following for each product:" at bounding box center [900, 259] width 716 height 18
drag, startPoint x: 824, startPoint y: 244, endPoint x: 952, endPoint y: 245, distance: 127.5
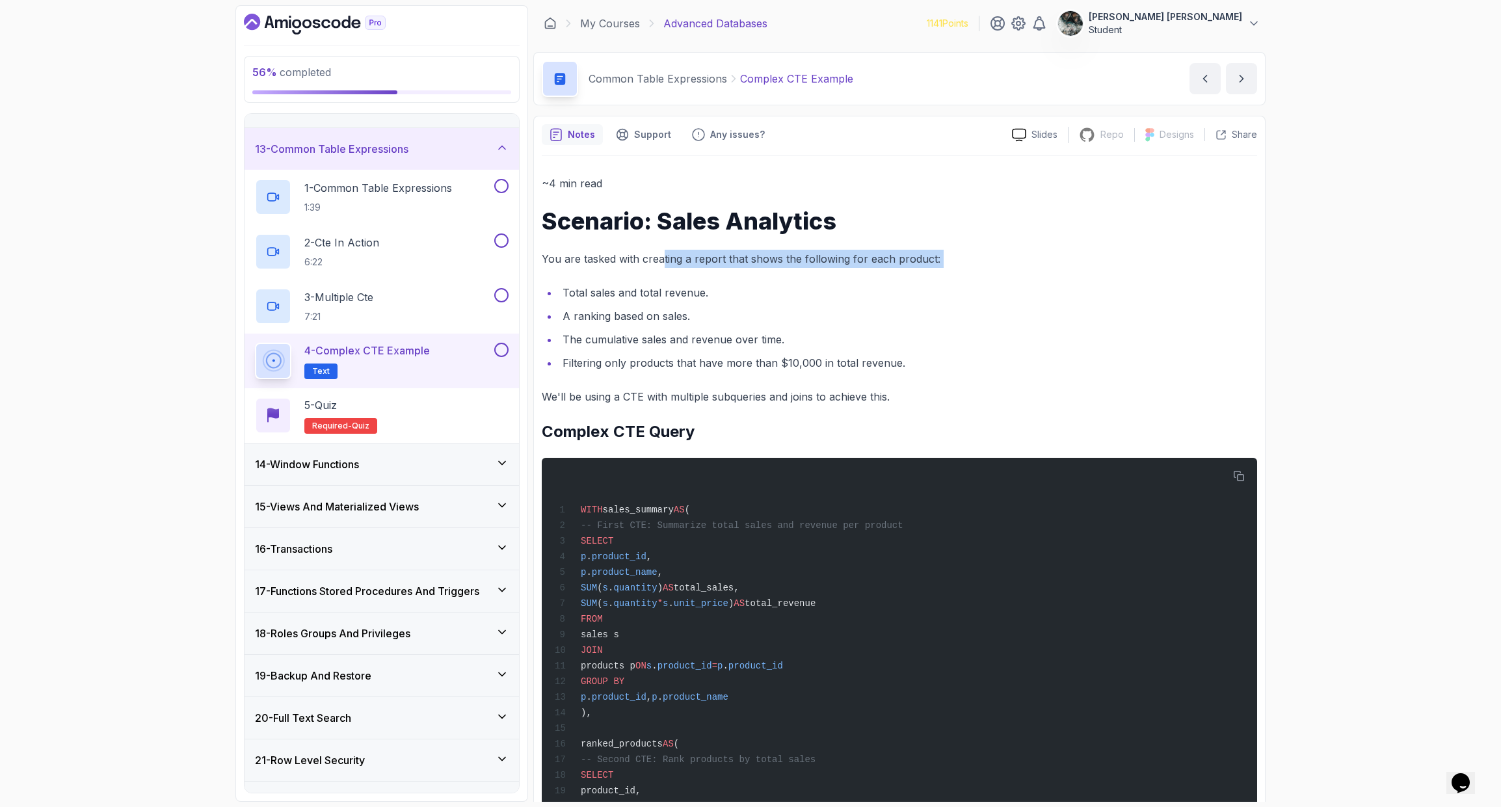
drag, startPoint x: 850, startPoint y: 264, endPoint x: 626, endPoint y: 267, distance: 223.8
click at [626, 267] on p "You are tasked with creating a report that shows the following for each product:" at bounding box center [900, 259] width 716 height 18
drag, startPoint x: 605, startPoint y: 297, endPoint x: 790, endPoint y: 289, distance: 184.9
click at [787, 290] on li "Total sales and total revenue." at bounding box center [908, 293] width 699 height 18
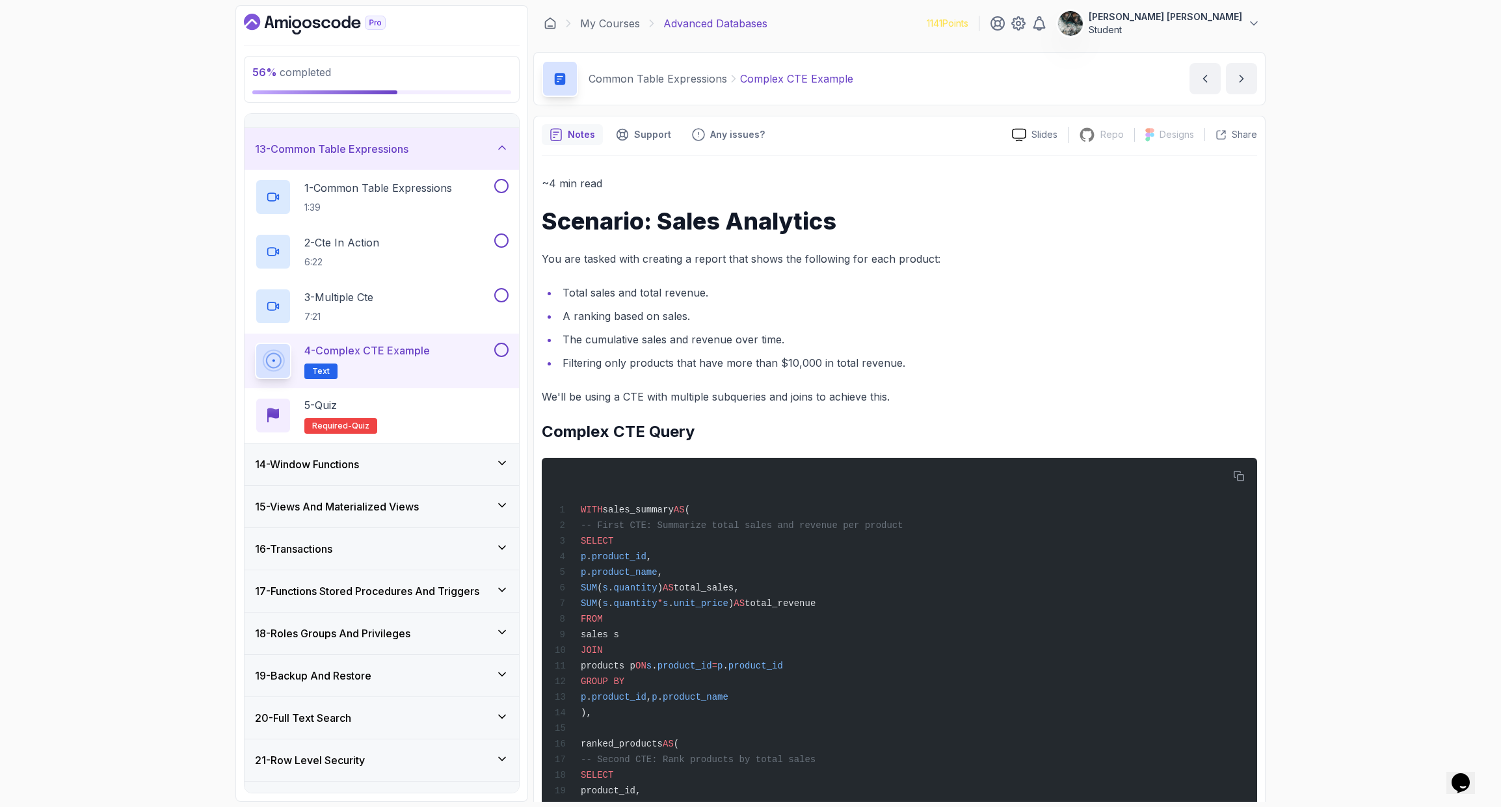
click at [967, 390] on p "We'll be using a CTE with multiple subqueries and joins to achieve this." at bounding box center [900, 397] width 716 height 18
drag, startPoint x: 610, startPoint y: 254, endPoint x: 993, endPoint y: 242, distance: 382.7
click at [451, 186] on p "1 - Common Table Expressions" at bounding box center [378, 188] width 148 height 16
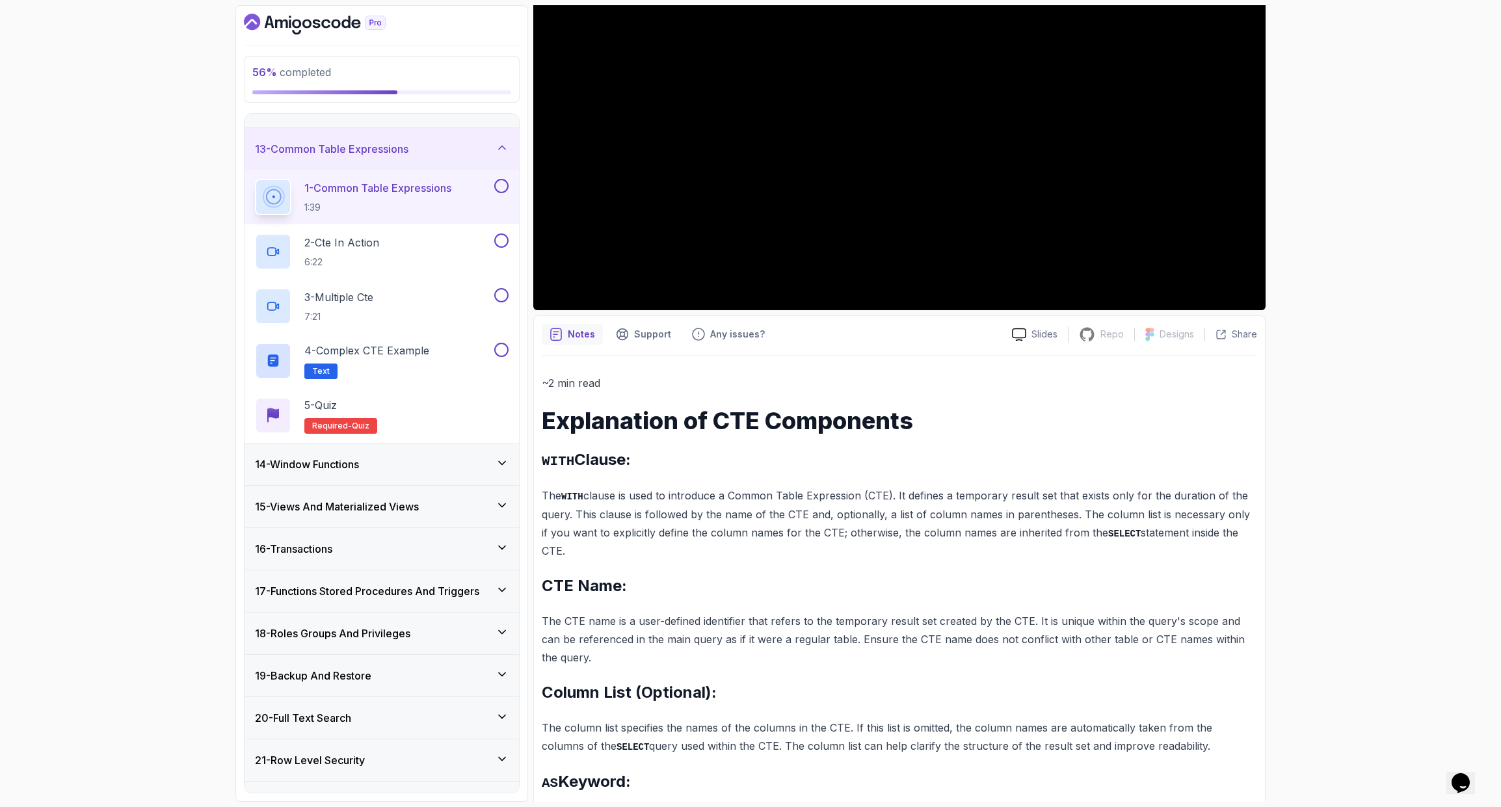
scroll to position [67, 0]
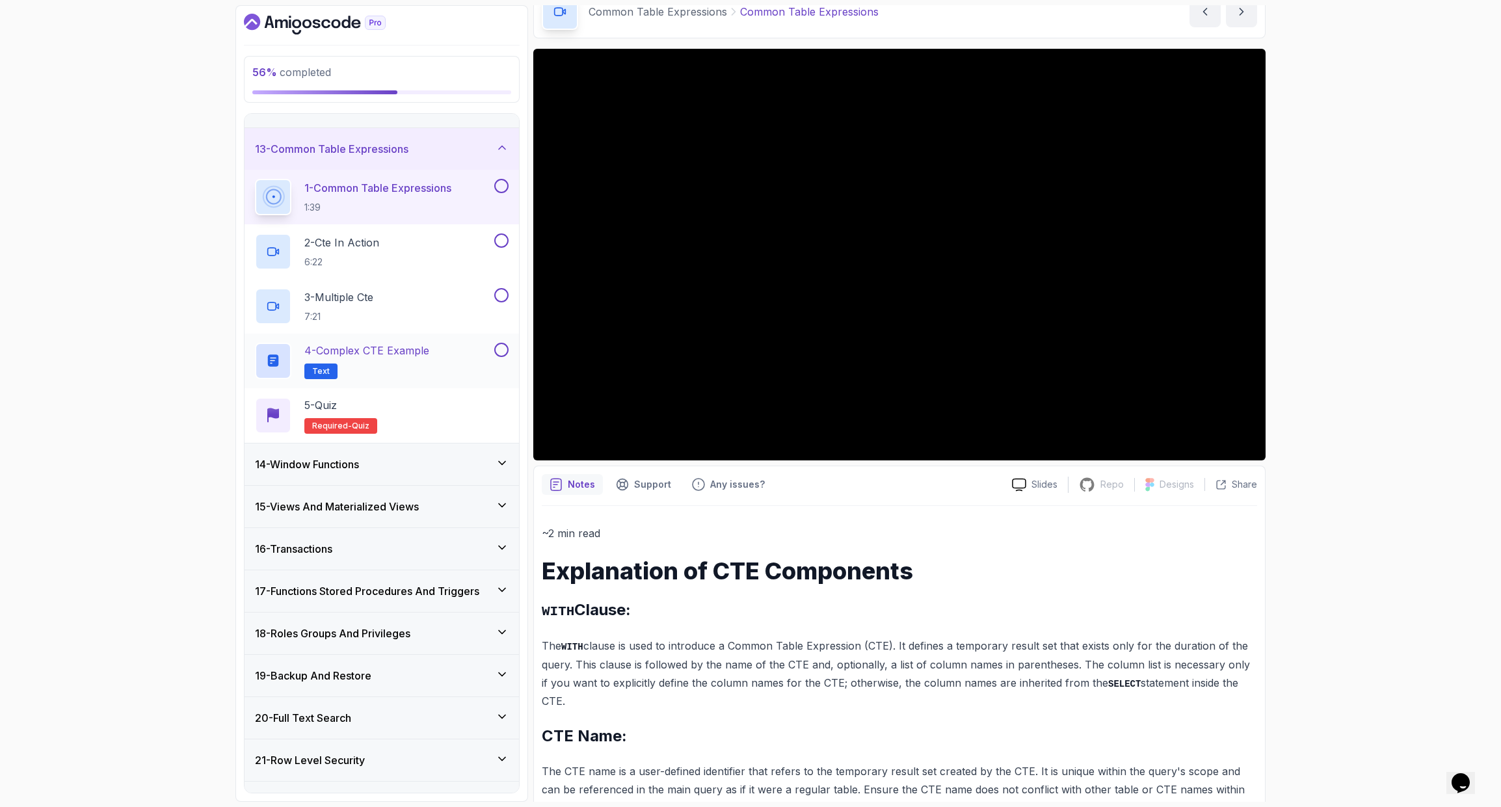
click at [415, 343] on p "4 - Complex CTE Example" at bounding box center [366, 351] width 125 height 16
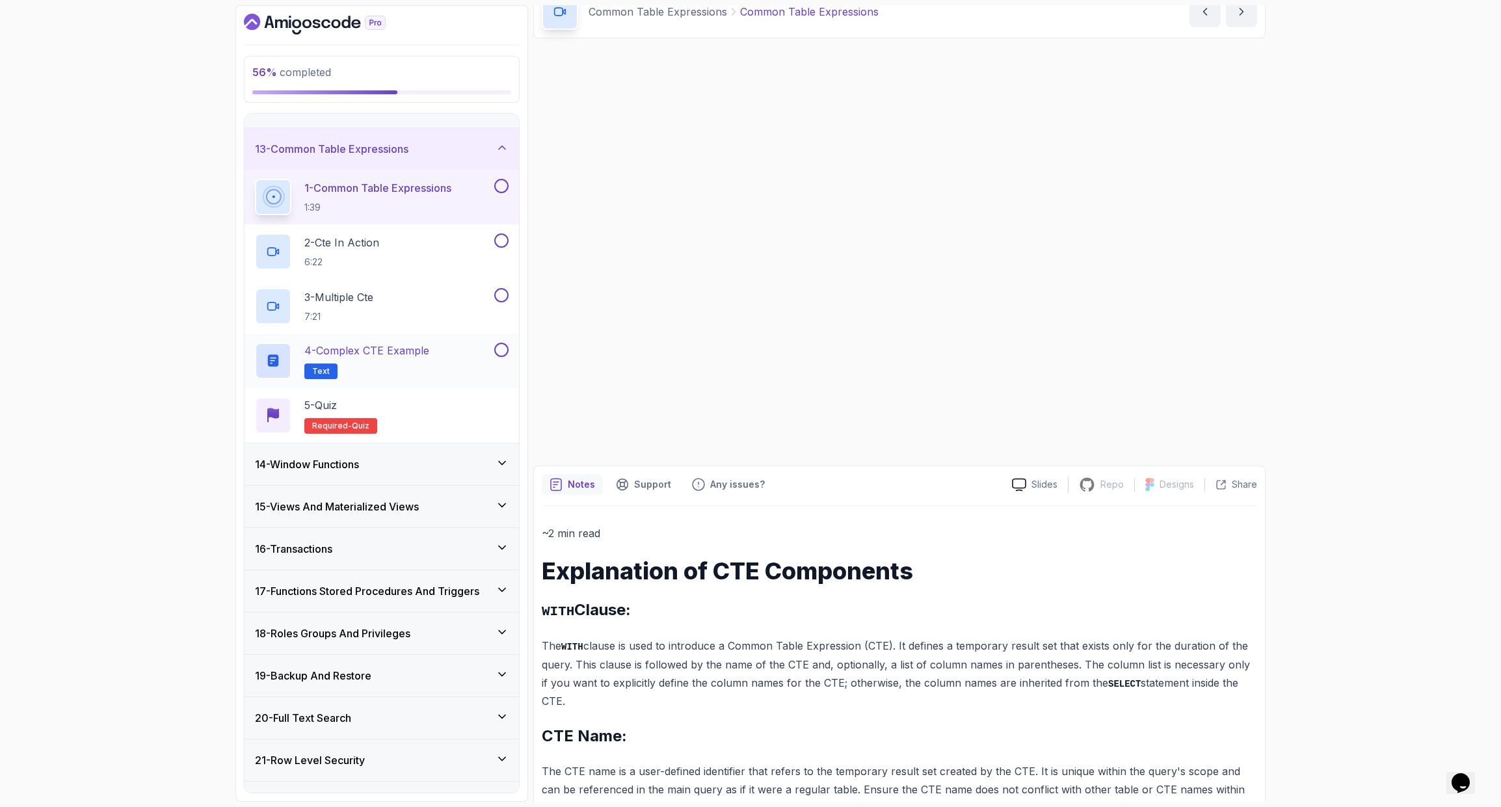
scroll to position [66, 0]
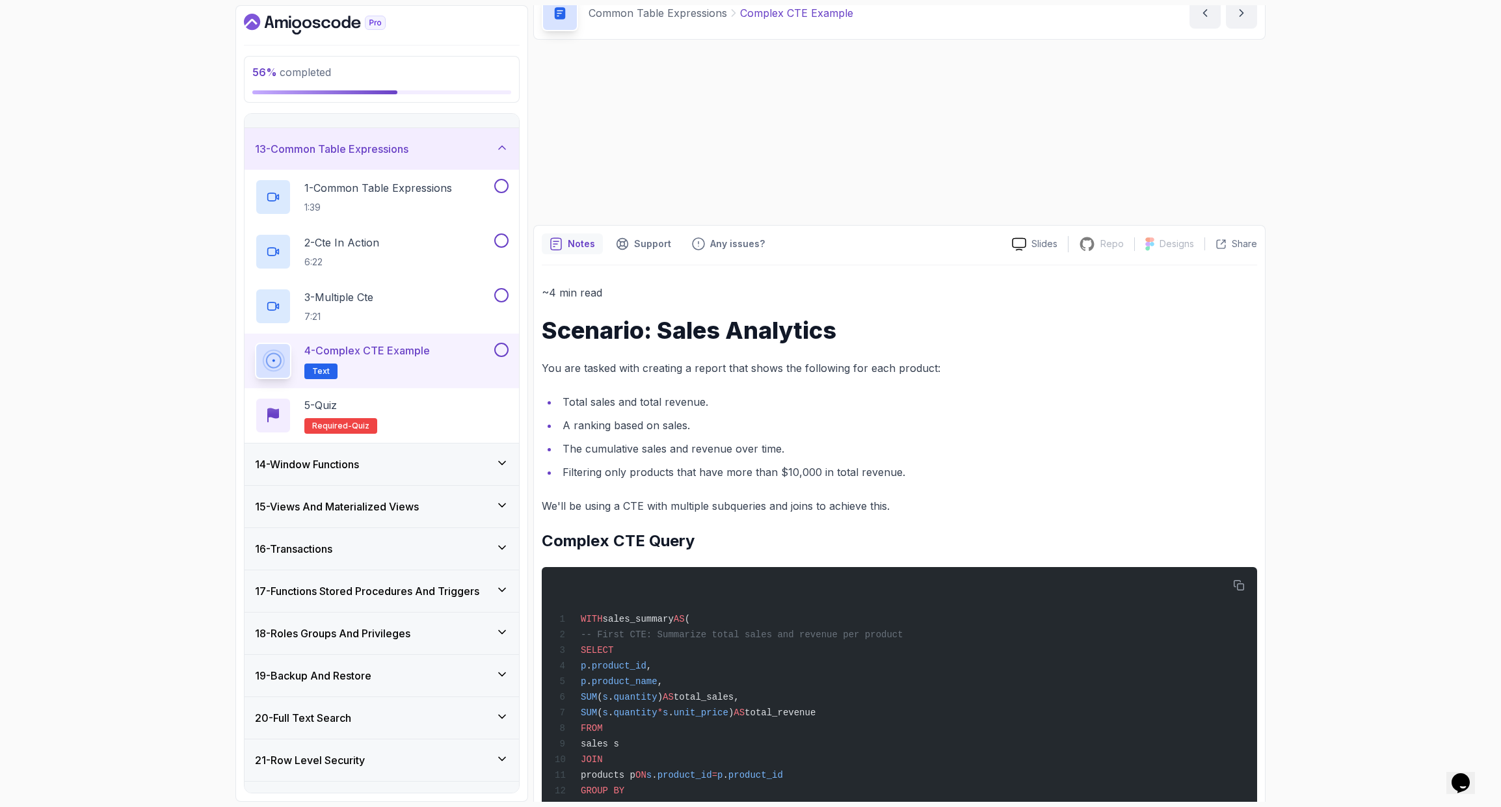
click at [418, 356] on p "4 - Complex CTE Example" at bounding box center [367, 351] width 126 height 16
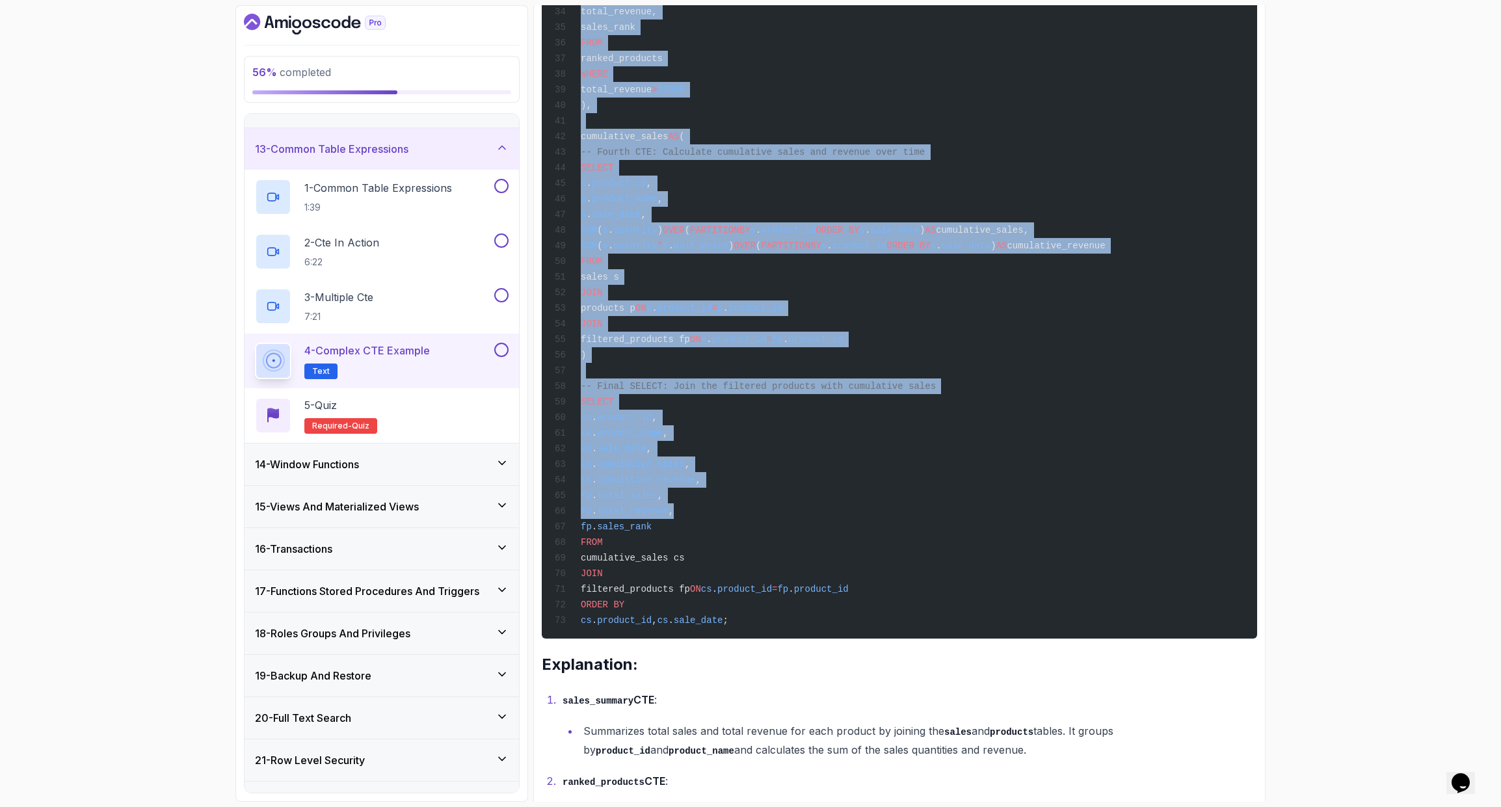
scroll to position [1047, 0]
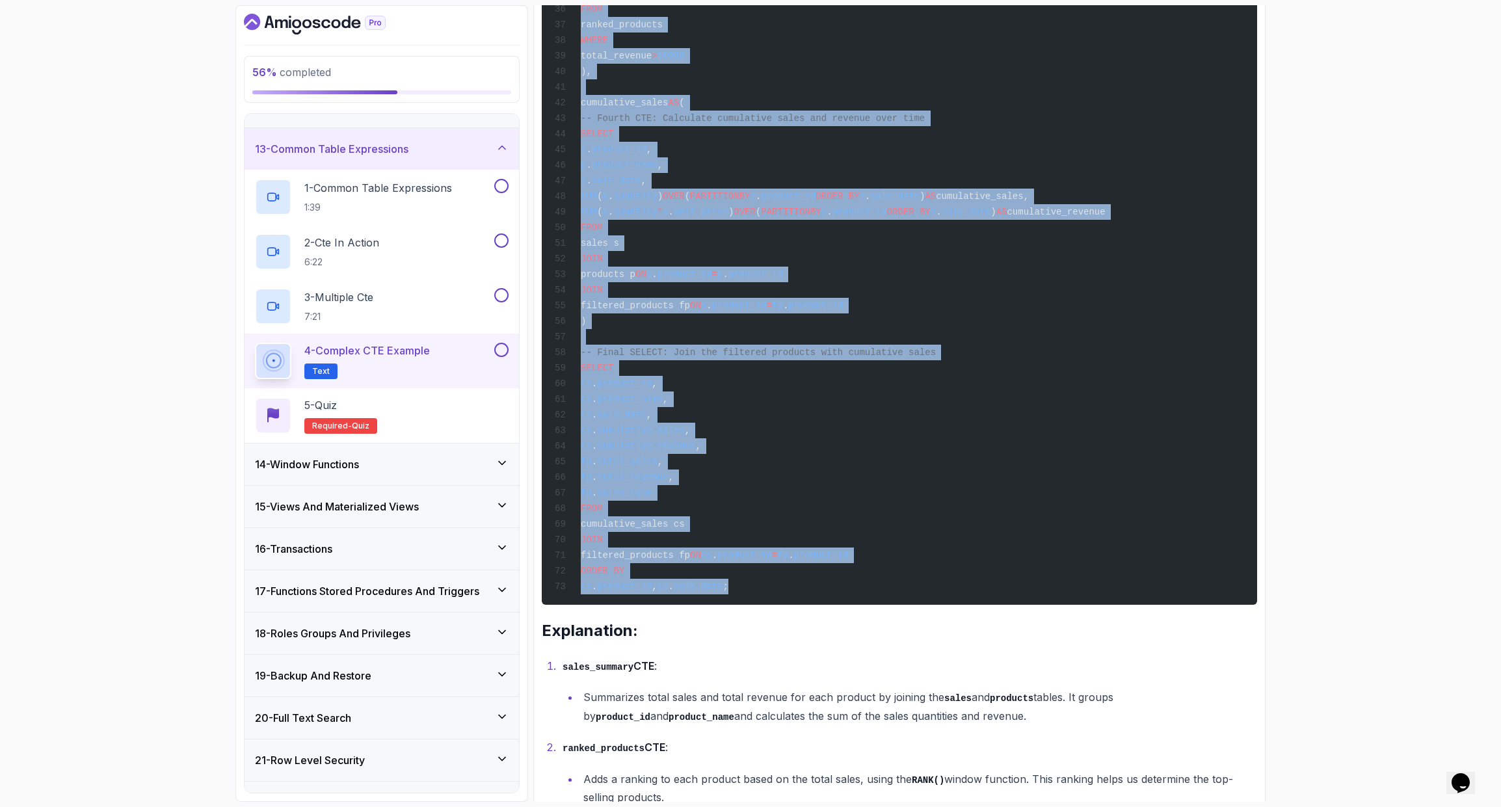
drag, startPoint x: 573, startPoint y: 203, endPoint x: 911, endPoint y: 589, distance: 512.6
click at [911, 589] on div "WITH sales_summary AS ( -- First CTE: Summarize total sales and revenue per pro…" at bounding box center [899, 7] width 695 height 1179
copy code "WITH sales_summary AS ( -- First CTE: Summarize total sales and revenue per pro…"
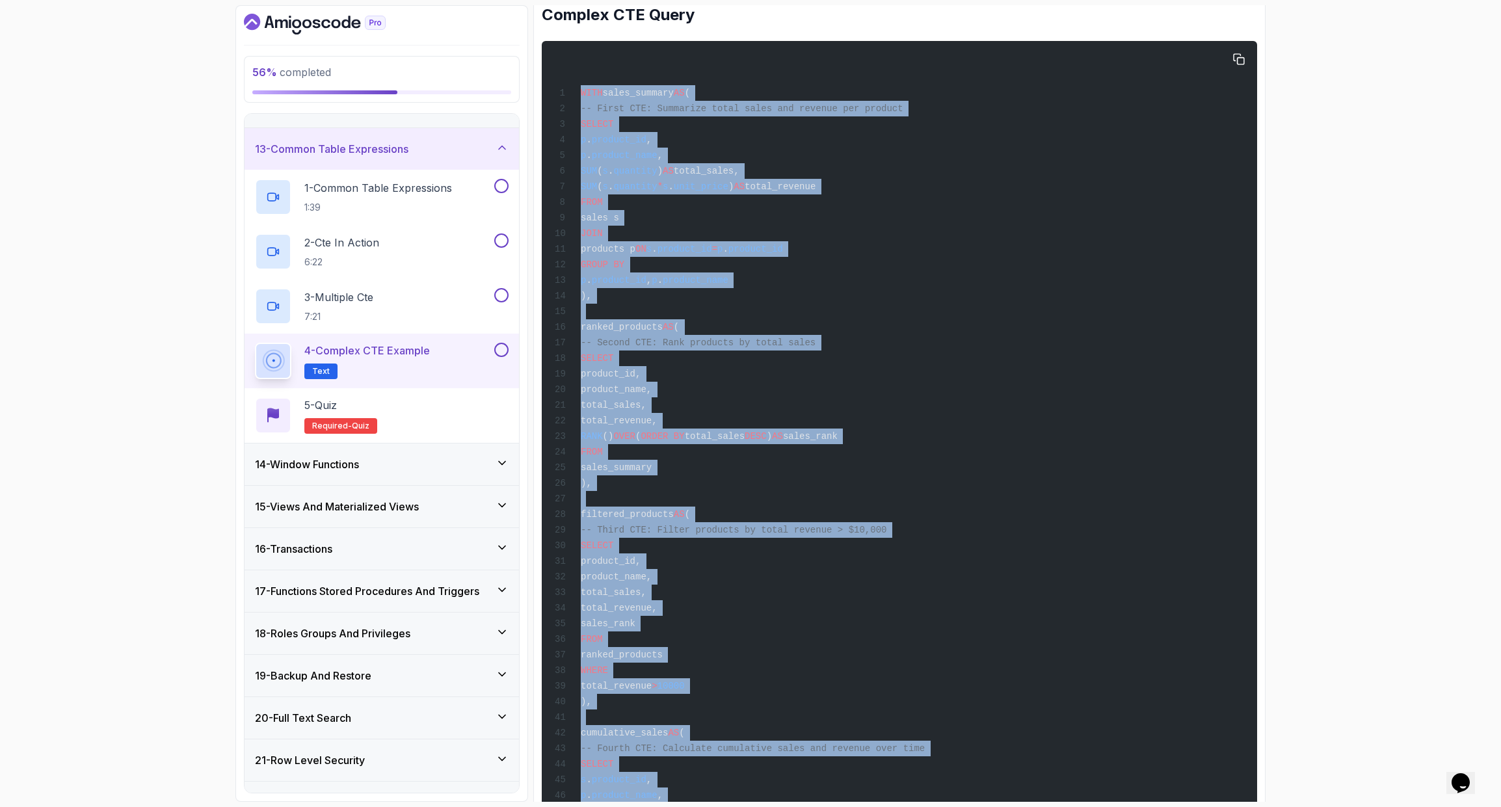
scroll to position [392, 0]
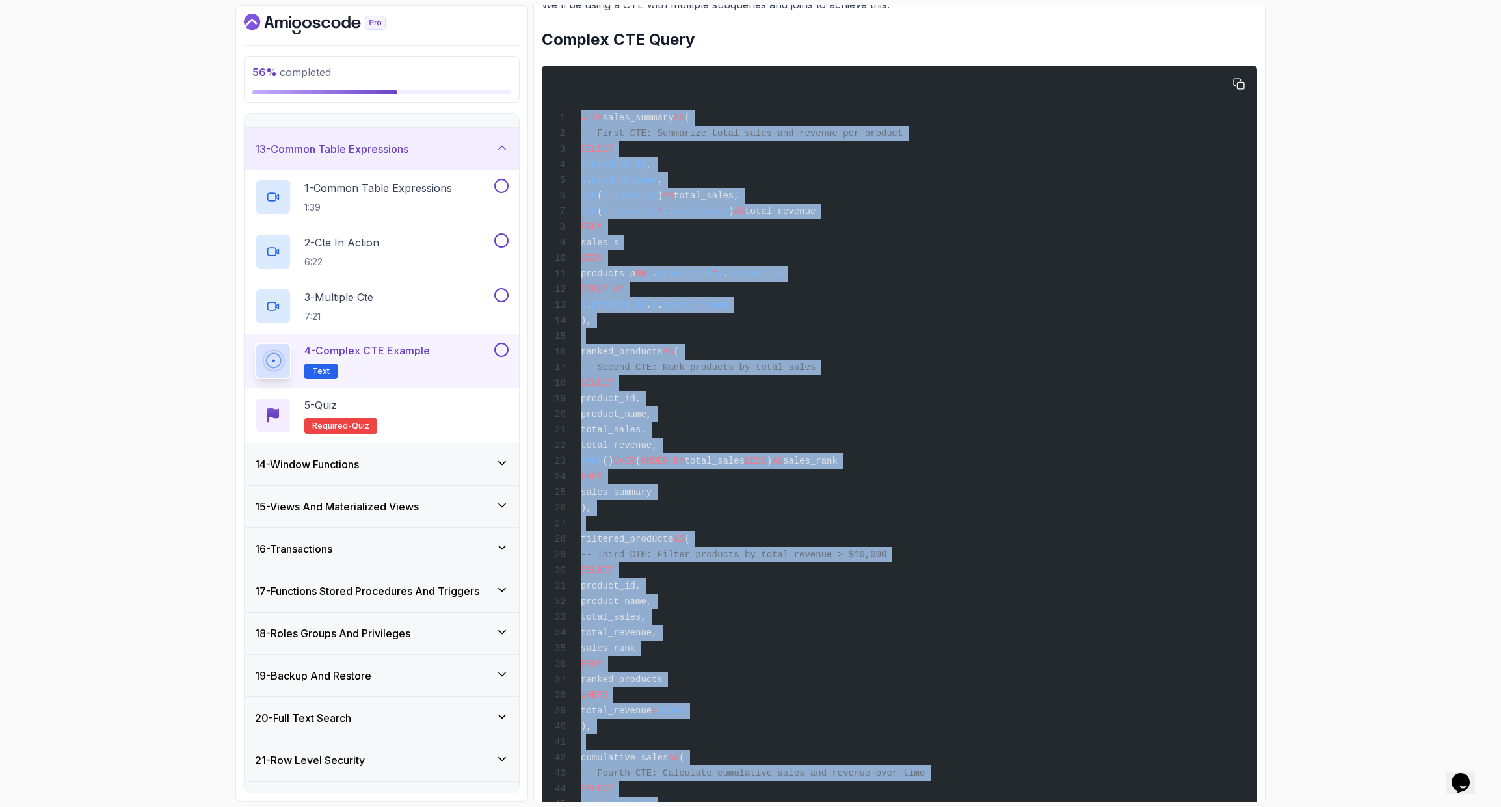
click at [890, 493] on div "WITH sales_summary AS ( -- First CTE: Summarize total sales and revenue per pro…" at bounding box center [899, 663] width 695 height 1179
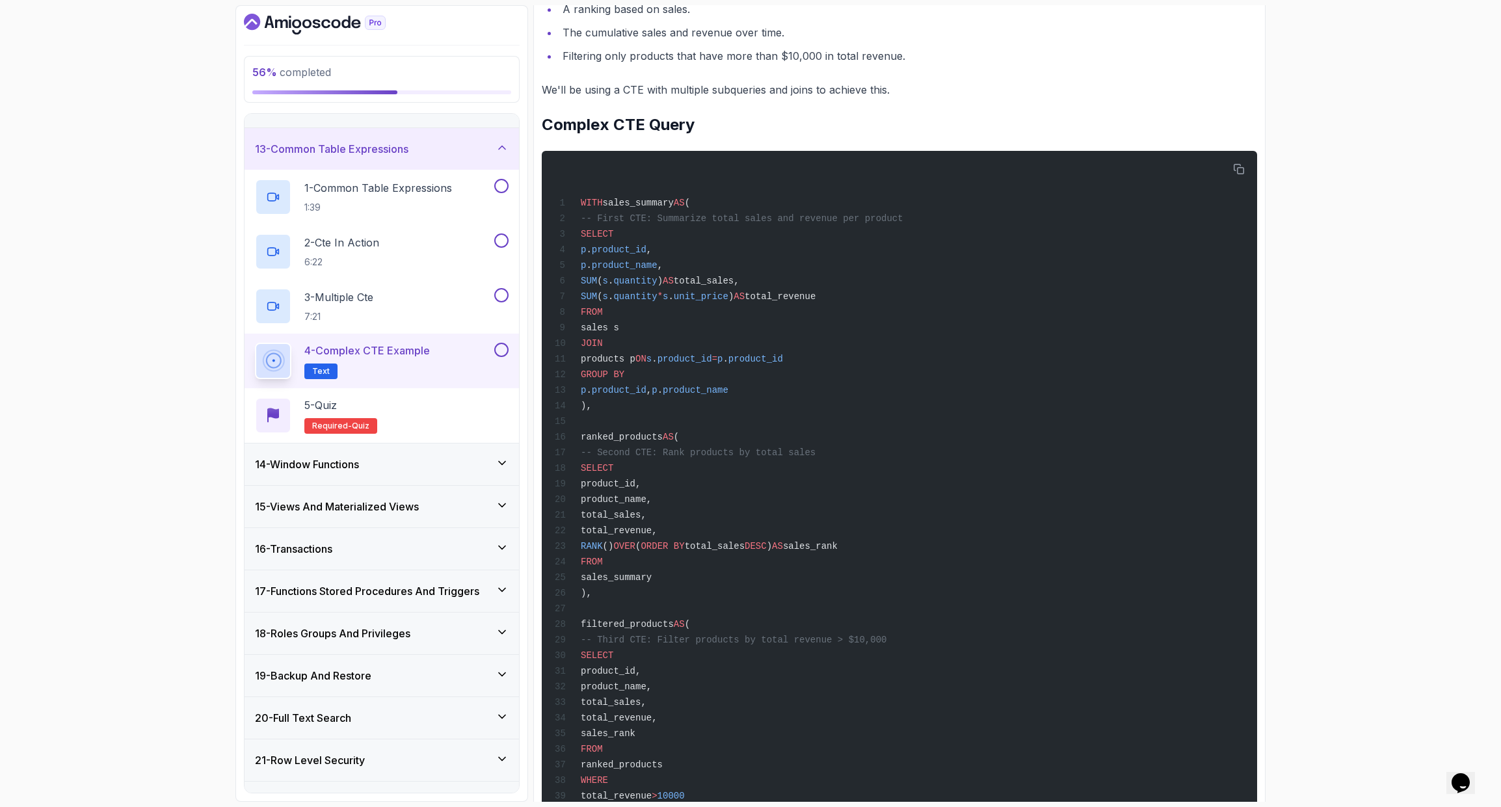
scroll to position [0, 0]
